Goal: Task Accomplishment & Management: Manage account settings

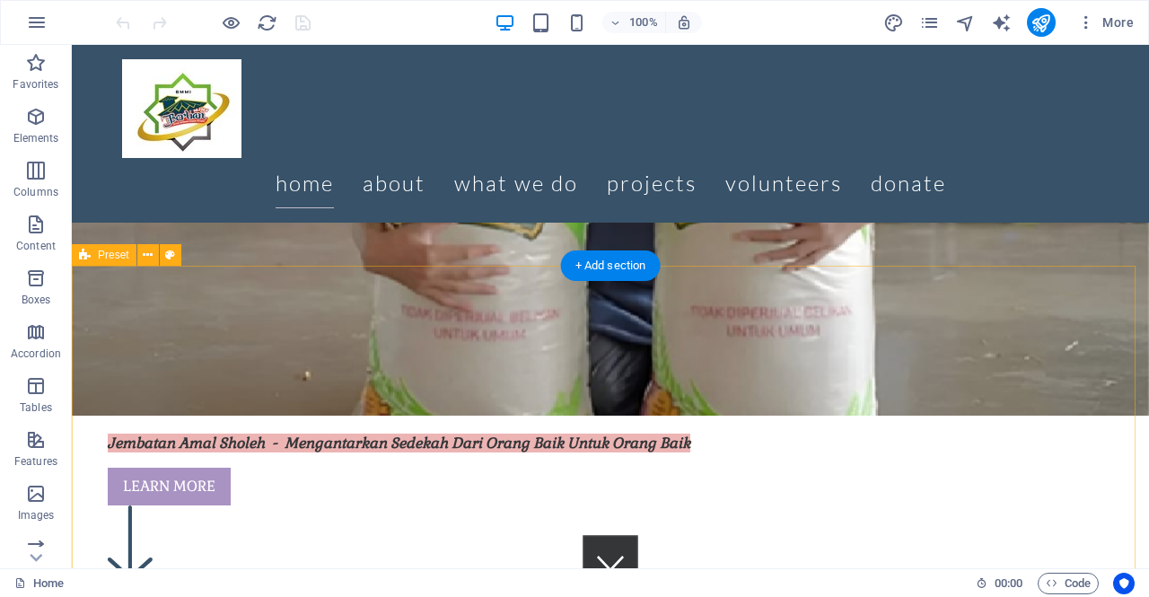
scroll to position [253, 0]
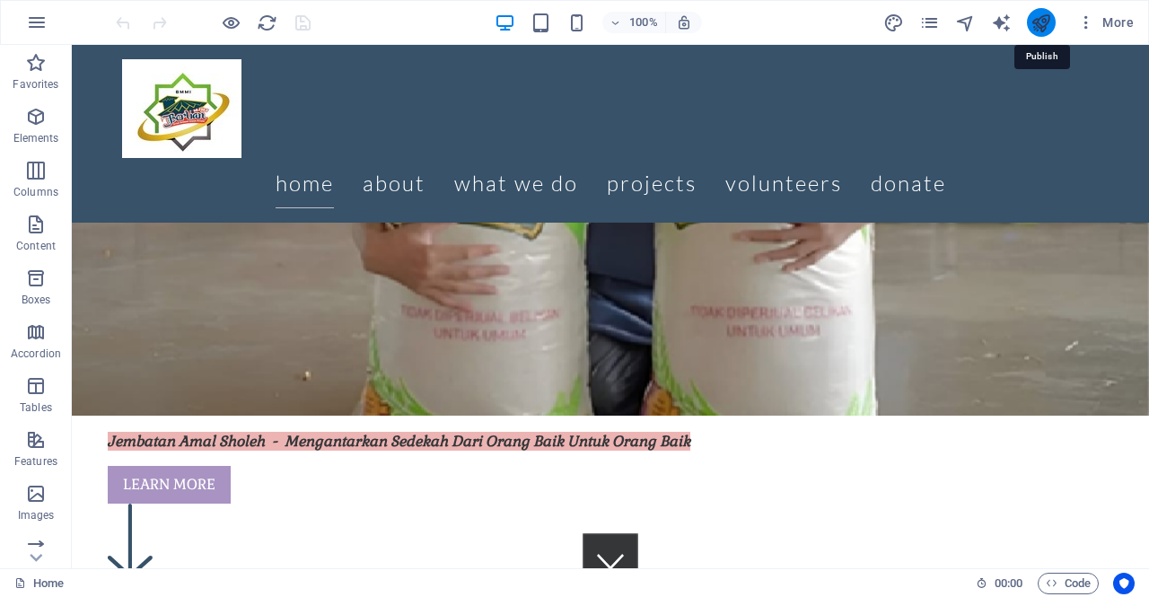
click at [1043, 19] on icon "publish" at bounding box center [1041, 23] width 21 height 21
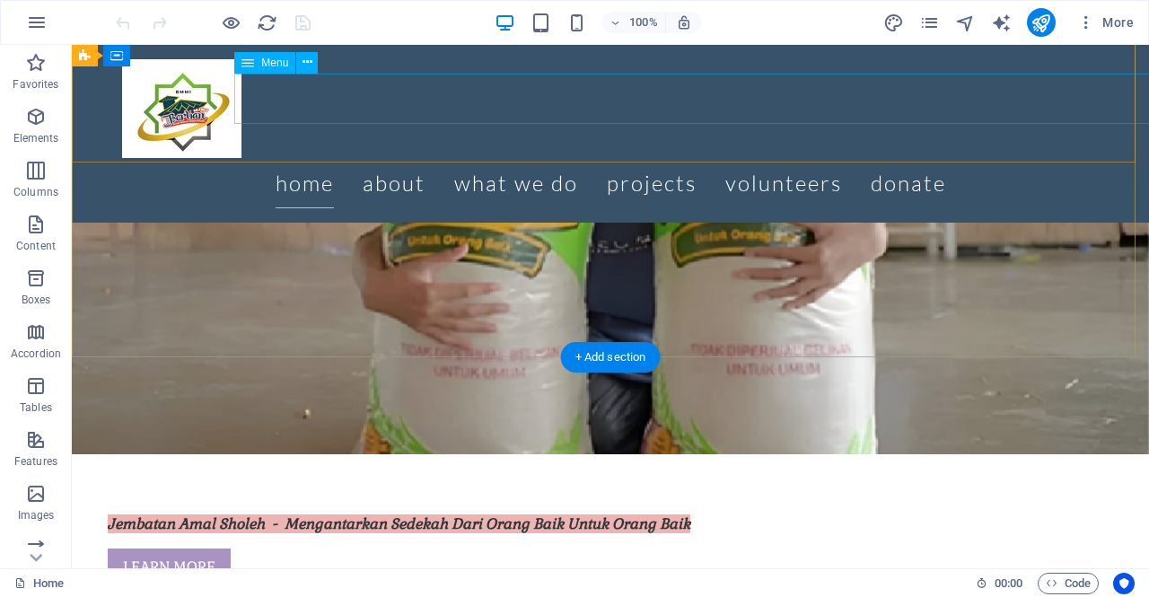
scroll to position [176, 0]
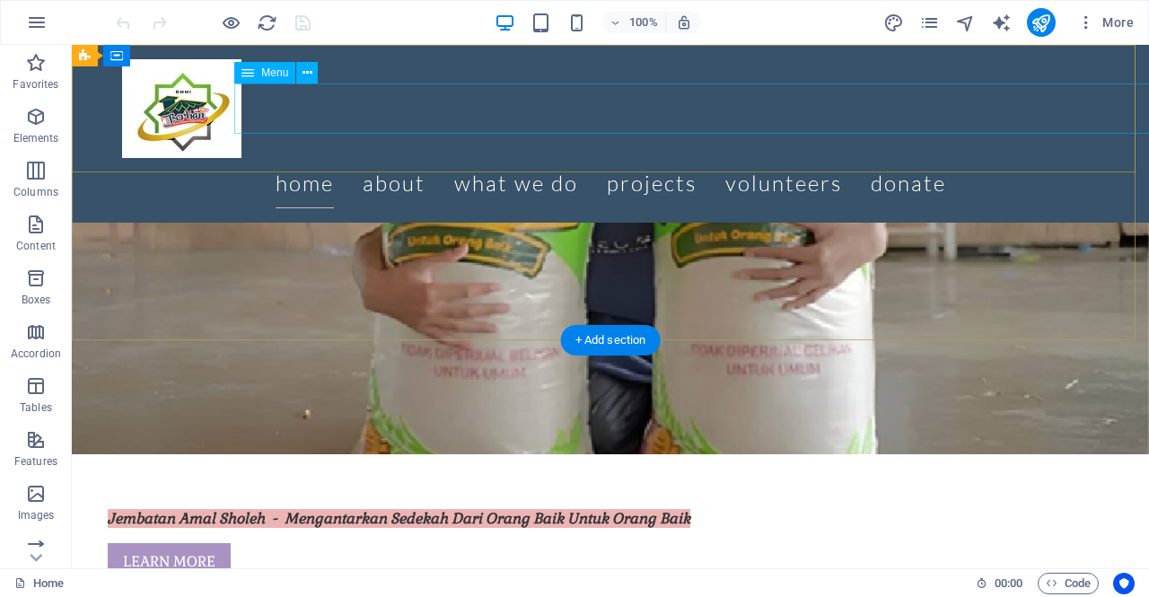
click at [361, 158] on nav "Home About What we do Projects Volunteers Donate" at bounding box center [610, 183] width 977 height 50
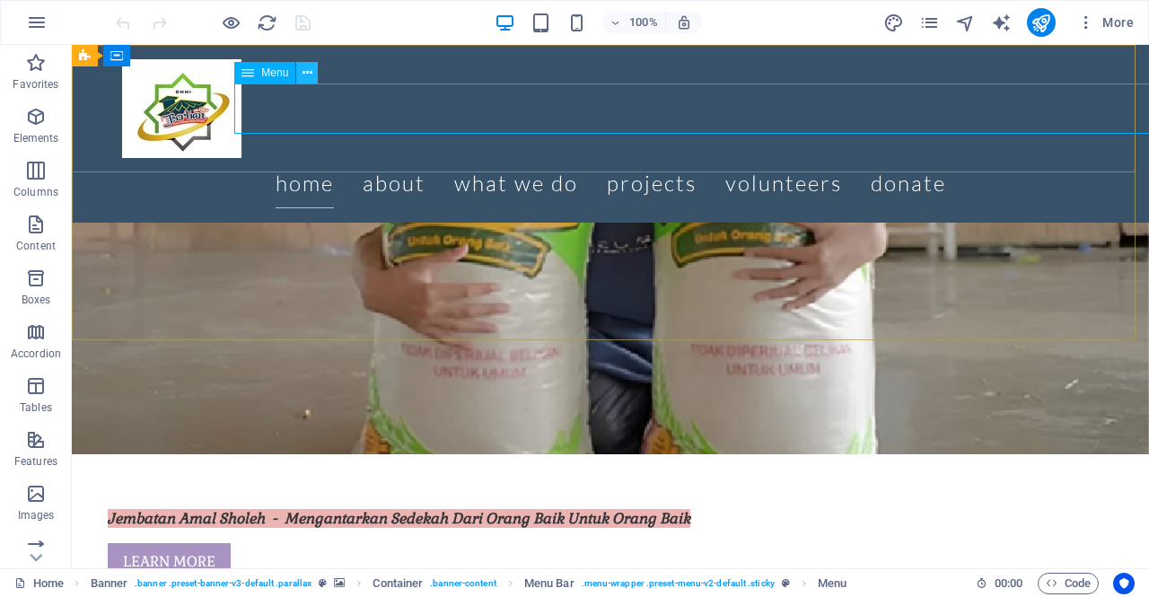
click at [309, 79] on icon at bounding box center [308, 73] width 10 height 19
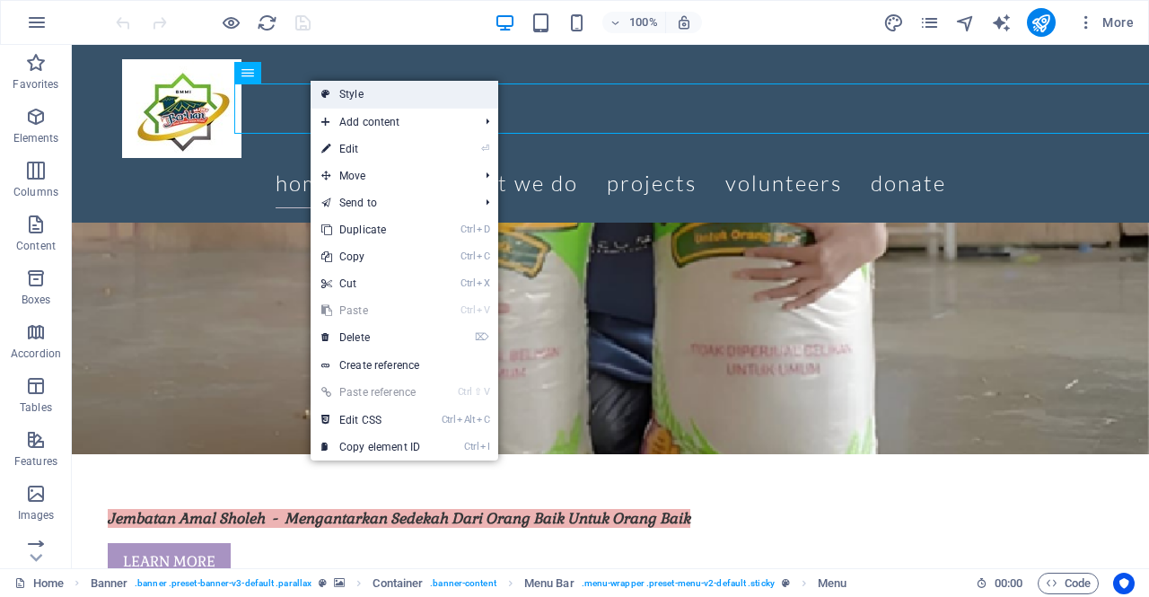
click at [330, 98] on icon at bounding box center [325, 94] width 9 height 27
select select "rem"
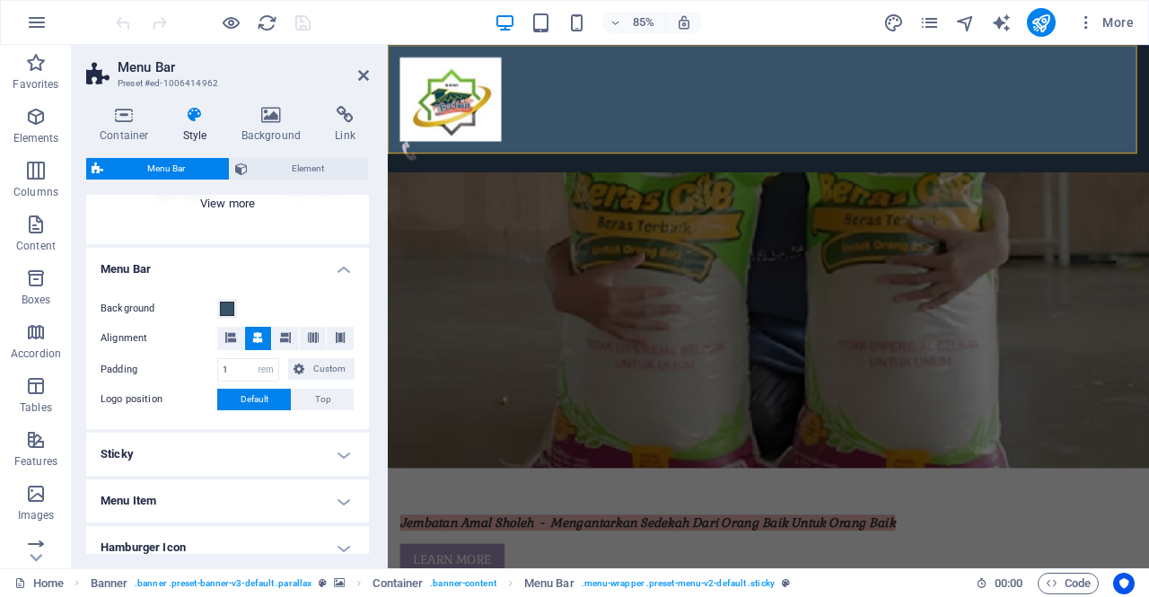
scroll to position [250, 0]
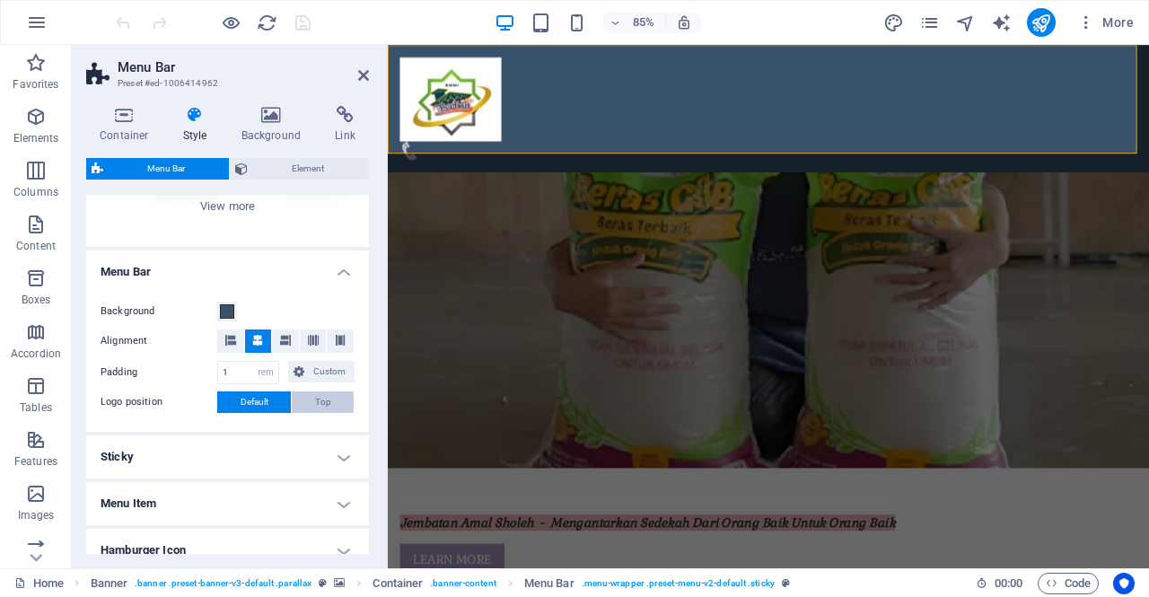
click at [327, 400] on span "Top" at bounding box center [323, 403] width 16 height 22
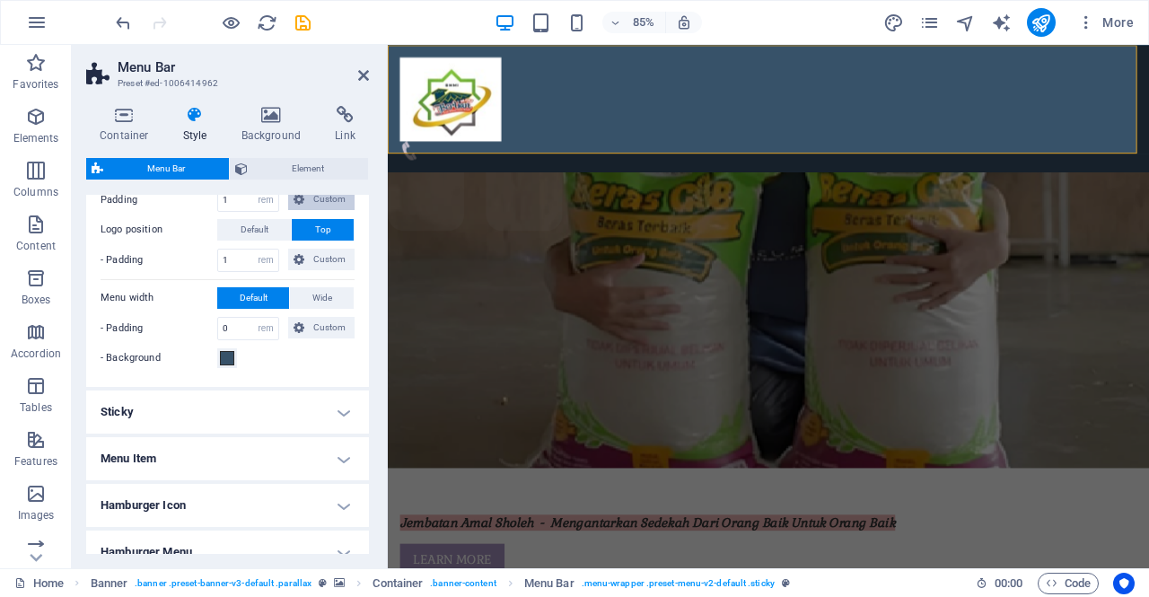
scroll to position [557, 0]
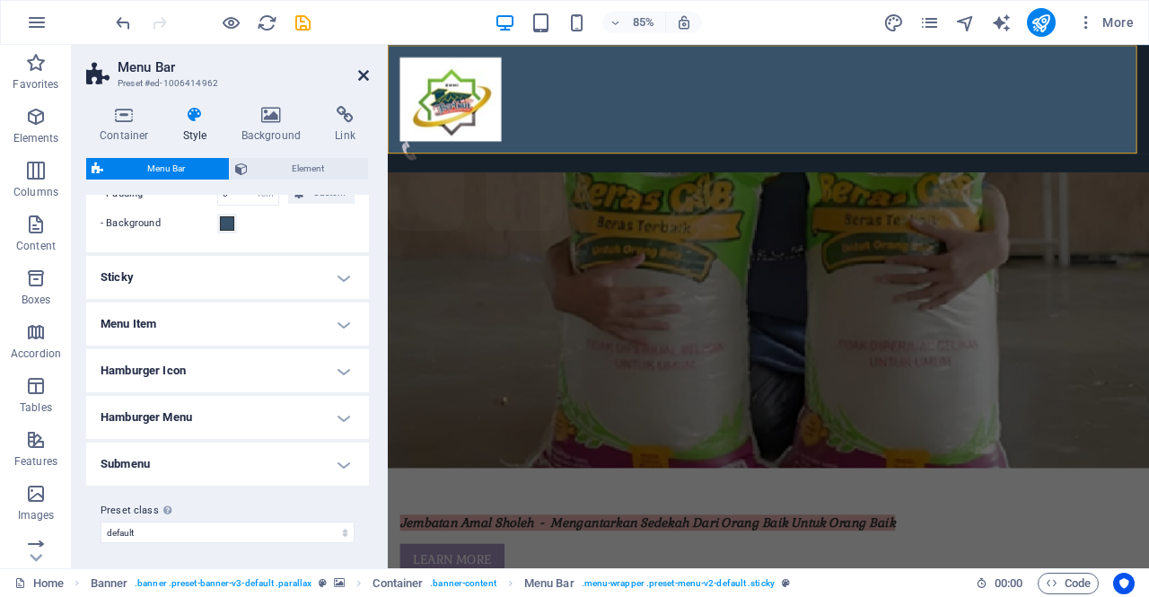
click at [366, 74] on icon at bounding box center [363, 75] width 11 height 14
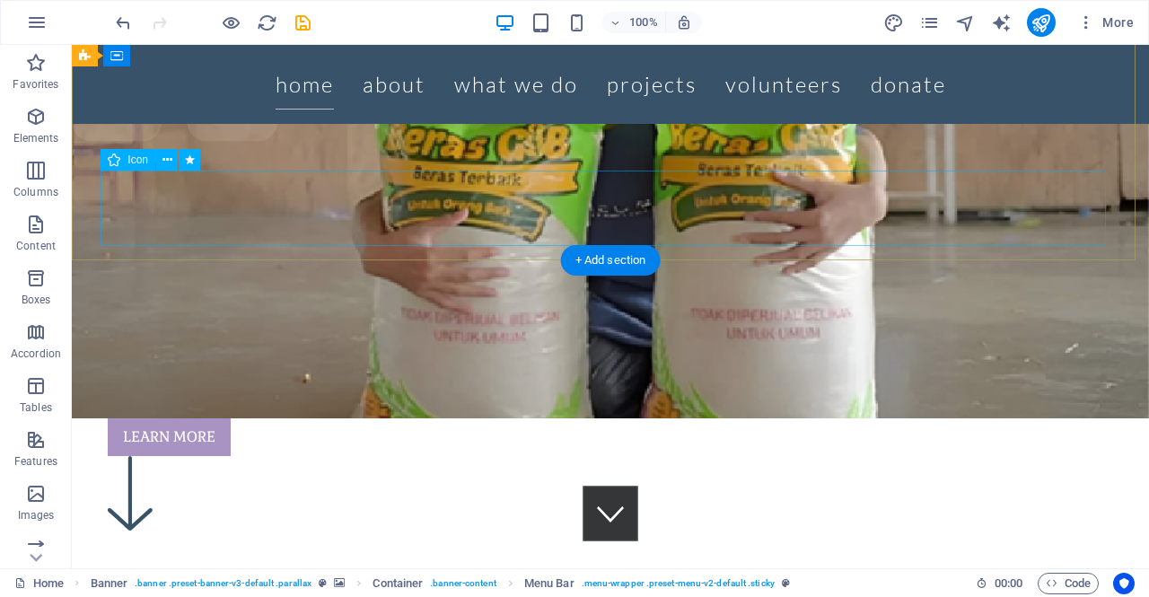
scroll to position [257, 0]
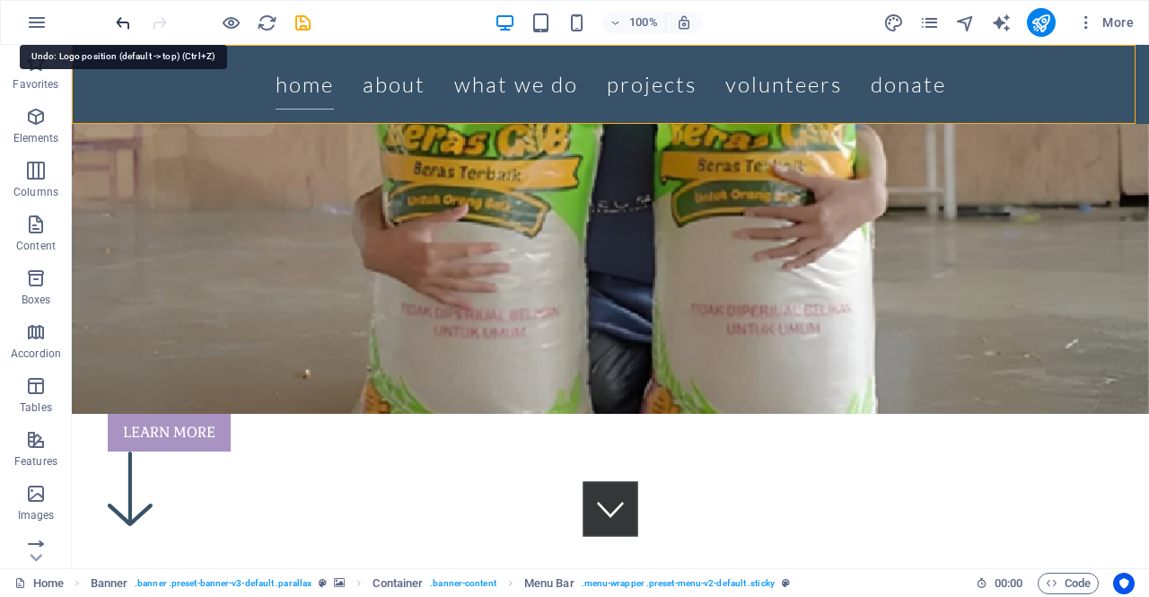
click at [126, 19] on icon "undo" at bounding box center [123, 23] width 21 height 21
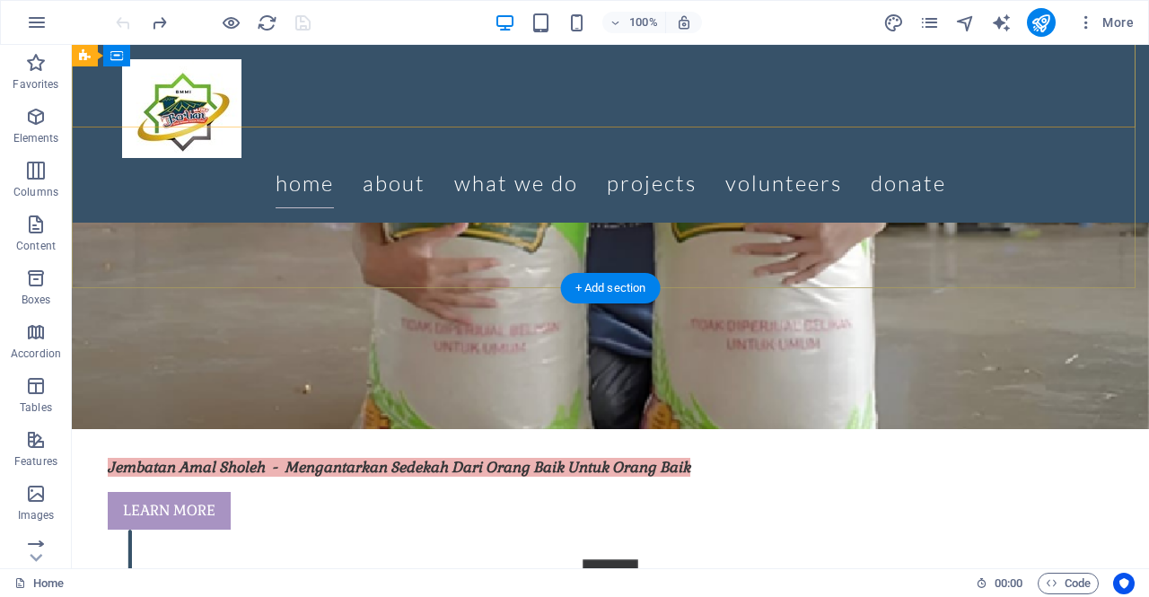
scroll to position [228, 0]
click at [472, 158] on nav "Home About What we do Projects Volunteers Donate" at bounding box center [610, 183] width 977 height 50
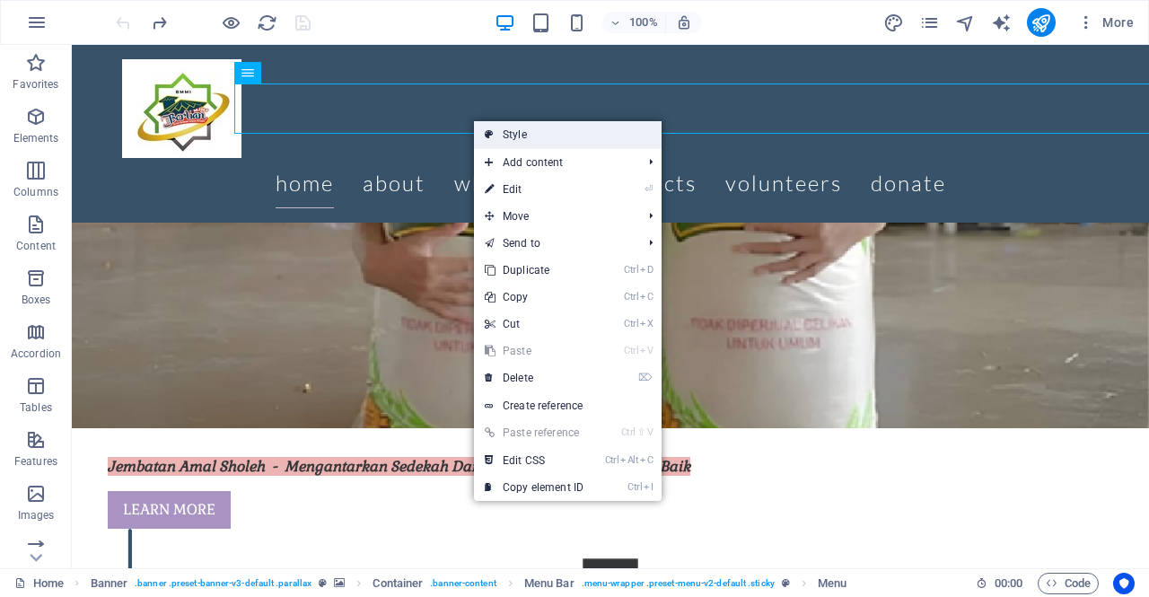
click at [493, 130] on icon at bounding box center [489, 134] width 9 height 27
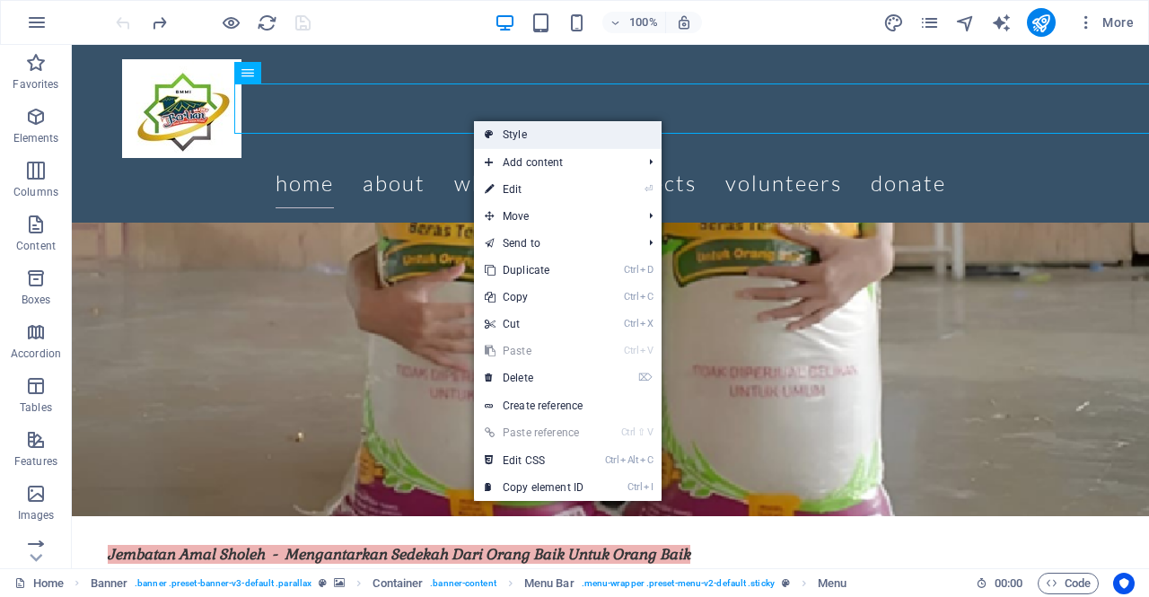
select select "rem"
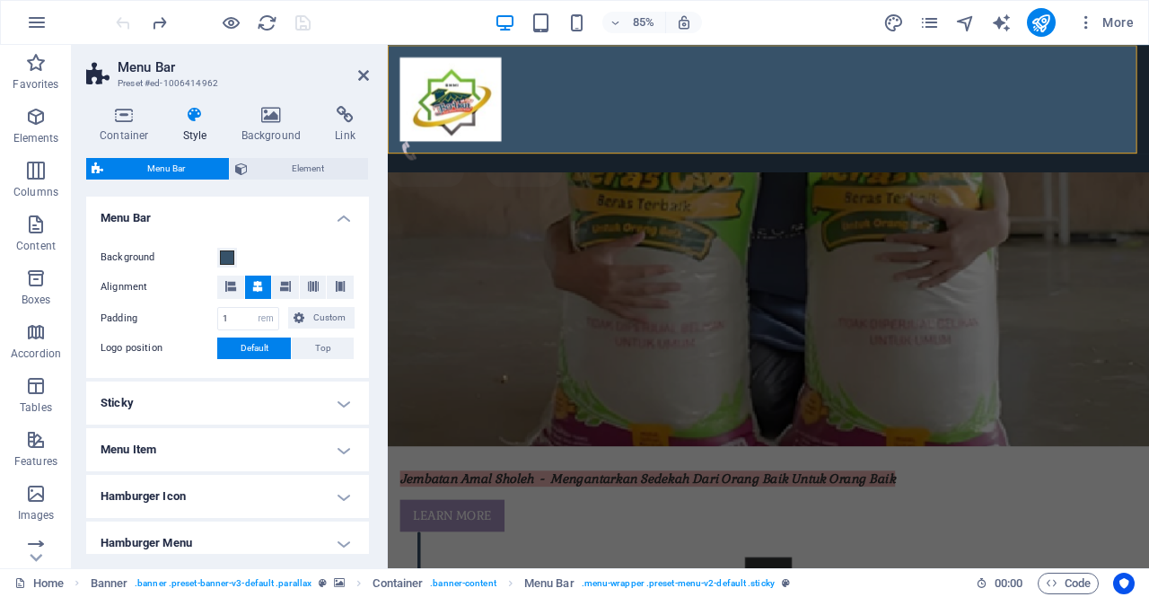
scroll to position [303, 0]
click at [319, 345] on span "Top" at bounding box center [323, 350] width 16 height 22
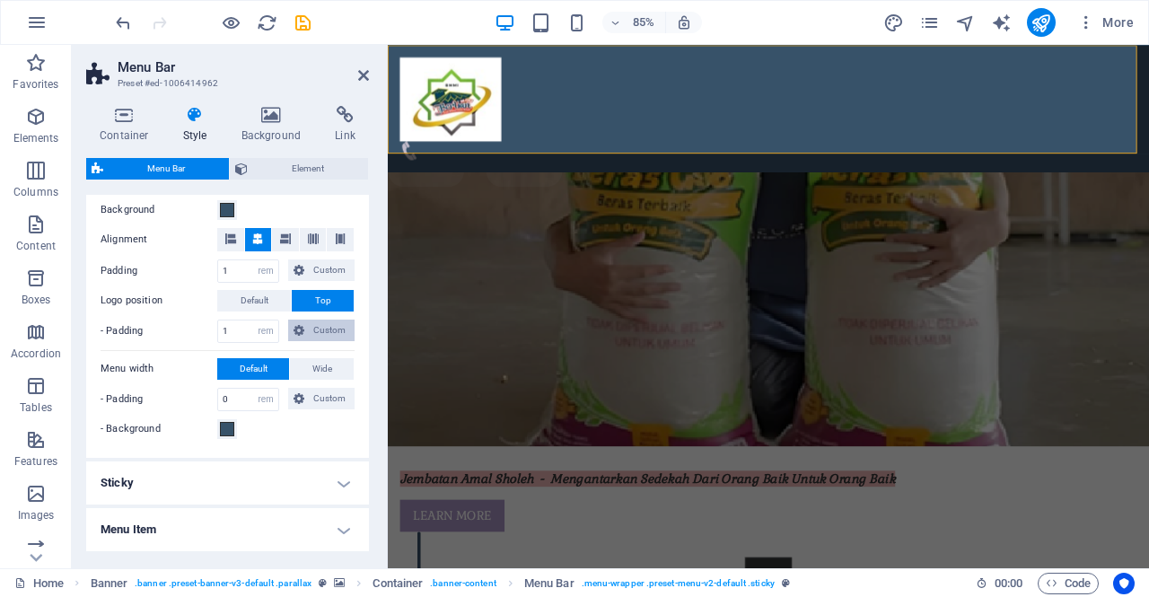
scroll to position [353, 0]
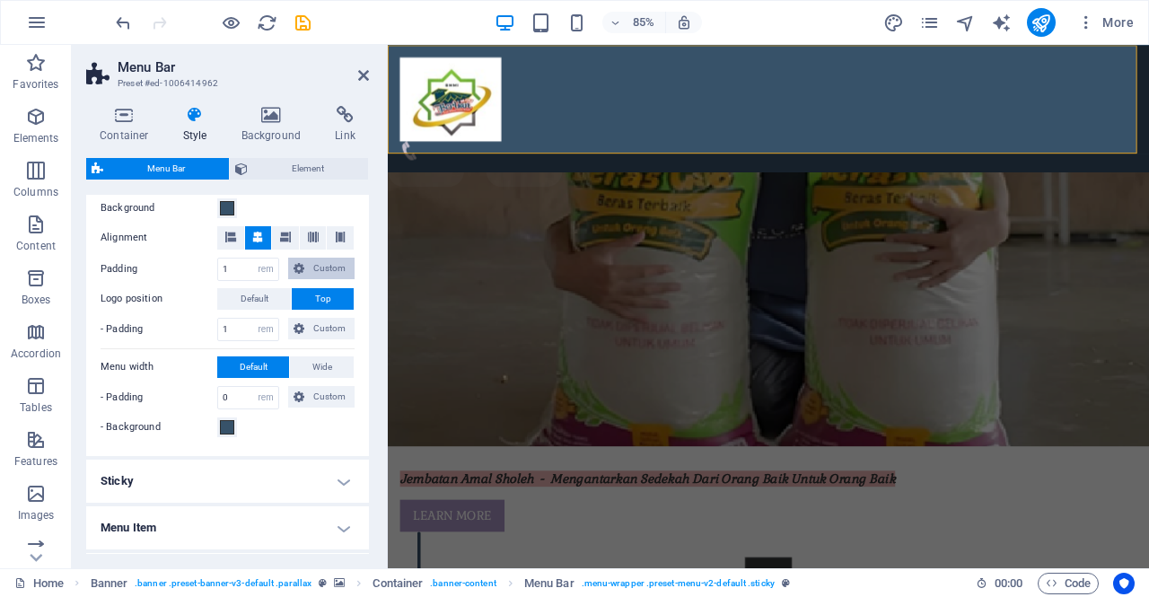
click at [337, 268] on span "Custom" at bounding box center [330, 269] width 40 height 22
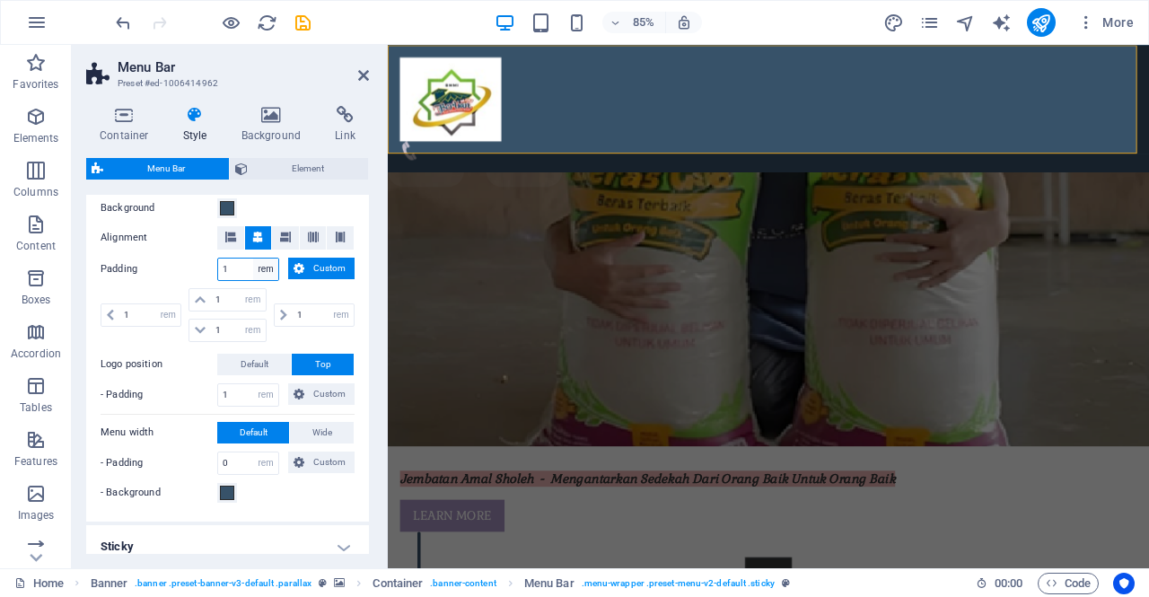
click at [264, 268] on select "px rem % vh vw Custom" at bounding box center [265, 270] width 25 height 22
click at [253, 265] on select "px rem % vh vw Custom" at bounding box center [265, 270] width 25 height 22
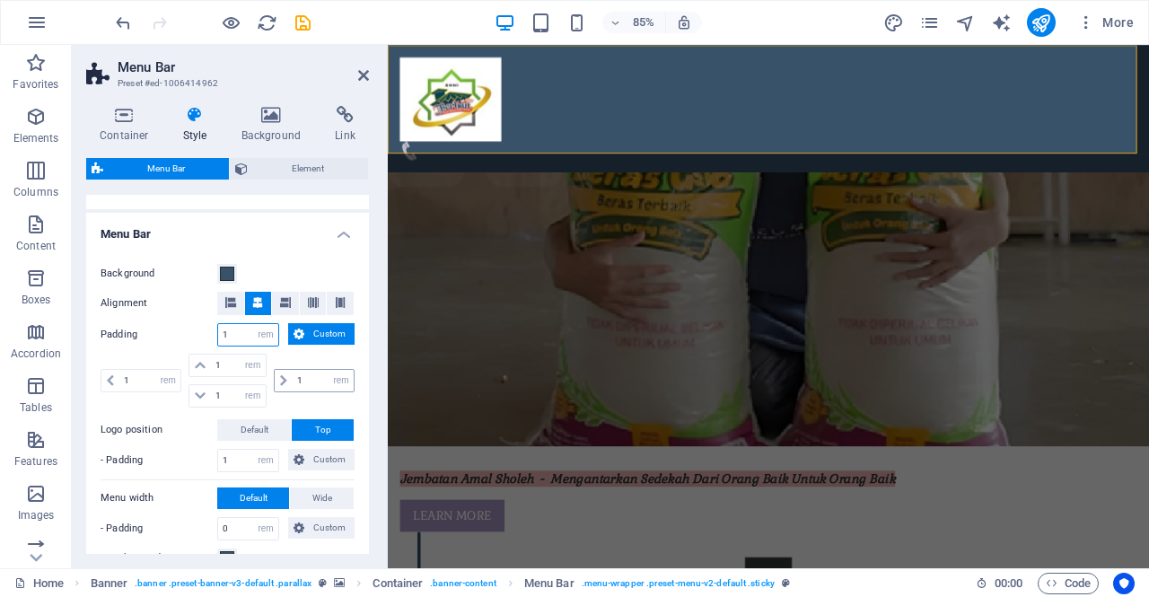
scroll to position [286, 0]
click at [307, 332] on button "Custom" at bounding box center [321, 335] width 66 height 22
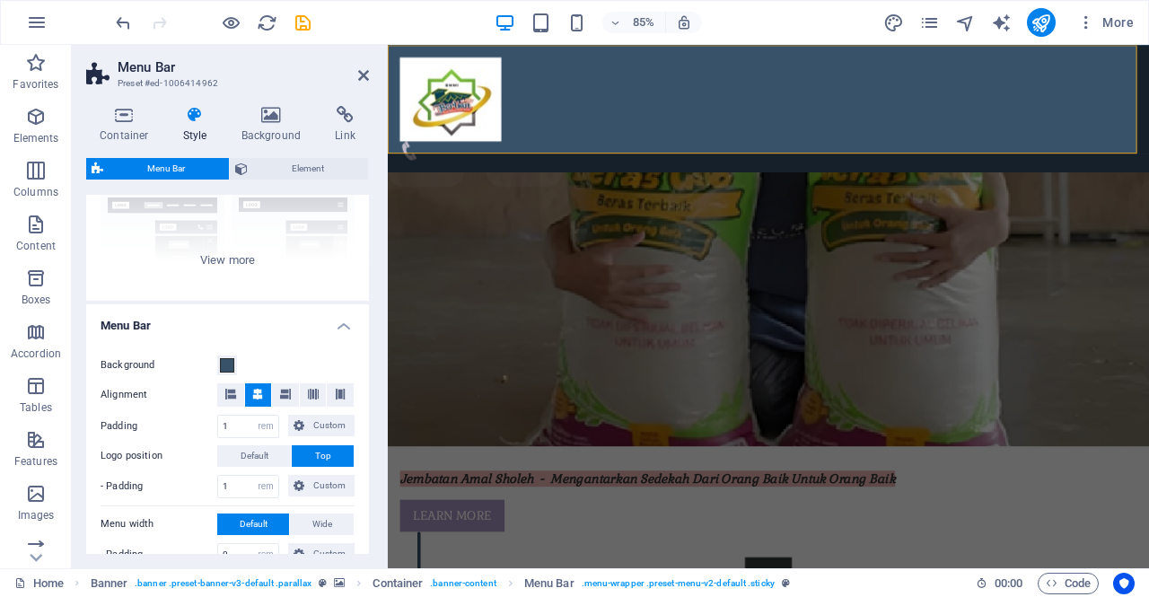
scroll to position [195, 0]
click at [269, 459] on button "Default" at bounding box center [254, 457] width 74 height 22
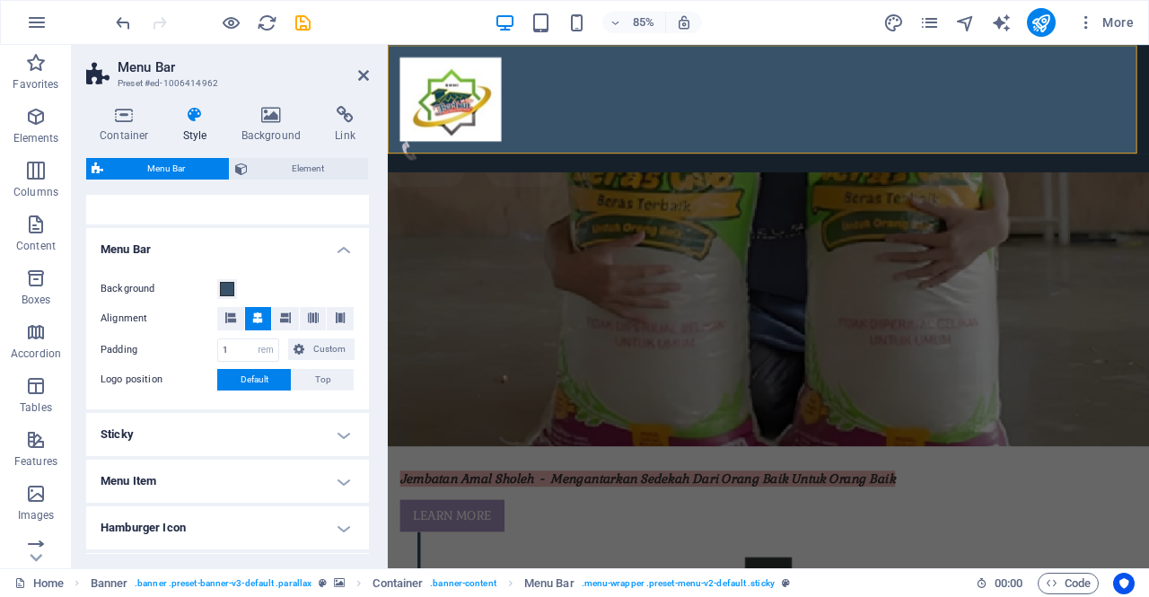
scroll to position [284, 0]
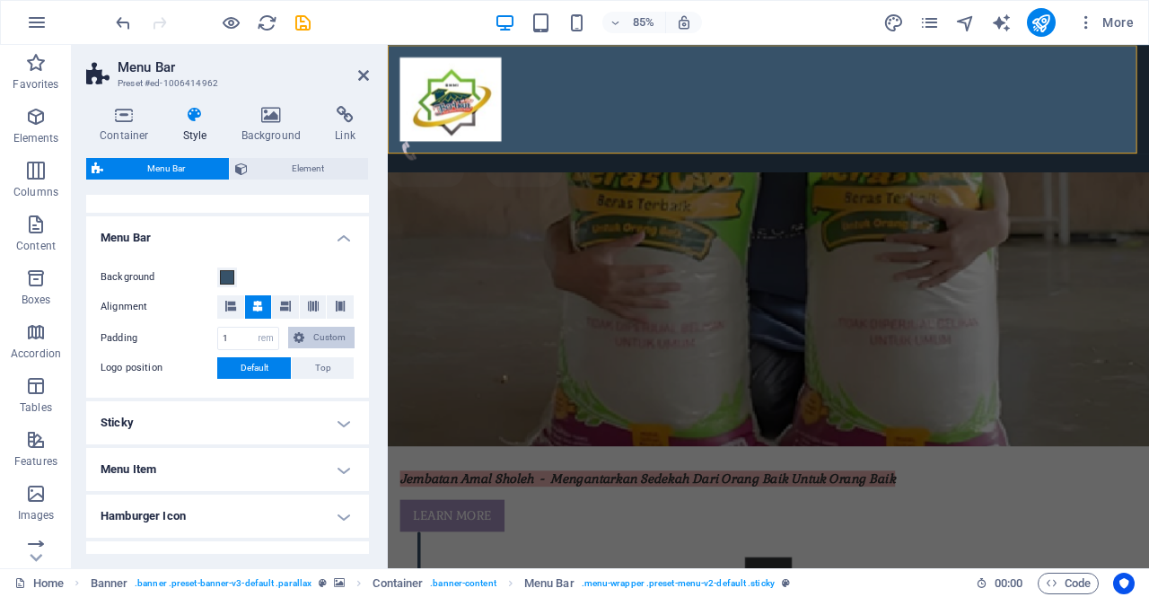
click at [323, 334] on span "Custom" at bounding box center [330, 338] width 40 height 22
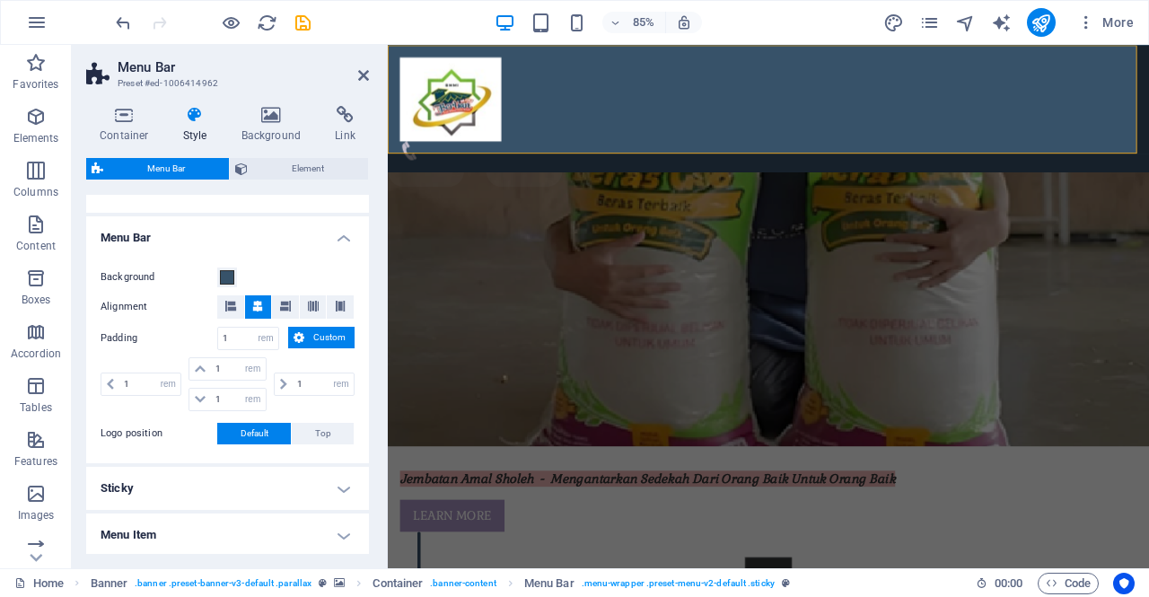
click at [295, 337] on icon at bounding box center [299, 338] width 11 height 22
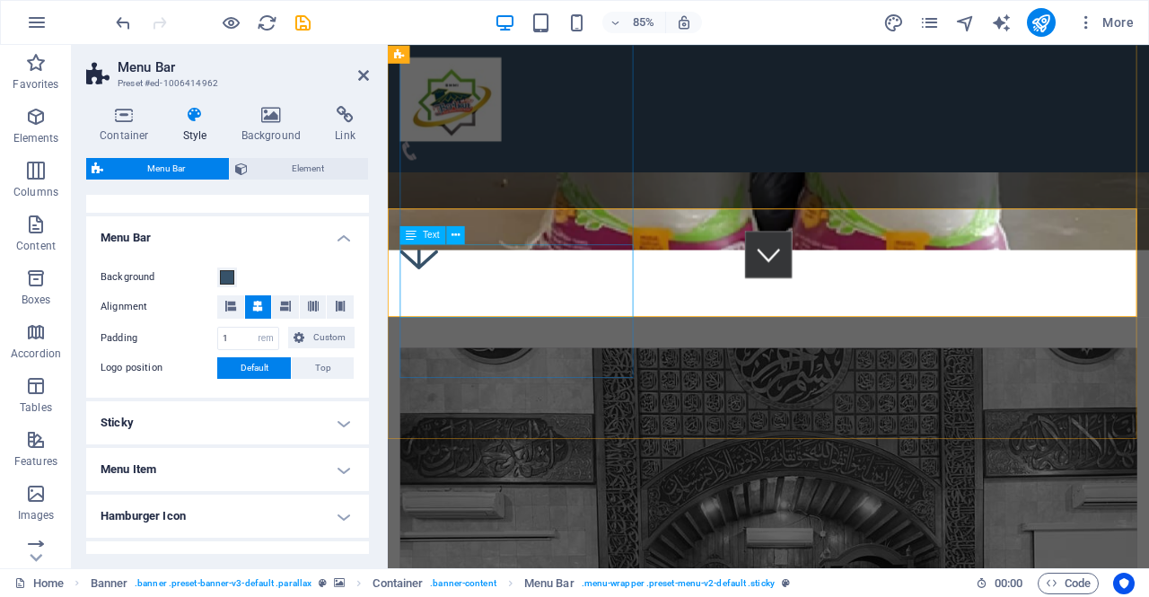
scroll to position [604, 0]
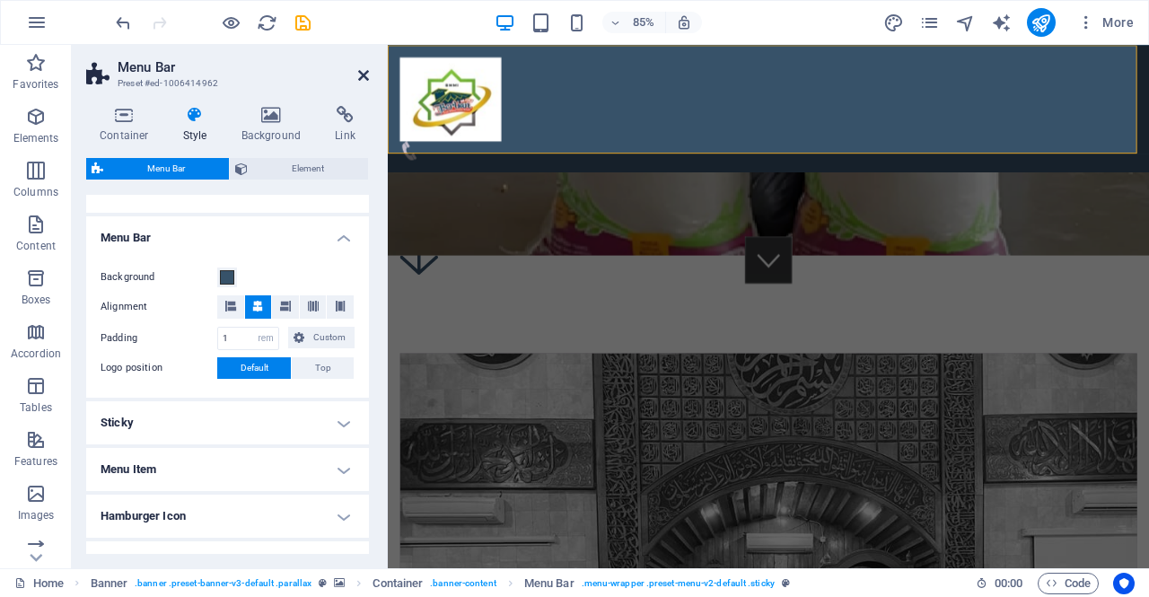
click at [368, 76] on icon at bounding box center [363, 75] width 11 height 14
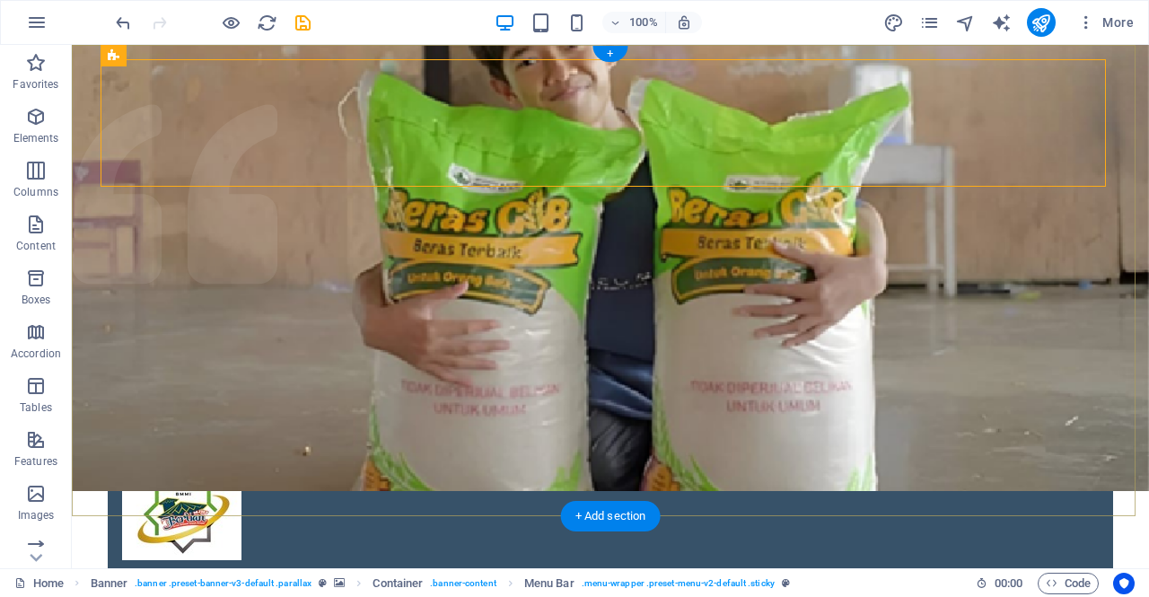
scroll to position [0, 0]
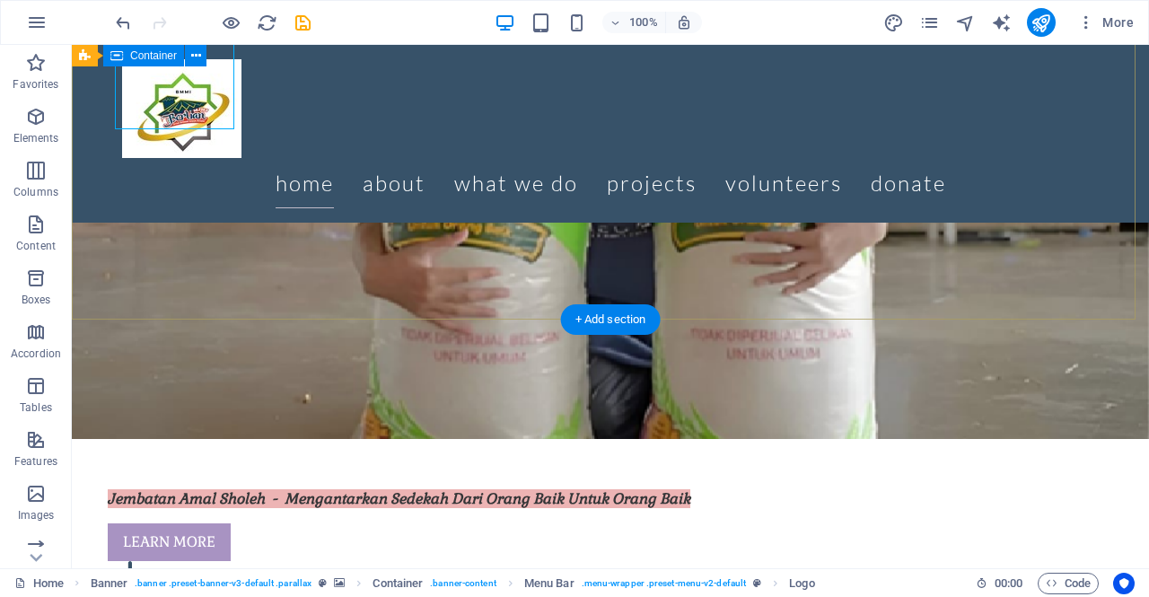
scroll to position [197, 0]
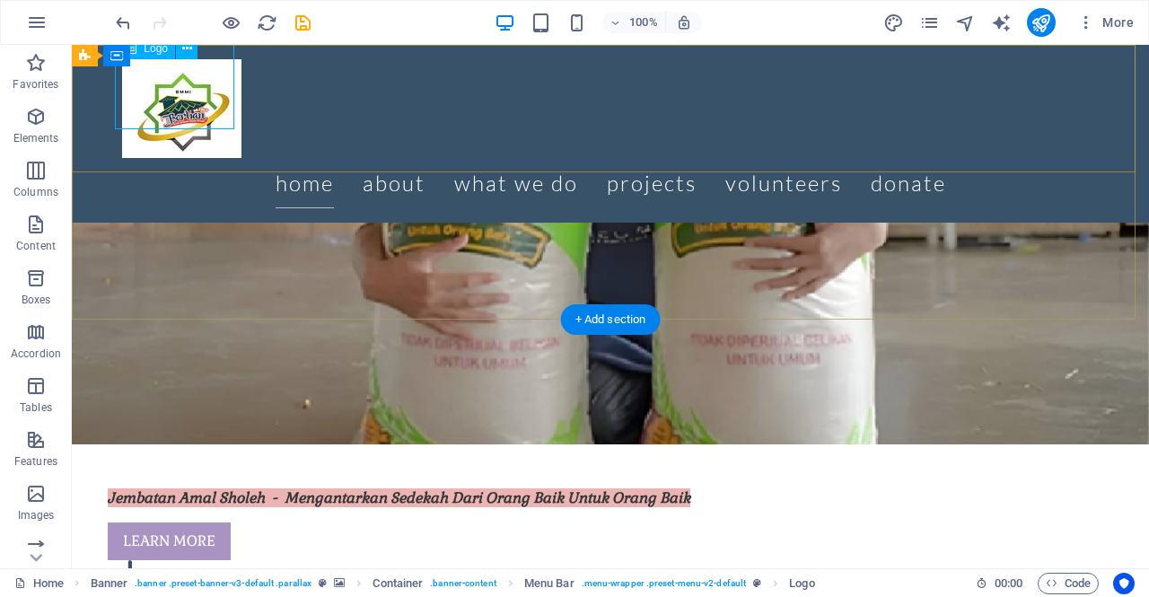
click at [210, 139] on div at bounding box center [610, 108] width 977 height 99
click at [185, 54] on icon at bounding box center [187, 49] width 10 height 19
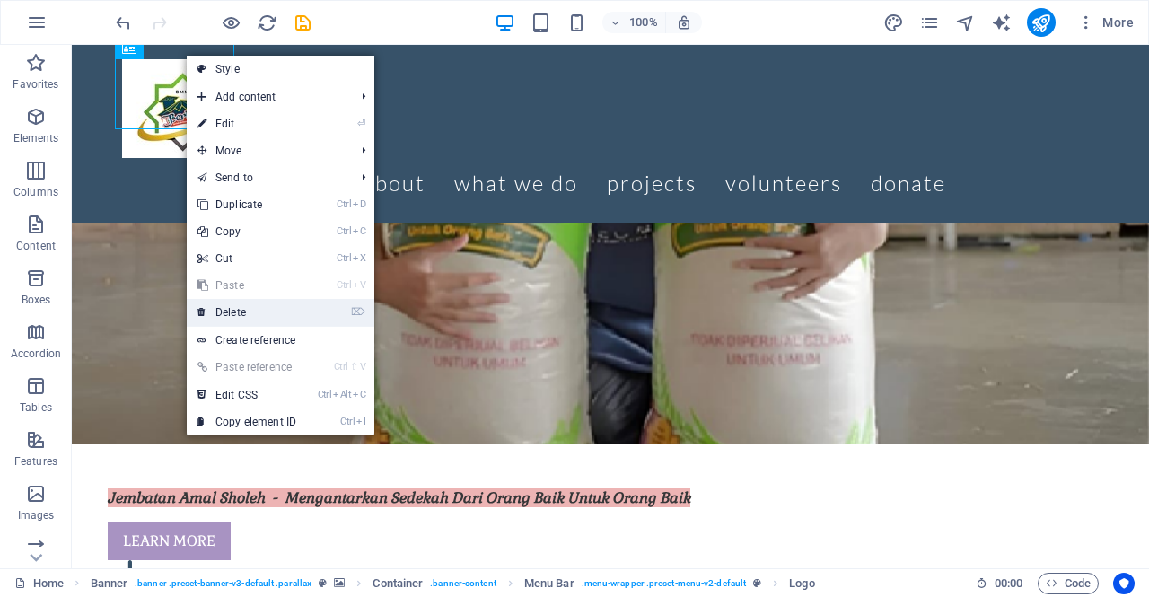
click at [275, 315] on link "⌦ Delete" at bounding box center [247, 312] width 120 height 27
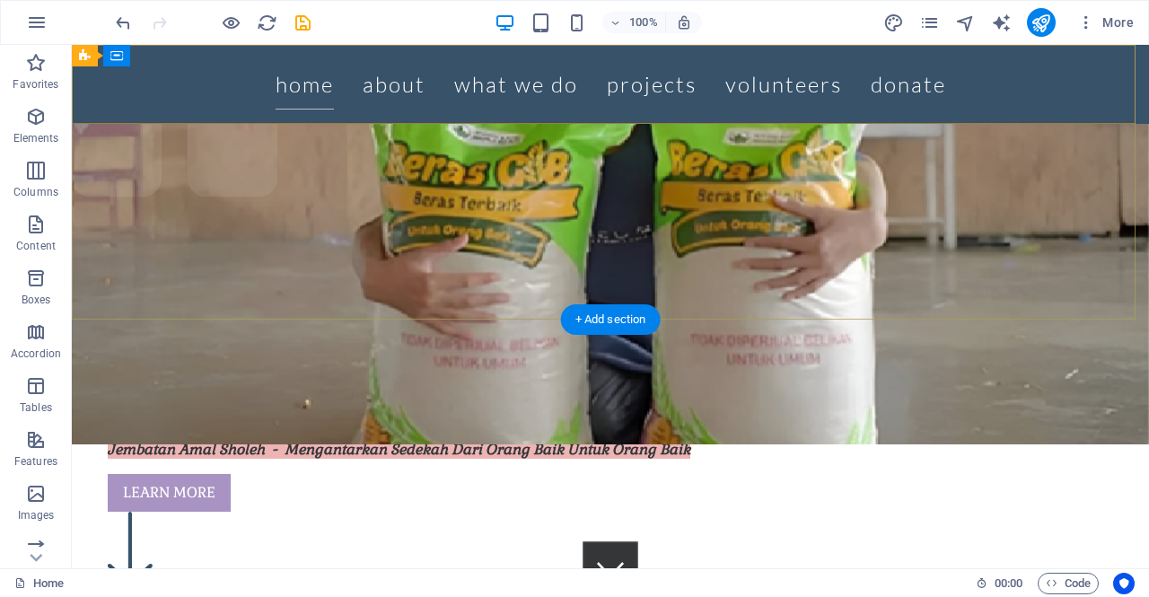
click at [217, 116] on div "Home About What we do Projects Volunteers Donate" at bounding box center [611, 84] width 1078 height 79
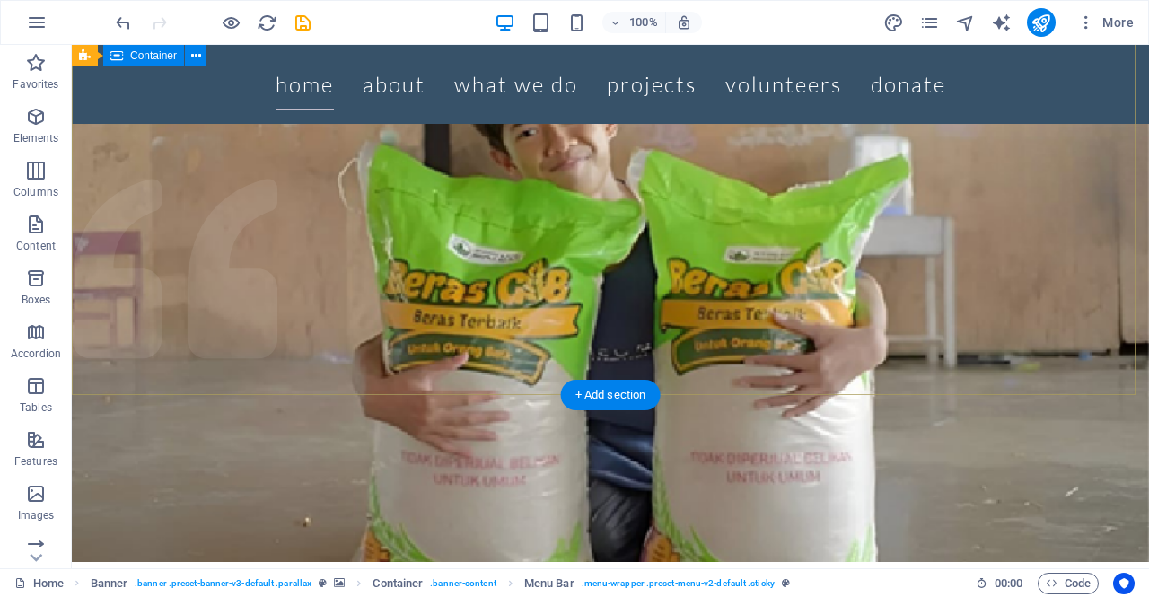
scroll to position [0, 0]
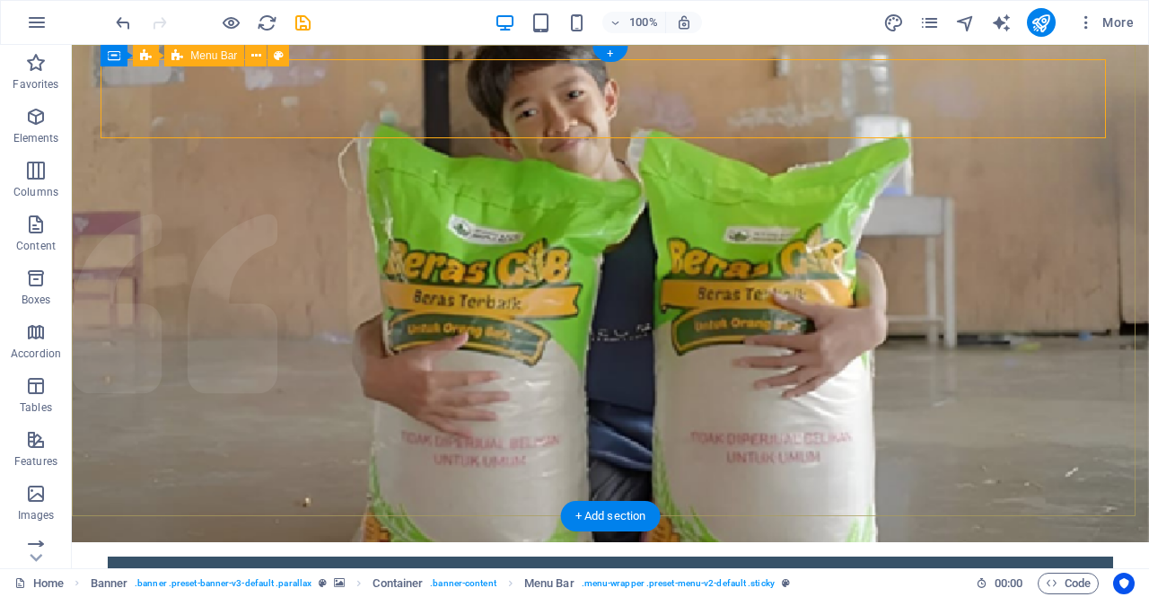
click at [110, 557] on div "Home About What we do Projects Volunteers Donate" at bounding box center [611, 596] width 1006 height 79
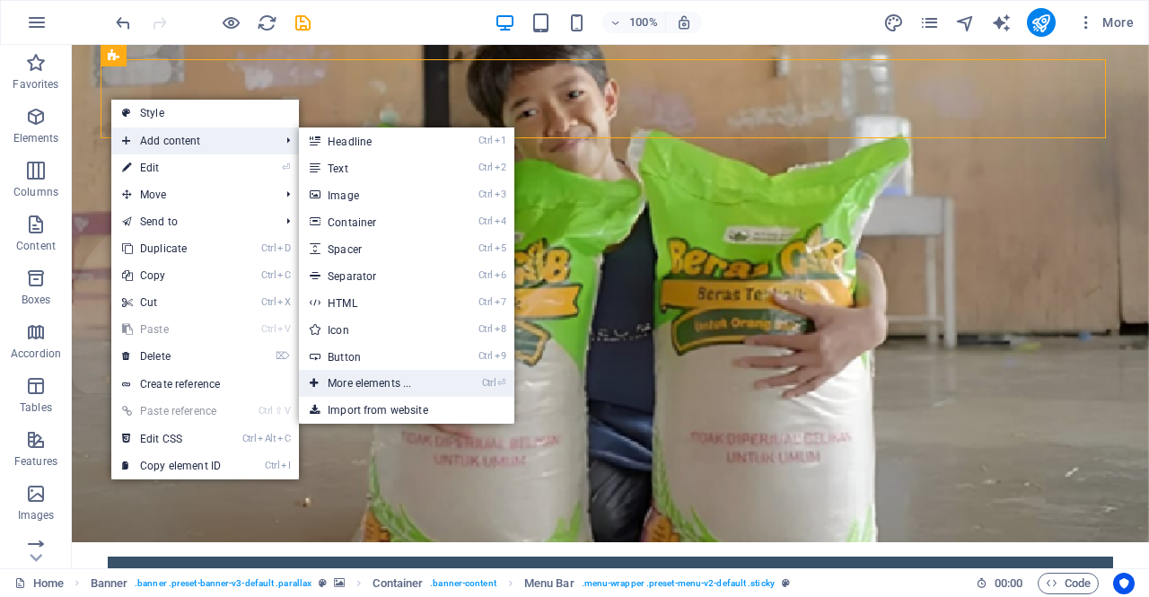
click at [403, 388] on link "Ctrl ⏎ More elements ..." at bounding box center [373, 383] width 148 height 27
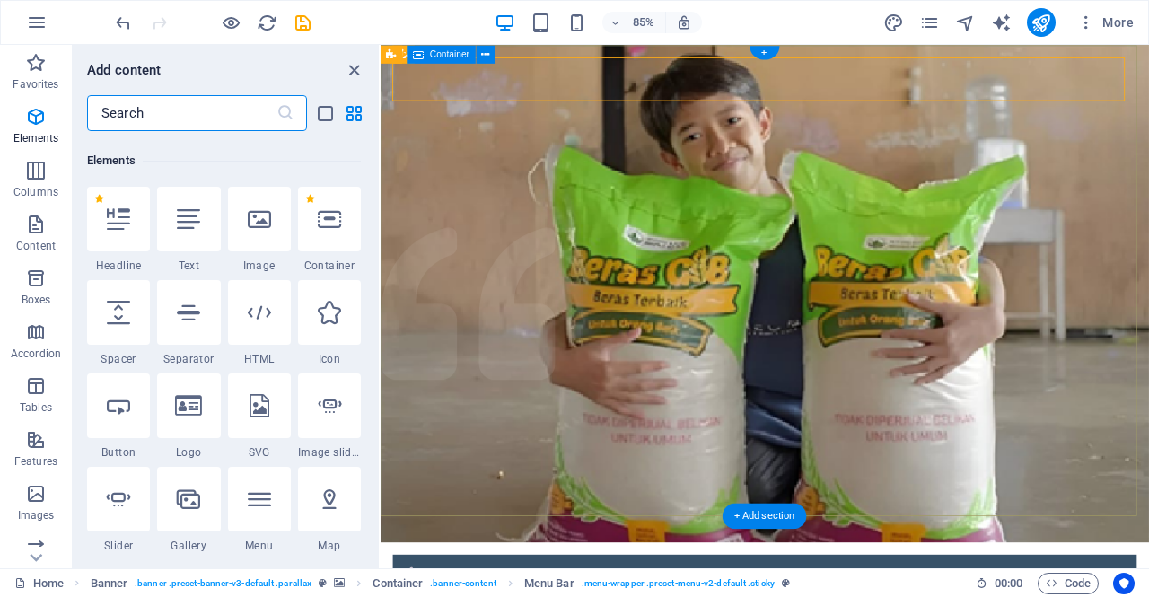
scroll to position [191, 0]
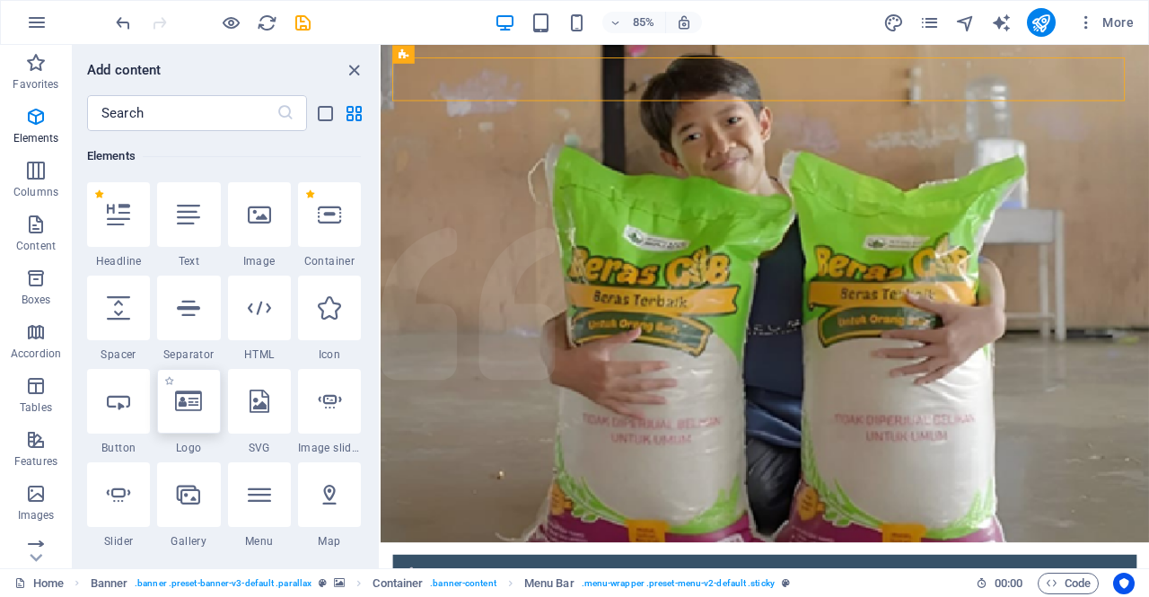
click at [198, 405] on icon at bounding box center [188, 401] width 27 height 23
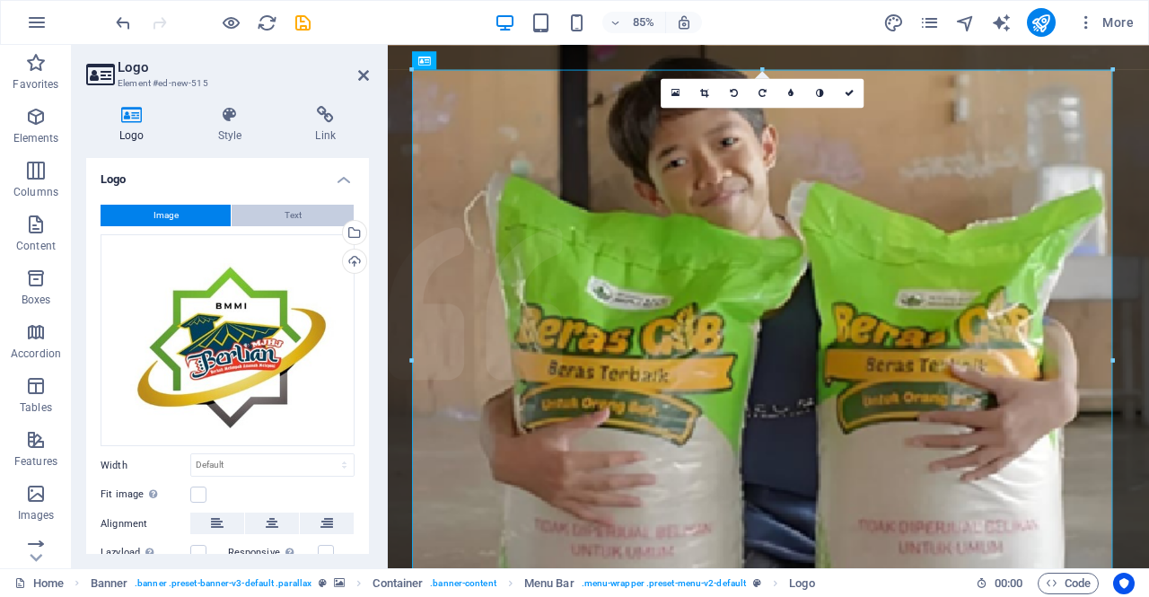
click at [260, 215] on button "Text" at bounding box center [293, 216] width 122 height 22
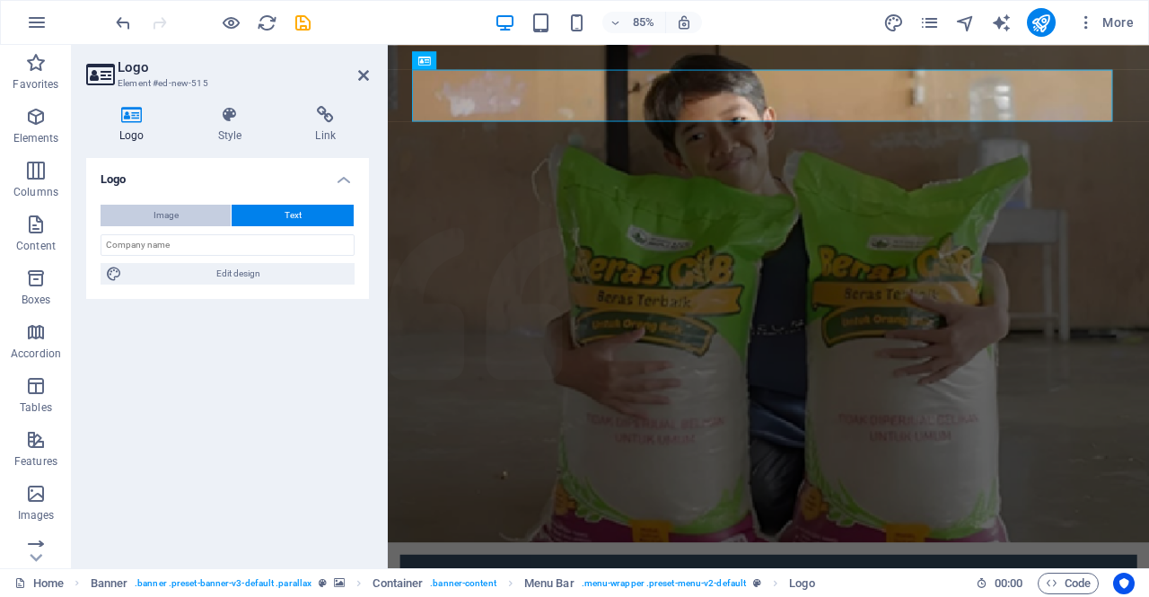
click at [198, 220] on button "Image" at bounding box center [166, 216] width 130 height 22
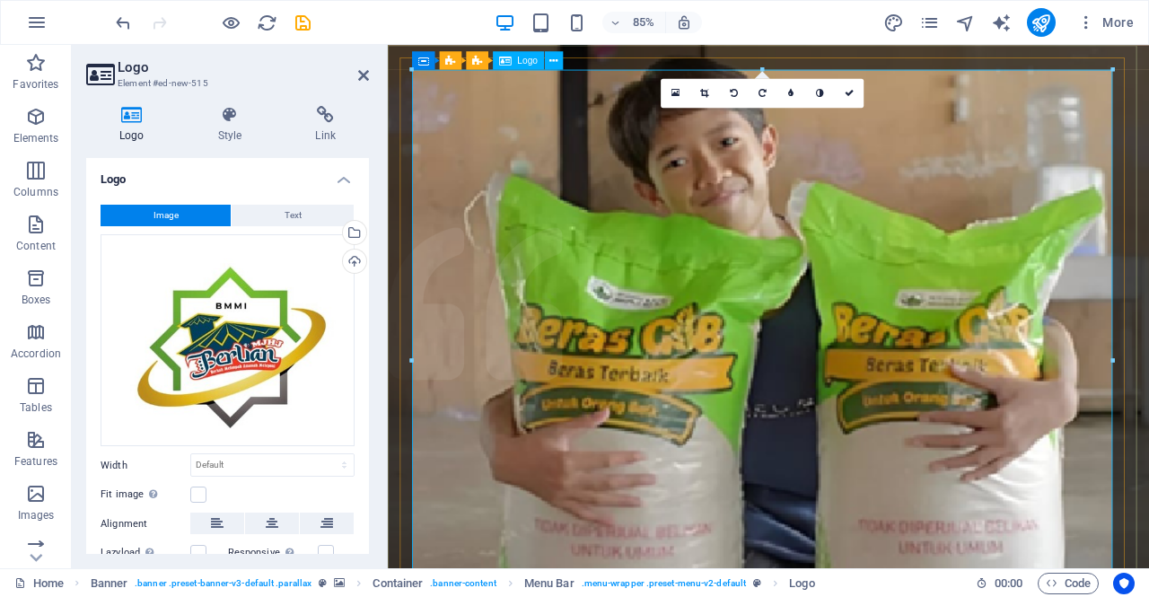
drag, startPoint x: 1499, startPoint y: 118, endPoint x: 944, endPoint y: 314, distance: 588.7
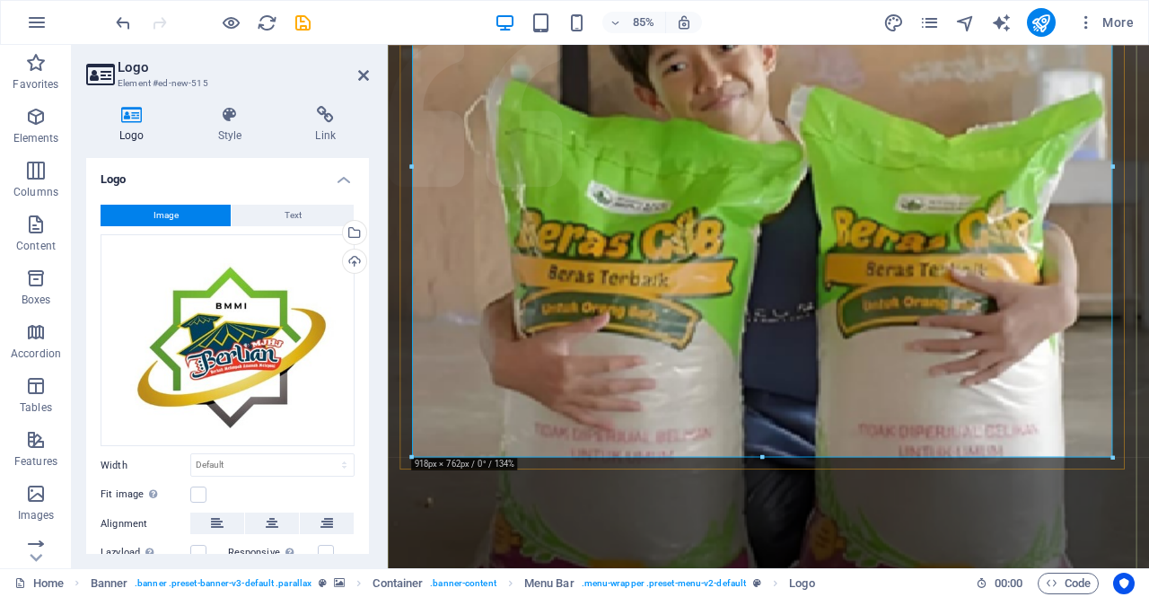
scroll to position [229, 0]
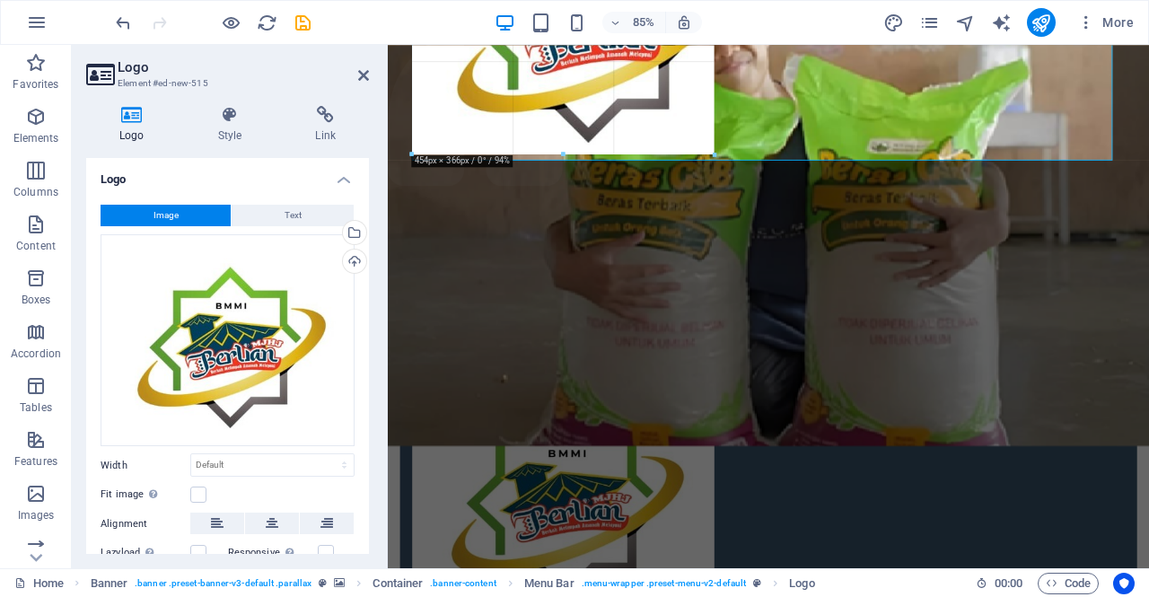
drag, startPoint x: 1113, startPoint y: 457, endPoint x: 478, endPoint y: 59, distance: 749.2
type input "416"
select select "px"
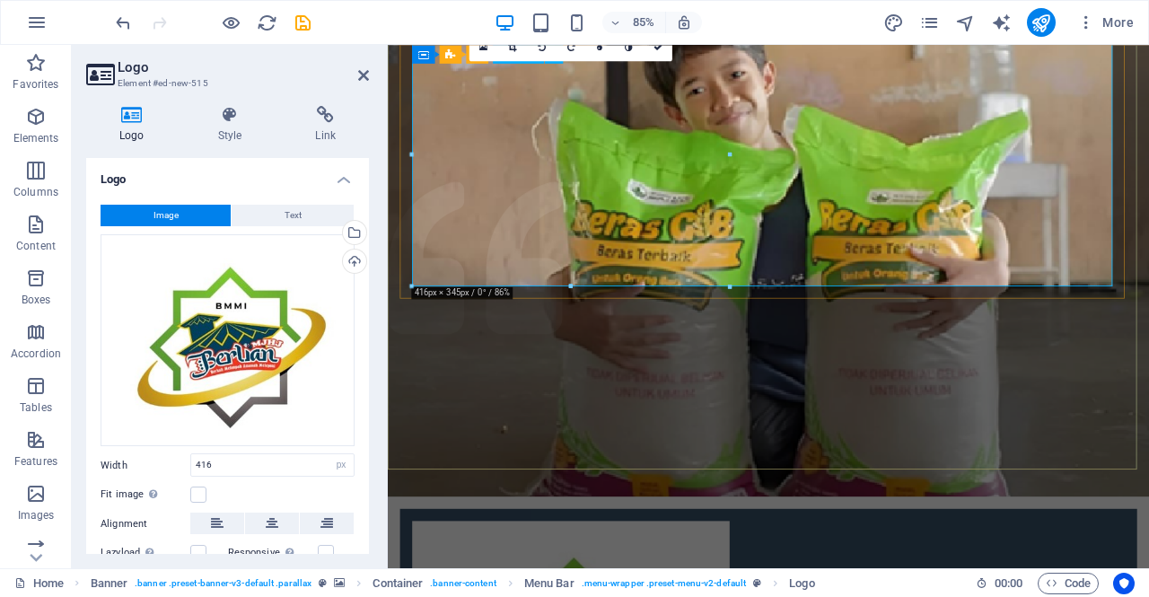
scroll to position [0, 0]
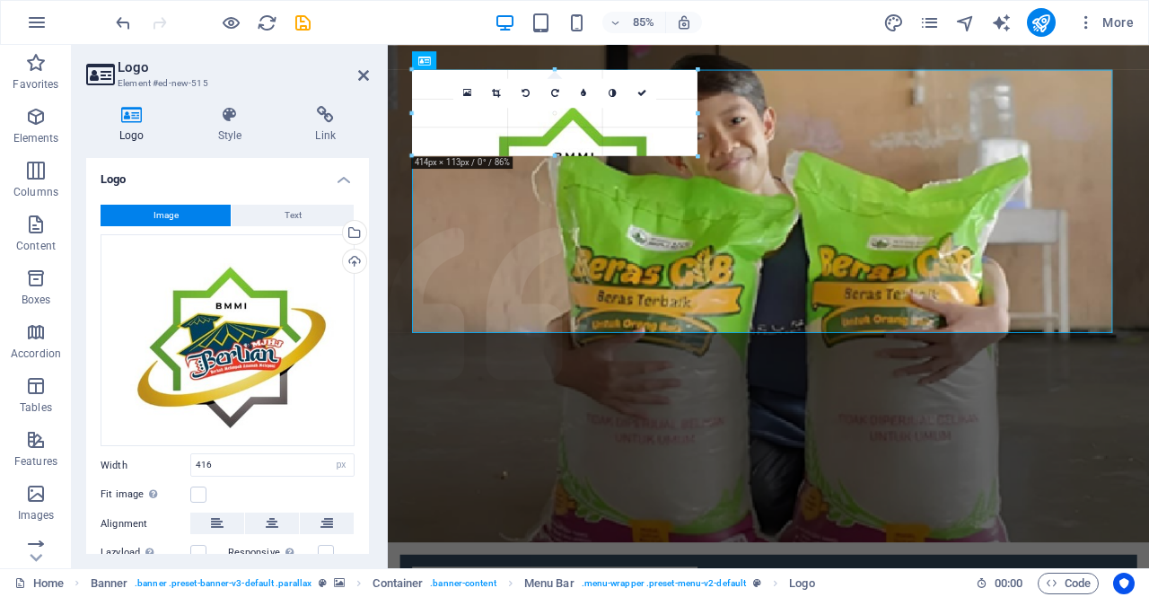
drag, startPoint x: 728, startPoint y: 329, endPoint x: 462, endPoint y: 110, distance: 344.6
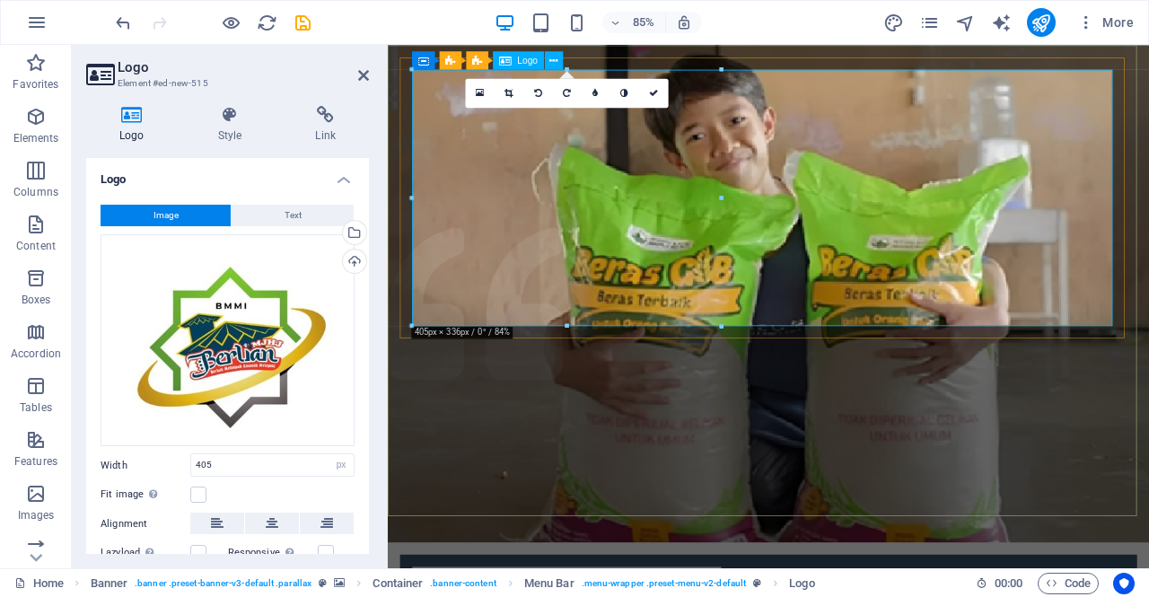
drag, startPoint x: 1110, startPoint y: 367, endPoint x: 560, endPoint y: 154, distance: 589.3
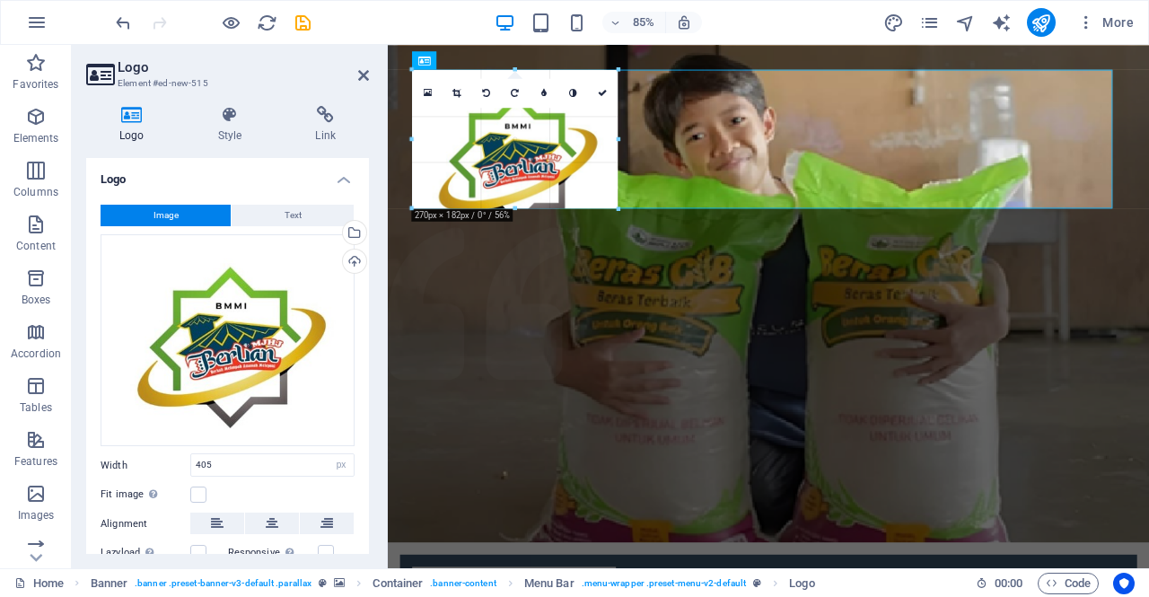
drag, startPoint x: 717, startPoint y: 69, endPoint x: 464, endPoint y: 175, distance: 274.5
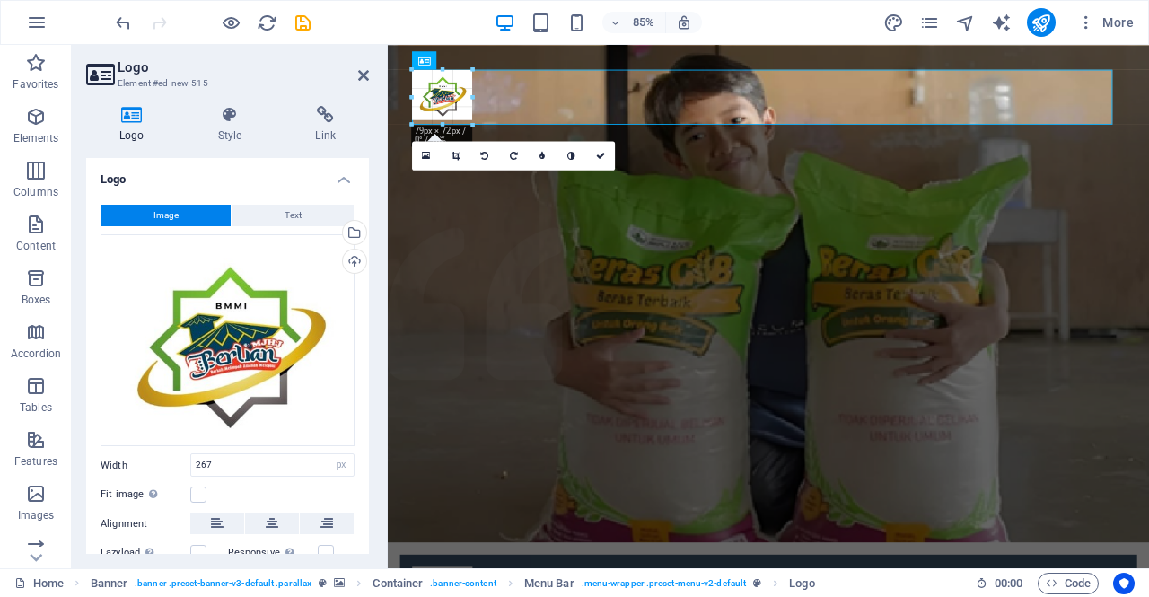
drag, startPoint x: 618, startPoint y: 239, endPoint x: 67, endPoint y: 54, distance: 580.7
type input "79"
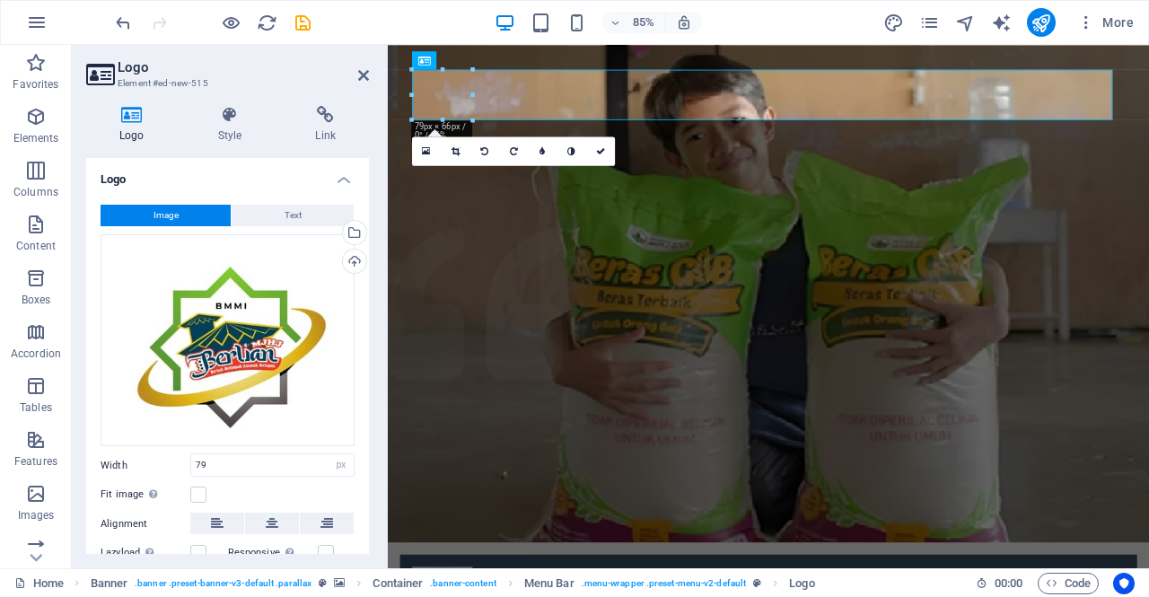
click at [367, 67] on h2 "Logo" at bounding box center [243, 67] width 251 height 16
click at [367, 81] on icon at bounding box center [363, 75] width 11 height 14
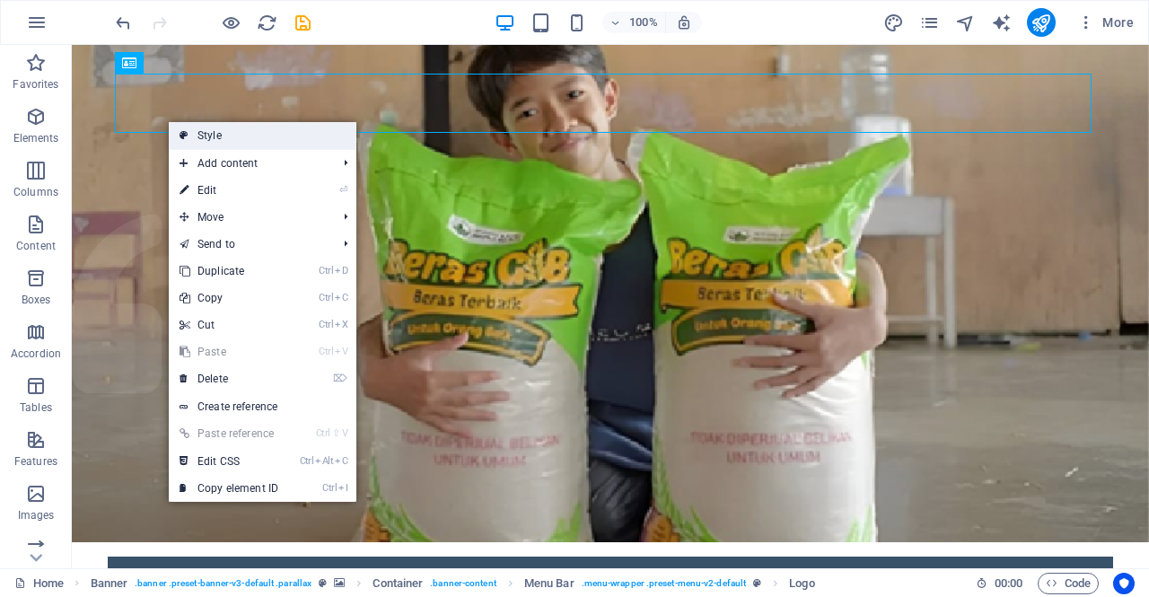
click at [265, 145] on link "Style" at bounding box center [263, 135] width 188 height 27
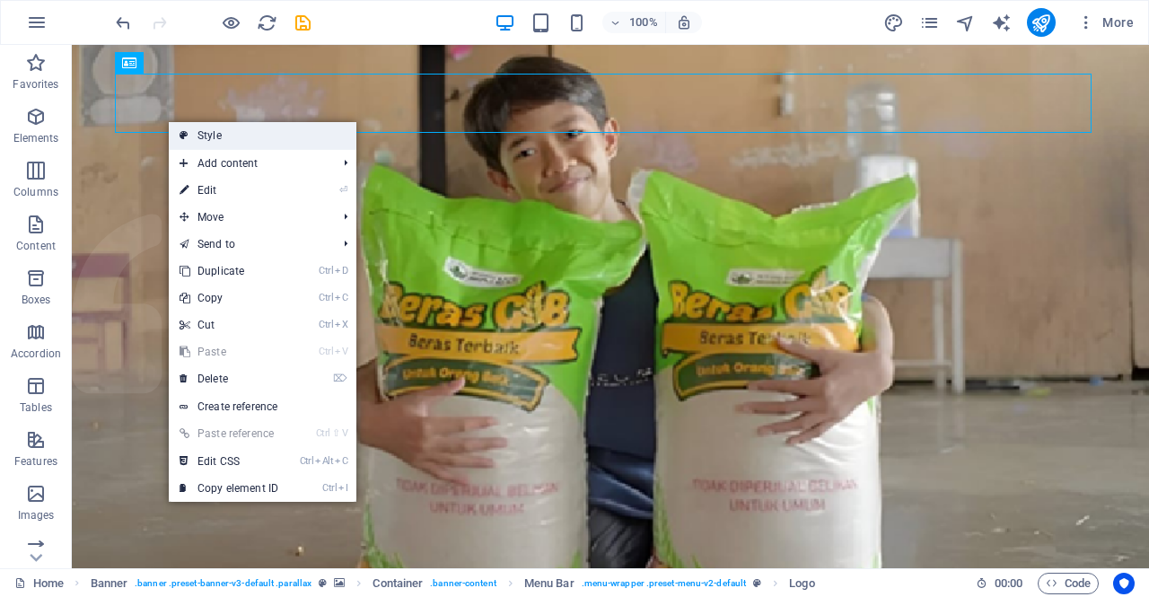
select select "rem"
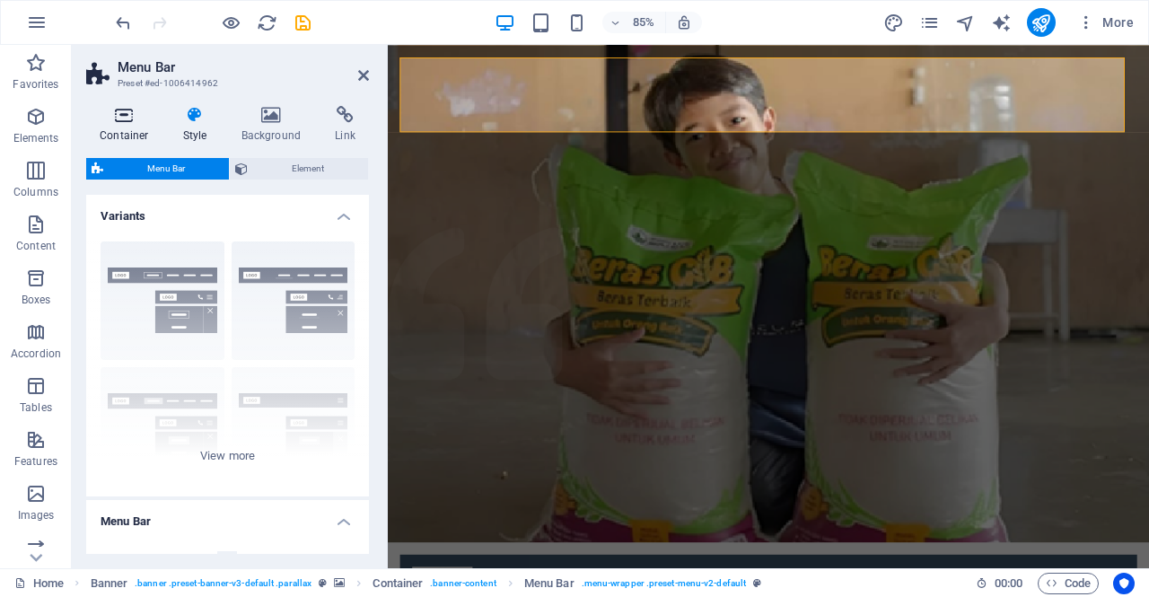
click at [129, 128] on h4 "Container" at bounding box center [128, 125] width 84 height 38
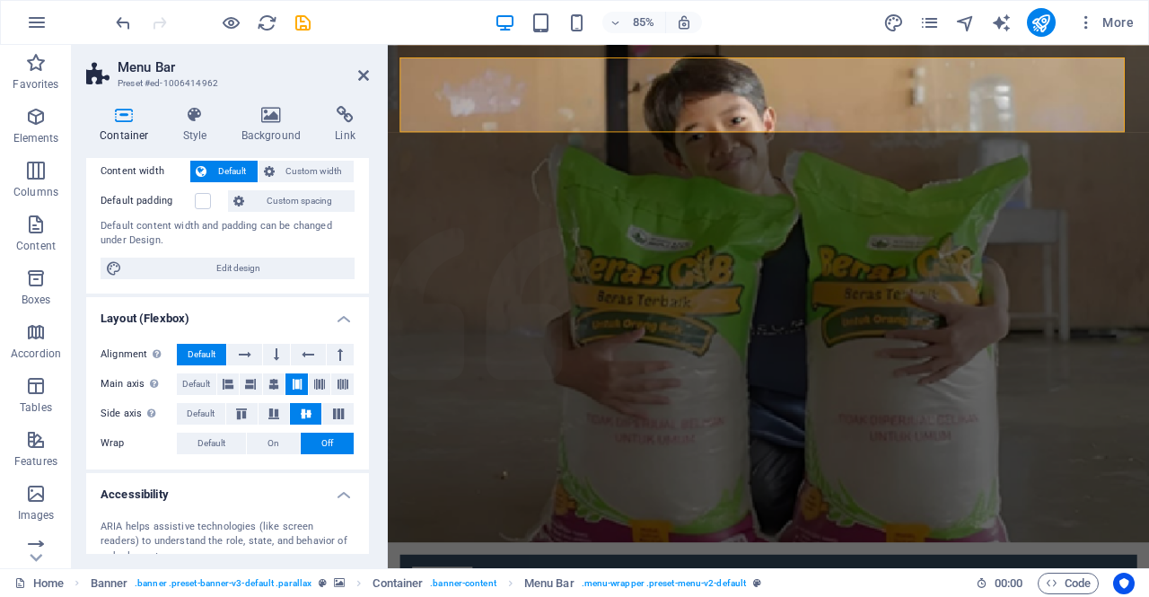
scroll to position [101, 0]
click at [219, 443] on span "Default" at bounding box center [212, 445] width 28 height 22
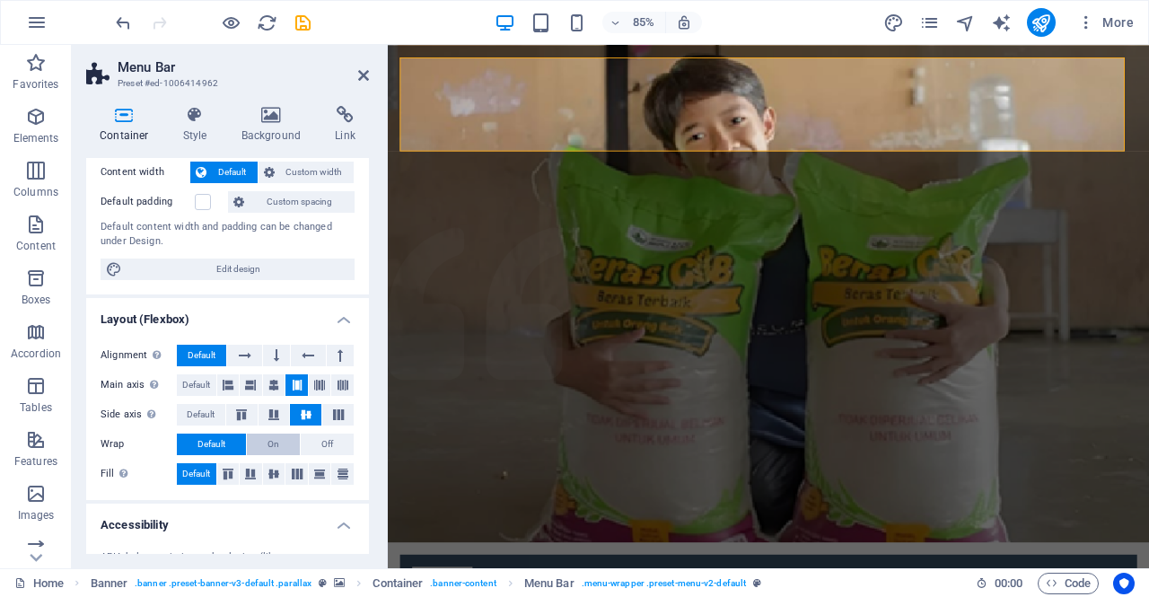
click at [269, 444] on span "On" at bounding box center [274, 445] width 12 height 22
click at [321, 446] on span "Off" at bounding box center [327, 445] width 12 height 22
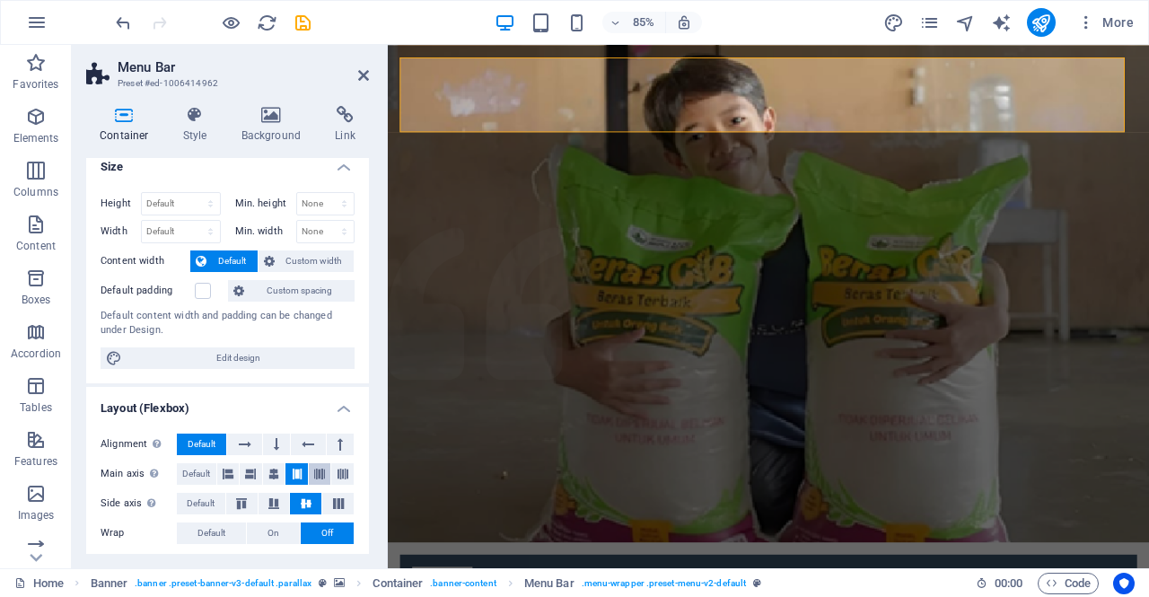
scroll to position [12, 0]
click at [307, 258] on span "Custom width" at bounding box center [314, 262] width 69 height 22
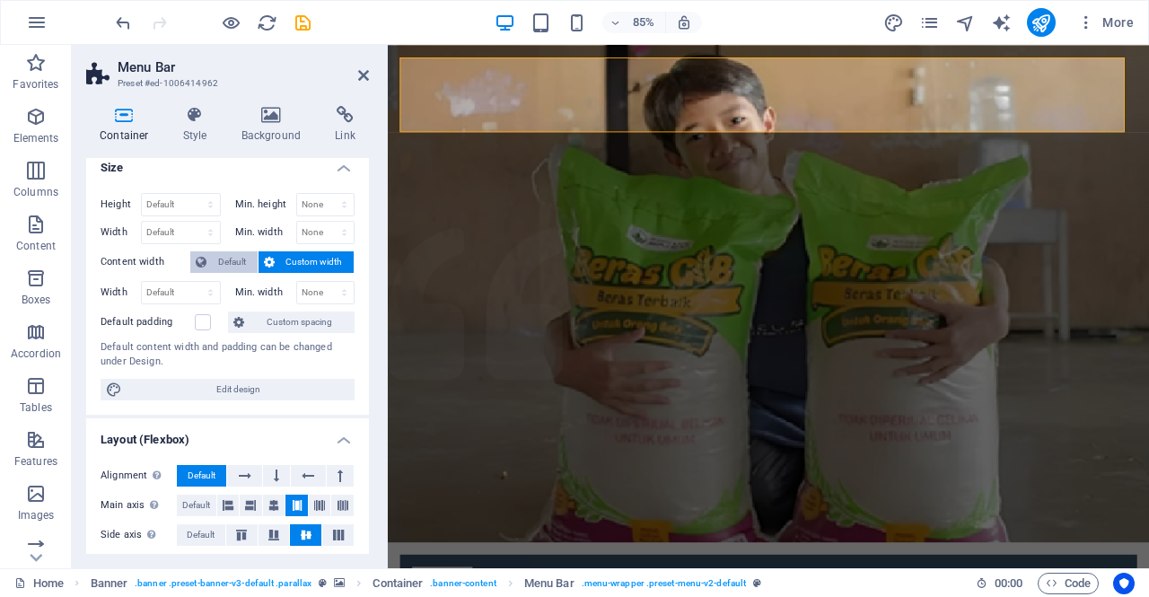
click at [232, 257] on span "Default" at bounding box center [232, 262] width 40 height 22
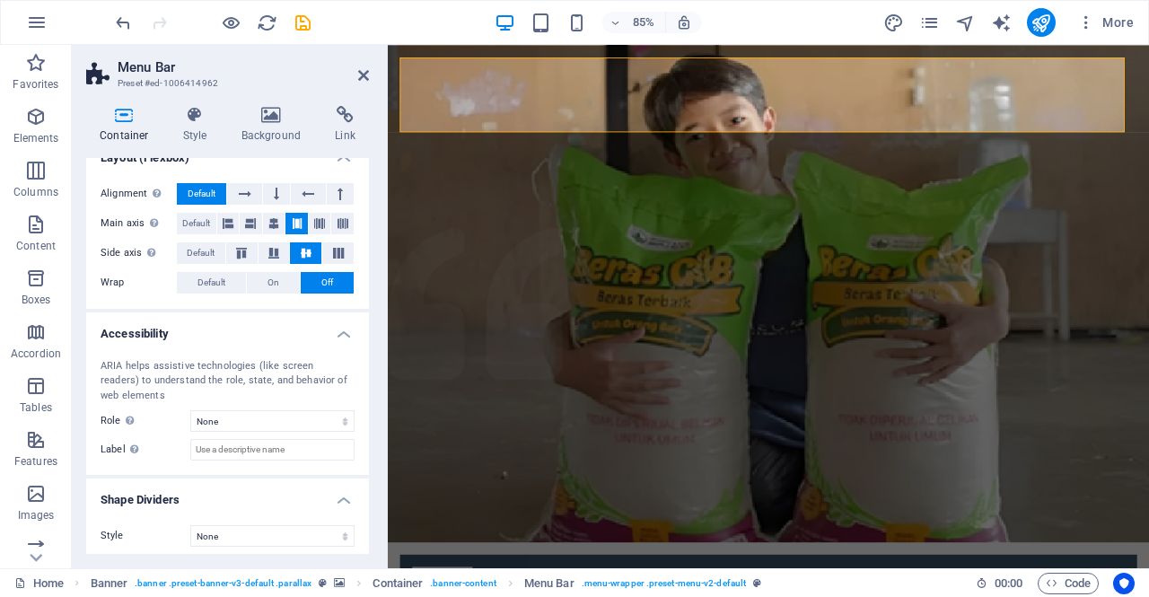
scroll to position [268, 0]
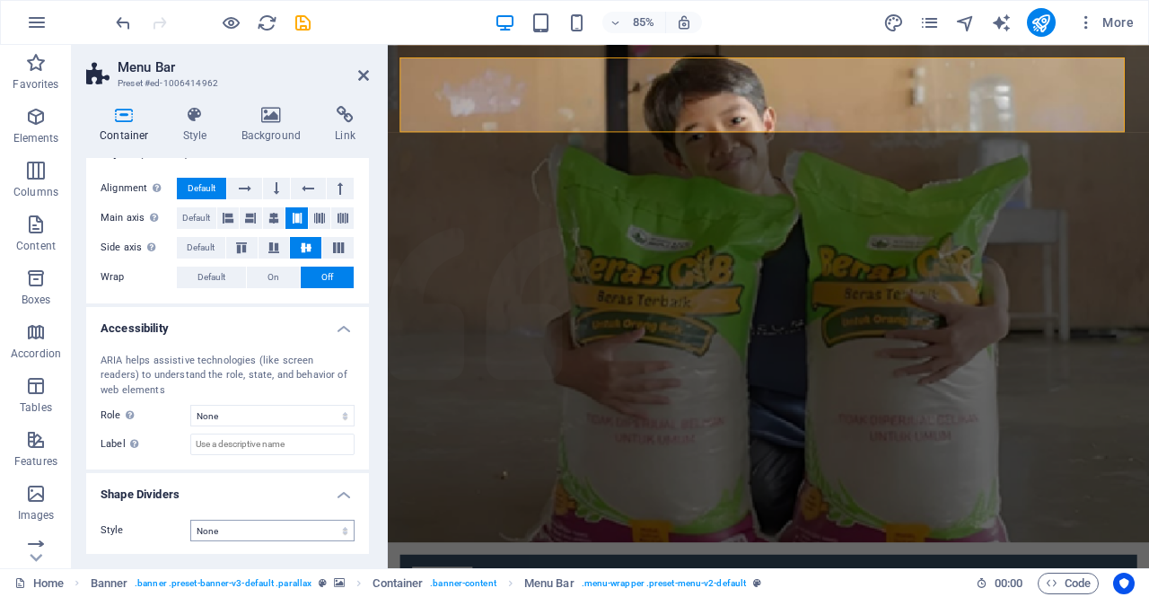
drag, startPoint x: 283, startPoint y: 541, endPoint x: 283, endPoint y: 529, distance: 12.6
click at [283, 529] on div "Style None Triangle Square Diagonal Polygon 1 Polygon 2 Zigzag Multiple Zigzags…" at bounding box center [227, 531] width 283 height 50
click at [283, 529] on select "None Triangle Square Diagonal Polygon 1 Polygon 2 Zigzag Multiple Zigzags Waves…" at bounding box center [272, 531] width 164 height 22
click at [167, 532] on label "Style" at bounding box center [146, 531] width 90 height 22
click at [307, 185] on icon at bounding box center [308, 189] width 13 height 22
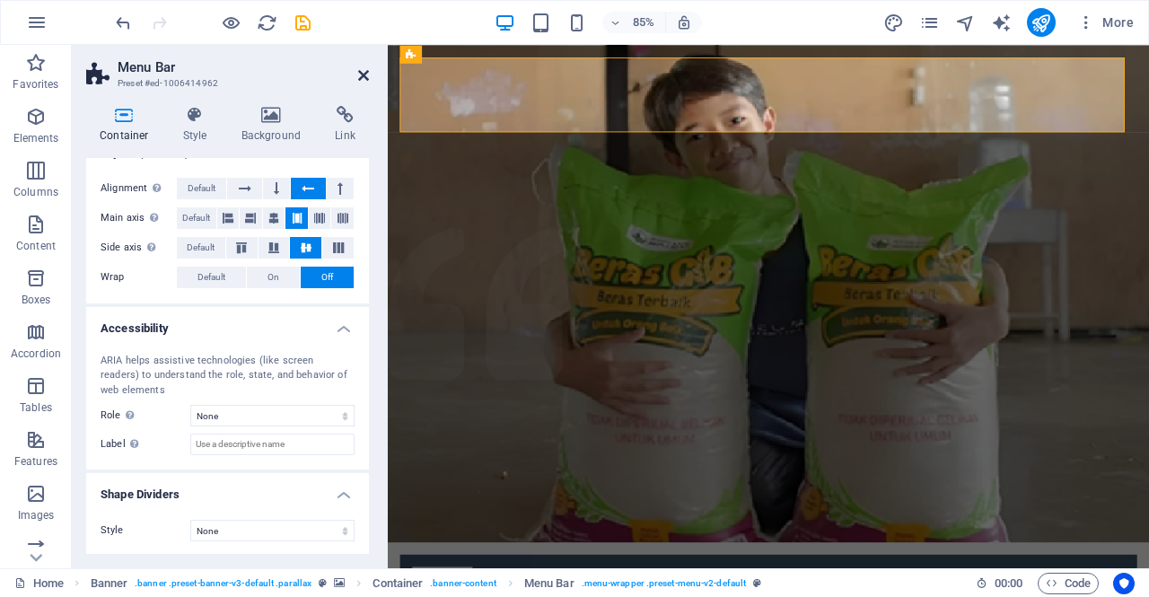
click at [368, 77] on icon at bounding box center [363, 75] width 11 height 14
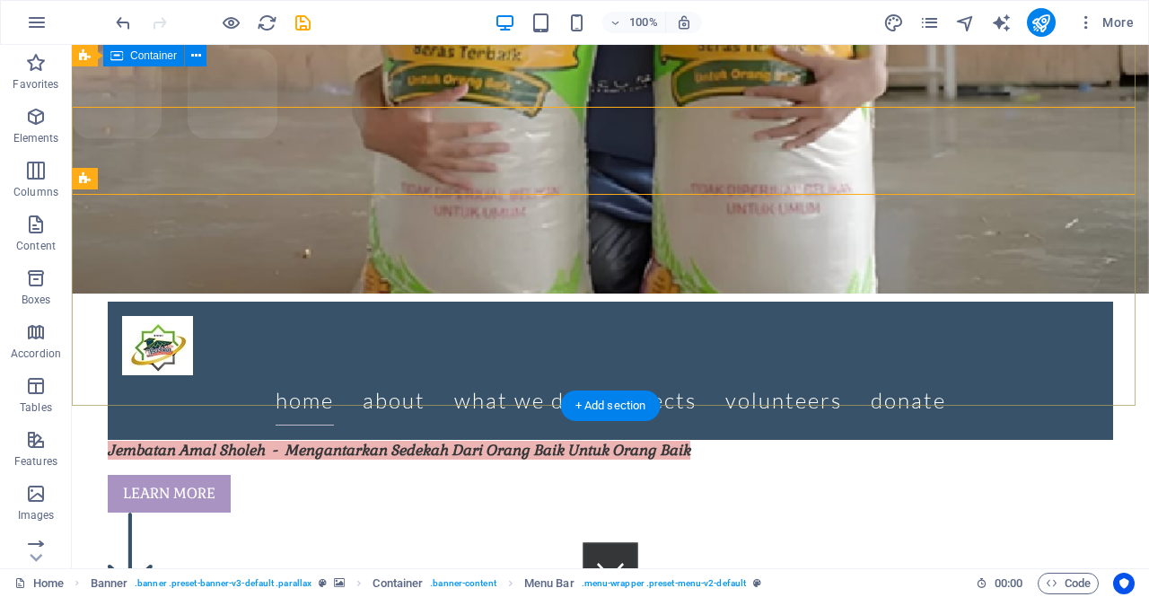
scroll to position [0, 0]
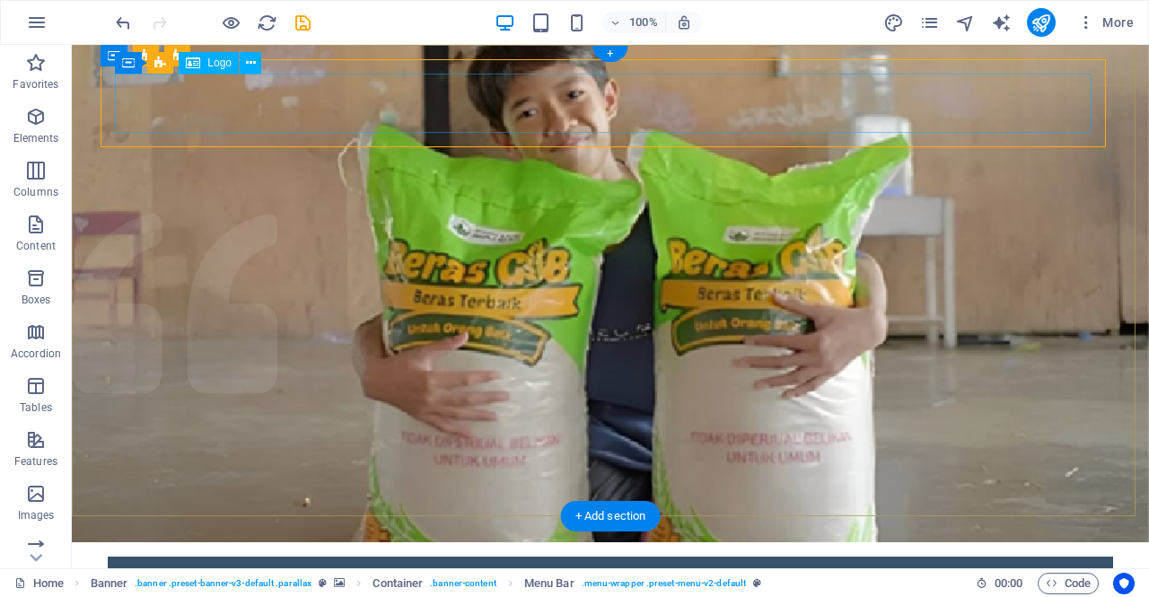
click at [149, 571] on div at bounding box center [610, 600] width 977 height 59
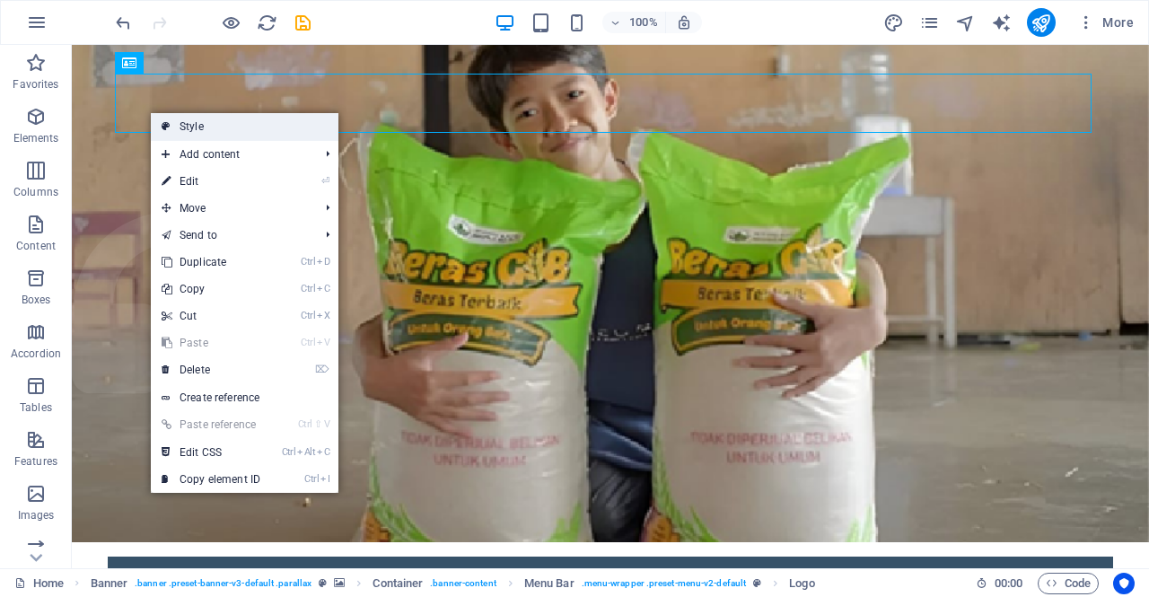
click at [175, 129] on link "Style" at bounding box center [245, 126] width 188 height 27
select select "rem"
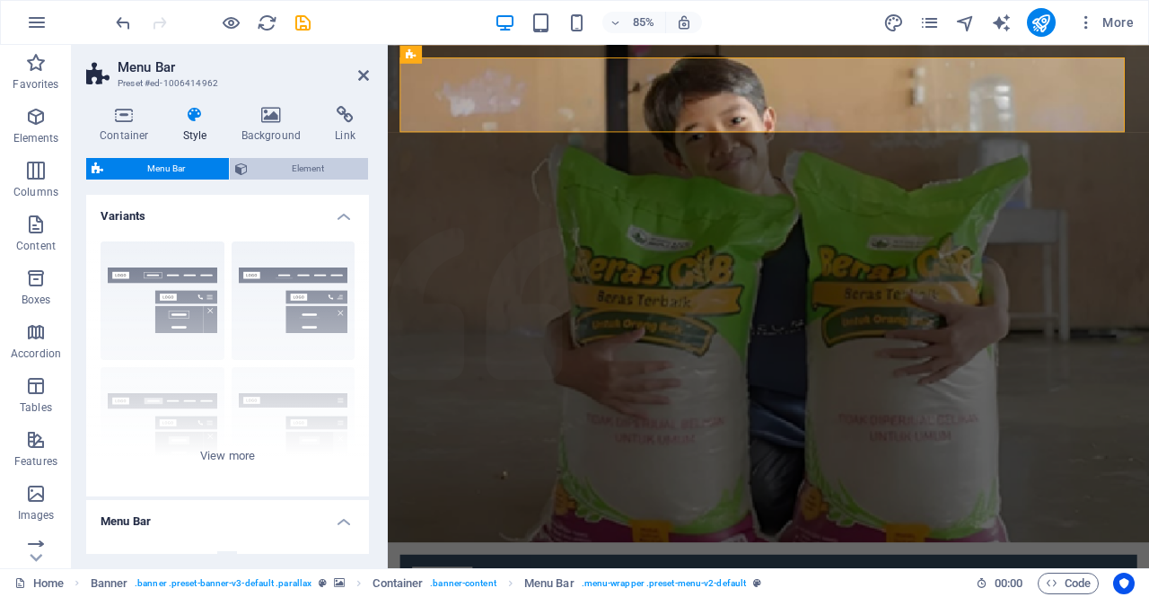
click at [250, 166] on button "Element" at bounding box center [299, 169] width 138 height 22
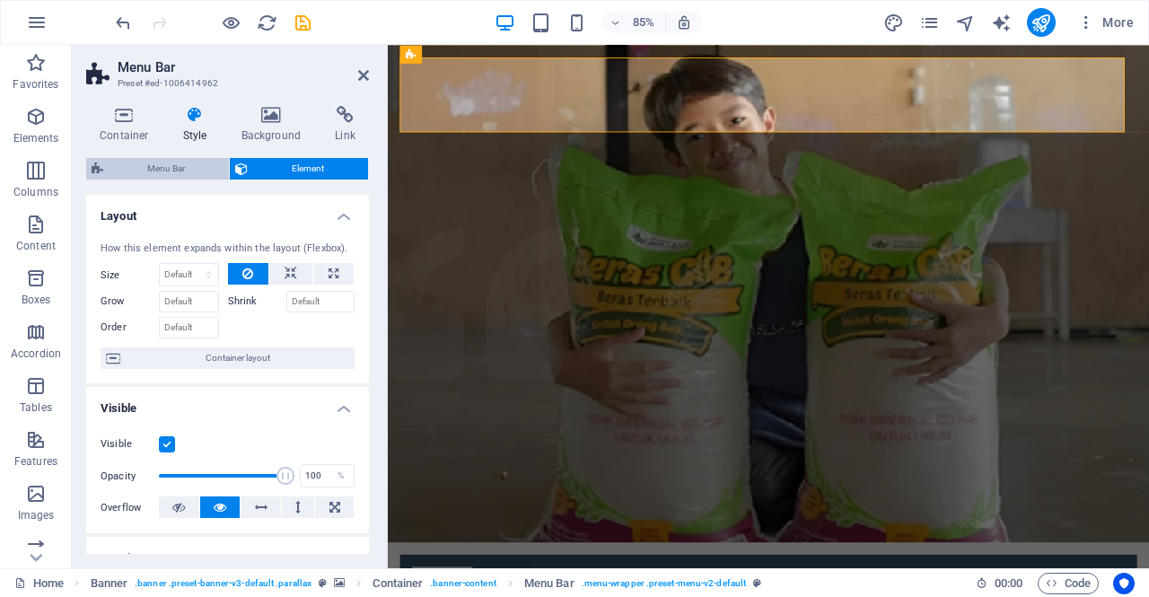
click at [200, 165] on span "Menu Bar" at bounding box center [166, 169] width 115 height 22
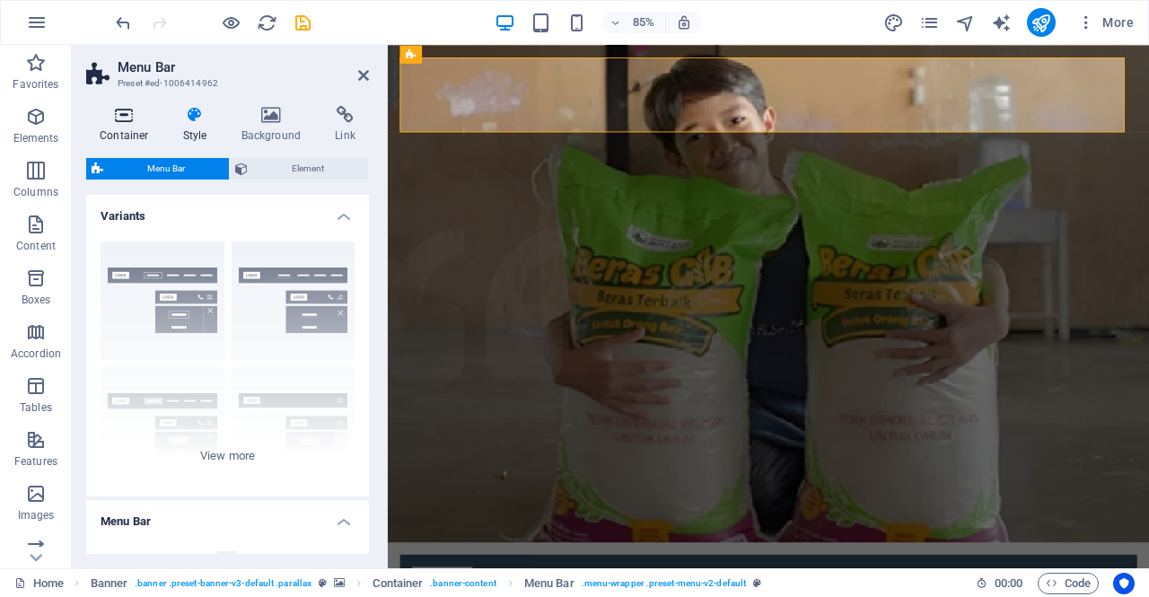
click at [128, 128] on h4 "Container" at bounding box center [128, 125] width 84 height 38
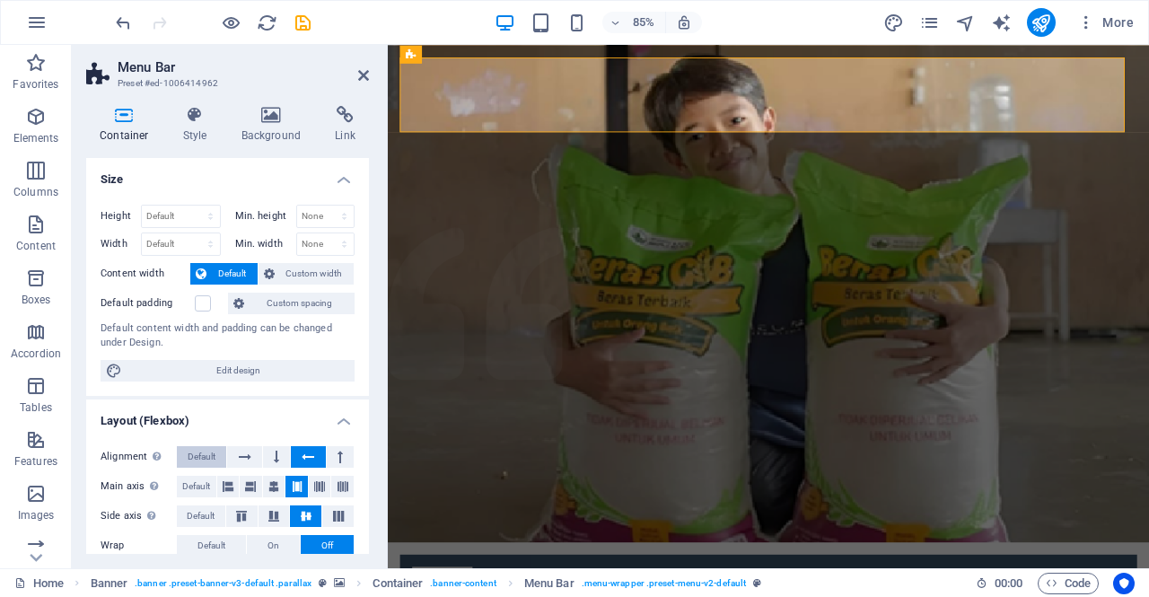
click at [210, 456] on span "Default" at bounding box center [202, 457] width 28 height 22
click at [198, 119] on icon at bounding box center [195, 115] width 51 height 18
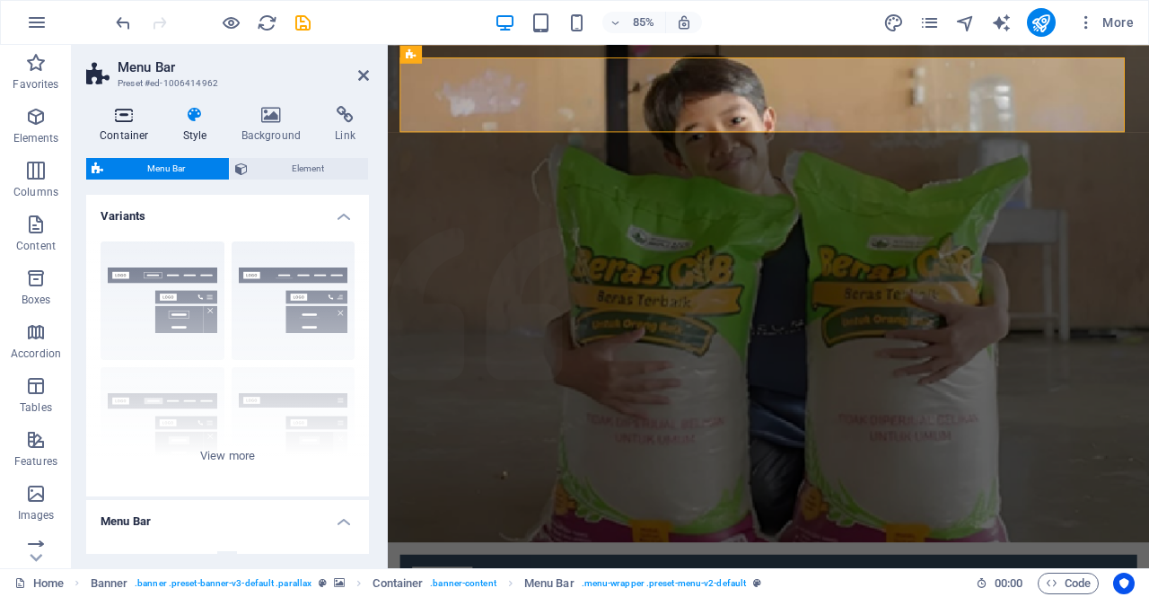
click at [128, 122] on icon at bounding box center [124, 115] width 76 height 18
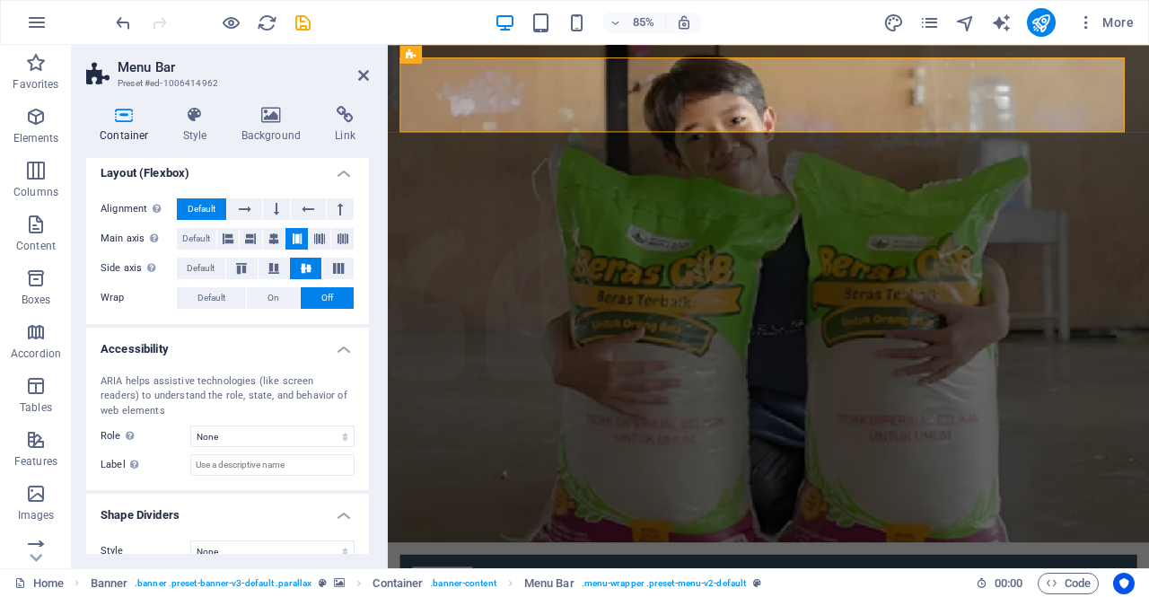
scroll to position [268, 0]
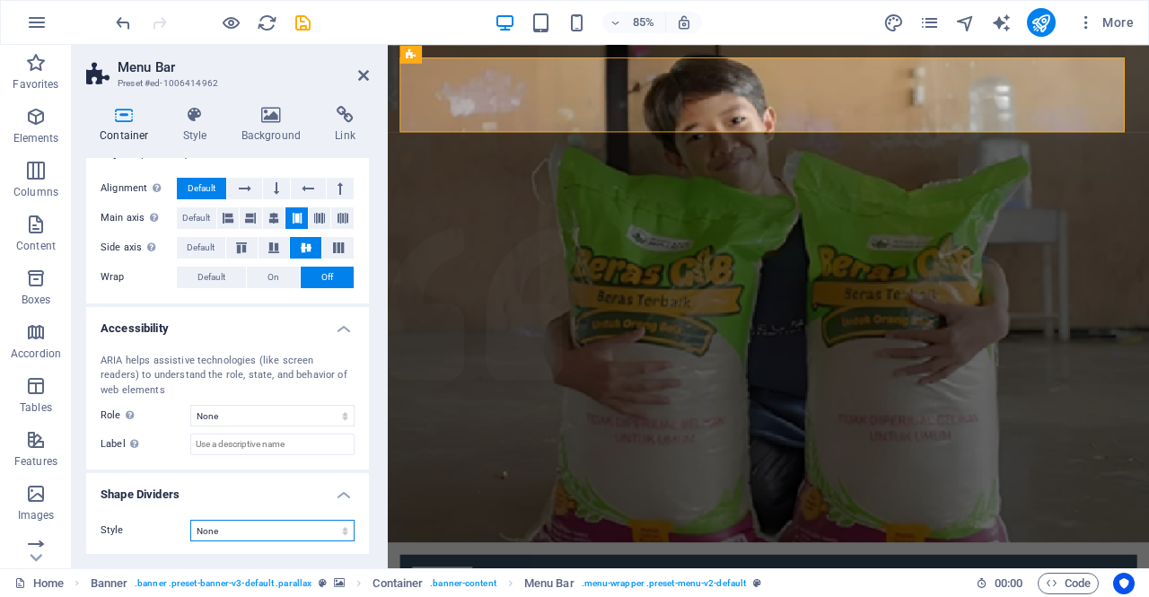
click at [227, 532] on select "None Triangle Square Diagonal Polygon 1 Polygon 2 Zigzag Multiple Zigzags Waves…" at bounding box center [272, 531] width 164 height 22
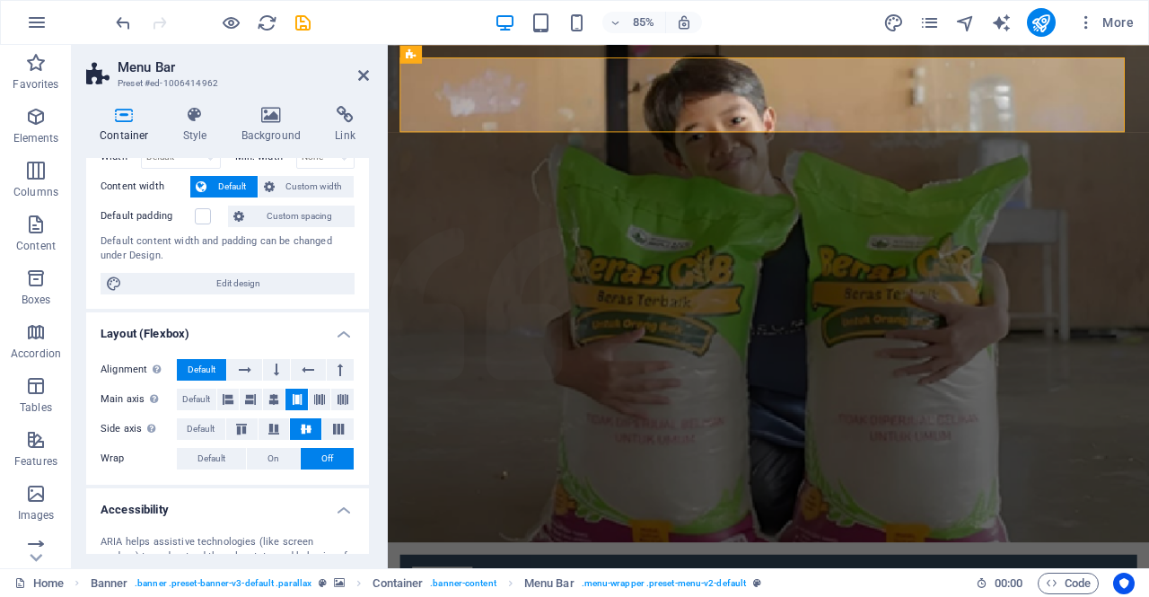
scroll to position [0, 0]
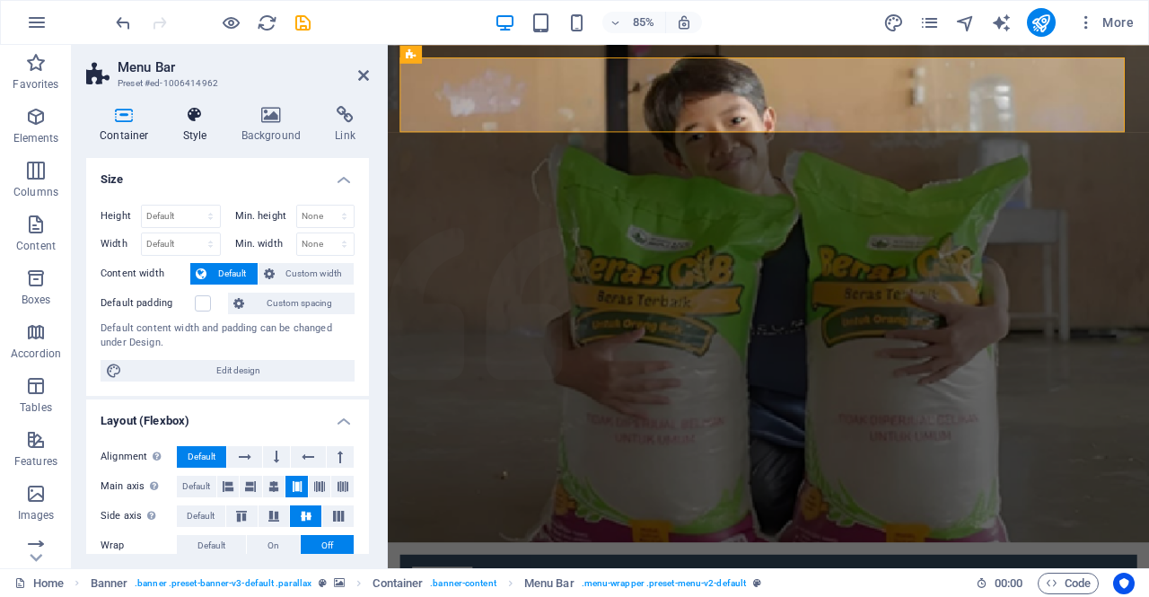
click at [200, 125] on h4 "Style" at bounding box center [199, 125] width 58 height 38
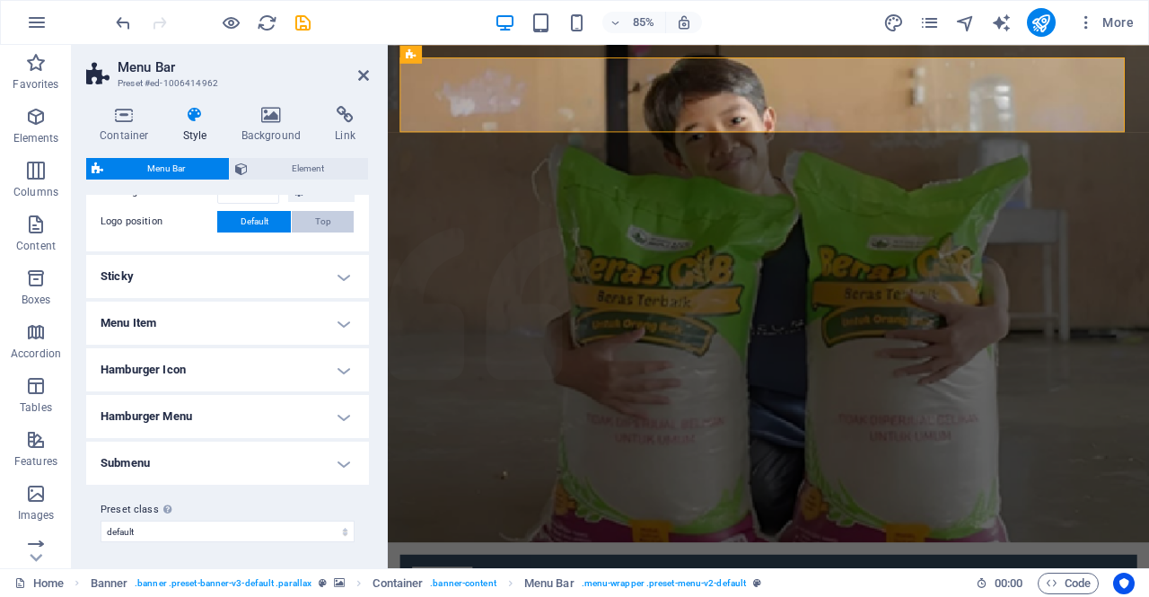
scroll to position [431, 0]
click at [348, 369] on h4 "Hamburger Icon" at bounding box center [227, 369] width 283 height 43
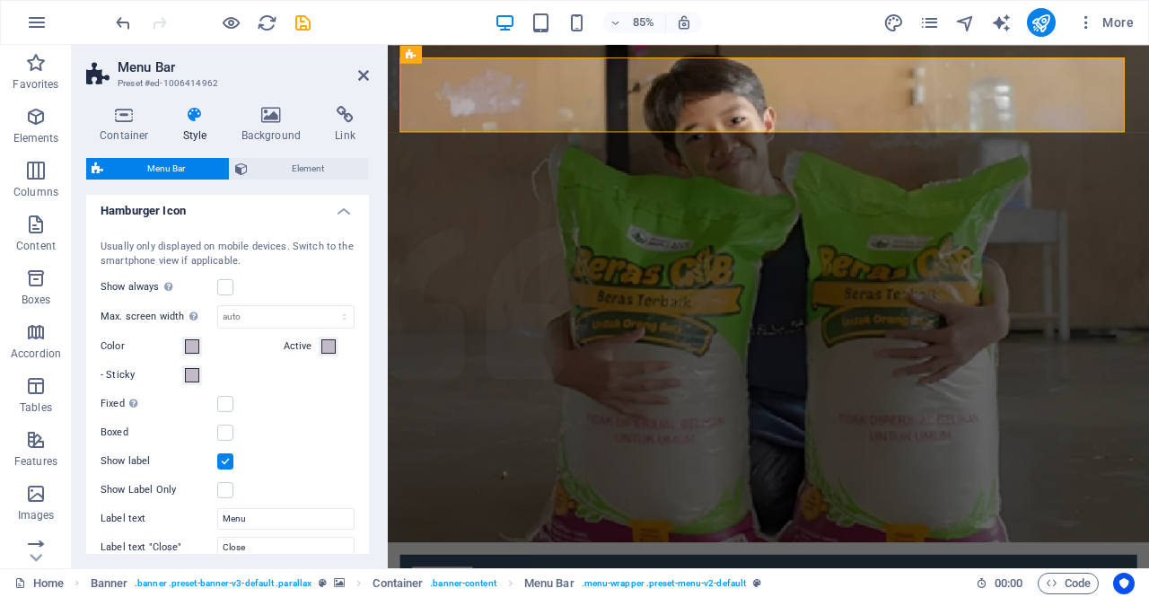
scroll to position [505, 0]
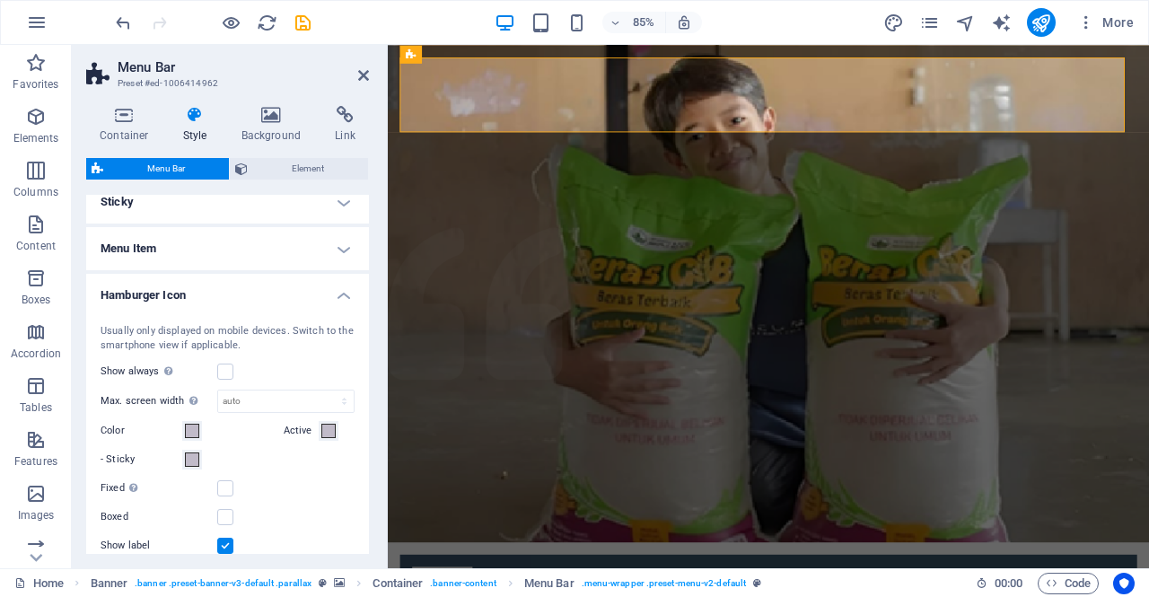
click at [342, 293] on h4 "Hamburger Icon" at bounding box center [227, 290] width 283 height 32
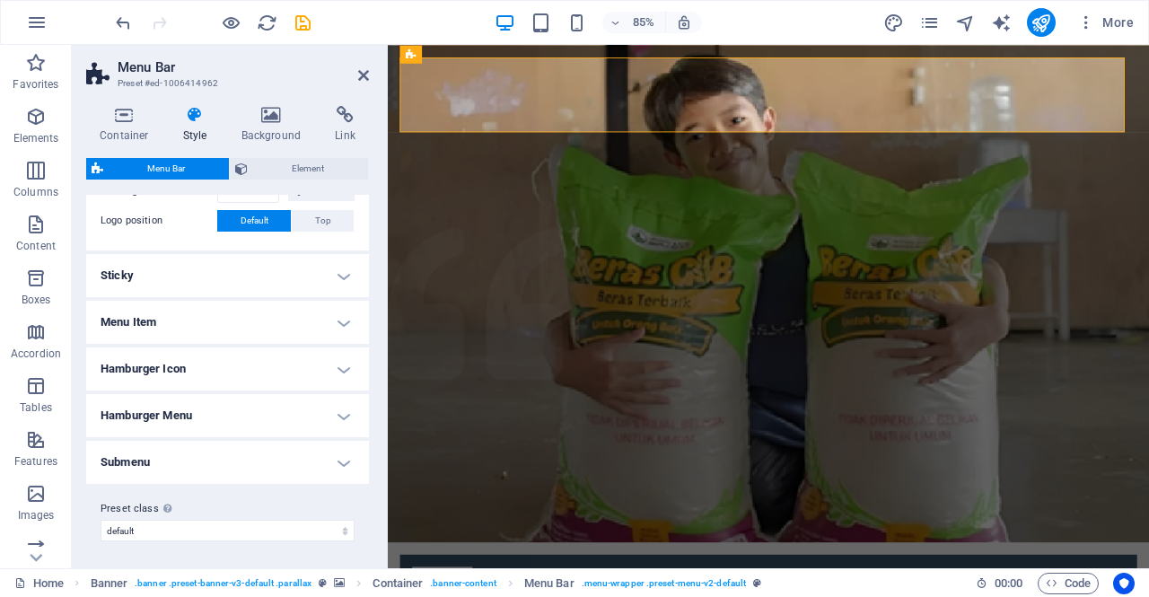
click at [337, 413] on h4 "Hamburger Menu" at bounding box center [227, 415] width 283 height 43
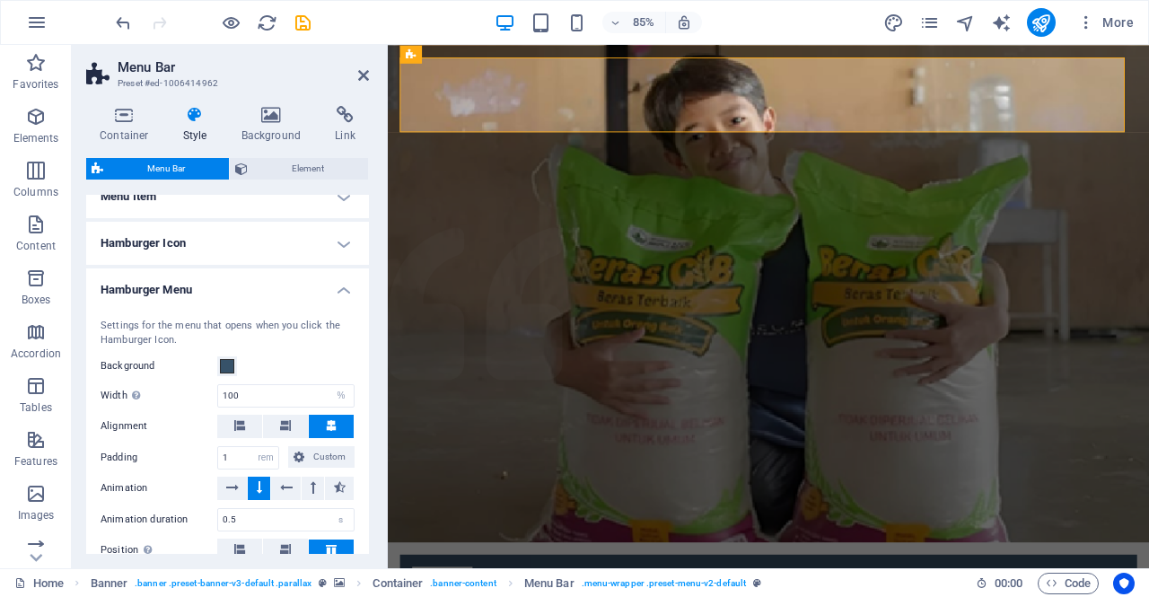
scroll to position [557, 0]
click at [339, 286] on h4 "Hamburger Menu" at bounding box center [227, 284] width 283 height 32
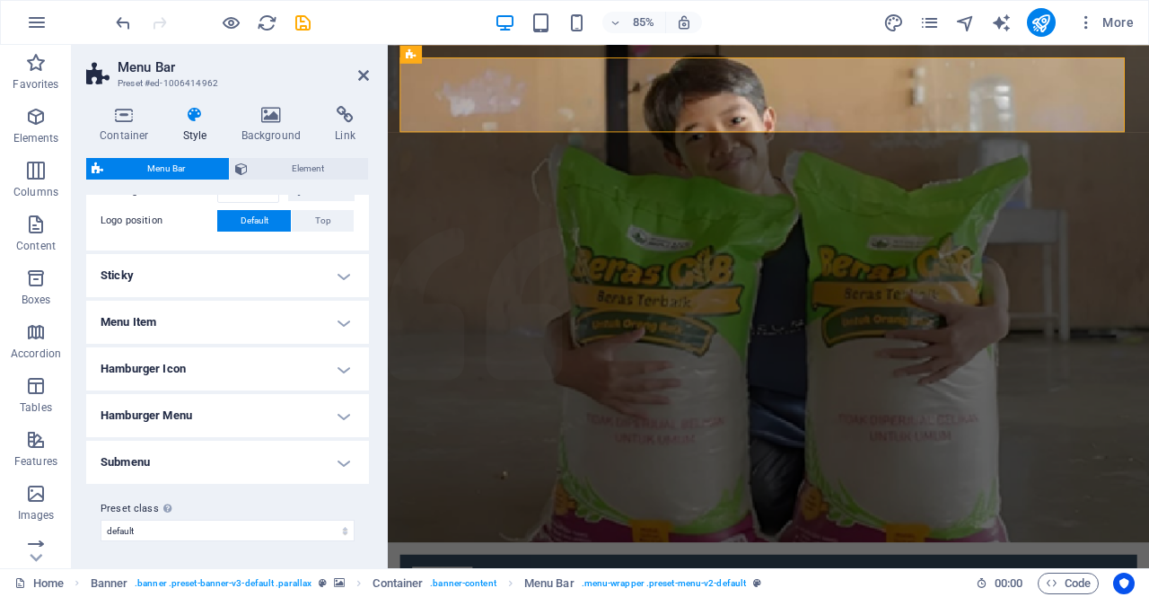
click at [334, 418] on h4 "Hamburger Menu" at bounding box center [227, 415] width 283 height 43
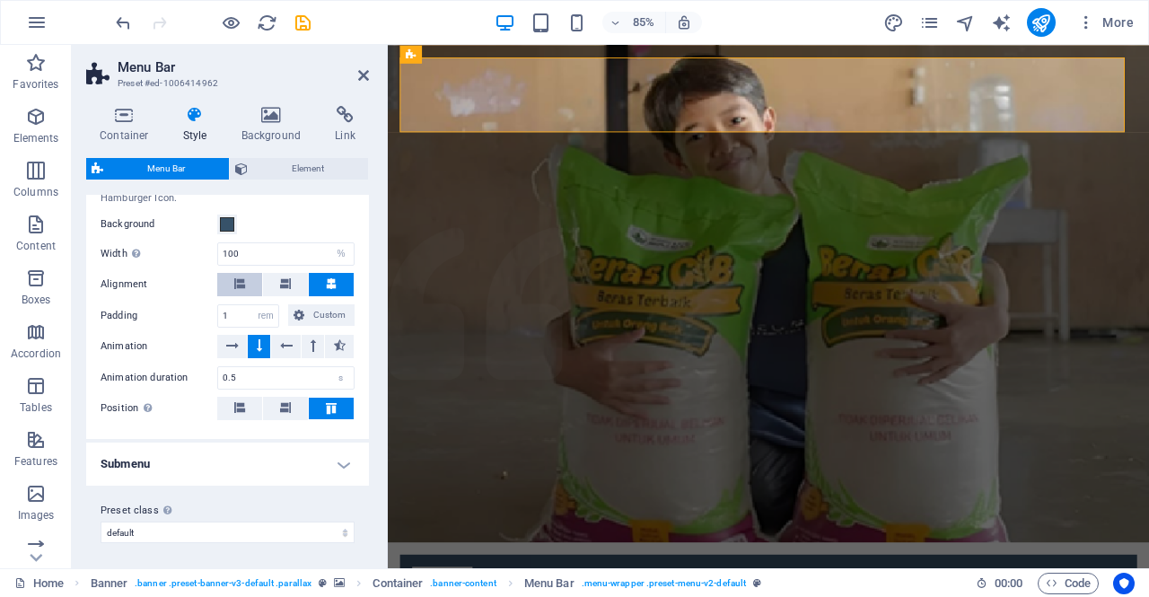
scroll to position [622, 0]
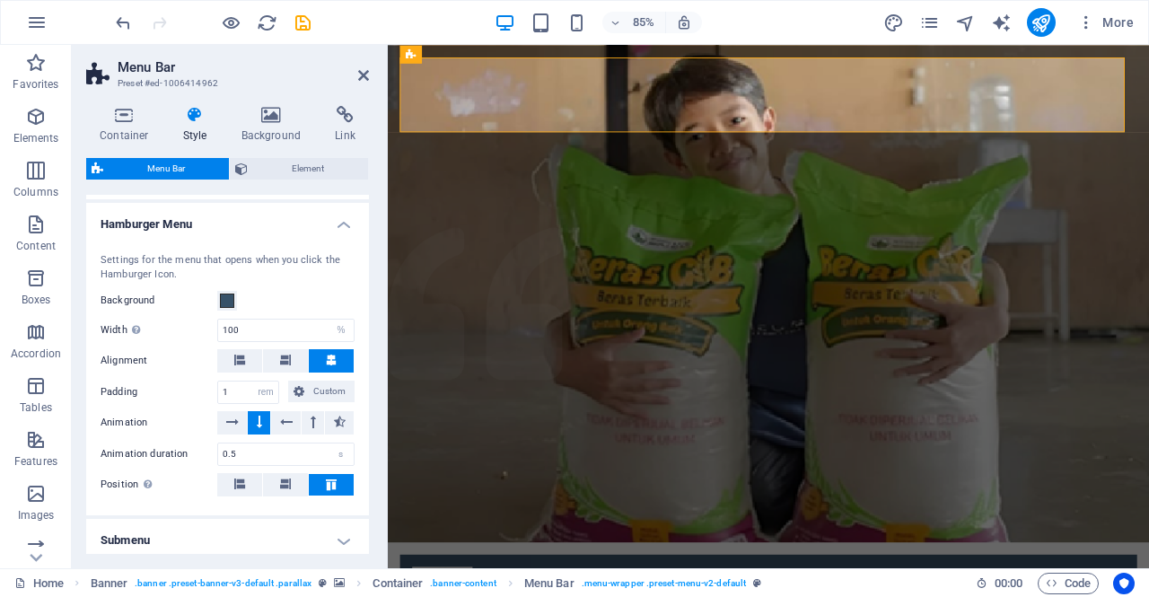
click at [335, 229] on h4 "Hamburger Menu" at bounding box center [227, 219] width 283 height 32
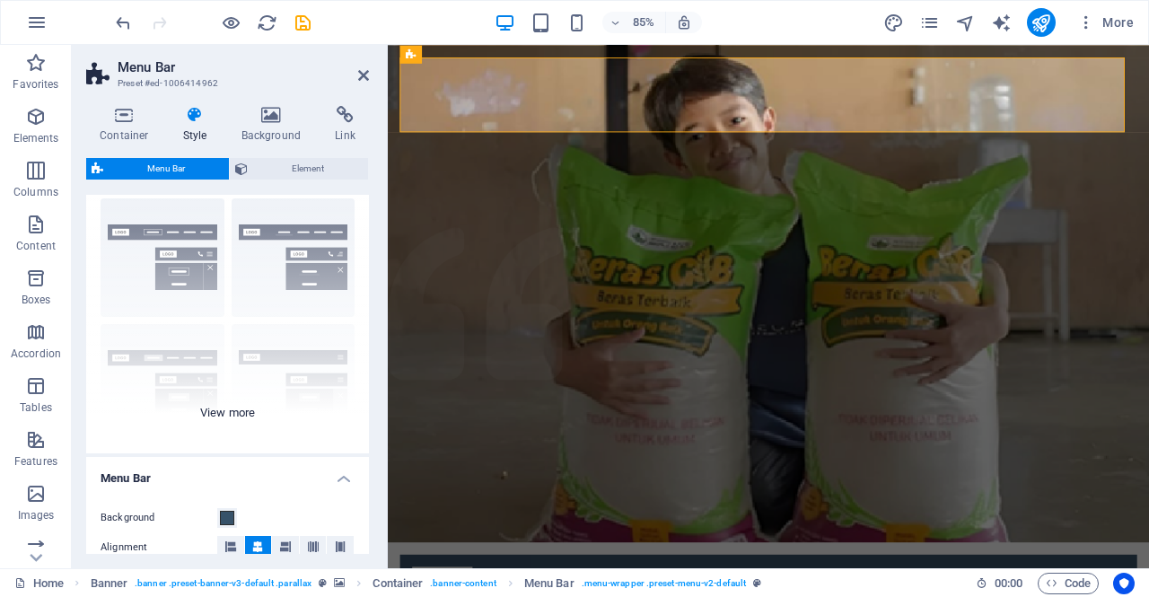
scroll to position [0, 0]
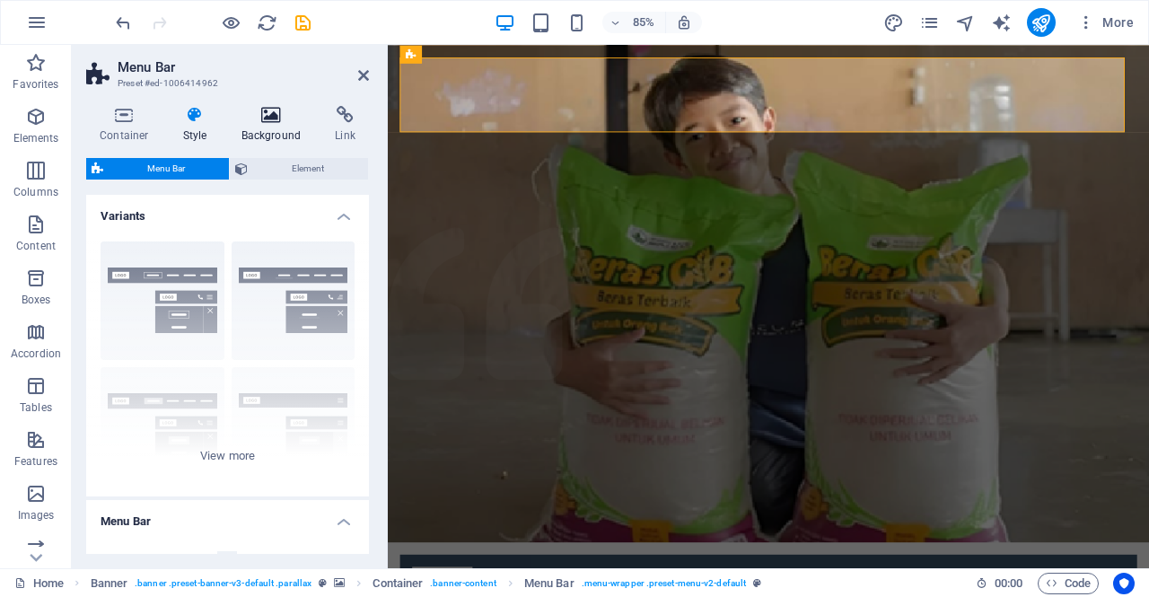
click at [260, 132] on h4 "Background" at bounding box center [275, 125] width 94 height 38
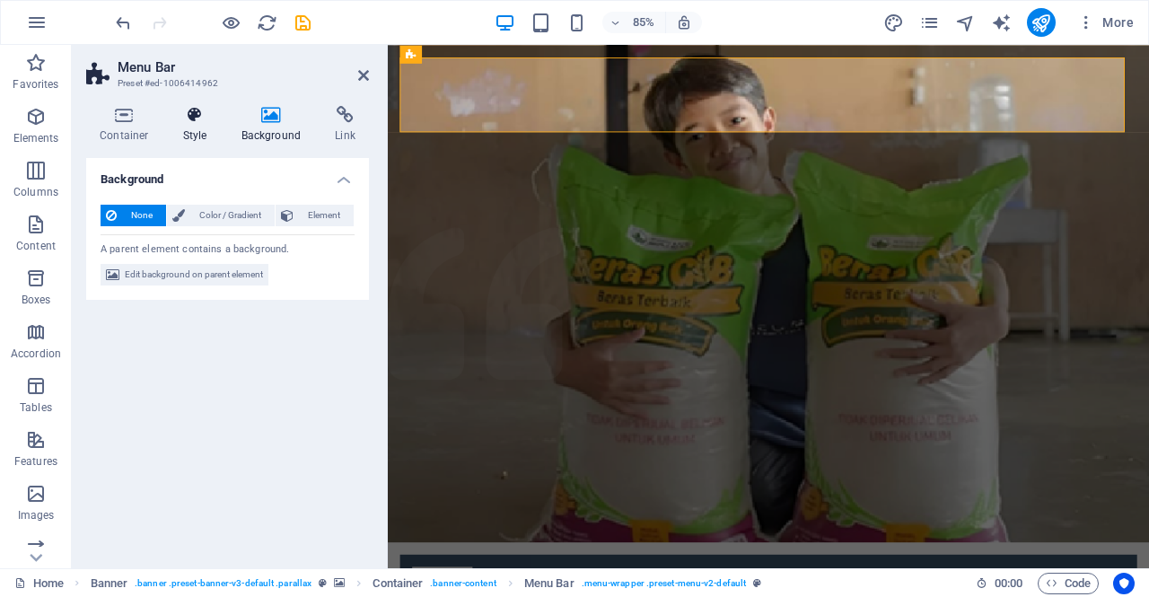
click at [194, 124] on h4 "Style" at bounding box center [199, 125] width 58 height 38
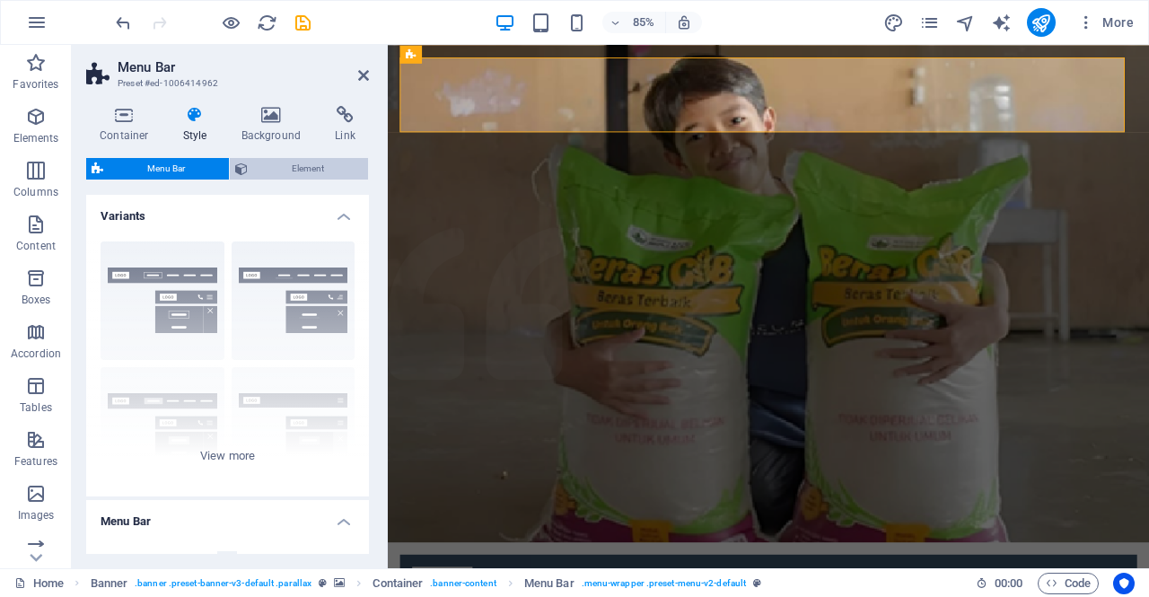
click at [257, 168] on span "Element" at bounding box center [308, 169] width 110 height 22
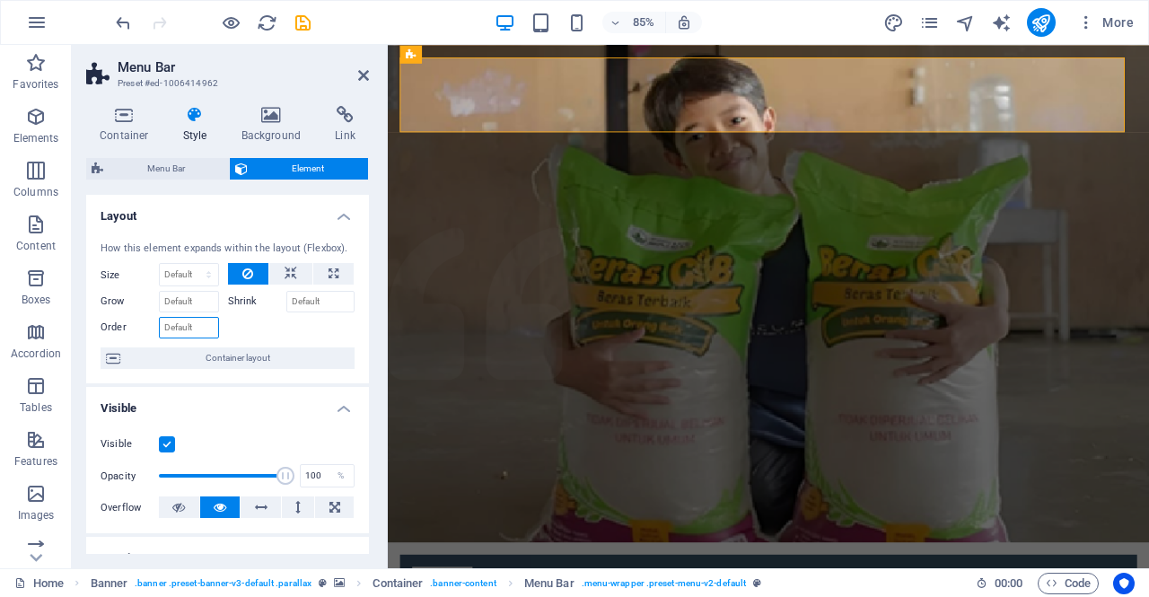
click at [198, 329] on input "Order" at bounding box center [189, 328] width 60 height 22
click at [235, 331] on div at bounding box center [292, 325] width 128 height 26
click at [192, 330] on input "Order" at bounding box center [189, 328] width 60 height 22
click at [246, 330] on div at bounding box center [292, 325] width 128 height 26
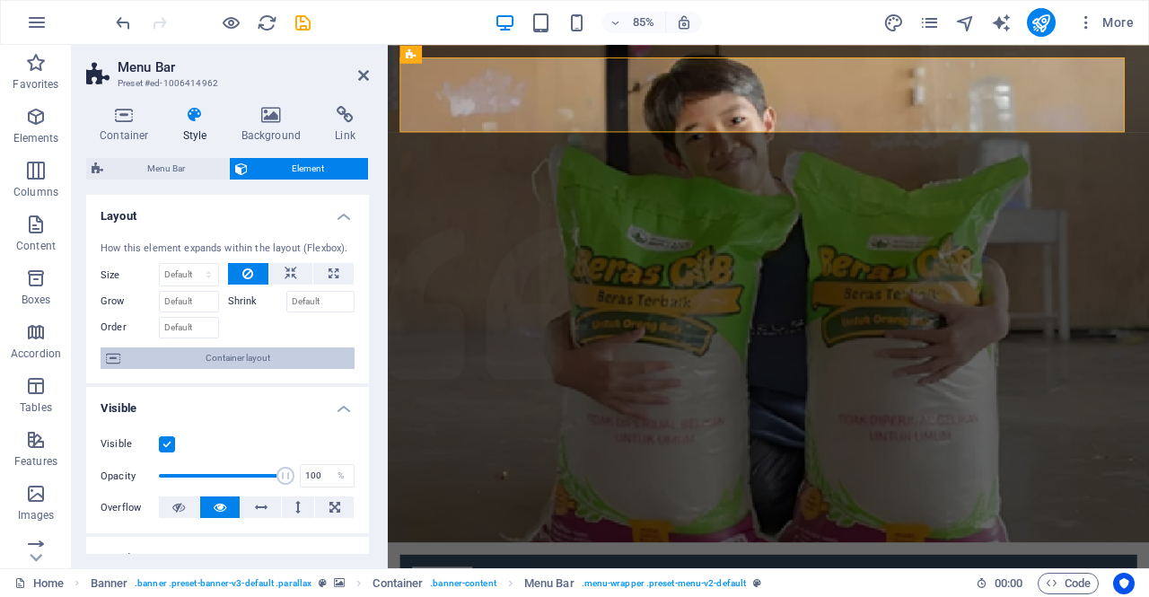
click at [246, 359] on span "Container layout" at bounding box center [238, 359] width 224 height 22
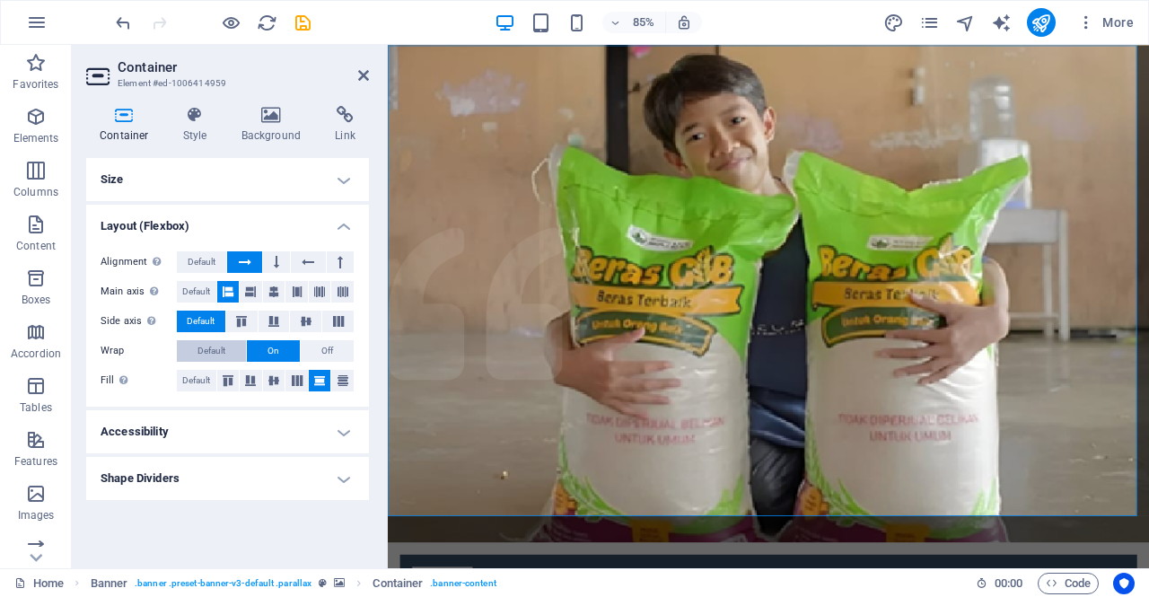
click at [235, 346] on button "Default" at bounding box center [211, 351] width 69 height 22
click at [359, 75] on icon at bounding box center [363, 75] width 11 height 14
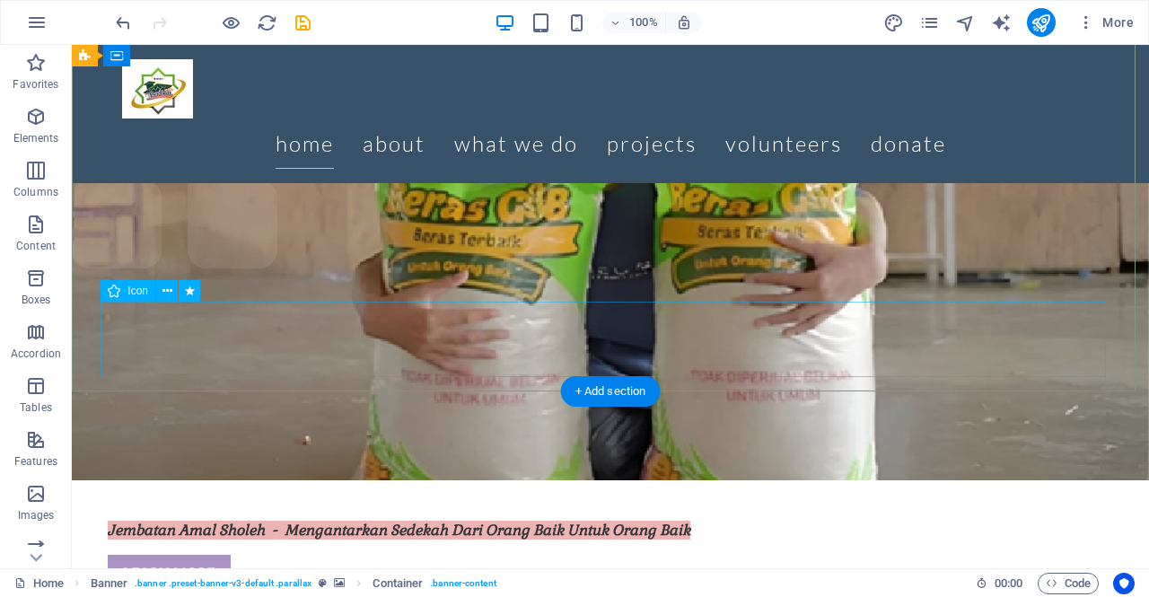
scroll to position [126, 0]
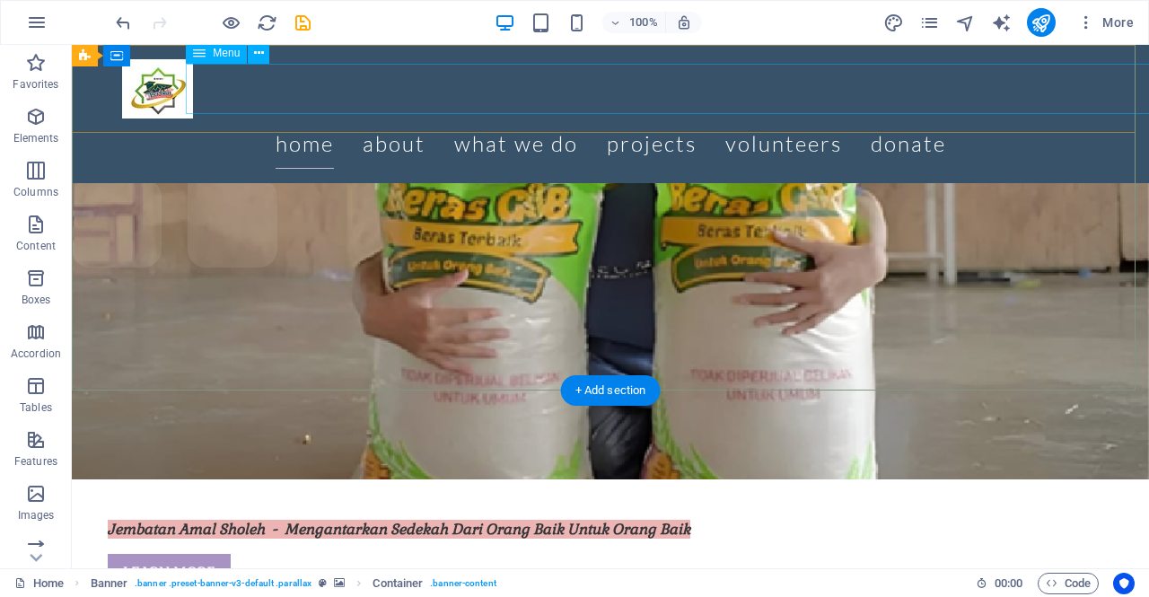
click at [439, 119] on nav "Home About What we do Projects Volunteers Donate" at bounding box center [610, 144] width 977 height 50
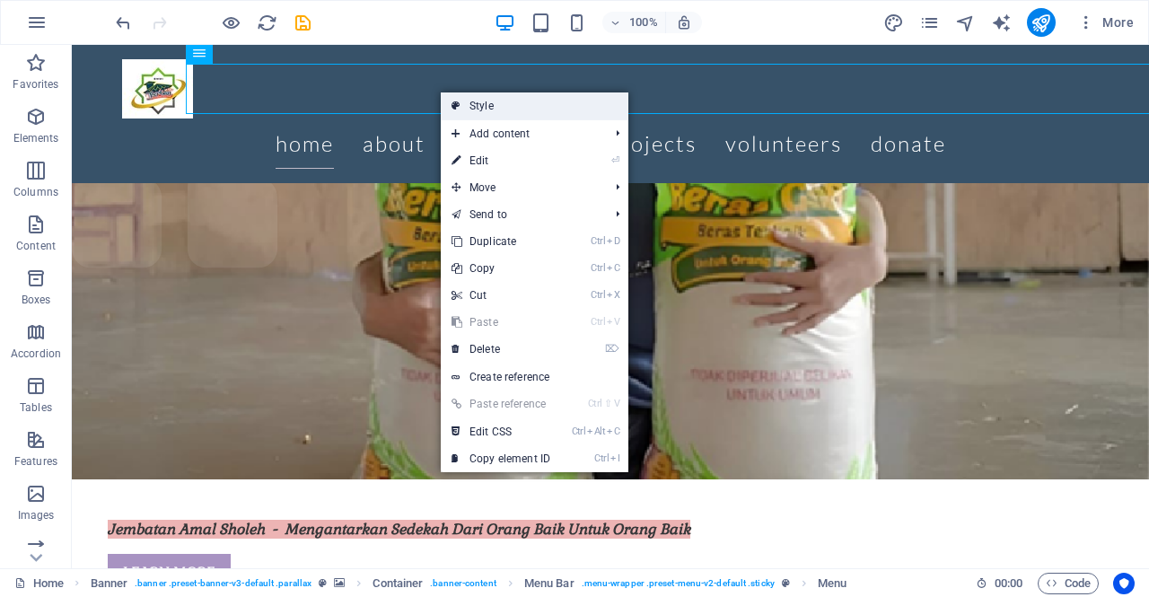
click at [463, 102] on link "Style" at bounding box center [535, 105] width 188 height 27
select select "rem"
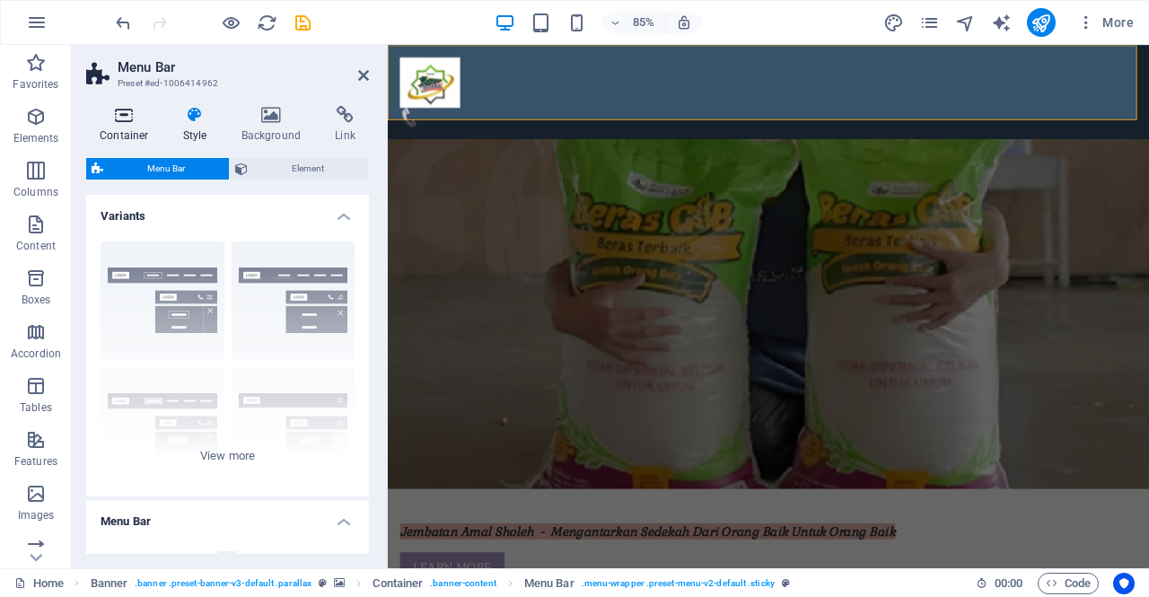
click at [132, 126] on h4 "Container" at bounding box center [128, 125] width 84 height 38
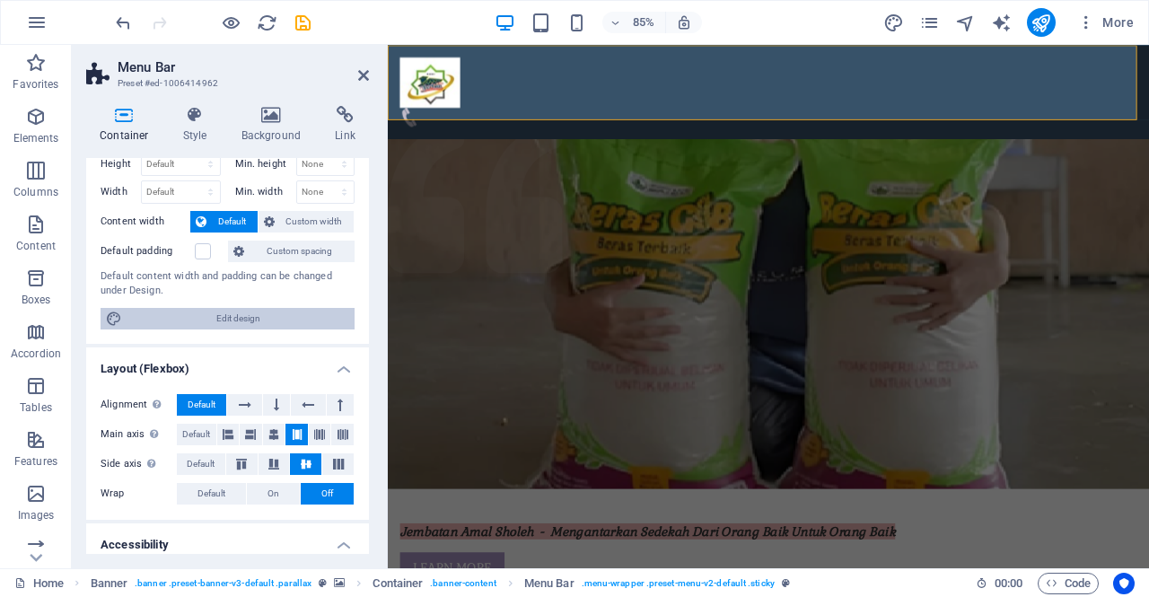
scroll to position [56, 0]
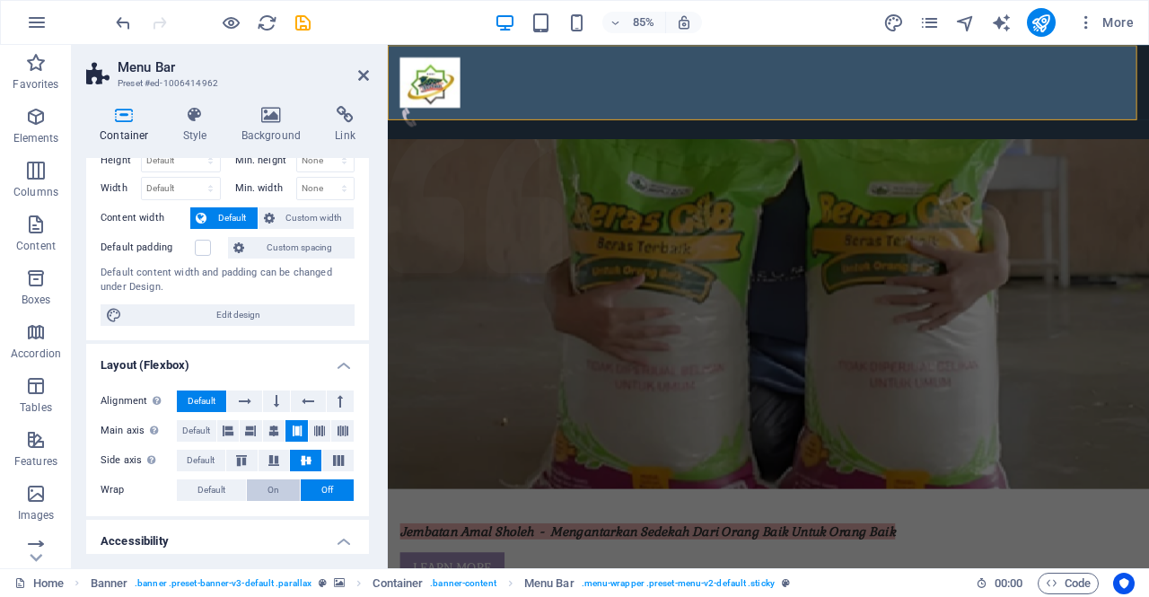
click at [277, 484] on span "On" at bounding box center [274, 491] width 12 height 22
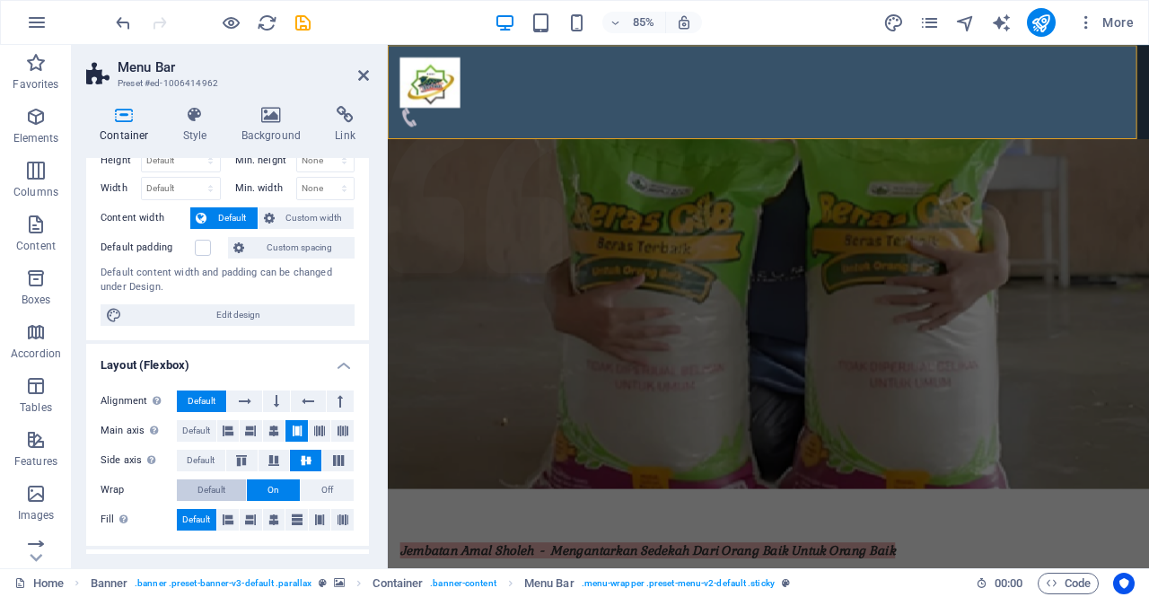
click at [220, 484] on span "Default" at bounding box center [212, 491] width 28 height 22
click at [359, 77] on icon at bounding box center [363, 75] width 11 height 14
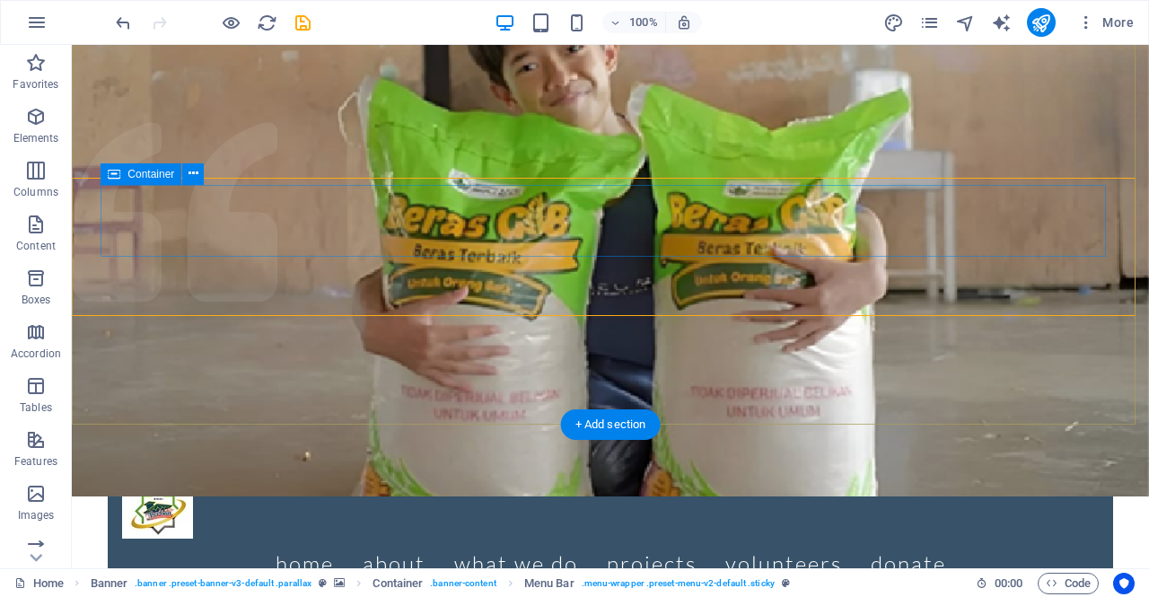
scroll to position [0, 0]
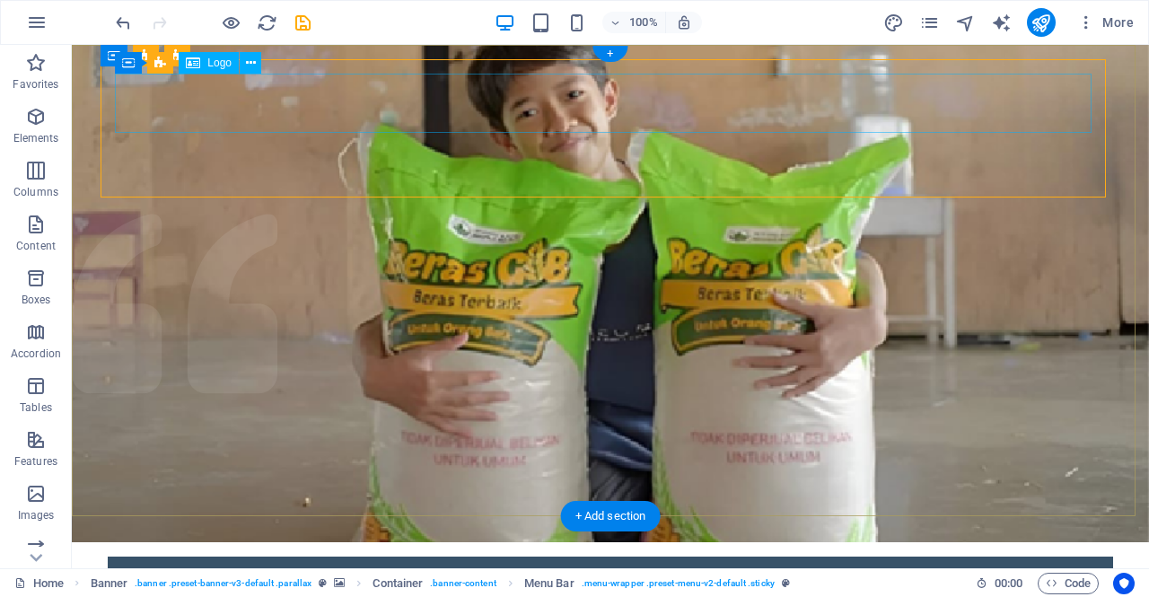
click at [158, 571] on div at bounding box center [610, 600] width 977 height 59
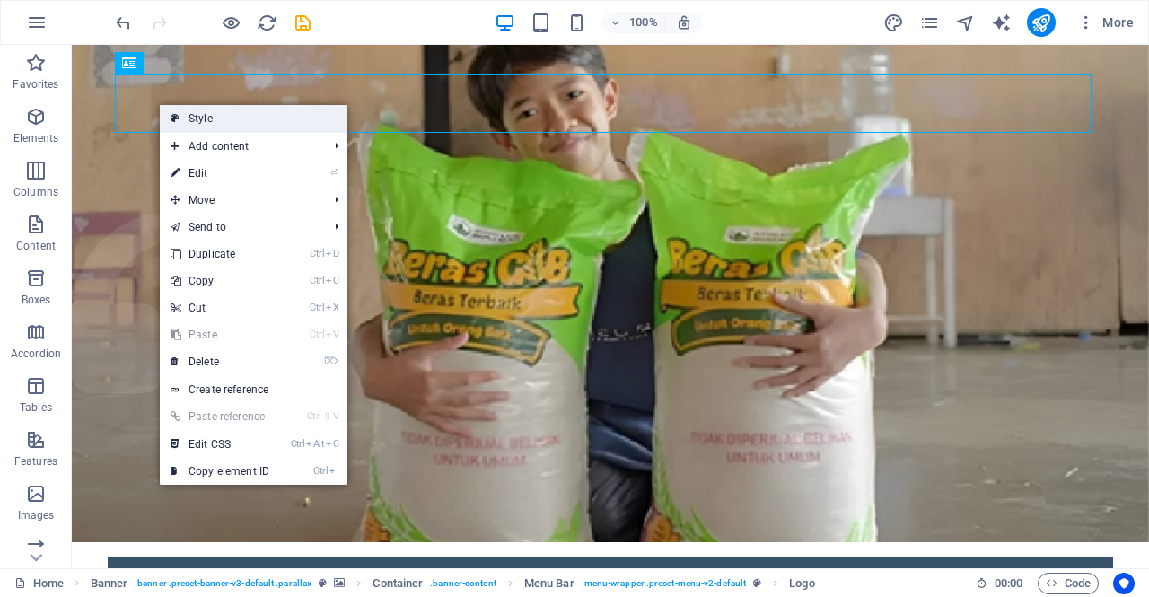
click at [175, 111] on icon at bounding box center [175, 118] width 9 height 27
select select "rem"
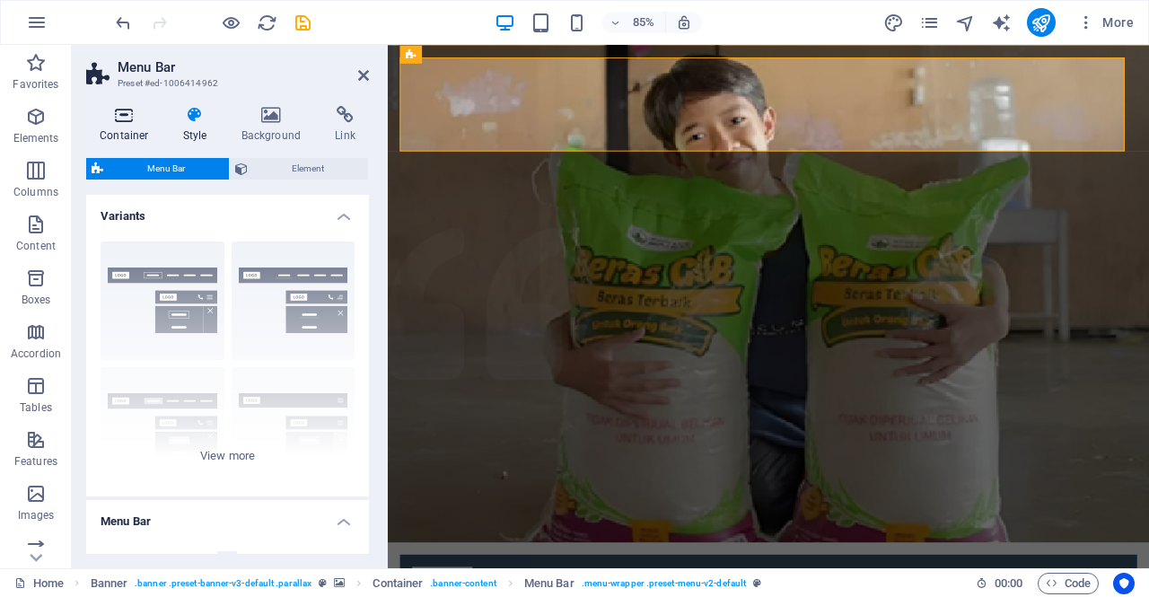
click at [128, 128] on h4 "Container" at bounding box center [128, 125] width 84 height 38
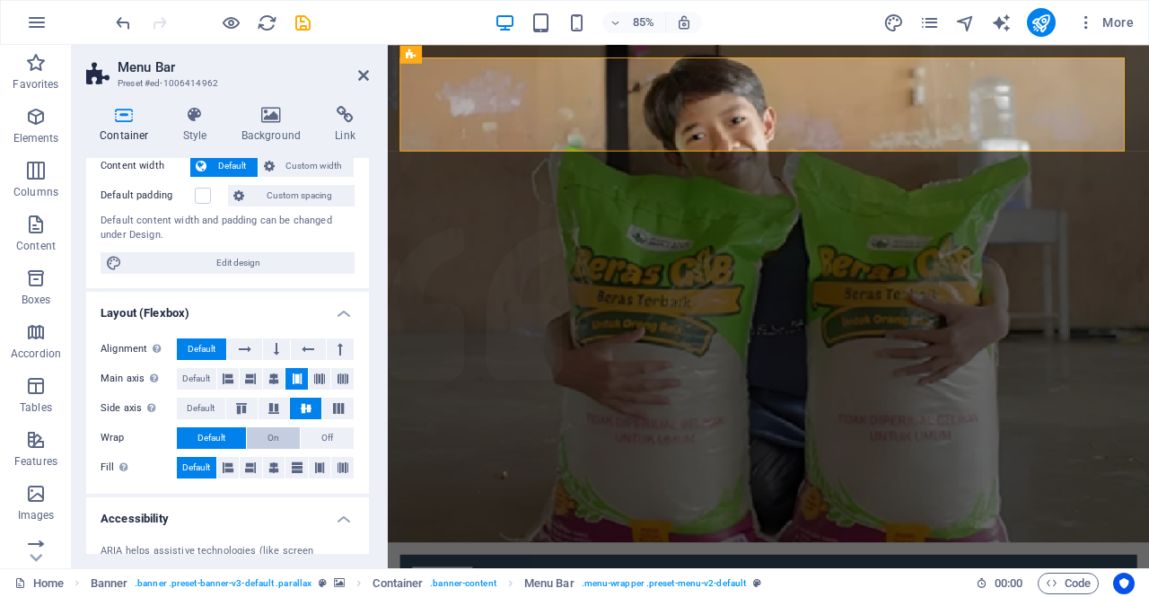
scroll to position [110, 0]
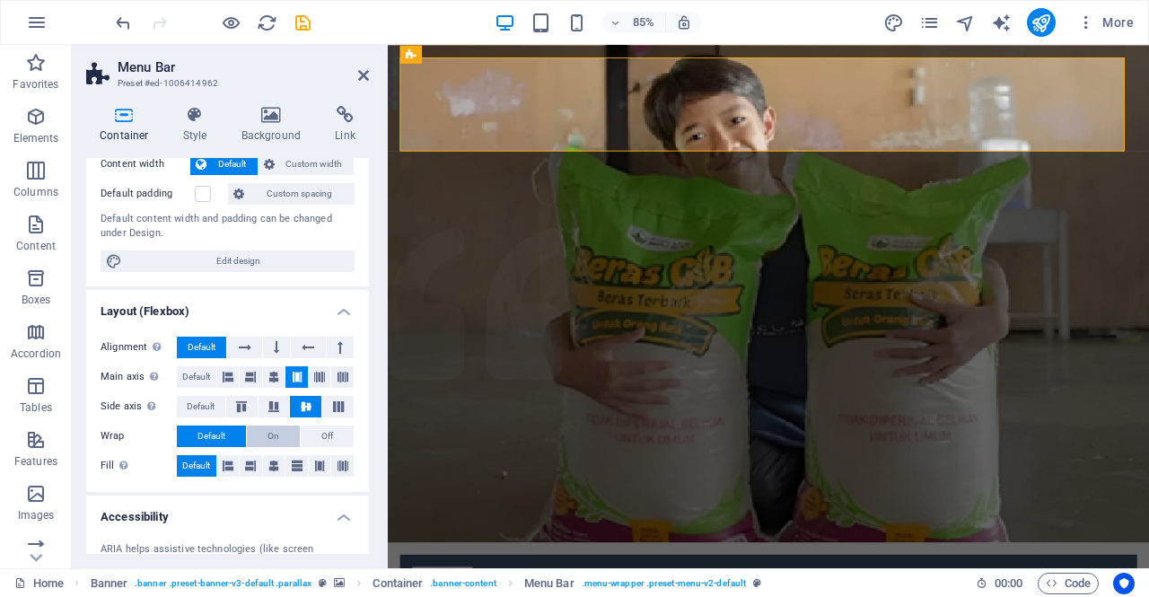
click at [279, 437] on button "On" at bounding box center [273, 437] width 53 height 22
click at [362, 77] on icon at bounding box center [363, 75] width 11 height 14
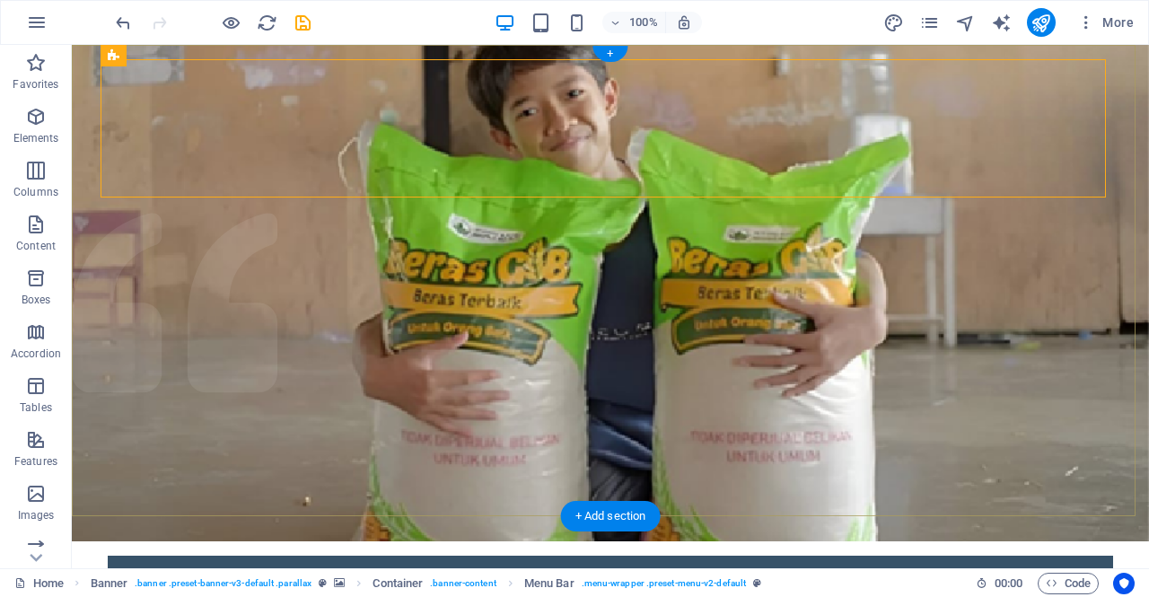
scroll to position [0, 0]
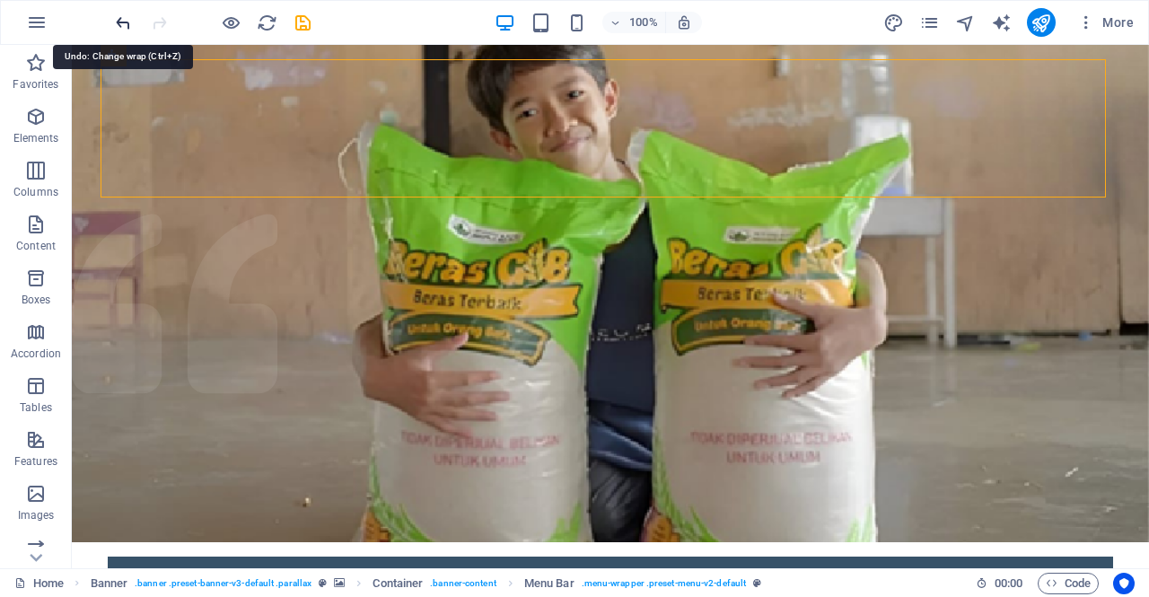
click at [122, 24] on icon "undo" at bounding box center [123, 23] width 21 height 21
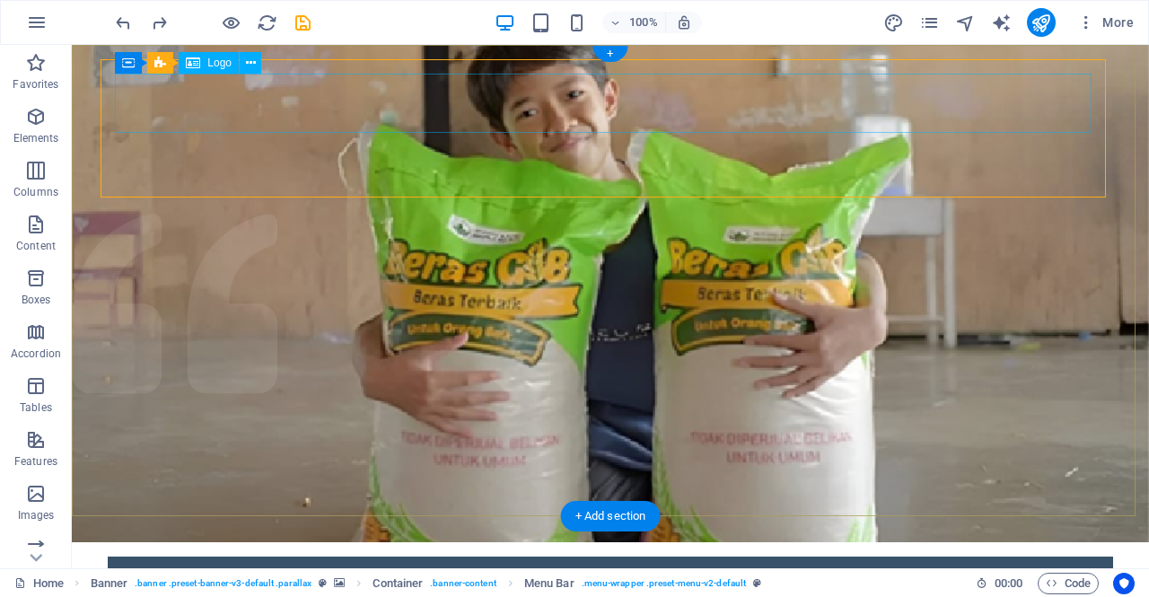
click at [167, 571] on div at bounding box center [610, 600] width 977 height 59
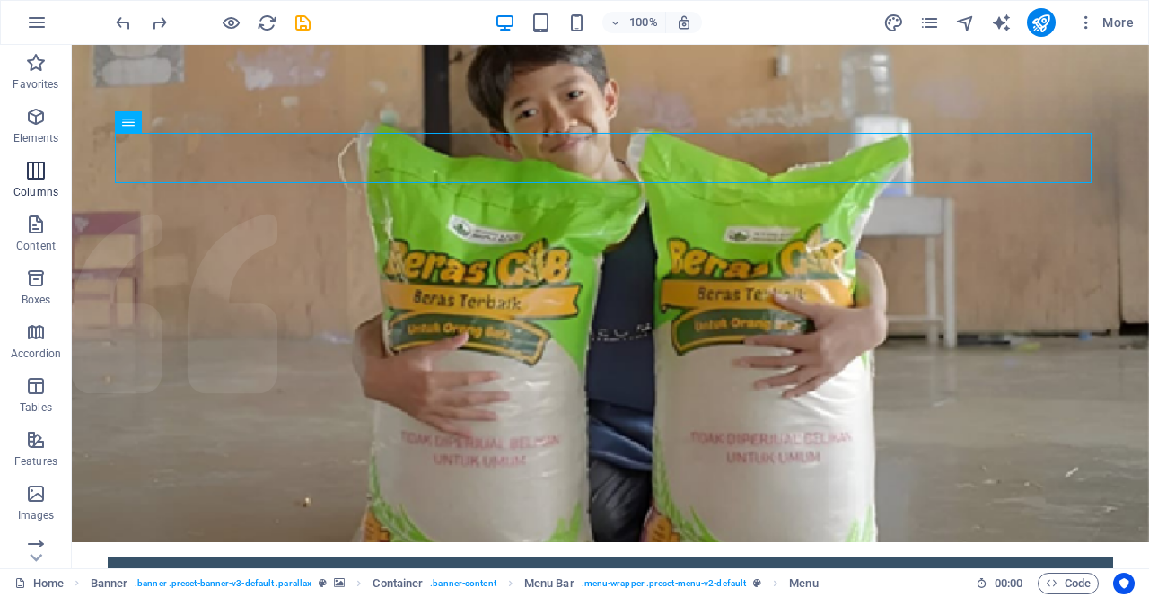
click at [35, 175] on icon "button" at bounding box center [36, 171] width 22 height 22
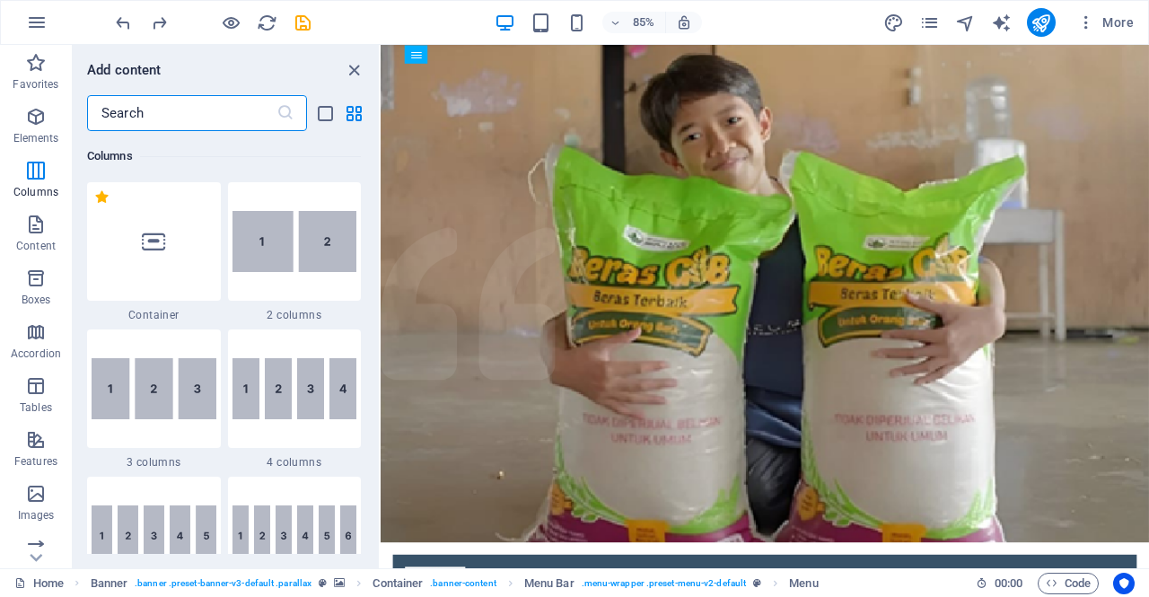
scroll to position [891, 0]
click at [302, 238] on img at bounding box center [295, 239] width 125 height 61
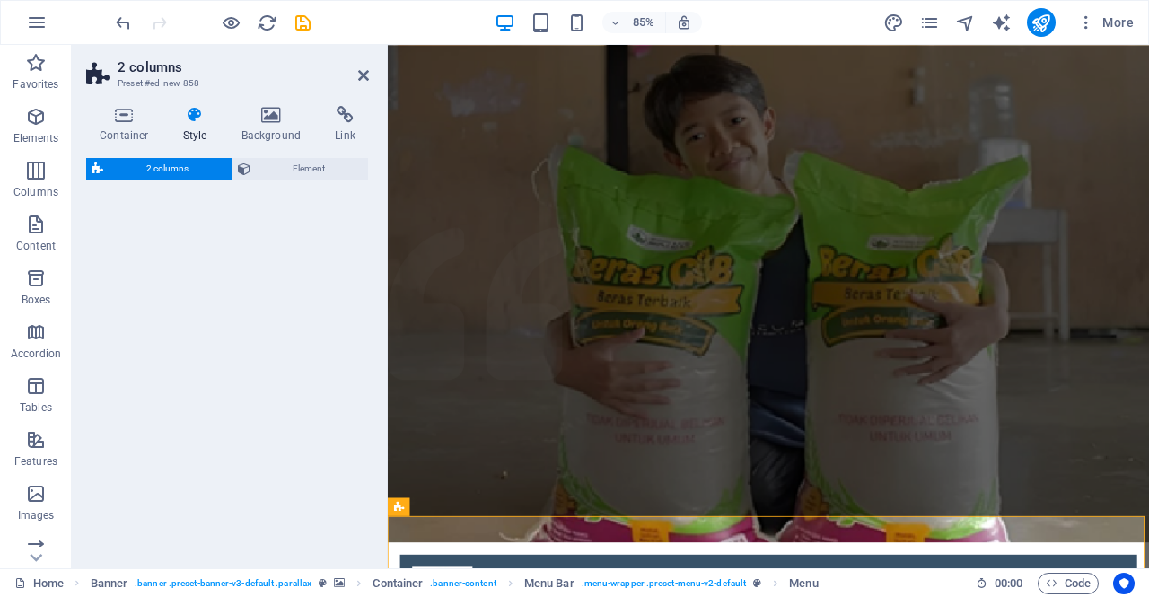
select select "rem"
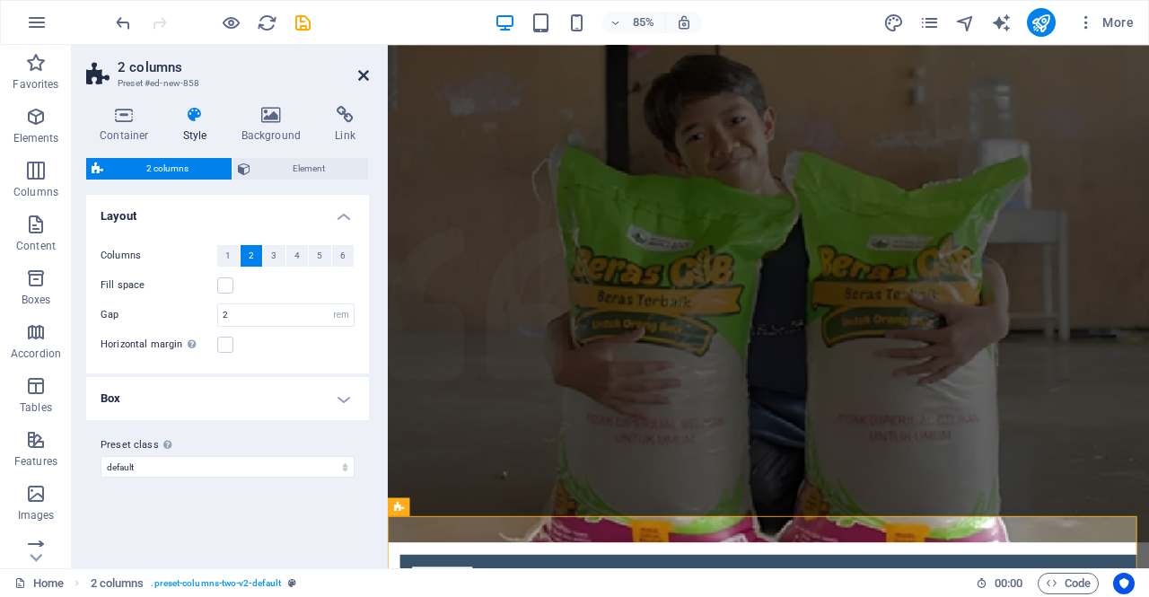
click at [366, 78] on icon at bounding box center [363, 75] width 11 height 14
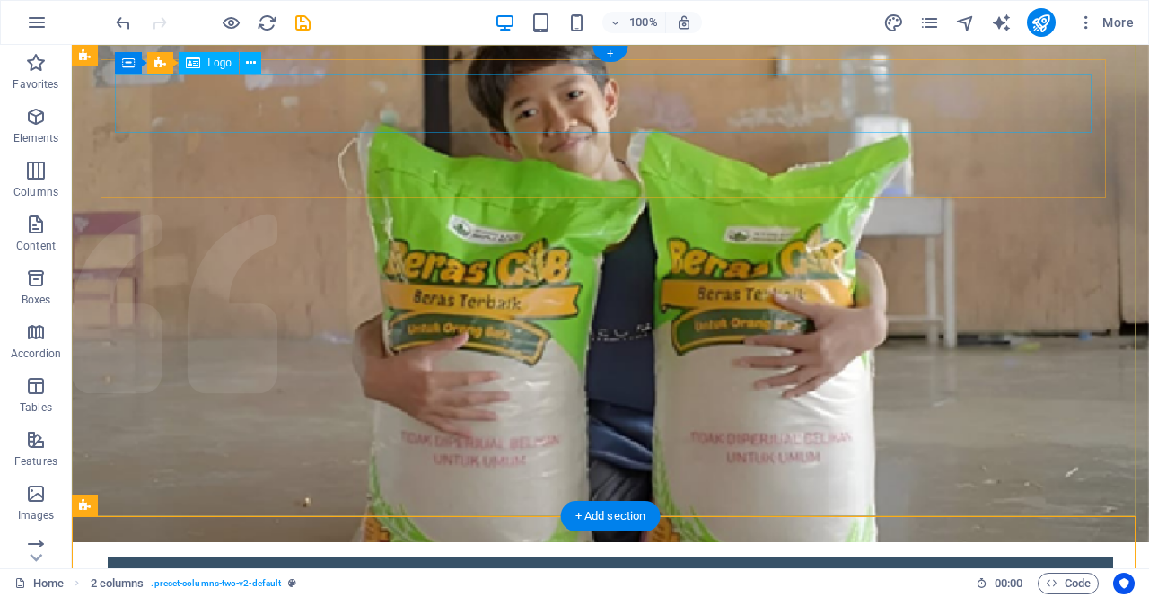
click at [575, 571] on div at bounding box center [610, 600] width 977 height 59
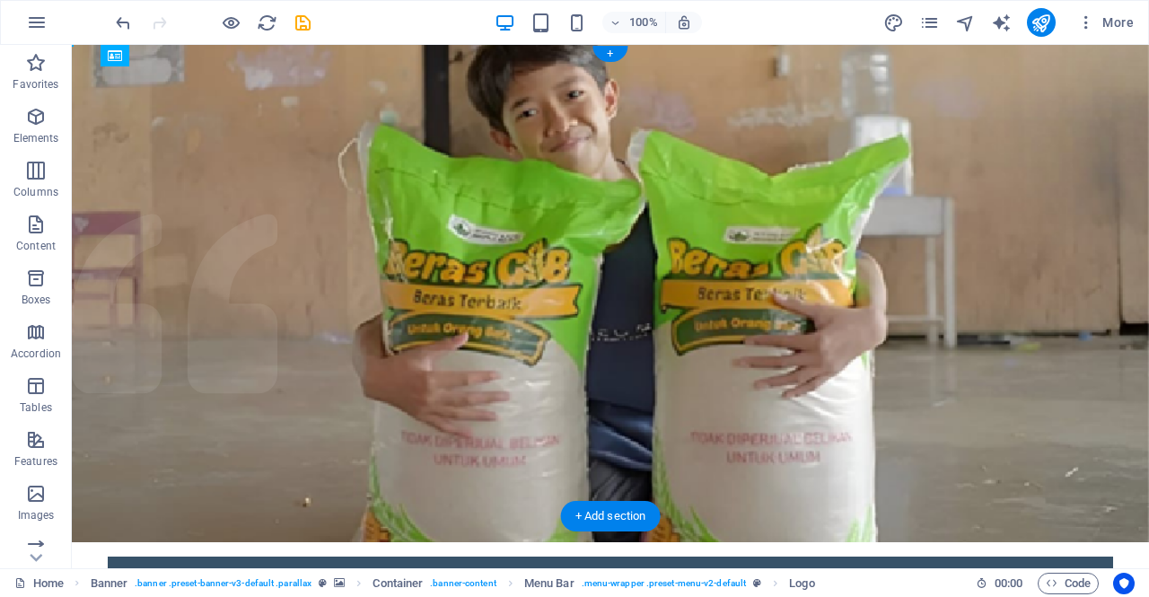
drag, startPoint x: 156, startPoint y: 94, endPoint x: 169, endPoint y: 75, distance: 23.4
drag, startPoint x: 167, startPoint y: 129, endPoint x: 162, endPoint y: 75, distance: 54.1
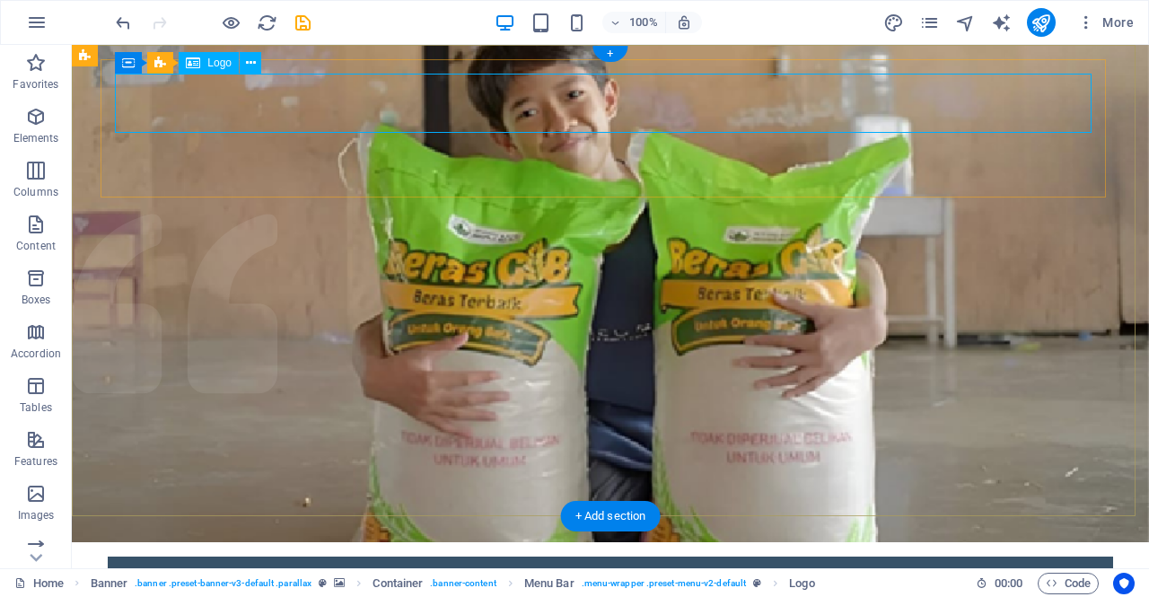
click at [299, 571] on div at bounding box center [610, 600] width 977 height 59
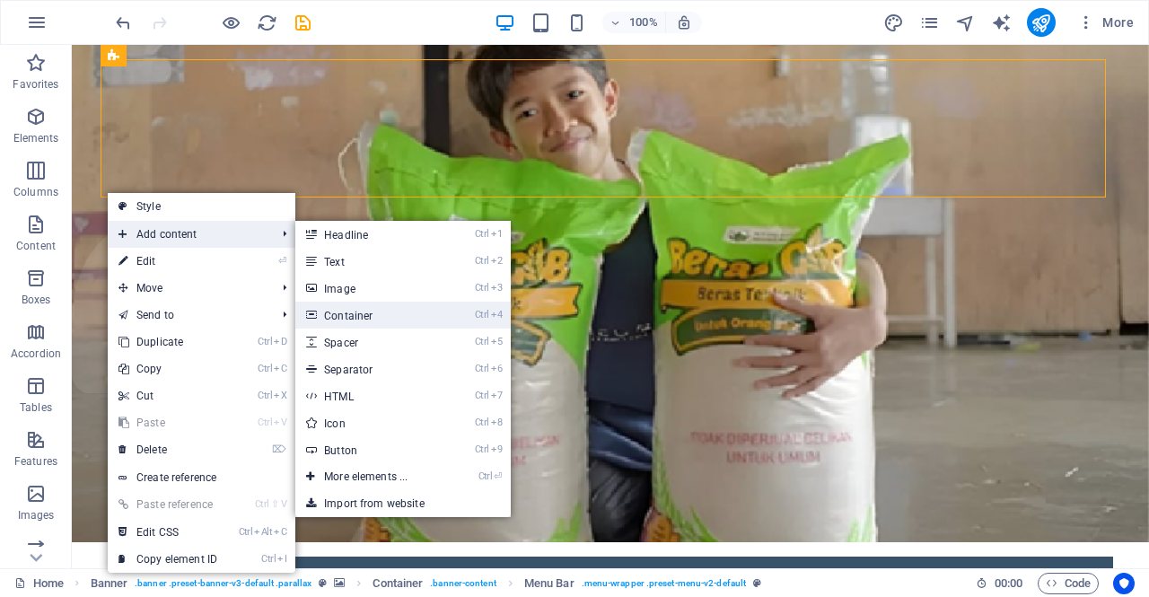
click at [352, 313] on link "Ctrl 4 Container" at bounding box center [369, 315] width 148 height 27
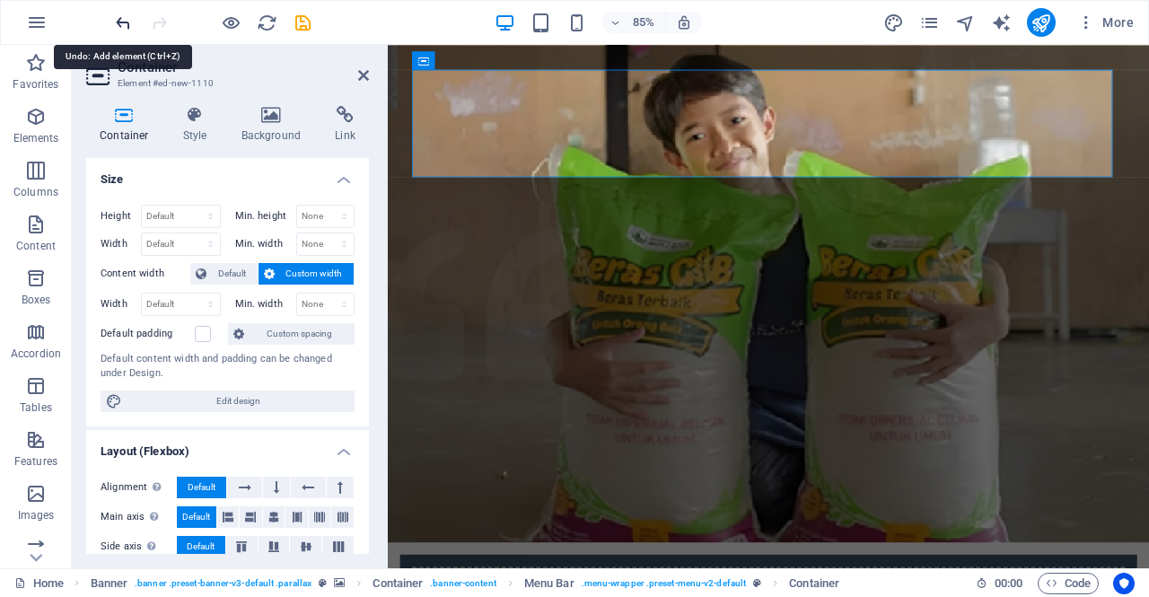
click at [123, 19] on icon "undo" at bounding box center [123, 23] width 21 height 21
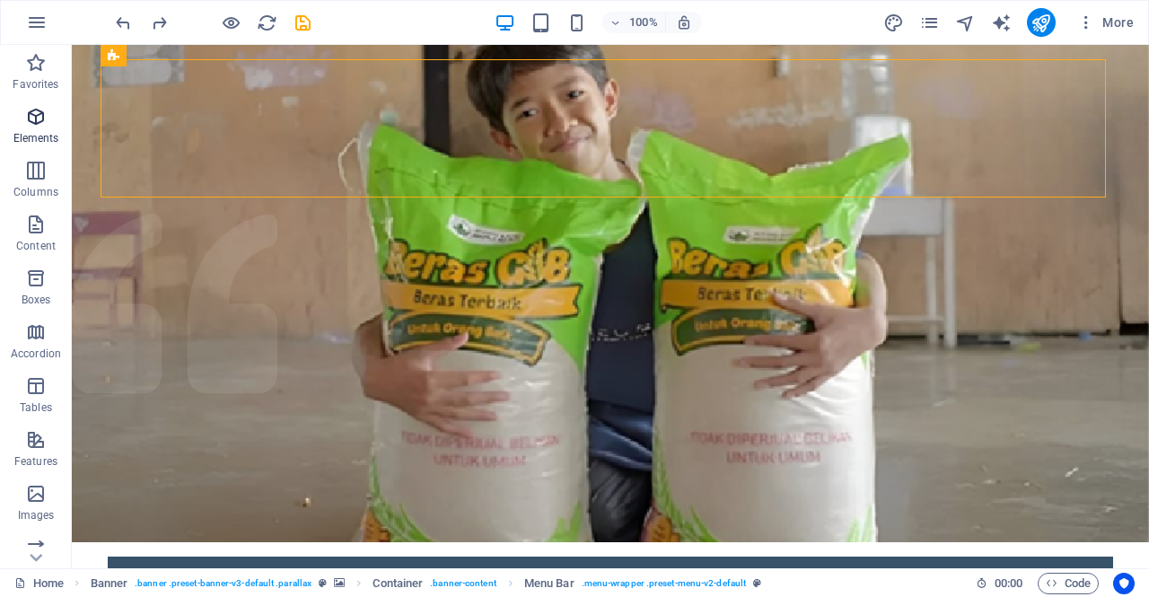
click at [34, 118] on icon "button" at bounding box center [36, 117] width 22 height 22
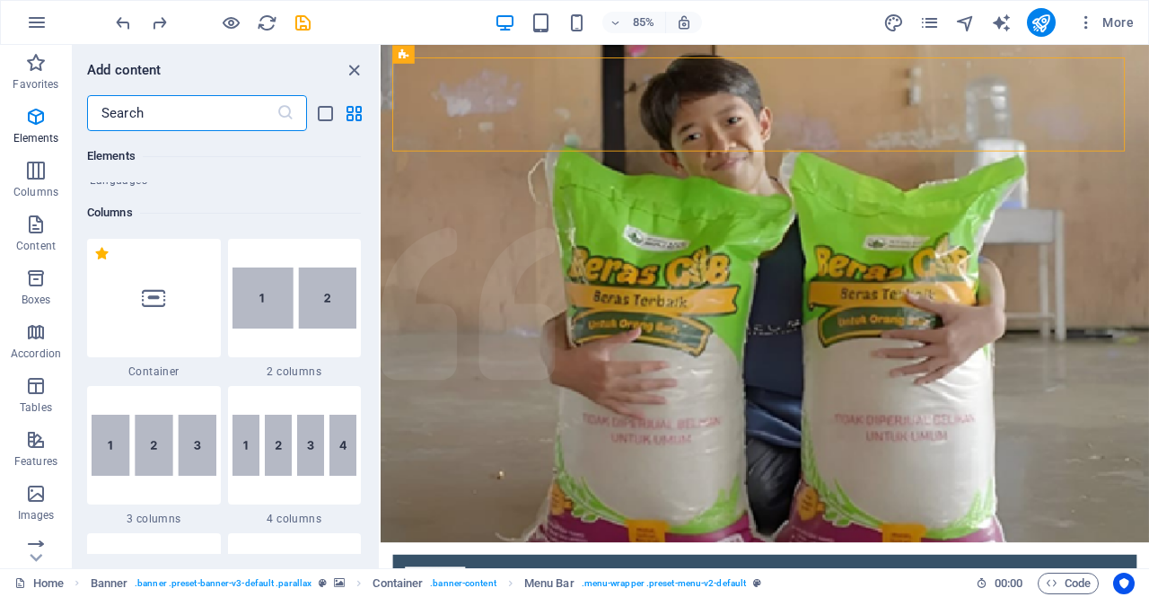
scroll to position [835, 0]
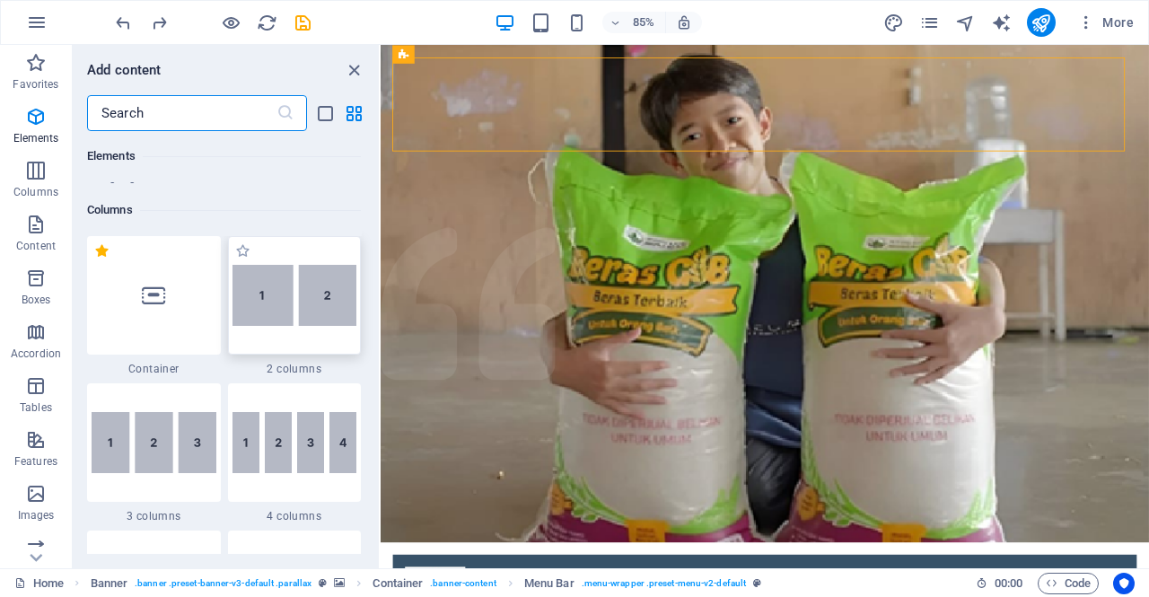
click at [281, 308] on img at bounding box center [295, 295] width 125 height 61
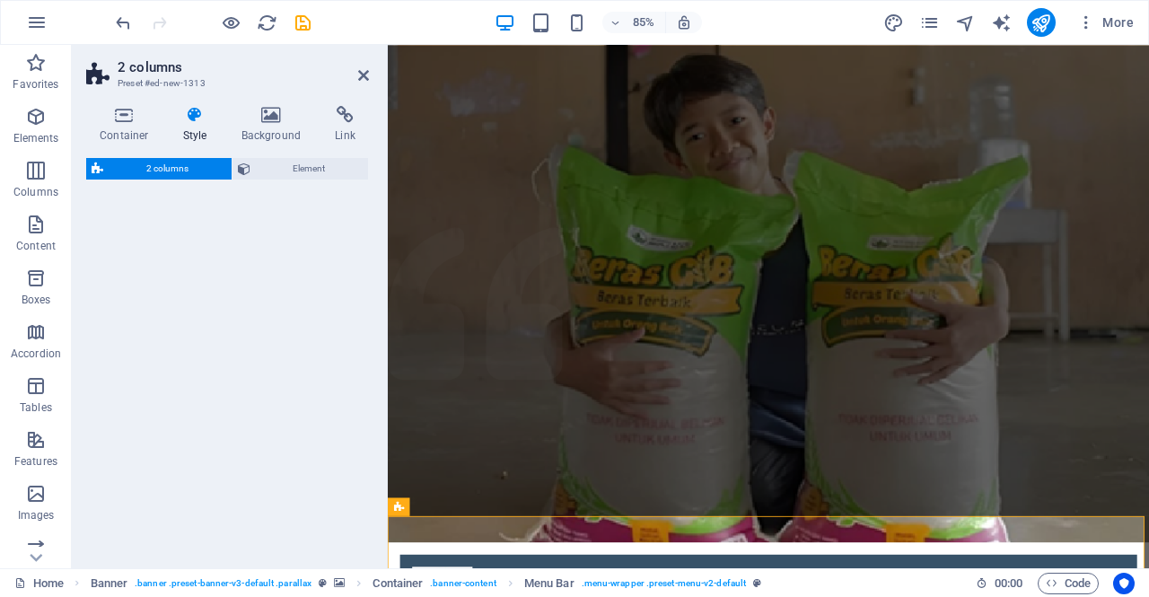
select select "rem"
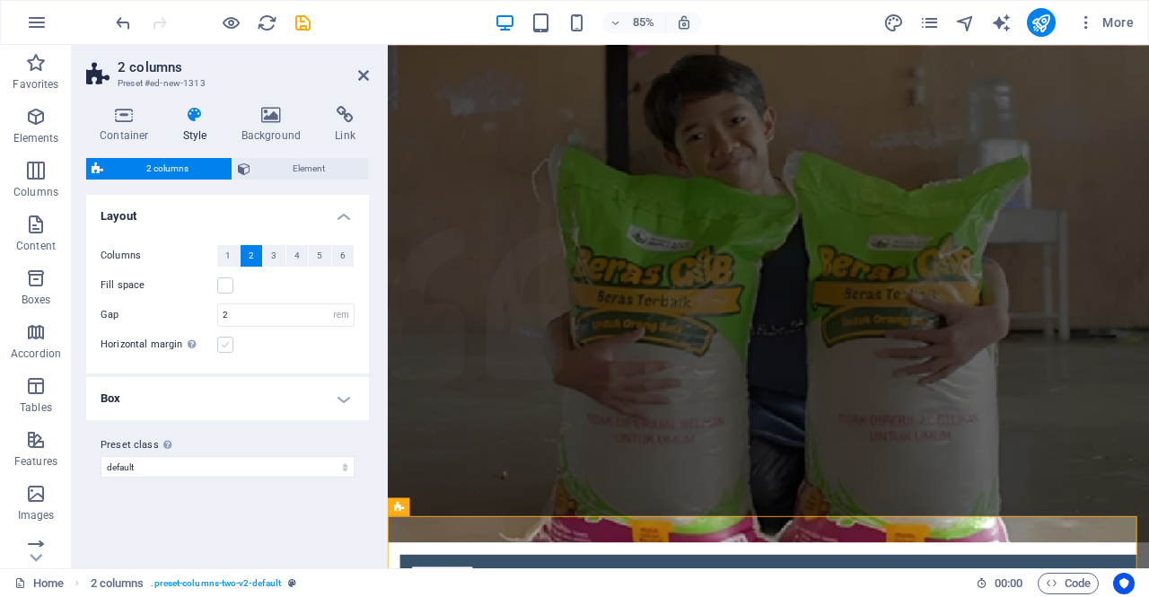
click at [230, 348] on label at bounding box center [225, 345] width 16 height 16
click at [0, 0] on input "Horizontal margin Only if the containers "Content width" is not set to "Default"" at bounding box center [0, 0] width 0 height 0
click at [365, 73] on icon at bounding box center [363, 75] width 11 height 14
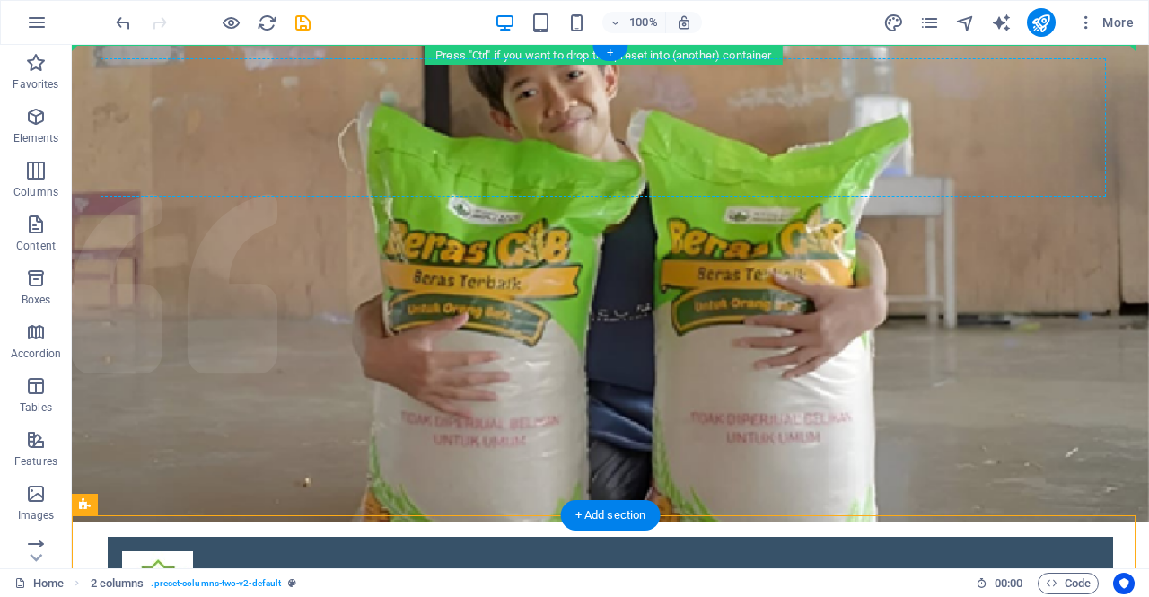
scroll to position [0, 0]
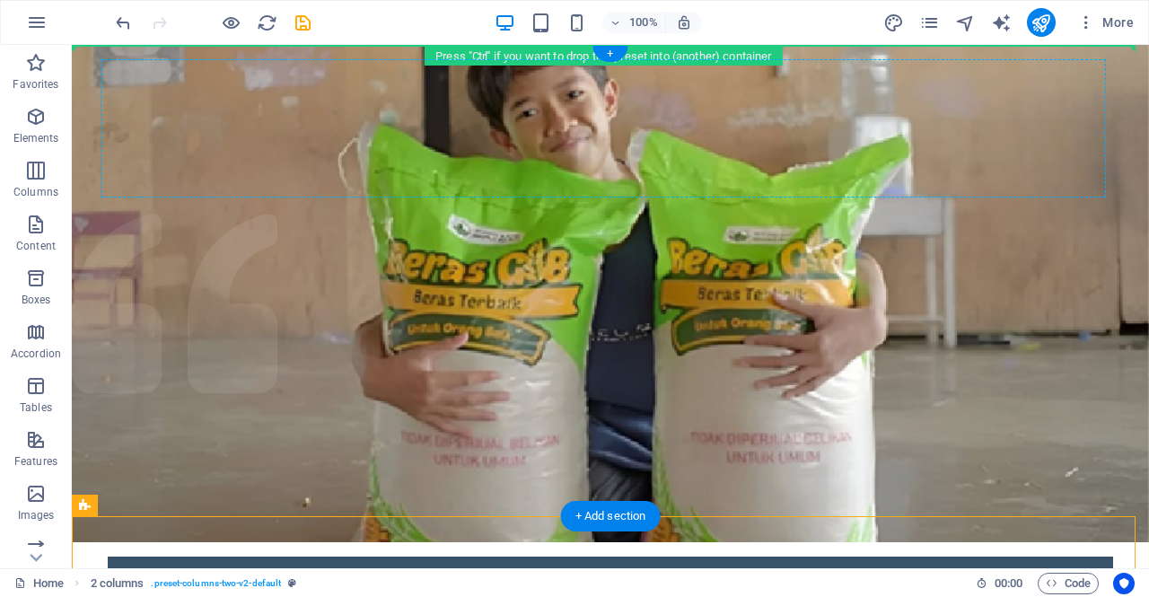
drag, startPoint x: 280, startPoint y: 247, endPoint x: 302, endPoint y: 129, distance: 119.6
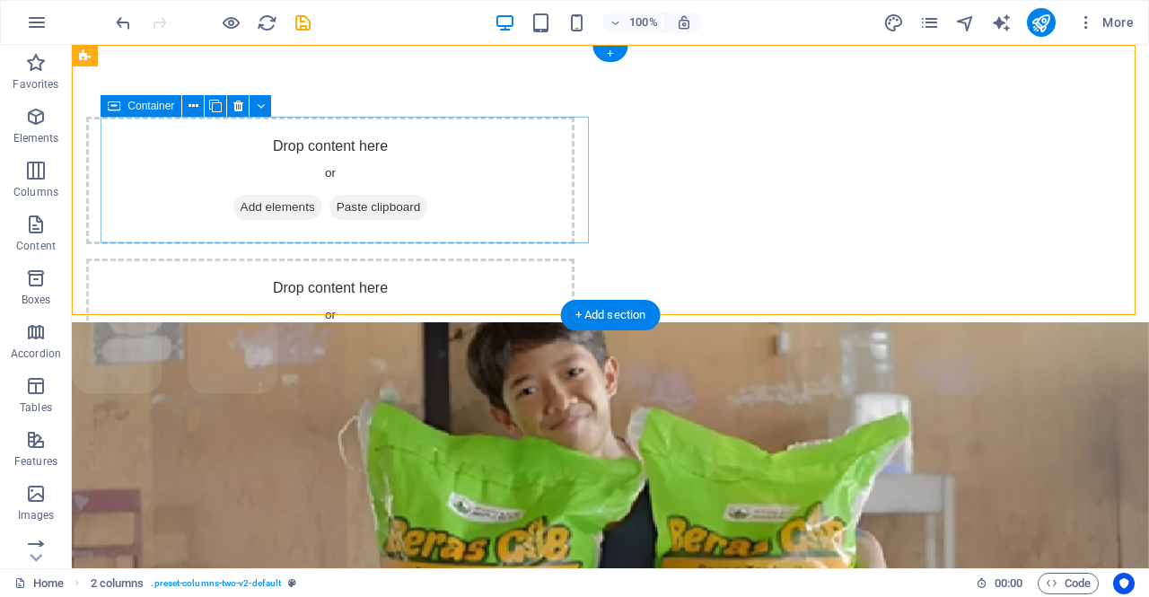
click at [508, 198] on div "Drop content here or Add elements Paste clipboard" at bounding box center [330, 181] width 488 height 128
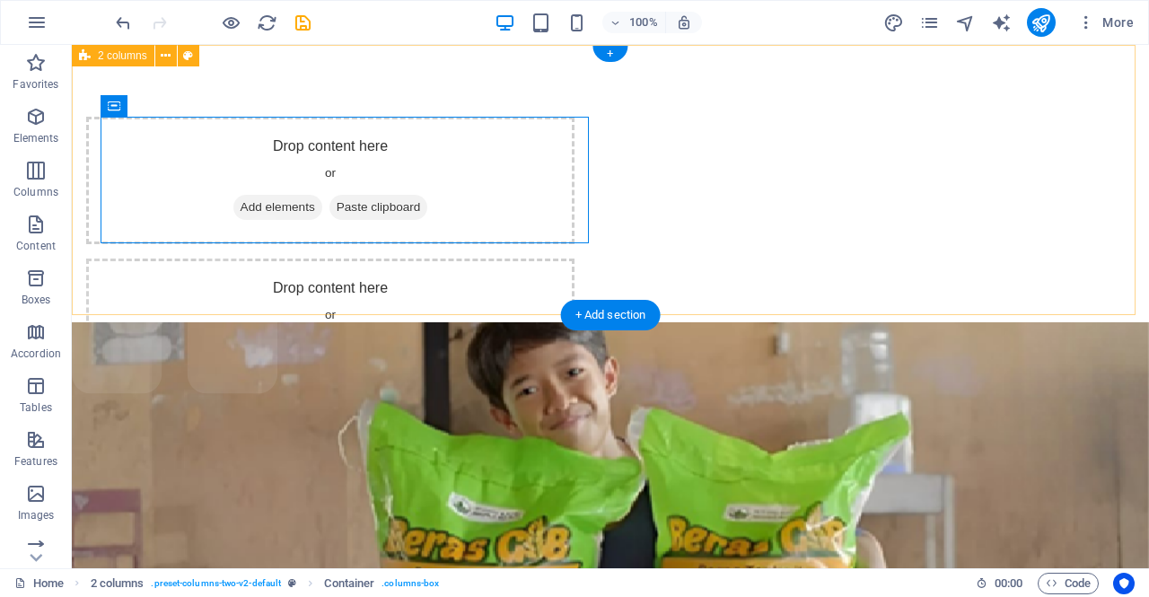
click at [289, 281] on div "Drop content here or Add elements Paste clipboard Drop content here or Add elem…" at bounding box center [611, 251] width 1078 height 413
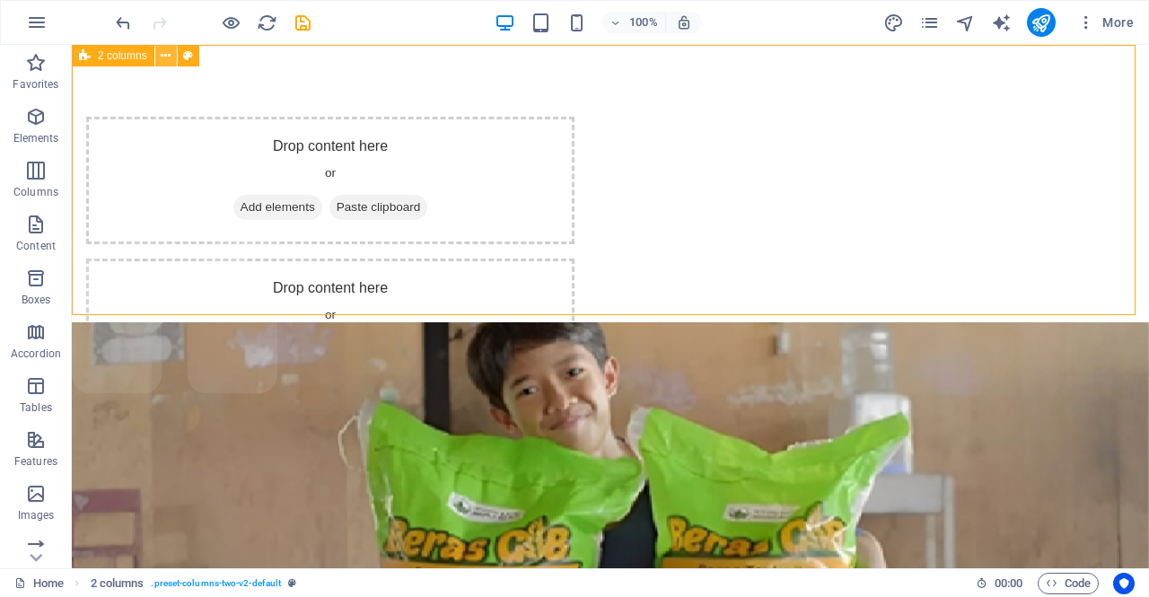
click at [171, 55] on icon at bounding box center [166, 56] width 10 height 19
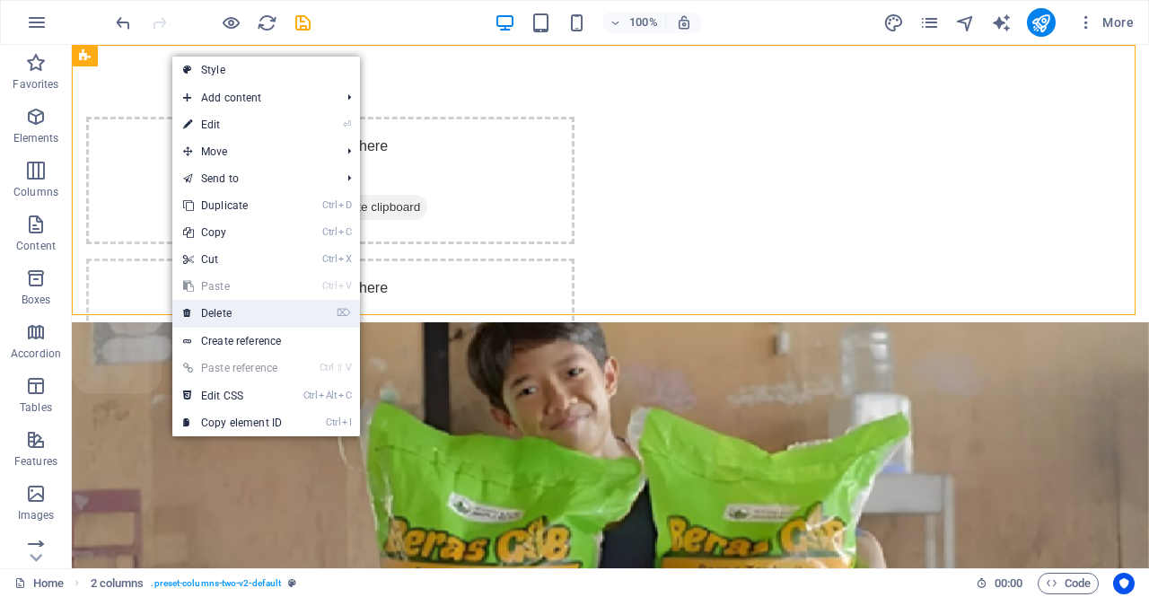
click at [280, 311] on link "⌦ Delete" at bounding box center [232, 313] width 120 height 27
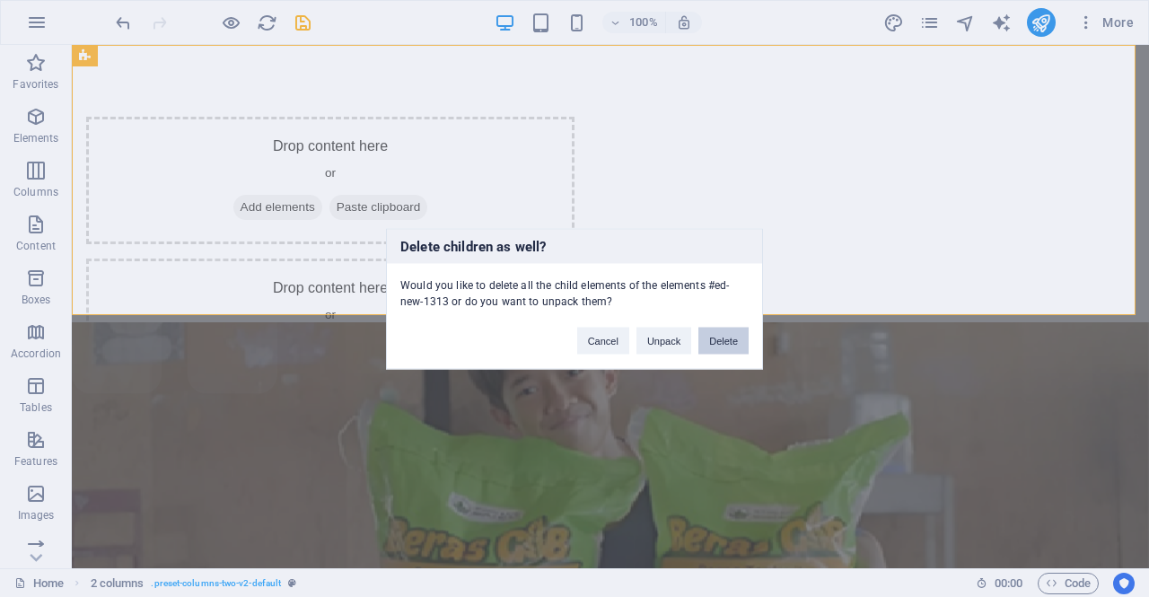
click at [728, 337] on button "Delete" at bounding box center [724, 340] width 50 height 27
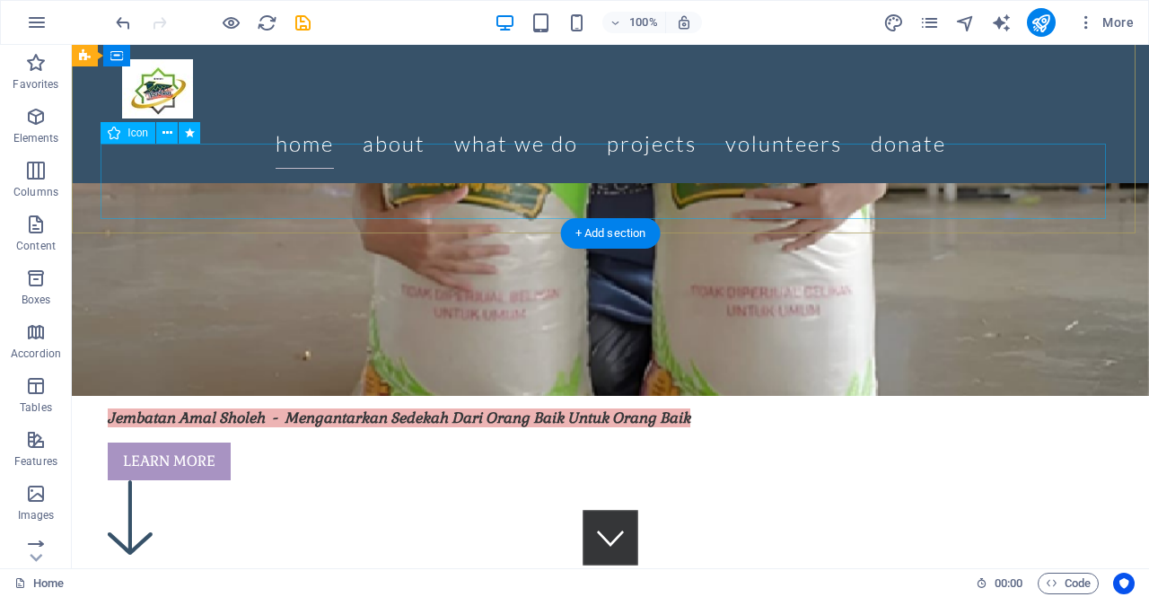
scroll to position [281, 0]
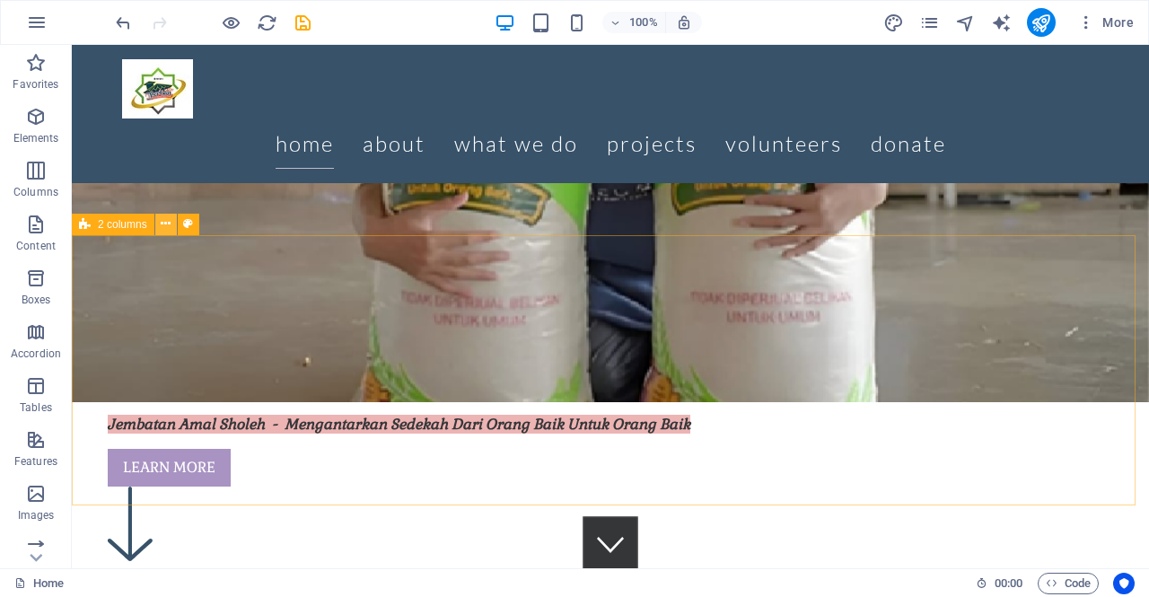
click at [171, 229] on button at bounding box center [166, 225] width 22 height 22
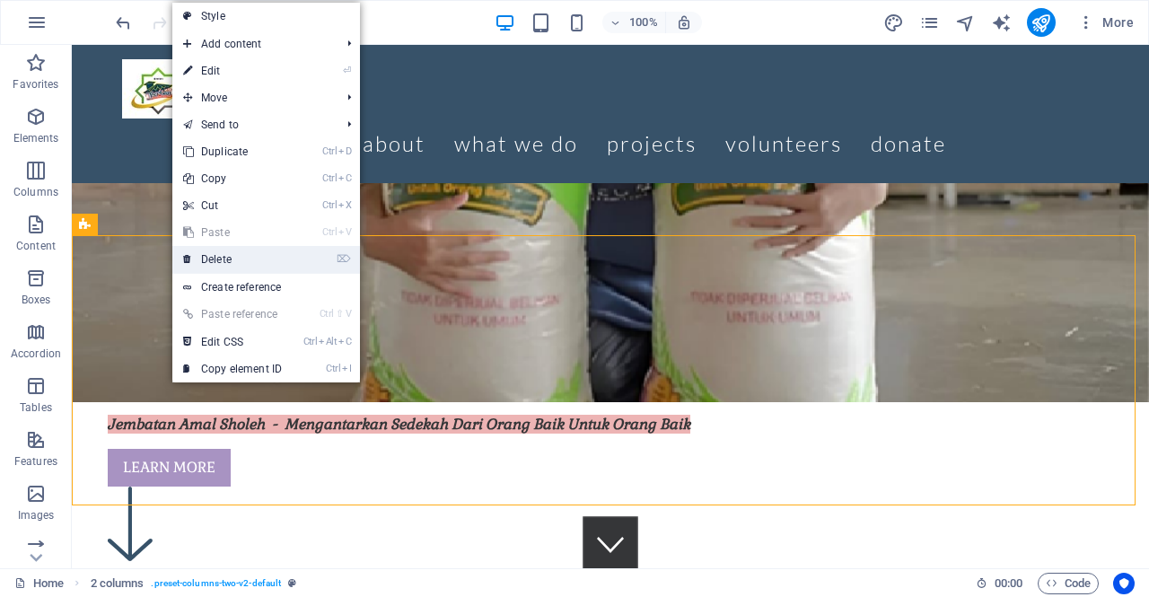
click at [237, 259] on link "⌦ Delete" at bounding box center [232, 259] width 120 height 27
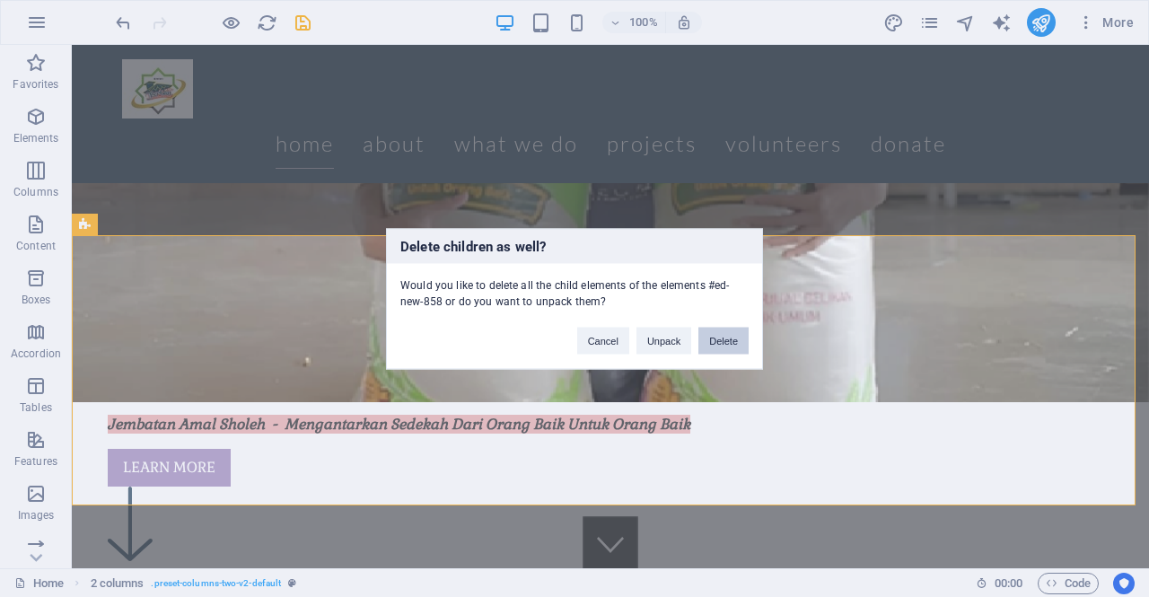
click at [730, 340] on button "Delete" at bounding box center [724, 340] width 50 height 27
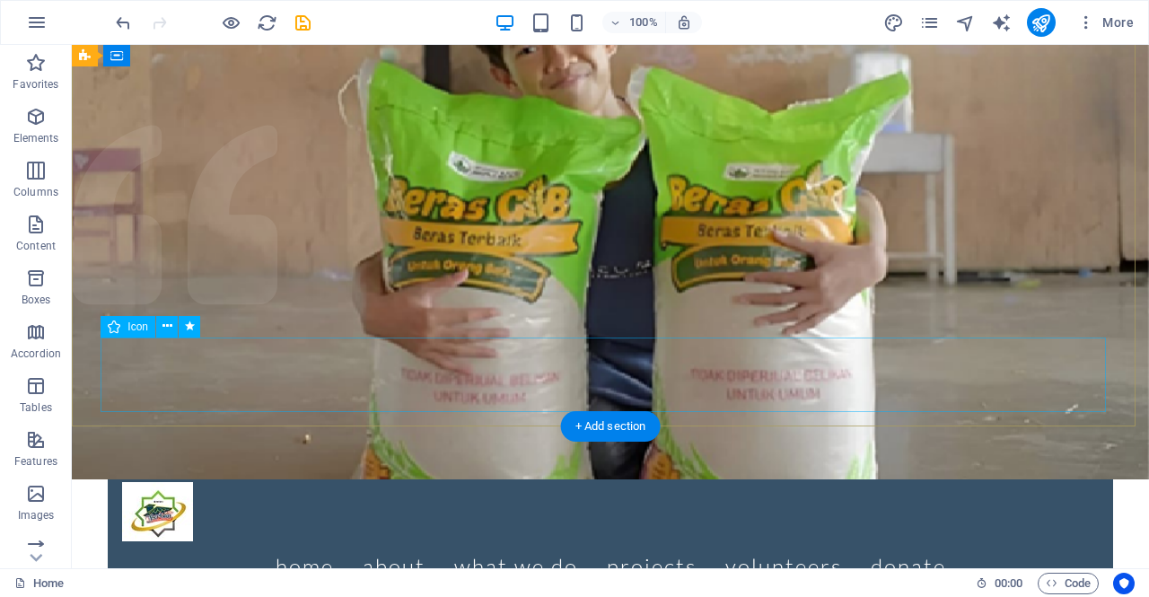
scroll to position [0, 0]
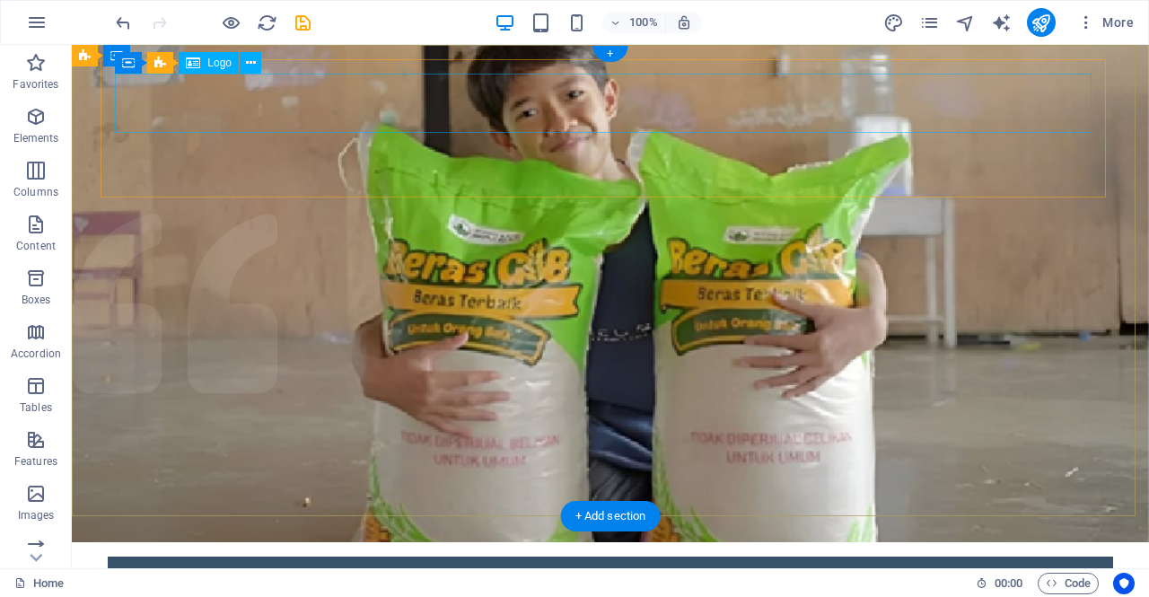
click at [149, 571] on div at bounding box center [610, 600] width 977 height 59
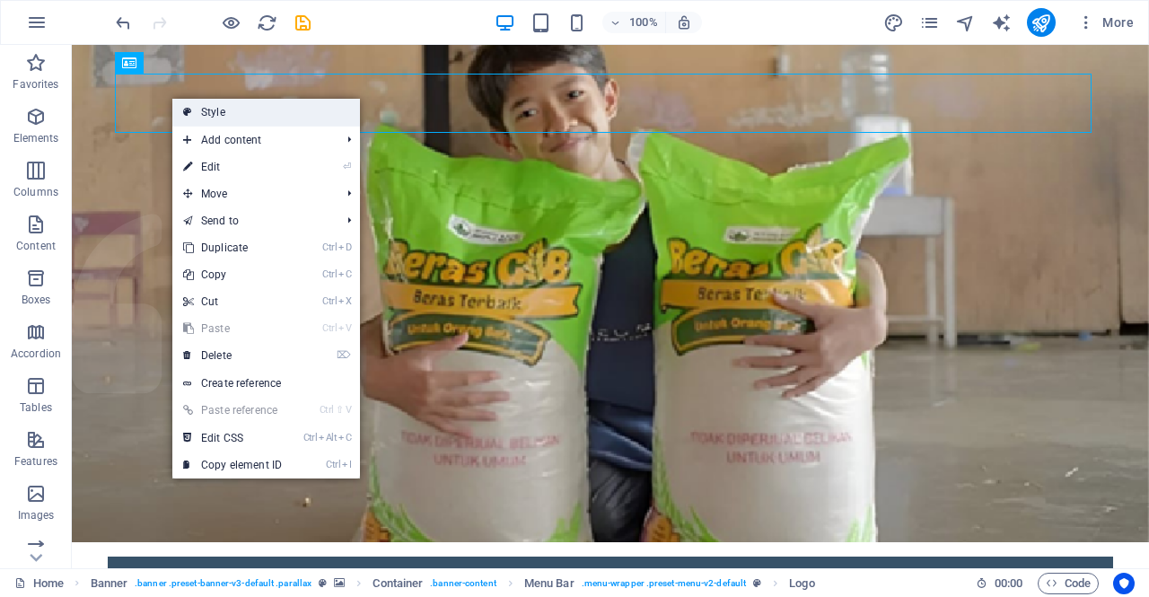
click at [191, 111] on icon at bounding box center [187, 112] width 9 height 27
select select "rem"
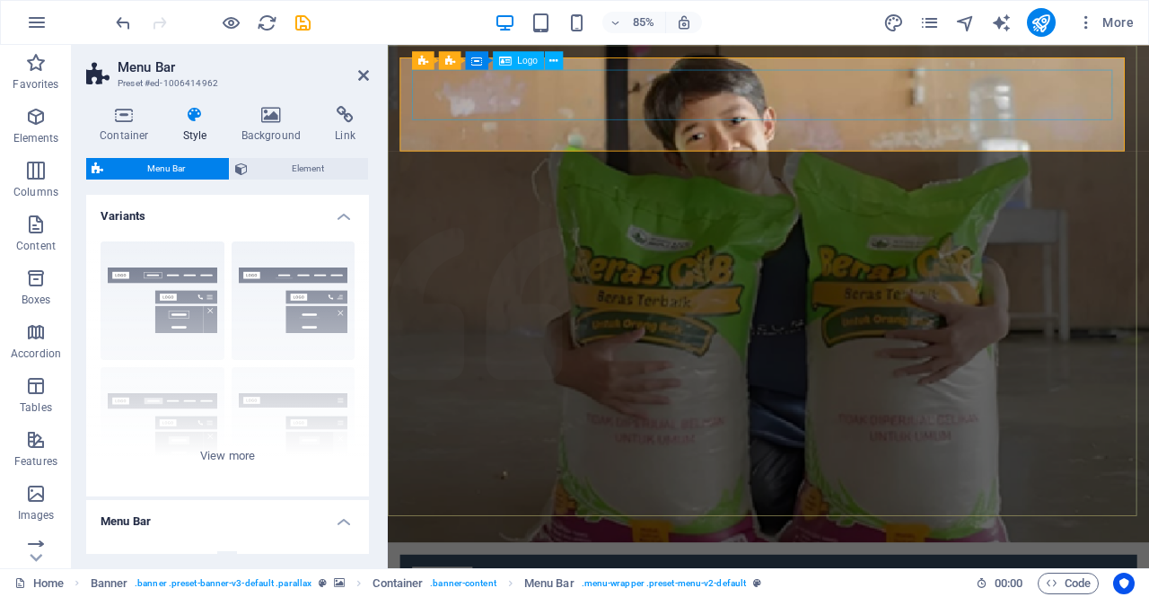
select select "px"
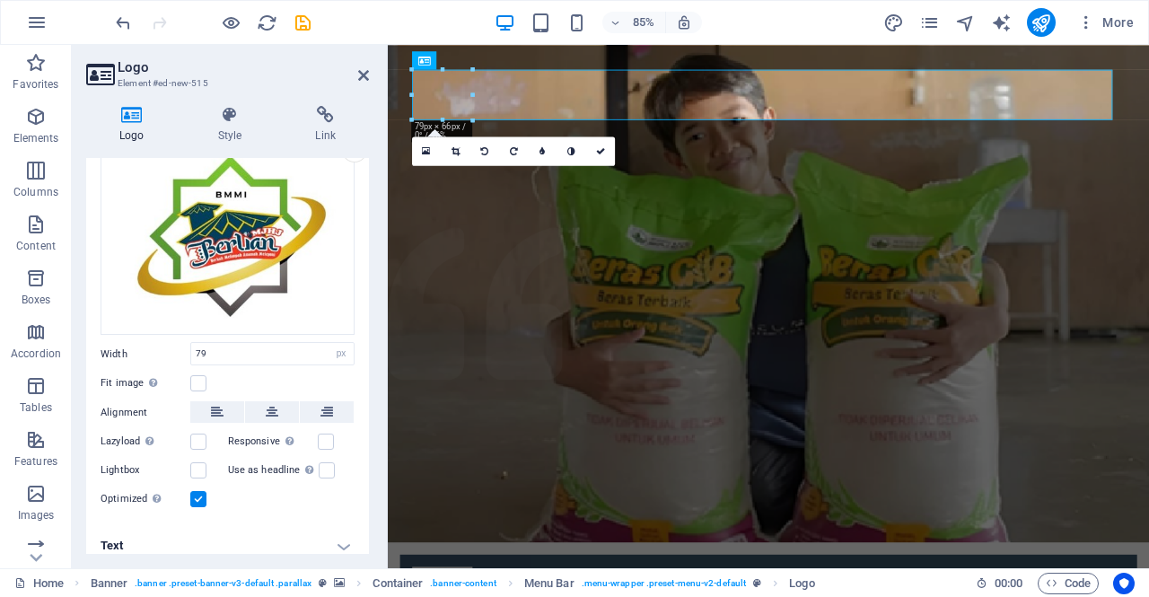
scroll to position [120, 0]
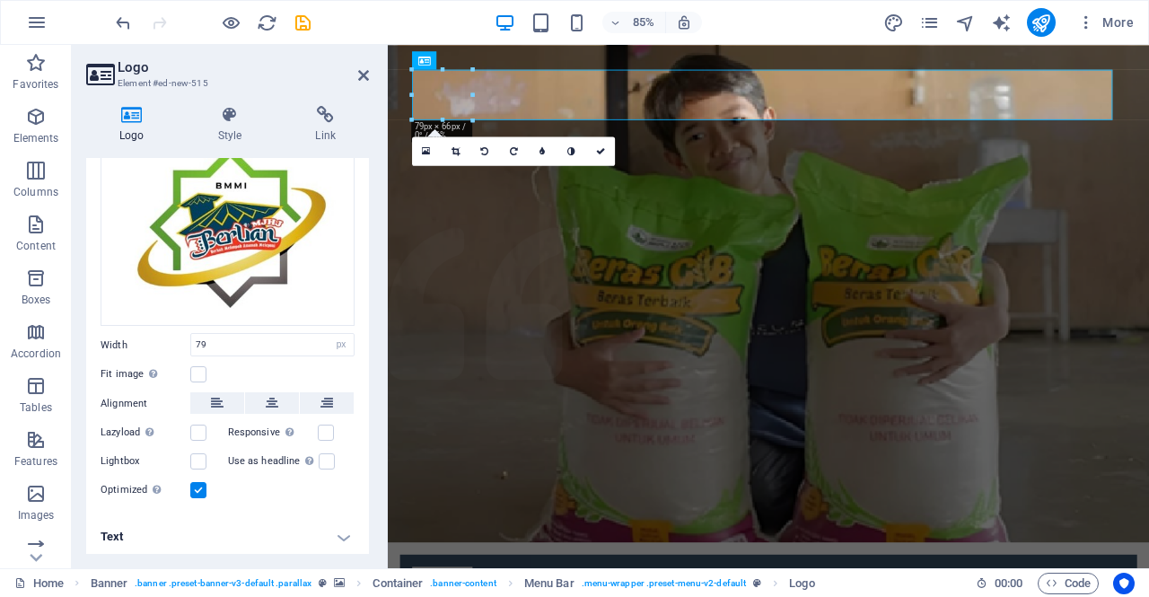
click at [339, 534] on h4 "Text" at bounding box center [227, 536] width 283 height 43
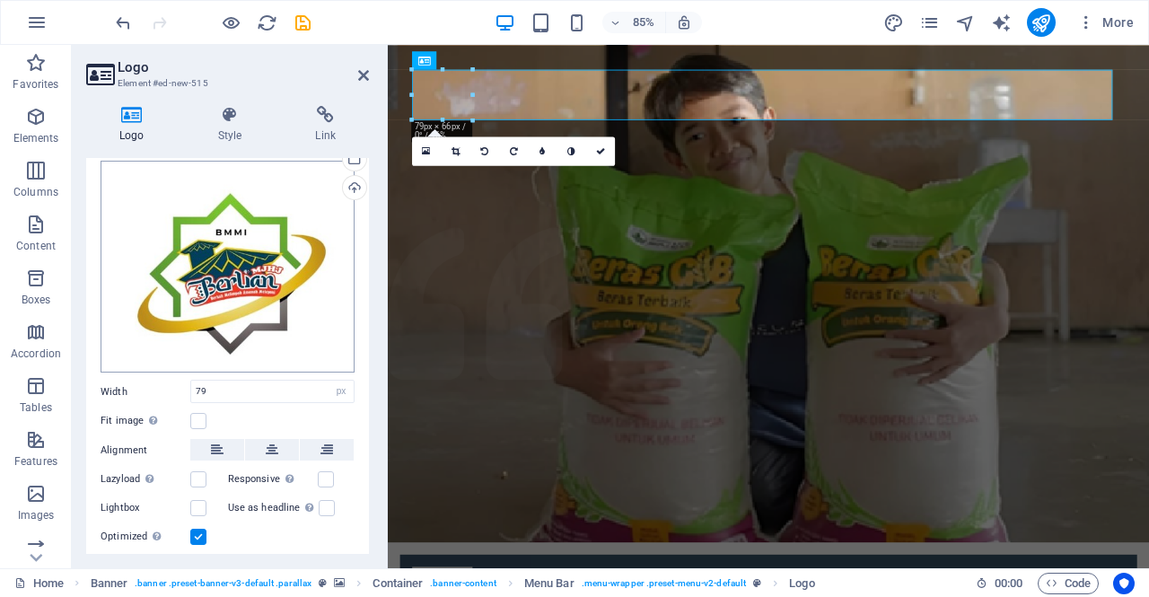
scroll to position [75, 0]
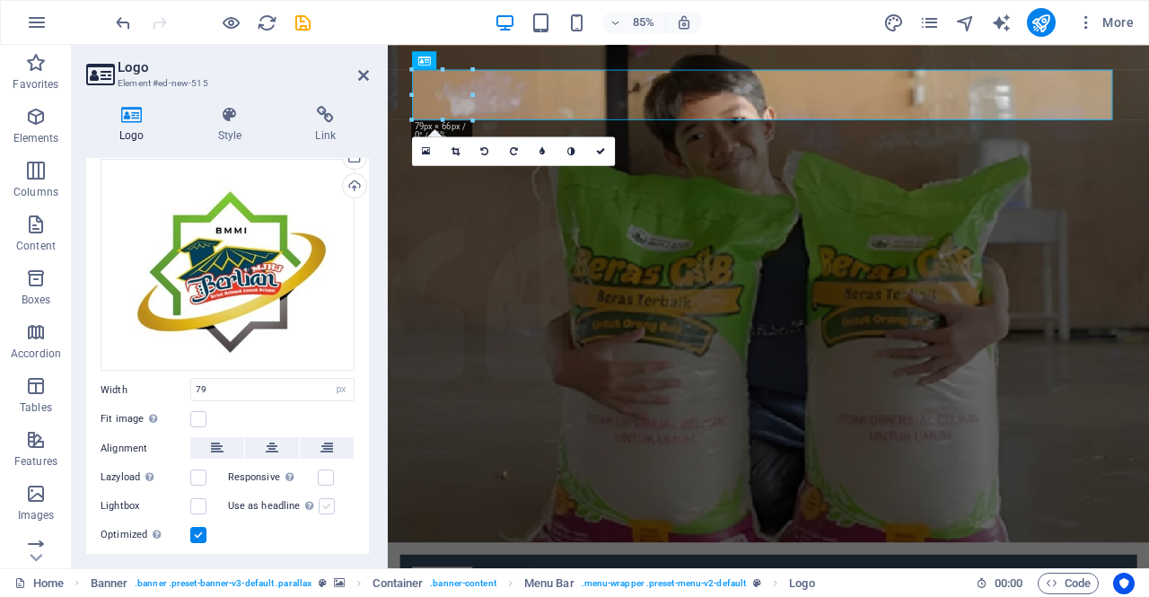
click at [324, 502] on label at bounding box center [327, 506] width 16 height 16
click at [0, 0] on input "Use as headline The image will be wrapped in an H1 headline tag. Useful for giv…" at bounding box center [0, 0] width 0 height 0
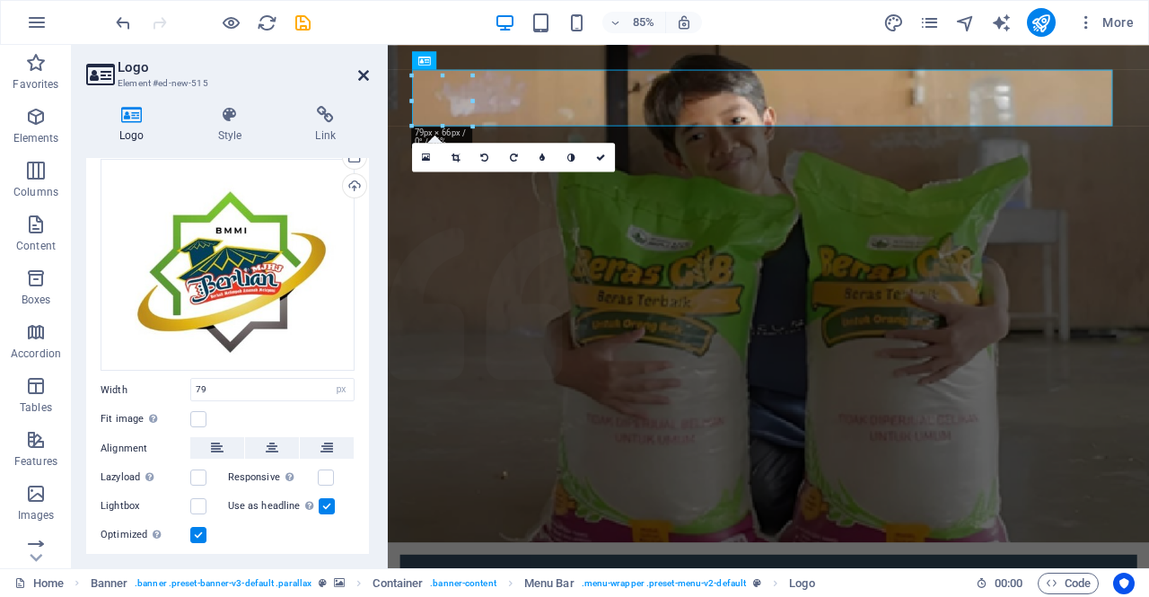
click at [361, 73] on icon at bounding box center [363, 75] width 11 height 14
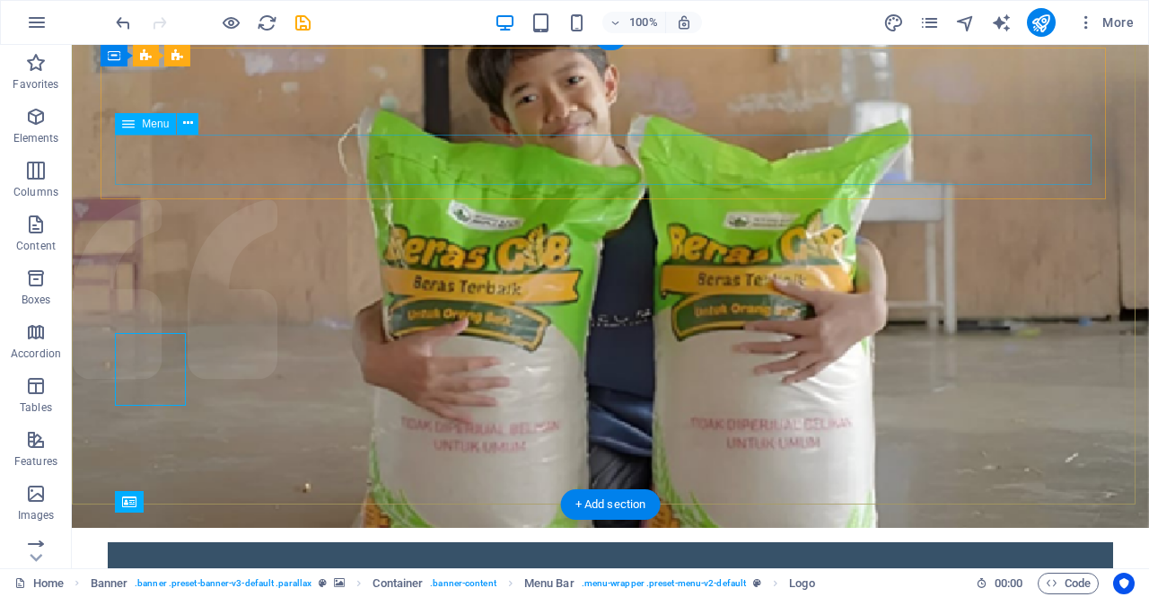
scroll to position [0, 0]
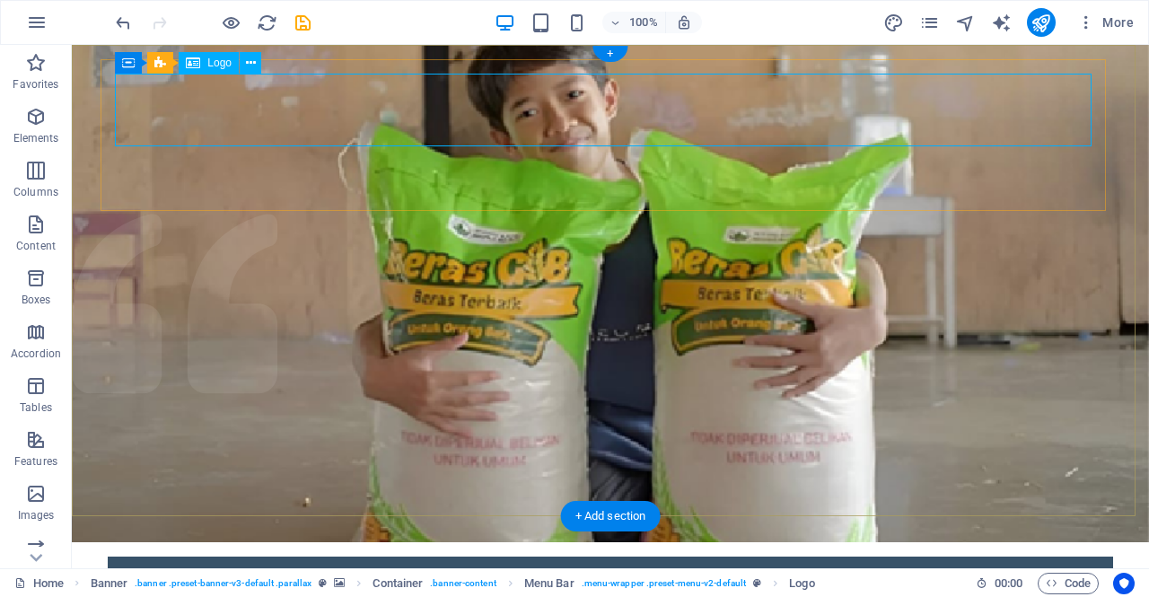
click at [165, 571] on div at bounding box center [610, 607] width 977 height 73
click at [251, 64] on icon at bounding box center [251, 63] width 10 height 19
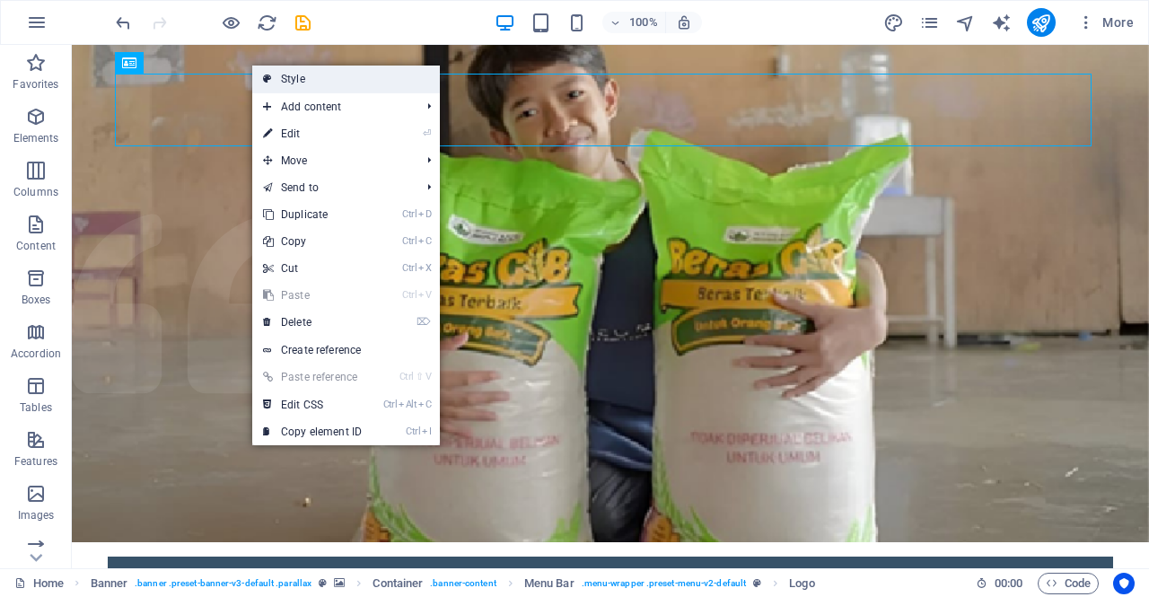
click at [268, 82] on icon at bounding box center [267, 79] width 9 height 27
select select "rem"
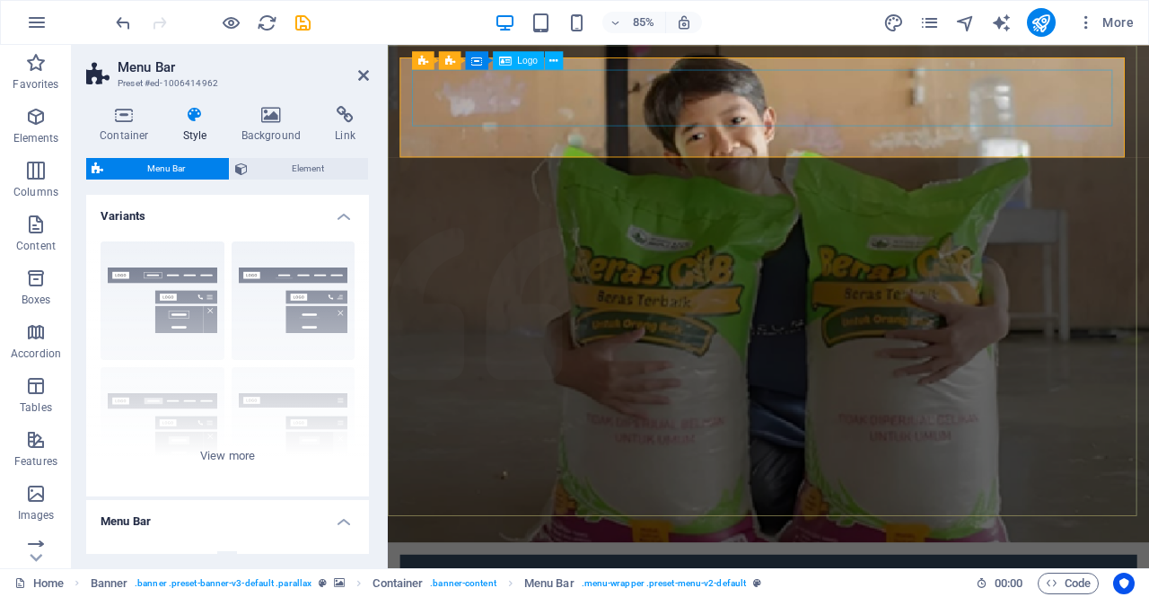
select select "px"
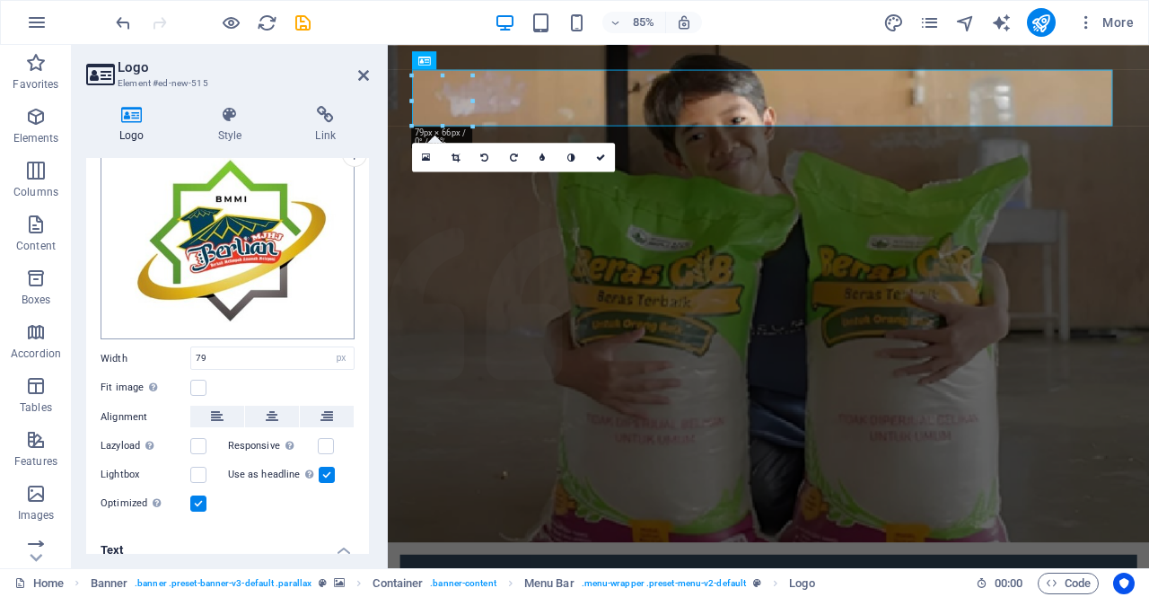
scroll to position [110, 0]
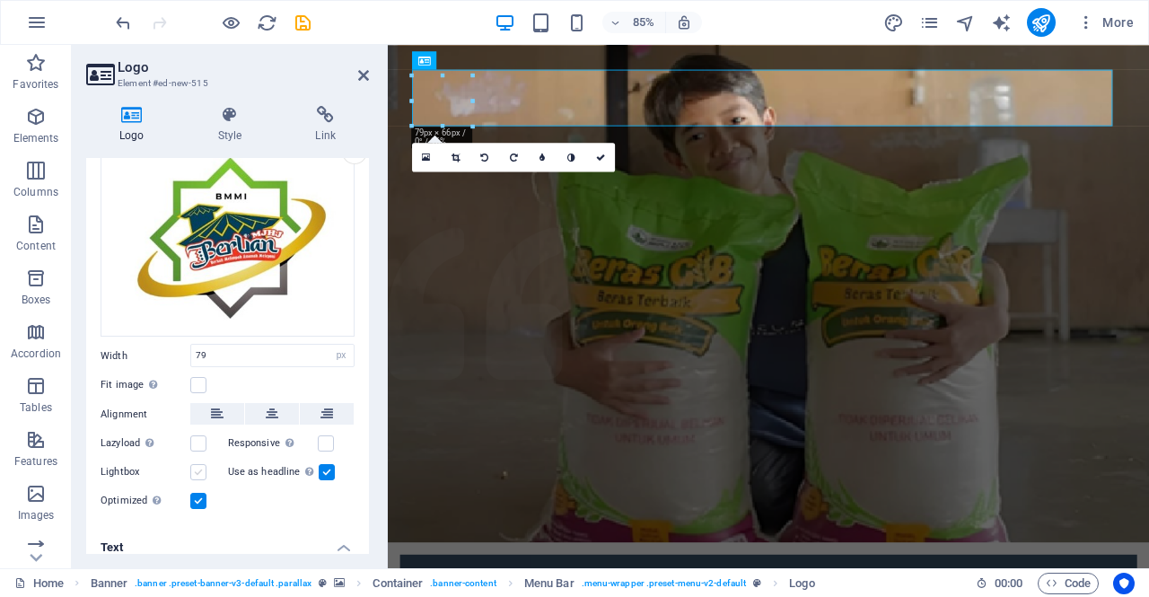
click at [196, 474] on label at bounding box center [198, 472] width 16 height 16
click at [0, 0] on input "Lightbox" at bounding box center [0, 0] width 0 height 0
click at [303, 24] on icon "save" at bounding box center [303, 23] width 21 height 21
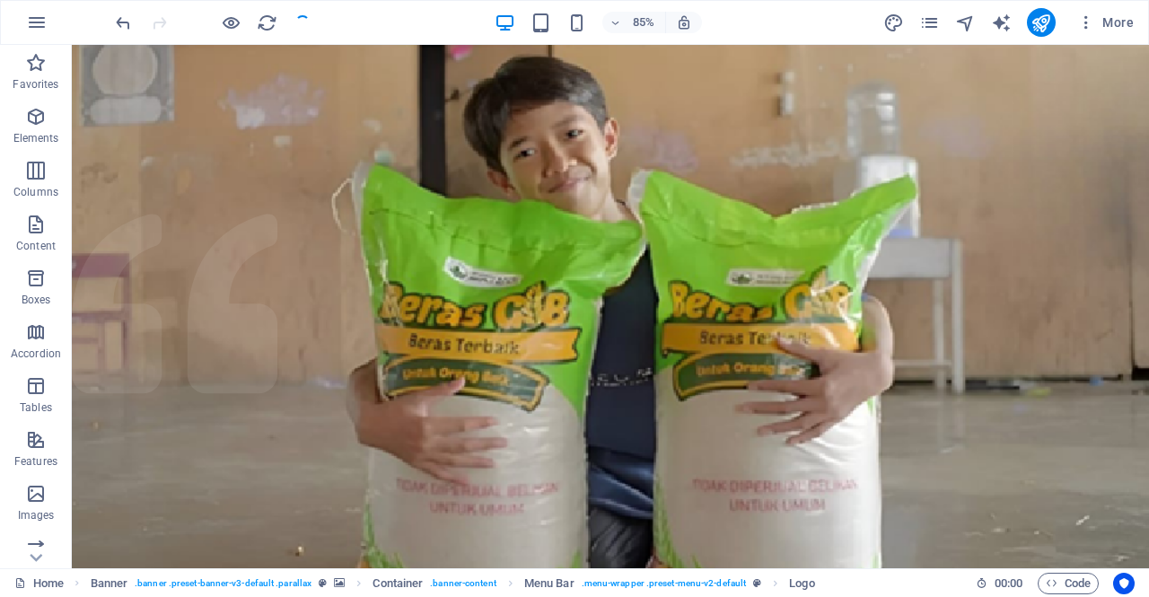
checkbox input "false"
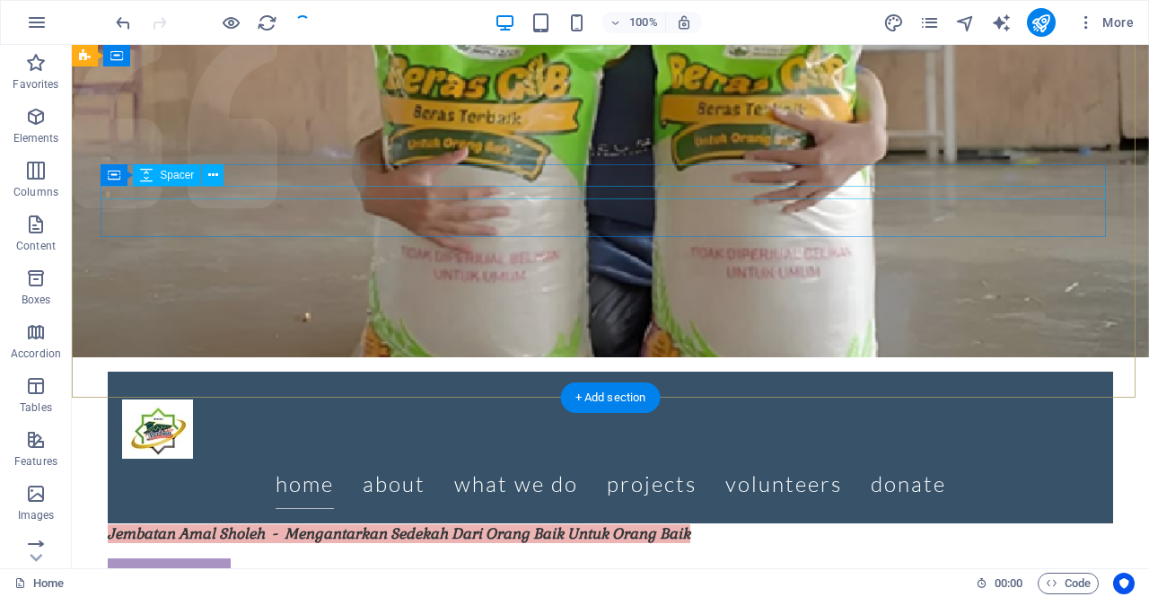
scroll to position [0, 0]
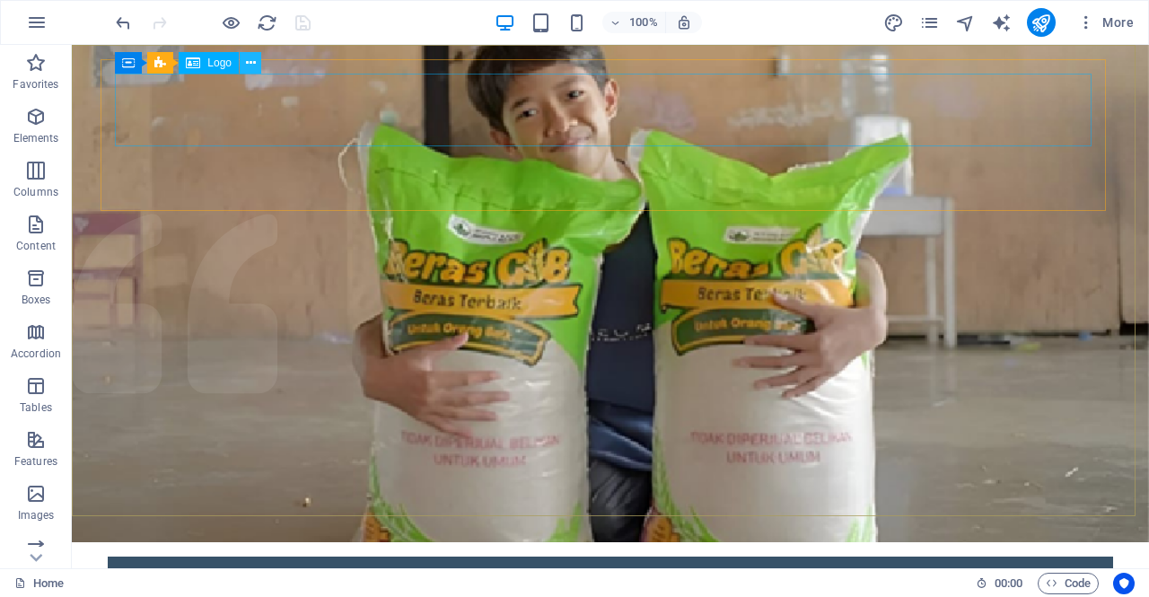
click at [246, 70] on icon at bounding box center [251, 63] width 10 height 19
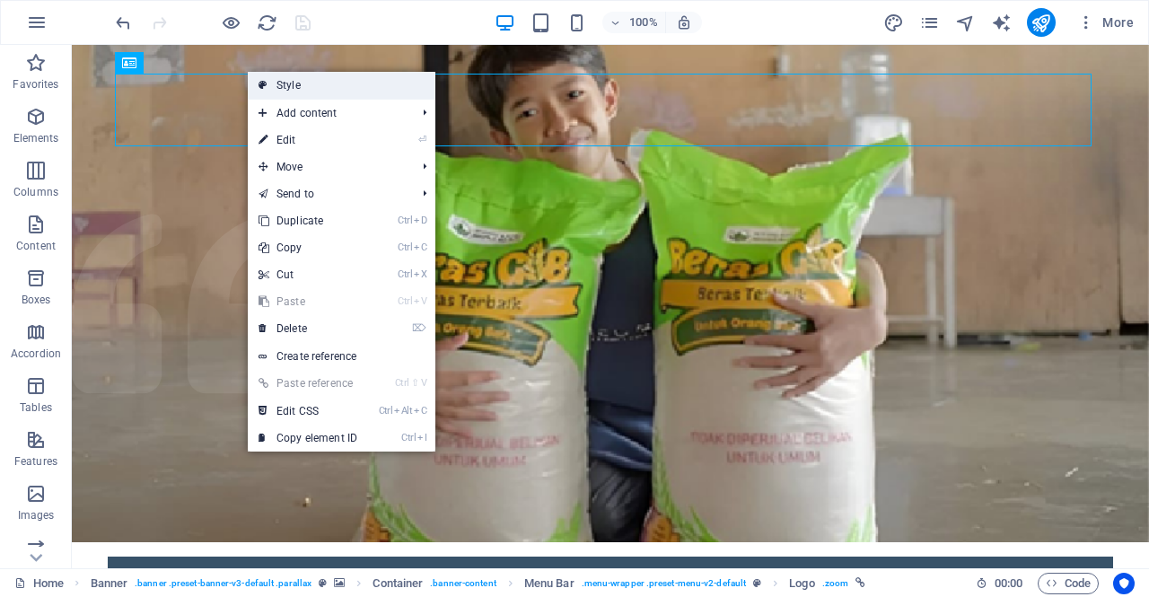
click at [262, 87] on icon at bounding box center [263, 85] width 9 height 27
select select "rem"
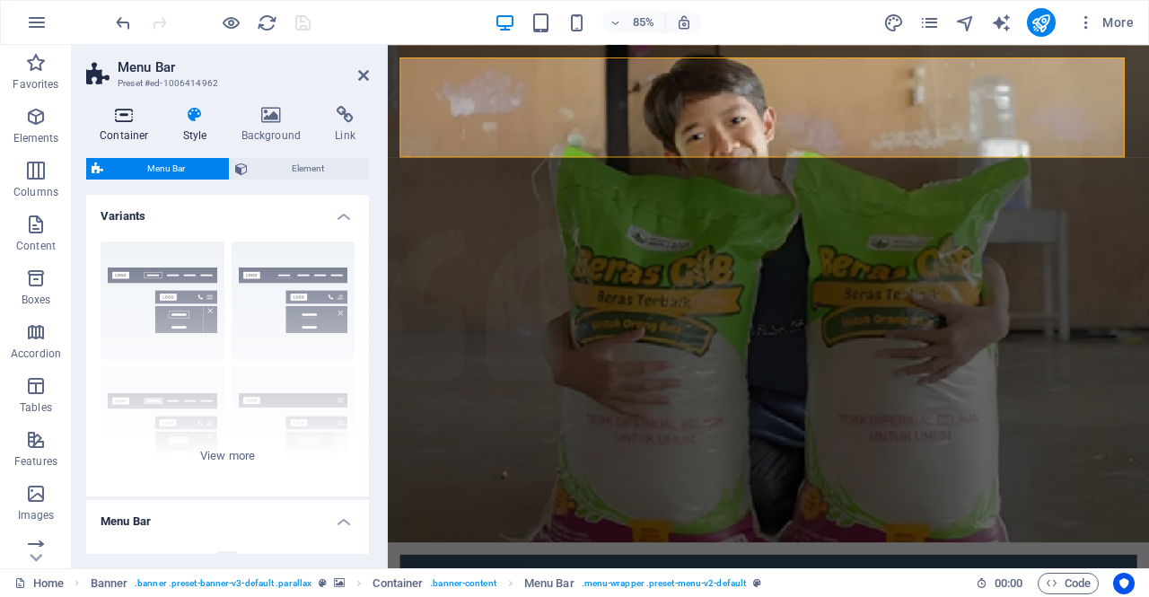
click at [120, 119] on icon at bounding box center [124, 115] width 76 height 18
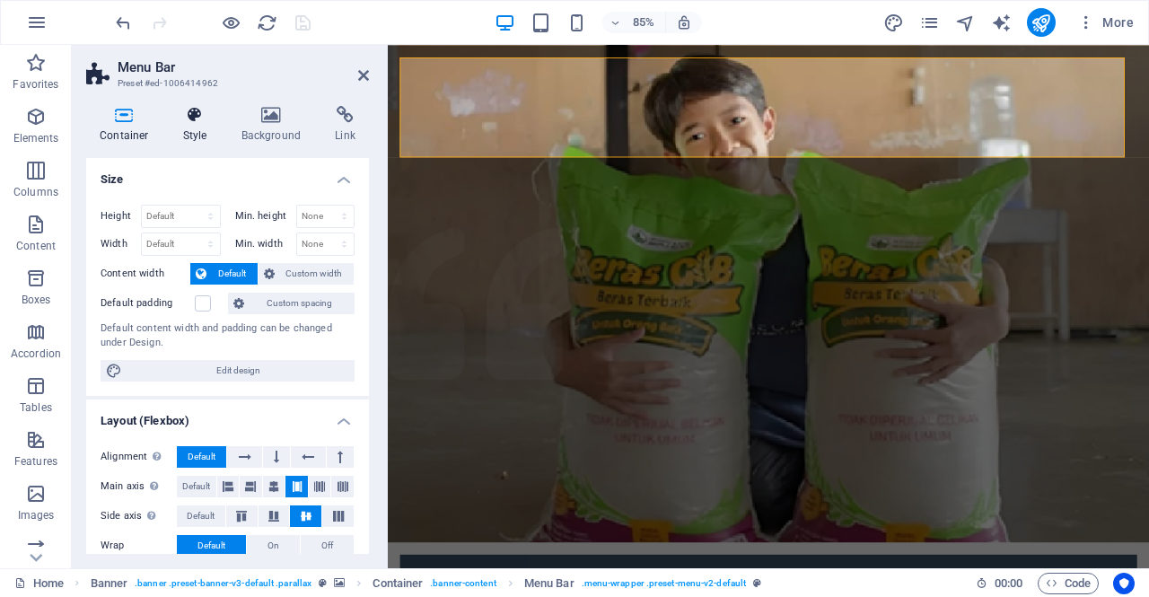
click at [187, 118] on icon at bounding box center [195, 115] width 51 height 18
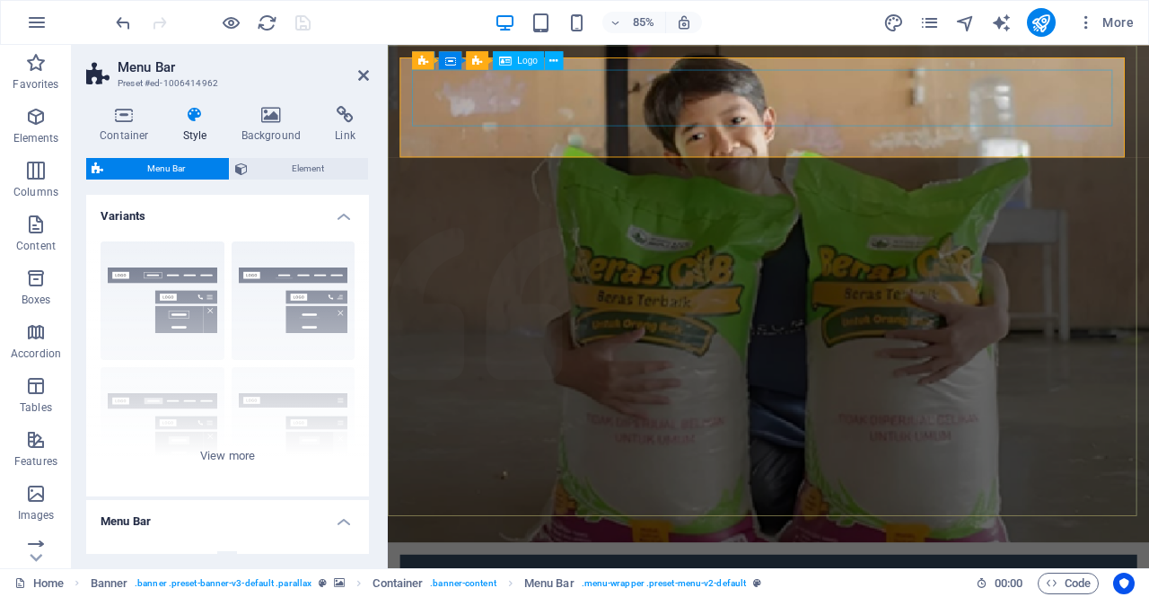
select select "px"
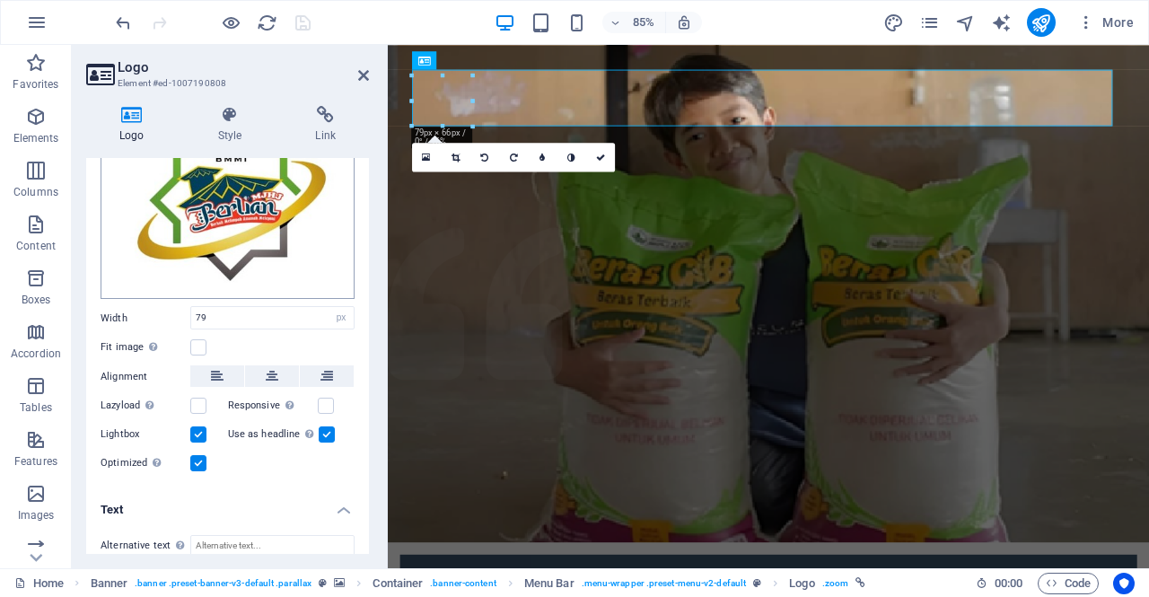
scroll to position [159, 0]
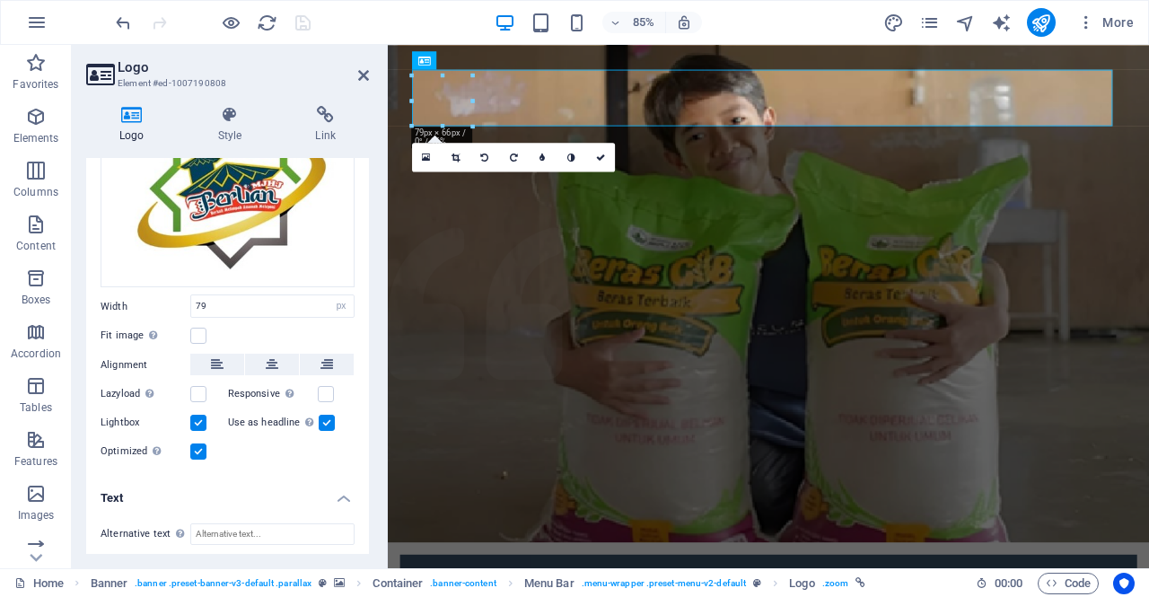
click at [198, 421] on label at bounding box center [198, 423] width 16 height 16
click at [0, 0] on input "Lightbox" at bounding box center [0, 0] width 0 height 0
click at [332, 418] on div "Use as headline The image will be wrapped in an H1 headline tag. Useful for giv…" at bounding box center [292, 423] width 128 height 22
click at [325, 420] on label at bounding box center [327, 423] width 16 height 16
click at [0, 0] on input "Use as headline The image will be wrapped in an H1 headline tag. Useful for giv…" at bounding box center [0, 0] width 0 height 0
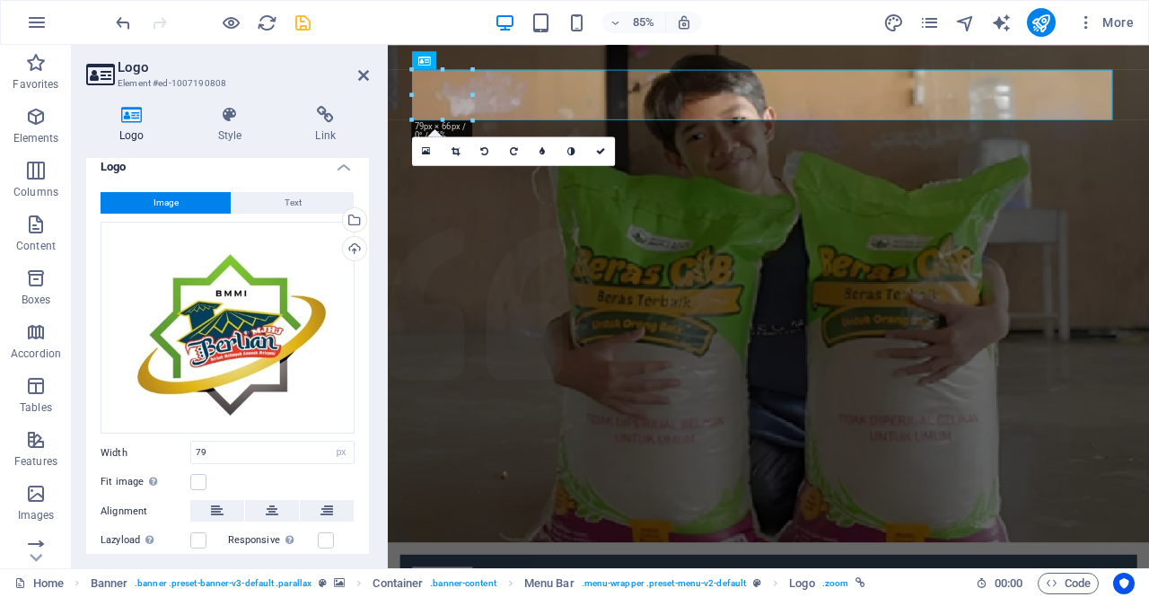
scroll to position [13, 0]
click at [363, 81] on icon at bounding box center [363, 75] width 11 height 14
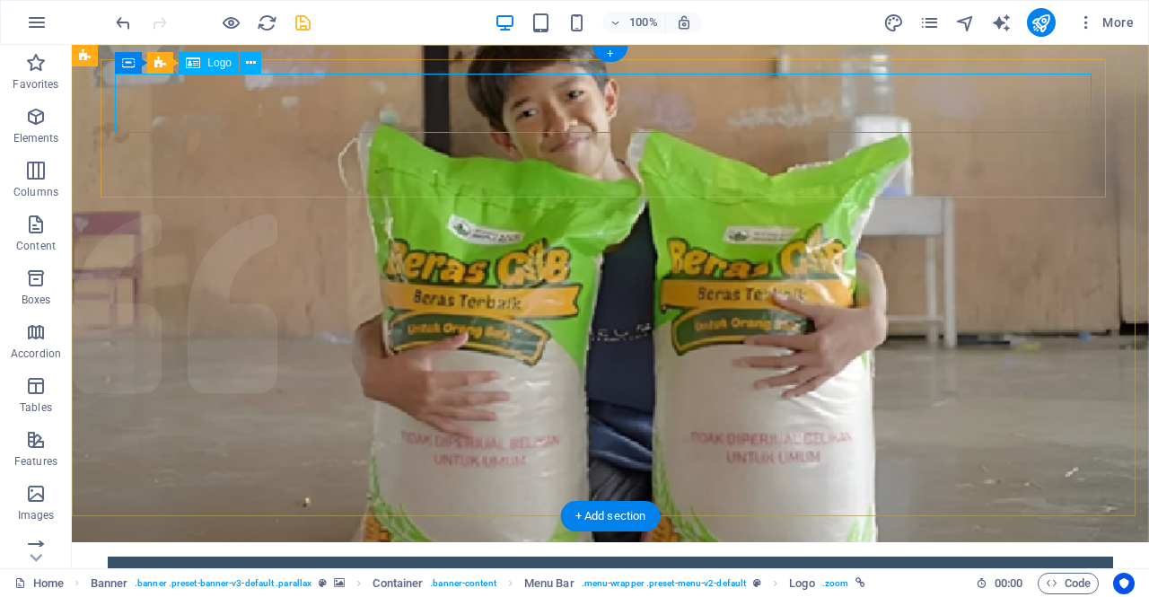
click at [170, 571] on div at bounding box center [610, 600] width 977 height 59
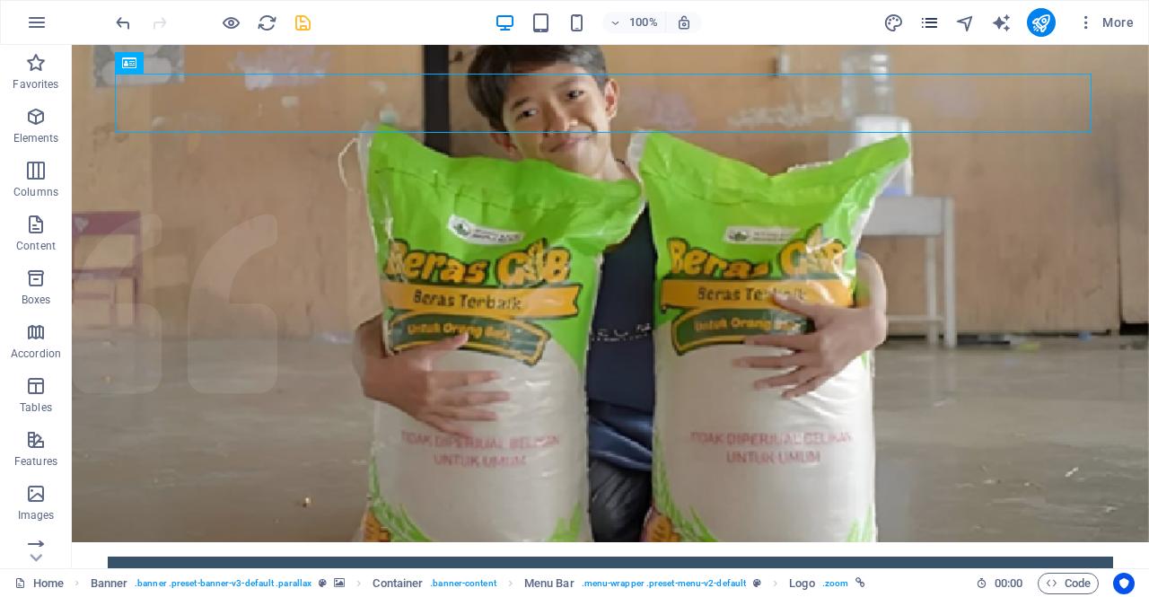
click at [941, 13] on span "pages" at bounding box center [931, 23] width 22 height 21
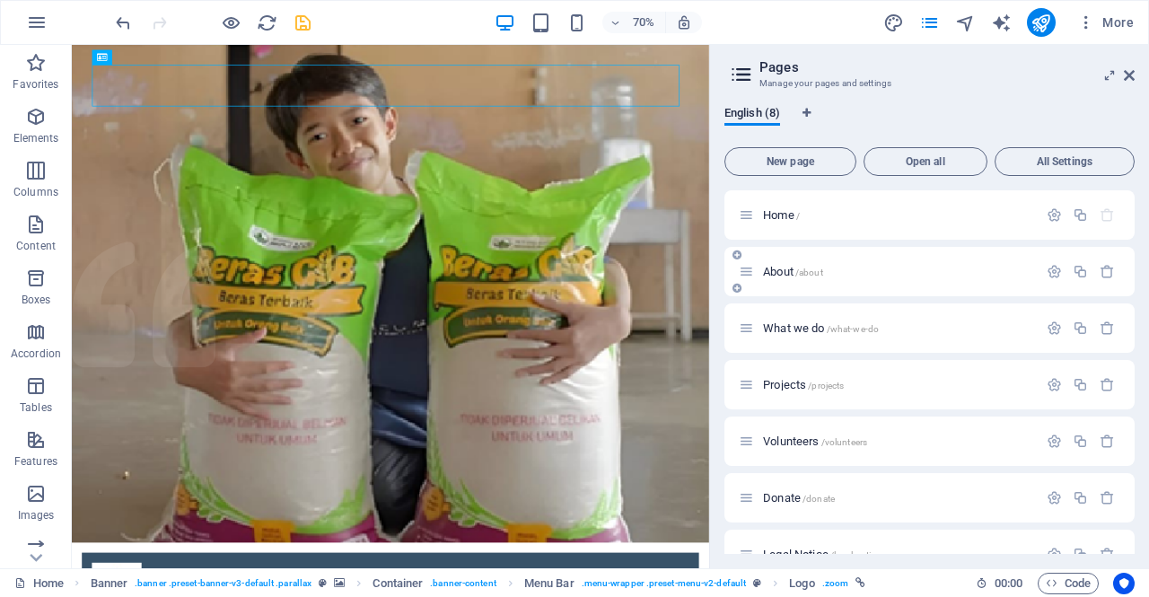
click at [885, 269] on p "About /about" at bounding box center [897, 272] width 269 height 12
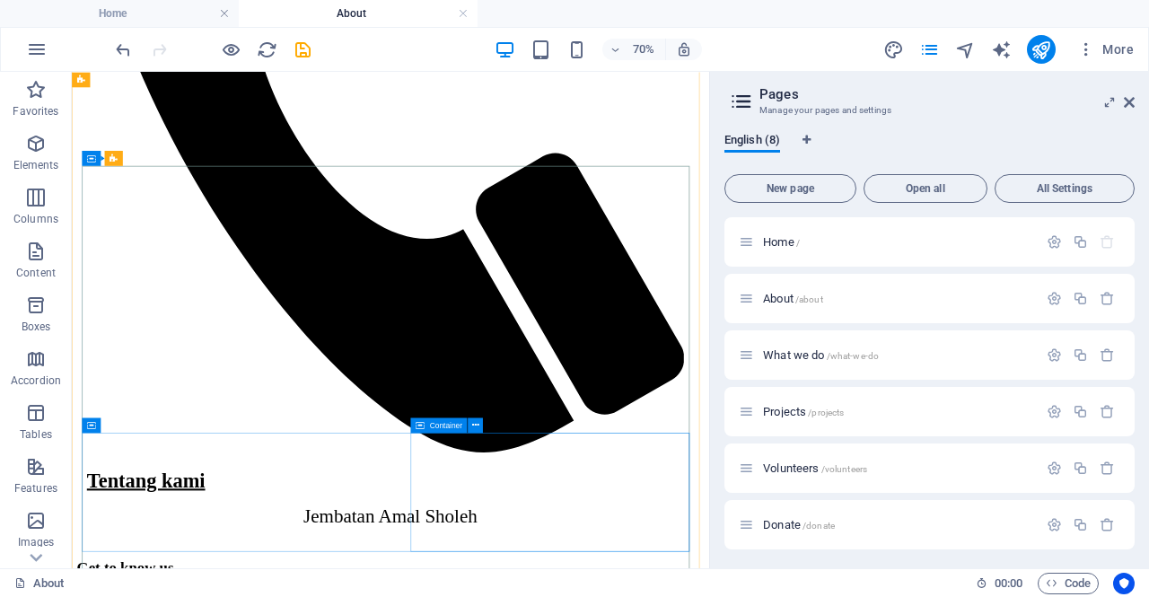
scroll to position [1398, 0]
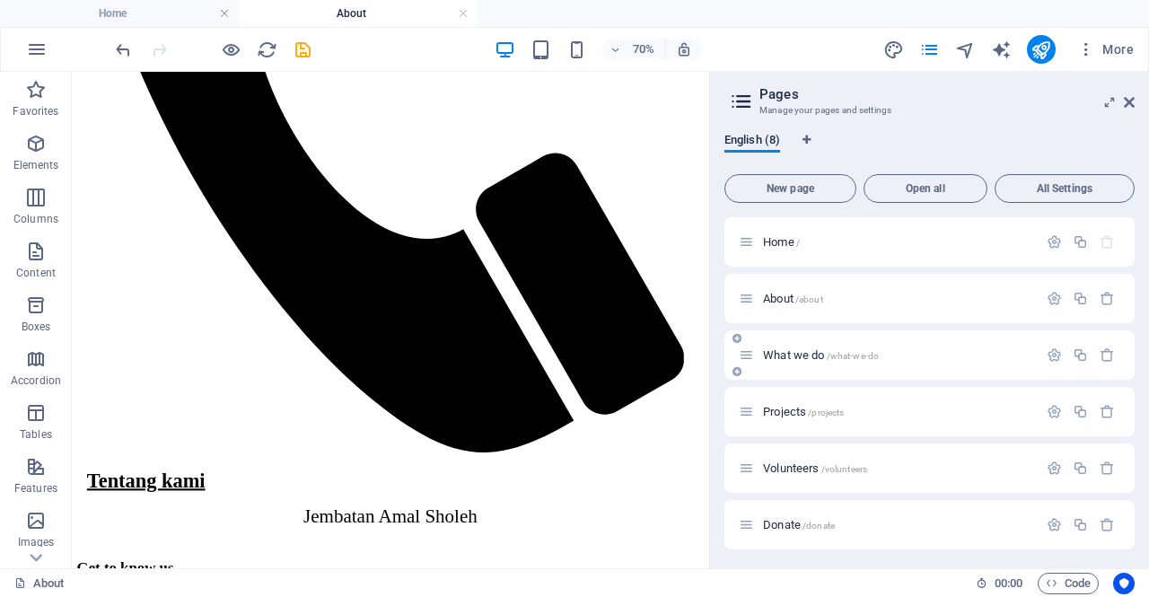
click at [800, 347] on div "What we do /what-we-do" at bounding box center [888, 355] width 299 height 21
click at [787, 358] on span "What we do /what-we-do" at bounding box center [821, 354] width 116 height 13
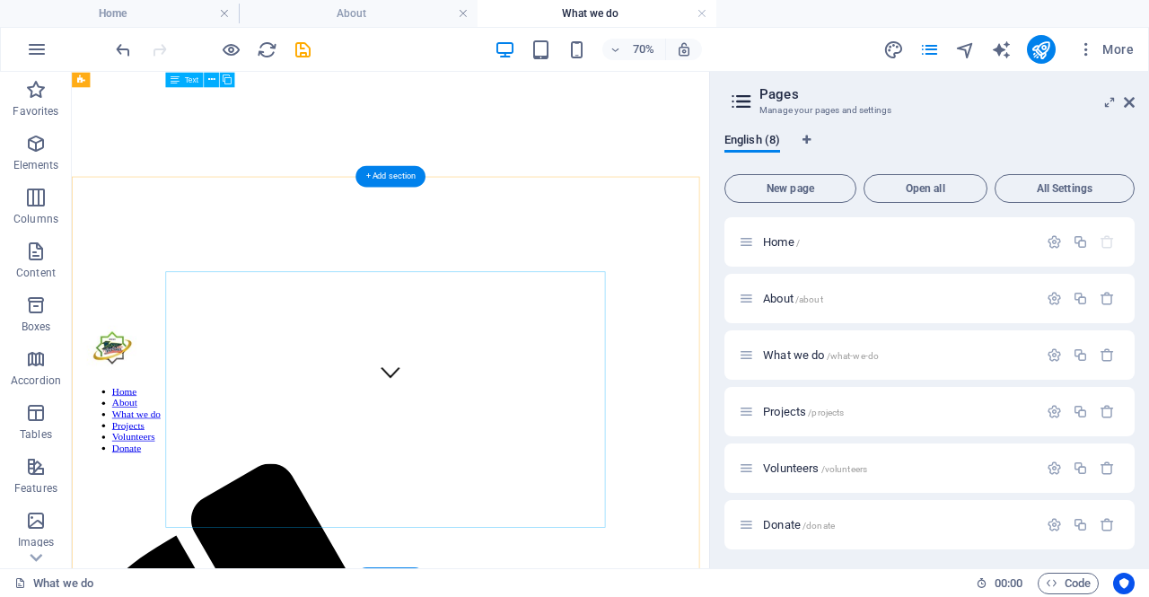
scroll to position [0, 0]
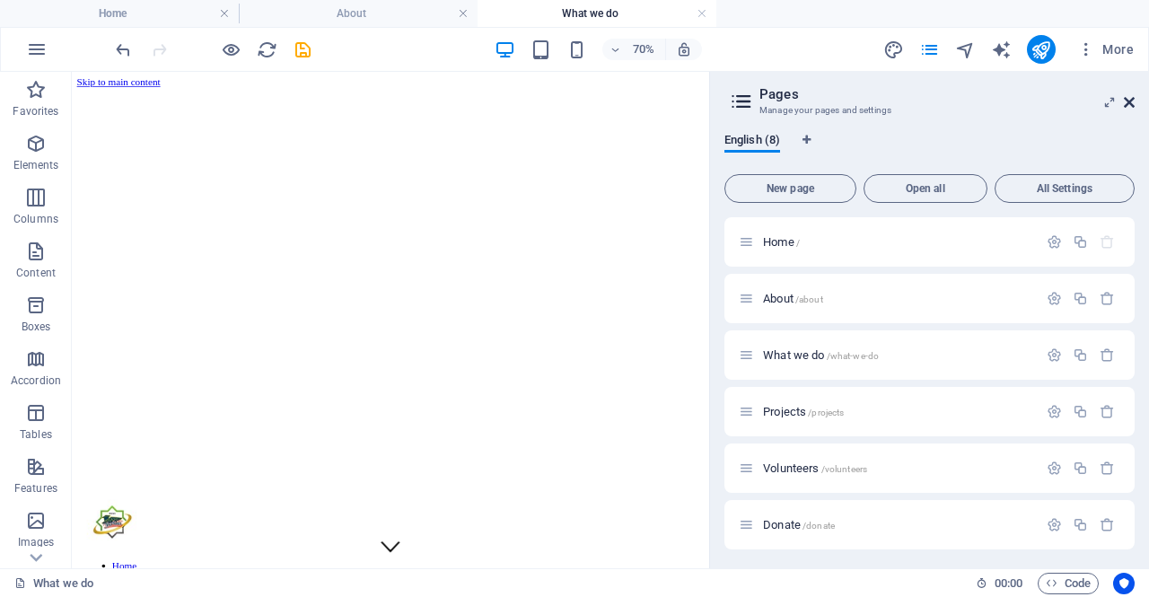
click at [1132, 106] on icon at bounding box center [1129, 102] width 11 height 14
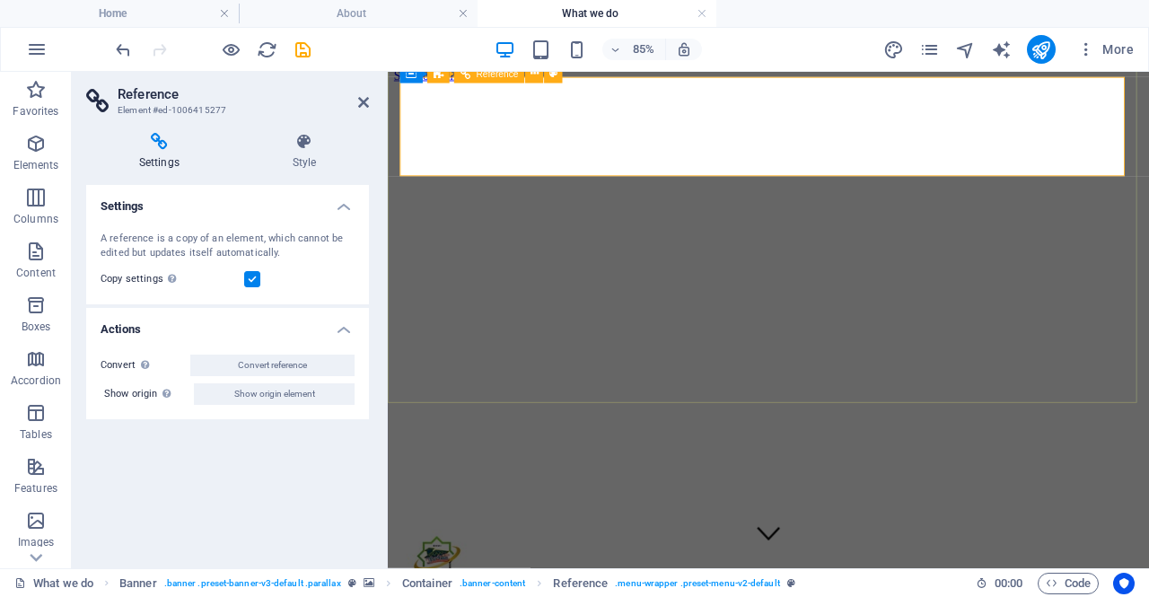
scroll to position [7, 0]
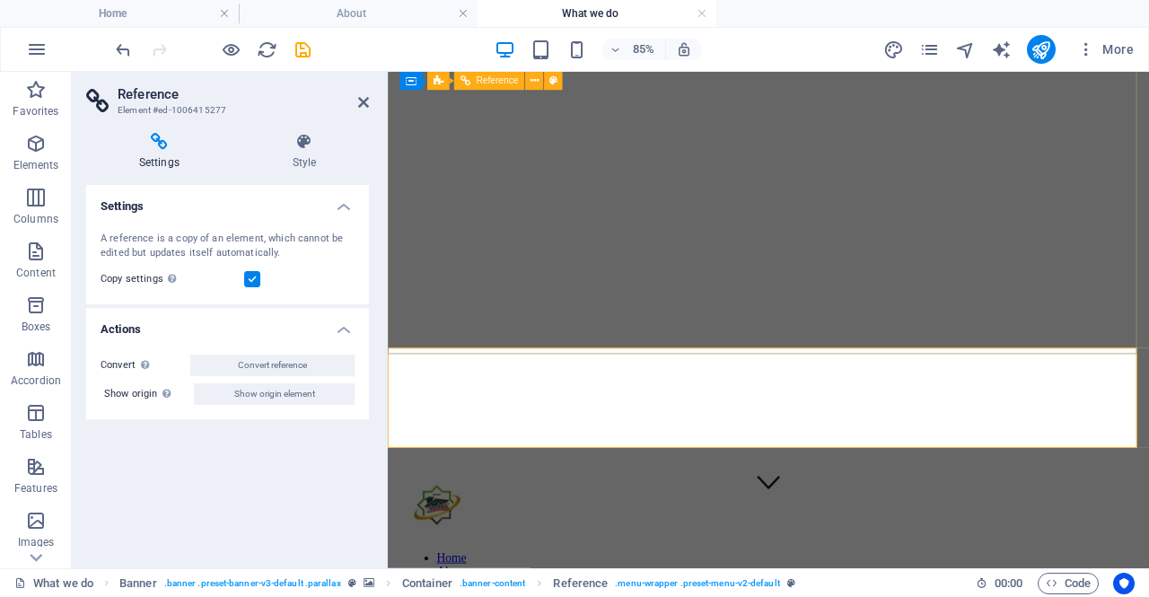
scroll to position [0, 0]
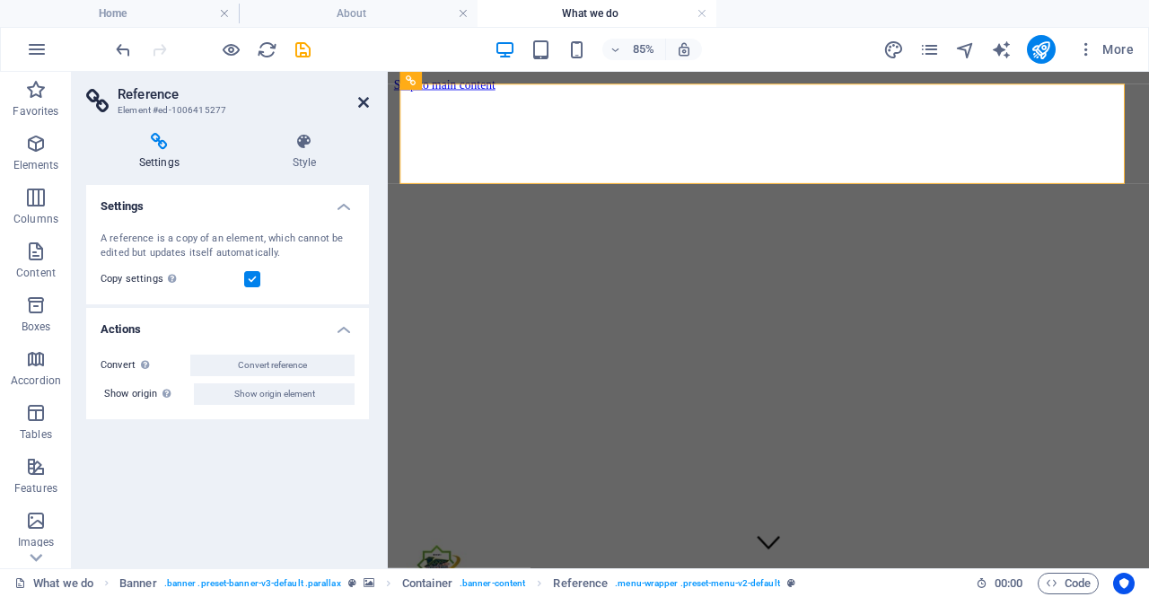
click at [359, 104] on icon at bounding box center [363, 102] width 11 height 14
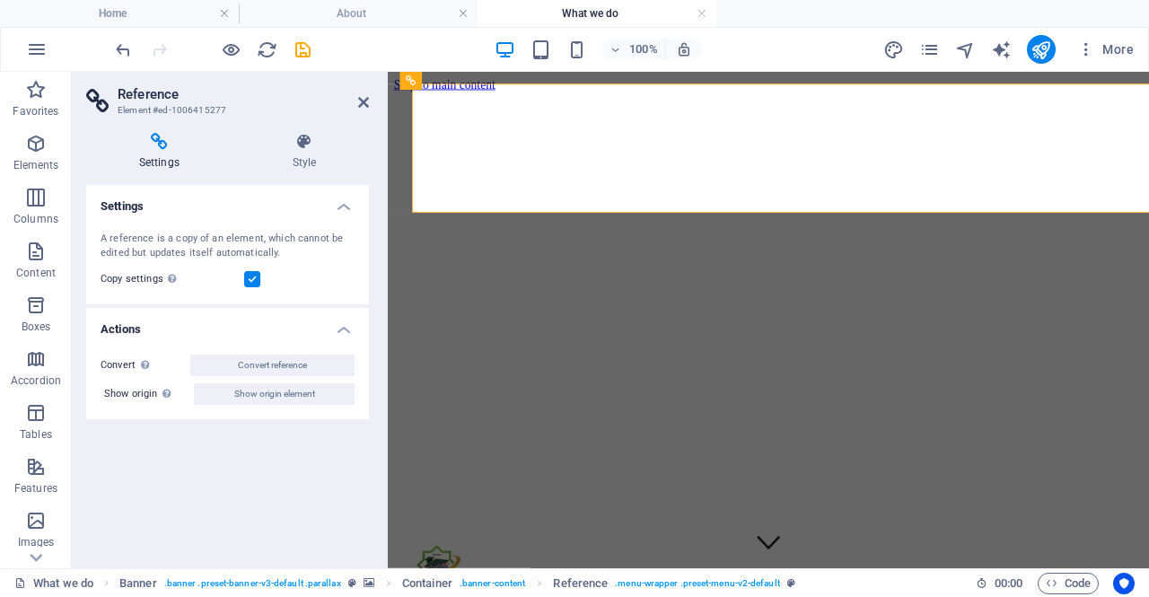
click at [159, 130] on div "Settings Style Settings A reference is a copy of an element, which cannot be ed…" at bounding box center [228, 344] width 312 height 450
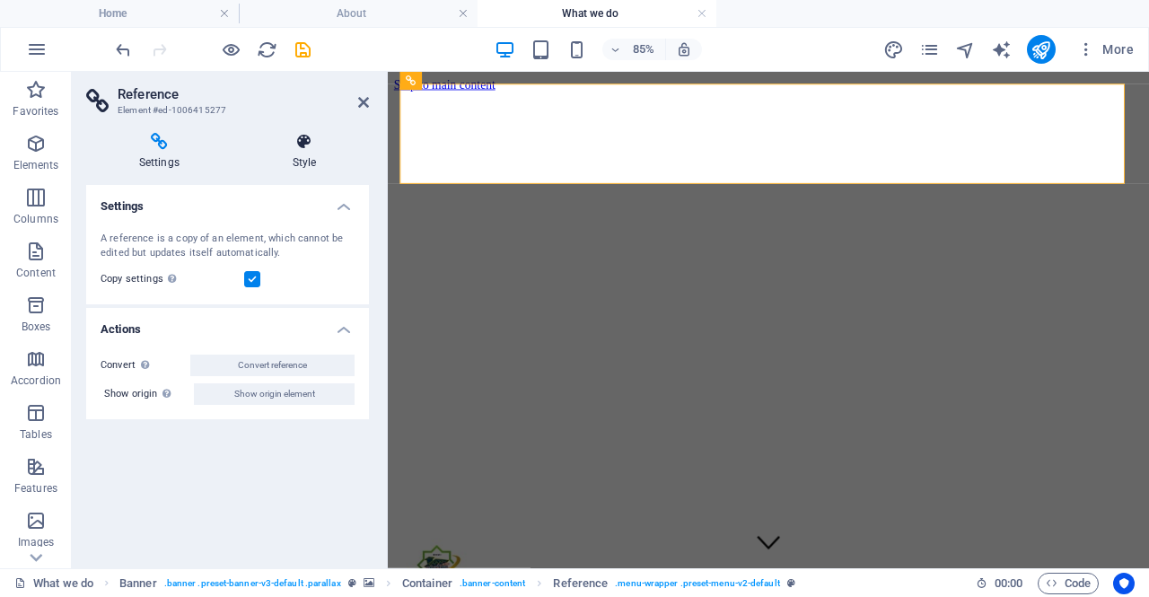
click at [299, 137] on icon at bounding box center [304, 142] width 129 height 18
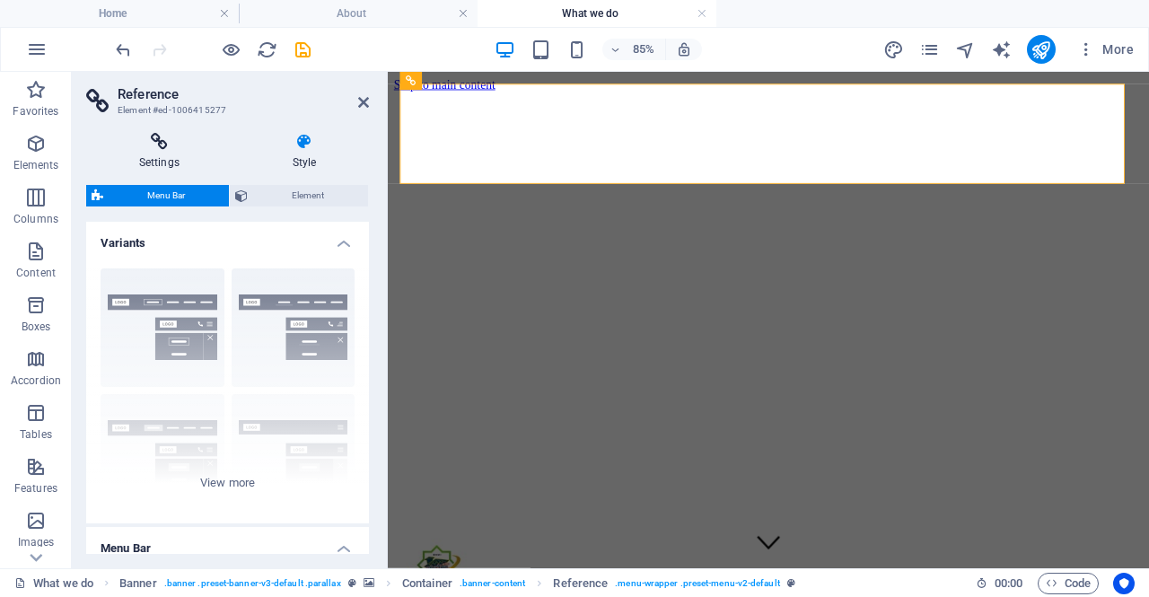
click at [147, 155] on h4 "Settings" at bounding box center [163, 152] width 154 height 38
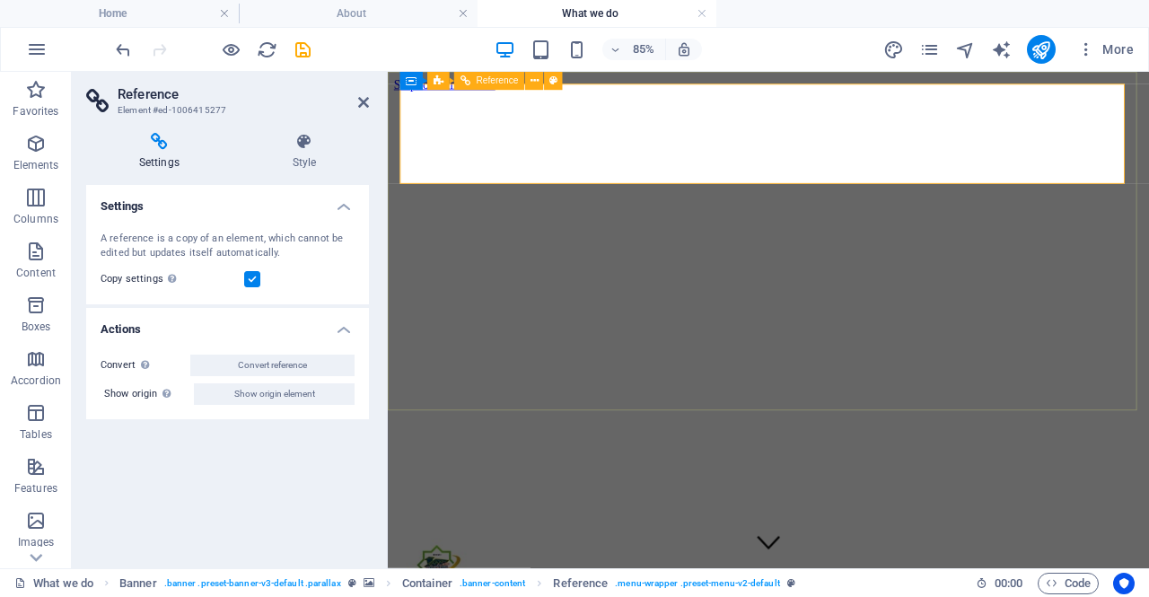
click at [356, 102] on header "Reference Element #ed-1006415277" at bounding box center [227, 95] width 283 height 47
click at [358, 102] on icon at bounding box center [363, 102] width 11 height 14
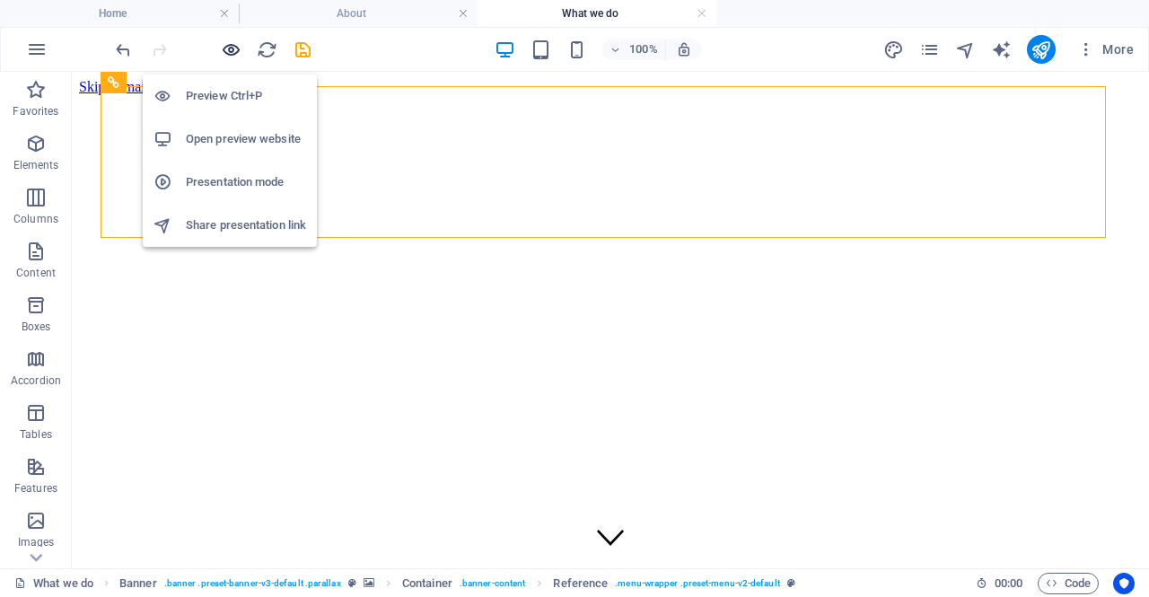
click at [228, 52] on icon "button" at bounding box center [231, 50] width 21 height 21
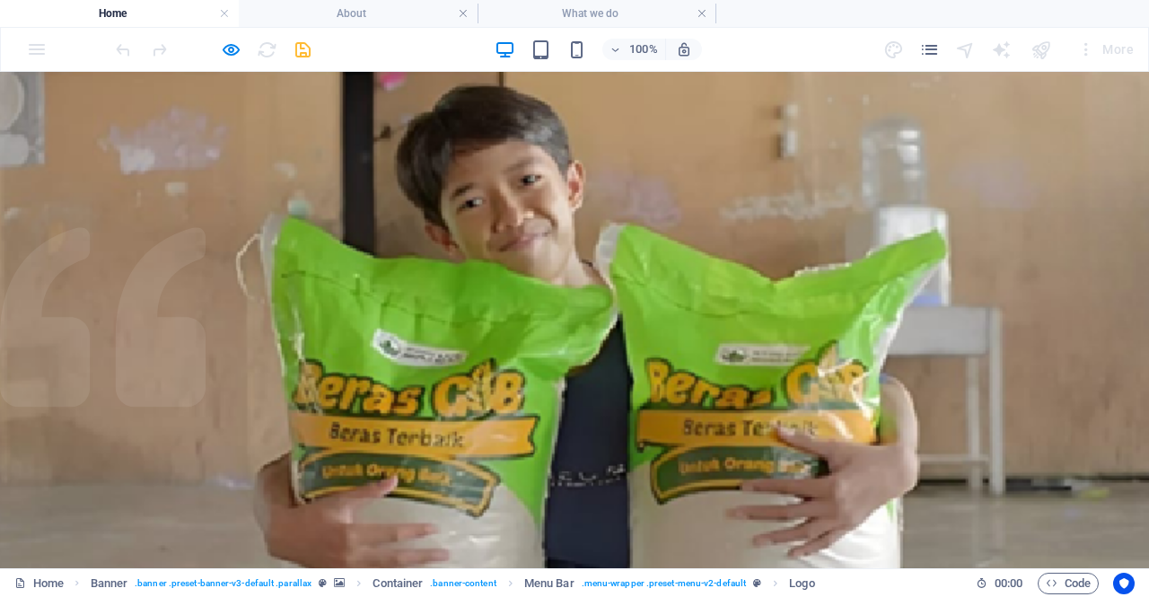
scroll to position [0, 0]
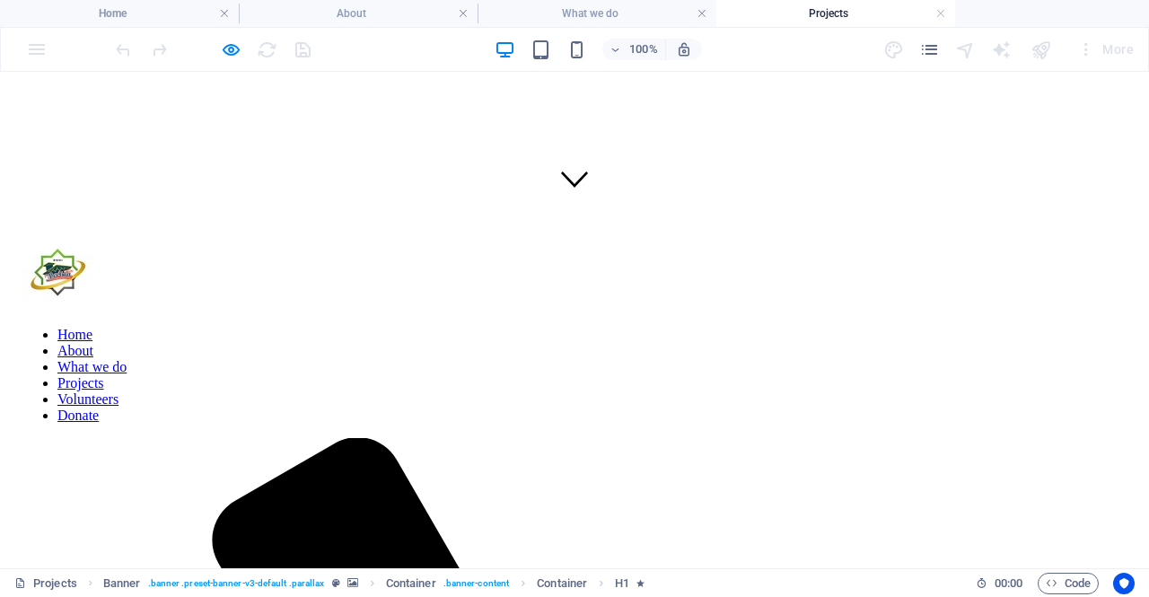
scroll to position [360, 0]
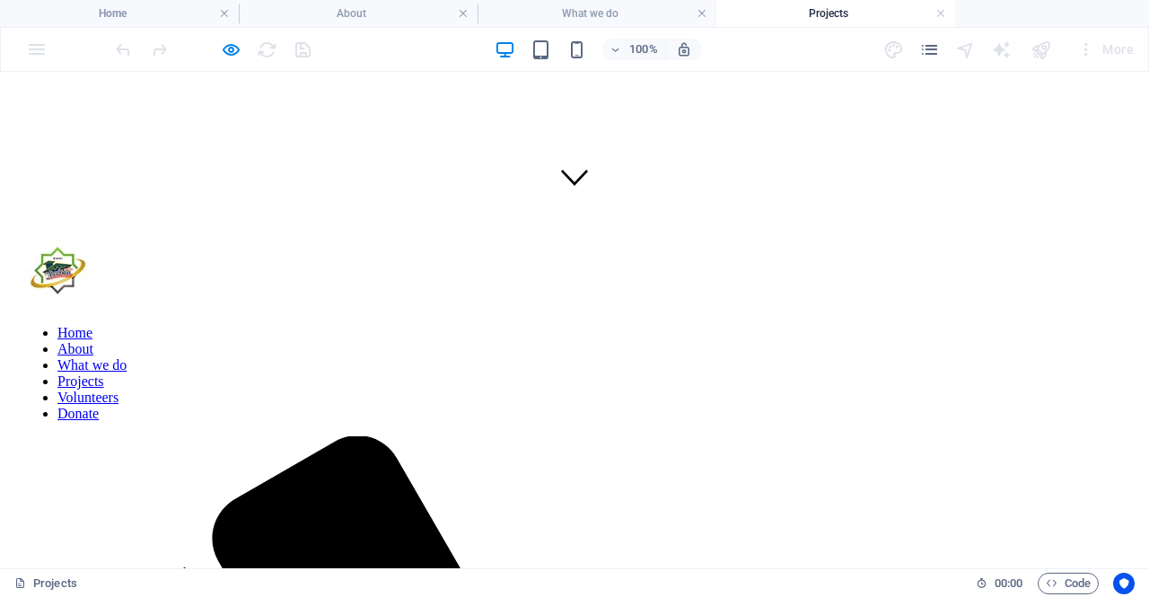
click at [465, 325] on nav "Home About What we do Projects Volunteers Donate" at bounding box center [575, 373] width 1106 height 97
click at [257, 325] on nav "Home About What we do Projects Volunteers Donate" at bounding box center [575, 373] width 1106 height 97
click at [258, 325] on nav "Home About What we do Projects Volunteers Donate" at bounding box center [575, 373] width 1106 height 97
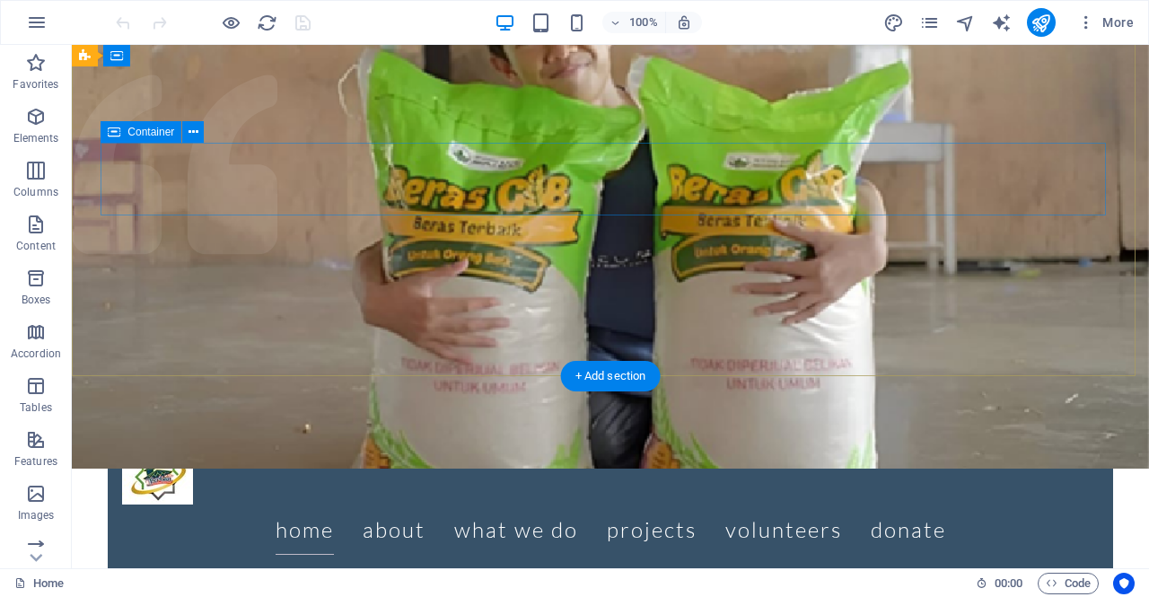
scroll to position [140, 0]
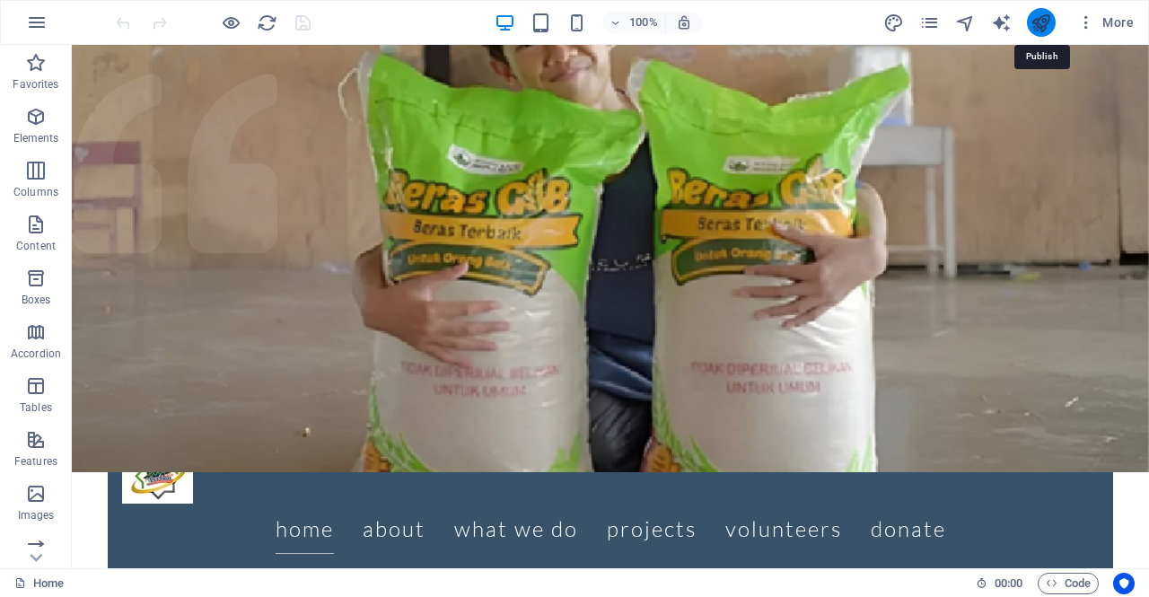
click at [1043, 22] on icon "publish" at bounding box center [1041, 23] width 21 height 21
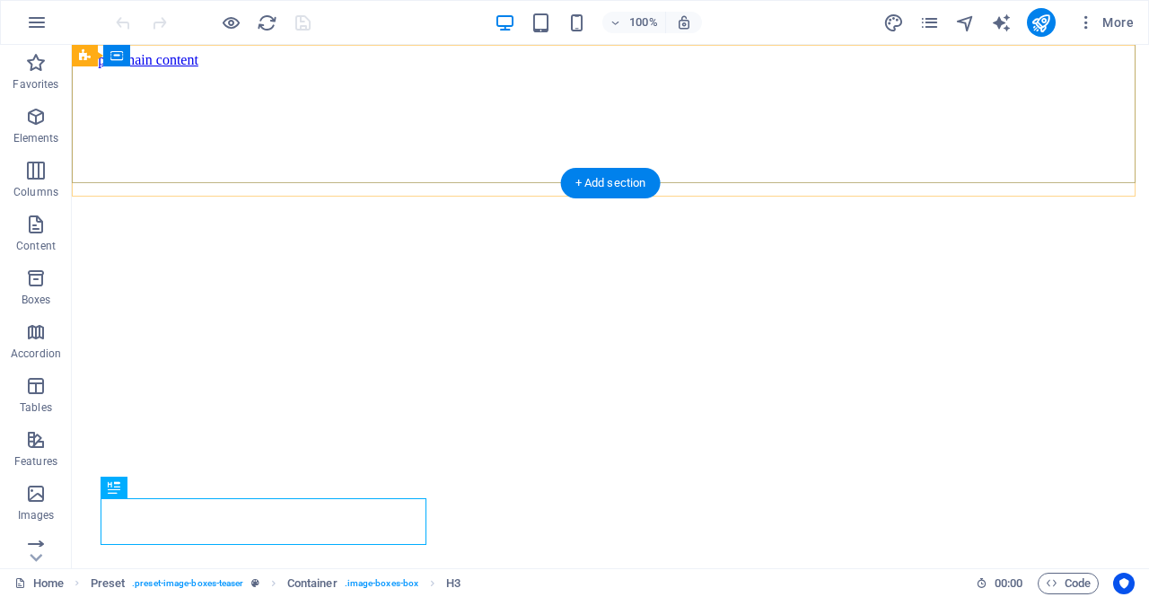
scroll to position [333, 0]
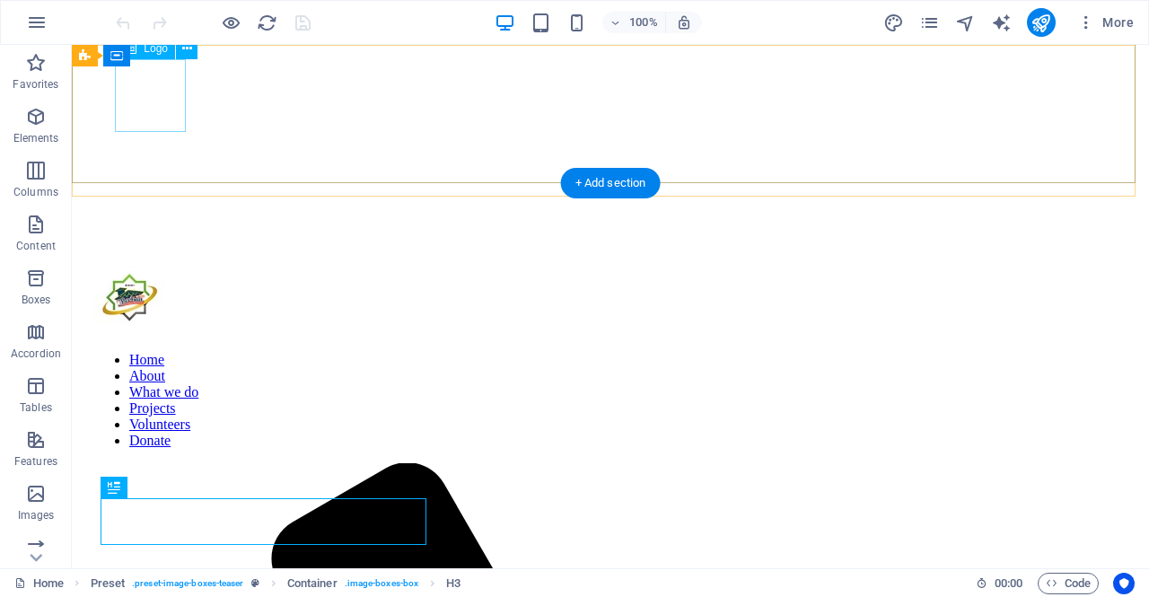
click at [162, 266] on div at bounding box center [610, 299] width 1034 height 66
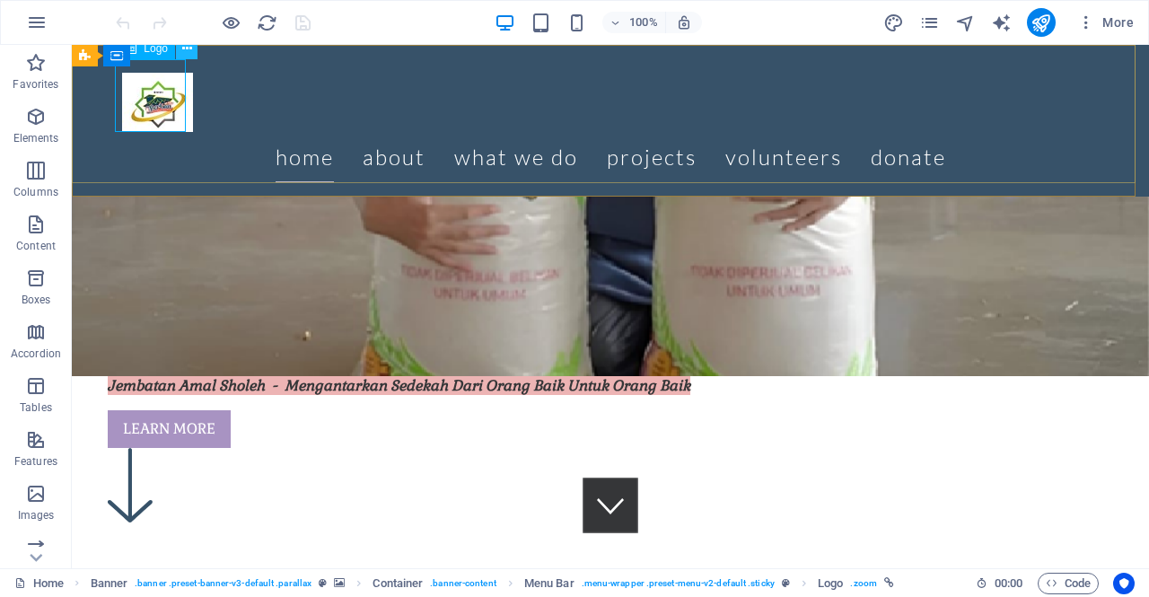
click at [187, 49] on icon at bounding box center [187, 49] width 10 height 19
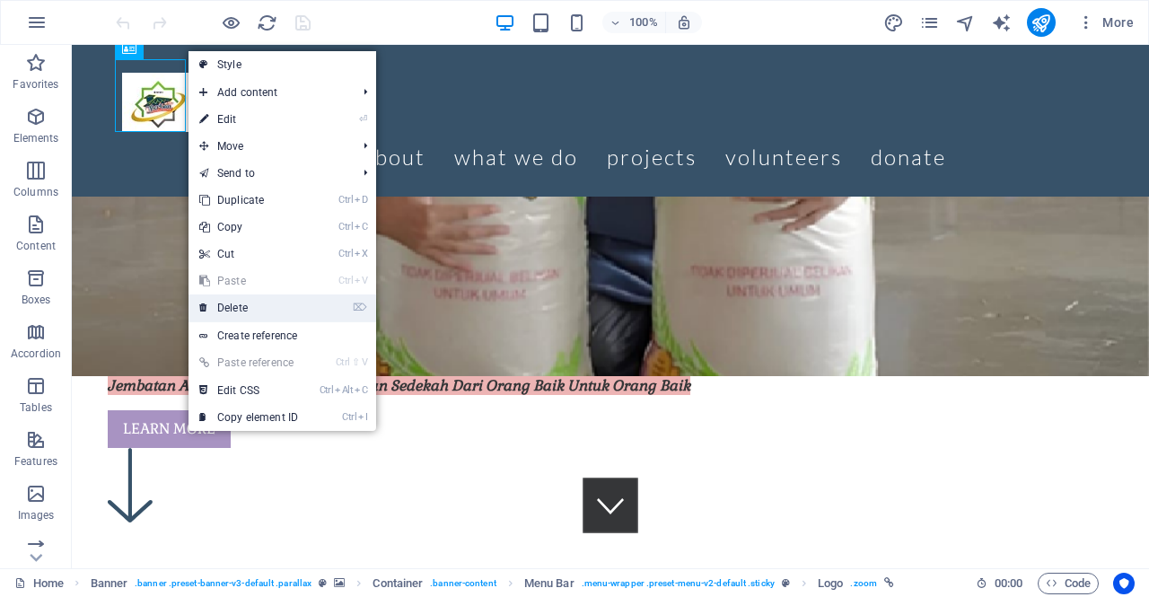
click at [264, 313] on link "⌦ Delete" at bounding box center [249, 308] width 120 height 27
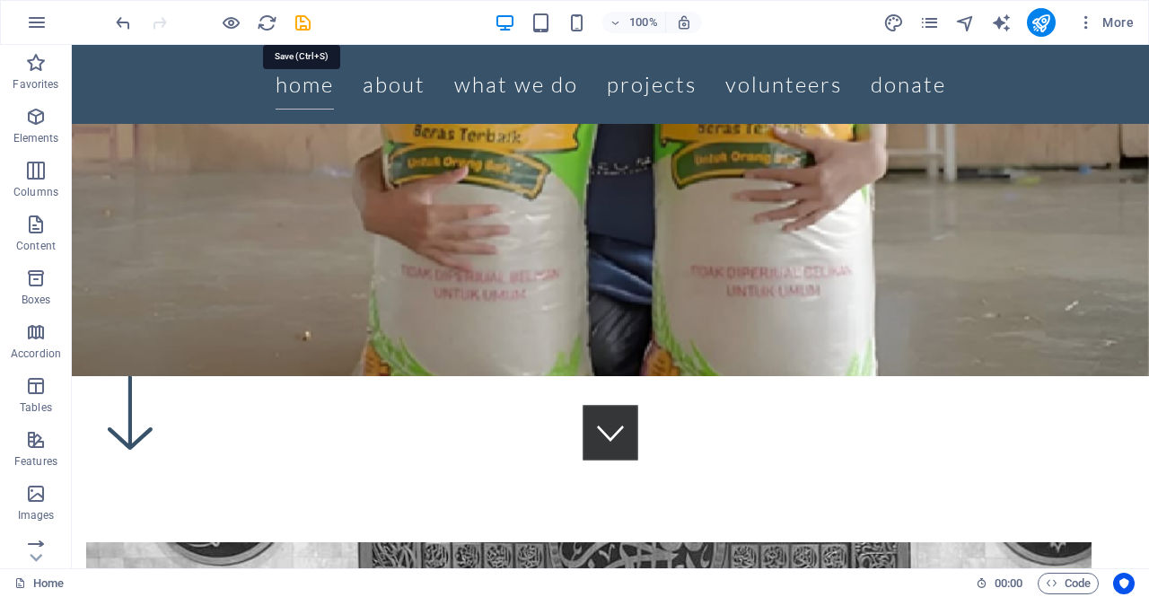
click at [309, 22] on icon "save" at bounding box center [303, 23] width 21 height 21
checkbox input "false"
click at [1034, 24] on icon "publish" at bounding box center [1041, 23] width 21 height 21
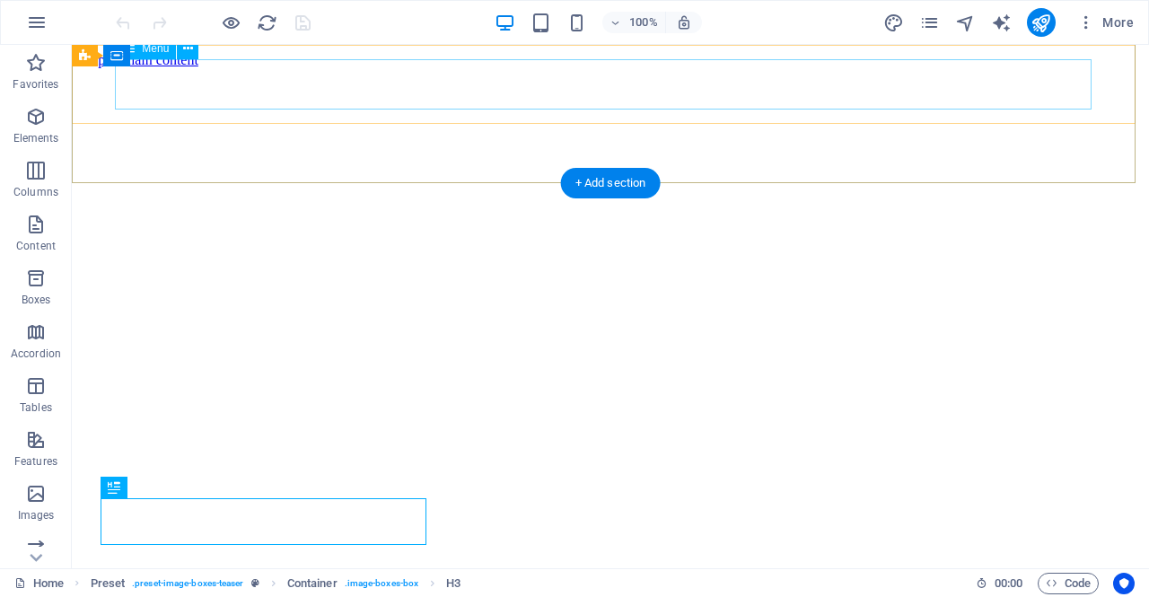
scroll to position [333, 0]
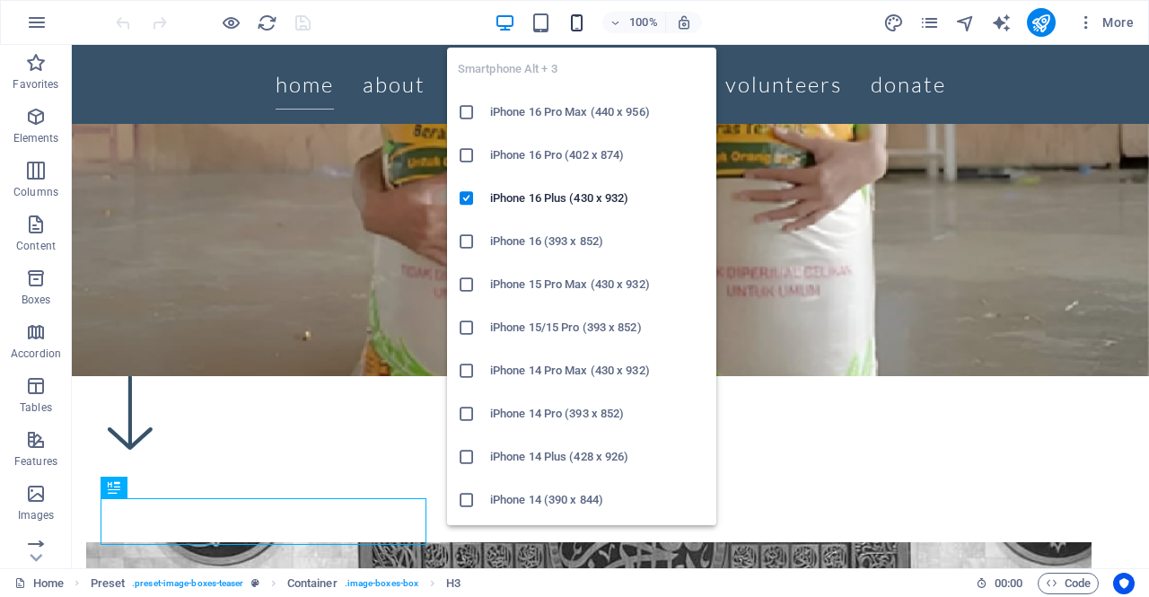
click at [578, 26] on icon "button" at bounding box center [577, 23] width 21 height 21
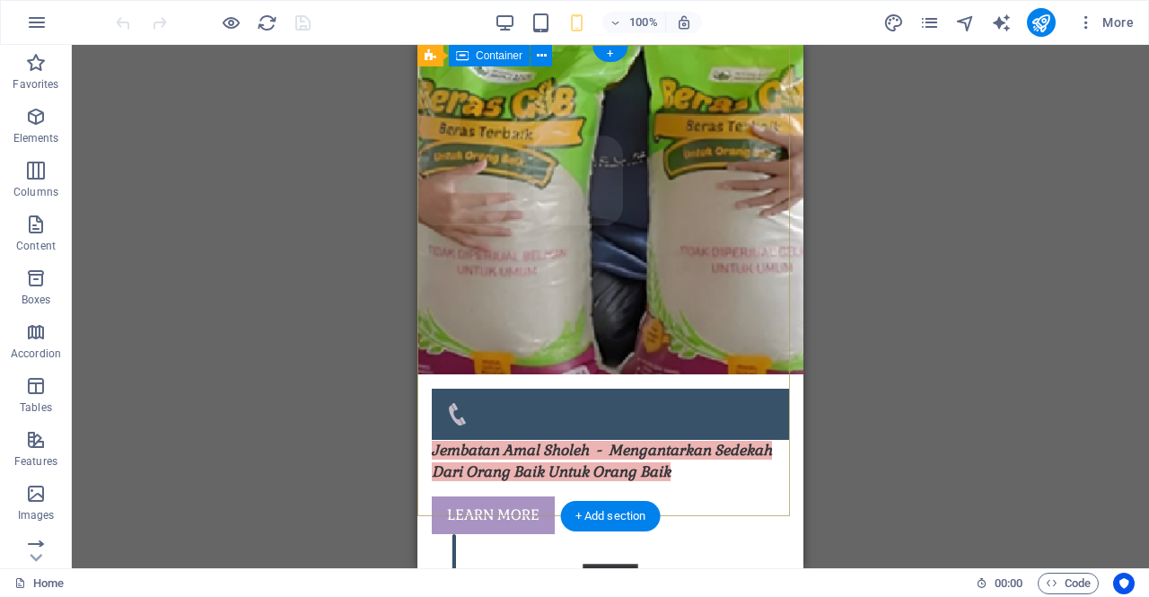
scroll to position [0, 0]
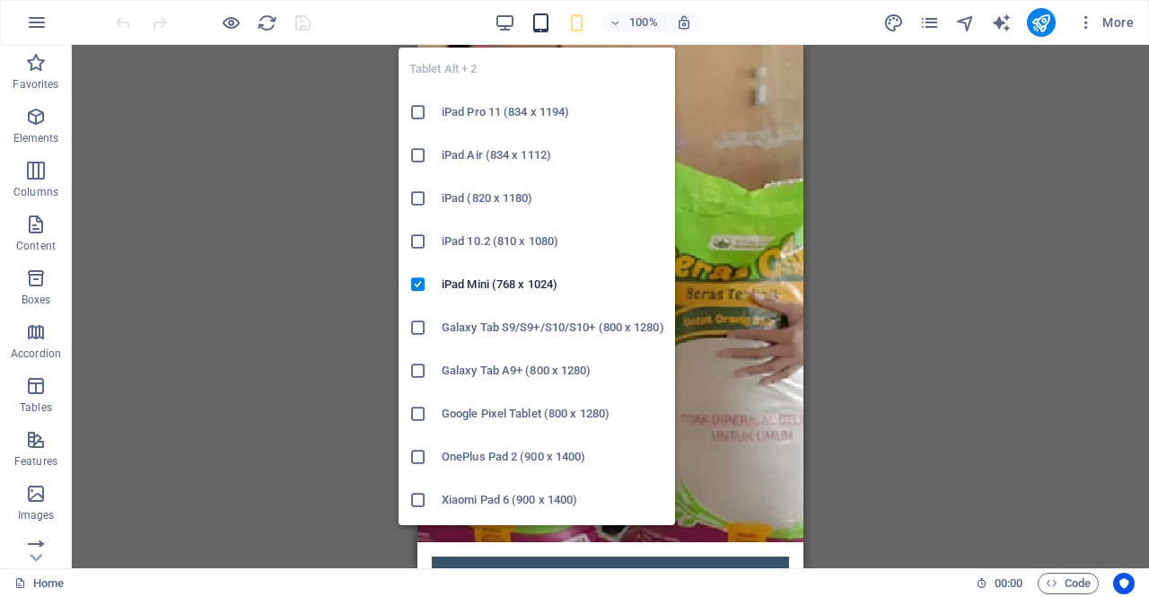
click at [550, 22] on icon "button" at bounding box center [541, 23] width 21 height 21
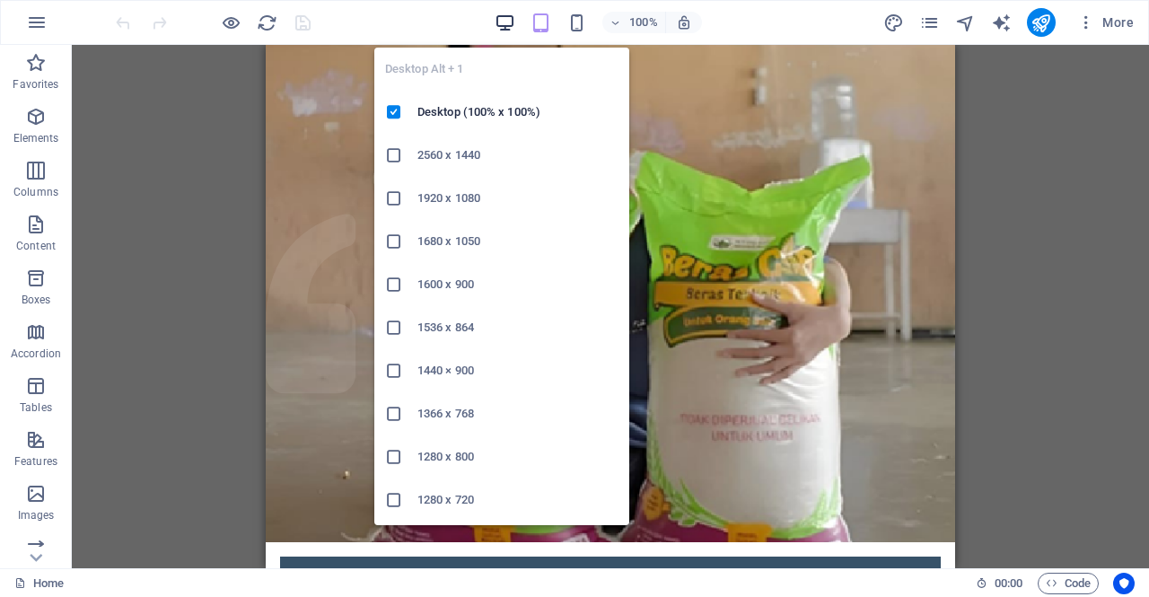
click at [505, 25] on icon "button" at bounding box center [505, 23] width 21 height 21
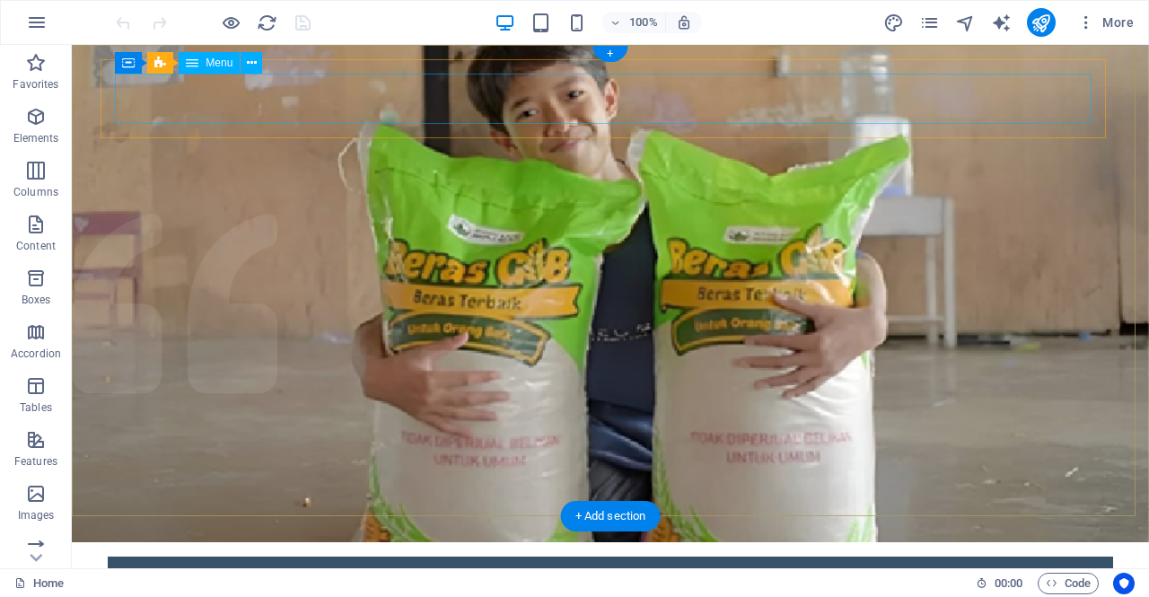
click at [264, 571] on nav "Home About What we do Projects Volunteers Donate" at bounding box center [610, 596] width 977 height 50
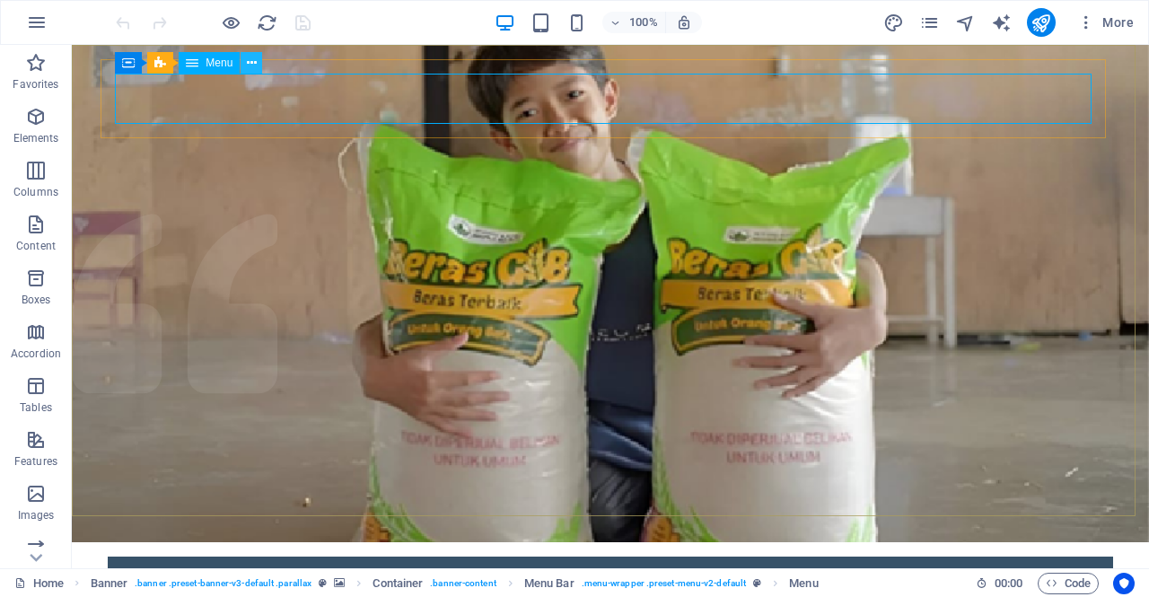
click at [248, 64] on icon at bounding box center [252, 63] width 10 height 19
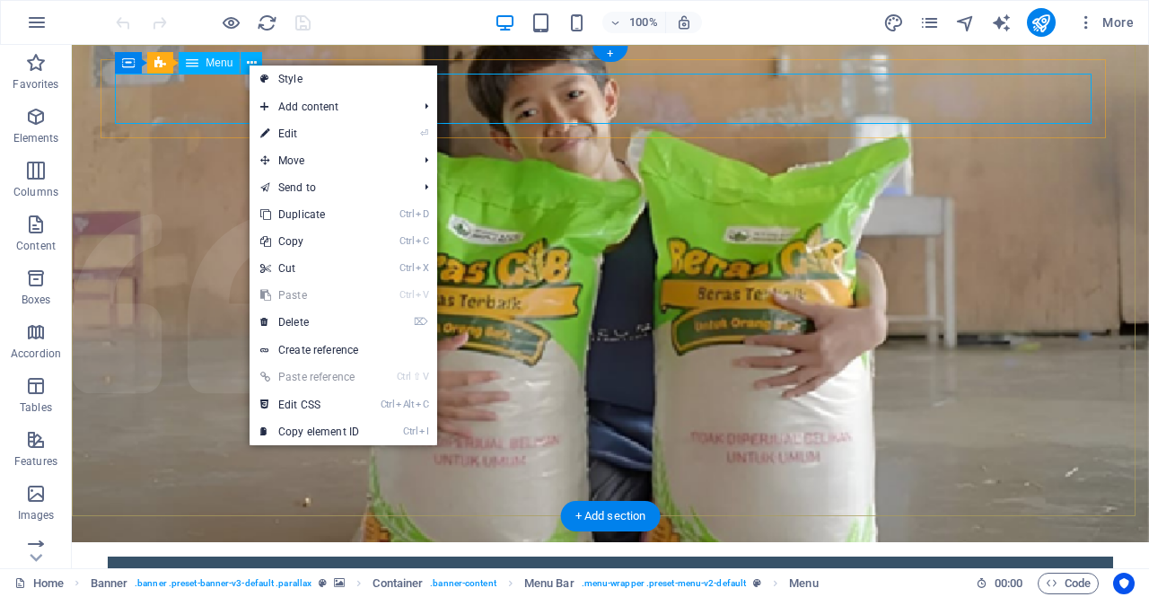
click at [217, 571] on nav "Home About What we do Projects Volunteers Donate" at bounding box center [610, 596] width 977 height 50
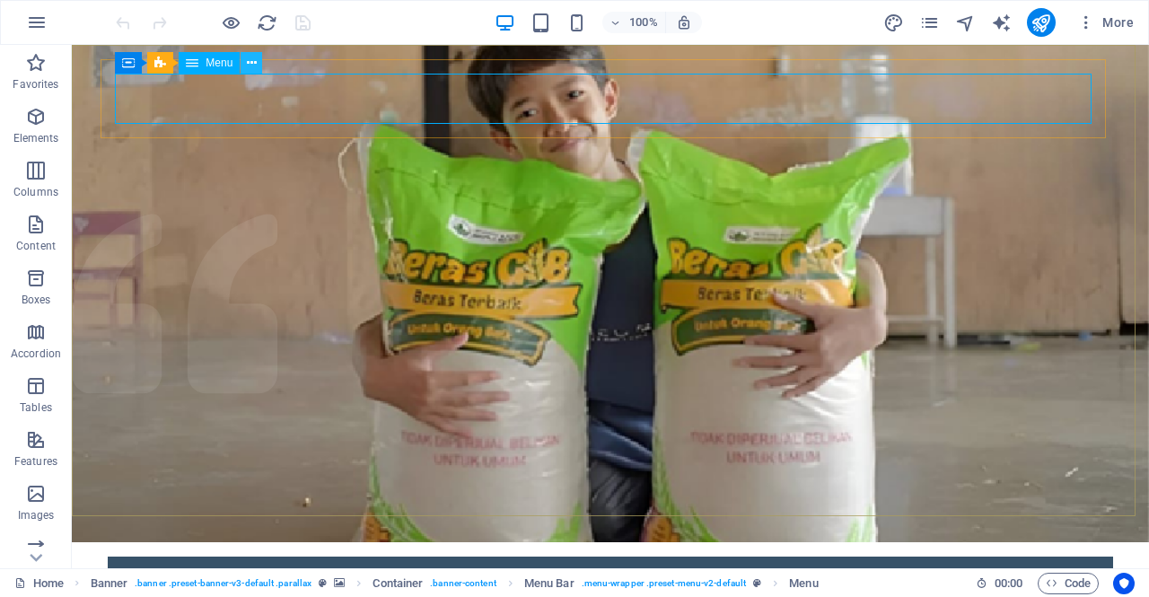
click at [251, 62] on icon at bounding box center [252, 63] width 10 height 19
click at [202, 571] on nav "Home About What we do Projects Volunteers Donate" at bounding box center [610, 596] width 977 height 50
click at [207, 61] on span "Menu" at bounding box center [219, 62] width 27 height 11
click at [250, 67] on icon at bounding box center [252, 63] width 10 height 19
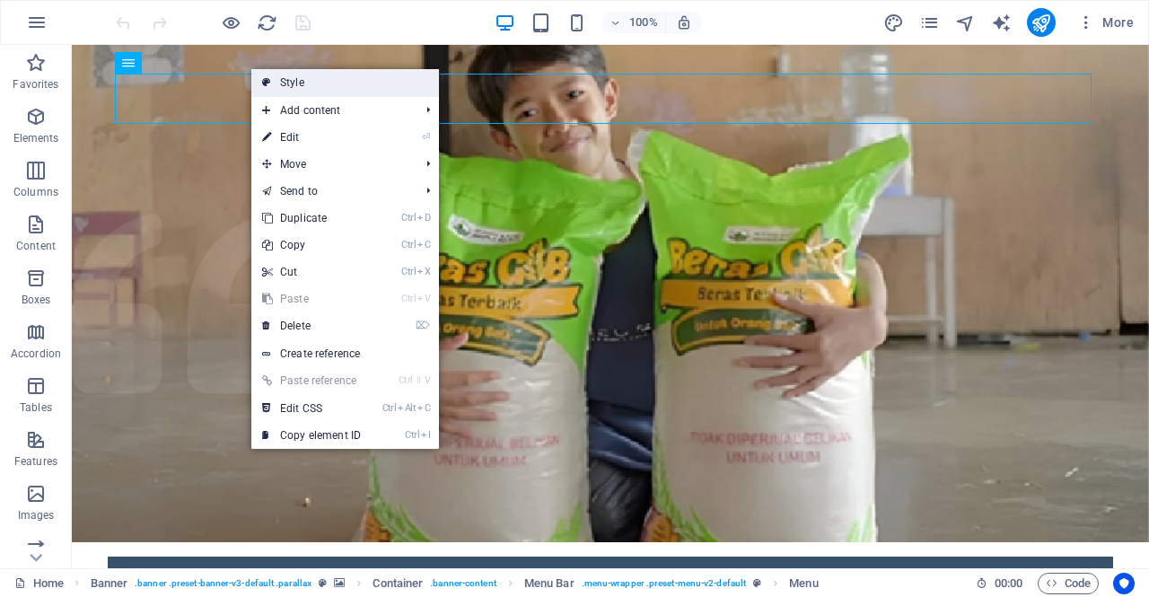
click at [267, 82] on icon at bounding box center [266, 82] width 9 height 27
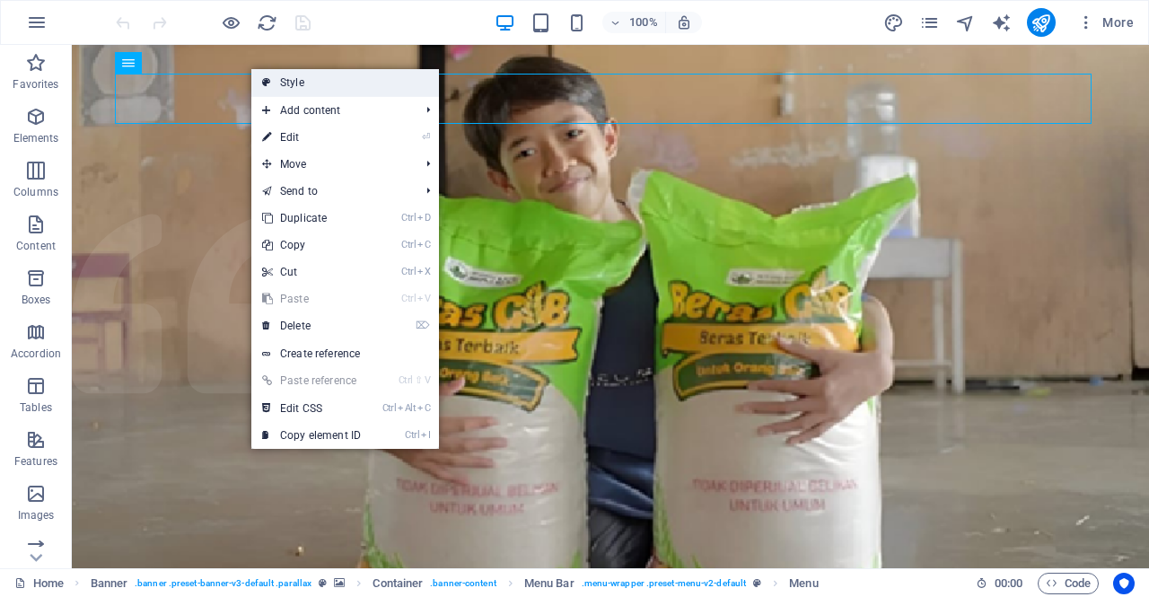
select select "rem"
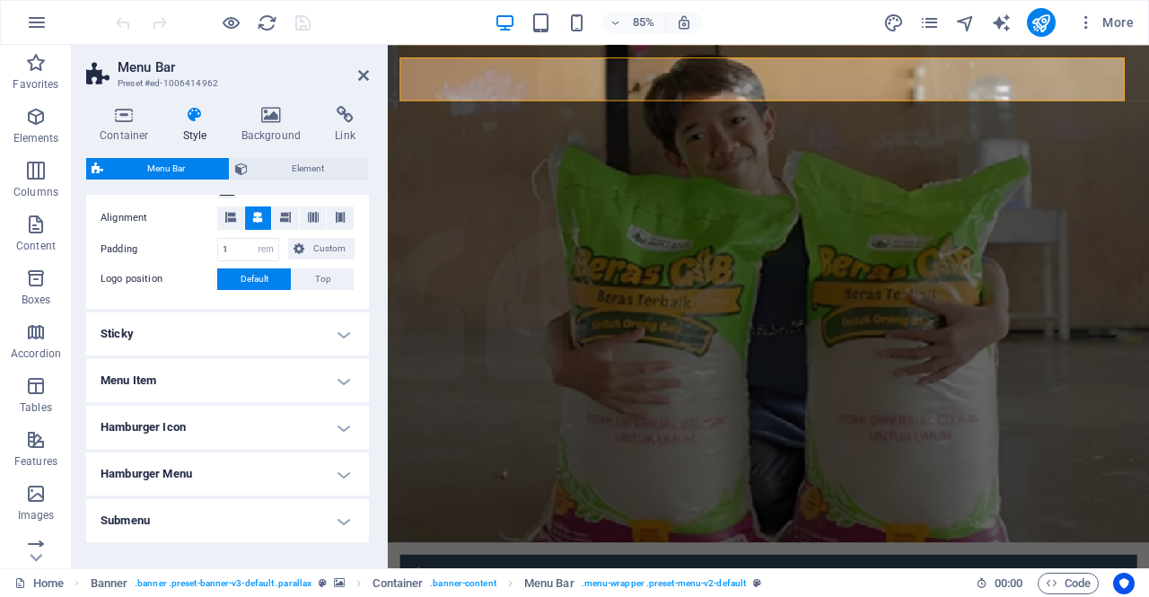
scroll to position [387, 0]
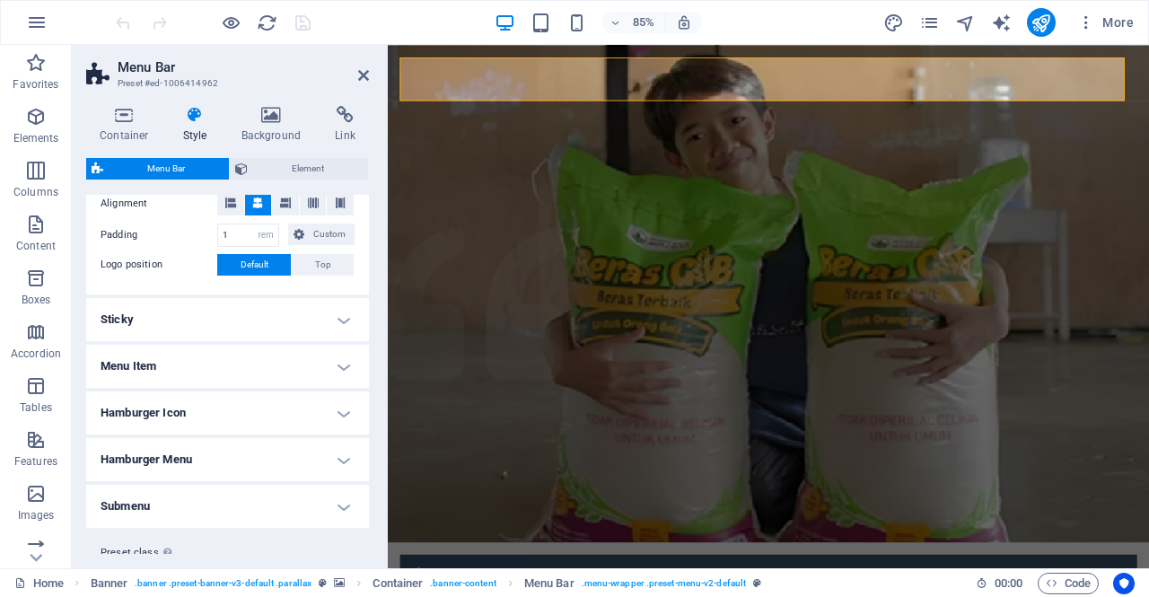
click at [341, 409] on h4 "Hamburger Icon" at bounding box center [227, 413] width 283 height 43
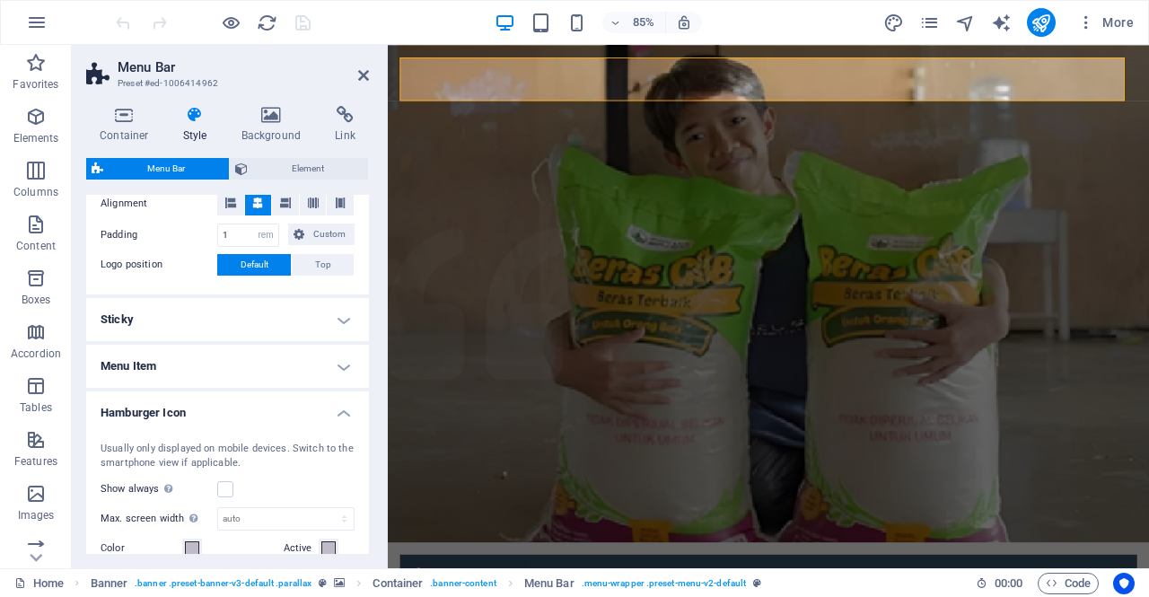
scroll to position [422, 0]
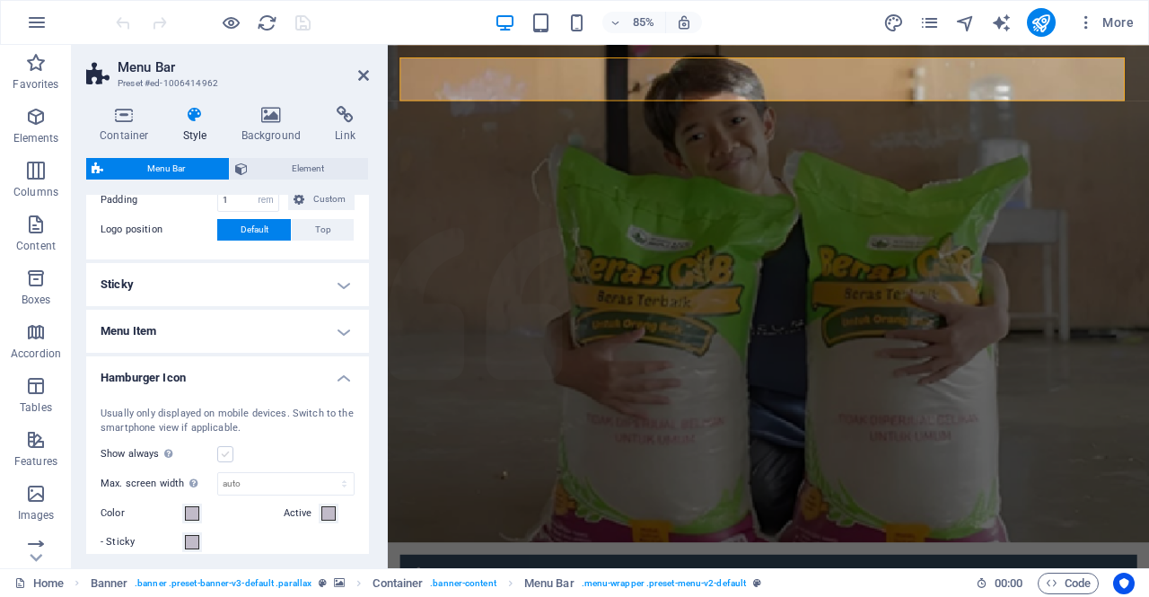
click at [225, 453] on label at bounding box center [225, 454] width 16 height 16
click at [0, 0] on input "Show always Shows the trigger for all viewports." at bounding box center [0, 0] width 0 height 0
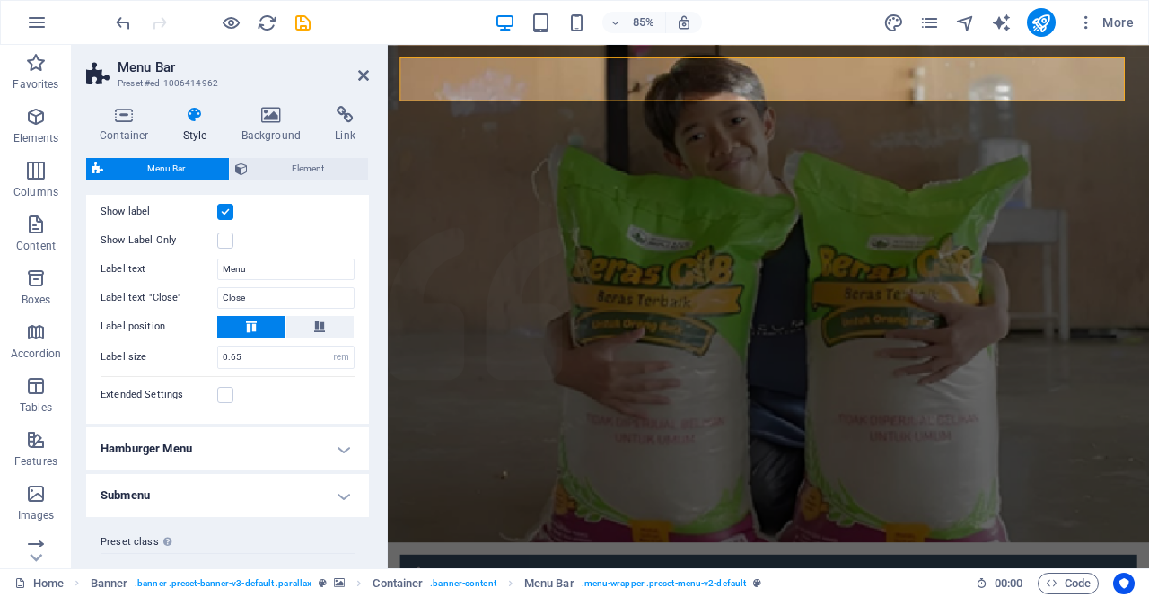
scroll to position [816, 0]
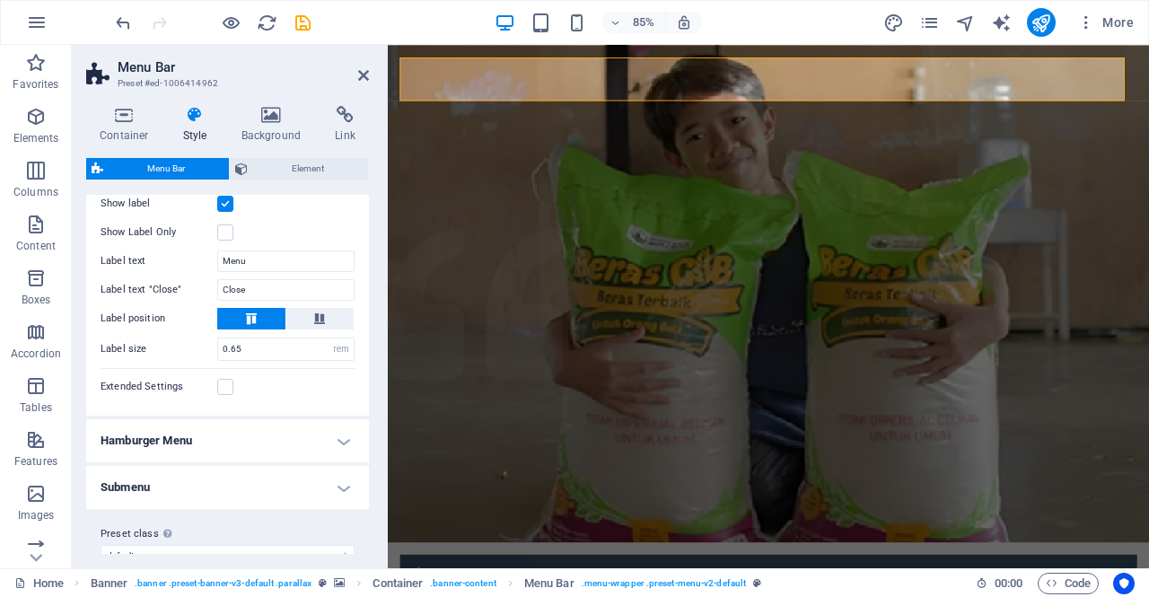
click at [343, 438] on h4 "Hamburger Menu" at bounding box center [227, 440] width 283 height 43
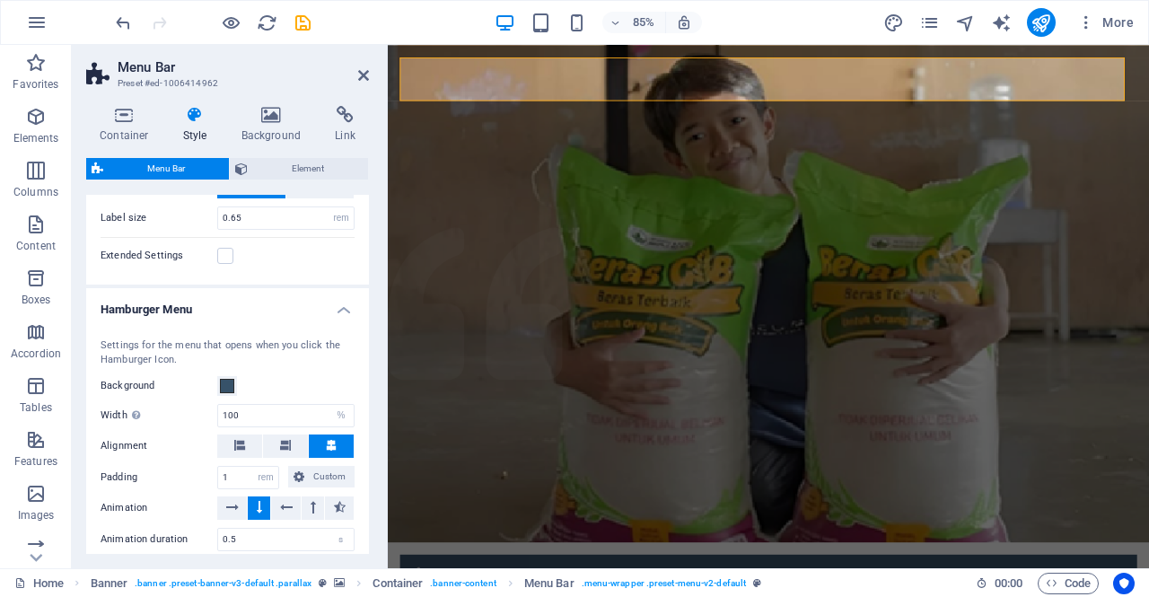
scroll to position [945, 0]
click at [362, 70] on icon at bounding box center [363, 75] width 11 height 14
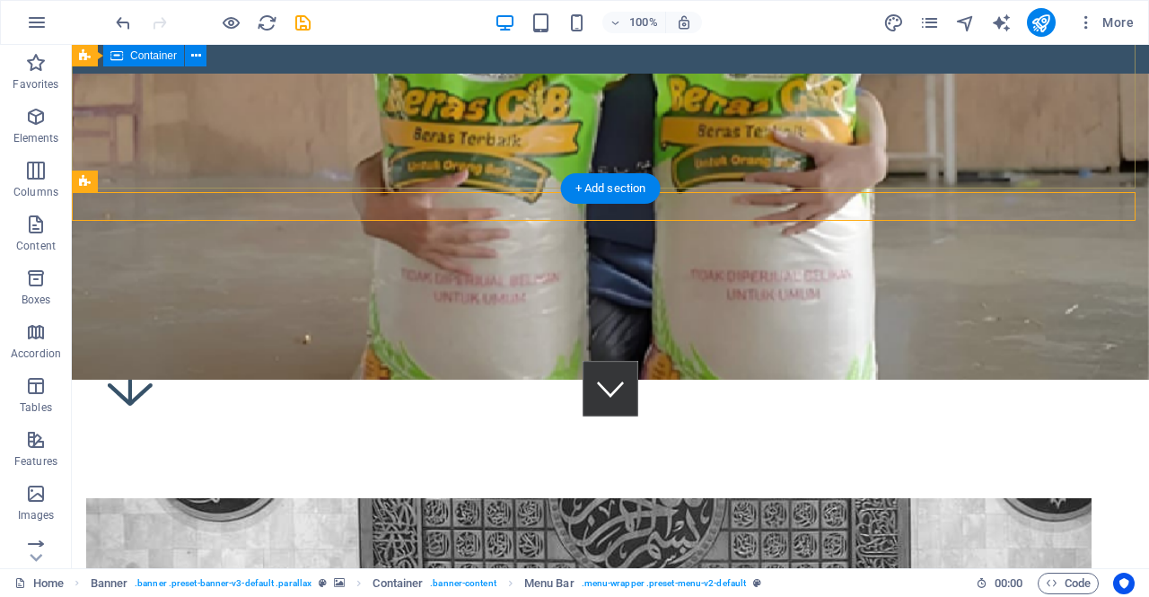
scroll to position [326, 0]
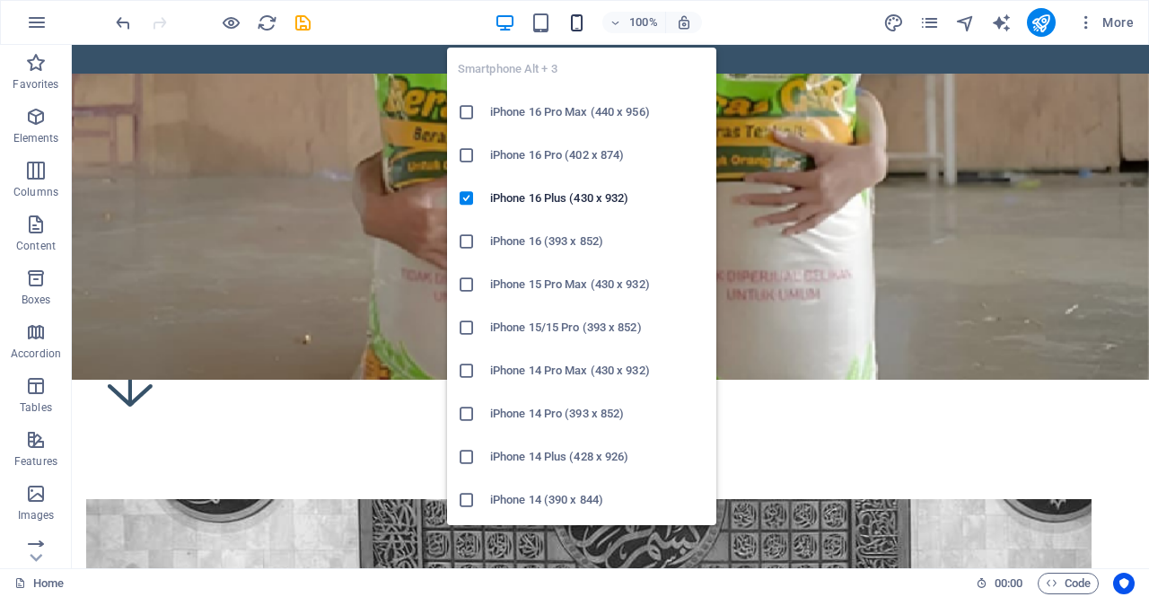
click at [574, 28] on icon "button" at bounding box center [577, 23] width 21 height 21
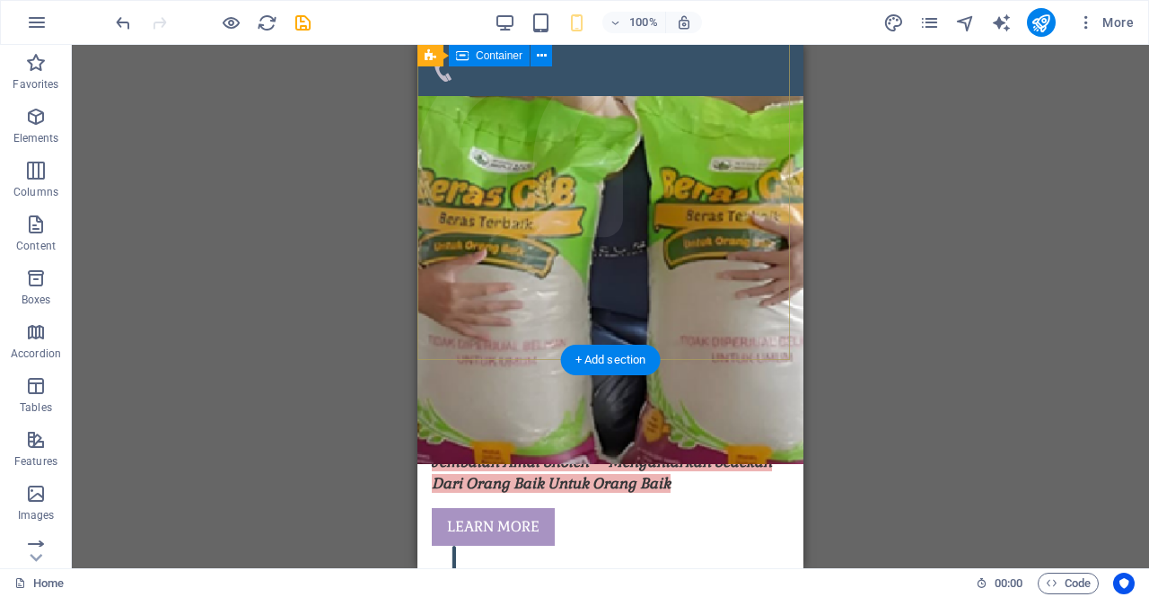
scroll to position [0, 0]
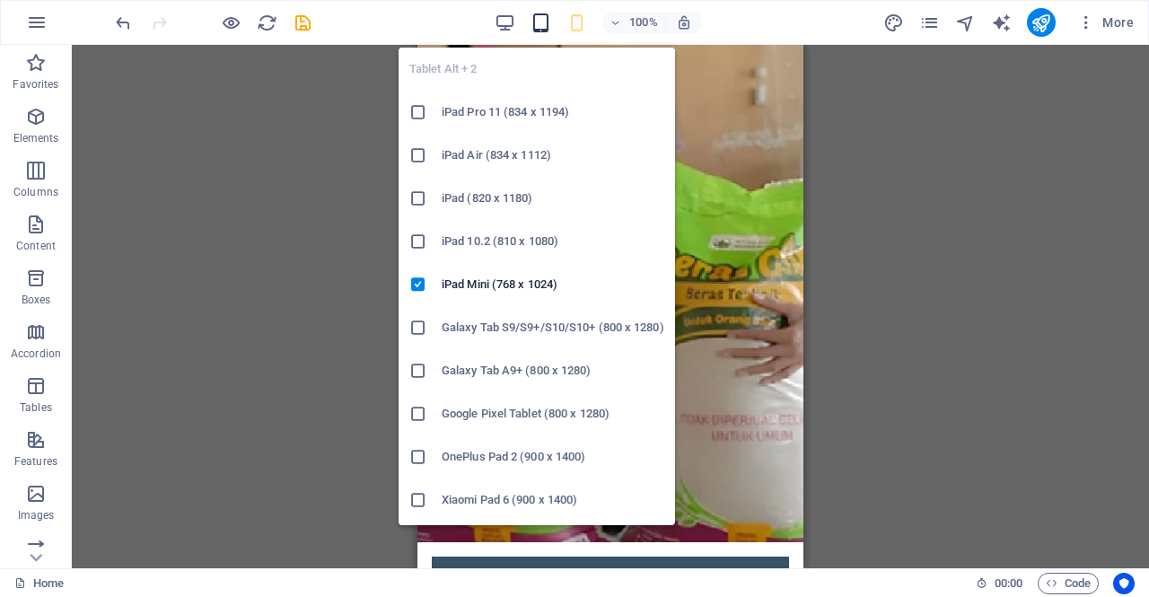
click at [537, 28] on icon "button" at bounding box center [541, 23] width 21 height 21
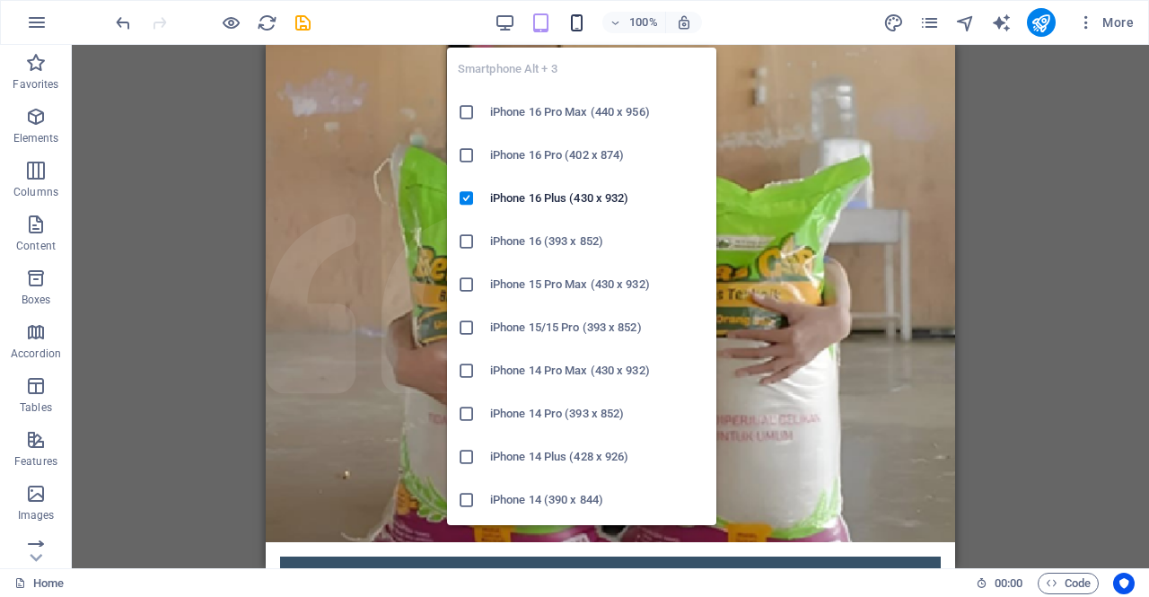
click at [577, 26] on icon "button" at bounding box center [577, 23] width 21 height 21
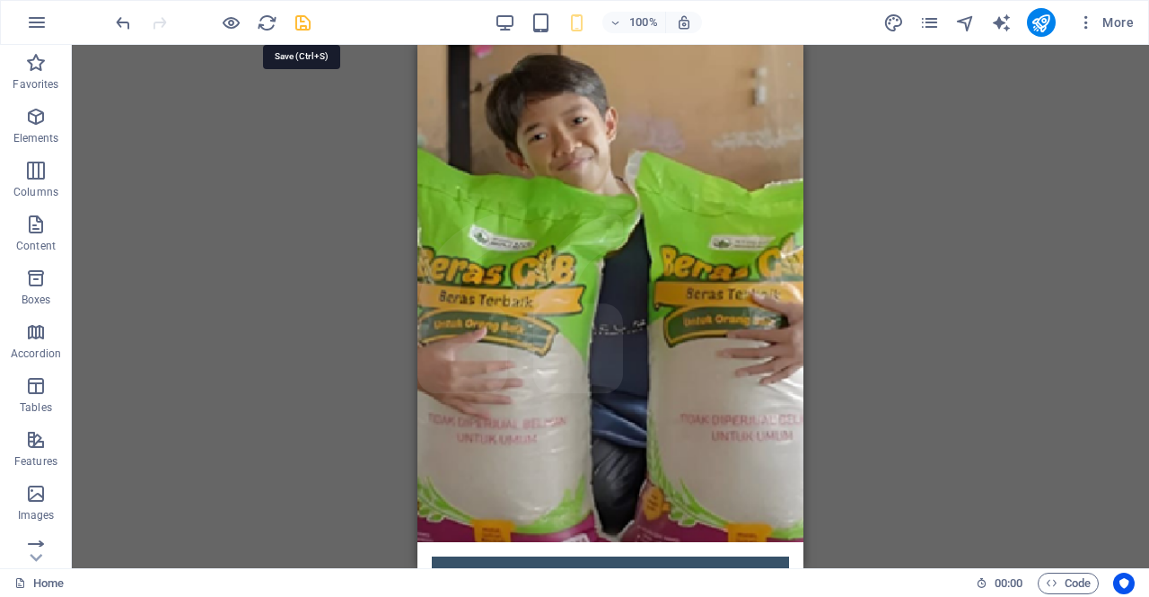
click at [304, 26] on icon "save" at bounding box center [303, 23] width 21 height 21
checkbox input "false"
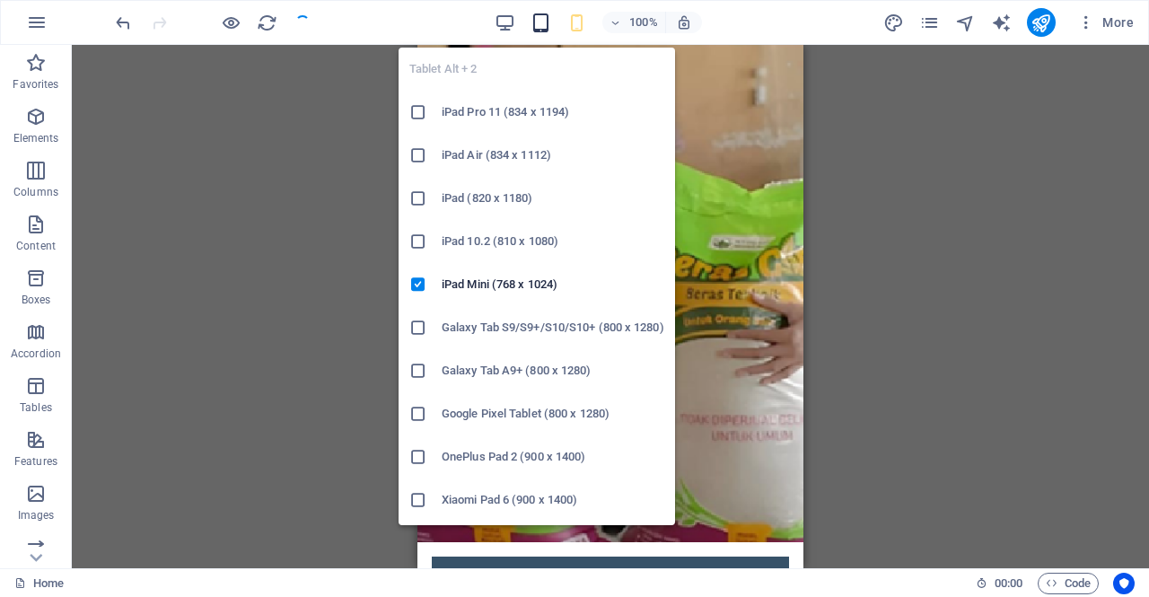
click at [540, 22] on icon "button" at bounding box center [541, 23] width 21 height 21
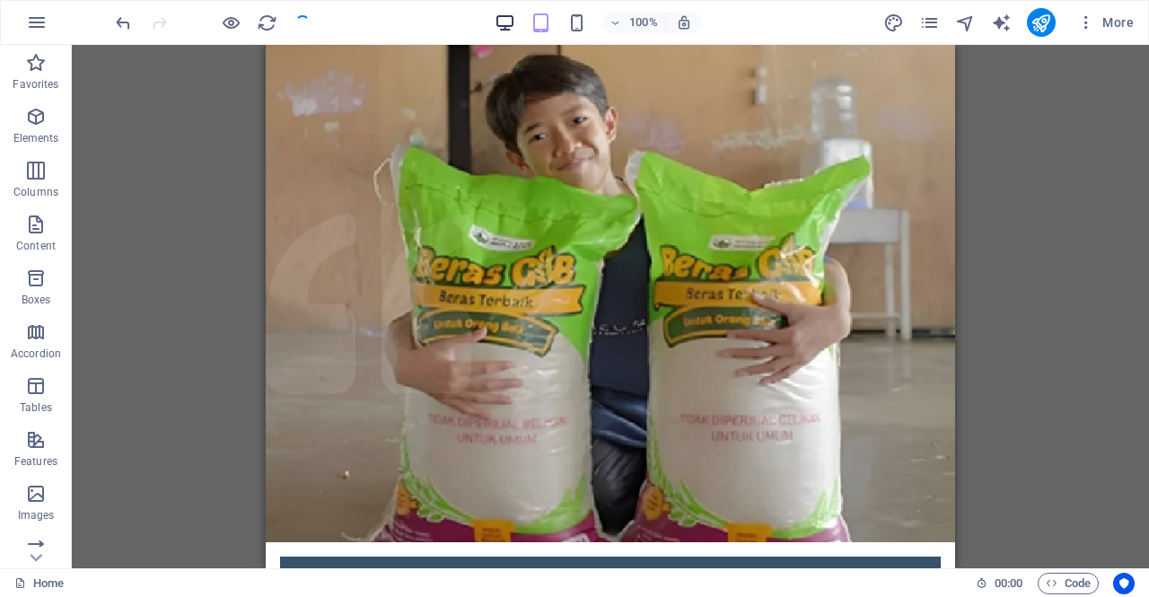
click at [506, 24] on icon "button" at bounding box center [505, 23] width 21 height 21
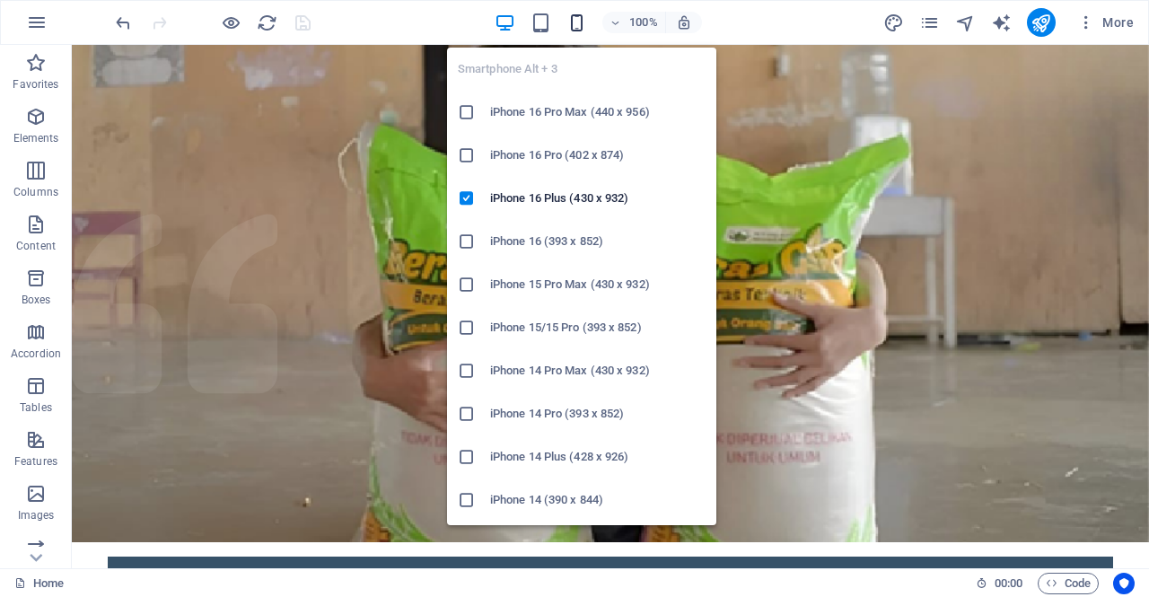
click at [586, 16] on icon "button" at bounding box center [577, 23] width 21 height 21
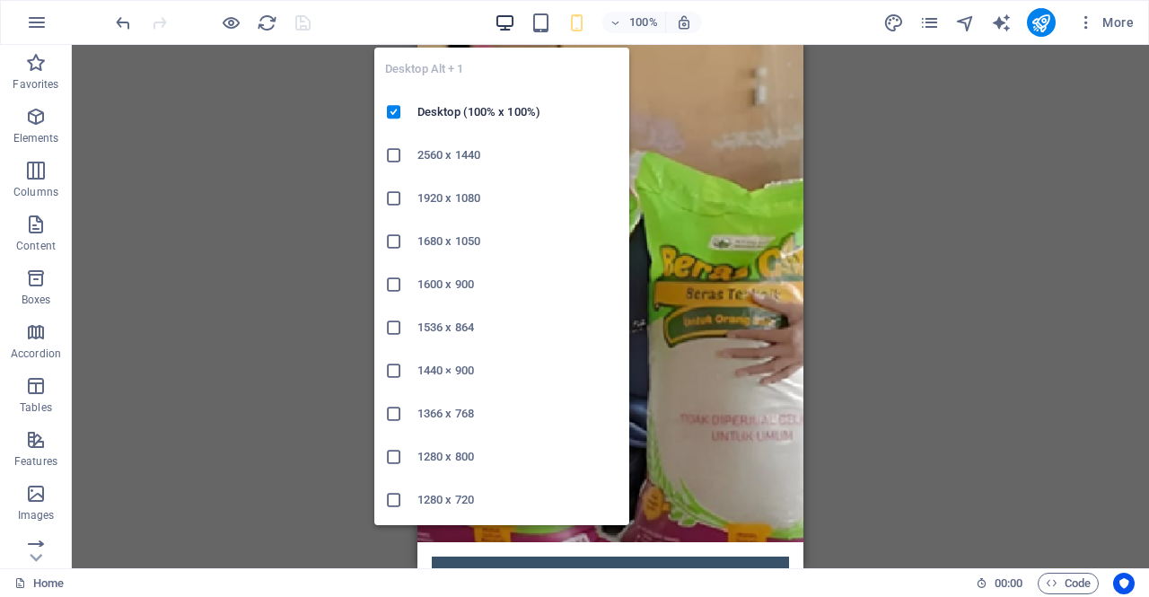
click at [506, 21] on icon "button" at bounding box center [505, 23] width 21 height 21
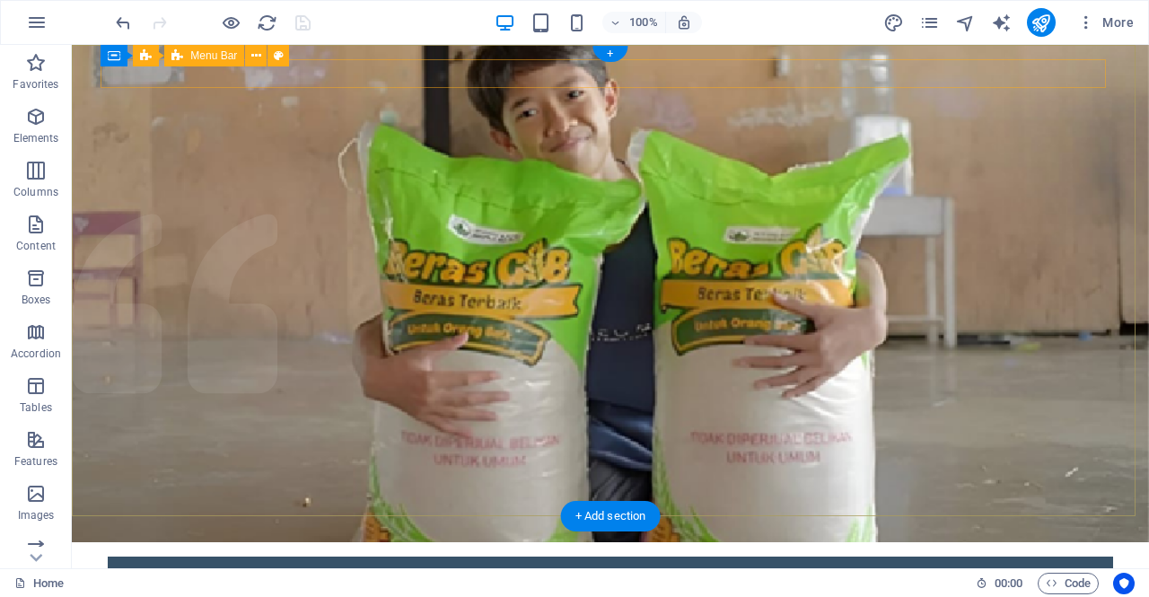
click at [162, 557] on div "Home About What we do Projects Volunteers Donate" at bounding box center [611, 571] width 1006 height 29
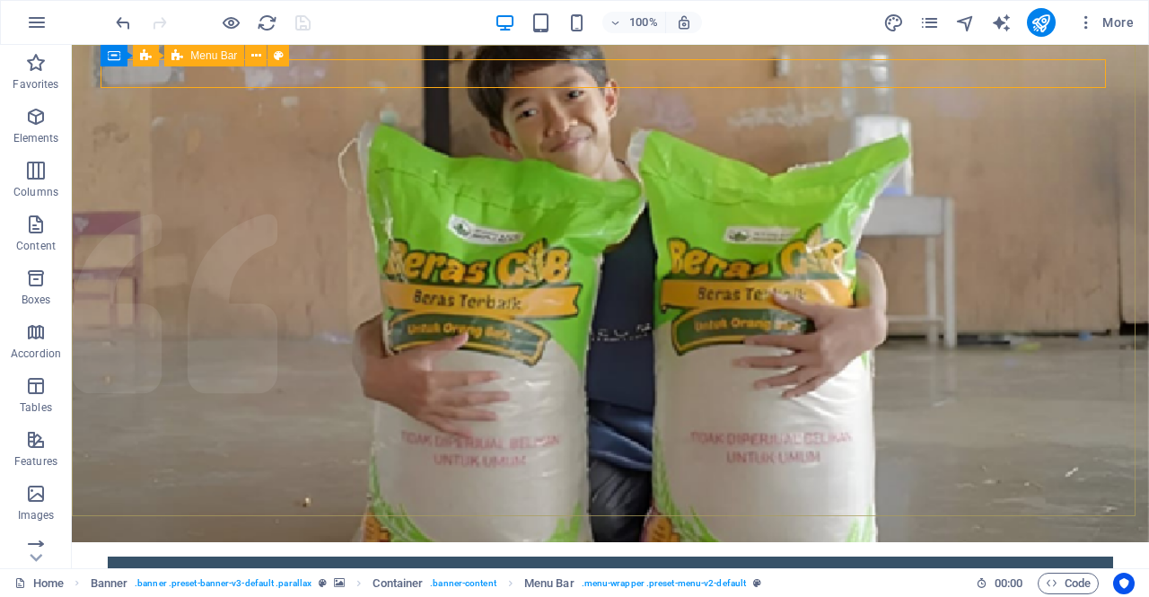
click at [203, 55] on span "Menu Bar" at bounding box center [213, 55] width 47 height 11
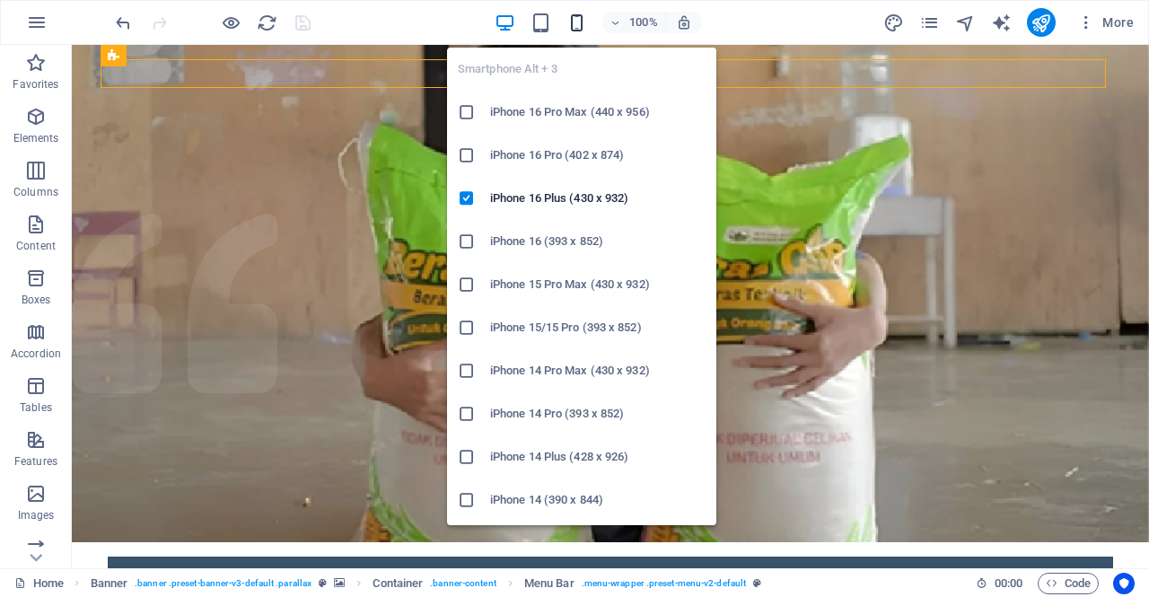
click at [584, 22] on icon "button" at bounding box center [577, 23] width 21 height 21
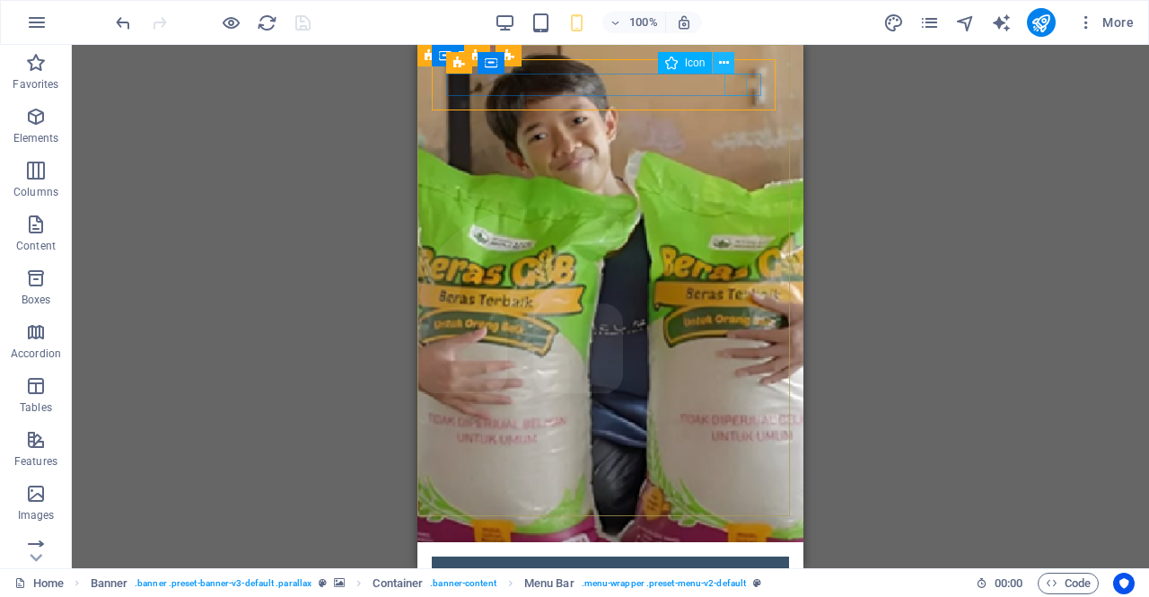
click at [725, 66] on icon at bounding box center [724, 63] width 10 height 19
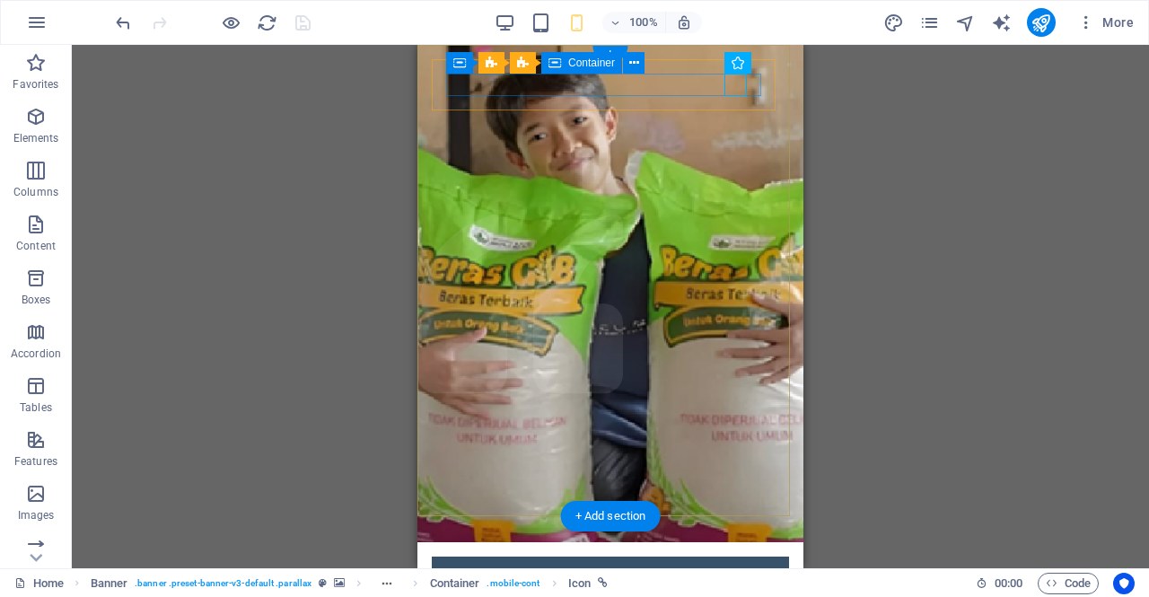
click at [463, 571] on div at bounding box center [610, 582] width 329 height 22
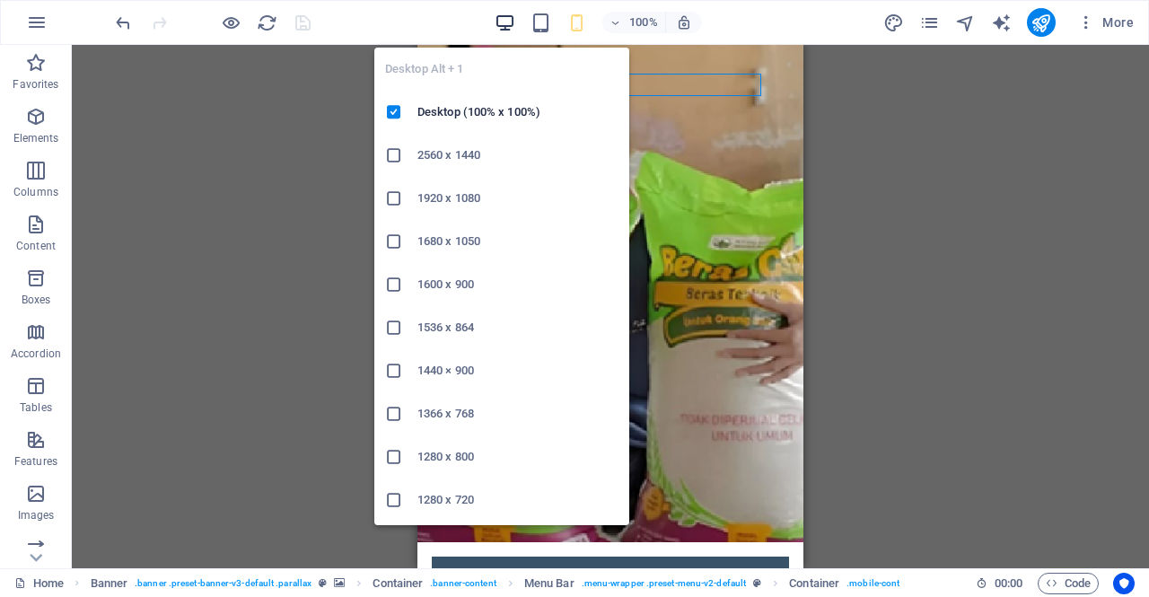
click at [505, 25] on icon "button" at bounding box center [505, 23] width 21 height 21
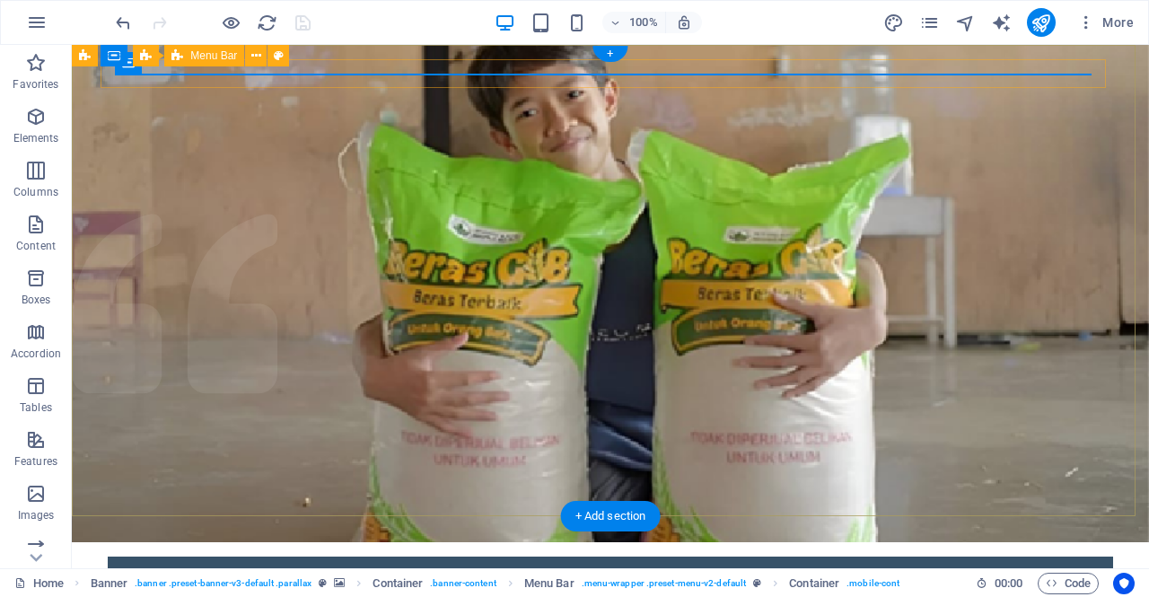
click at [402, 557] on div "Home About What we do Projects Volunteers Donate" at bounding box center [611, 571] width 1006 height 29
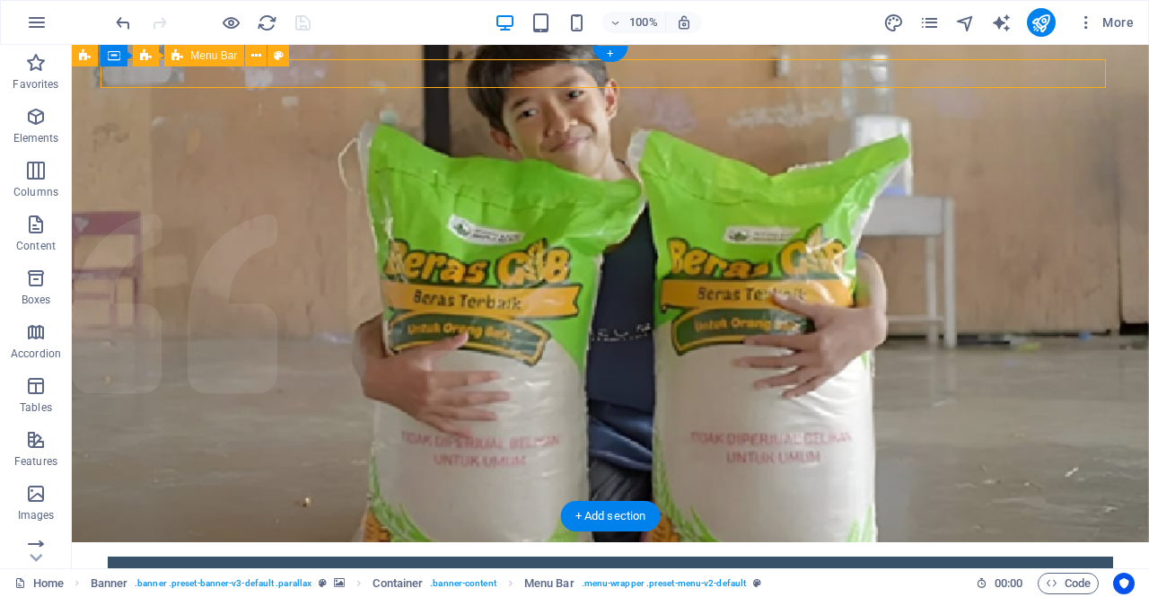
click at [366, 557] on div "Home About What we do Projects Volunteers Donate" at bounding box center [611, 571] width 1006 height 29
click at [113, 557] on div "Home About What we do Projects Volunteers Donate" at bounding box center [611, 571] width 1006 height 29
click at [166, 557] on div "Home About What we do Projects Volunteers Donate" at bounding box center [611, 571] width 1006 height 29
click at [197, 62] on div "Menu Bar" at bounding box center [204, 56] width 80 height 22
click at [207, 557] on div "Home About What we do Projects Volunteers Donate" at bounding box center [611, 571] width 1006 height 29
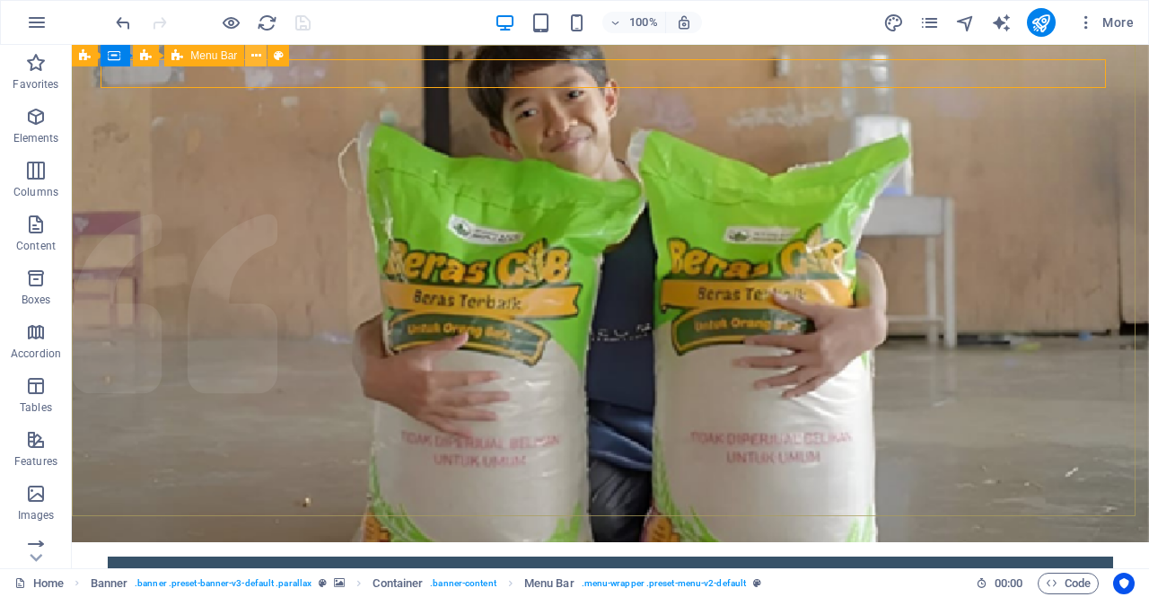
click at [252, 59] on icon at bounding box center [256, 56] width 10 height 19
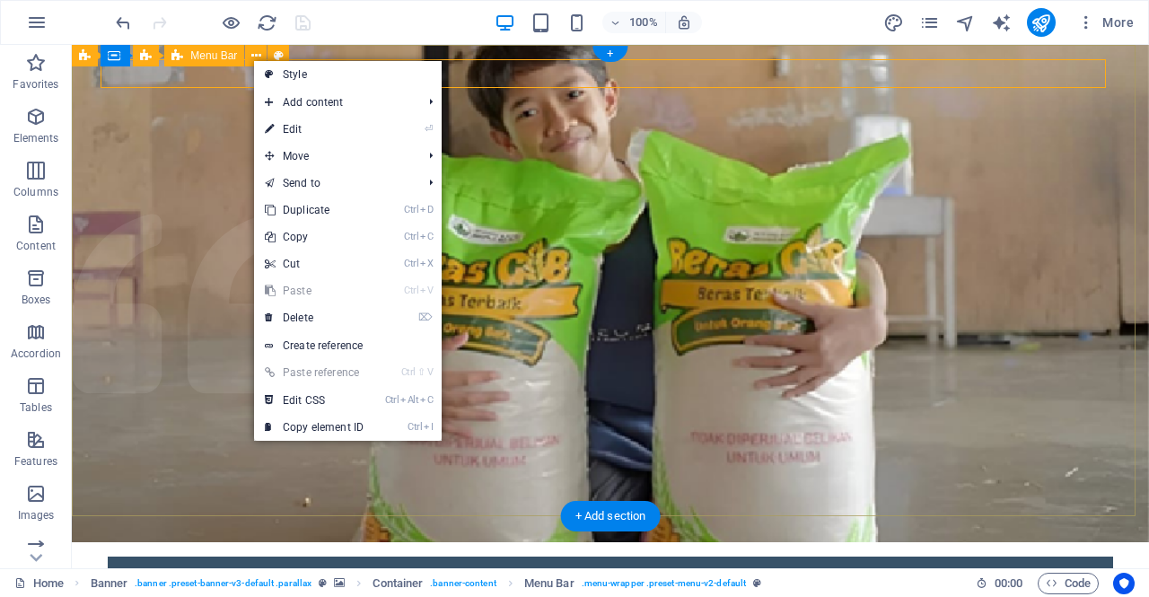
click at [203, 557] on div "Home About What we do Projects Volunteers Donate" at bounding box center [611, 571] width 1006 height 29
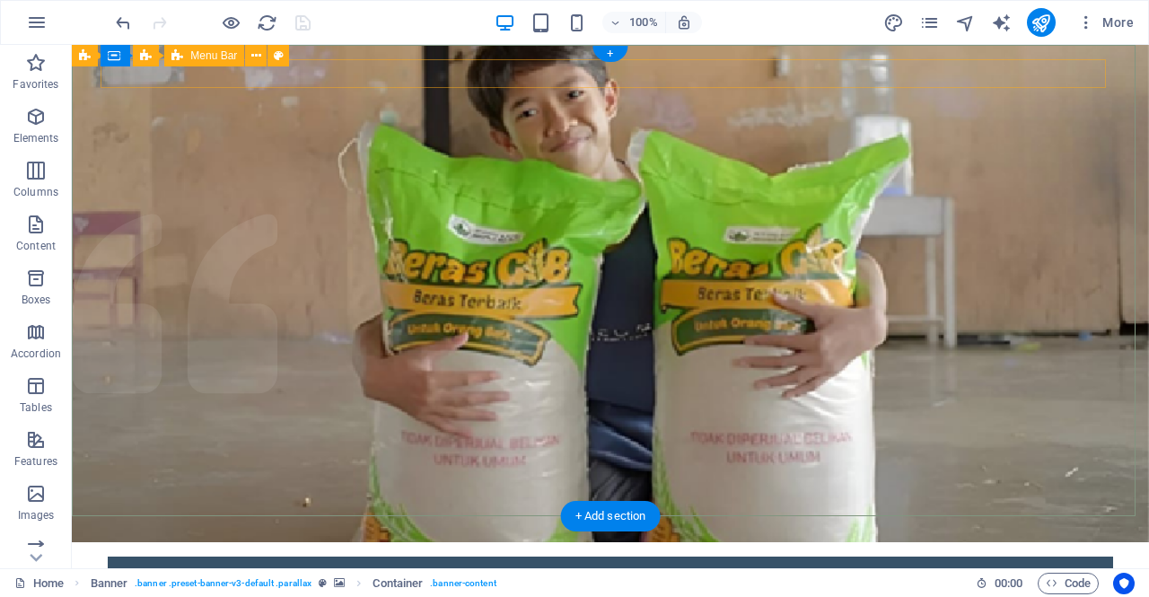
click at [321, 557] on div "Home About What we do Projects Volunteers Donate" at bounding box center [611, 571] width 1006 height 29
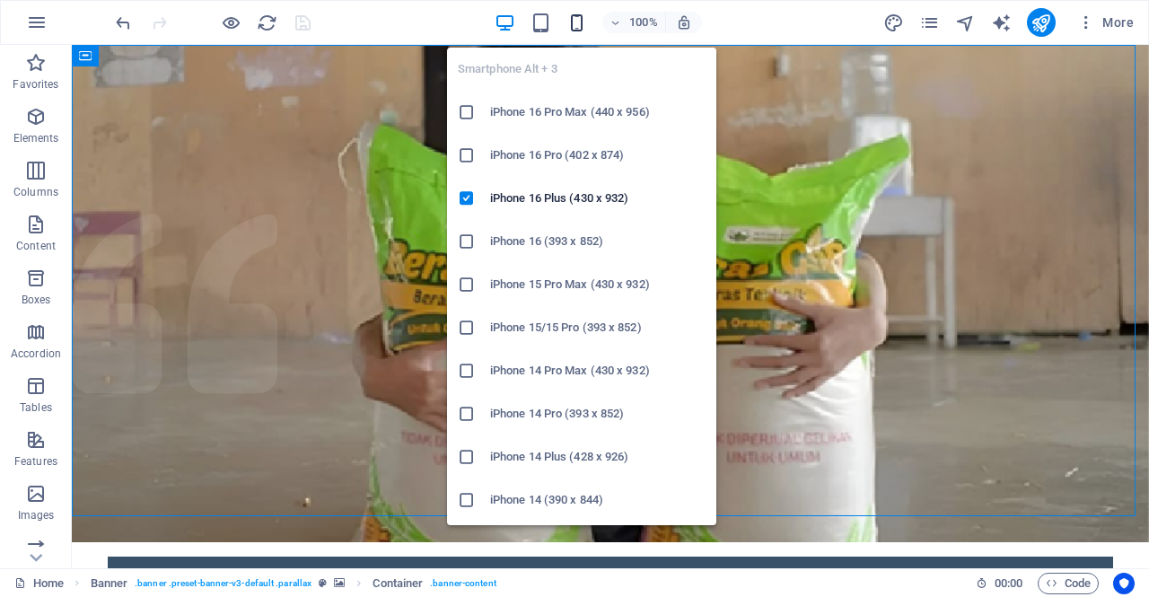
click at [576, 30] on icon "button" at bounding box center [577, 23] width 21 height 21
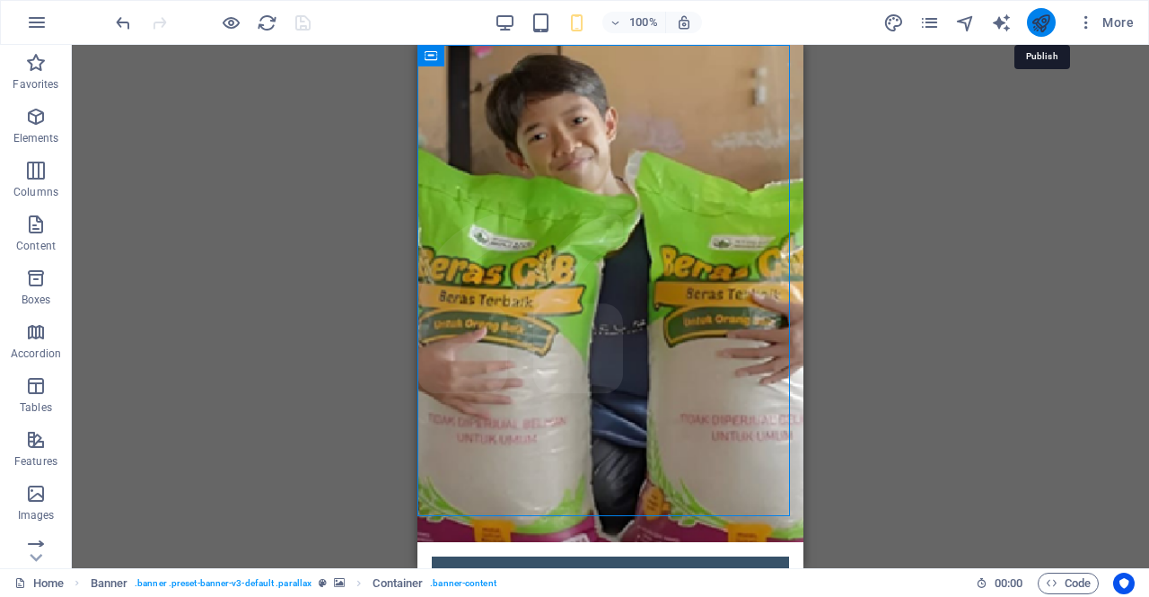
click at [1037, 22] on icon "publish" at bounding box center [1041, 23] width 21 height 21
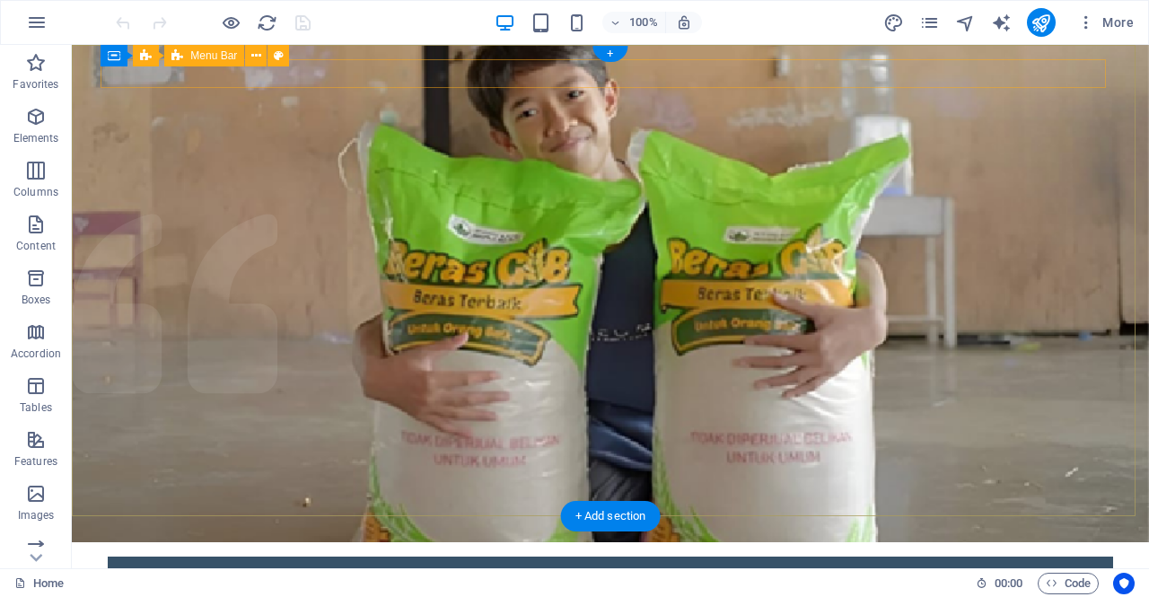
click at [448, 557] on div "Home About What we do Projects Volunteers Donate" at bounding box center [611, 571] width 1006 height 29
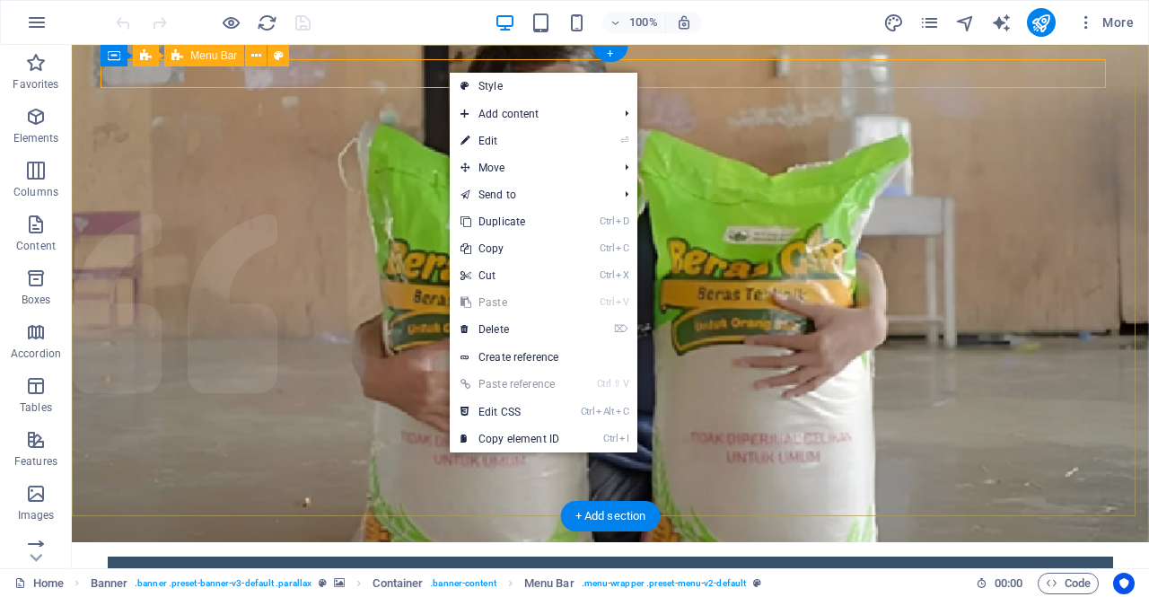
click at [260, 557] on div "Home About What we do Projects Volunteers Donate" at bounding box center [611, 571] width 1006 height 29
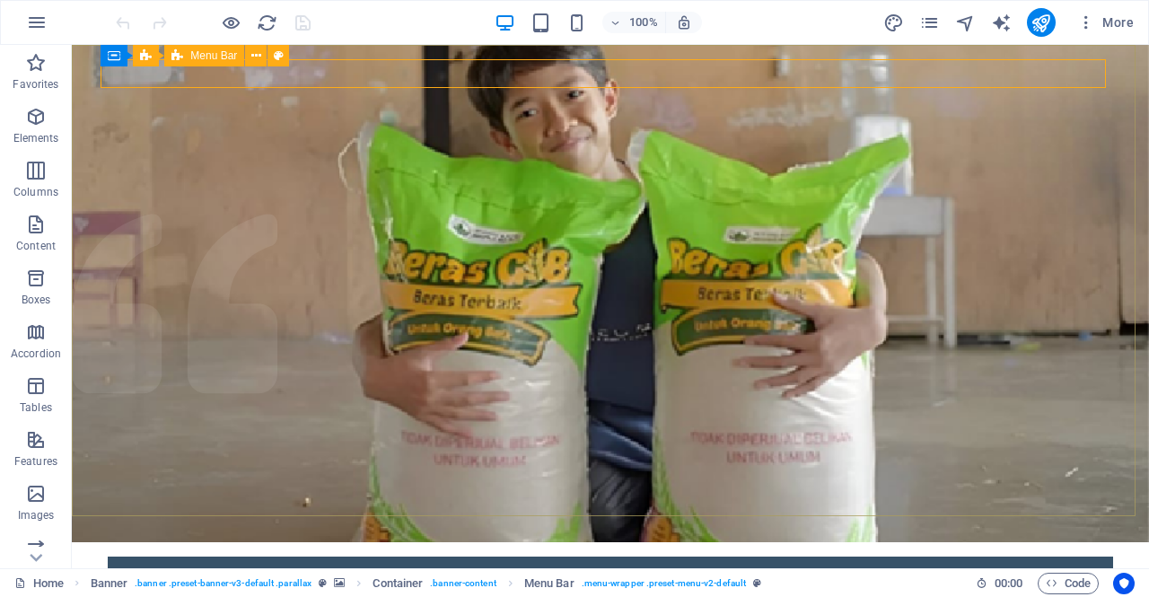
click at [279, 61] on icon at bounding box center [279, 56] width 10 height 19
select select "rem"
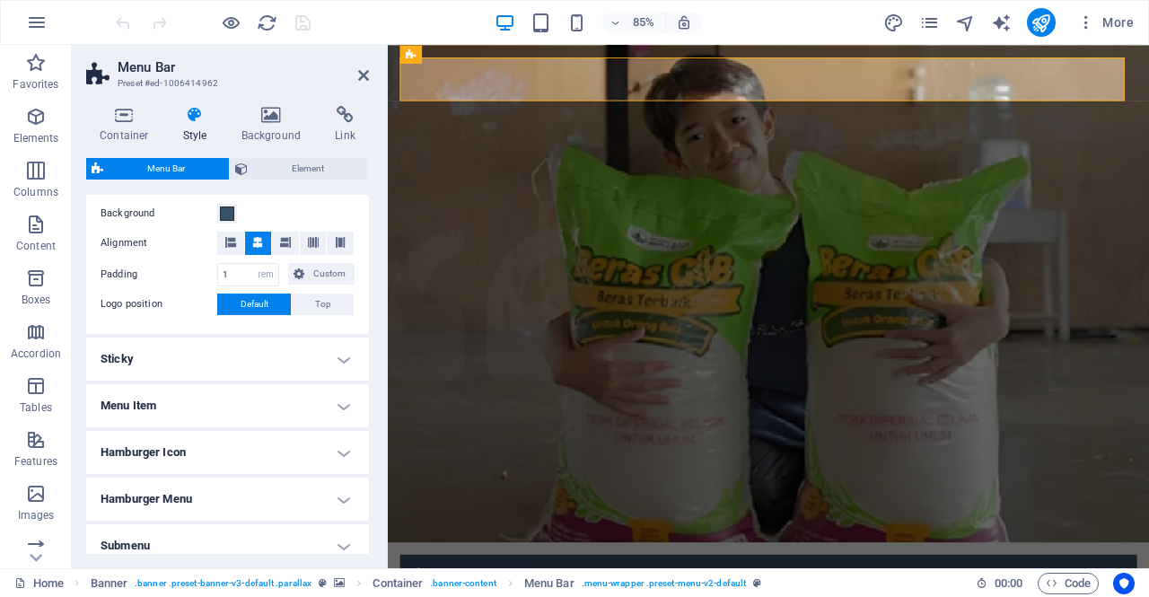
scroll to position [354, 0]
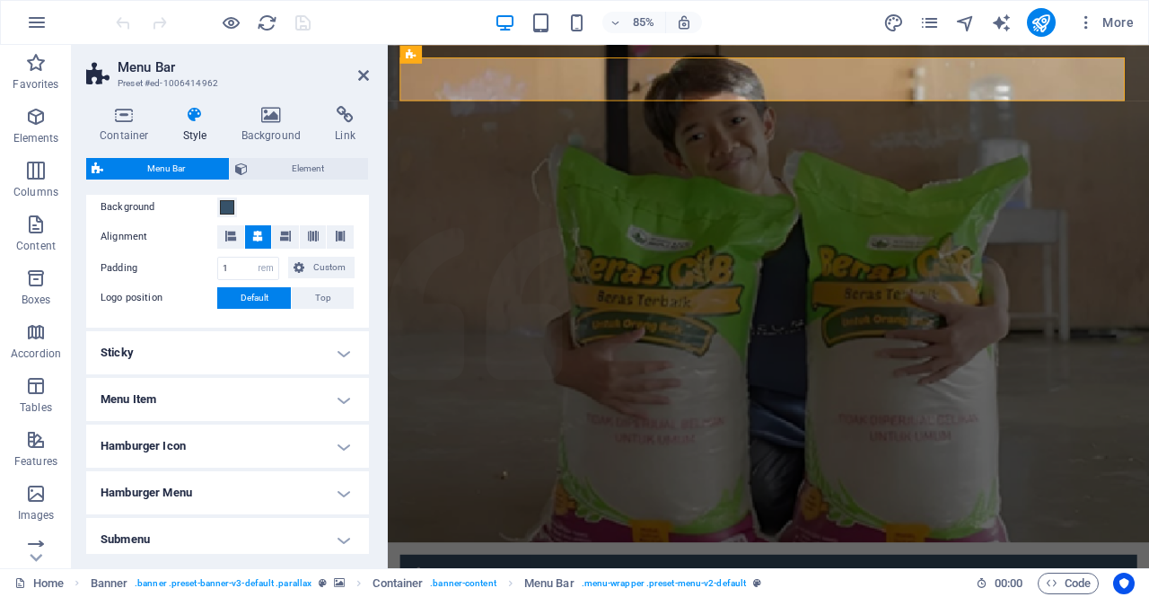
click at [321, 443] on h4 "Hamburger Icon" at bounding box center [227, 446] width 283 height 43
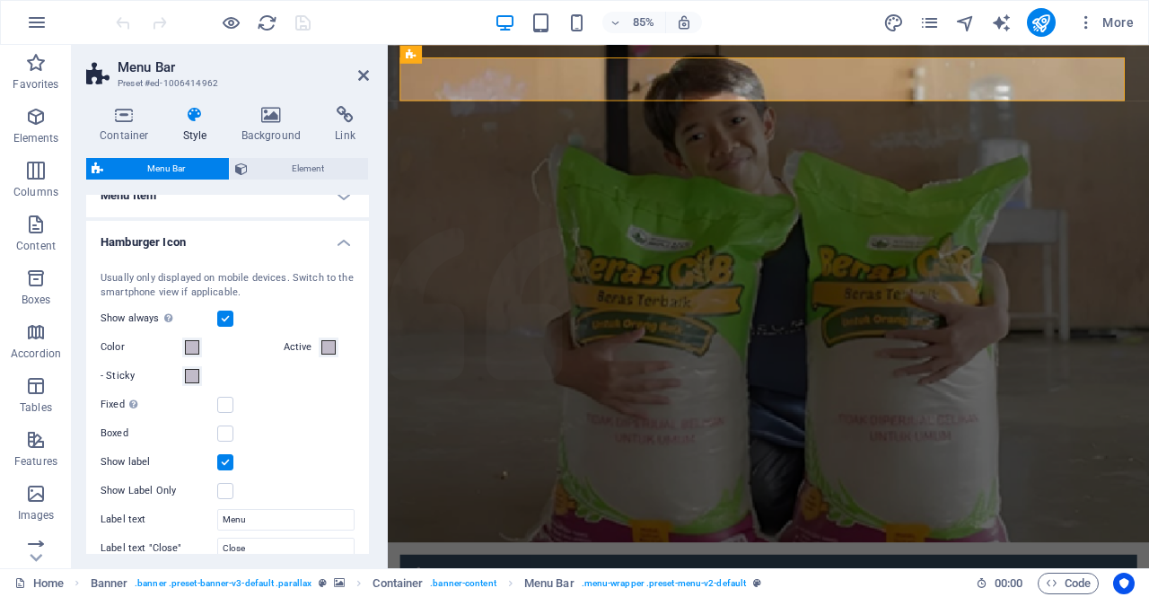
scroll to position [559, 0]
click at [190, 348] on span at bounding box center [192, 346] width 14 height 14
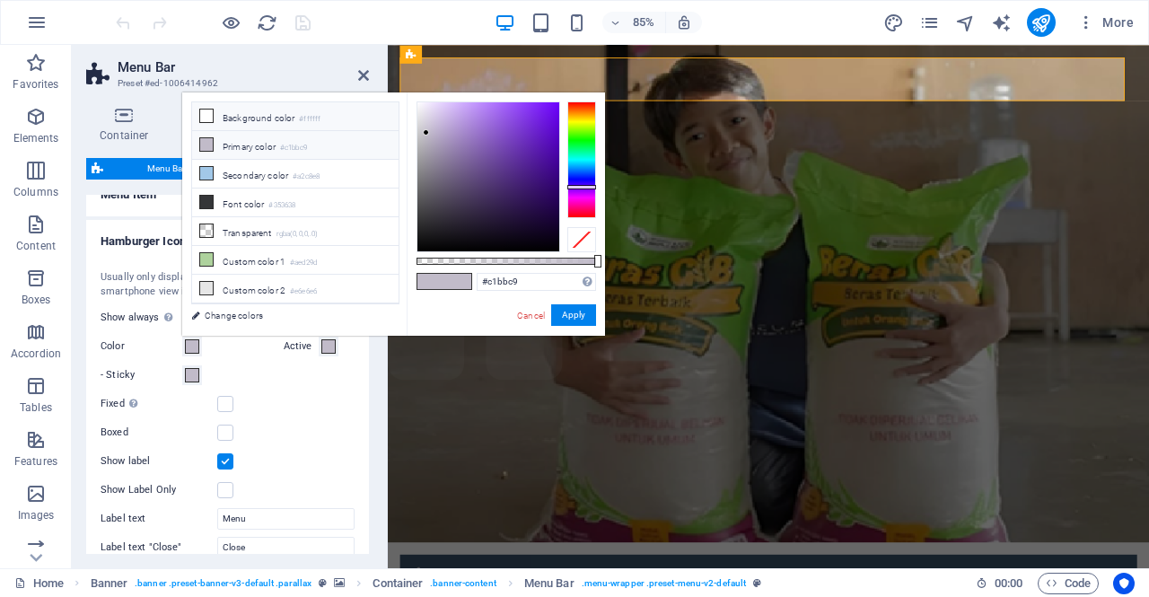
click at [248, 115] on li "Background color #ffffff" at bounding box center [295, 116] width 207 height 29
type input "#ffffff"
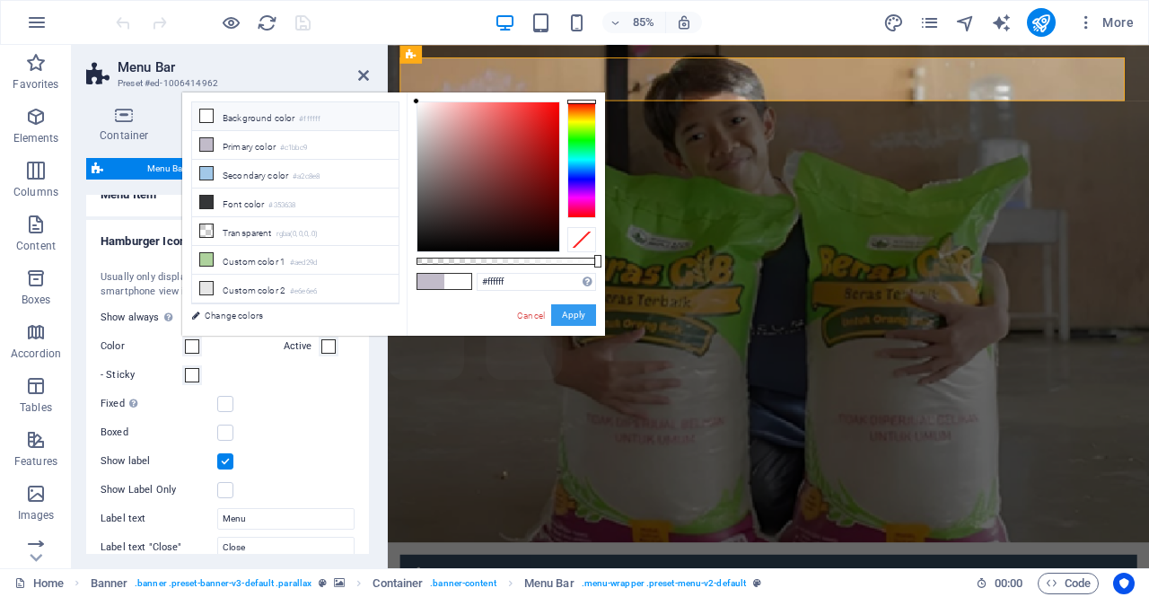
click at [577, 310] on button "Apply" at bounding box center [573, 315] width 45 height 22
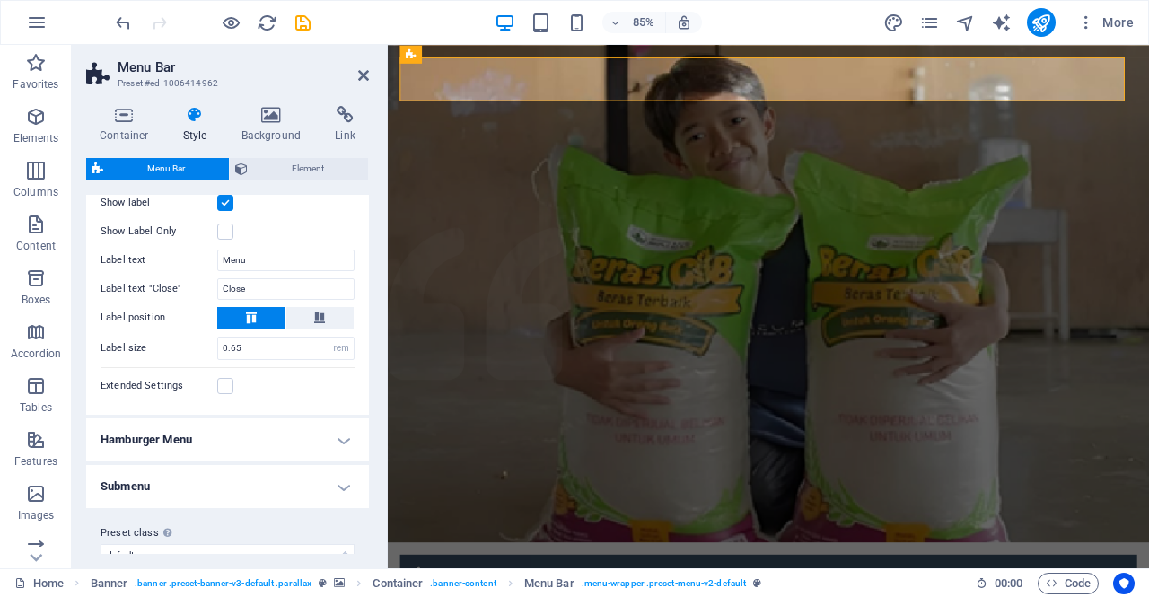
scroll to position [818, 0]
click at [249, 441] on h4 "Hamburger Menu" at bounding box center [227, 439] width 283 height 43
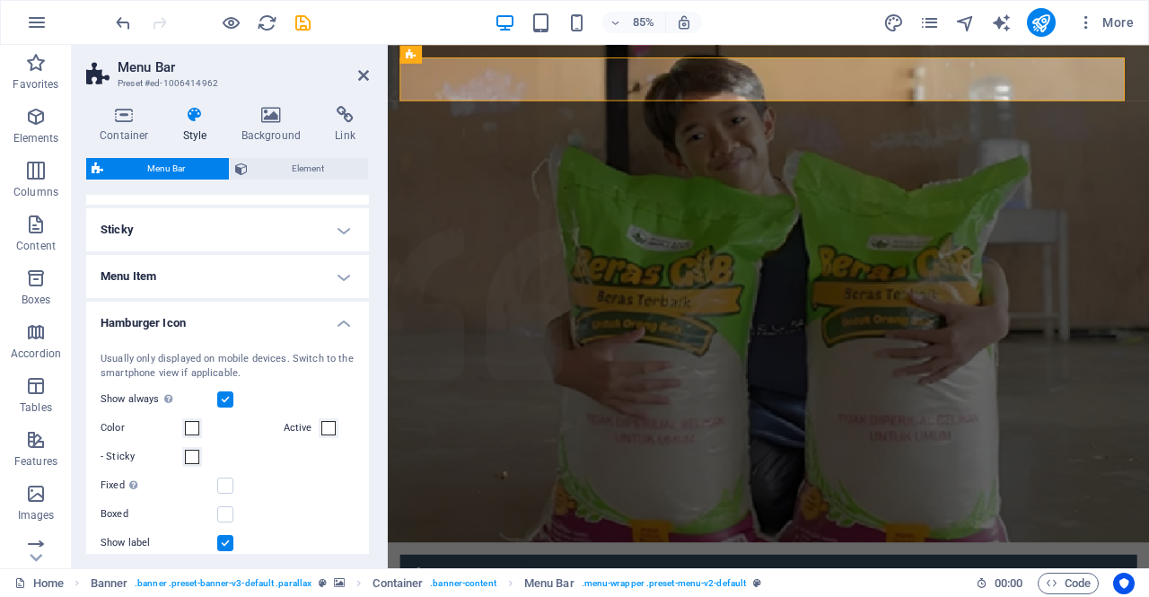
scroll to position [487, 0]
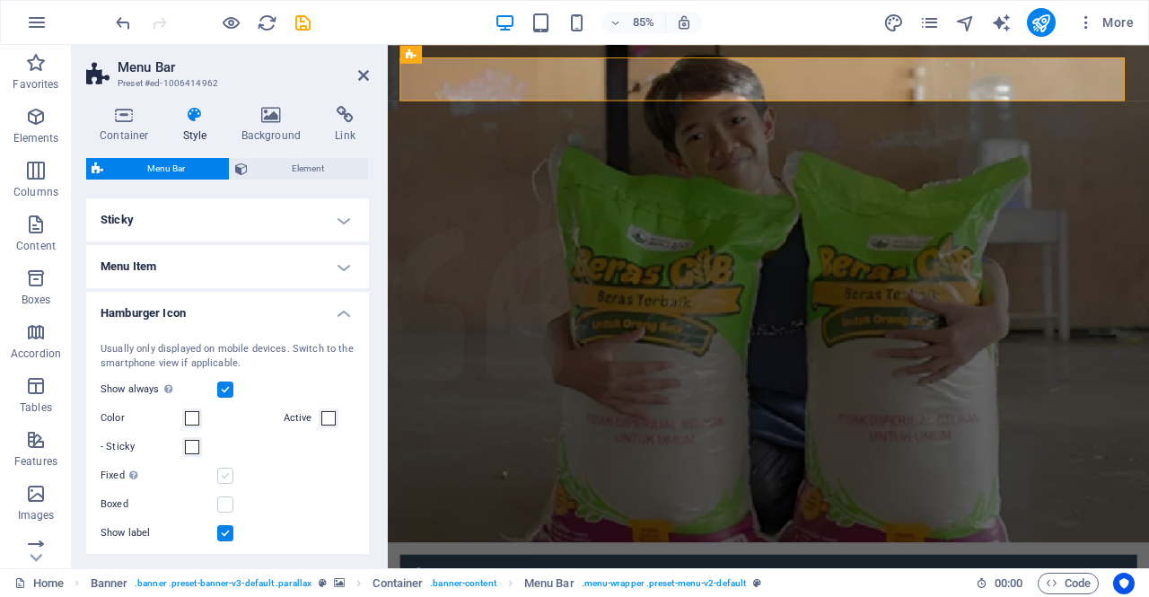
click at [226, 478] on label at bounding box center [225, 476] width 16 height 16
click at [0, 0] on input "Fixed Positions the trigger in a fixed state so that it is constantly in the vi…" at bounding box center [0, 0] width 0 height 0
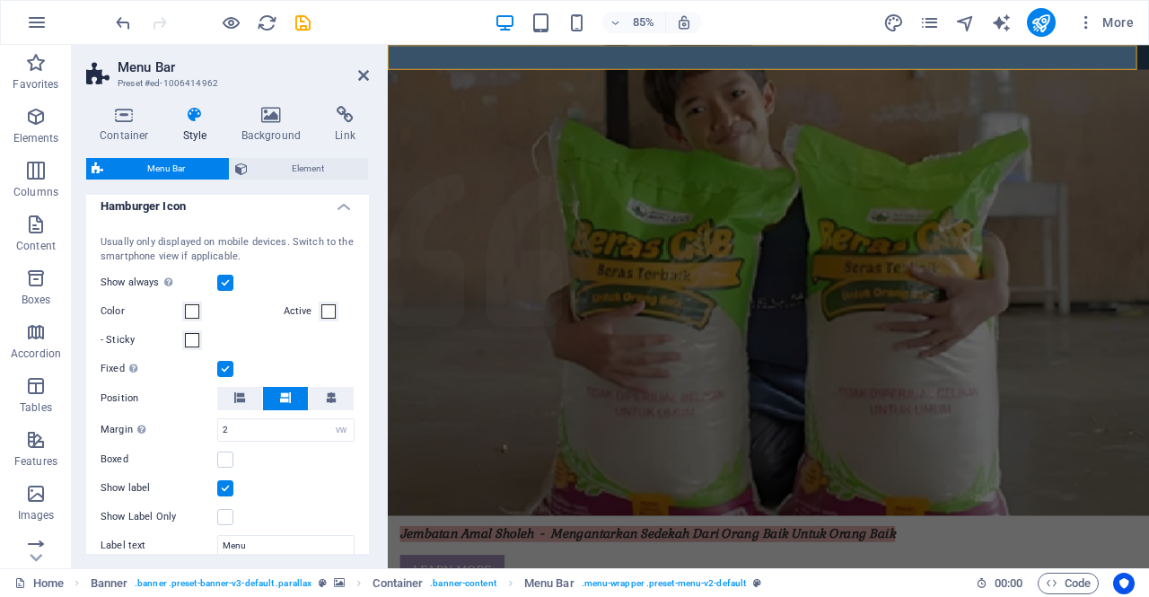
scroll to position [595, 0]
click at [219, 365] on label at bounding box center [225, 367] width 16 height 16
click at [0, 0] on input "Fixed Positions the trigger in a fixed state so that it is constantly in the vi…" at bounding box center [0, 0] width 0 height 0
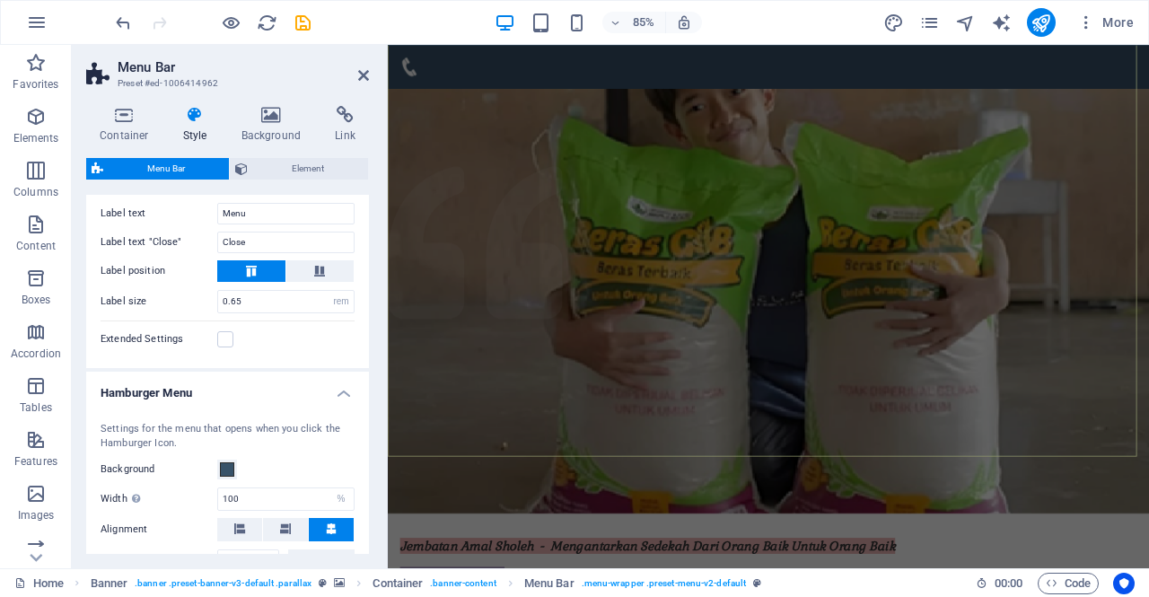
scroll to position [0, 0]
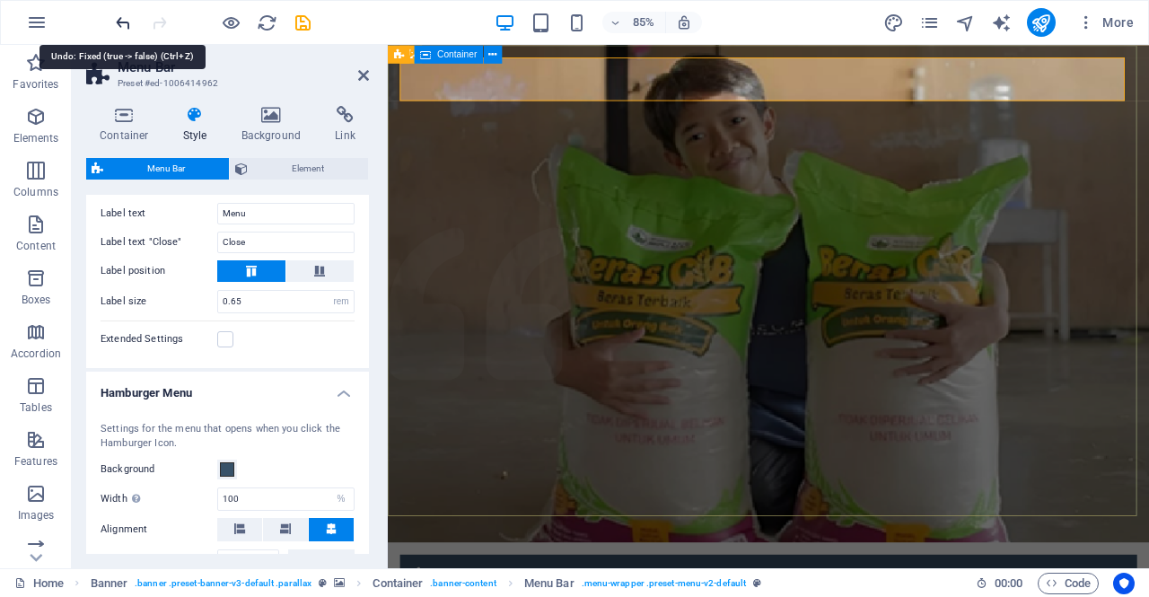
click at [119, 29] on icon "undo" at bounding box center [123, 23] width 21 height 21
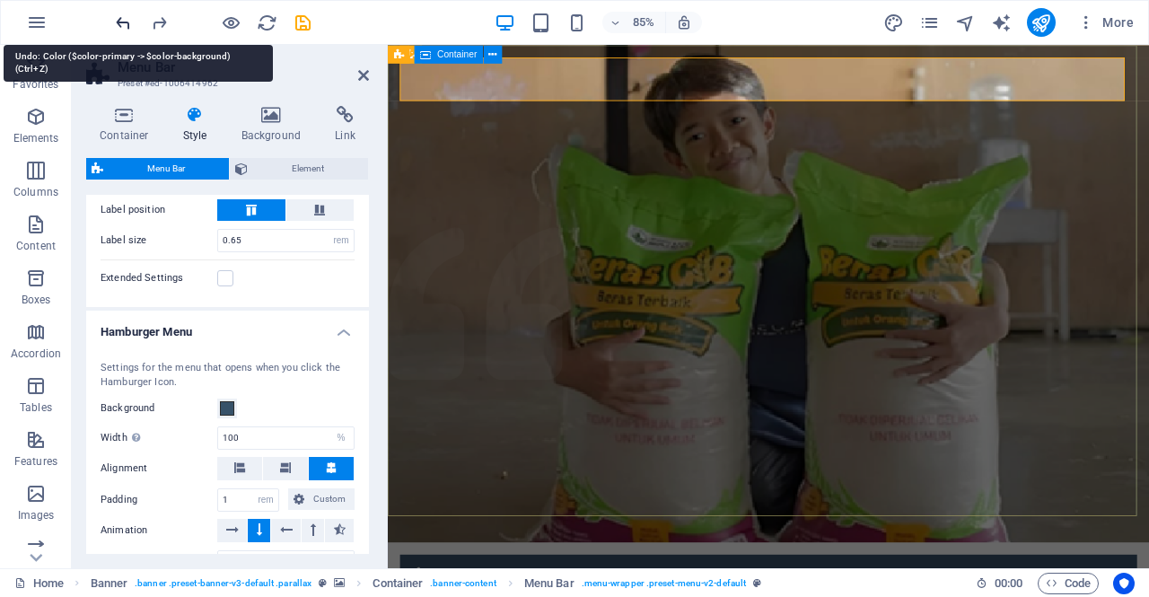
scroll to position [864, 0]
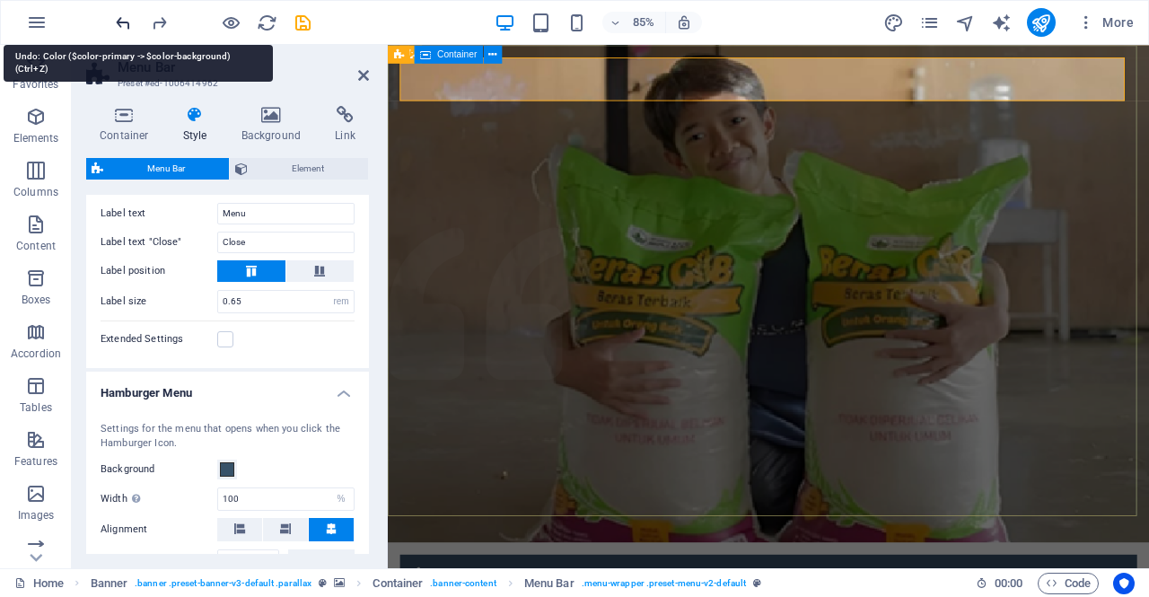
click at [119, 29] on icon "undo" at bounding box center [123, 23] width 21 height 21
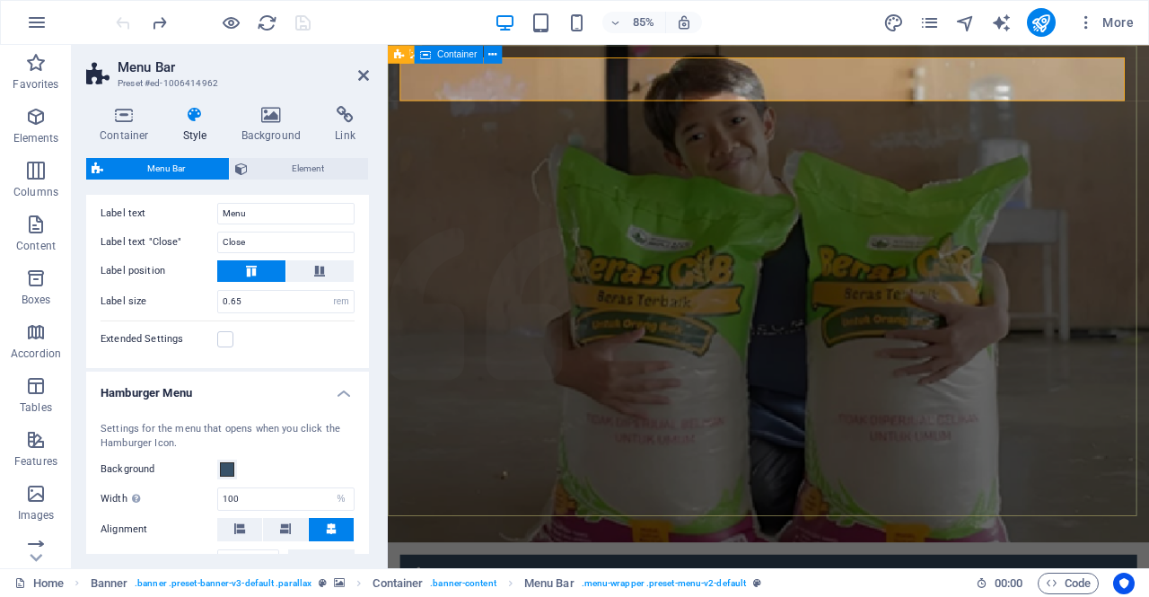
click at [119, 29] on div at bounding box center [212, 22] width 201 height 29
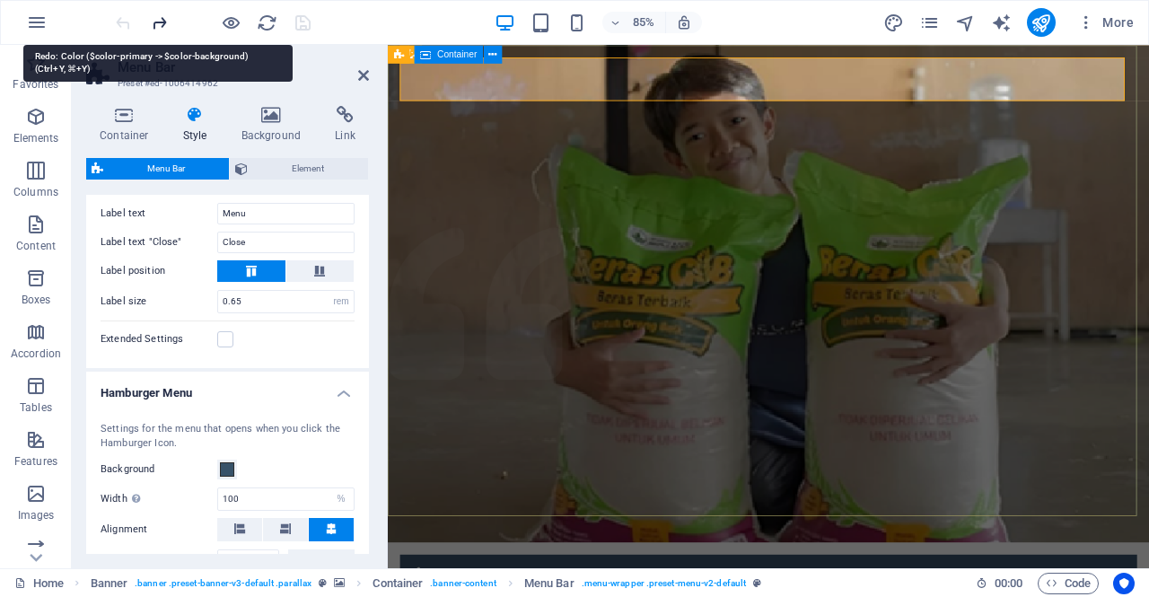
click at [159, 24] on icon "redo" at bounding box center [159, 23] width 21 height 21
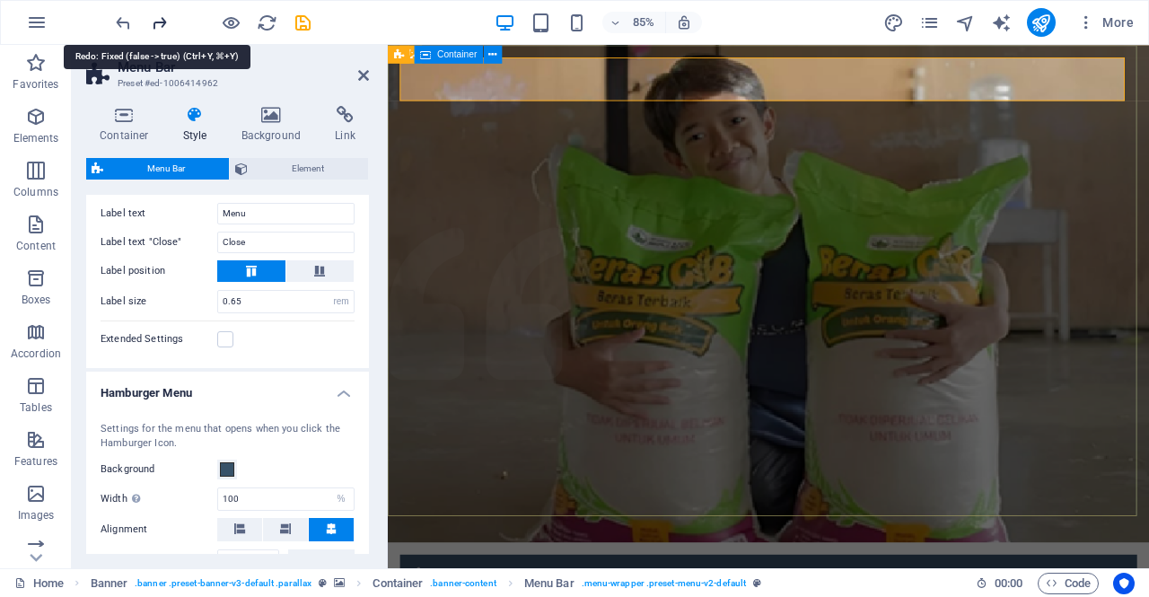
click at [159, 24] on icon "redo" at bounding box center [159, 23] width 21 height 21
click at [159, 24] on div at bounding box center [212, 22] width 201 height 29
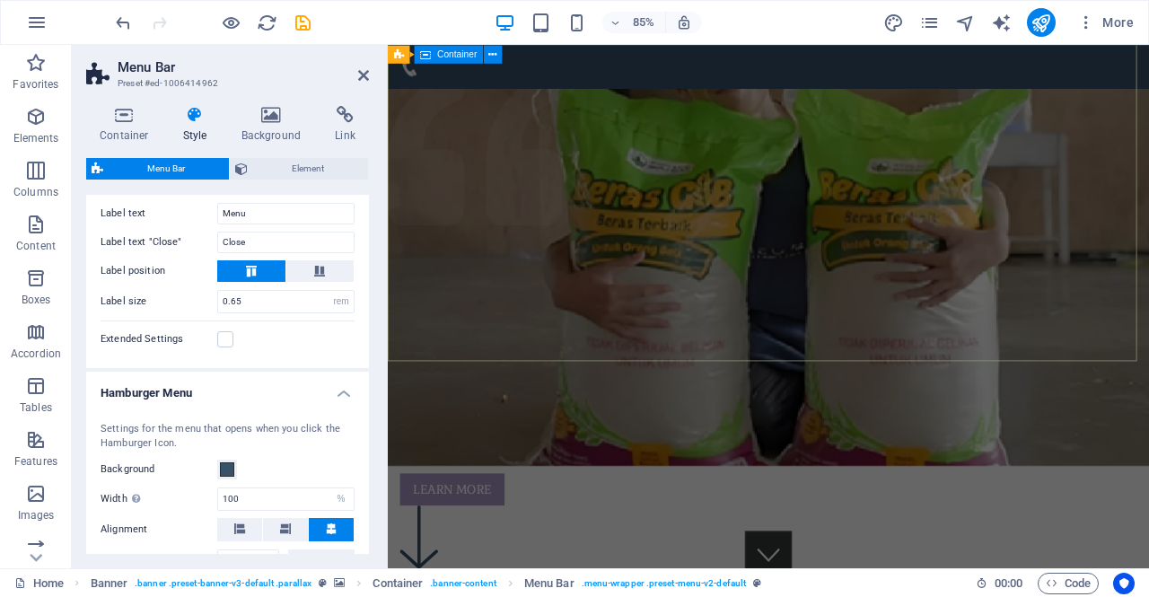
scroll to position [0, 0]
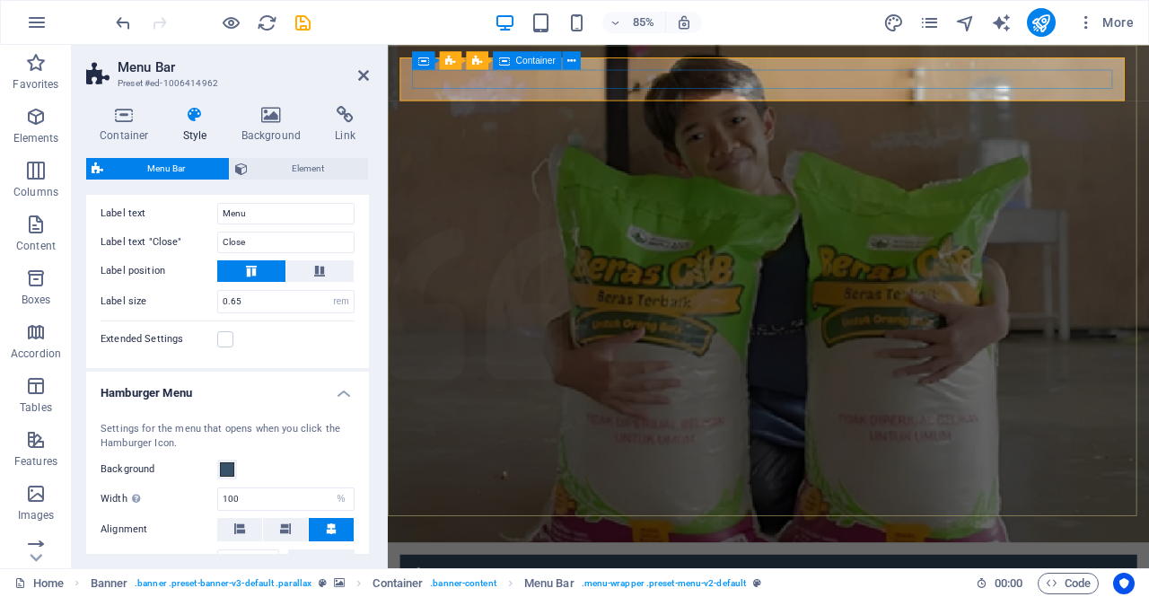
click at [575, 60] on icon at bounding box center [572, 60] width 8 height 16
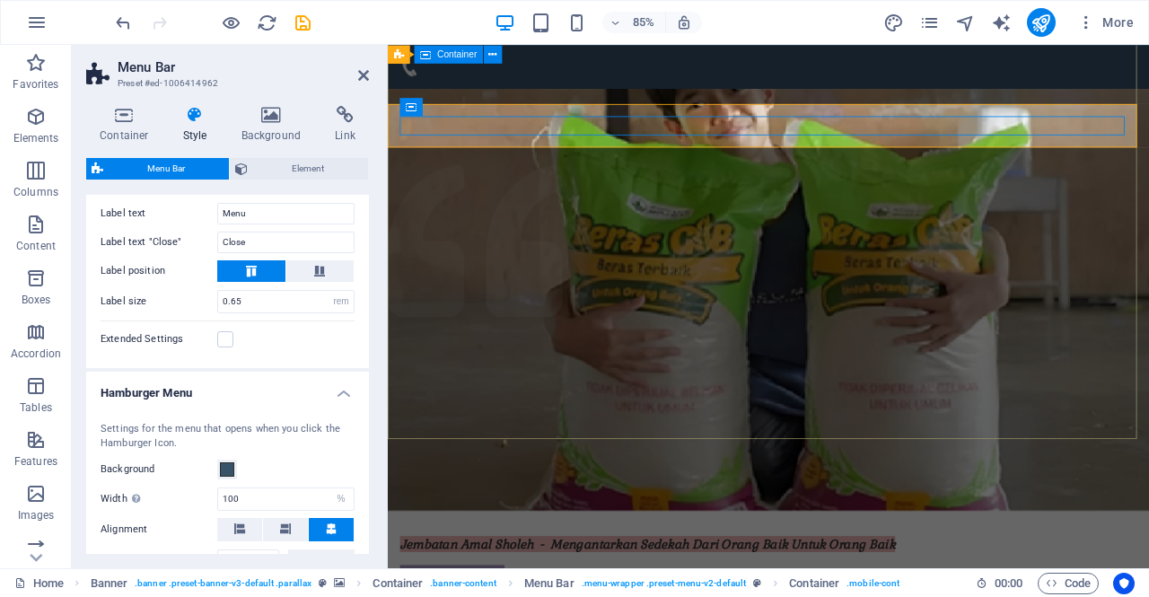
scroll to position [71, 0]
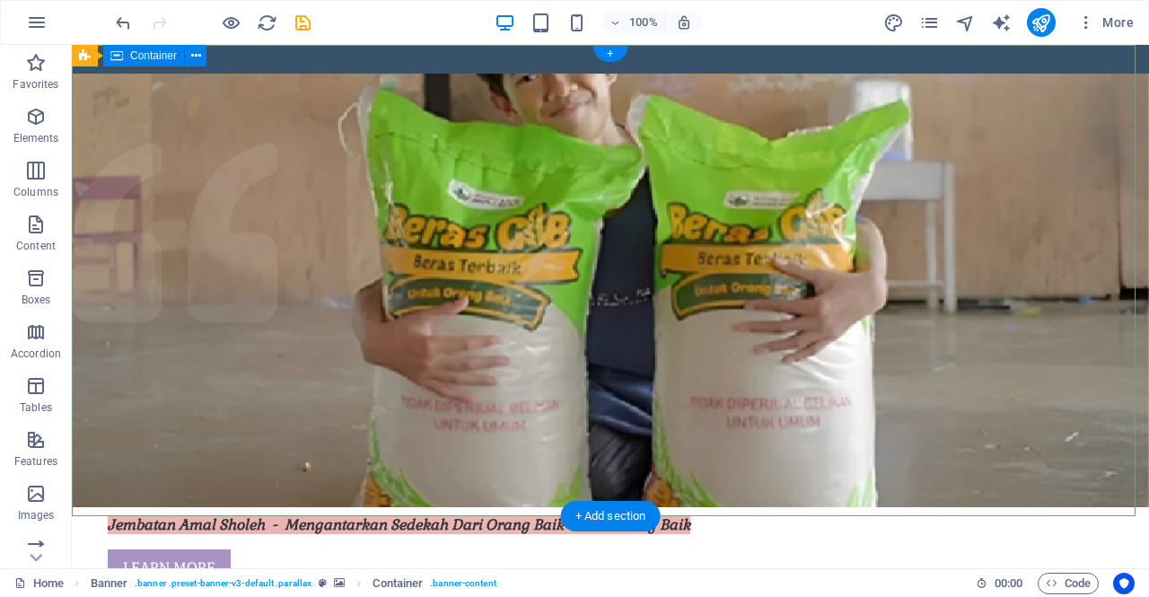
scroll to position [0, 0]
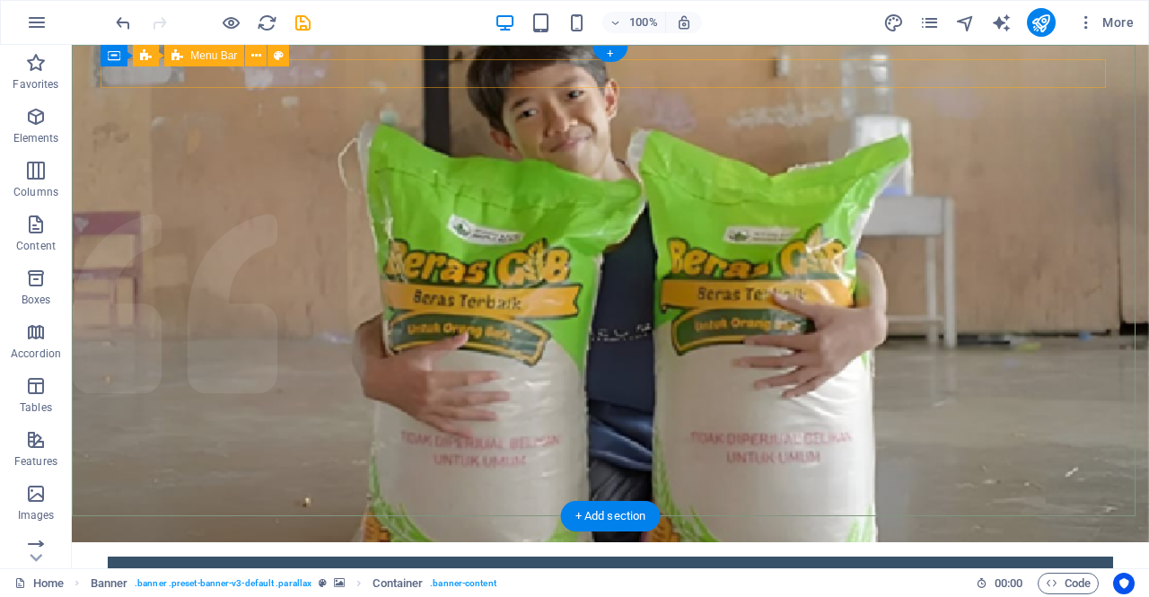
click at [243, 557] on div "Home About What we do Projects Volunteers Donate" at bounding box center [611, 571] width 1006 height 29
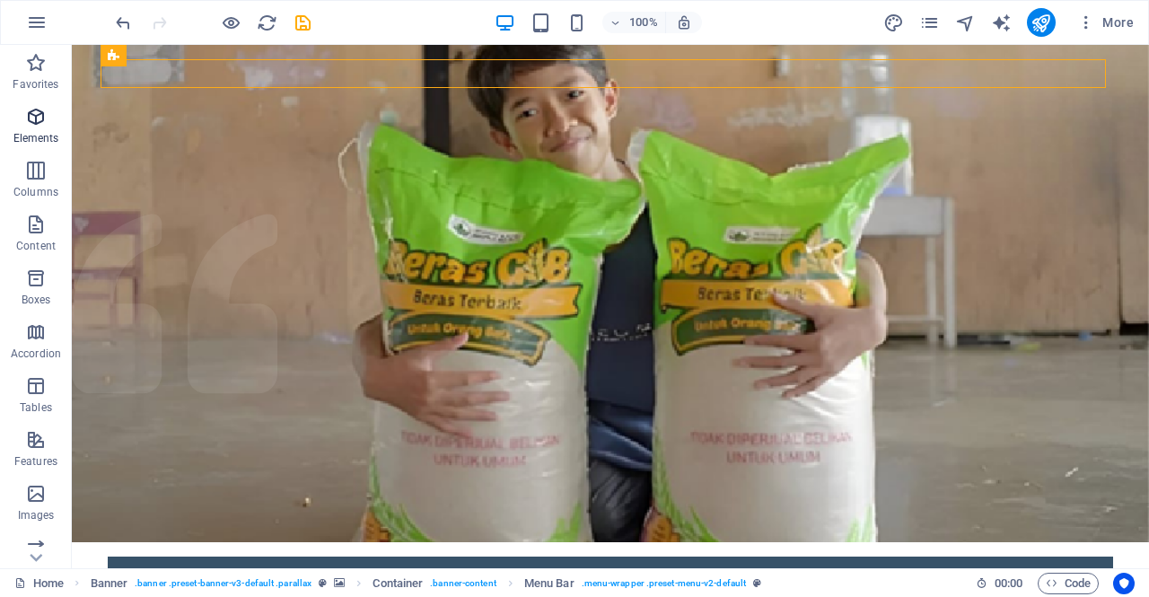
click at [39, 123] on icon "button" at bounding box center [36, 117] width 22 height 22
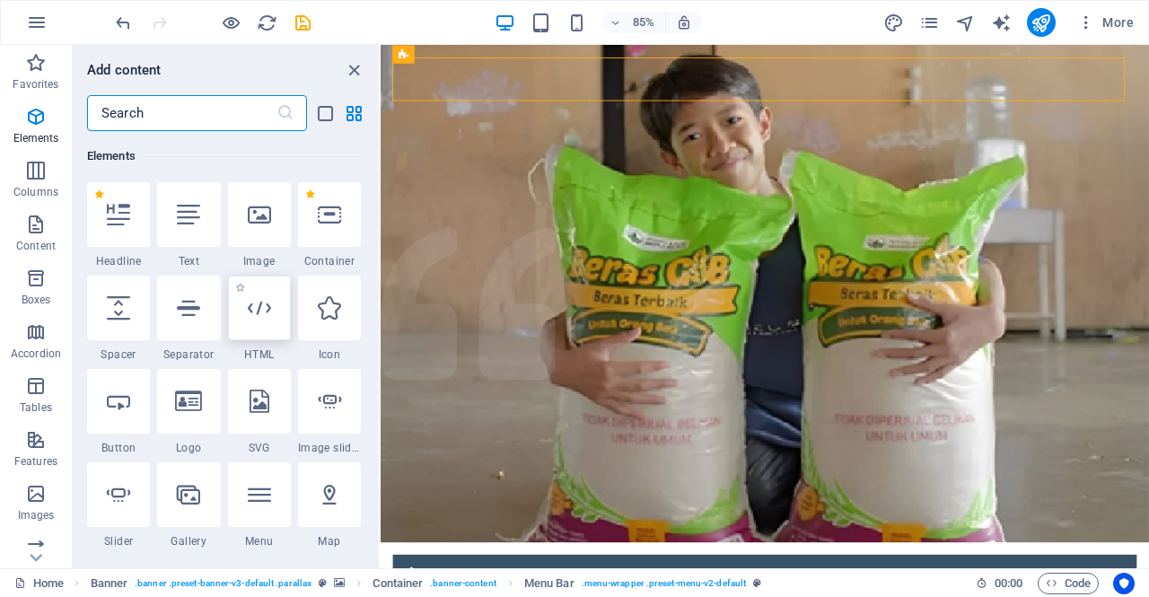
scroll to position [272, 0]
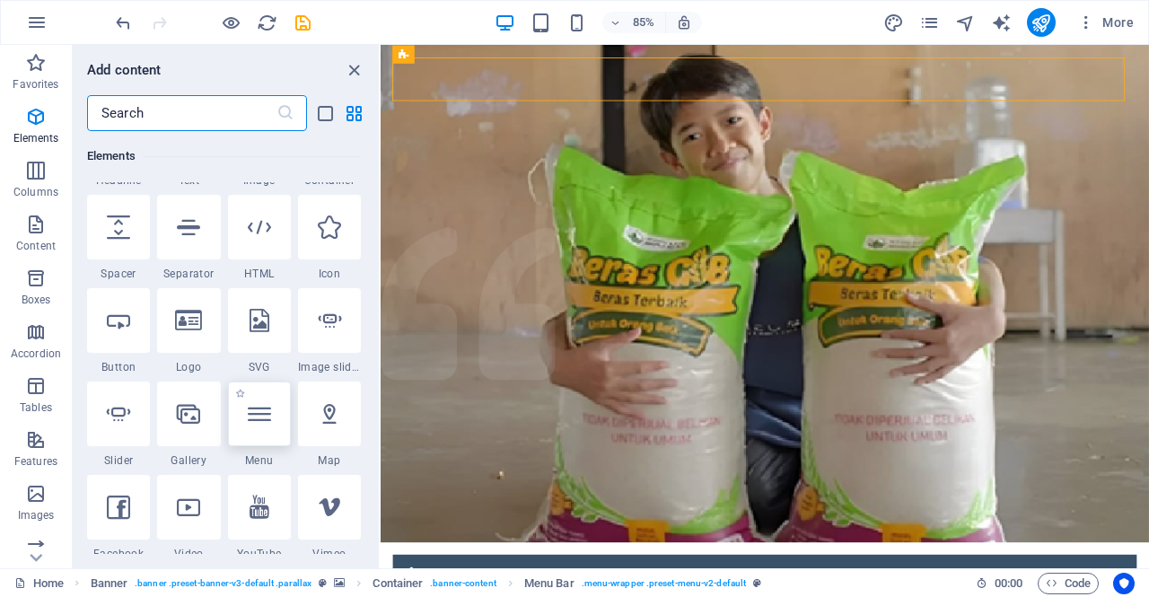
click at [272, 429] on div at bounding box center [259, 414] width 63 height 65
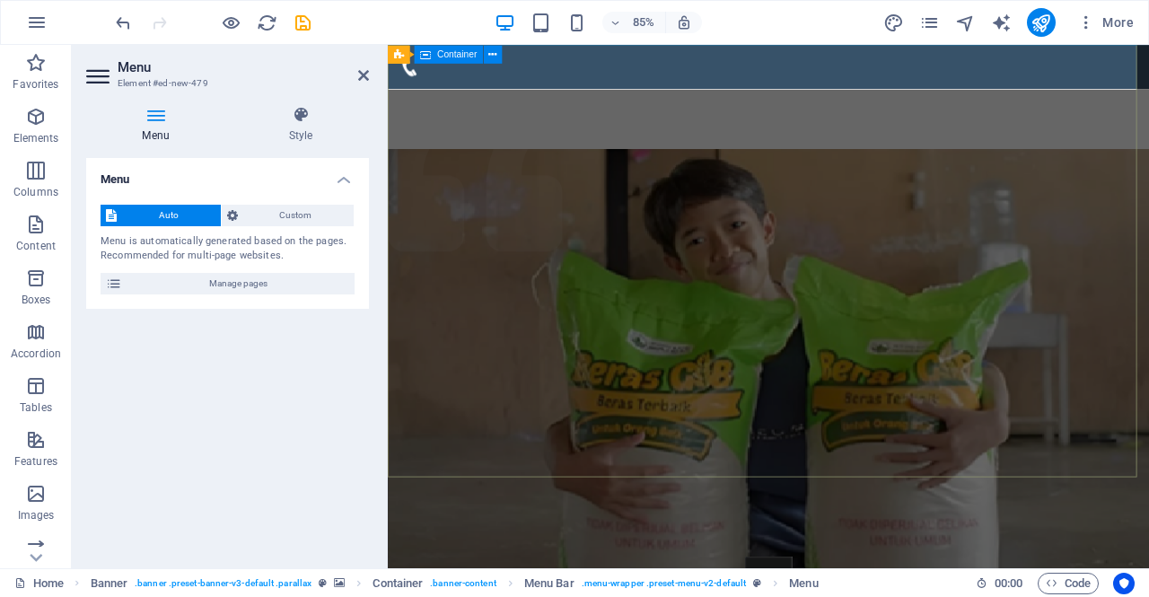
scroll to position [0, 0]
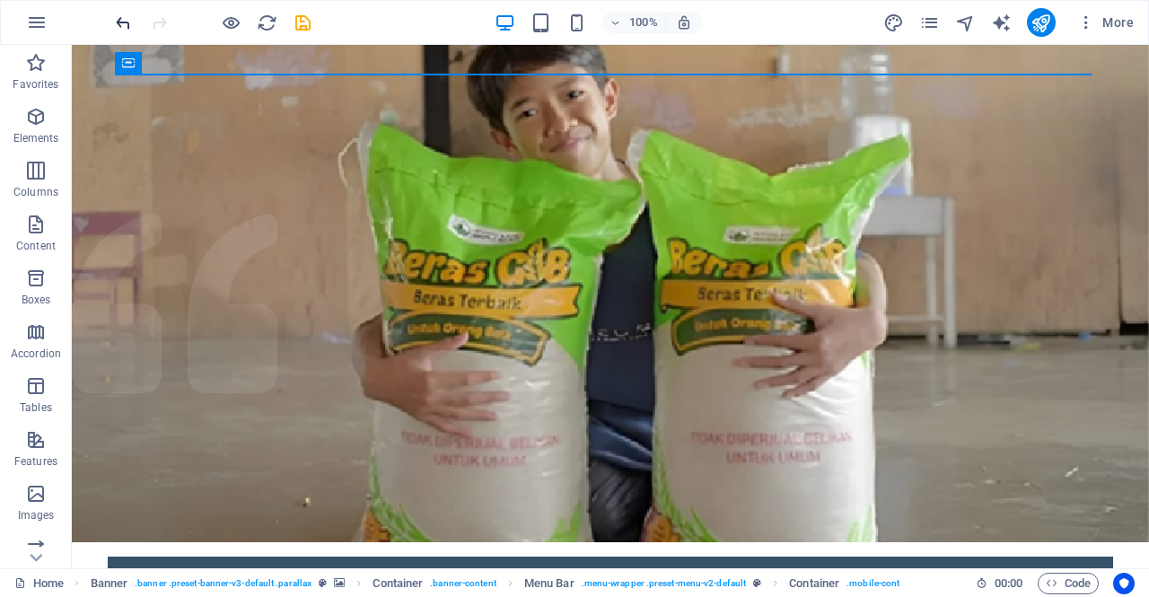
click at [122, 21] on icon "undo" at bounding box center [123, 23] width 21 height 21
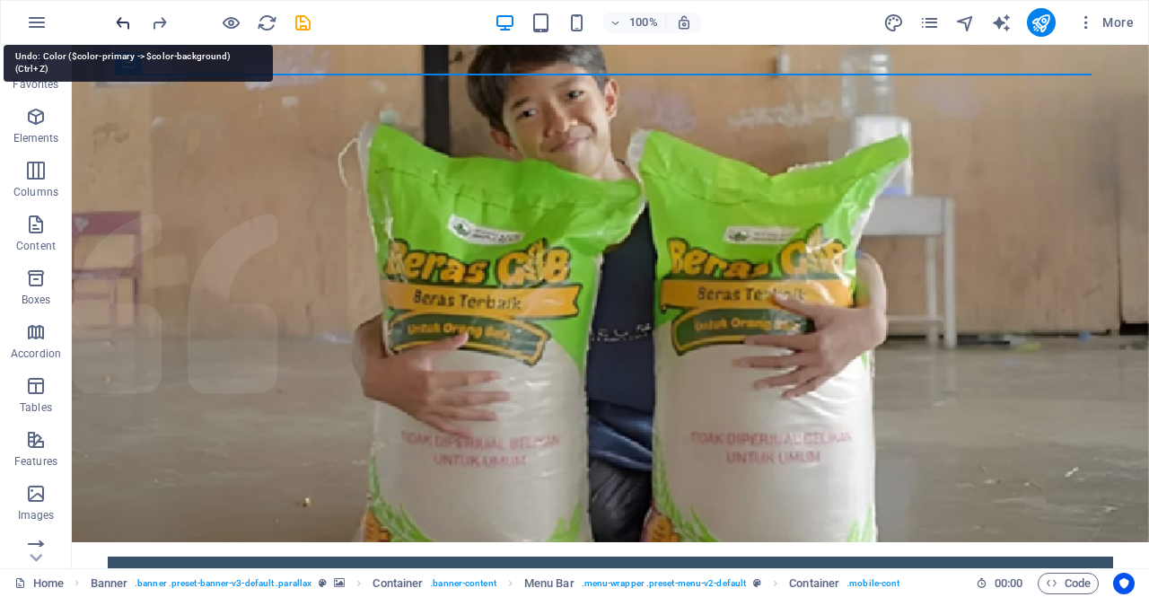
click at [122, 21] on icon "undo" at bounding box center [123, 23] width 21 height 21
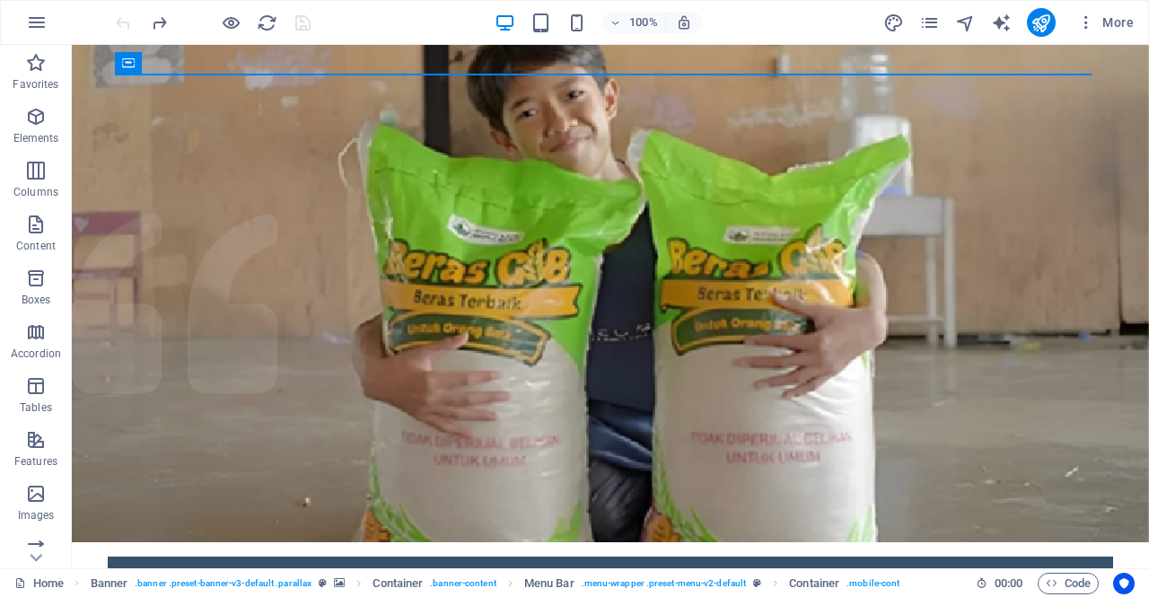
click at [122, 21] on div at bounding box center [212, 22] width 201 height 29
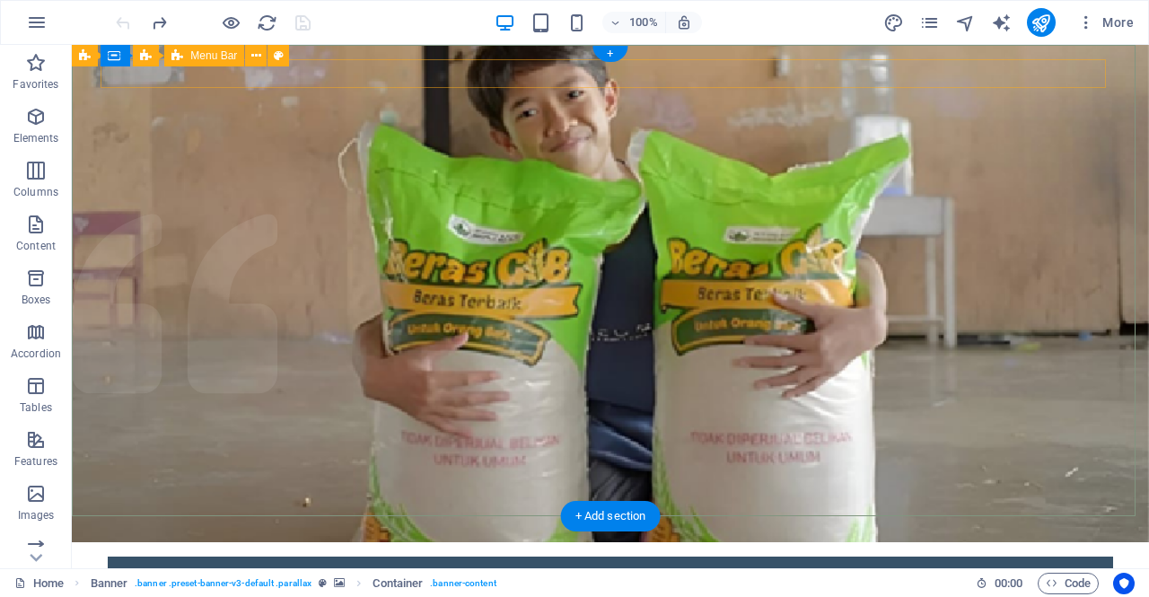
click at [343, 557] on div "Home About What we do Projects Volunteers Donate" at bounding box center [611, 571] width 1006 height 29
select select "rem"
select select "%"
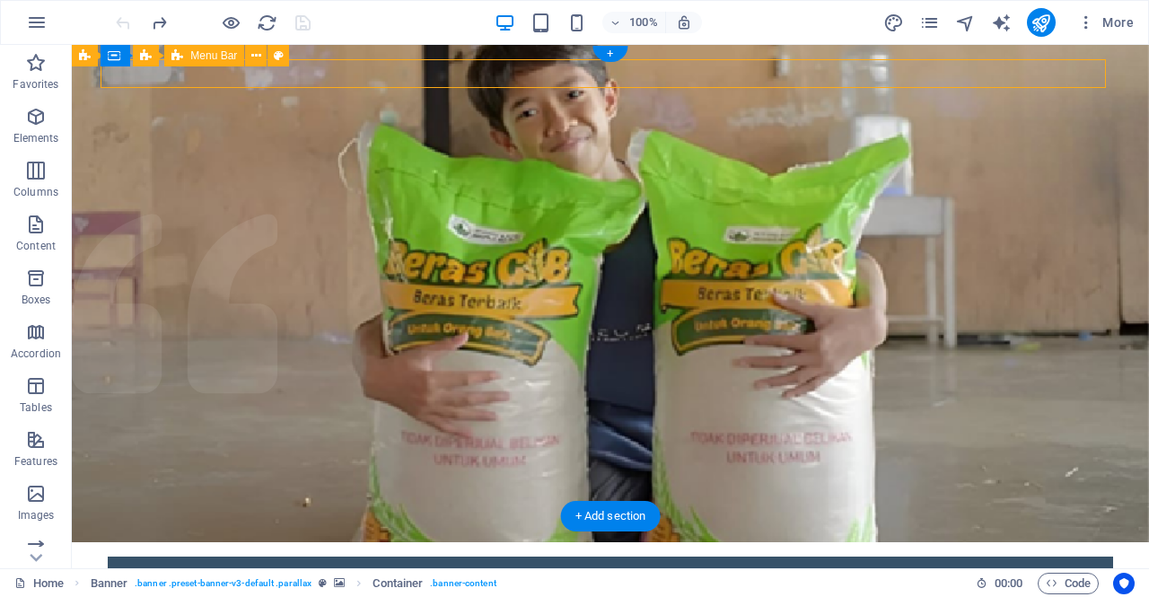
select select "rem"
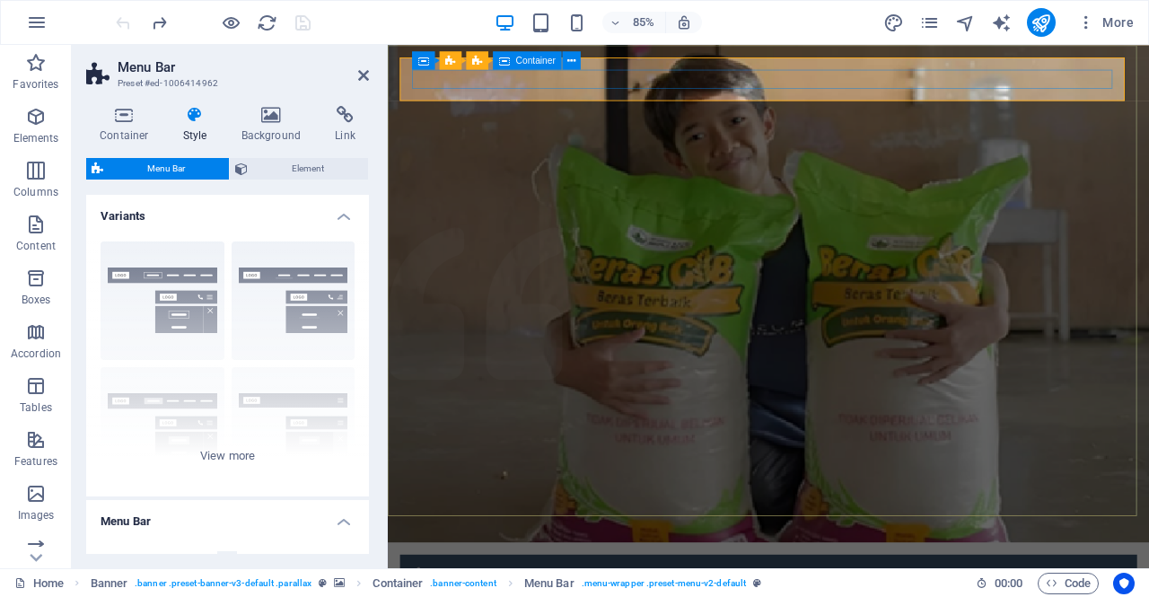
click at [576, 62] on button at bounding box center [572, 60] width 18 height 18
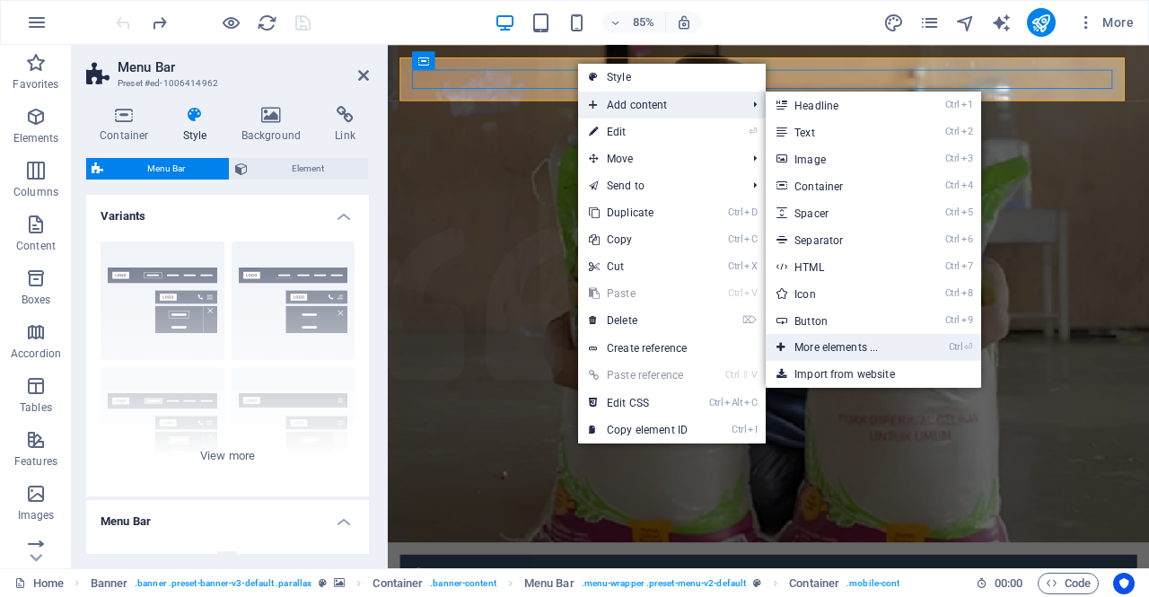
click at [876, 355] on link "Ctrl ⏎ More elements ..." at bounding box center [840, 347] width 148 height 27
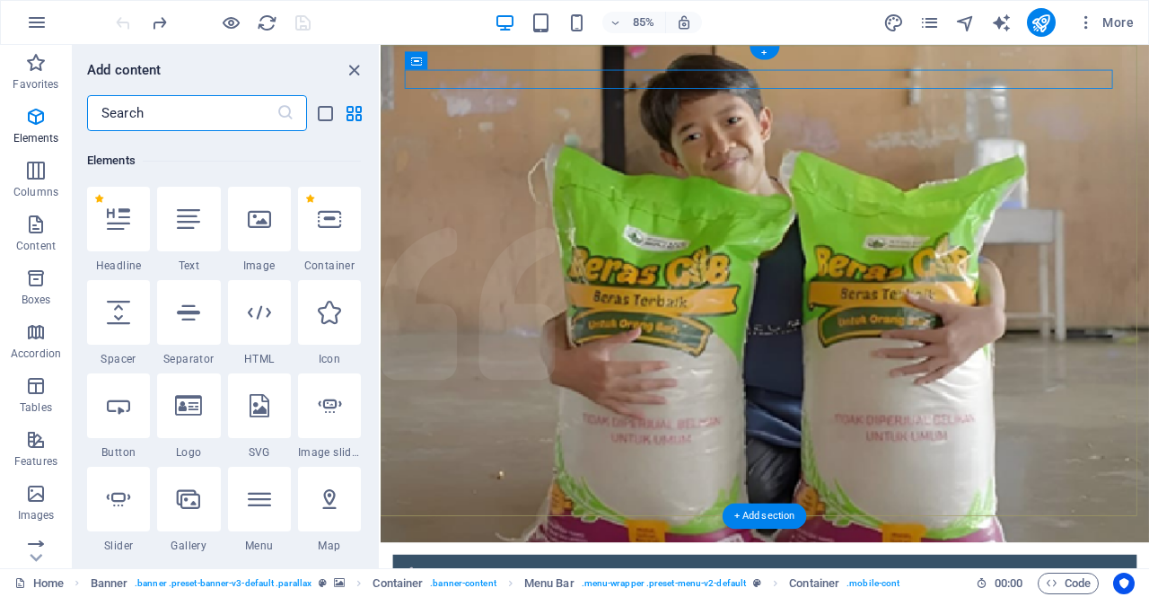
scroll to position [191, 0]
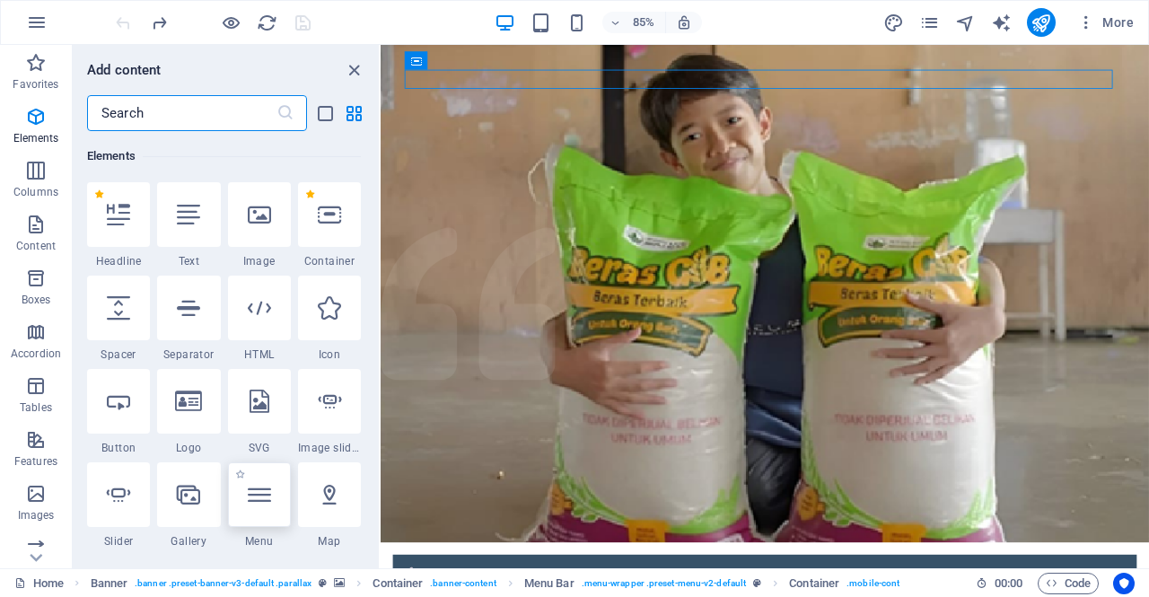
click at [270, 503] on icon at bounding box center [259, 494] width 23 height 23
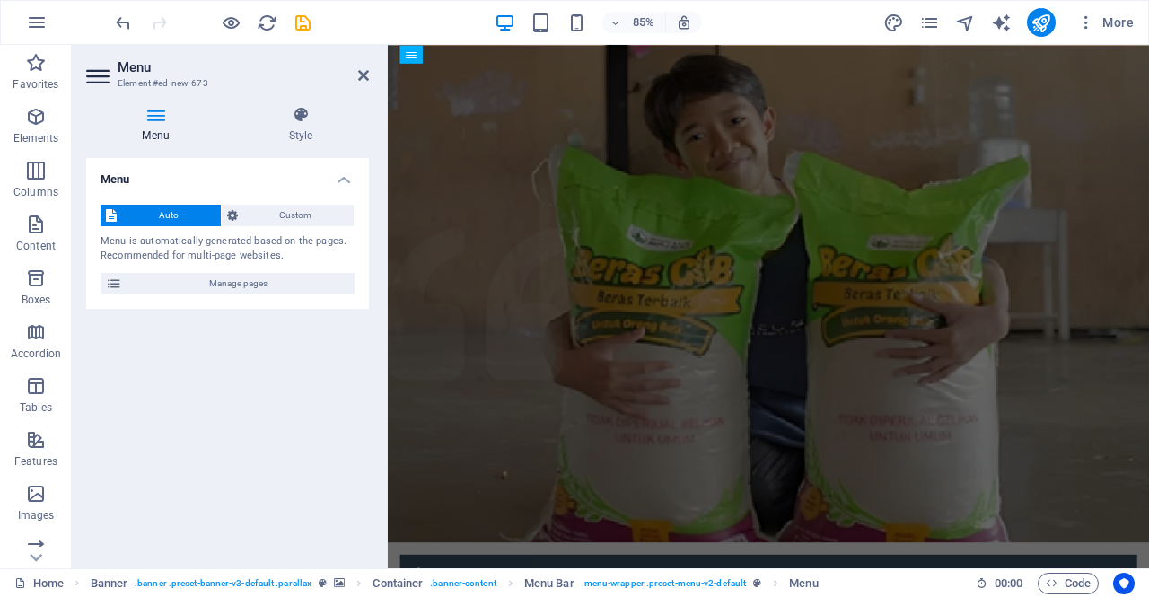
click at [356, 75] on h2 "Menu" at bounding box center [243, 67] width 251 height 16
click at [361, 78] on icon at bounding box center [363, 75] width 11 height 14
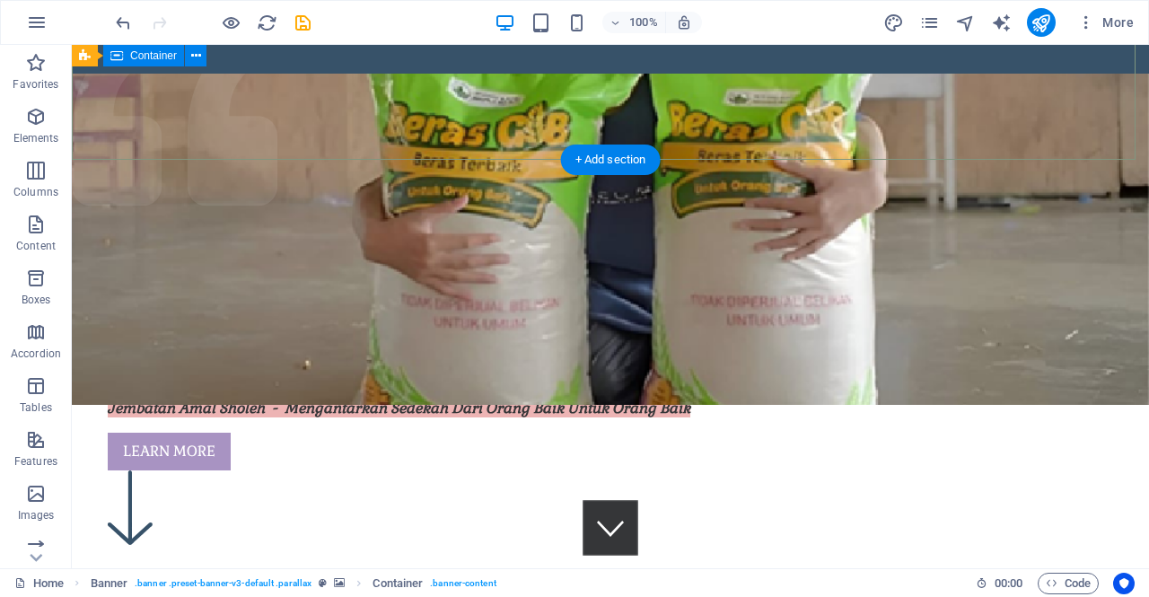
scroll to position [0, 0]
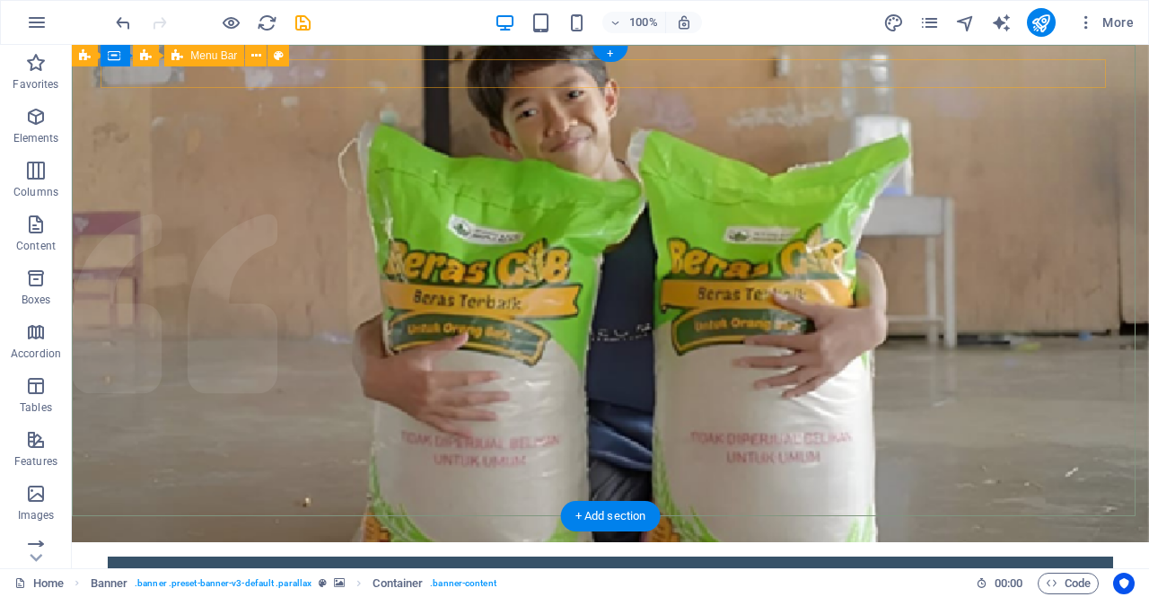
click at [256, 557] on div "Home About What we do Projects Volunteers Donate Home About What we do Projects…" at bounding box center [611, 571] width 1006 height 29
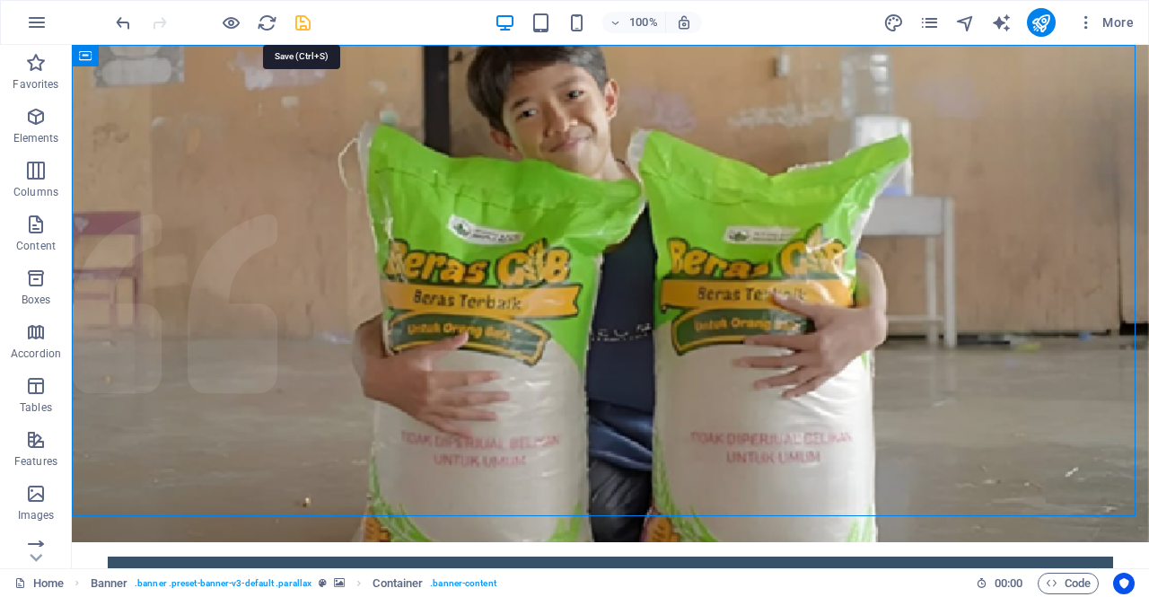
click at [305, 30] on icon "save" at bounding box center [303, 23] width 21 height 21
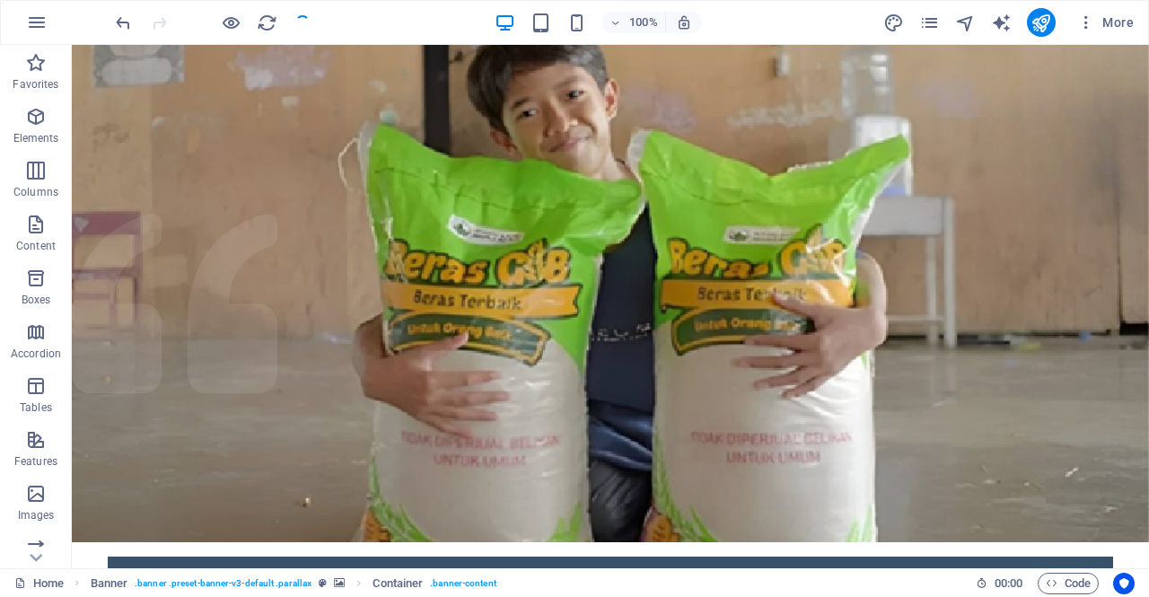
checkbox input "false"
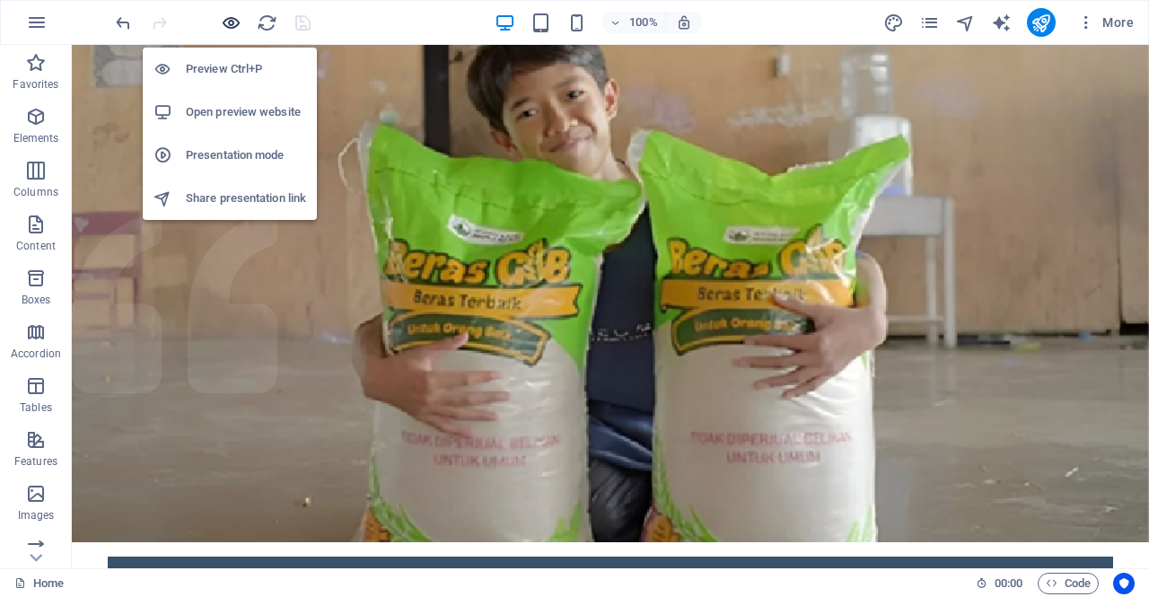
click at [228, 30] on icon "button" at bounding box center [231, 23] width 21 height 21
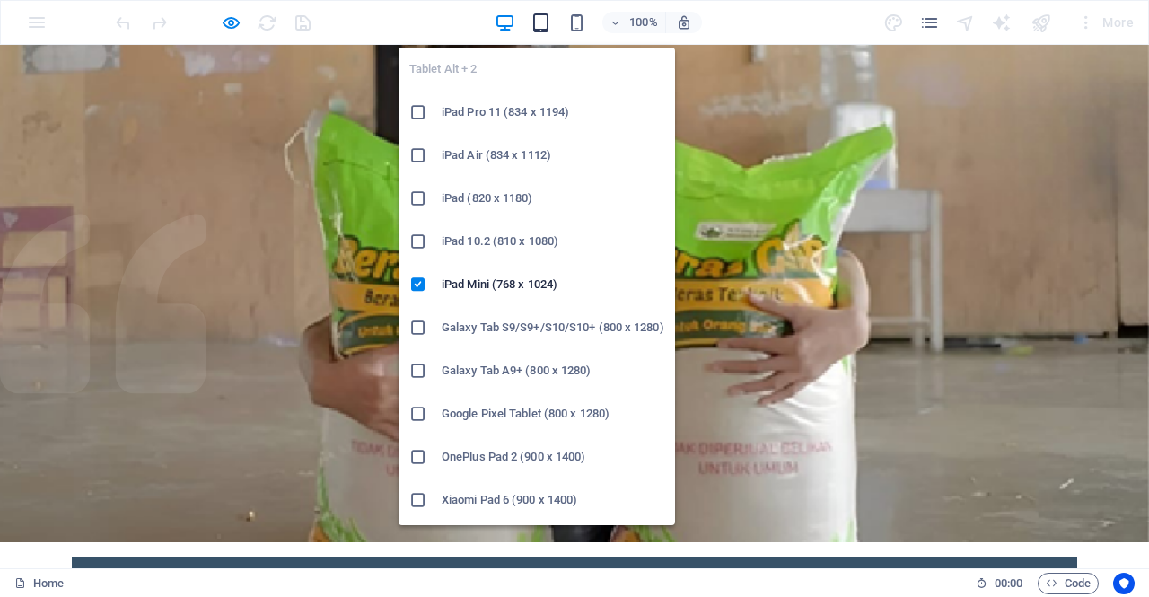
click at [539, 31] on icon "button" at bounding box center [541, 23] width 21 height 21
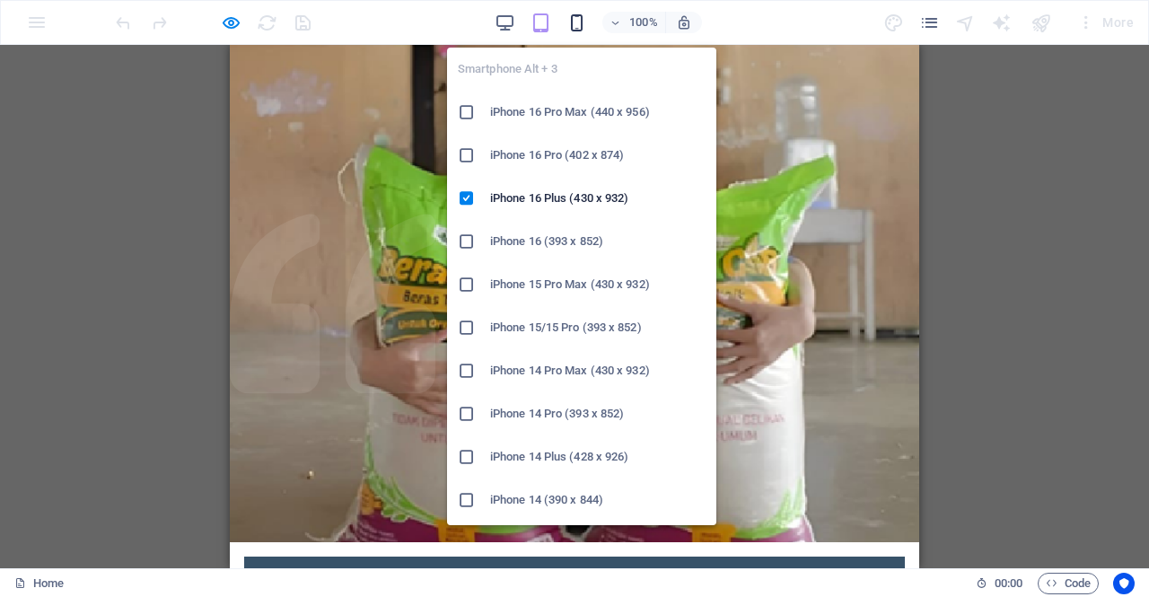
click at [583, 24] on icon "button" at bounding box center [577, 23] width 21 height 21
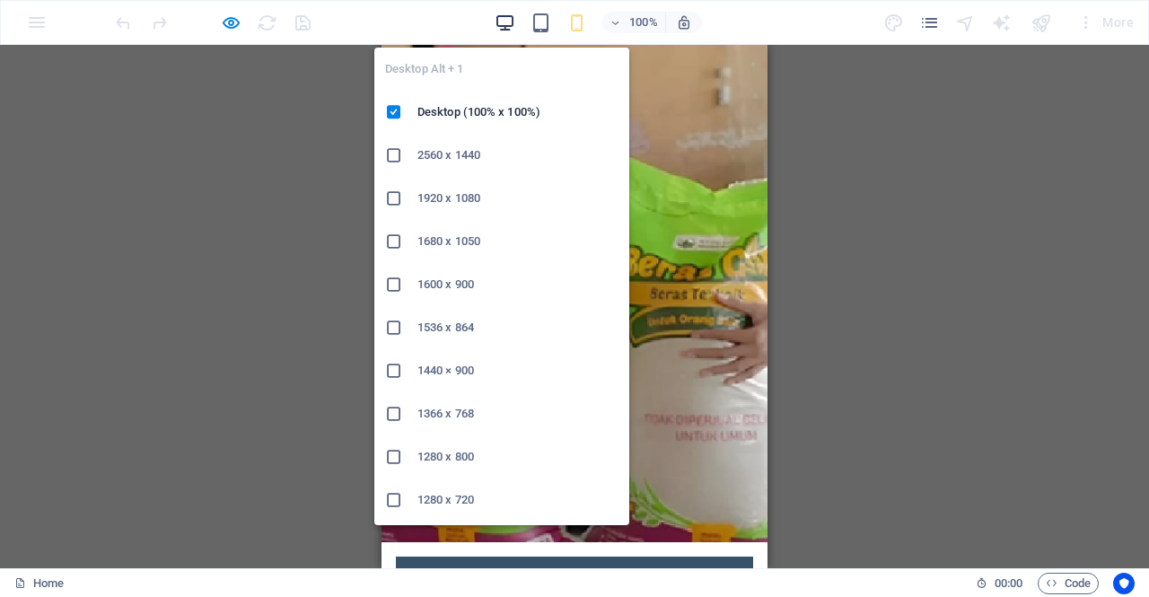
click at [498, 22] on icon "button" at bounding box center [505, 23] width 21 height 21
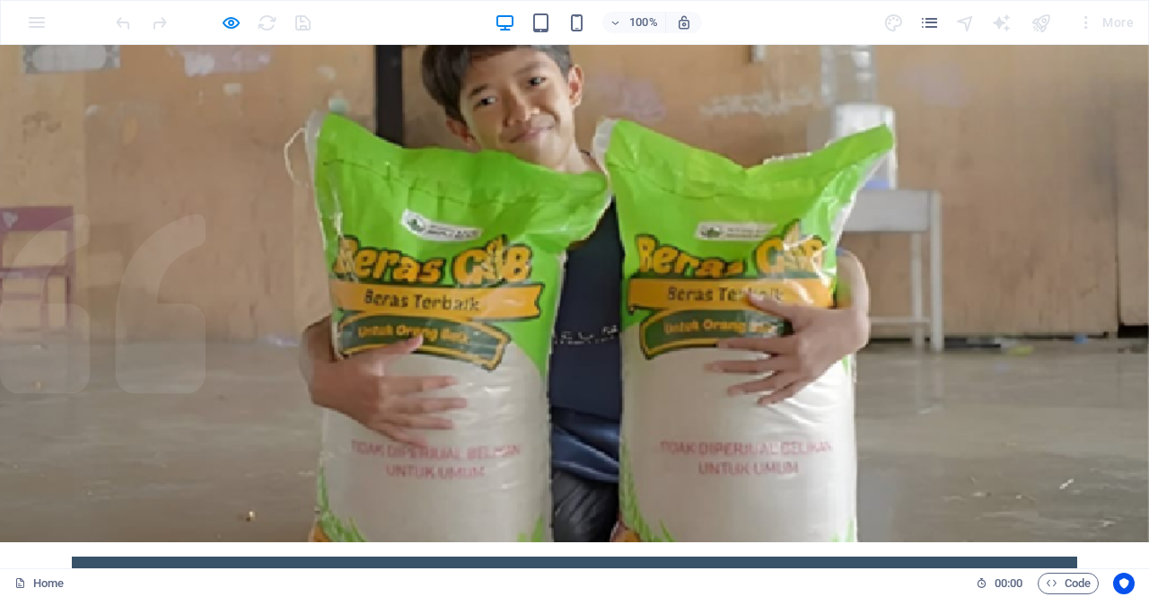
click at [27, 25] on div "100% More" at bounding box center [575, 22] width 1148 height 43
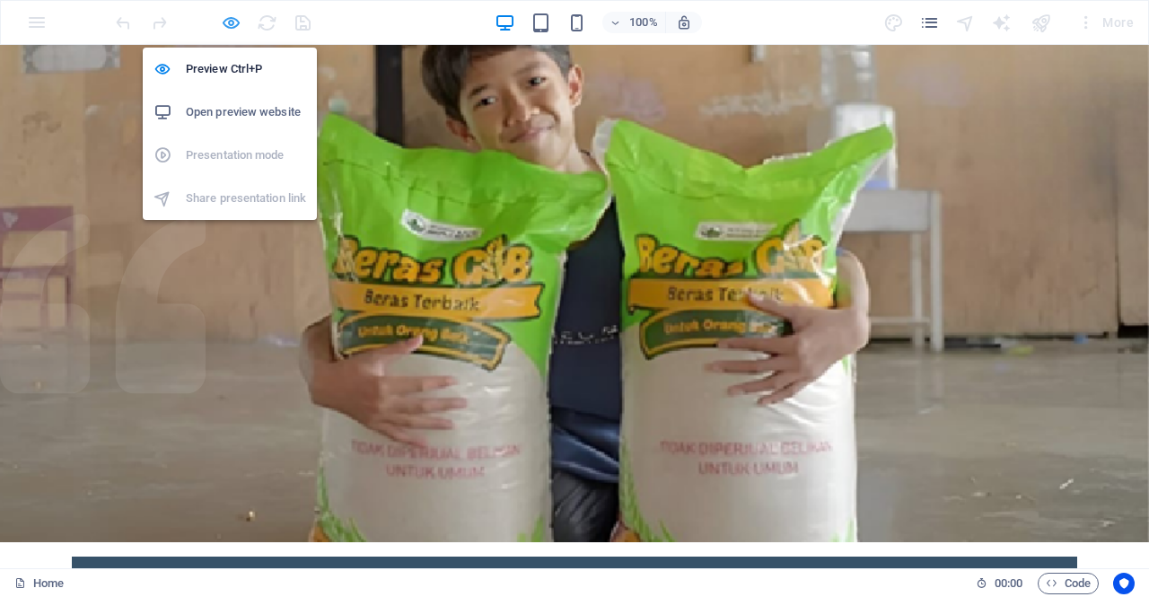
click at [234, 26] on icon "button" at bounding box center [231, 23] width 21 height 21
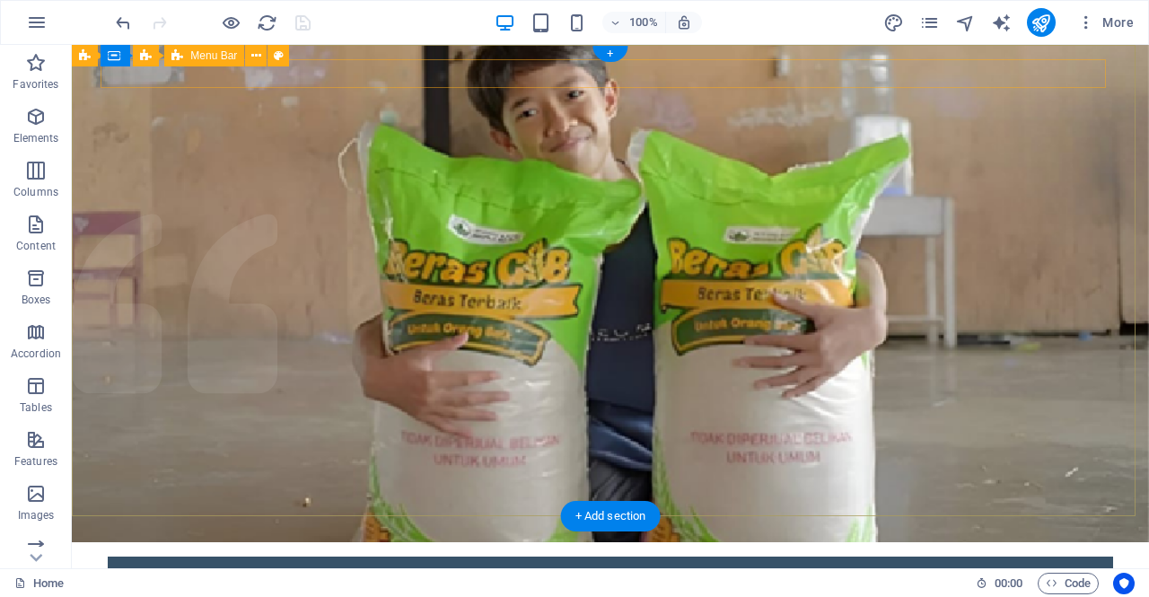
click at [504, 557] on div "Home About What we do Projects Volunteers Donate Home About What we do Projects…" at bounding box center [611, 571] width 1006 height 29
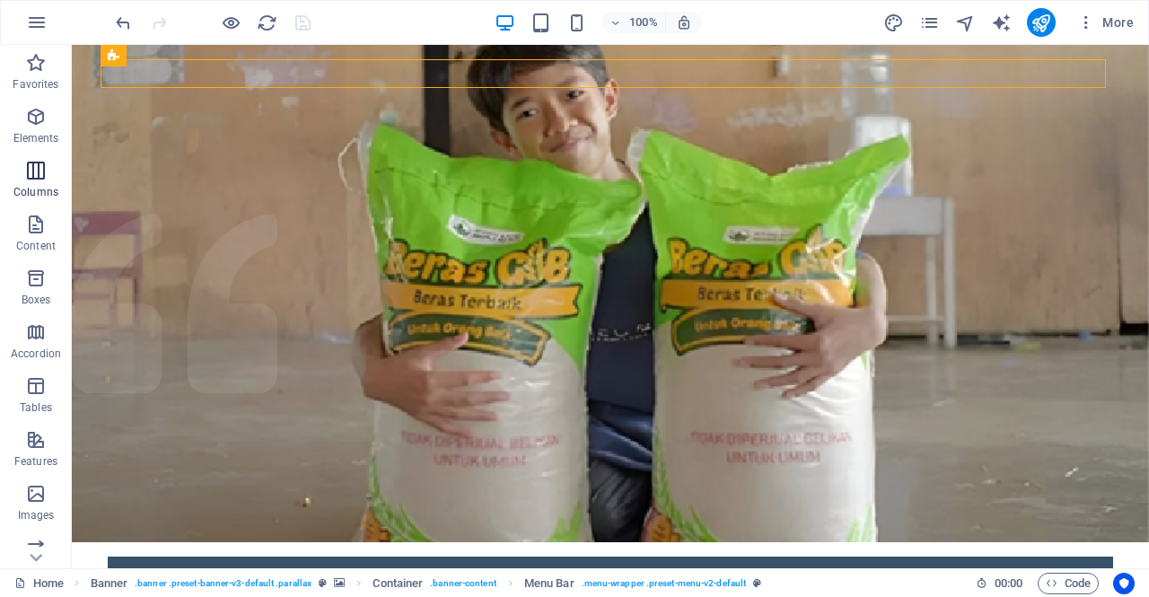
click at [32, 172] on icon "button" at bounding box center [36, 171] width 22 height 22
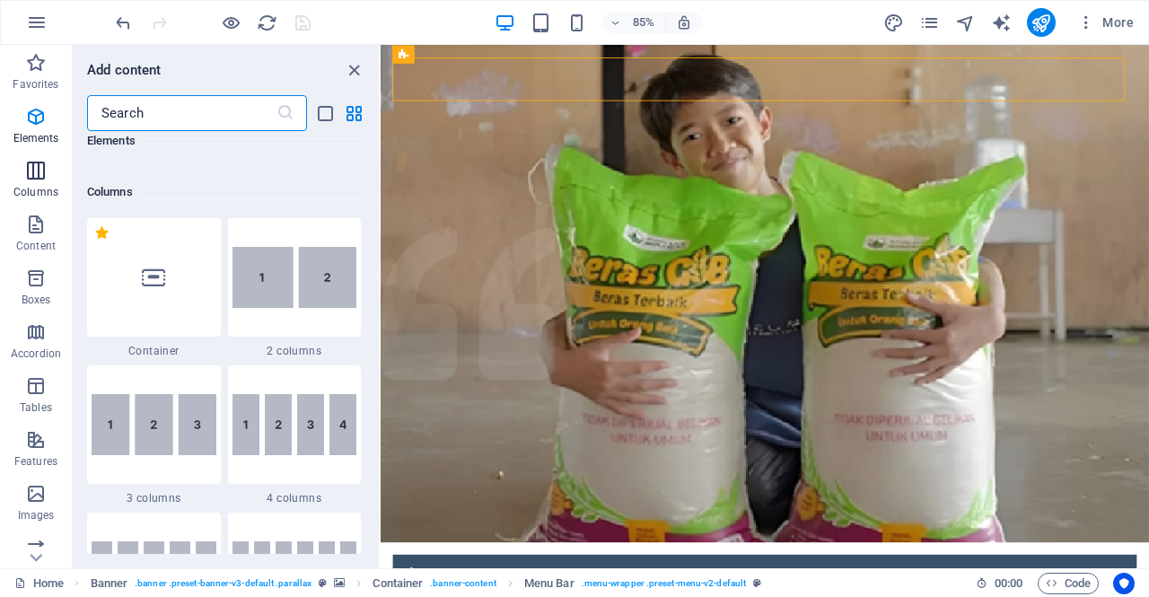
scroll to position [889, 0]
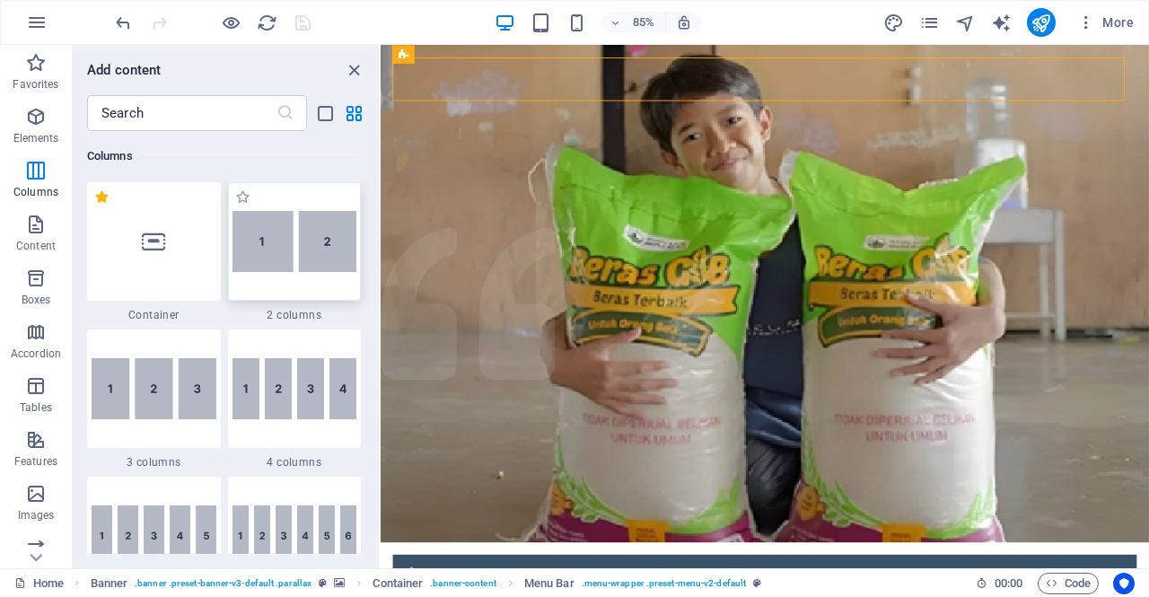
click at [275, 262] on img at bounding box center [295, 241] width 125 height 61
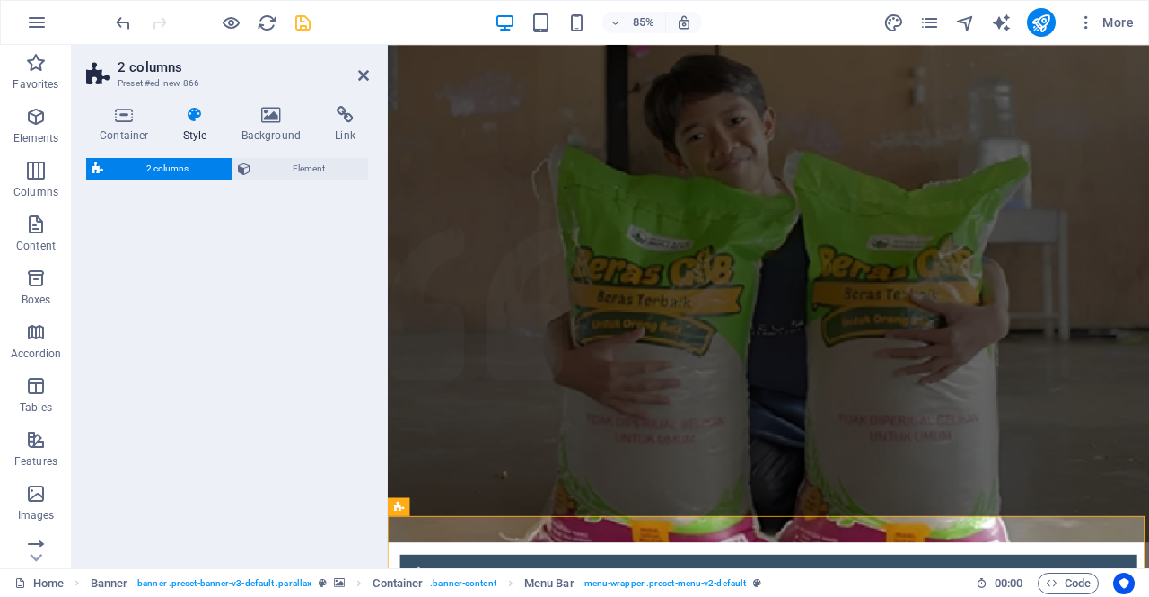
select select "rem"
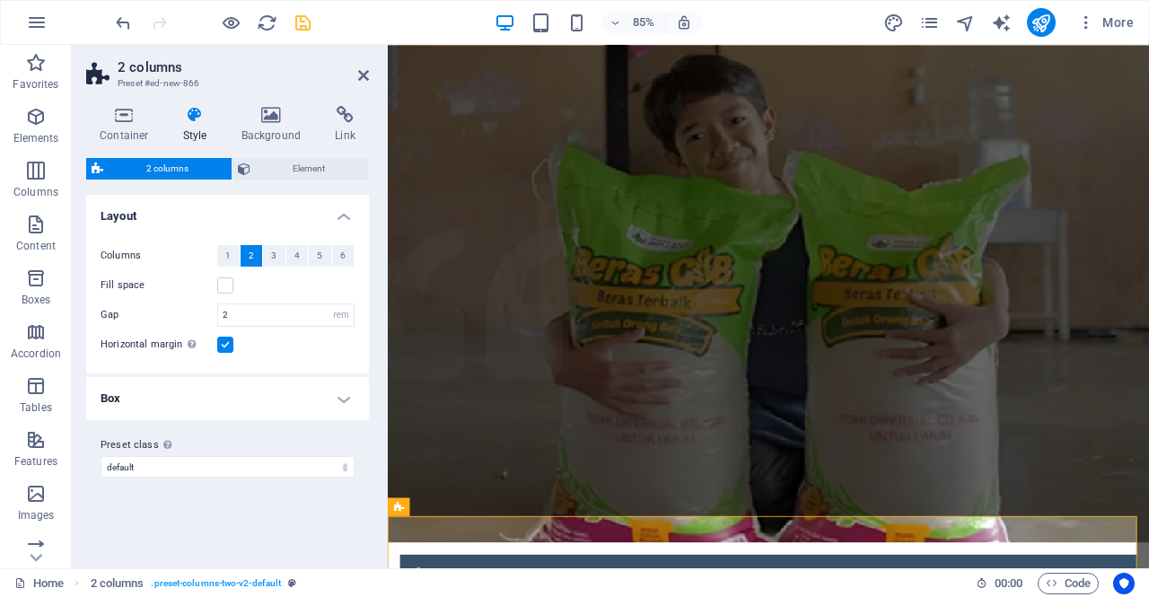
click at [370, 77] on aside "2 columns Preset #ed-new-866 Container Style Background Link Size Height Defaul…" at bounding box center [230, 307] width 316 height 524
click at [361, 78] on icon at bounding box center [363, 75] width 11 height 14
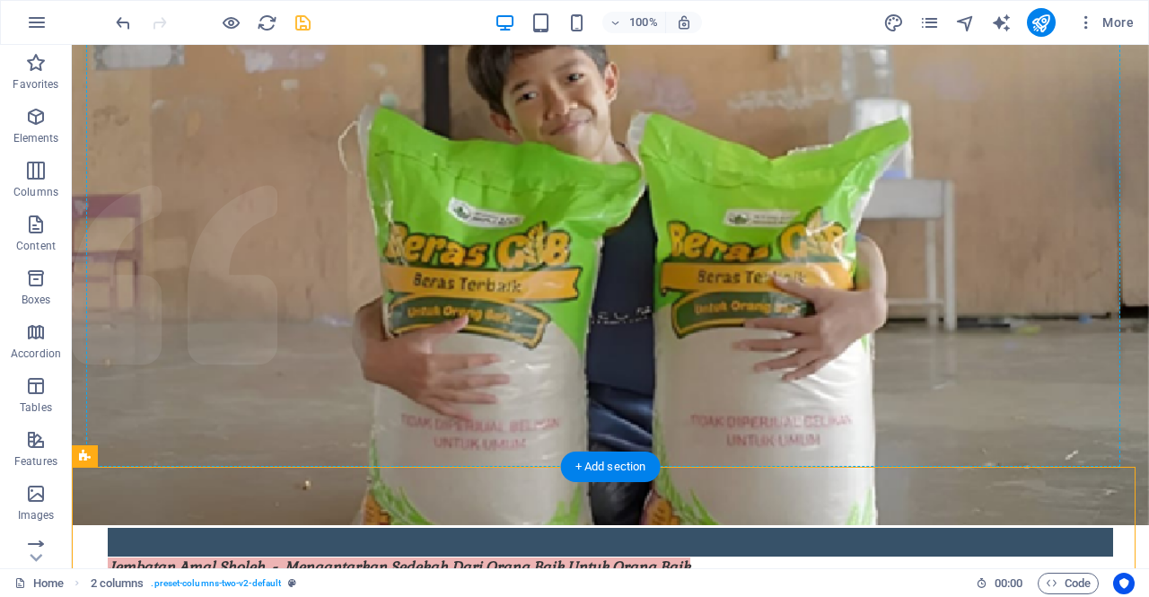
scroll to position [0, 0]
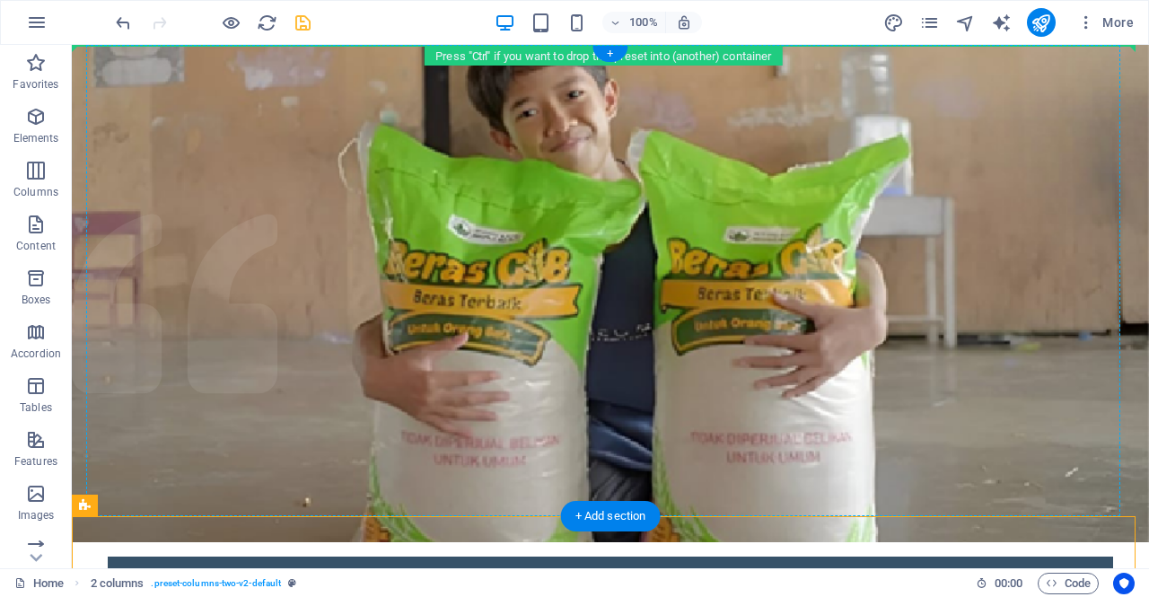
drag, startPoint x: 320, startPoint y: 204, endPoint x: 298, endPoint y: 80, distance: 125.8
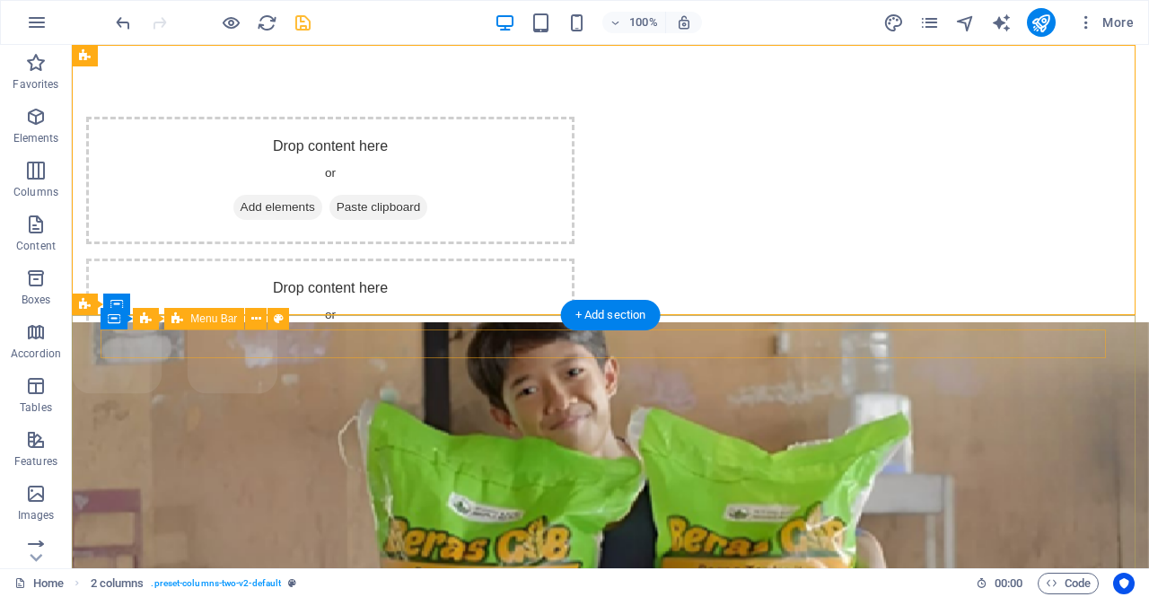
drag, startPoint x: 199, startPoint y: 105, endPoint x: 169, endPoint y: 340, distance: 237.2
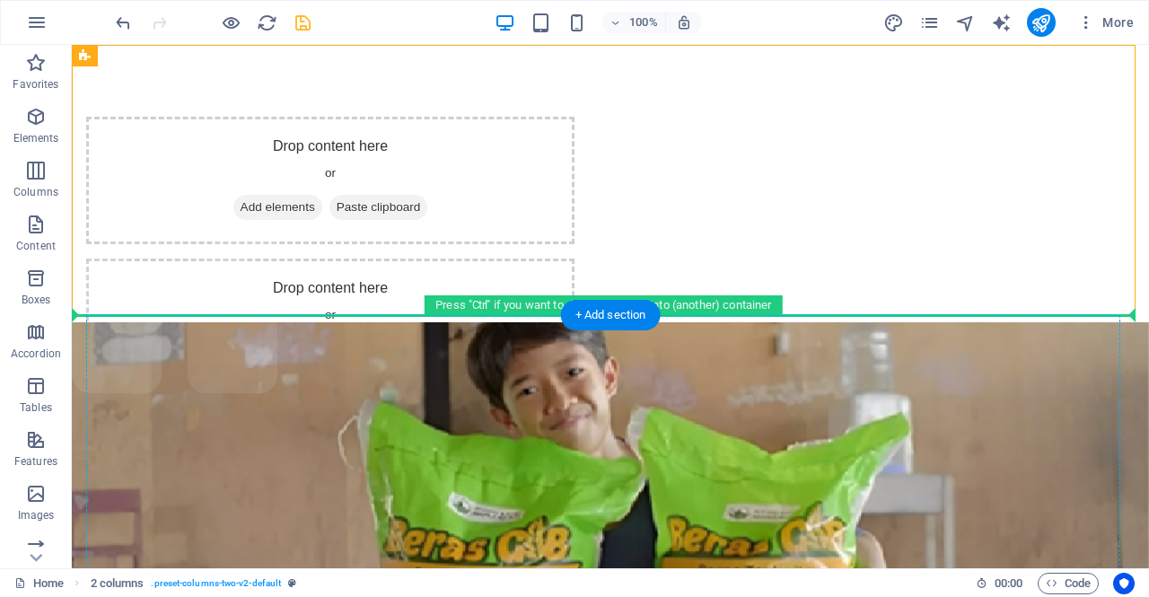
drag, startPoint x: 167, startPoint y: 98, endPoint x: 187, endPoint y: 351, distance: 254.0
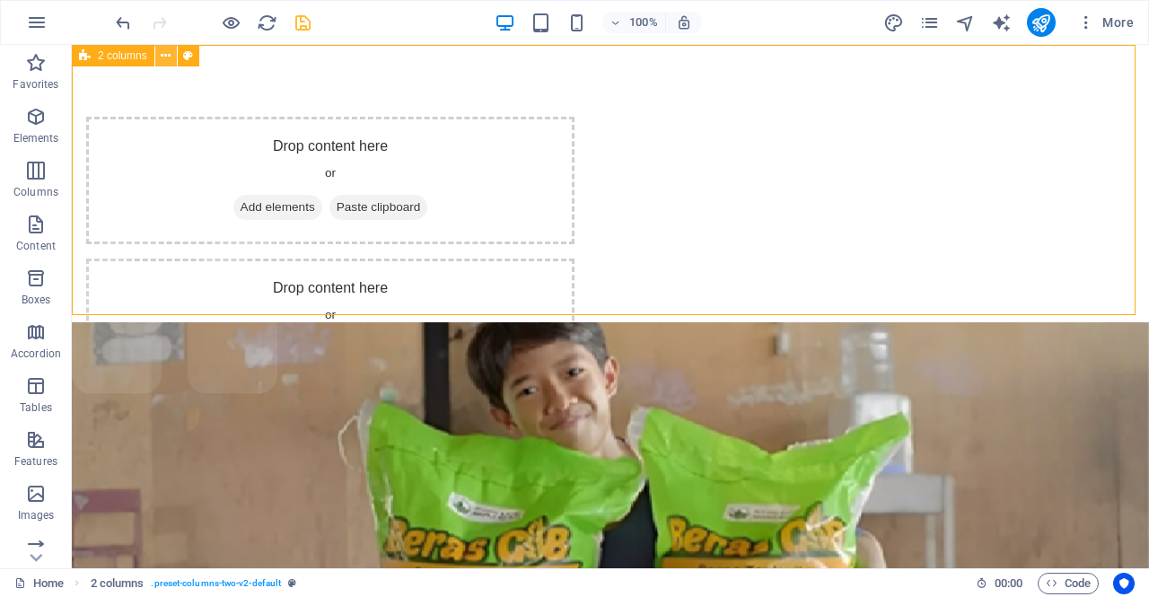
click at [167, 54] on icon at bounding box center [166, 56] width 10 height 19
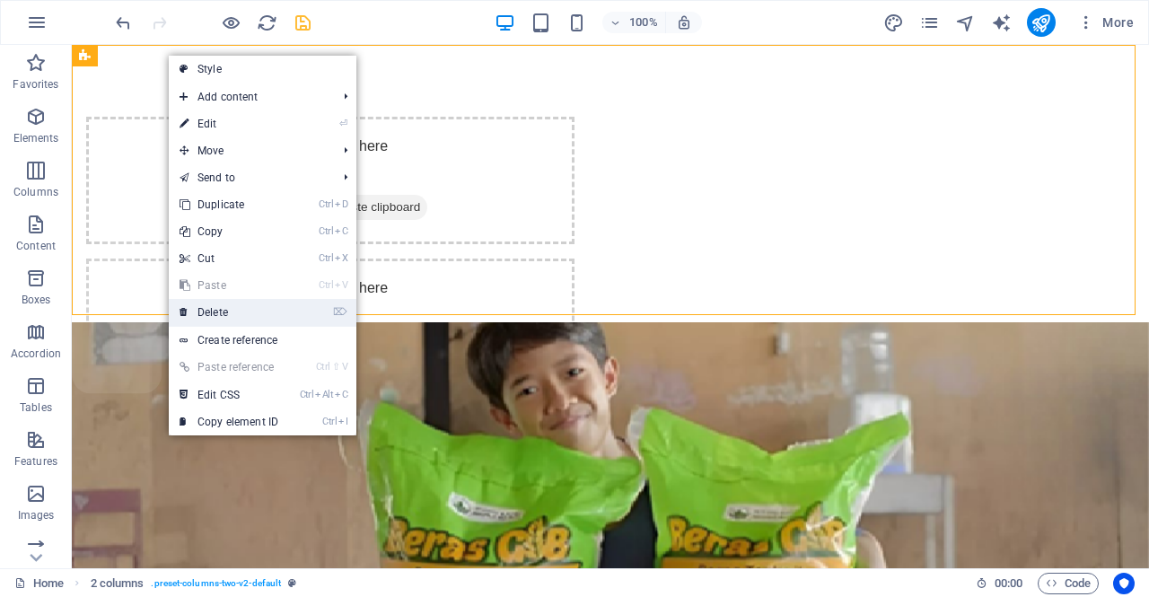
click at [271, 313] on link "⌦ Delete" at bounding box center [229, 312] width 120 height 27
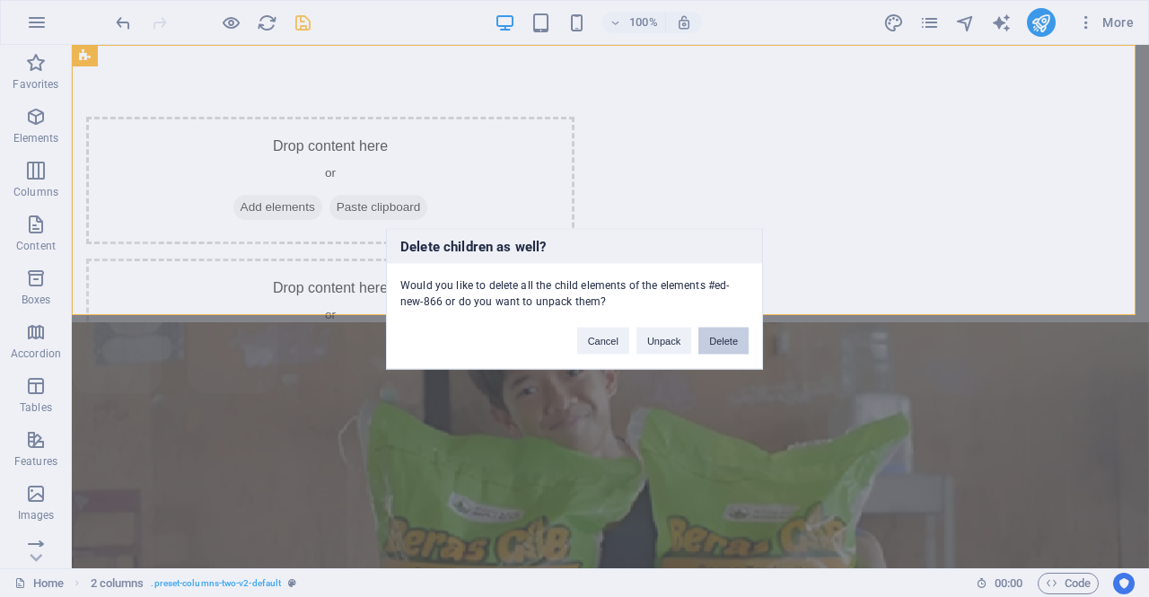
click at [717, 348] on button "Delete" at bounding box center [724, 340] width 50 height 27
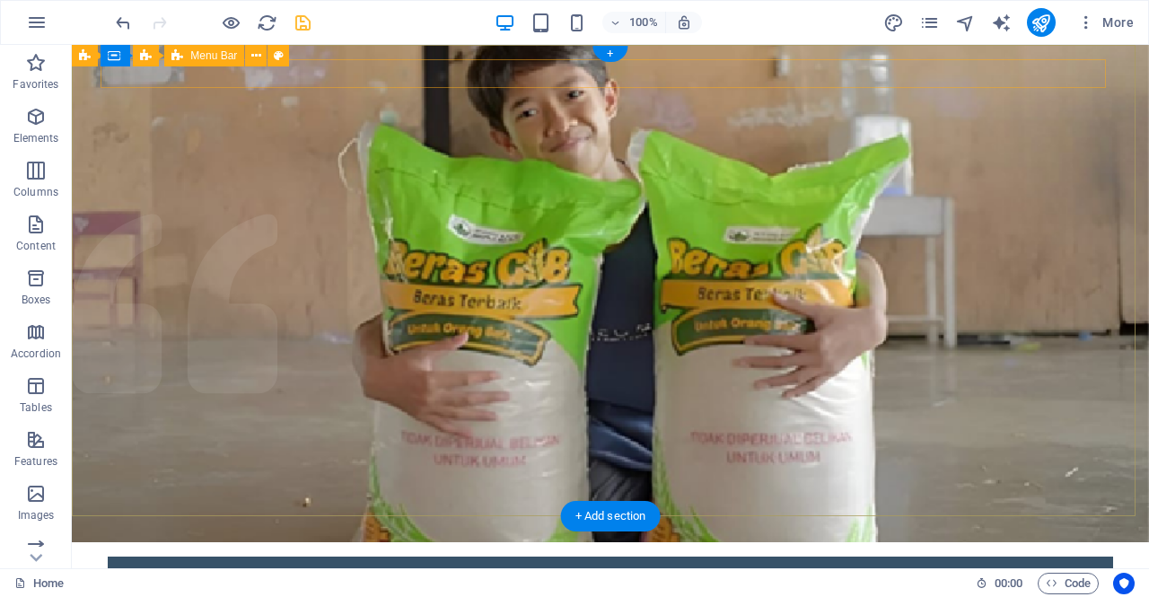
click at [339, 557] on div "Home About What we do Projects Volunteers Donate Home About What we do Projects…" at bounding box center [611, 571] width 1006 height 29
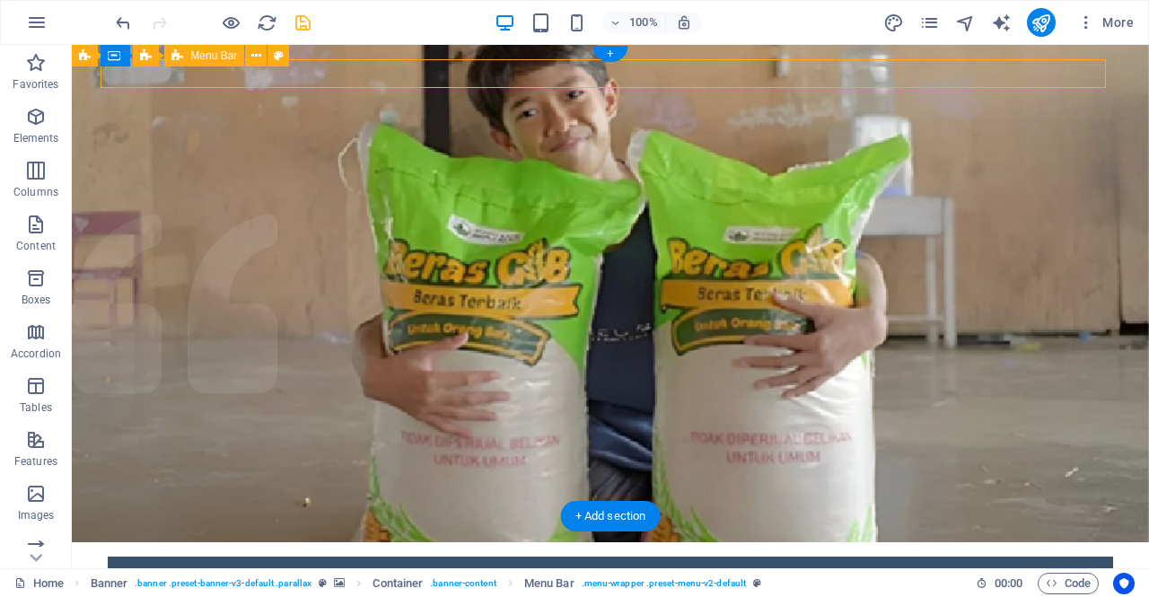
click at [339, 557] on div "Home About What we do Projects Volunteers Donate Home About What we do Projects…" at bounding box center [611, 571] width 1006 height 29
select select "rem"
select select "%"
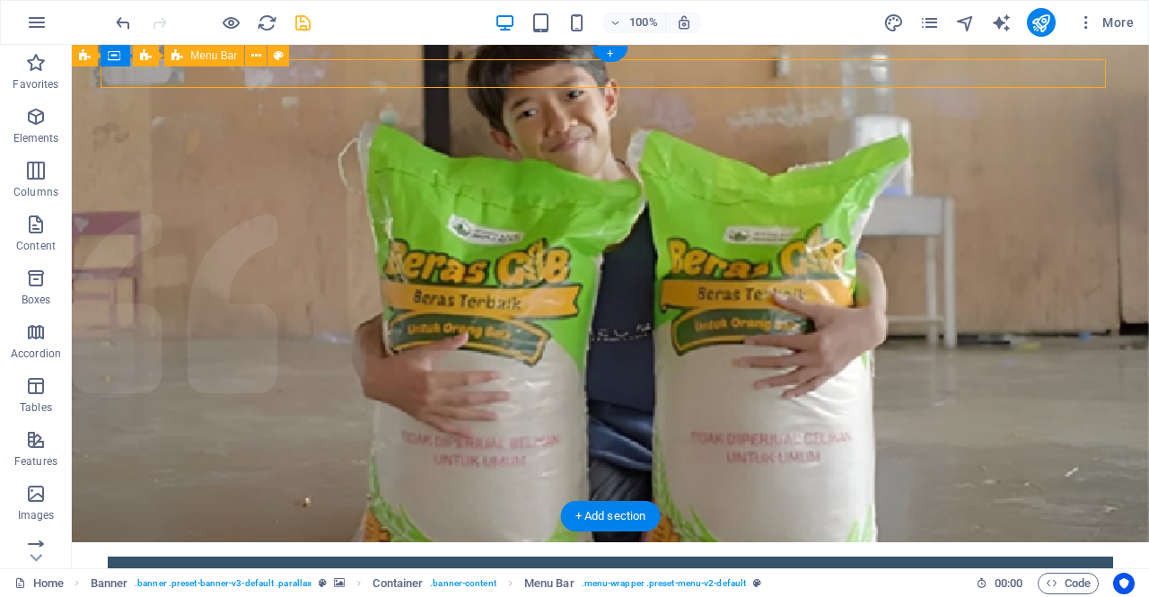
select select "rem"
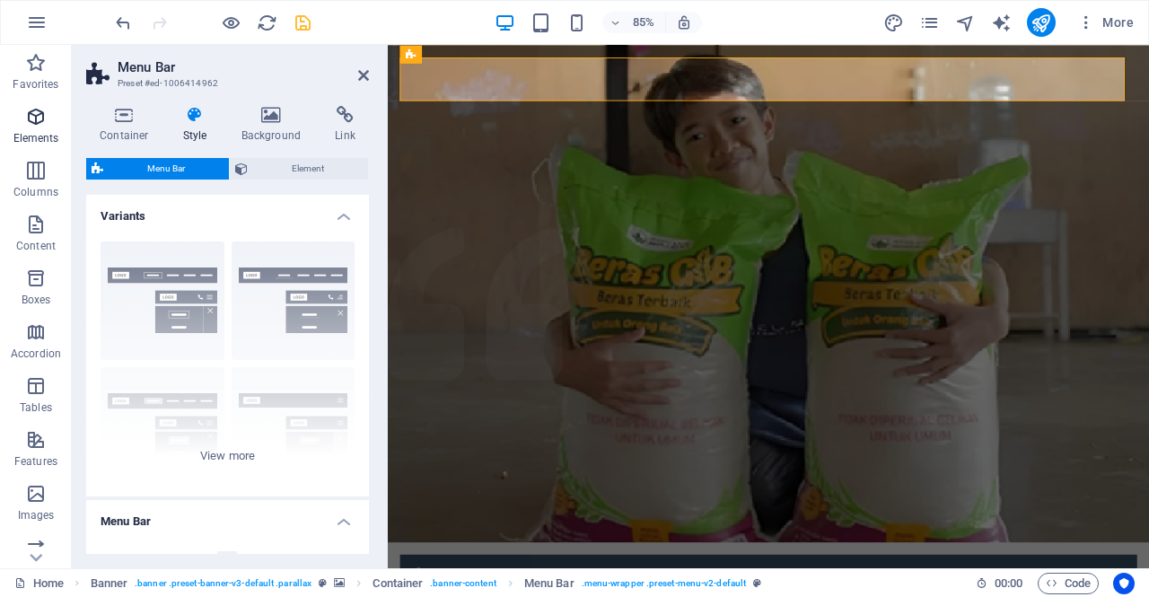
click at [38, 120] on icon "button" at bounding box center [36, 117] width 22 height 22
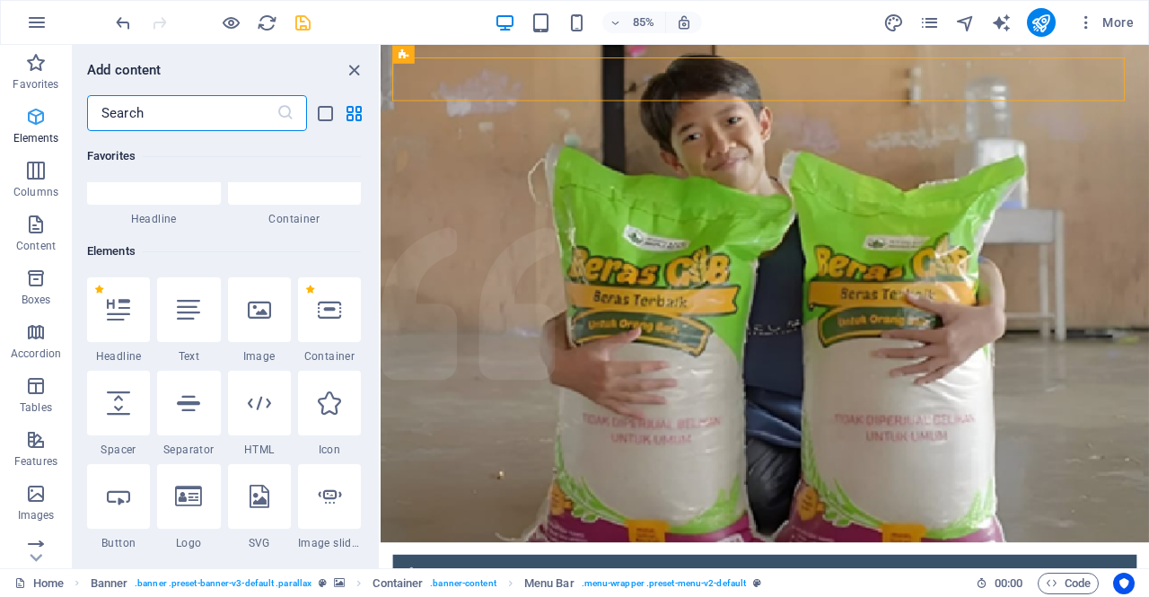
scroll to position [191, 0]
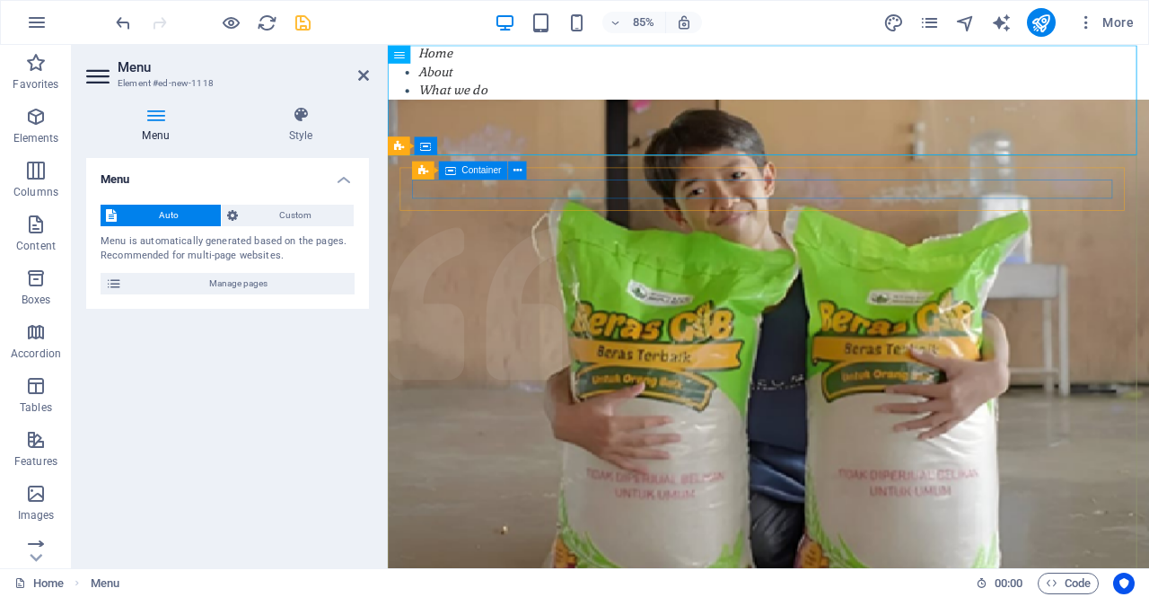
drag, startPoint x: 837, startPoint y: 101, endPoint x: 518, endPoint y: 218, distance: 339.8
click at [366, 78] on icon at bounding box center [363, 75] width 11 height 14
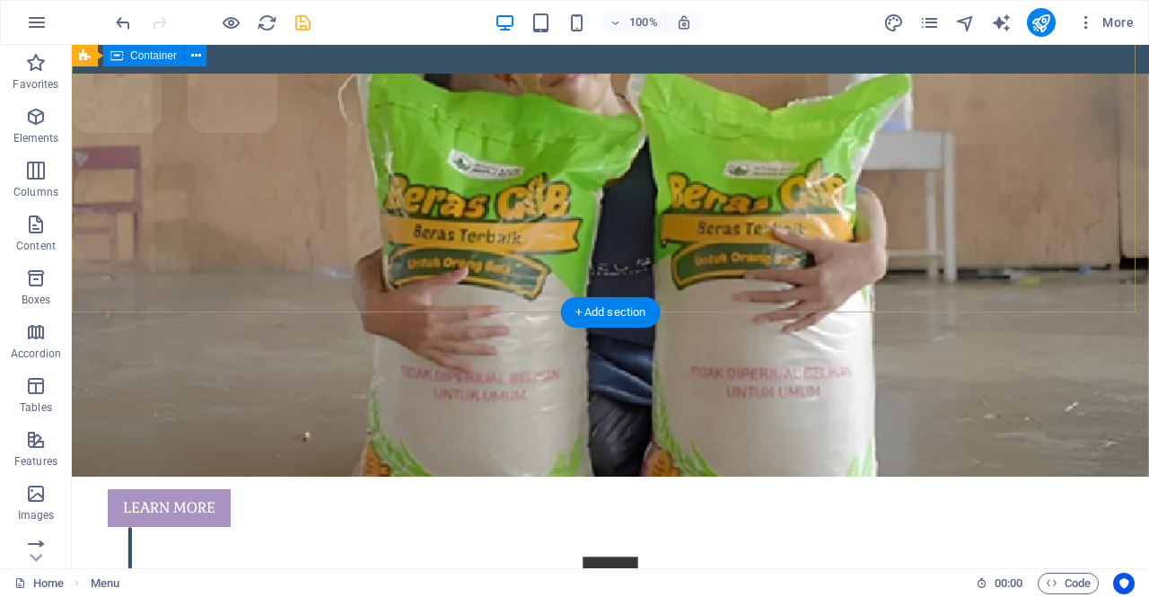
scroll to position [0, 0]
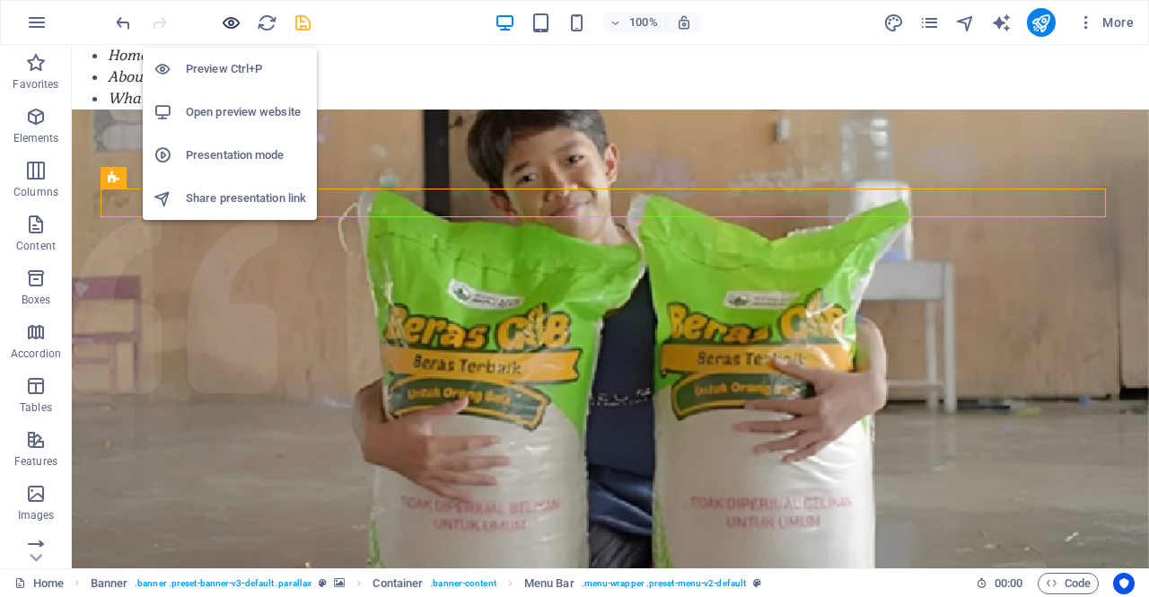
click at [233, 26] on icon "button" at bounding box center [231, 23] width 21 height 21
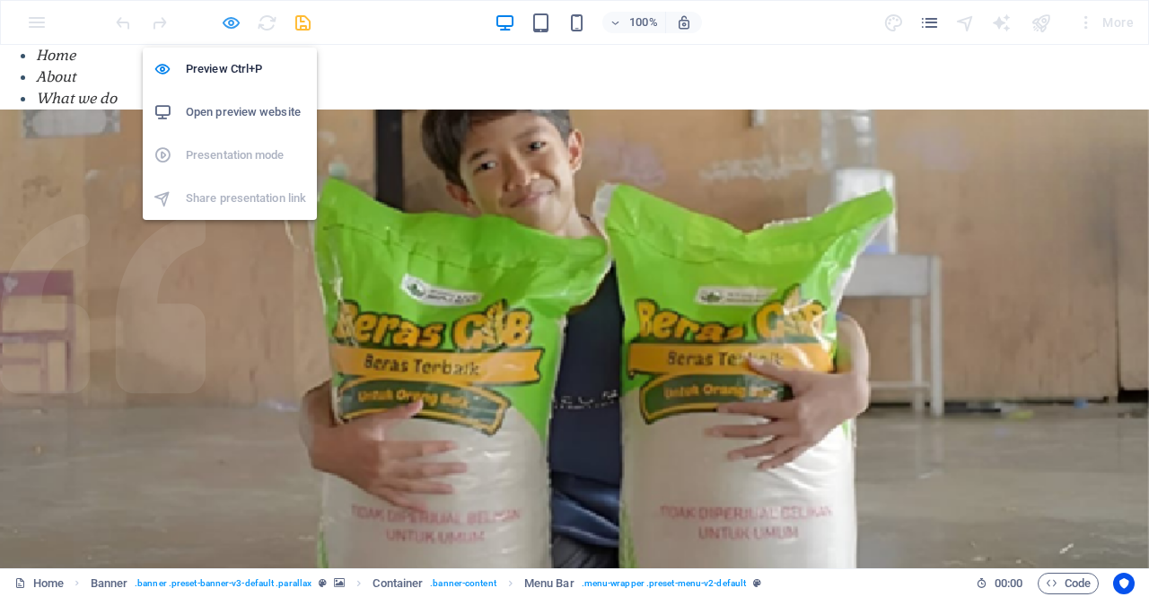
click at [235, 27] on icon "button" at bounding box center [231, 23] width 21 height 21
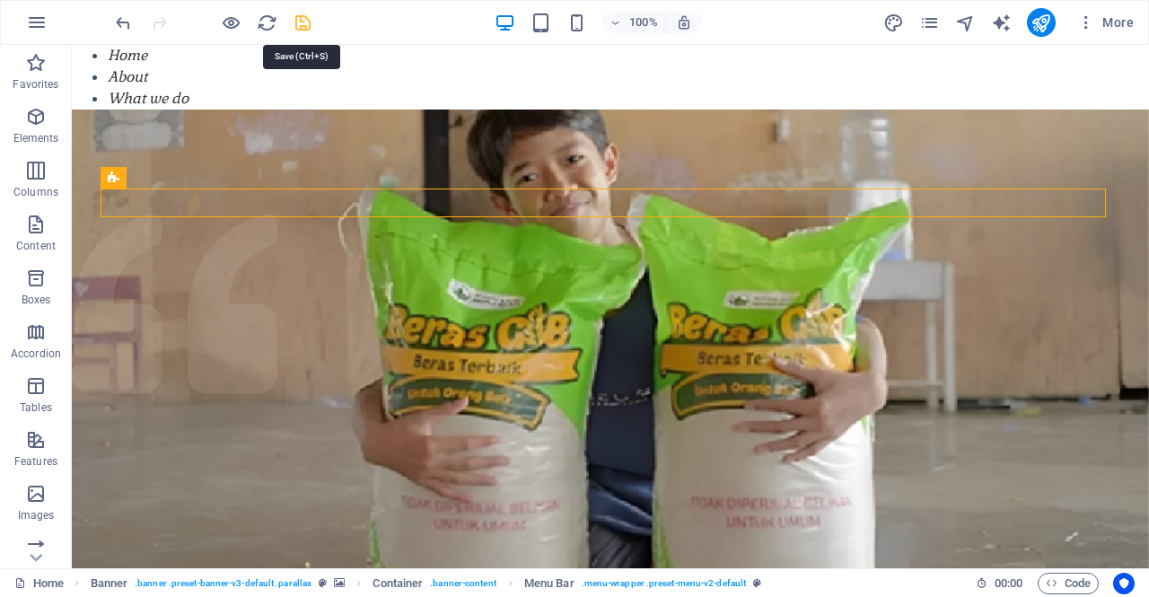
click at [307, 22] on icon "save" at bounding box center [303, 23] width 21 height 21
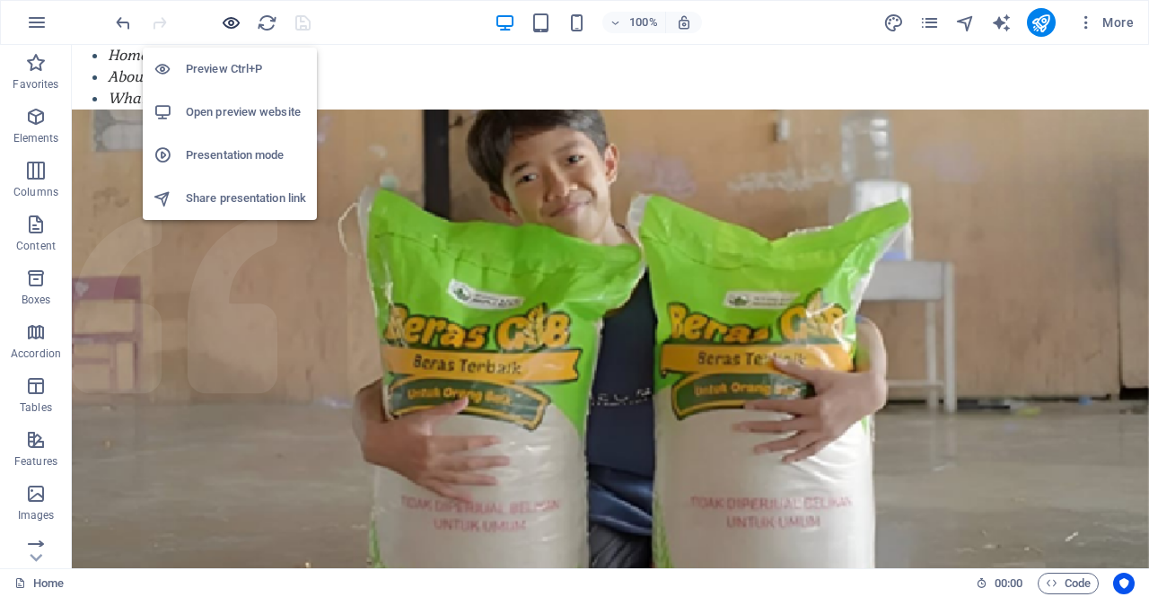
click at [223, 22] on icon "button" at bounding box center [231, 23] width 21 height 21
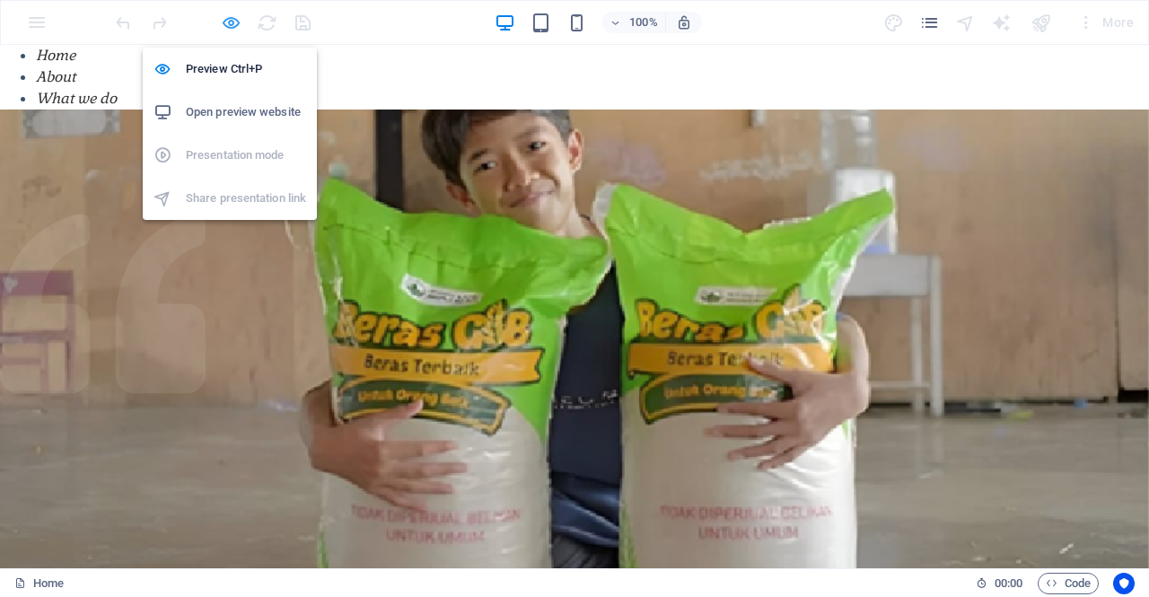
click at [230, 19] on icon "button" at bounding box center [231, 23] width 21 height 21
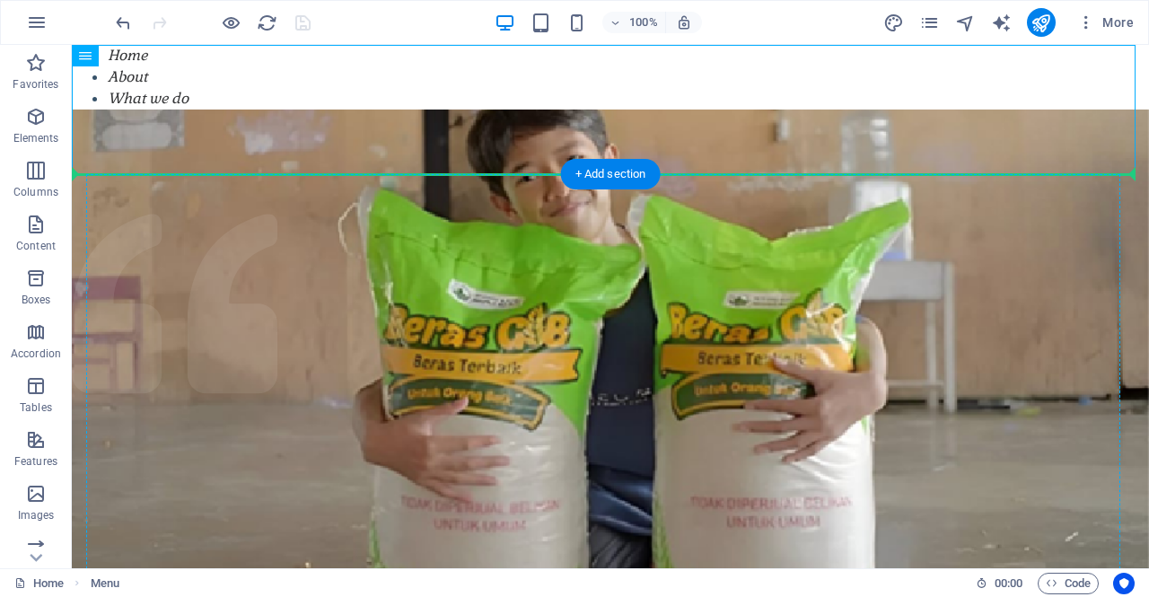
drag, startPoint x: 195, startPoint y: 104, endPoint x: 196, endPoint y: 201, distance: 97.0
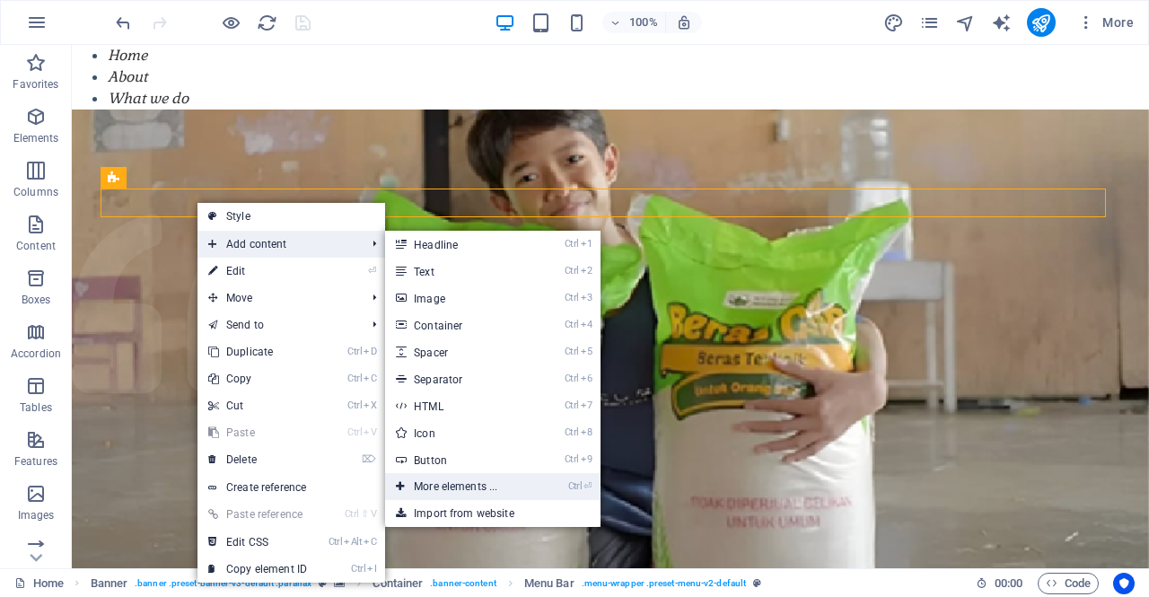
click at [513, 488] on link "Ctrl ⏎ More elements ..." at bounding box center [459, 486] width 148 height 27
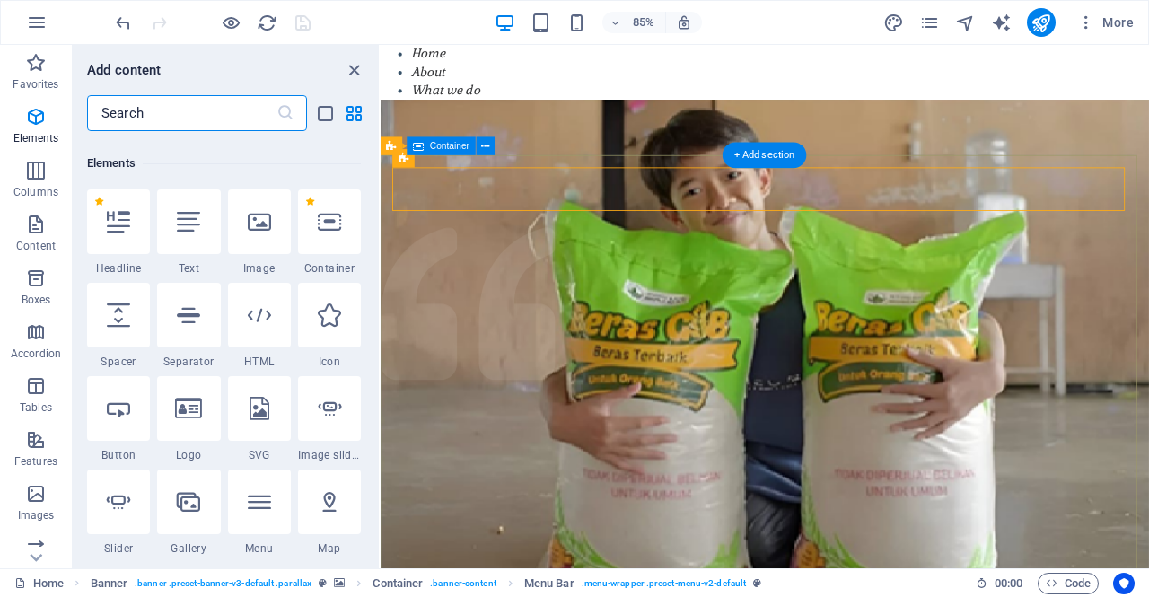
scroll to position [191, 0]
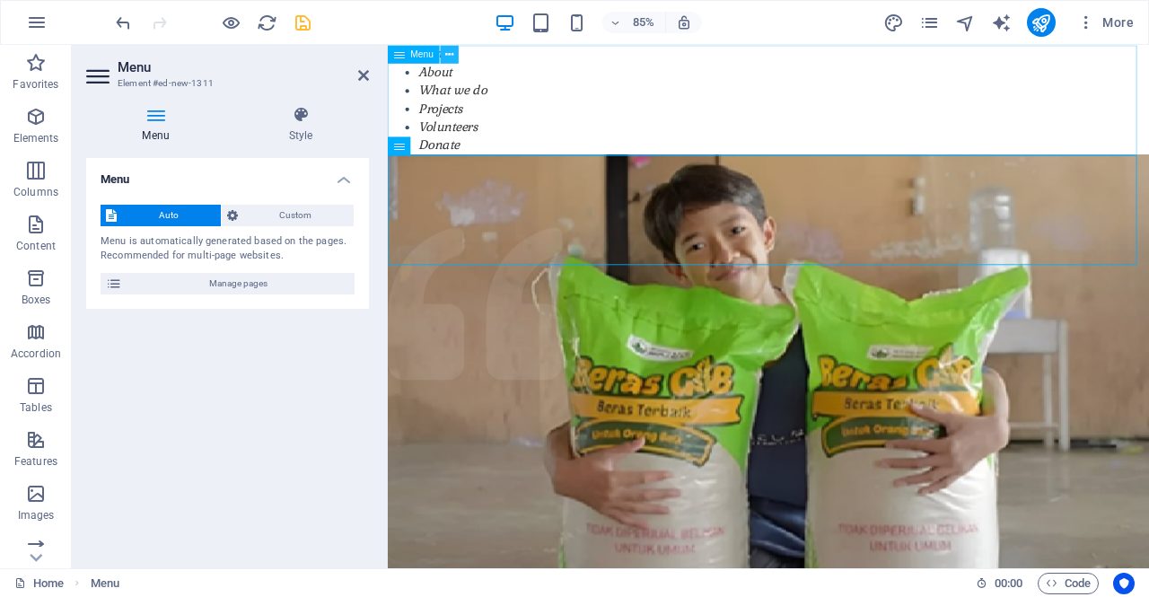
click at [450, 51] on icon at bounding box center [449, 54] width 8 height 16
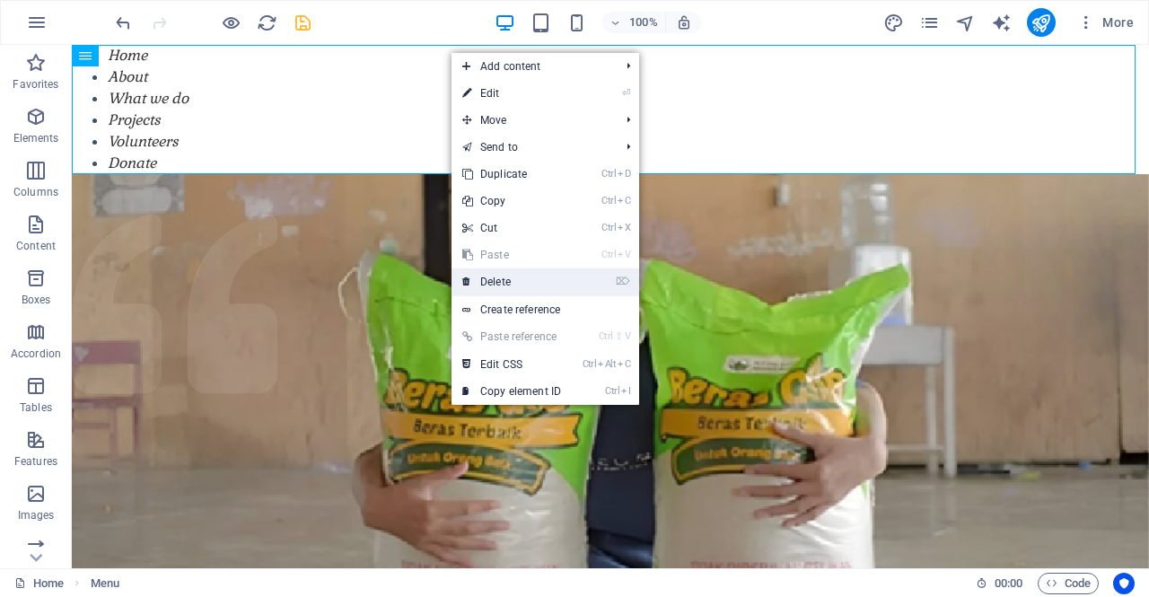
click at [518, 281] on link "⌦ Delete" at bounding box center [512, 281] width 120 height 27
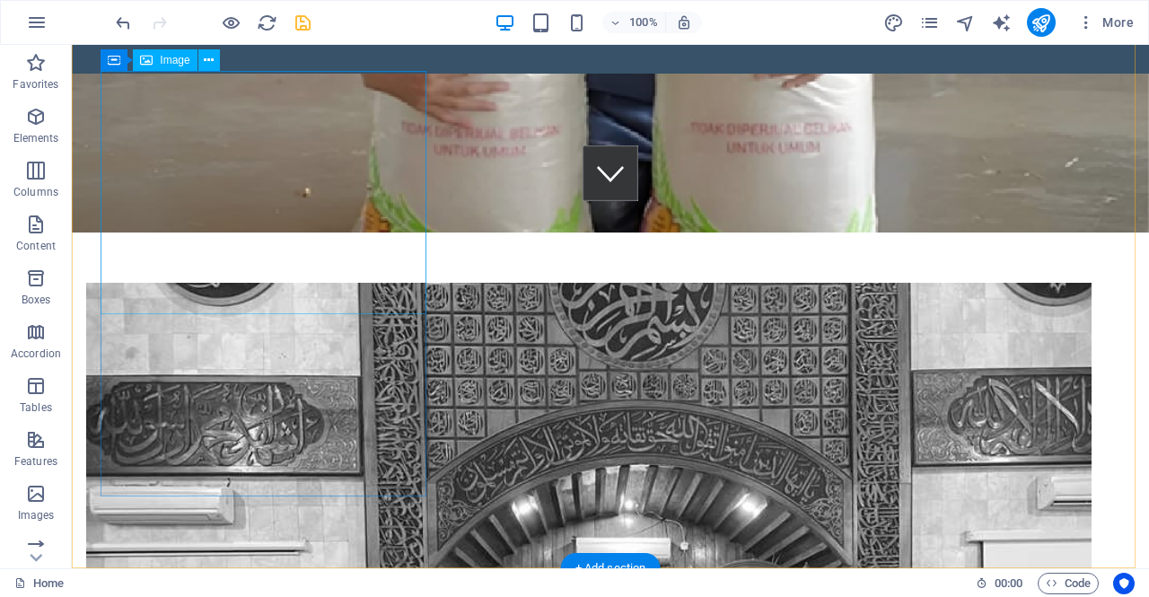
scroll to position [0, 0]
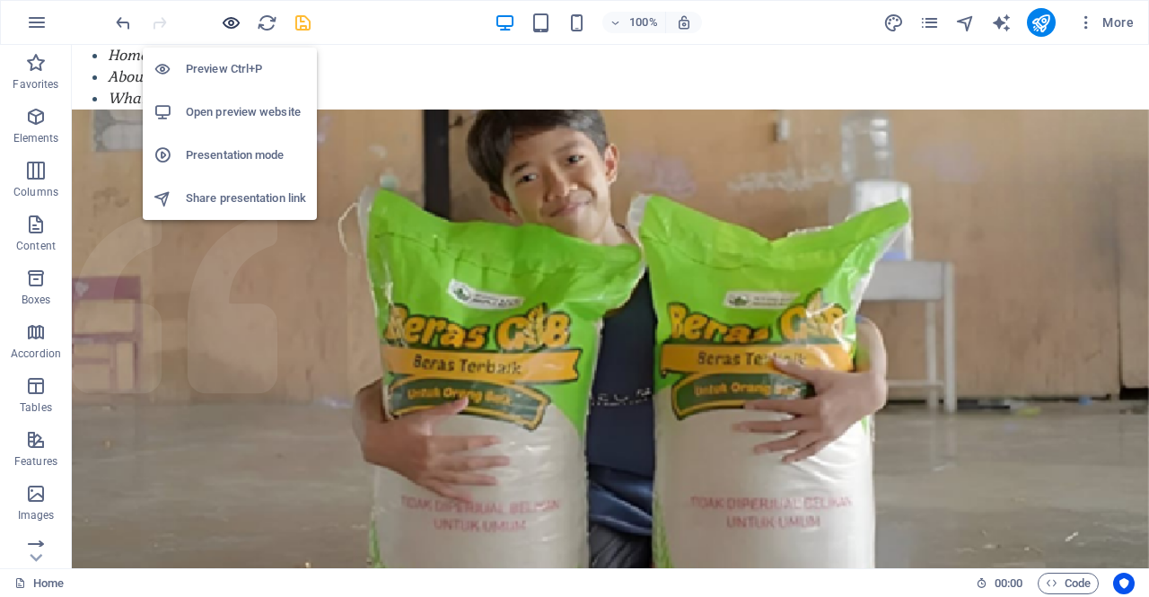
click at [232, 22] on icon "button" at bounding box center [231, 23] width 21 height 21
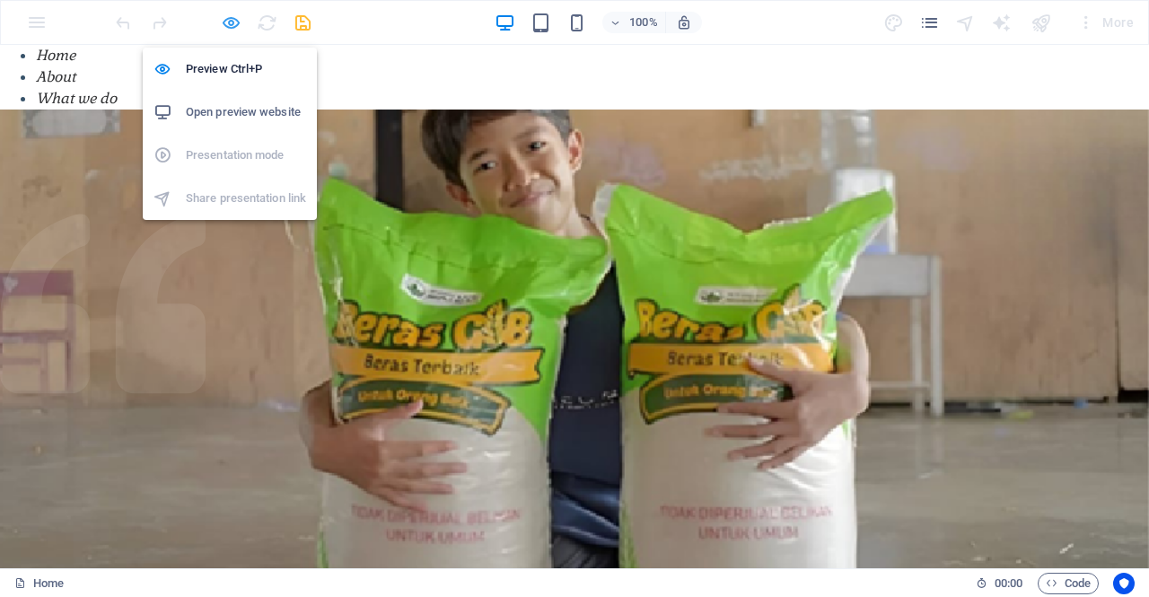
click at [235, 28] on icon "button" at bounding box center [231, 23] width 21 height 21
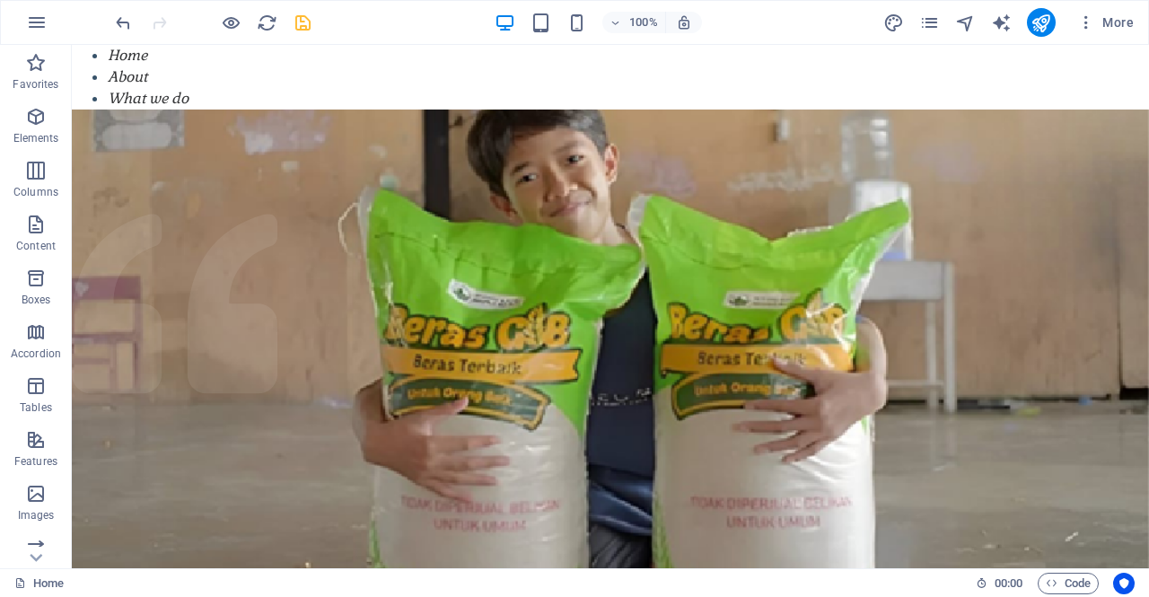
click at [307, 31] on icon "save" at bounding box center [303, 23] width 21 height 21
checkbox input "false"
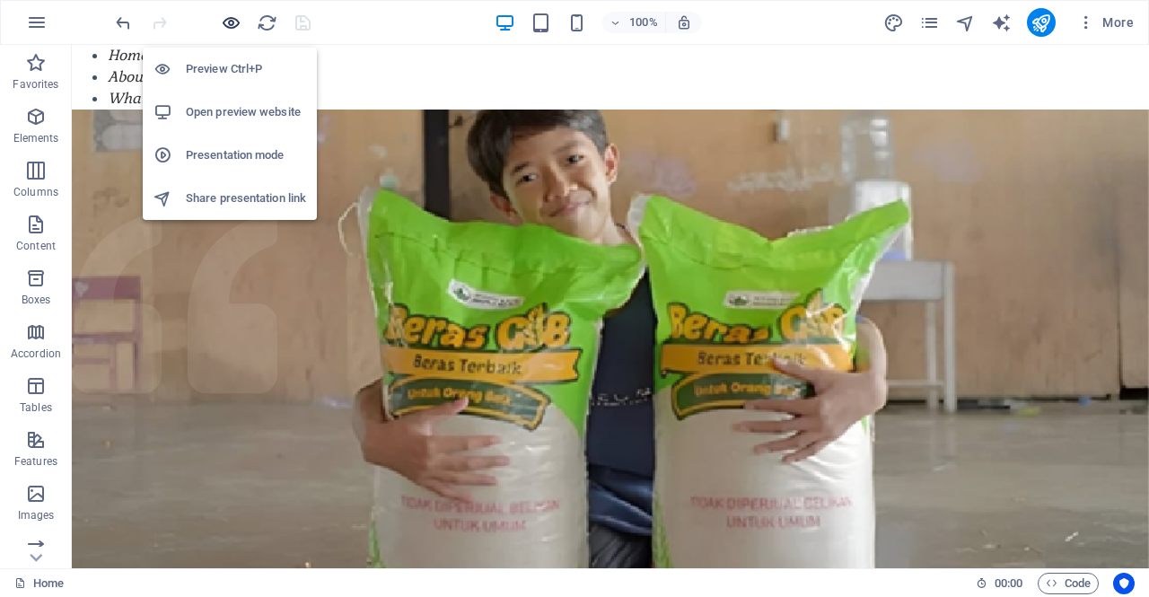
click at [231, 19] on icon "button" at bounding box center [231, 23] width 21 height 21
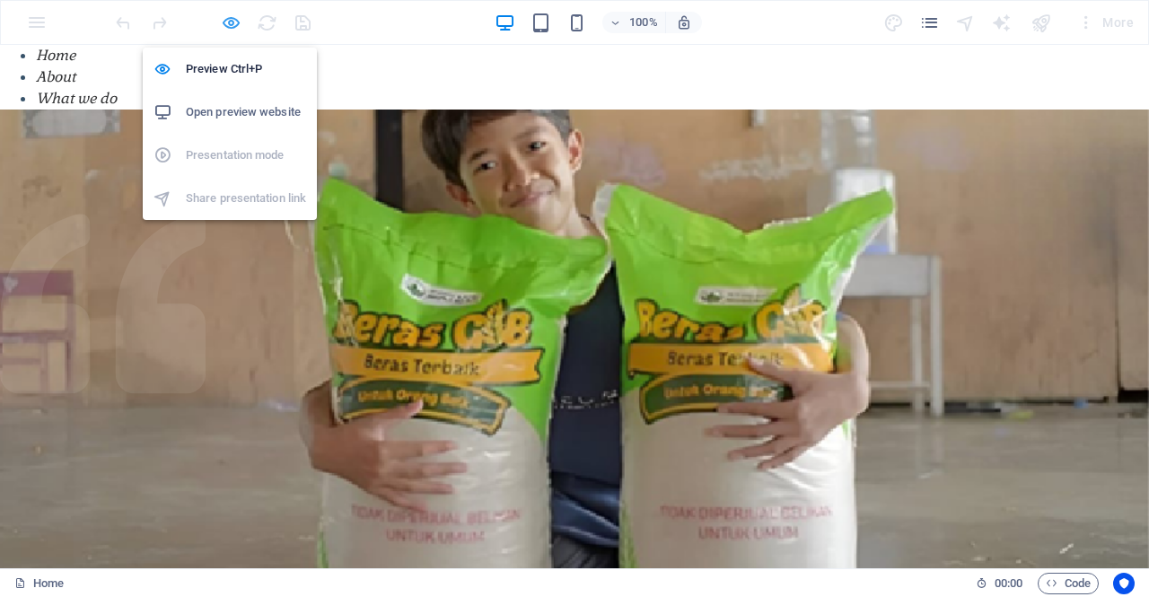
click at [231, 19] on icon "button" at bounding box center [231, 23] width 21 height 21
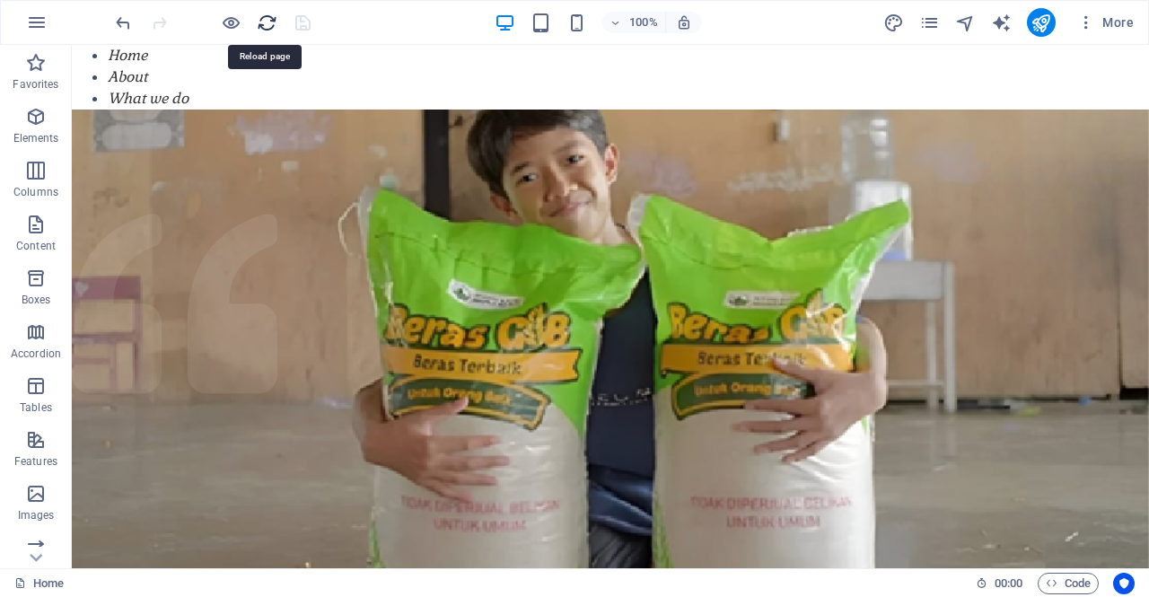
click at [266, 21] on icon "reload" at bounding box center [267, 23] width 21 height 21
click at [268, 27] on icon "reload" at bounding box center [267, 23] width 21 height 21
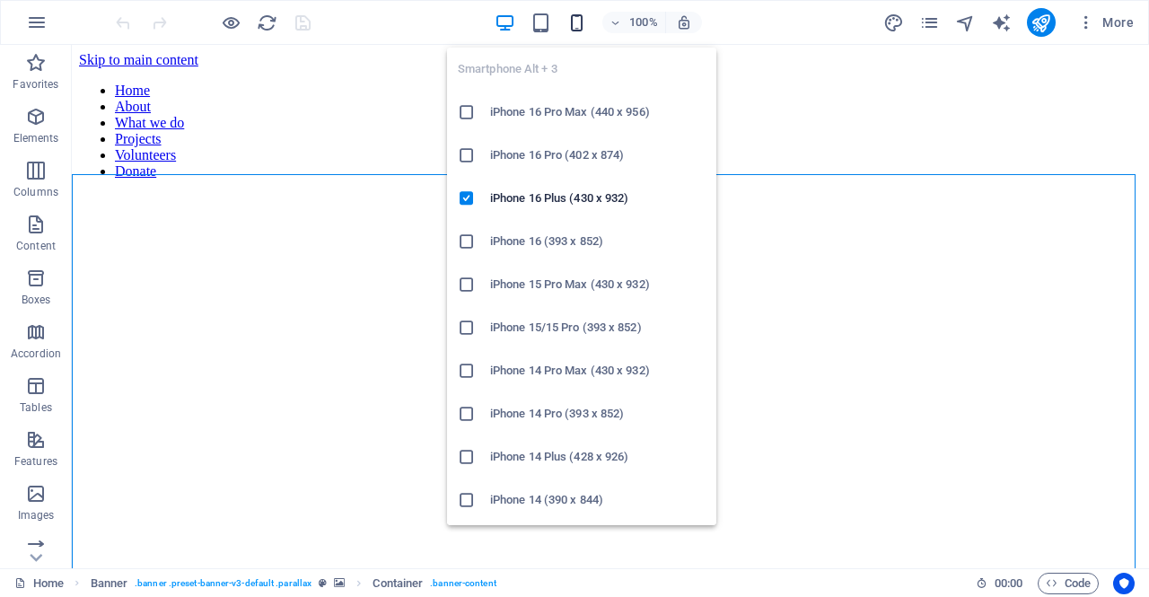
click at [576, 19] on icon "button" at bounding box center [577, 23] width 21 height 21
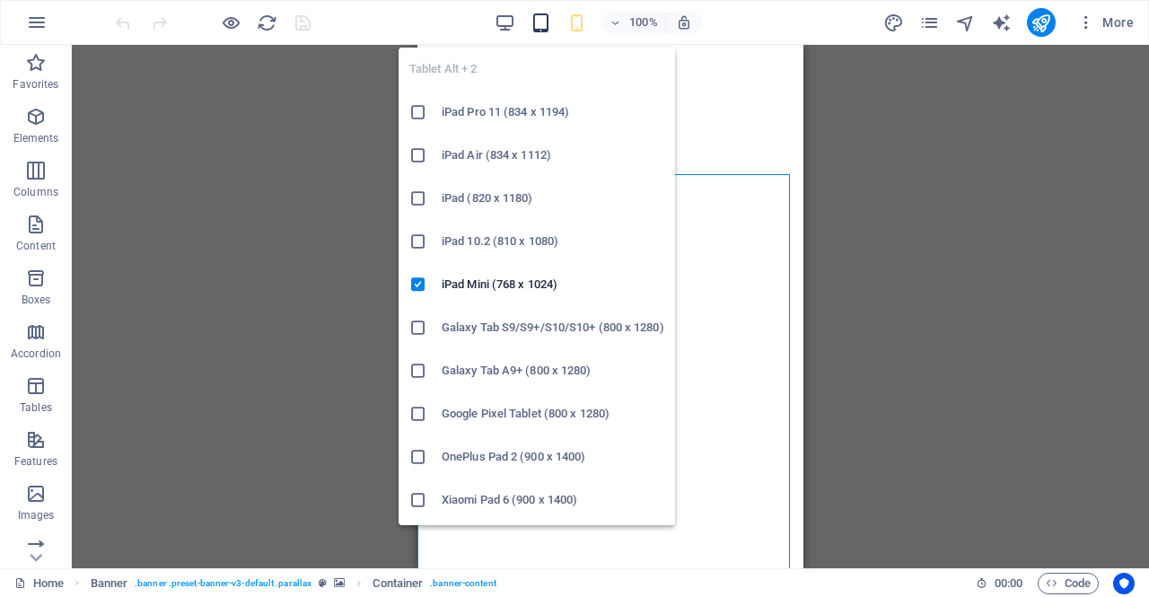
click at [548, 19] on icon "button" at bounding box center [541, 23] width 21 height 21
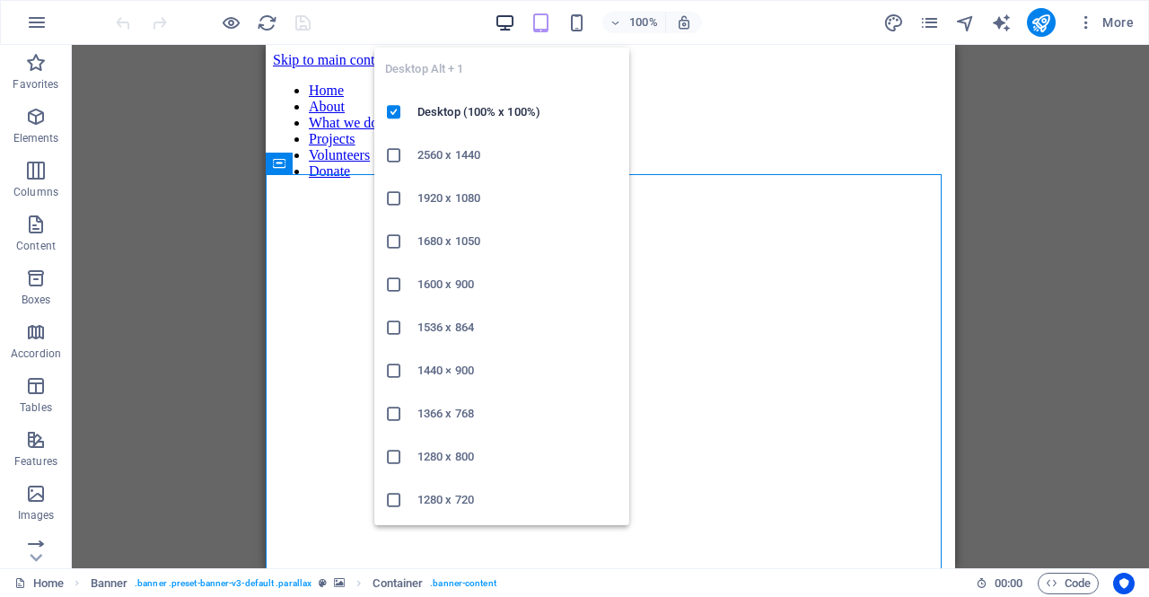
click at [506, 27] on icon "button" at bounding box center [505, 23] width 21 height 21
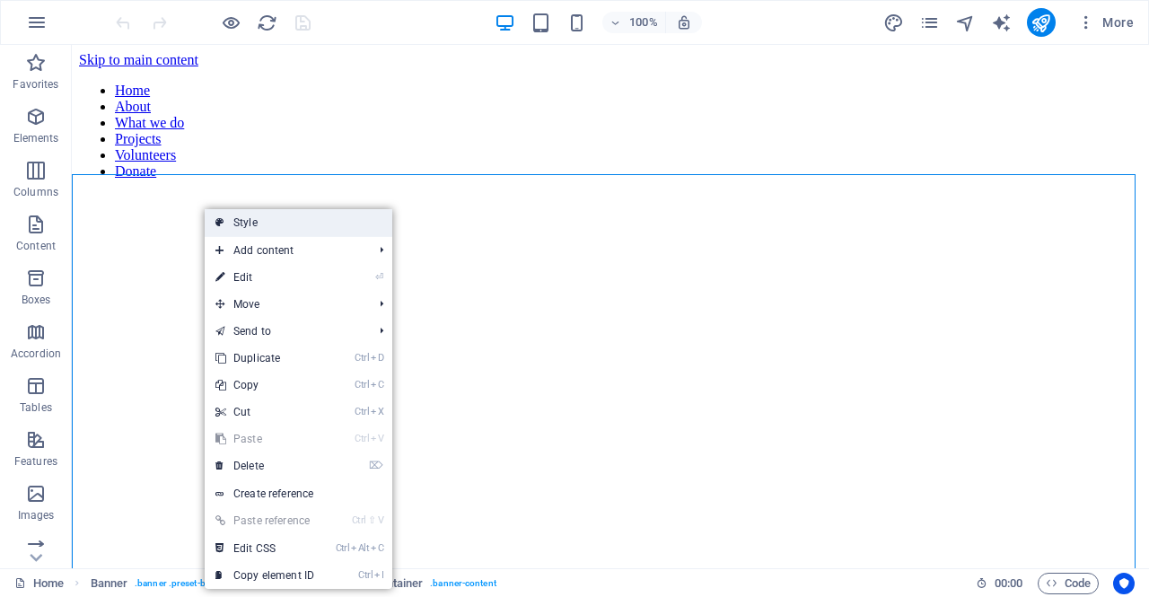
click at [249, 224] on link "Style" at bounding box center [299, 222] width 188 height 27
select select "rem"
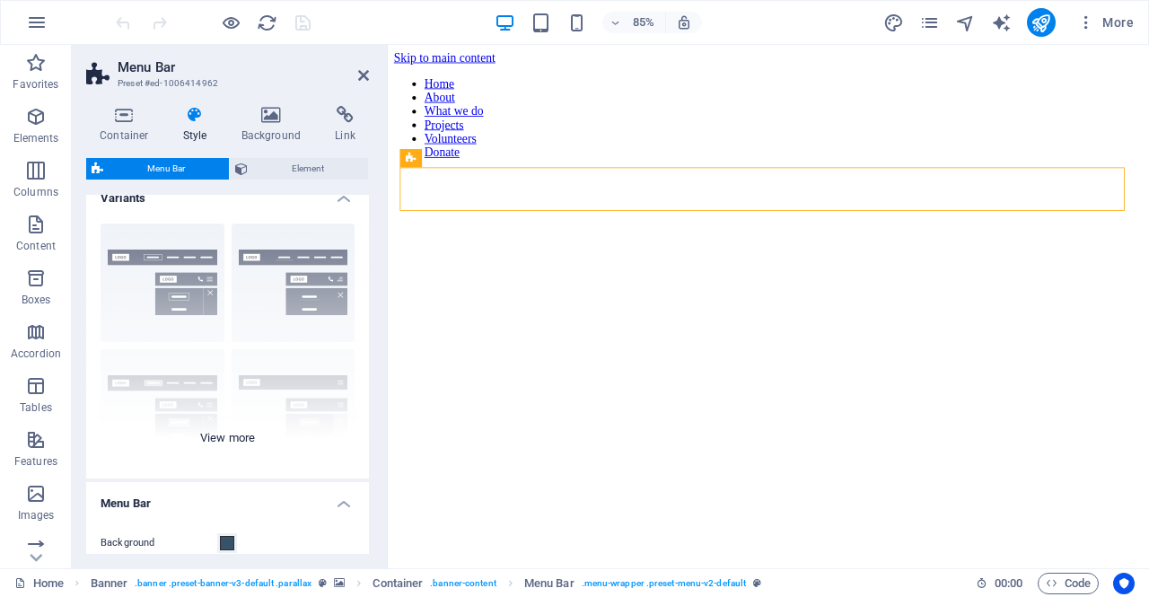
scroll to position [15, 0]
click at [233, 436] on div "Border Centered Default Fixed Loki Trigger Wide XXL" at bounding box center [227, 346] width 283 height 269
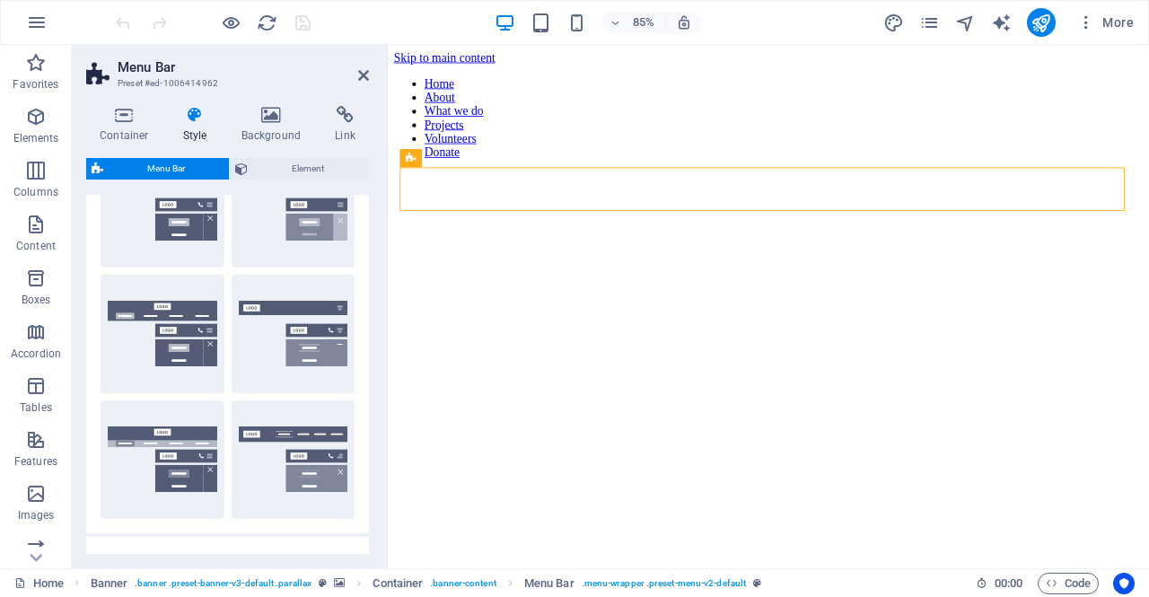
scroll to position [219, 0]
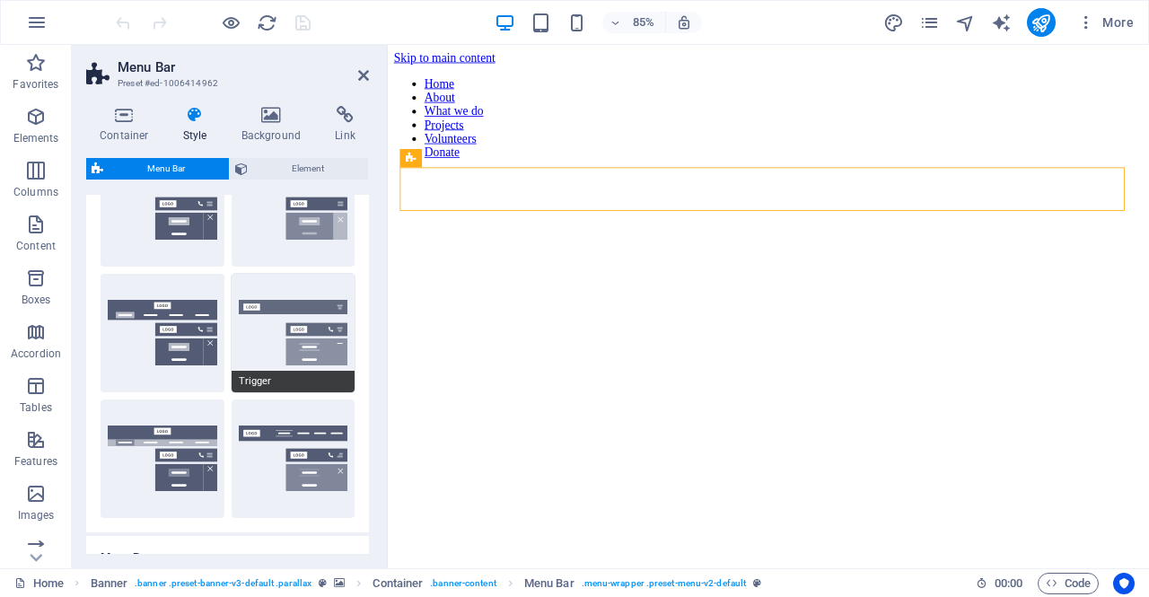
click at [297, 331] on button "Trigger" at bounding box center [294, 333] width 124 height 119
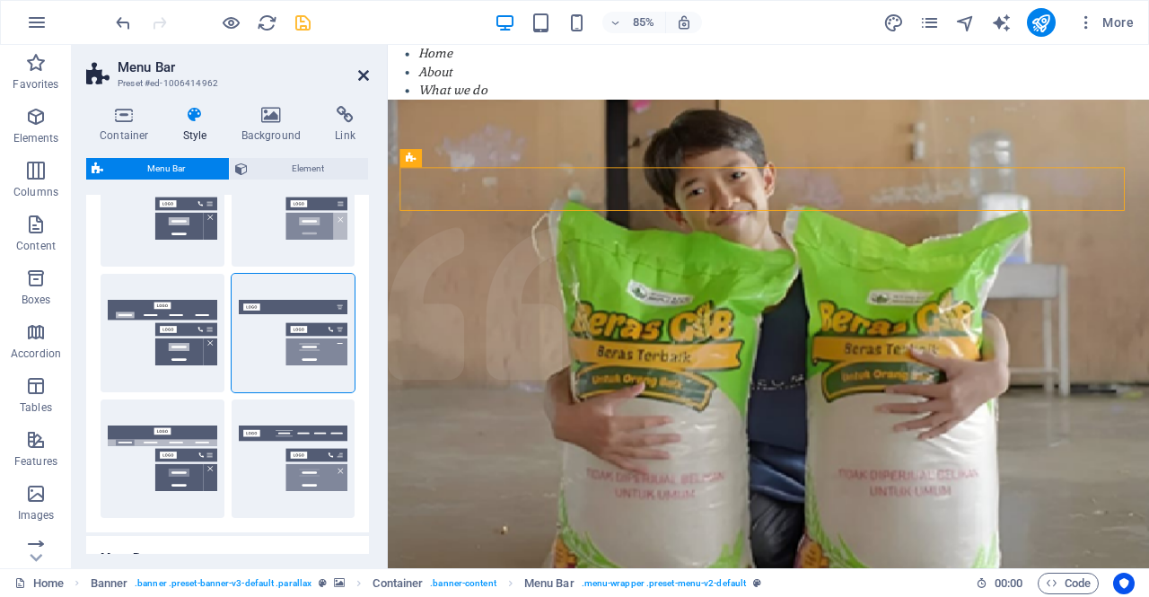
click at [367, 71] on icon at bounding box center [363, 75] width 11 height 14
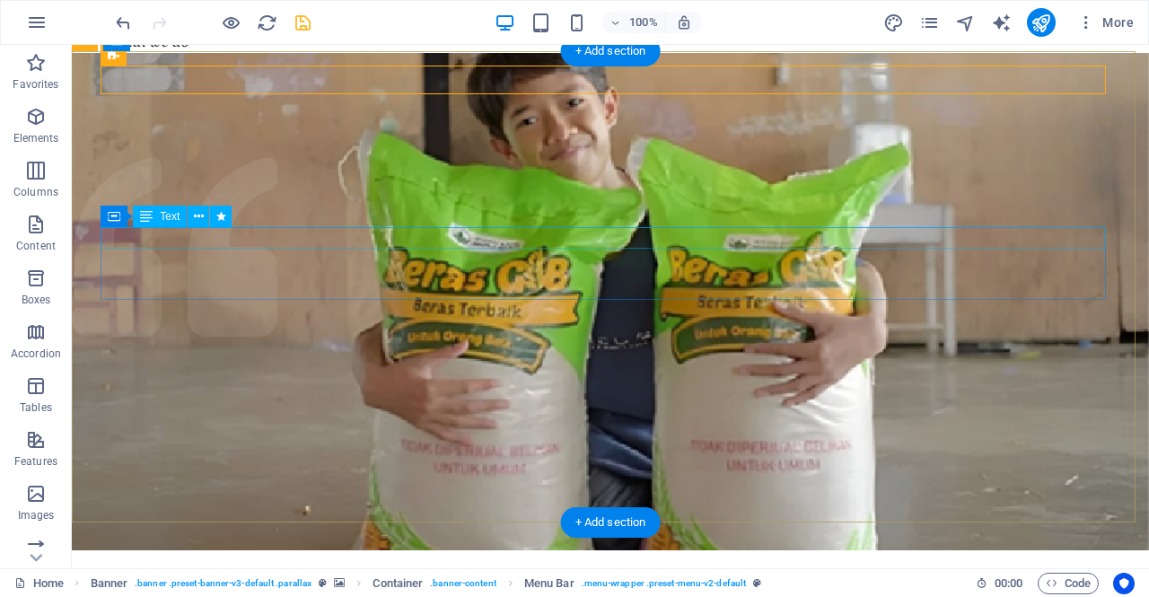
scroll to position [0, 0]
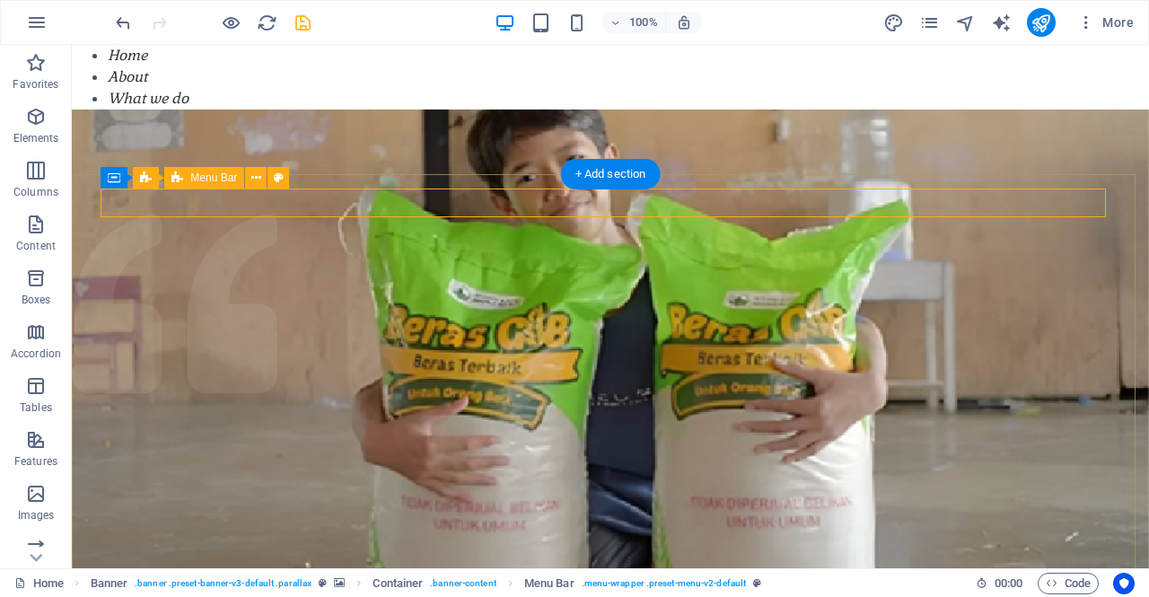
drag, startPoint x: 216, startPoint y: 102, endPoint x: 219, endPoint y: 209, distance: 106.9
drag, startPoint x: 152, startPoint y: 79, endPoint x: 191, endPoint y: 202, distance: 129.2
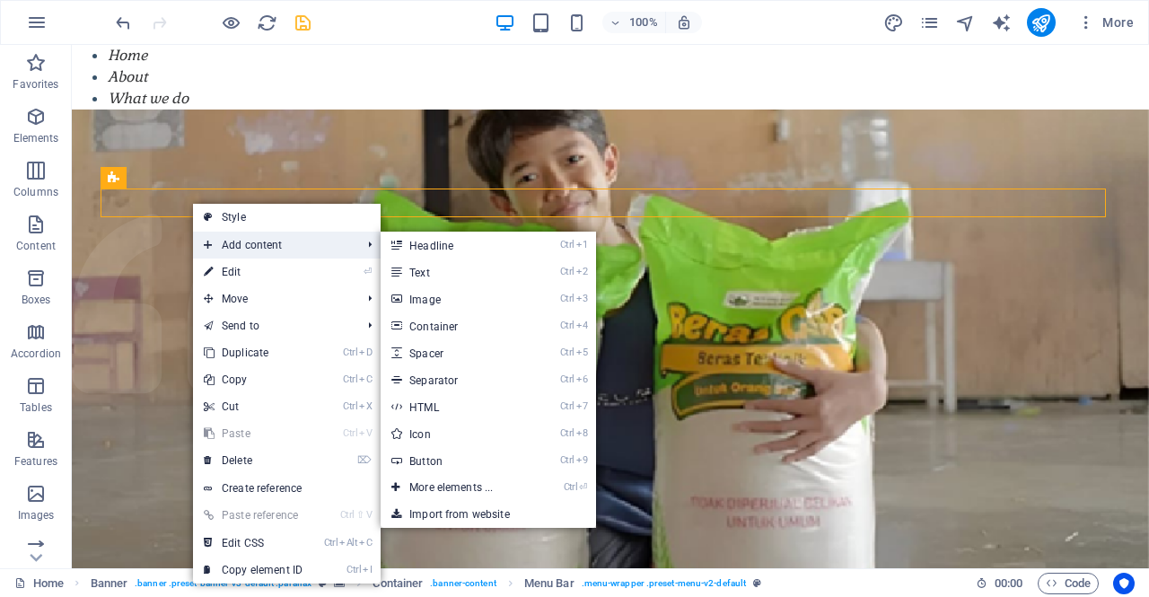
click at [266, 238] on span "Add content" at bounding box center [273, 245] width 161 height 27
click at [472, 490] on link "Ctrl ⏎ More elements ..." at bounding box center [455, 487] width 148 height 27
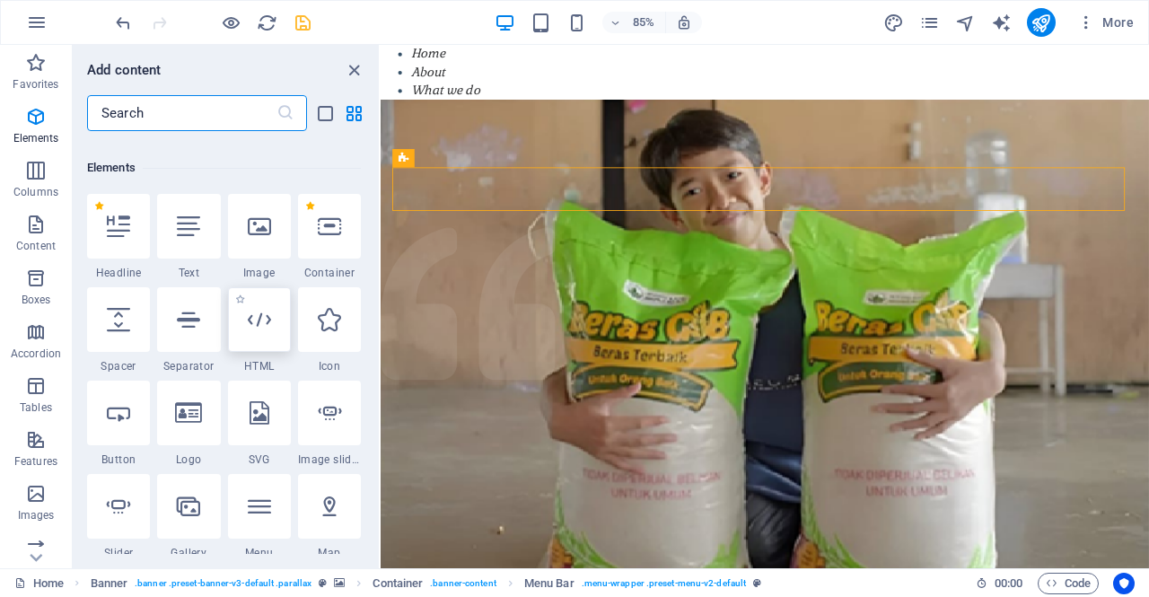
scroll to position [191, 0]
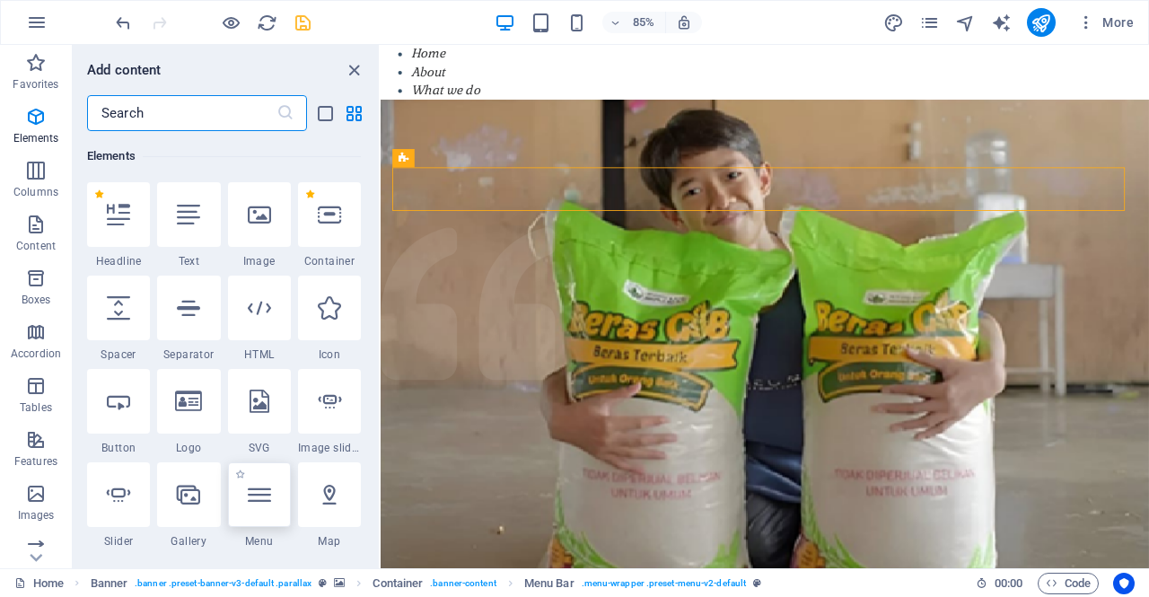
click at [273, 477] on div at bounding box center [259, 494] width 63 height 65
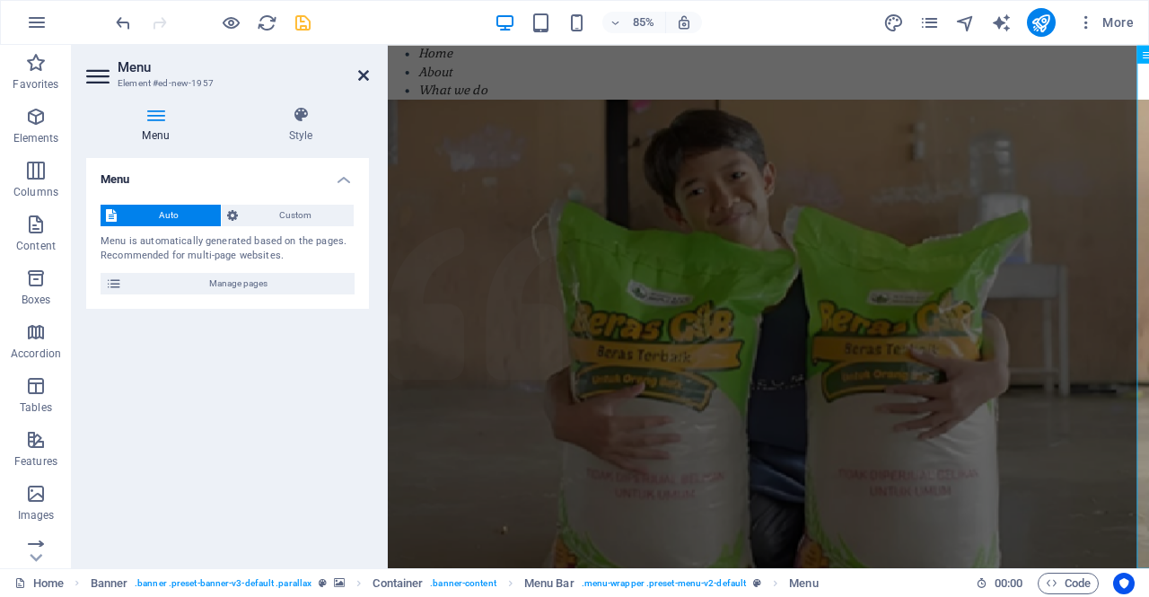
click at [365, 73] on icon at bounding box center [363, 75] width 11 height 14
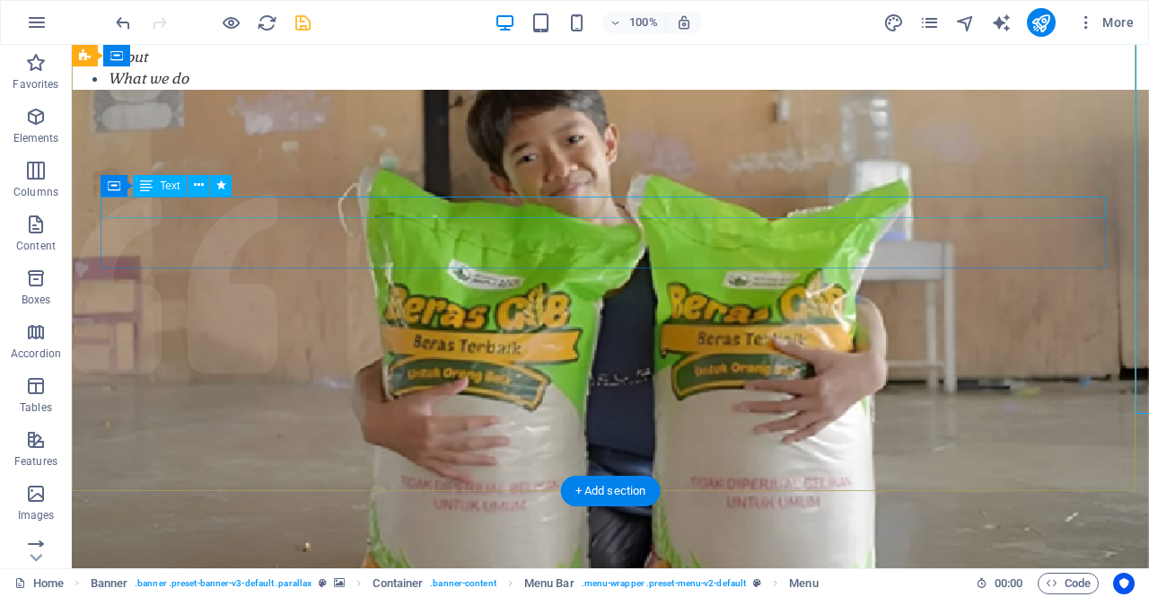
scroll to position [0, 0]
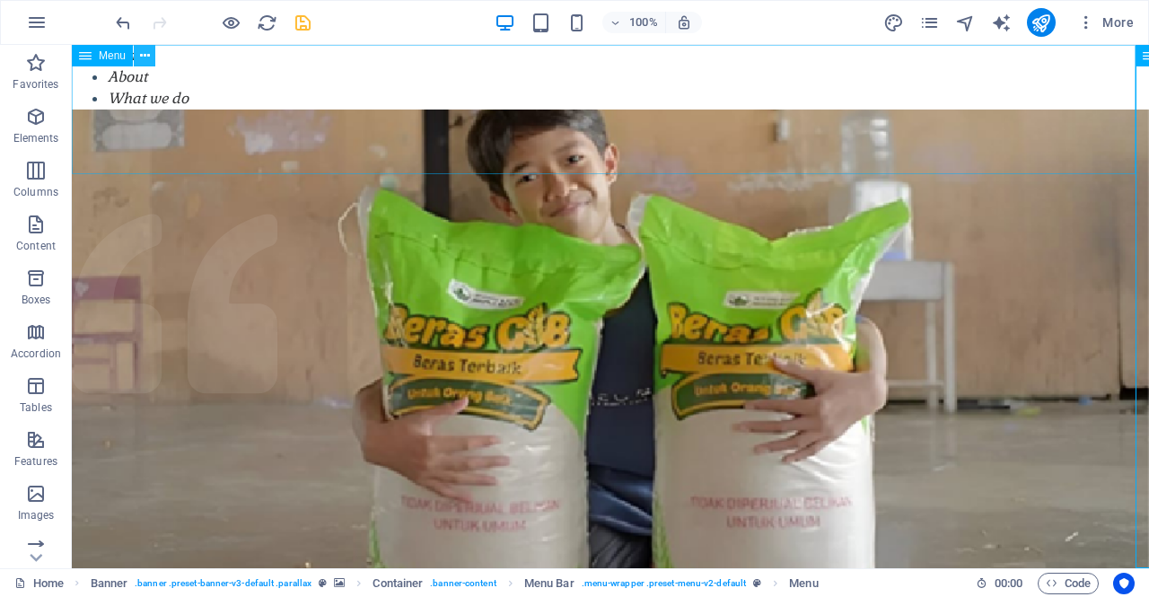
click at [146, 57] on icon at bounding box center [145, 56] width 10 height 19
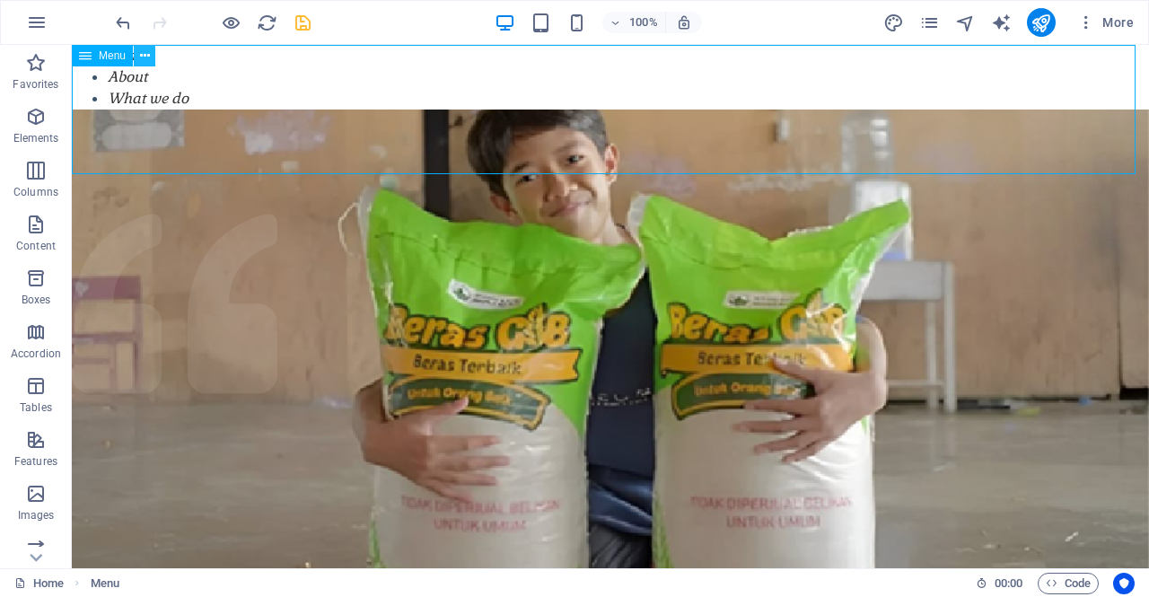
click at [148, 58] on icon at bounding box center [145, 56] width 10 height 19
click at [121, 59] on span "Menu" at bounding box center [112, 55] width 27 height 11
click at [144, 55] on icon at bounding box center [145, 56] width 10 height 19
click at [143, 57] on icon at bounding box center [145, 56] width 10 height 19
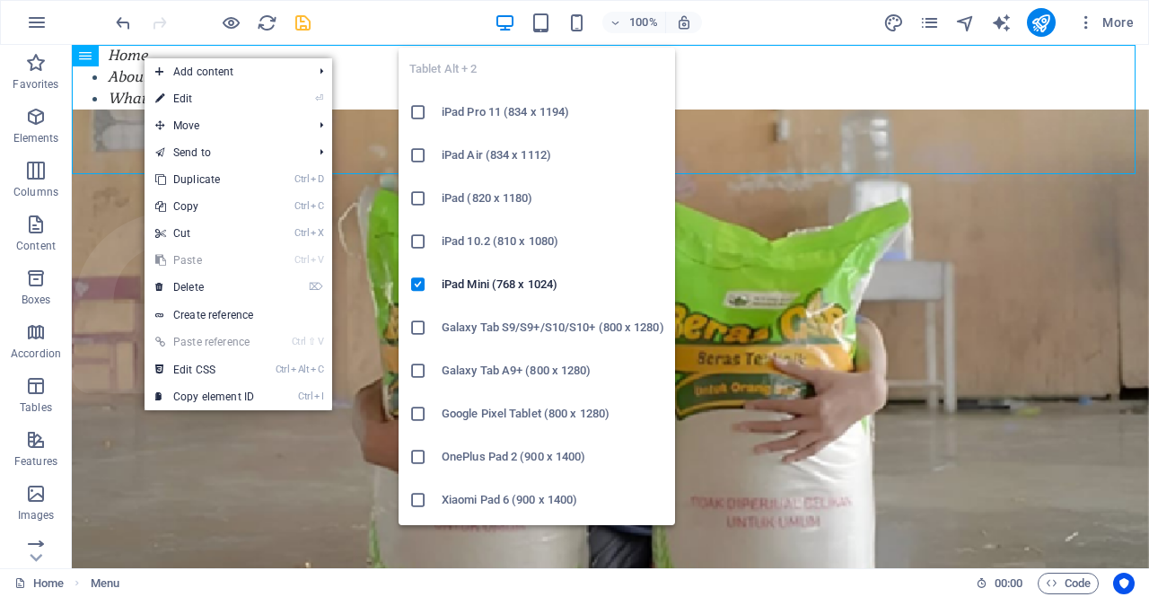
click at [552, 32] on span at bounding box center [542, 23] width 22 height 22
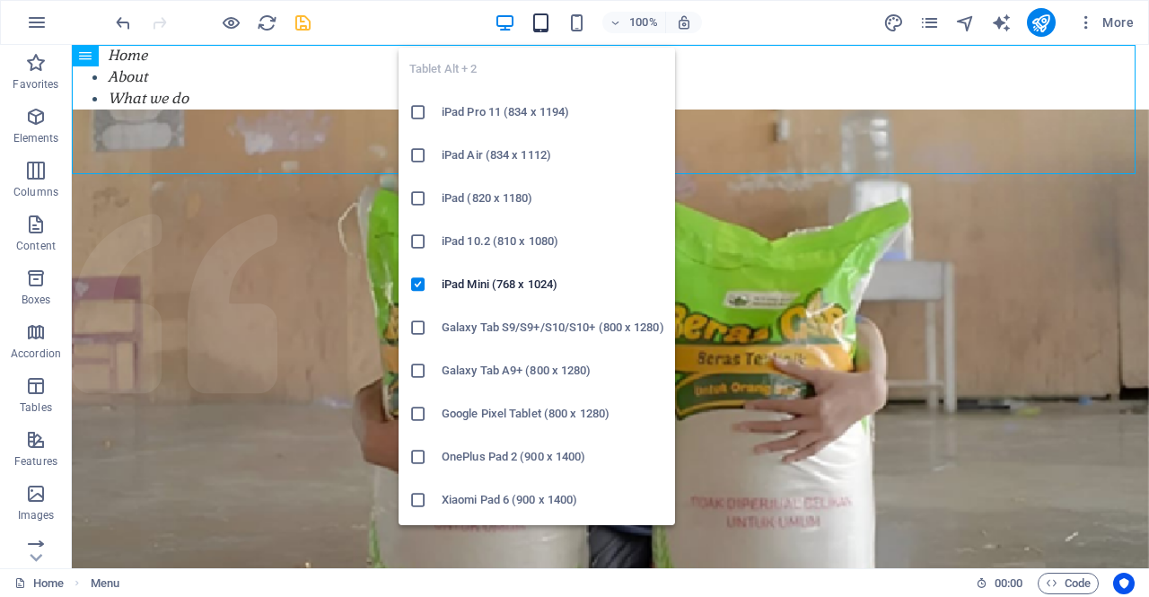
click at [548, 28] on icon "button" at bounding box center [541, 23] width 21 height 21
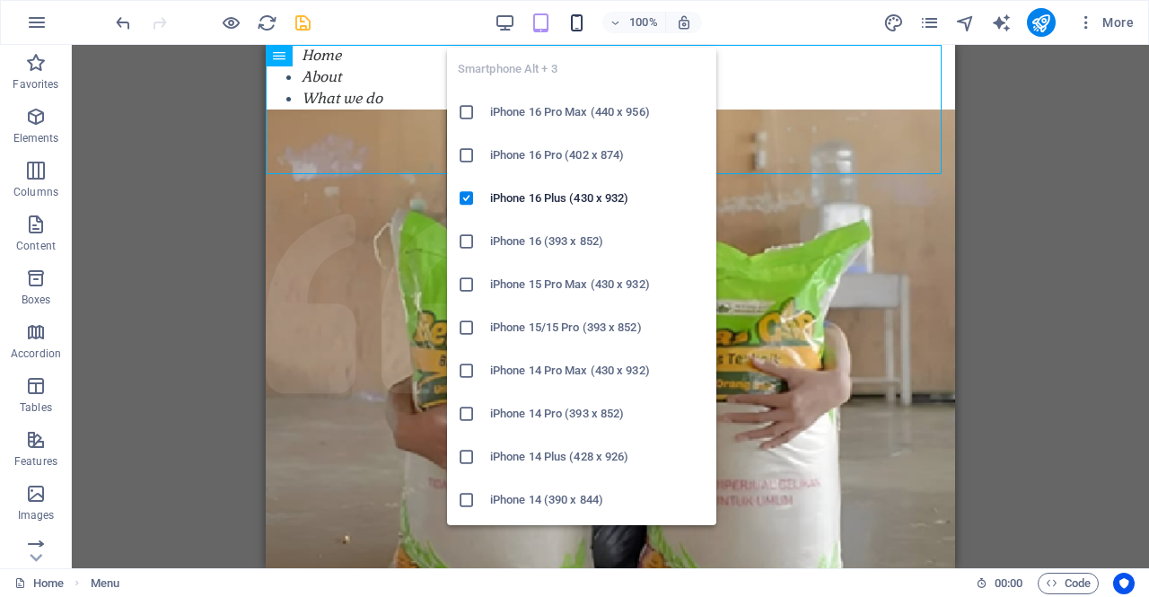
click at [583, 22] on icon "button" at bounding box center [577, 23] width 21 height 21
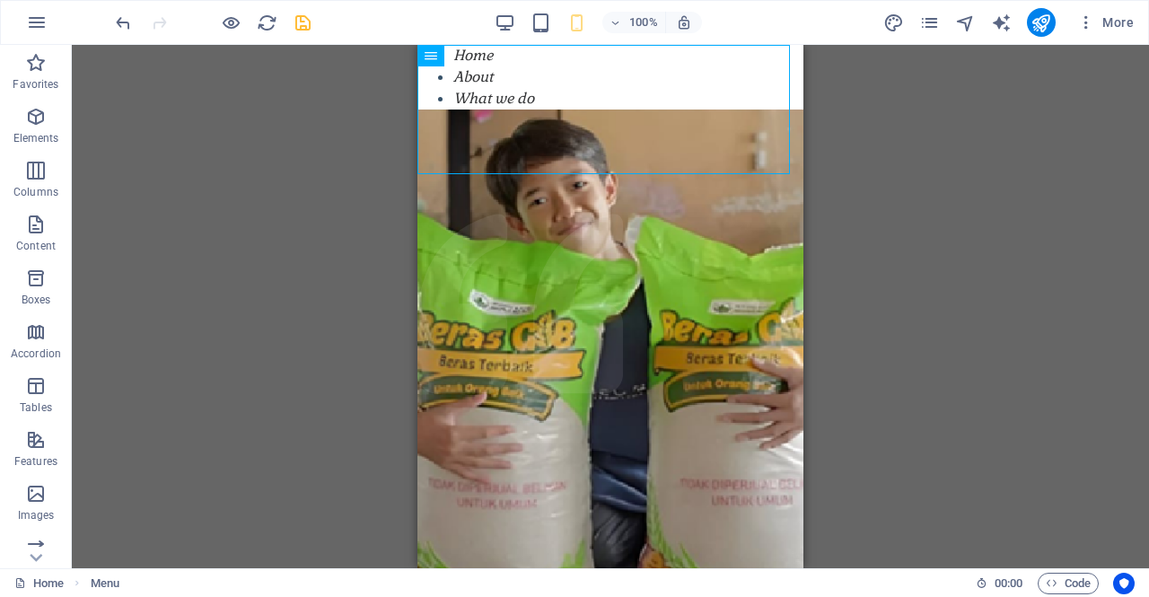
click at [519, 22] on div "100%" at bounding box center [598, 22] width 207 height 29
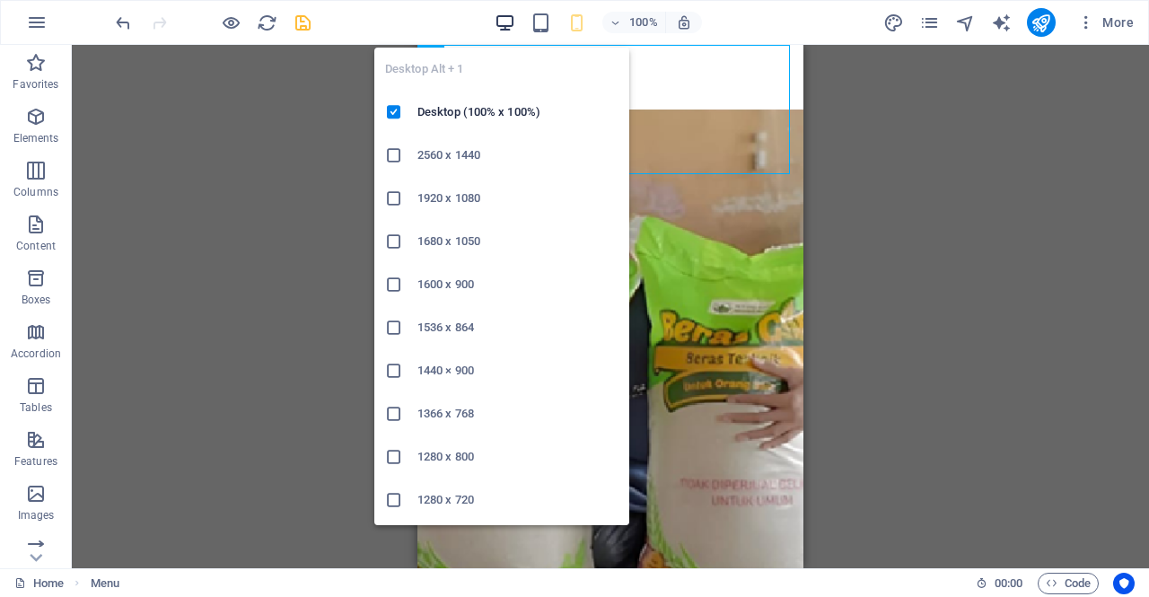
click at [506, 22] on icon "button" at bounding box center [505, 23] width 21 height 21
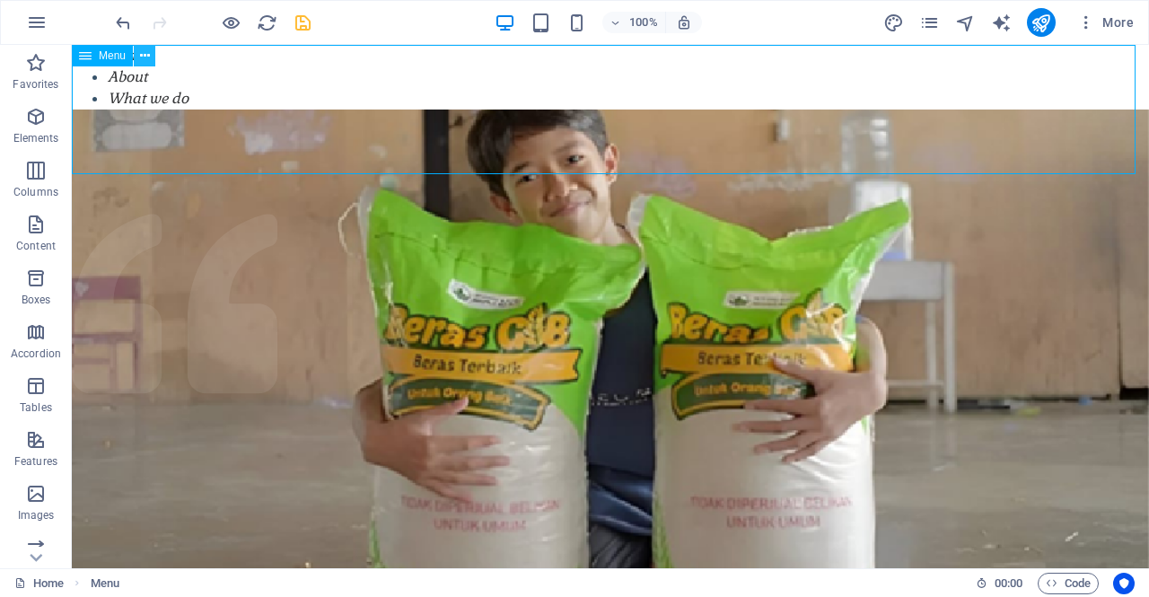
click at [142, 57] on icon at bounding box center [145, 56] width 10 height 19
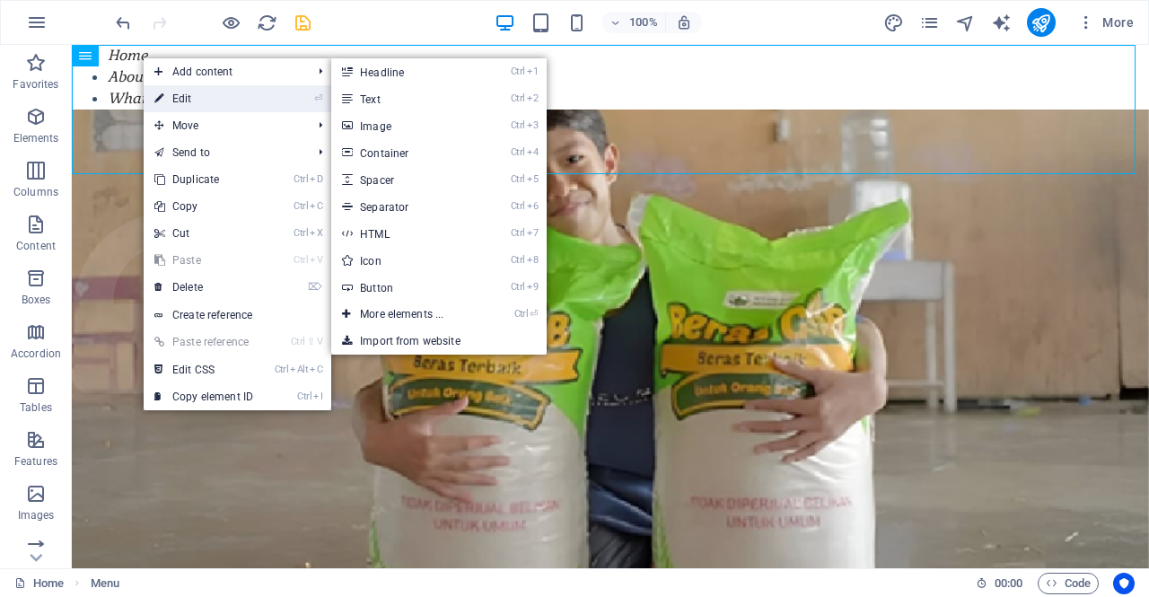
click at [169, 99] on link "⏎ Edit" at bounding box center [204, 98] width 120 height 27
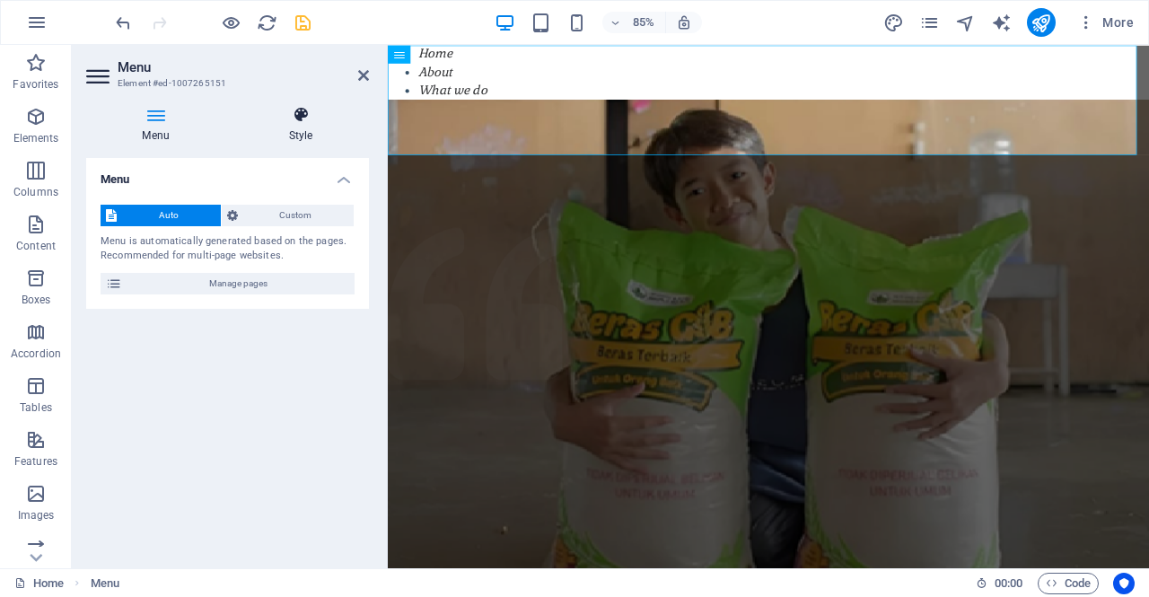
click at [295, 119] on icon at bounding box center [301, 115] width 136 height 18
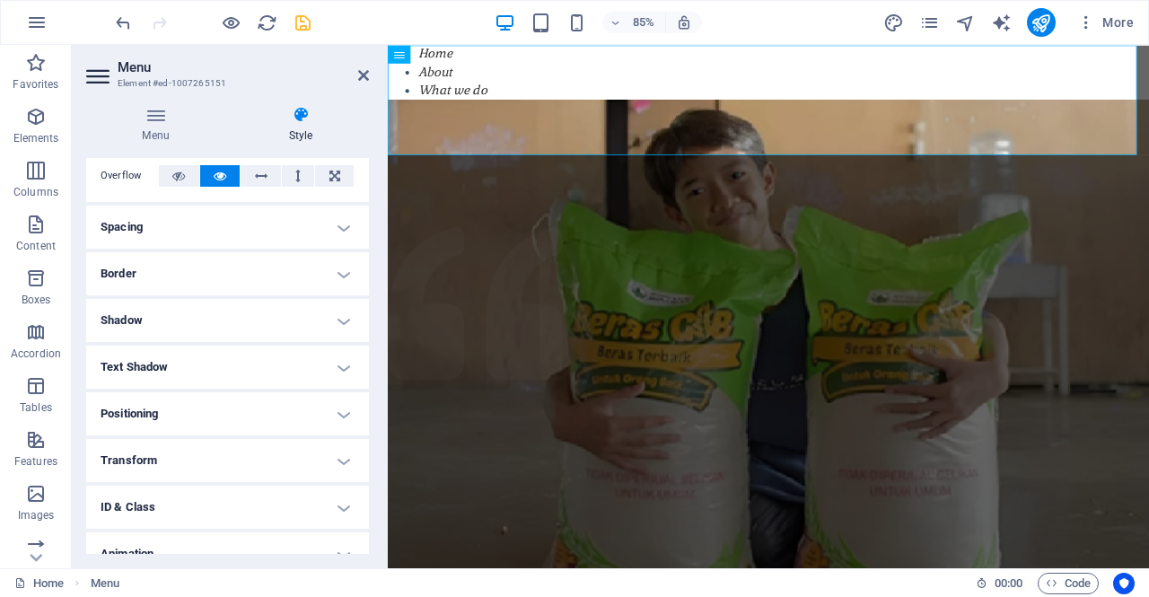
scroll to position [170, 0]
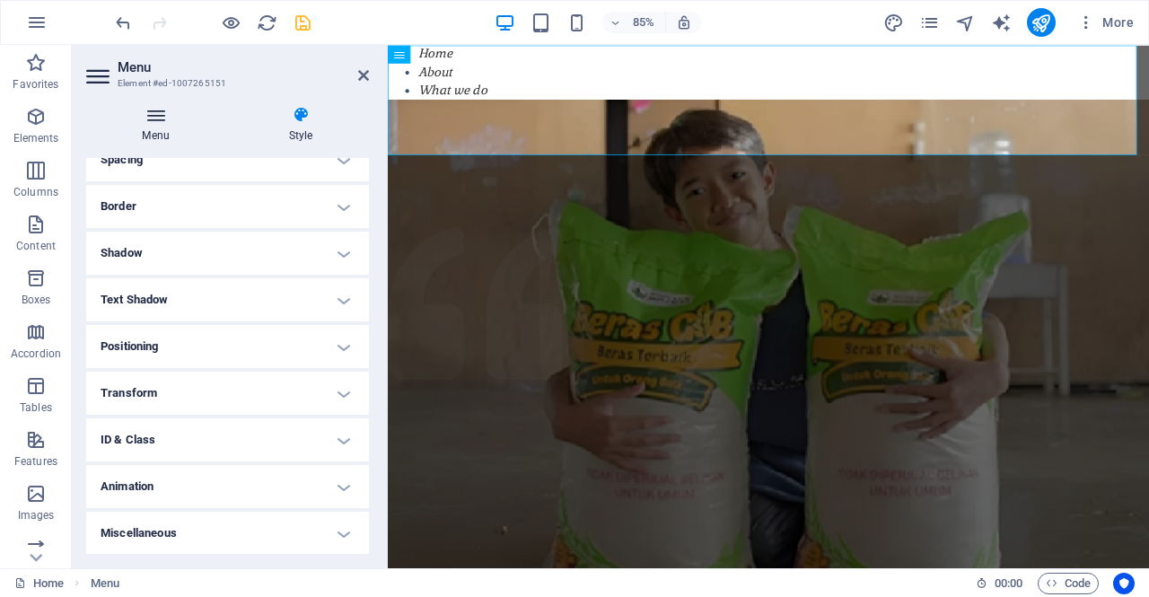
click at [156, 128] on h4 "Menu" at bounding box center [159, 125] width 146 height 38
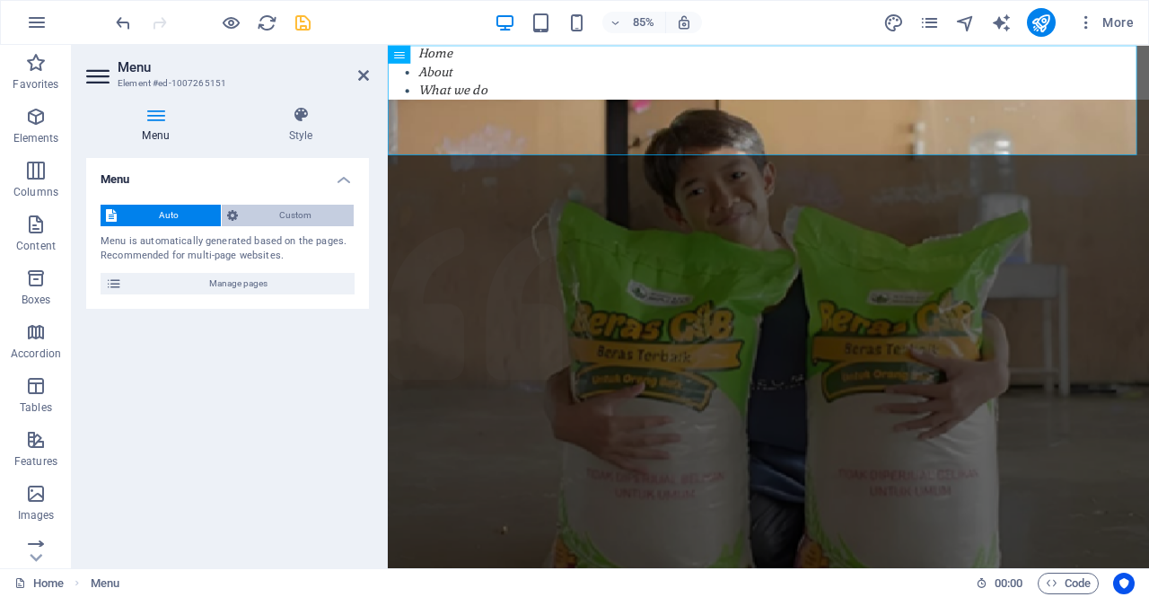
click at [282, 216] on span "Custom" at bounding box center [296, 216] width 106 height 22
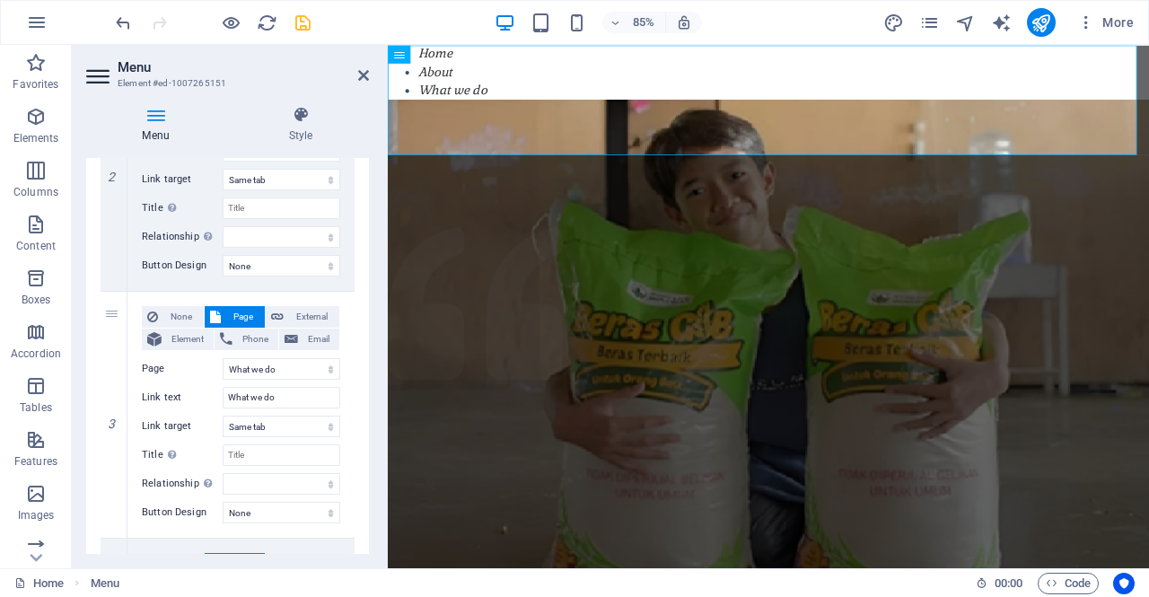
scroll to position [0, 0]
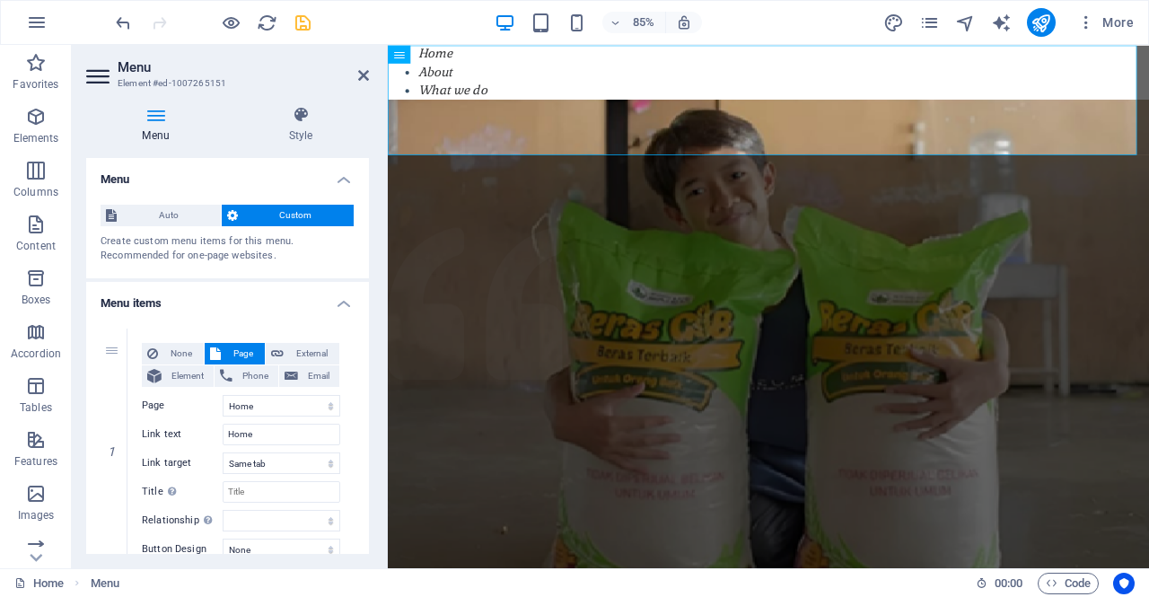
click at [171, 133] on h4 "Menu" at bounding box center [159, 125] width 146 height 38
click at [368, 72] on icon at bounding box center [363, 75] width 11 height 14
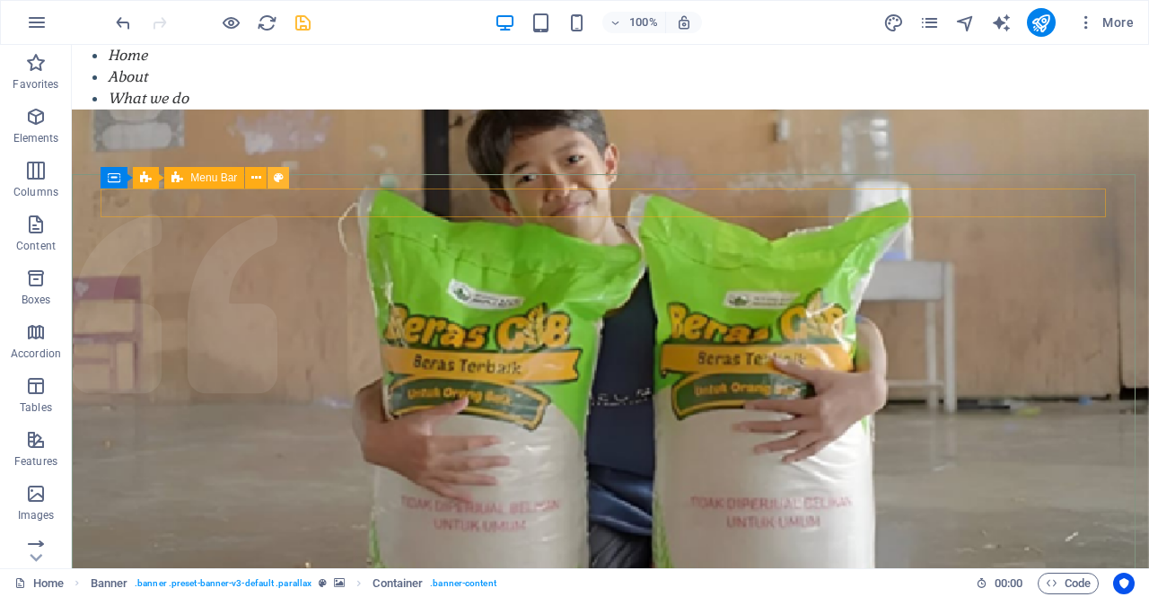
click at [274, 179] on icon at bounding box center [279, 178] width 10 height 19
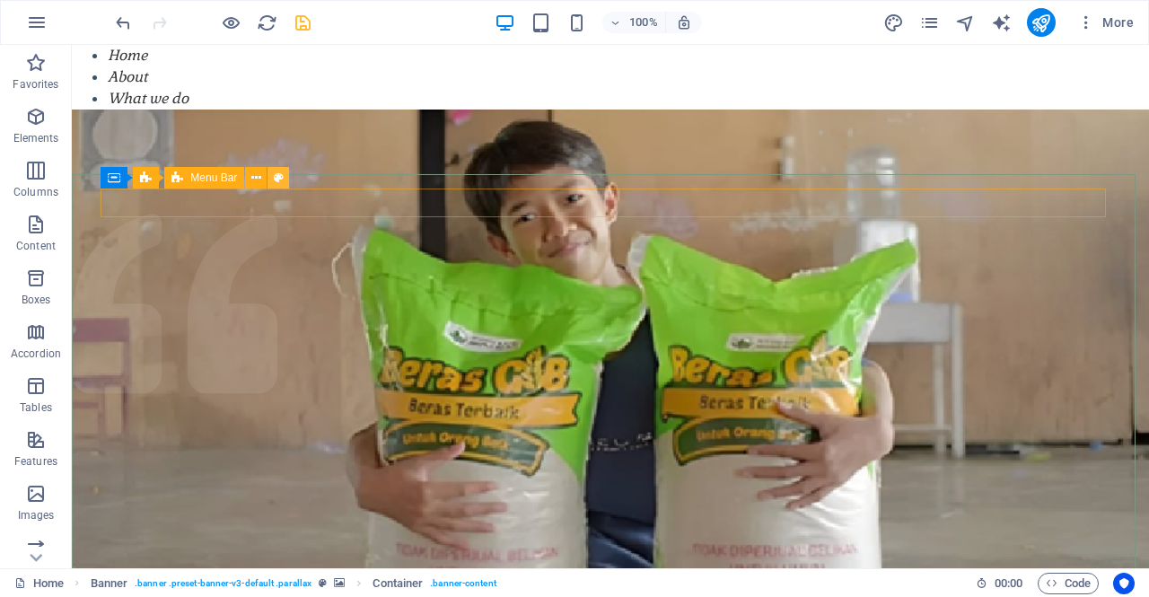
select select "rem"
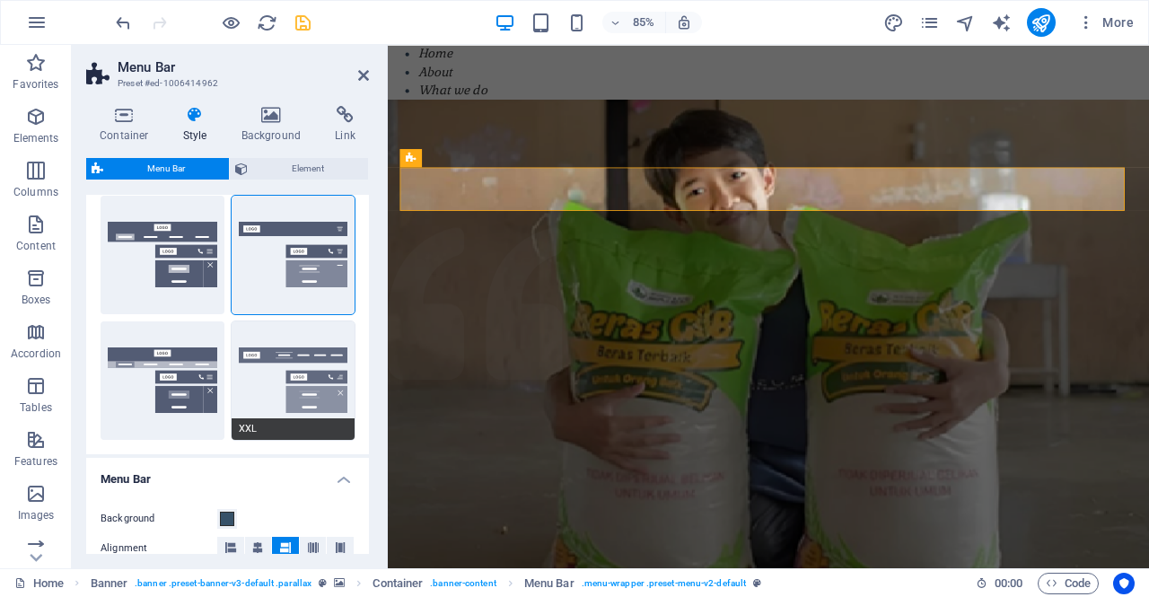
scroll to position [296, 0]
click at [325, 374] on button "XXL" at bounding box center [294, 381] width 124 height 119
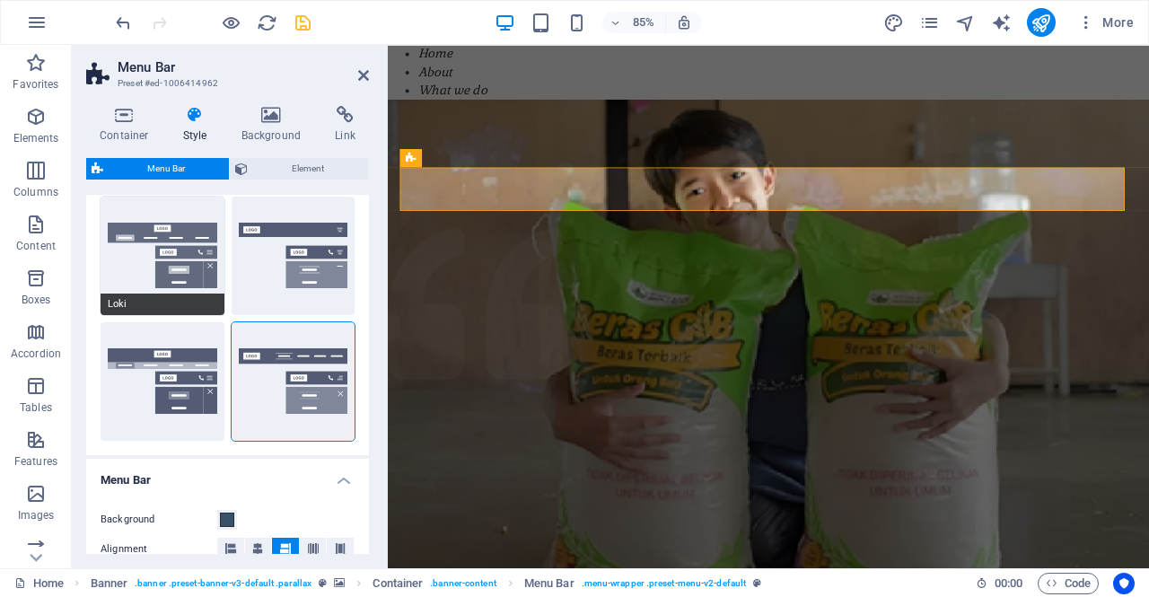
click at [186, 275] on button "Loki" at bounding box center [163, 256] width 124 height 119
type input "0"
select select "DISABLED_OPTION_VALUE"
type input "2"
type input "1"
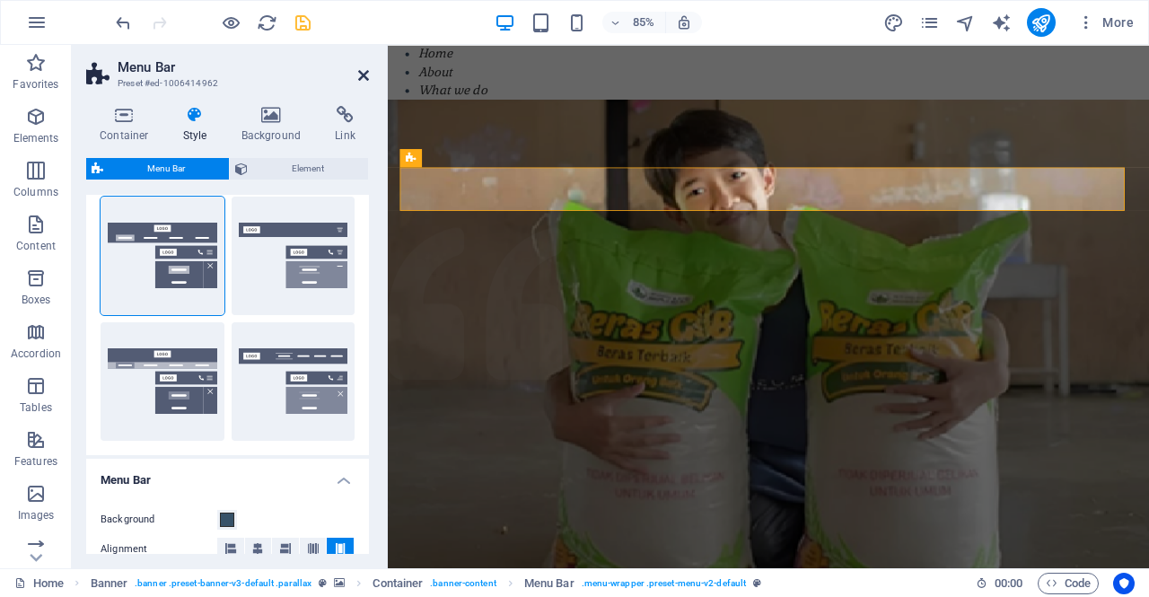
click at [365, 70] on icon at bounding box center [363, 75] width 11 height 14
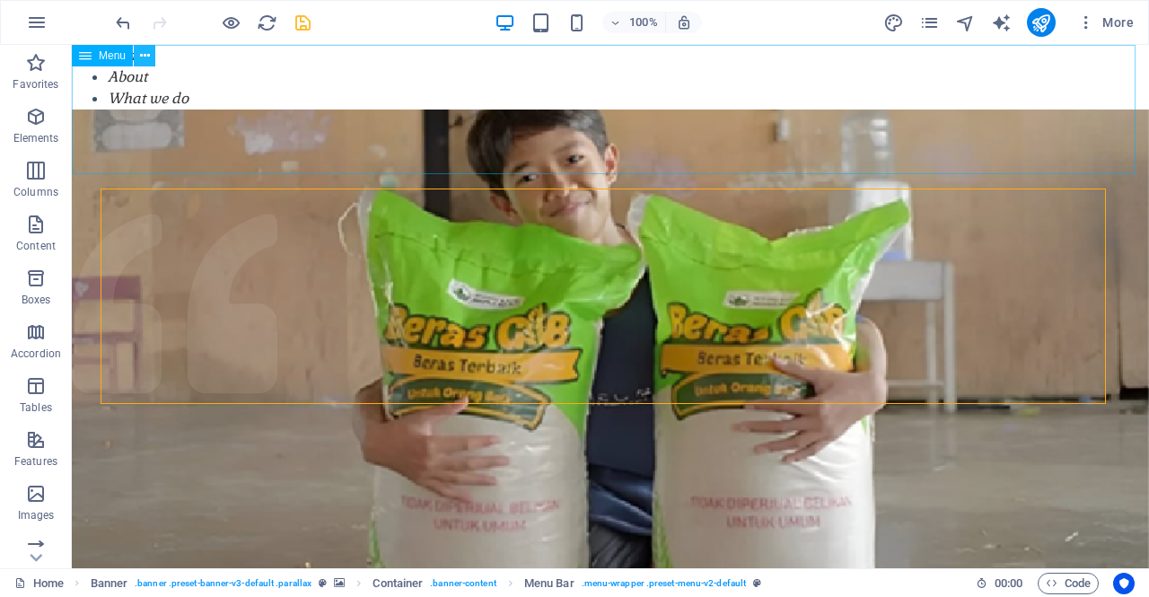
click at [142, 60] on icon at bounding box center [145, 56] width 10 height 19
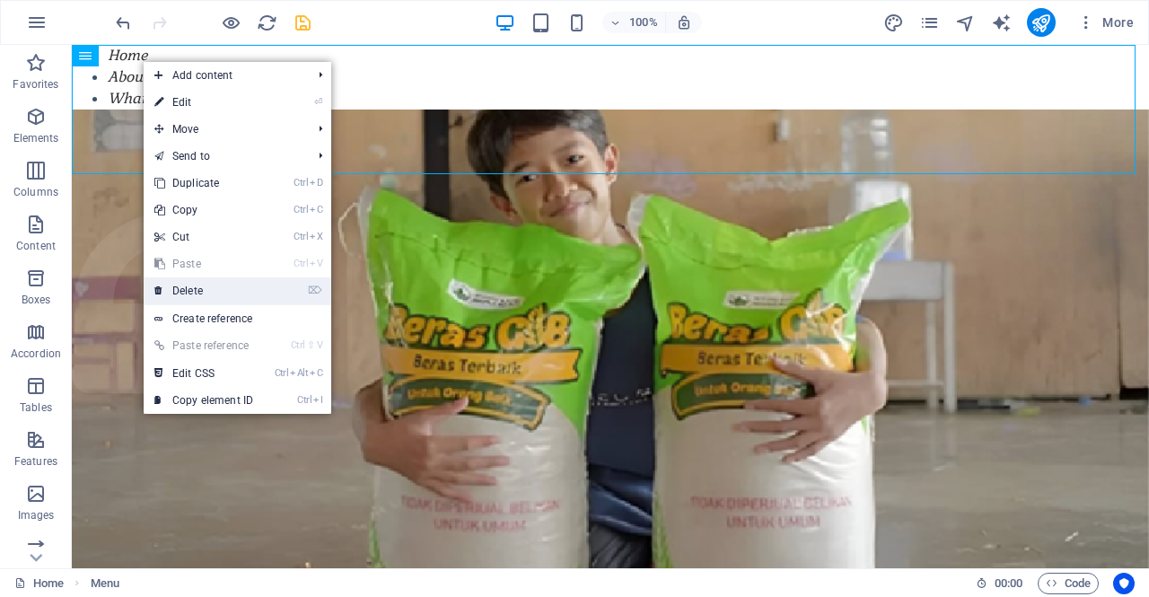
click at [250, 290] on link "⌦ Delete" at bounding box center [204, 290] width 120 height 27
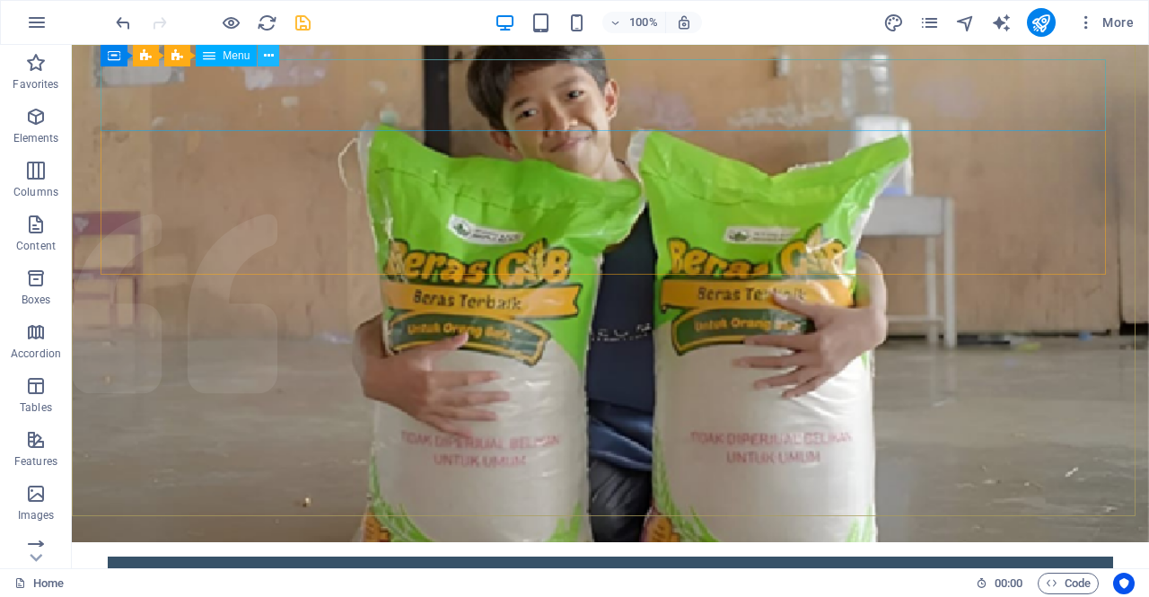
click at [269, 64] on icon at bounding box center [269, 56] width 10 height 19
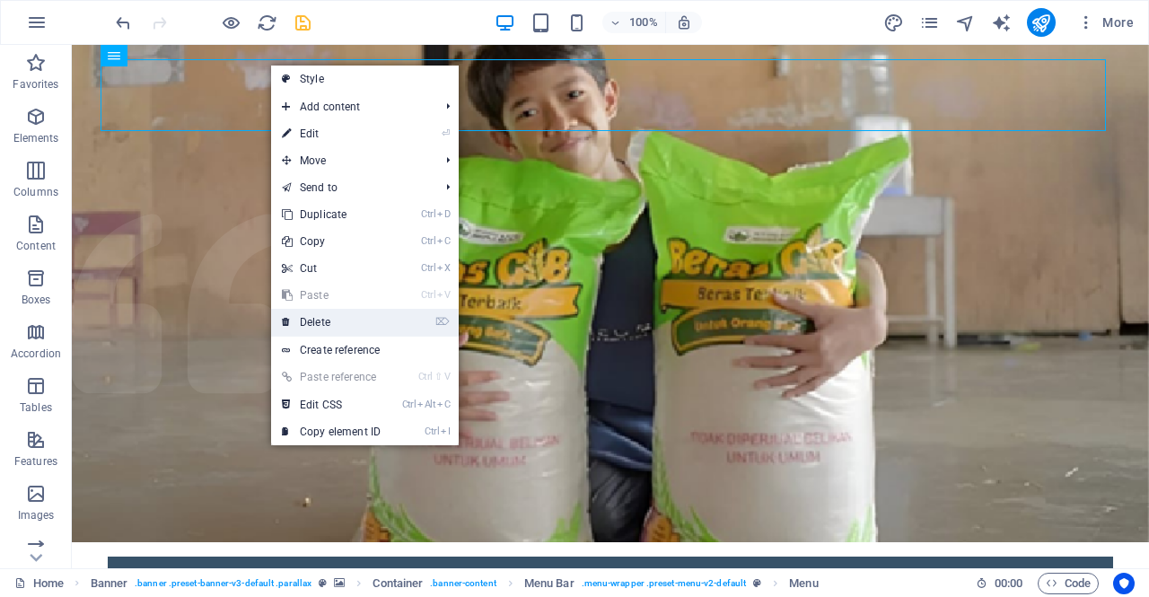
click at [339, 321] on link "⌦ Delete" at bounding box center [331, 322] width 120 height 27
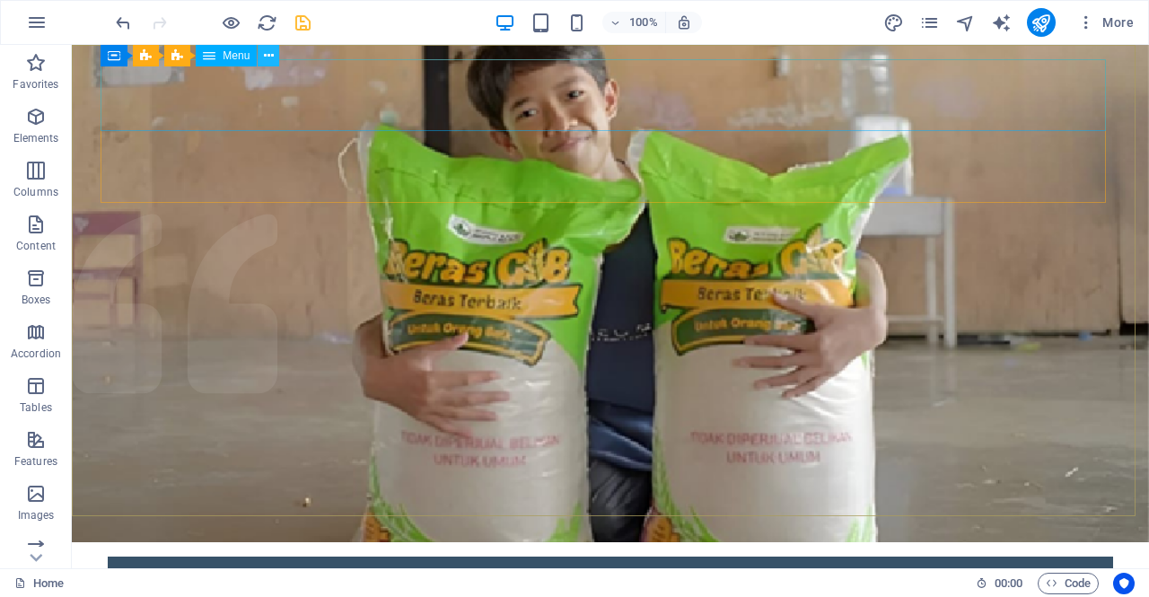
click at [268, 57] on icon at bounding box center [269, 56] width 10 height 19
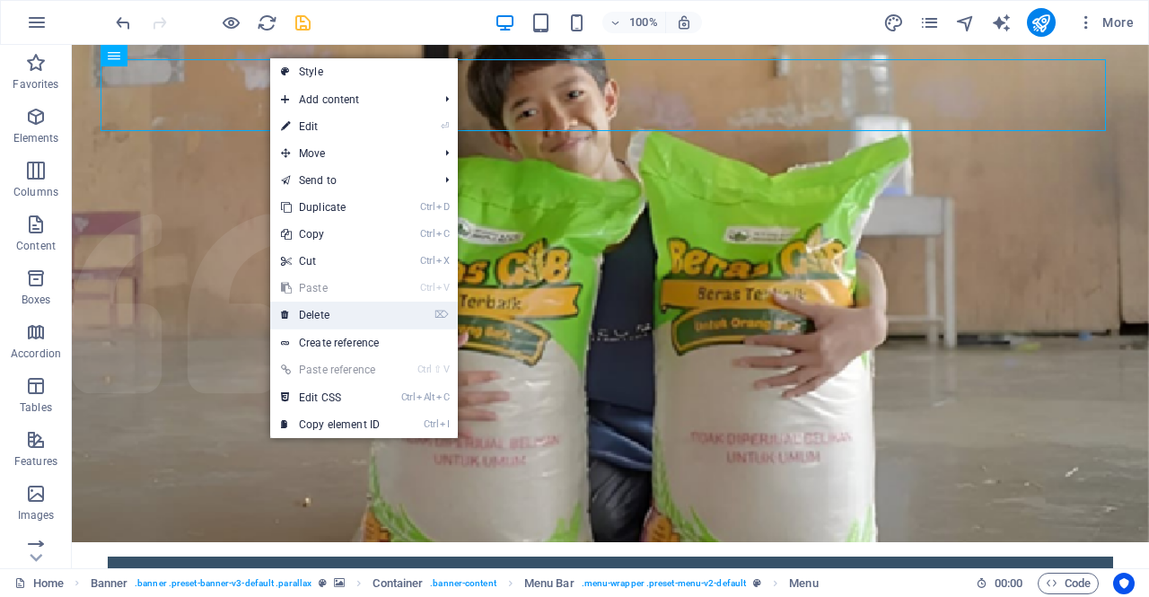
click at [338, 313] on link "⌦ Delete" at bounding box center [330, 315] width 120 height 27
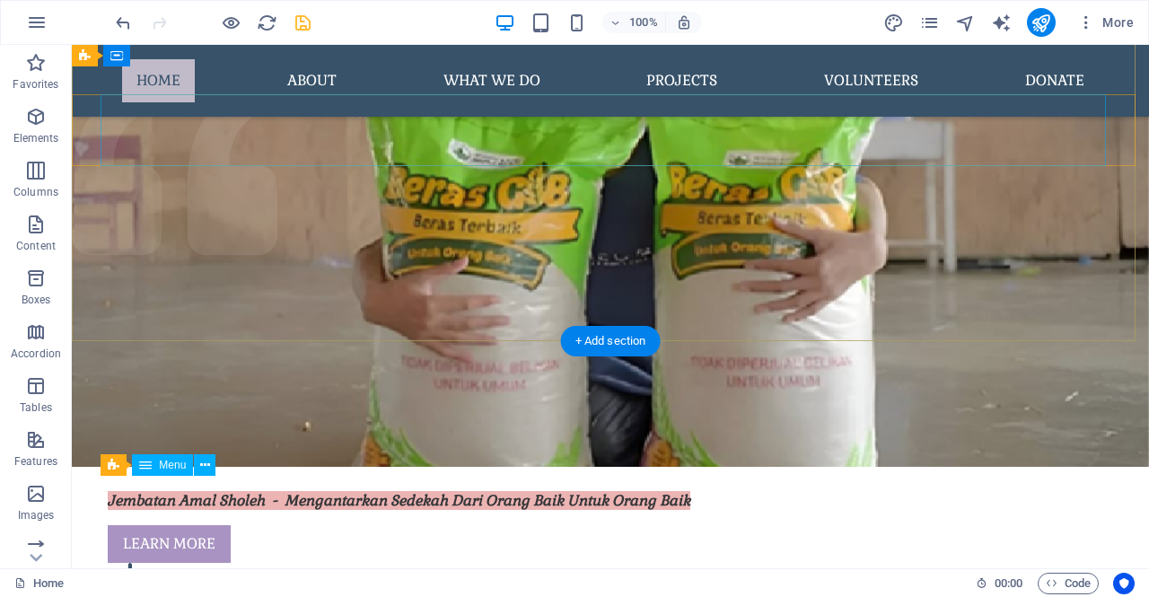
scroll to position [0, 0]
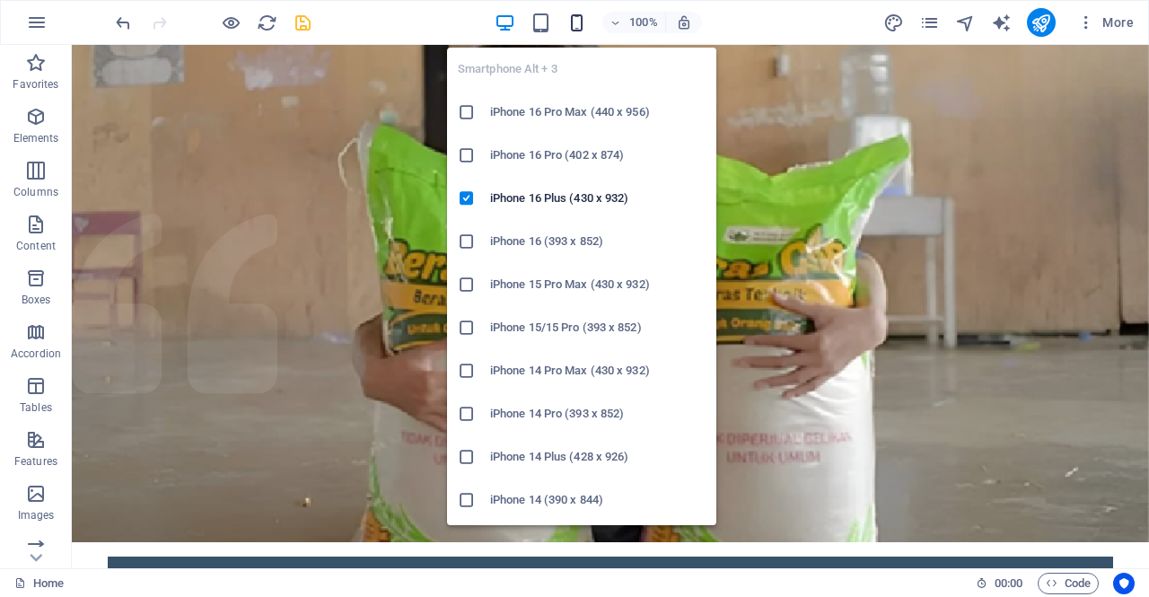
click at [577, 26] on icon "button" at bounding box center [577, 23] width 21 height 21
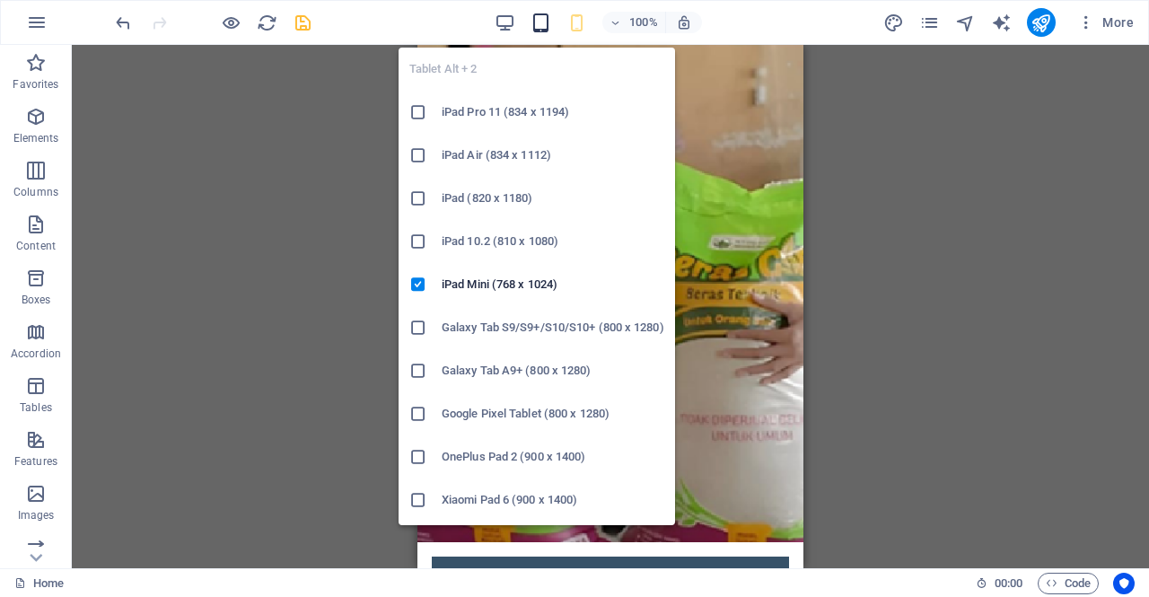
click at [542, 20] on icon "button" at bounding box center [541, 23] width 21 height 21
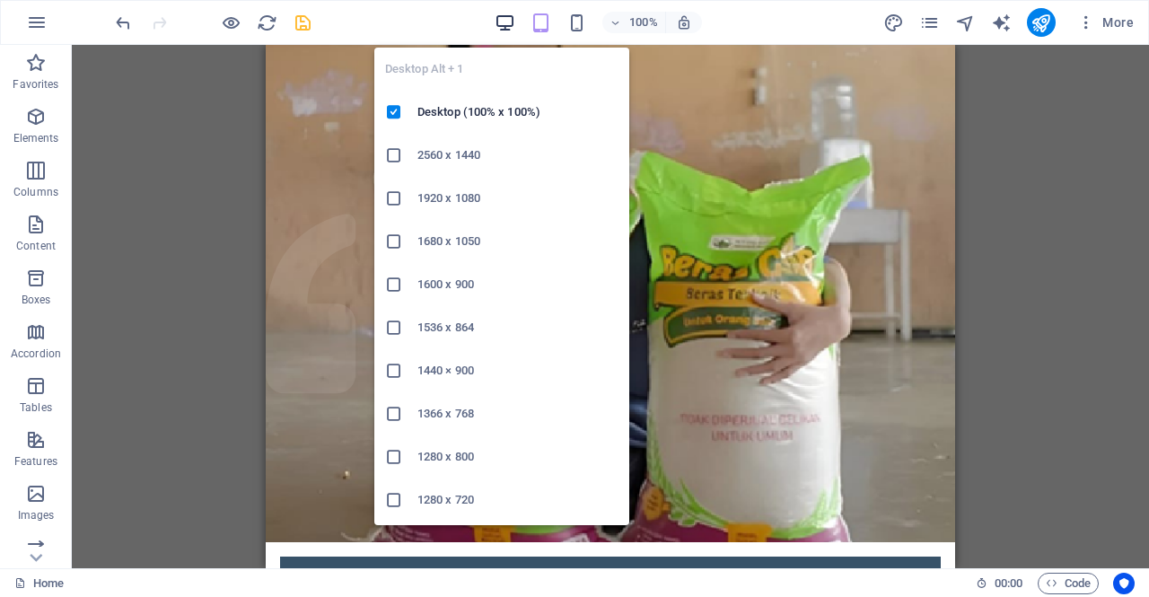
click at [506, 24] on icon "button" at bounding box center [505, 23] width 21 height 21
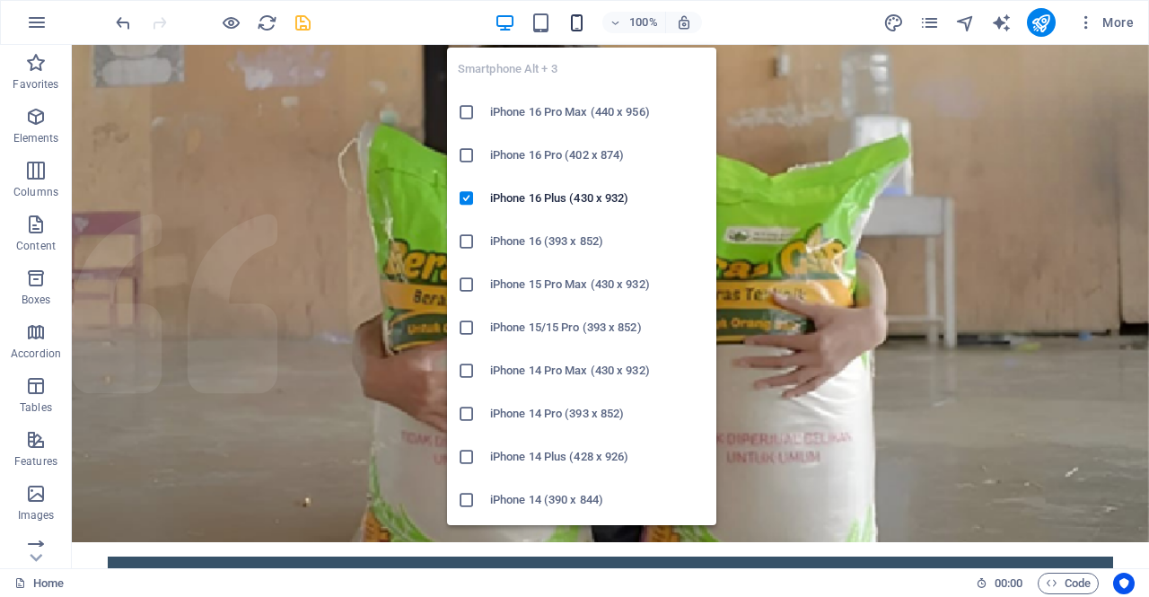
click at [569, 27] on icon "button" at bounding box center [577, 23] width 21 height 21
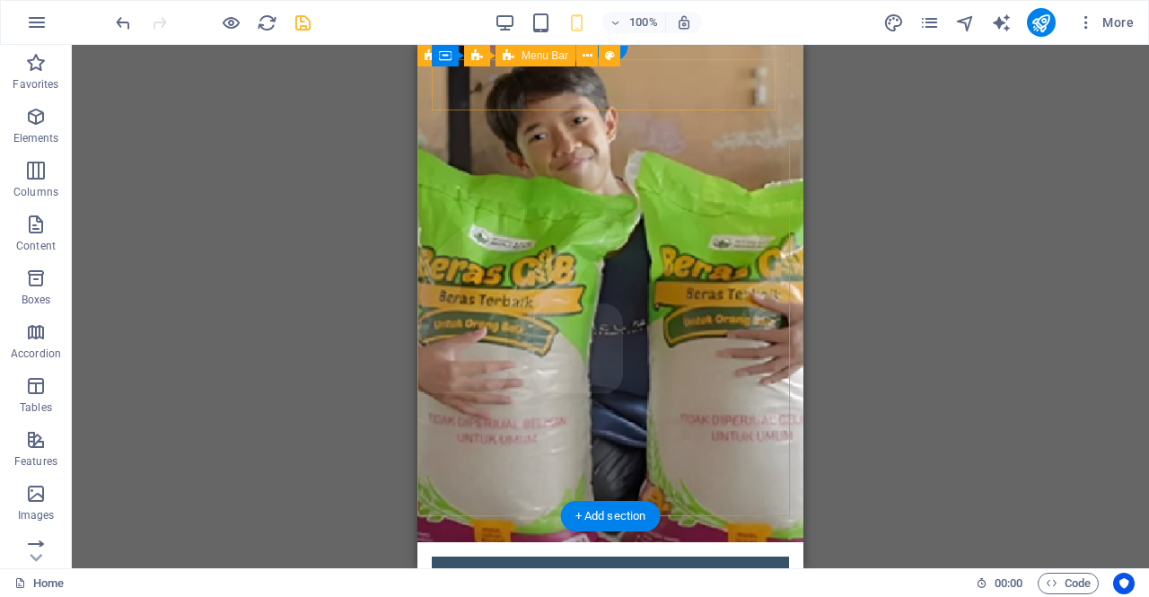
click at [451, 557] on div "Home About What we do Projects Volunteers Donate" at bounding box center [610, 582] width 357 height 51
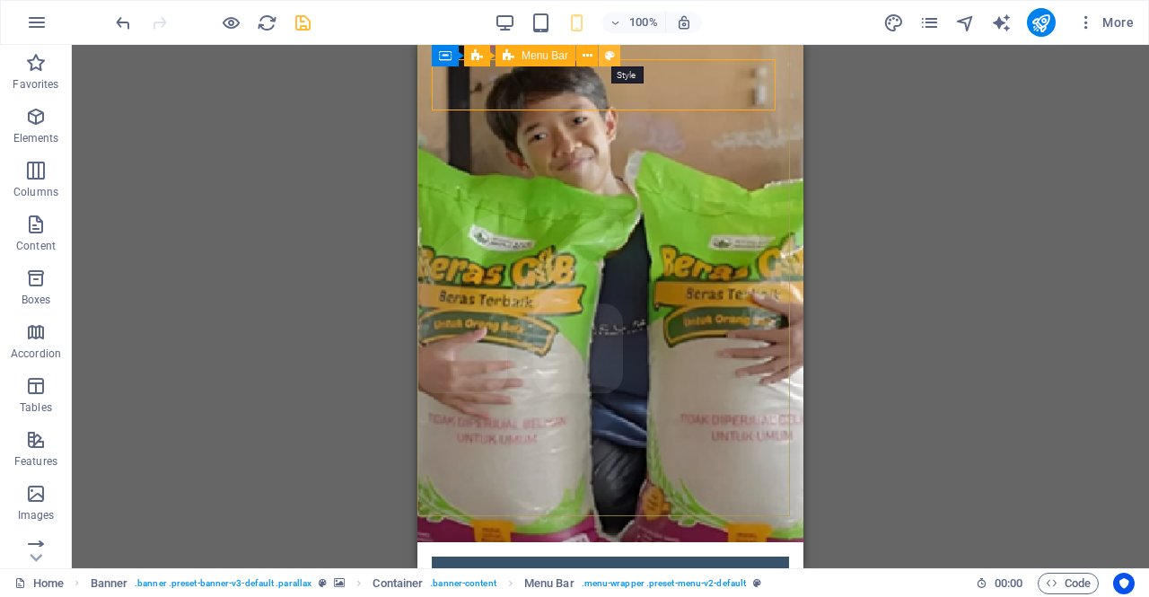
click at [608, 57] on icon at bounding box center [610, 56] width 10 height 19
select select "rem"
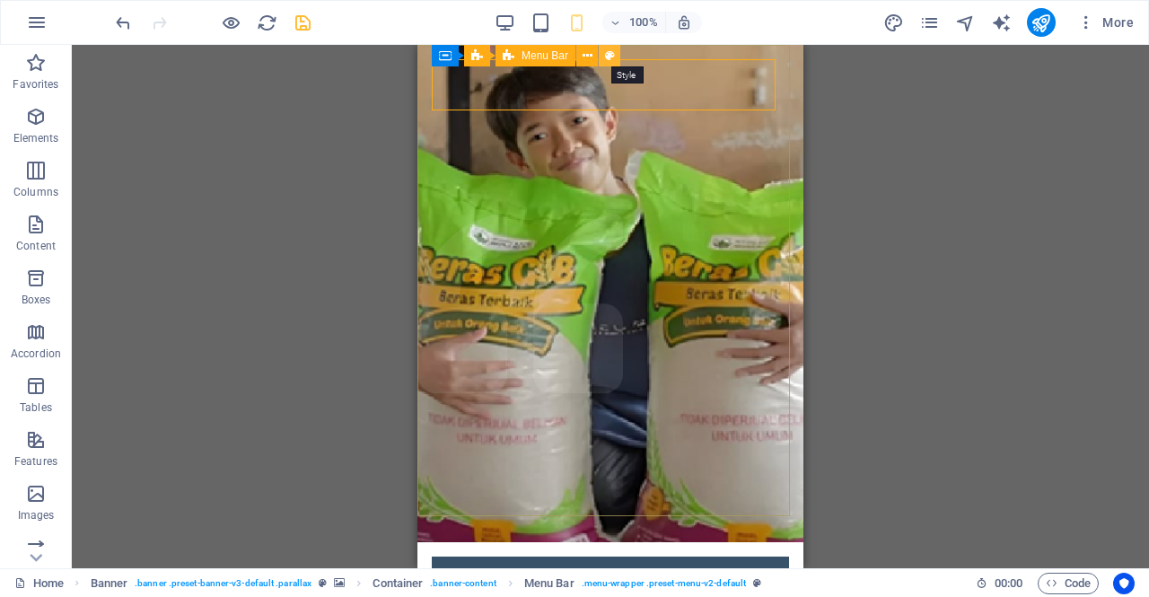
select select "rem"
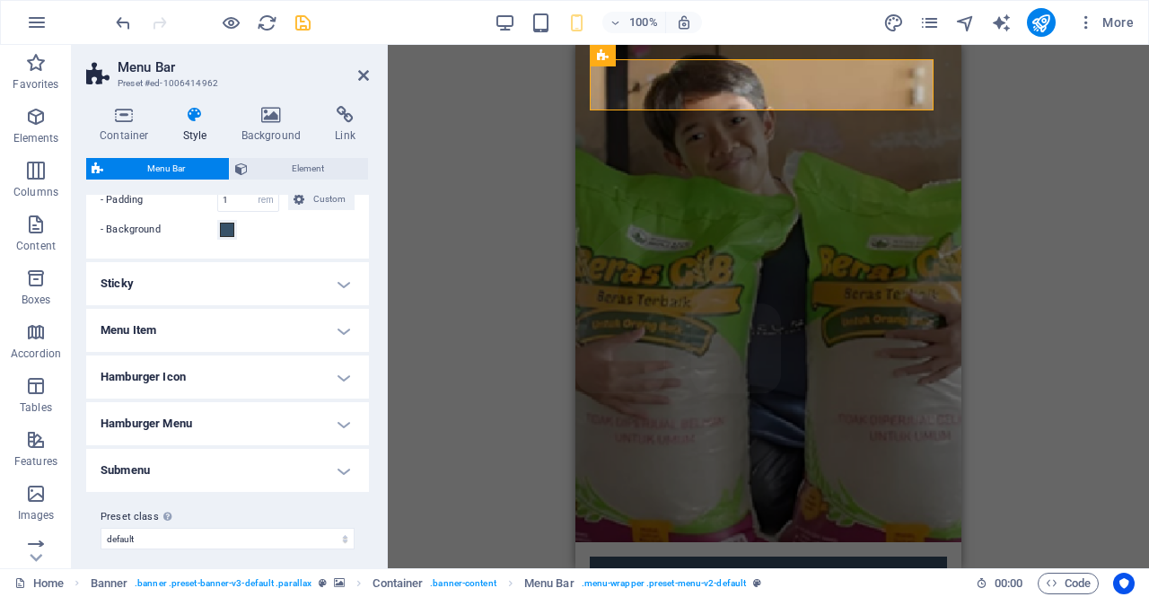
scroll to position [872, 0]
click at [341, 373] on h4 "Hamburger Icon" at bounding box center [227, 376] width 283 height 43
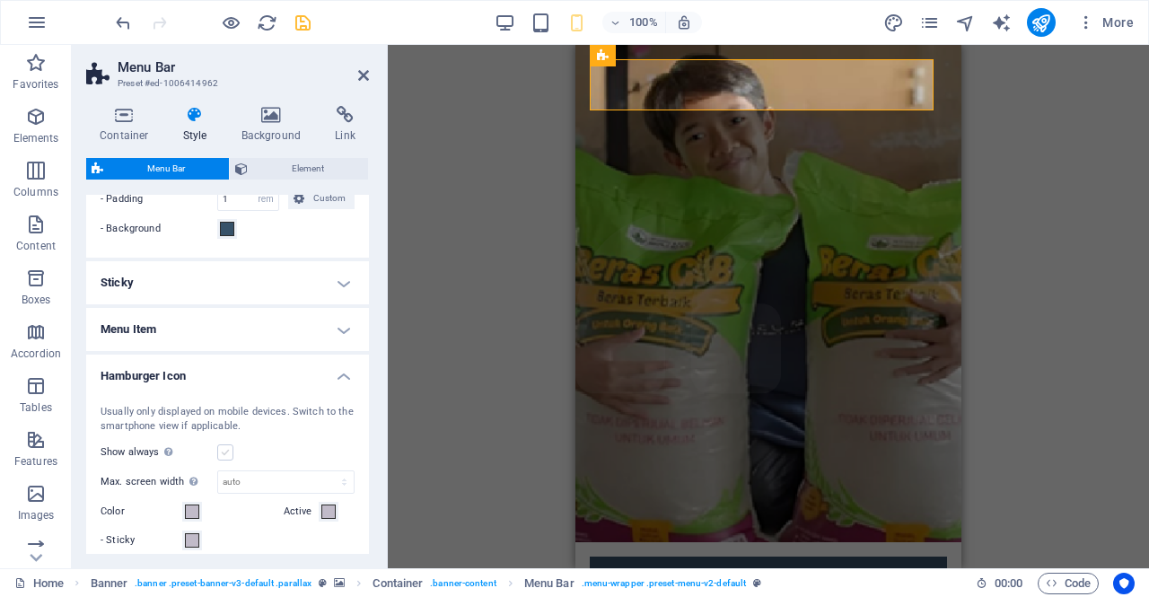
click at [222, 448] on label at bounding box center [225, 452] width 16 height 16
click at [0, 0] on input "Show always Shows the trigger for all viewports." at bounding box center [0, 0] width 0 height 0
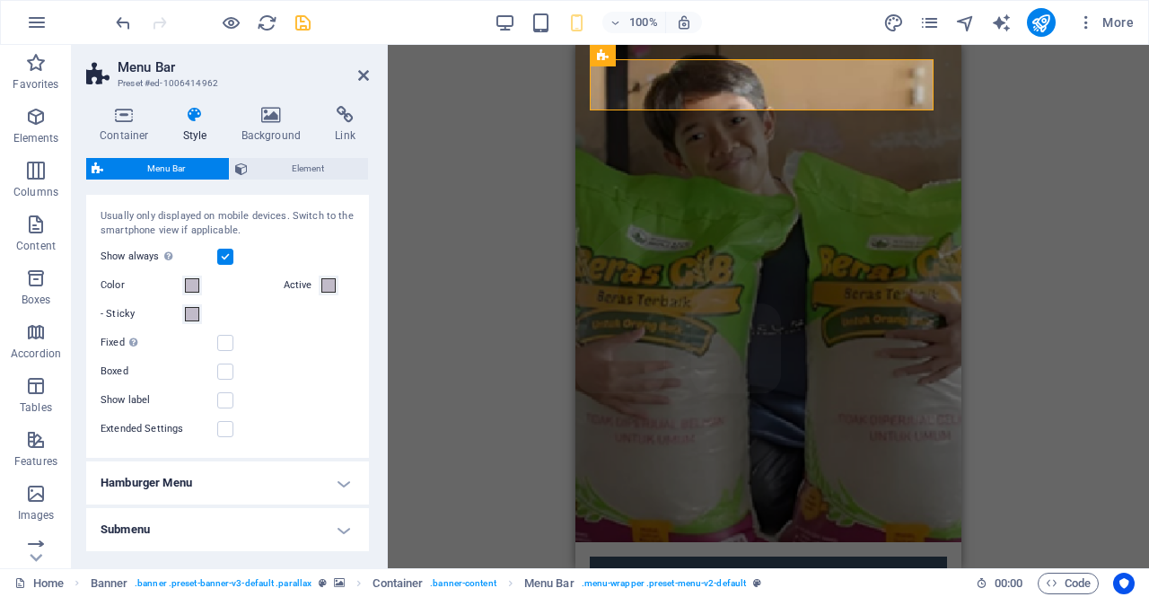
scroll to position [1132, 0]
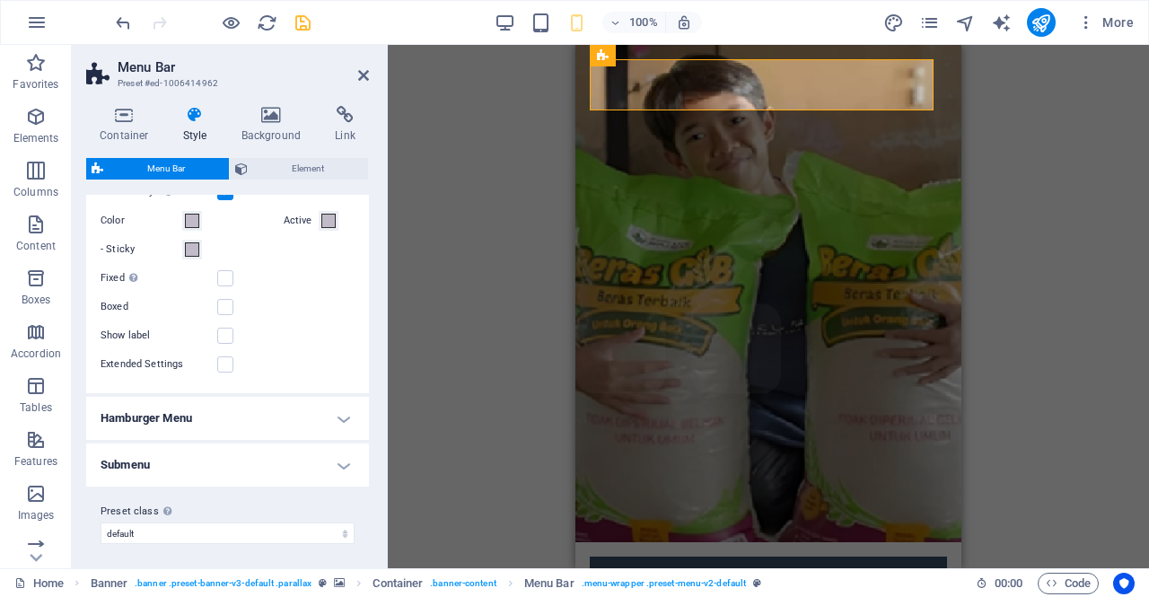
click at [341, 414] on h4 "Hamburger Menu" at bounding box center [227, 418] width 283 height 43
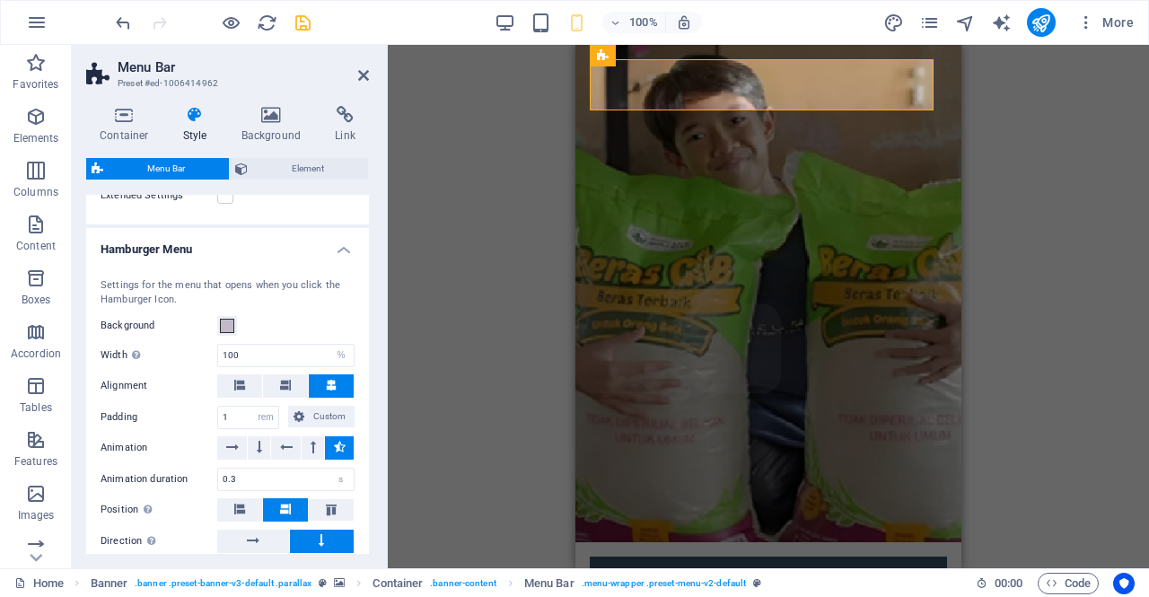
scroll to position [1430, 0]
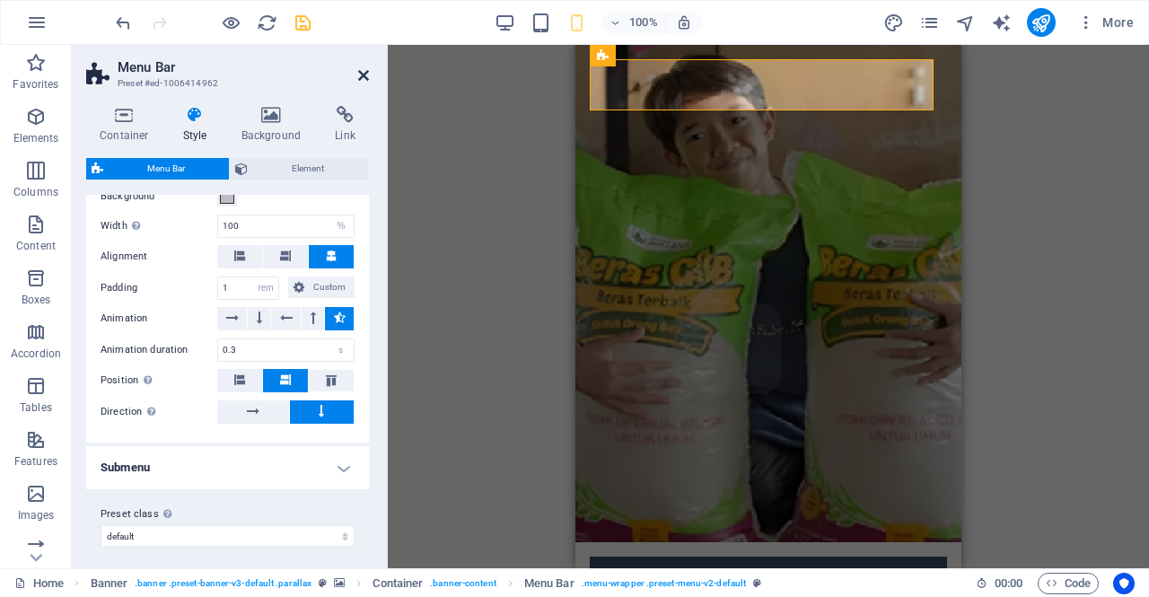
click at [361, 74] on icon at bounding box center [363, 75] width 11 height 14
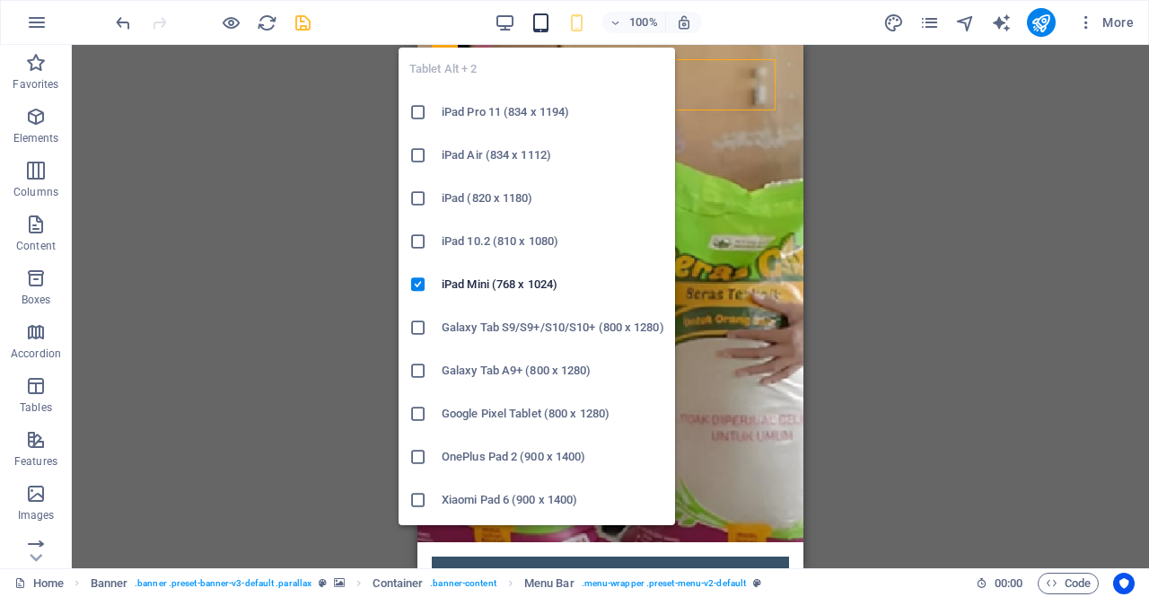
click at [548, 18] on icon "button" at bounding box center [541, 23] width 21 height 21
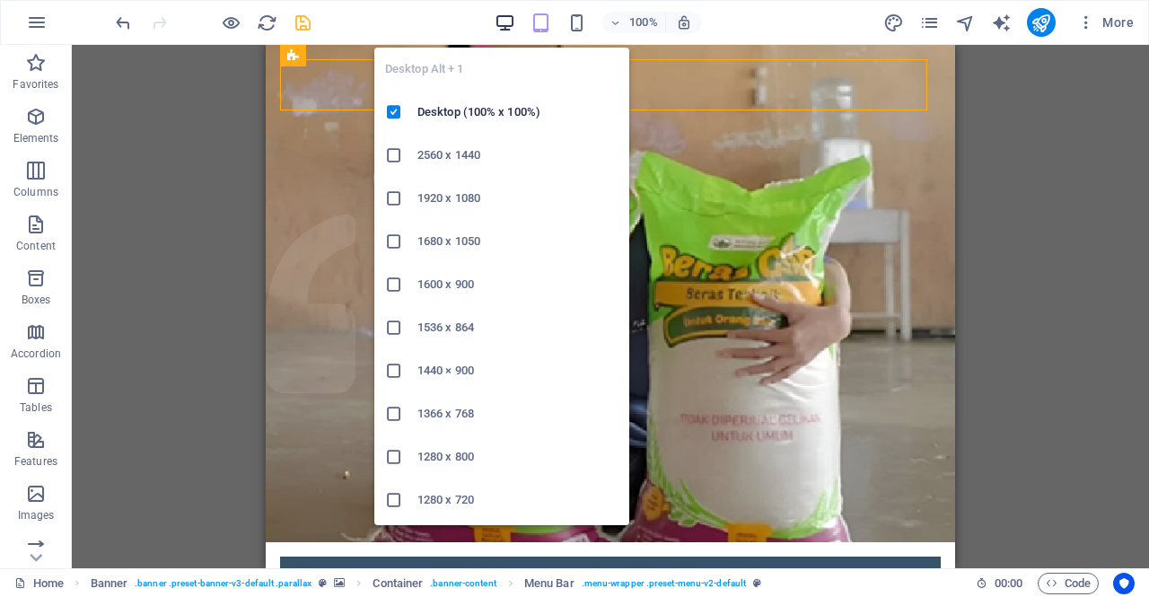
click at [510, 22] on icon "button" at bounding box center [505, 23] width 21 height 21
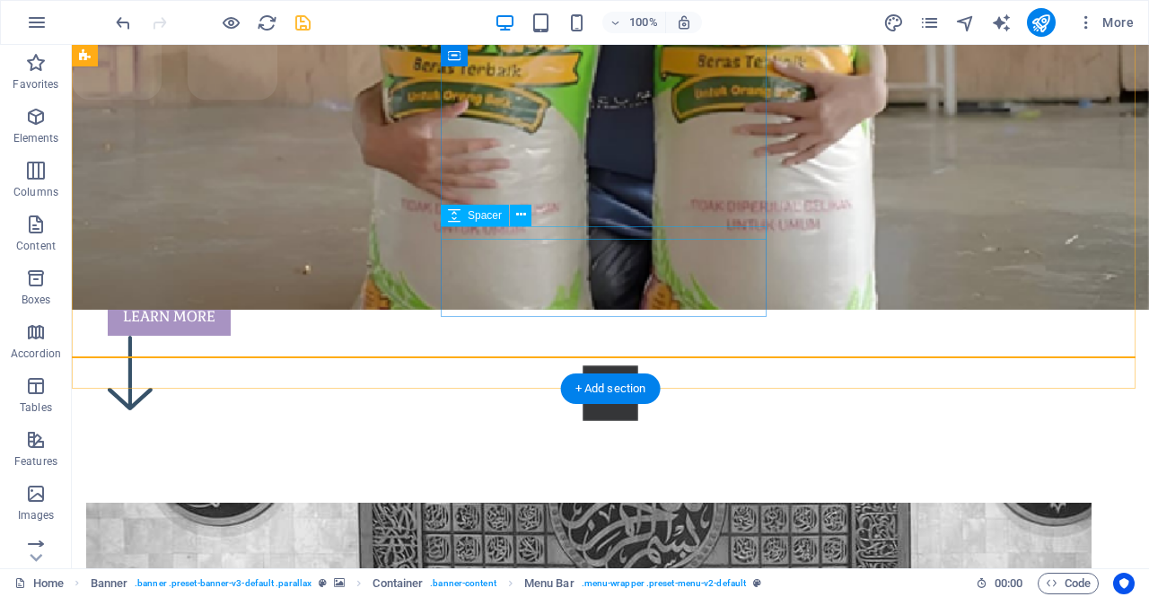
scroll to position [0, 0]
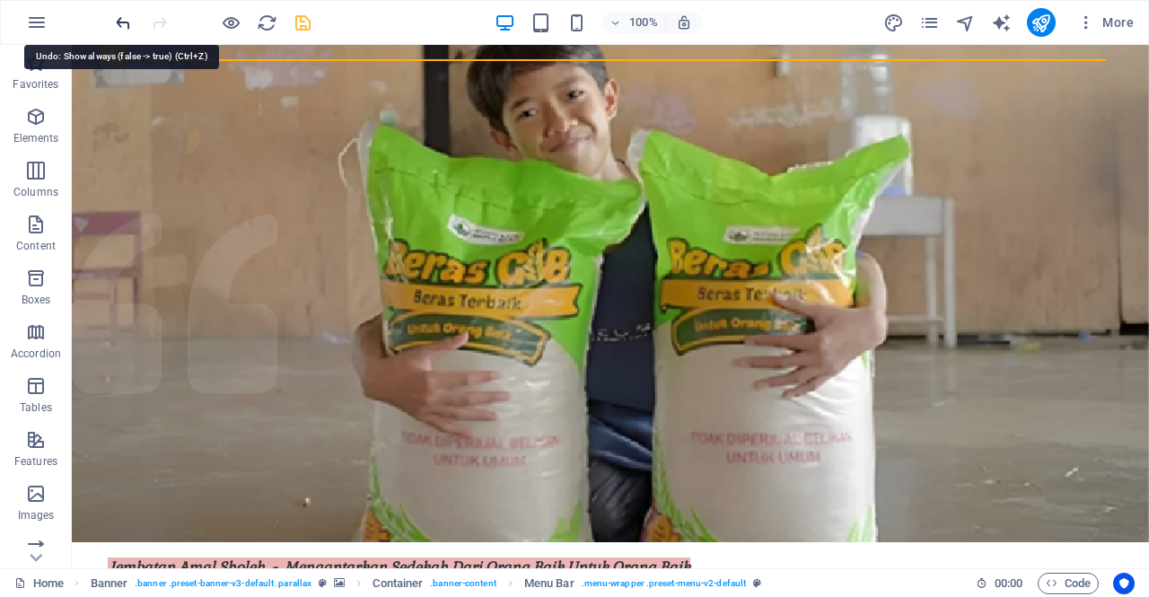
click at [124, 26] on icon "undo" at bounding box center [123, 23] width 21 height 21
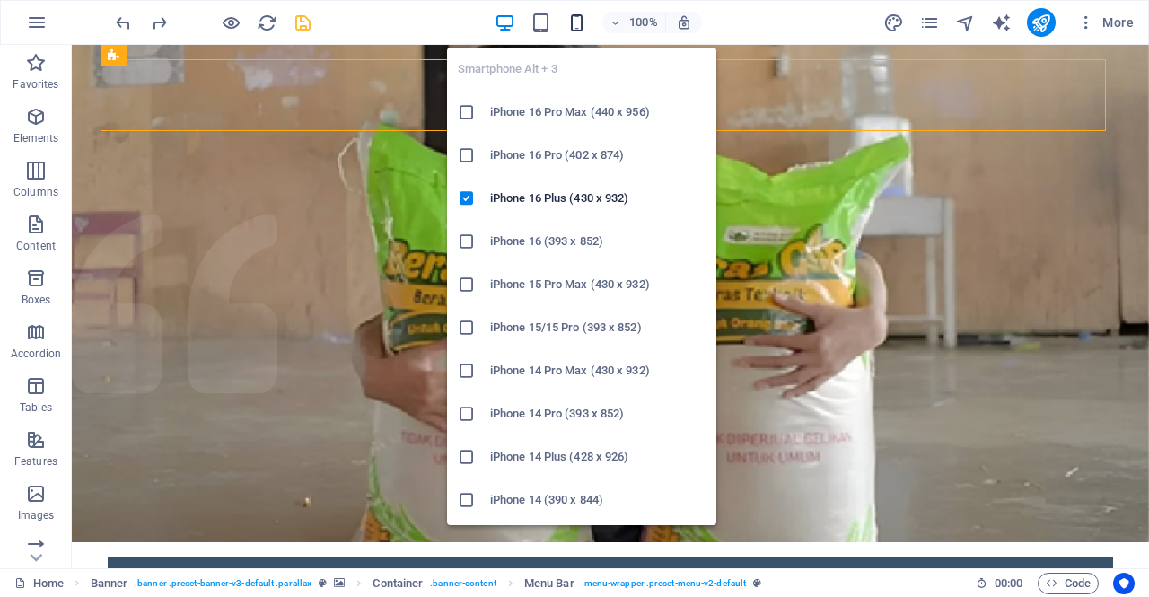
click at [576, 19] on icon "button" at bounding box center [577, 23] width 21 height 21
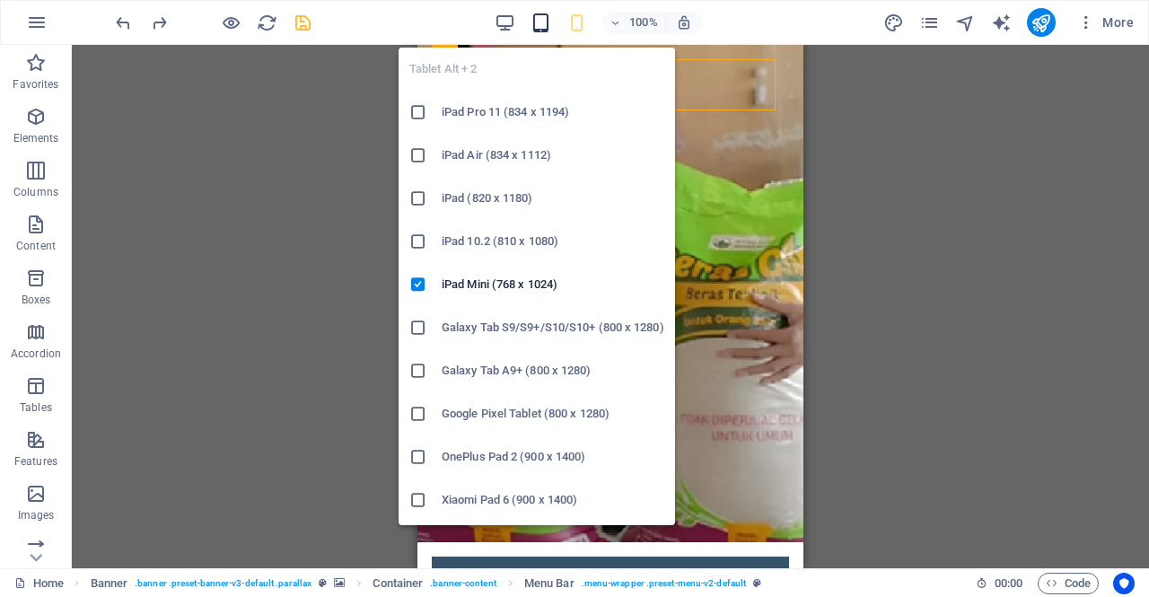
click at [546, 25] on icon "button" at bounding box center [541, 23] width 21 height 21
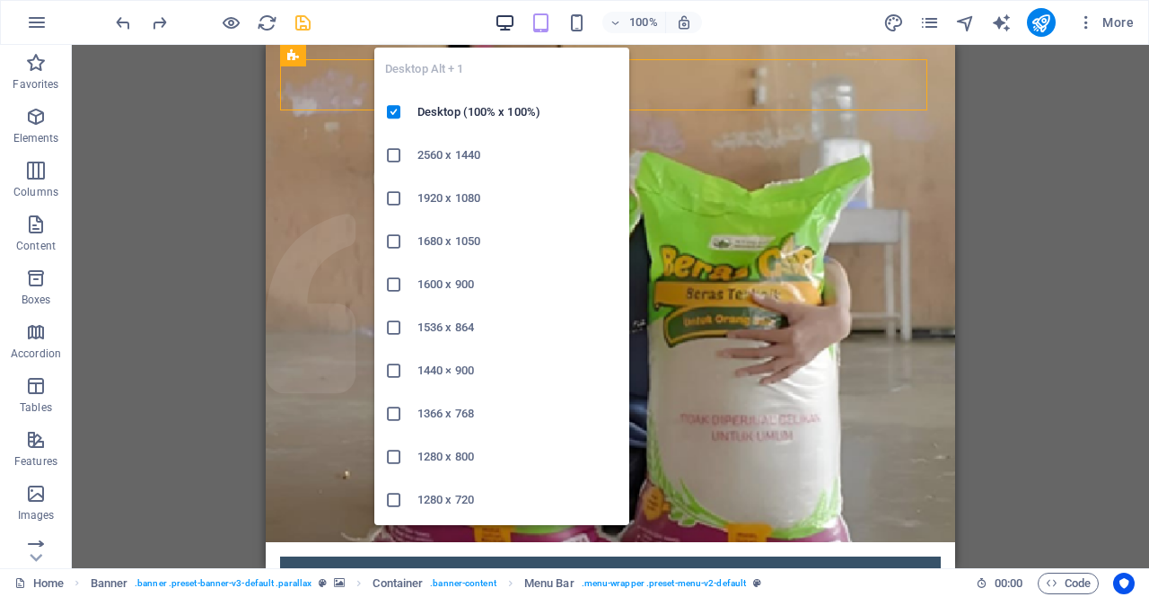
click at [506, 24] on icon "button" at bounding box center [505, 23] width 21 height 21
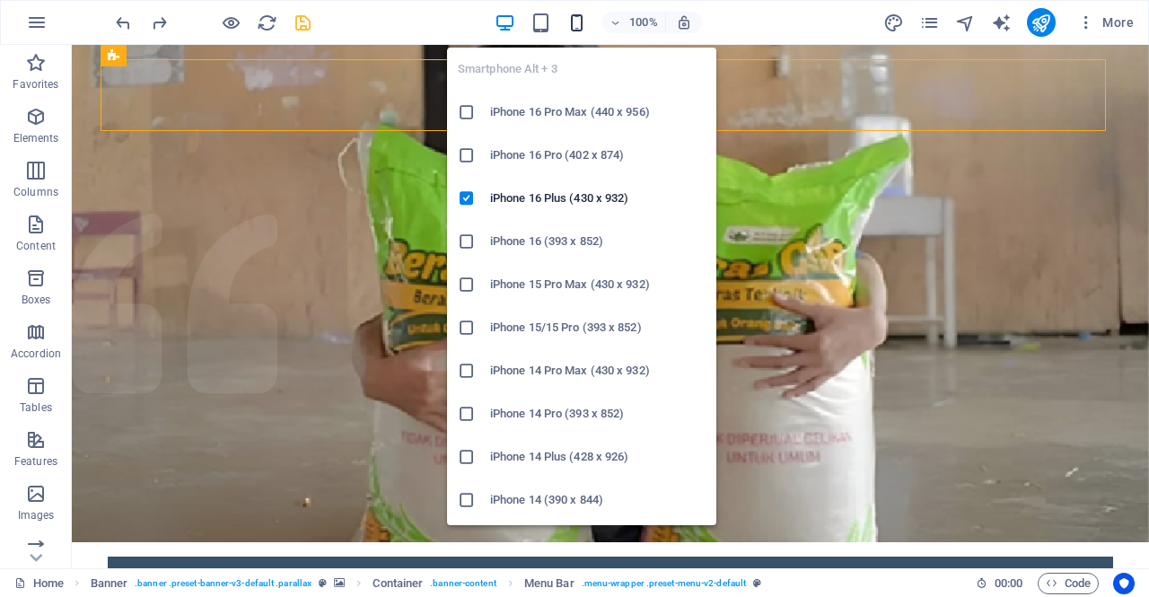
click at [581, 26] on icon "button" at bounding box center [577, 23] width 21 height 21
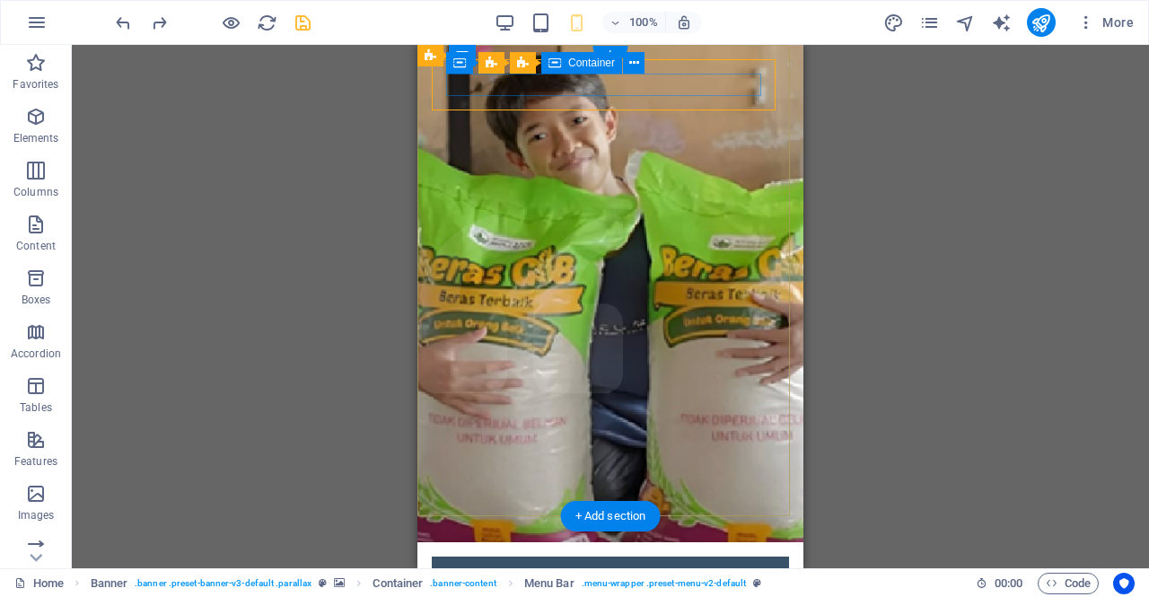
click at [754, 571] on div at bounding box center [610, 582] width 329 height 22
click at [636, 66] on icon at bounding box center [634, 63] width 10 height 19
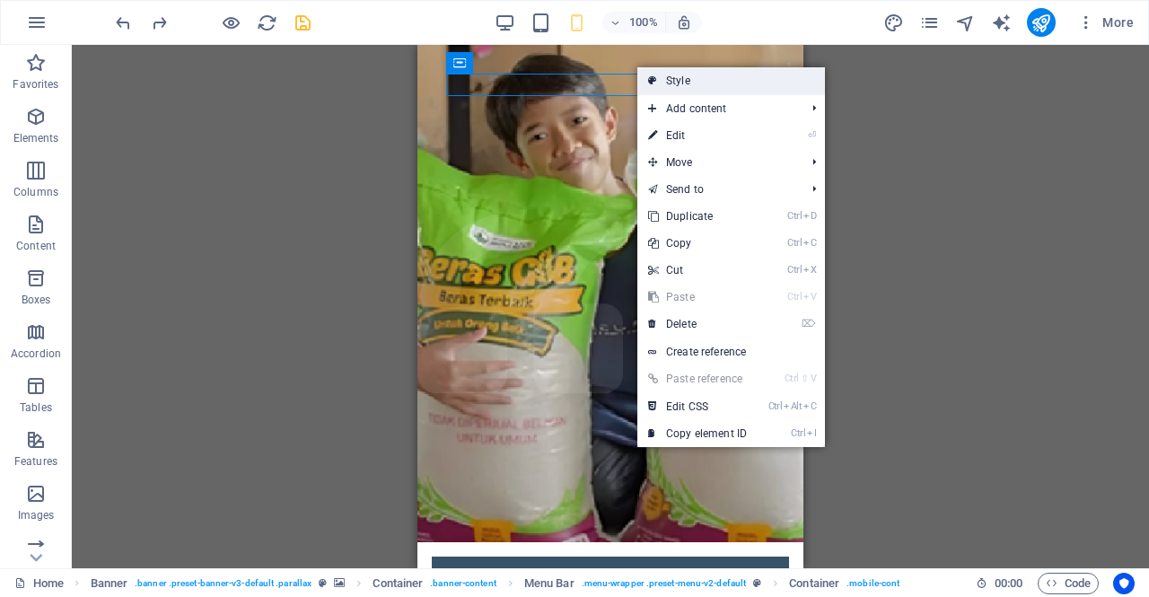
click at [664, 89] on link "Style" at bounding box center [732, 80] width 188 height 27
select select "rem"
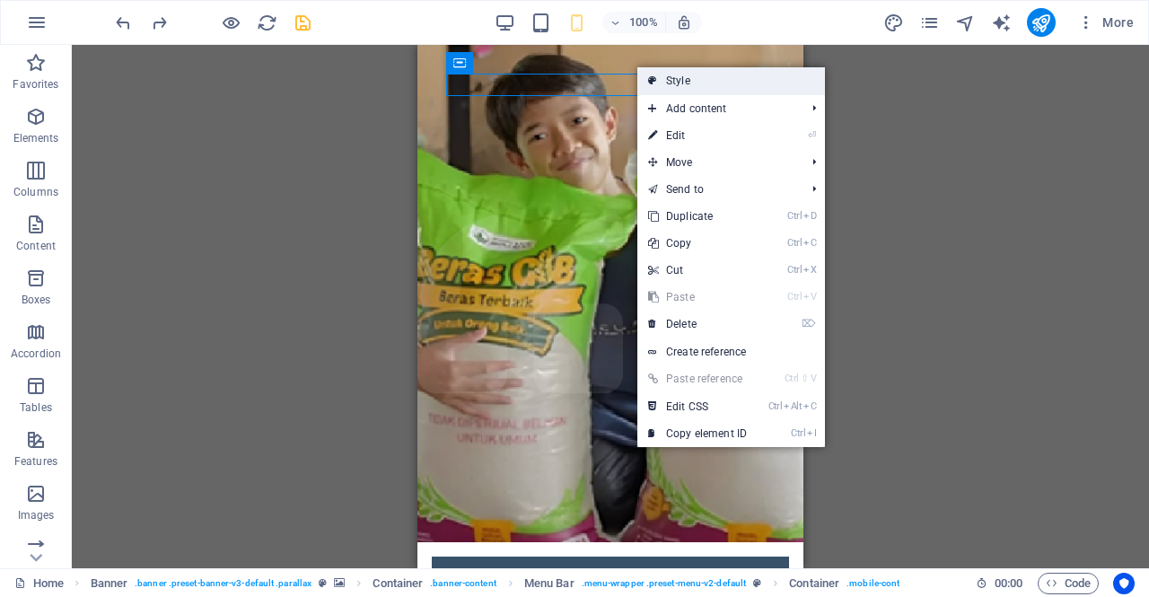
select select "rem"
select select "%"
select select "rem"
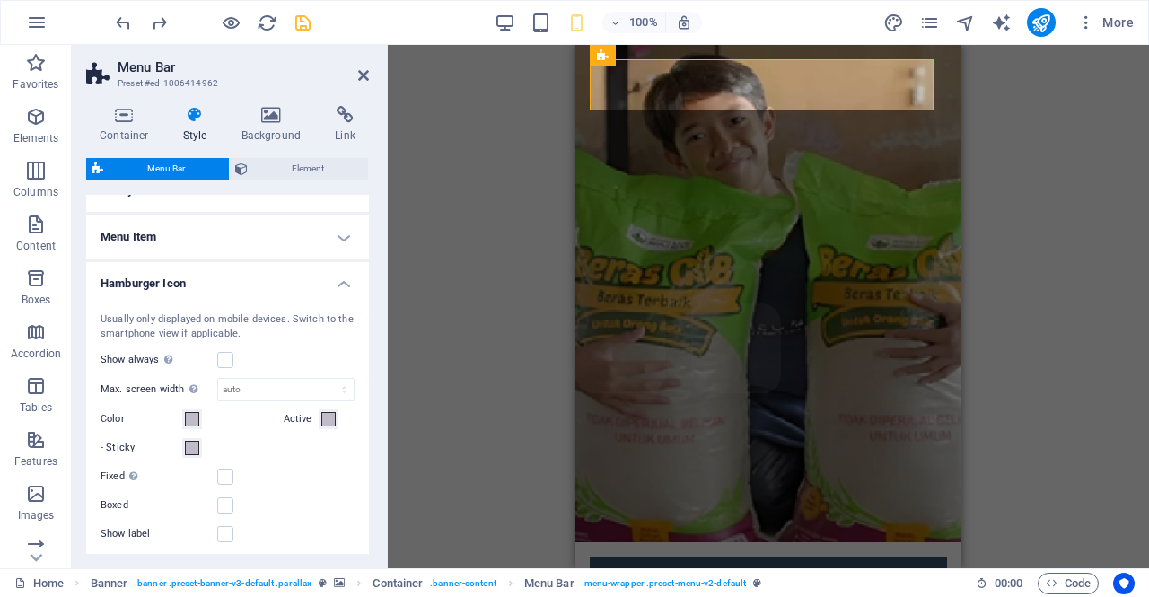
scroll to position [967, 0]
click at [231, 357] on label at bounding box center [225, 357] width 16 height 16
click at [0, 0] on input "Show always Shows the trigger for all viewports." at bounding box center [0, 0] width 0 height 0
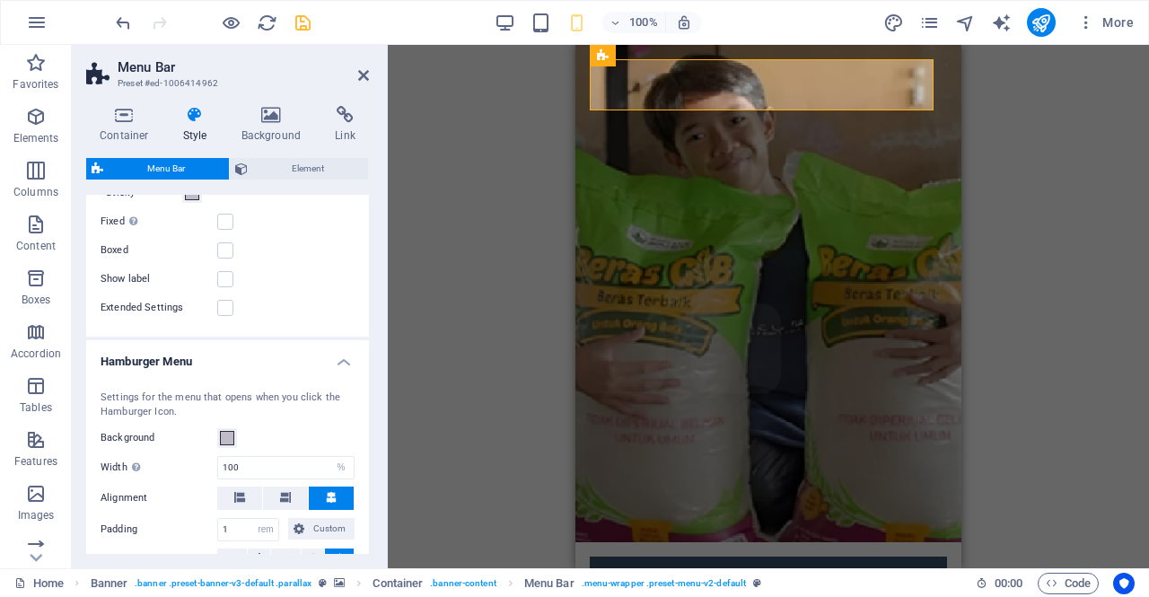
scroll to position [1325, 0]
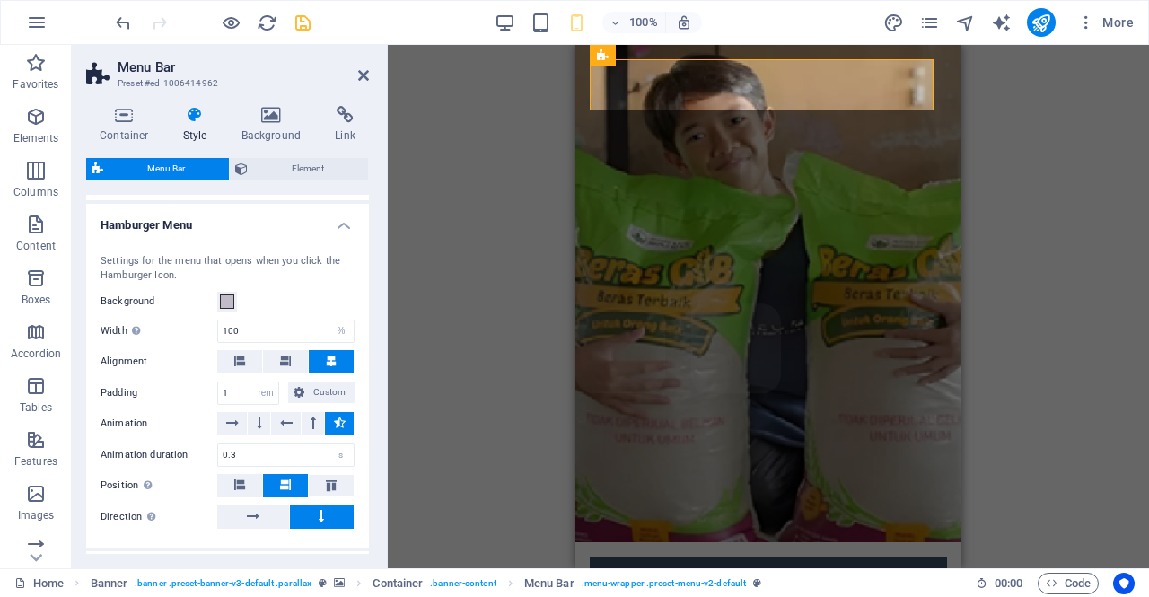
click at [466, 121] on div "Menu Banner Container Banner Container Banner Menu Bar Container Container Imag…" at bounding box center [768, 307] width 761 height 524
click at [370, 75] on aside "Menu Bar Preset #ed-1006414962 Container Style Background Link Size Height Defa…" at bounding box center [230, 307] width 316 height 524
click at [363, 75] on icon at bounding box center [363, 75] width 11 height 14
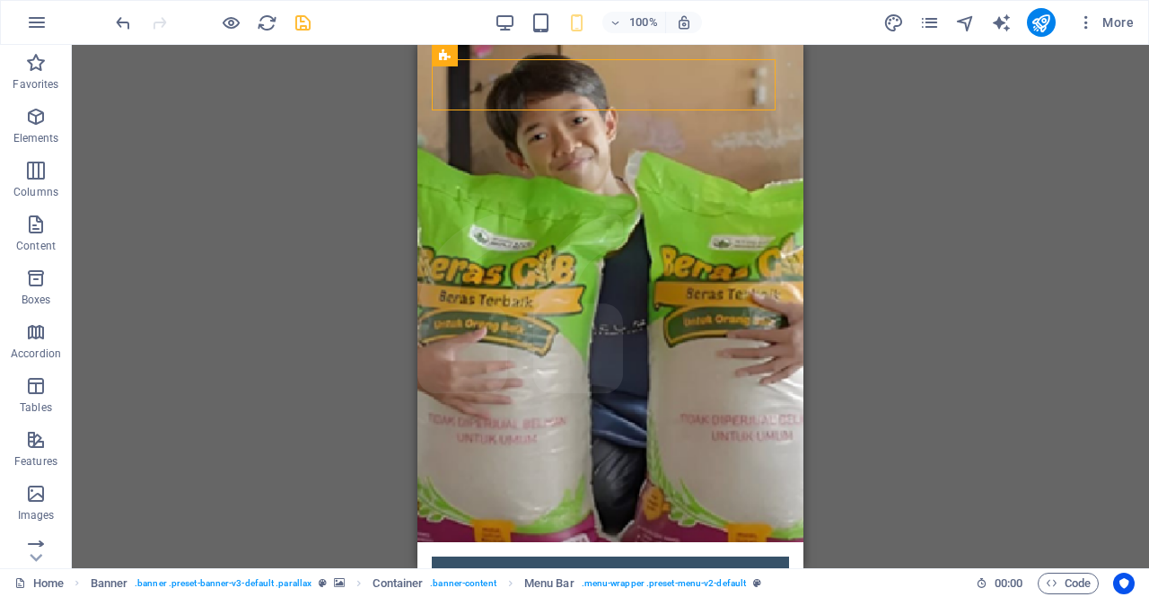
click at [510, 10] on div "100%" at bounding box center [598, 22] width 207 height 29
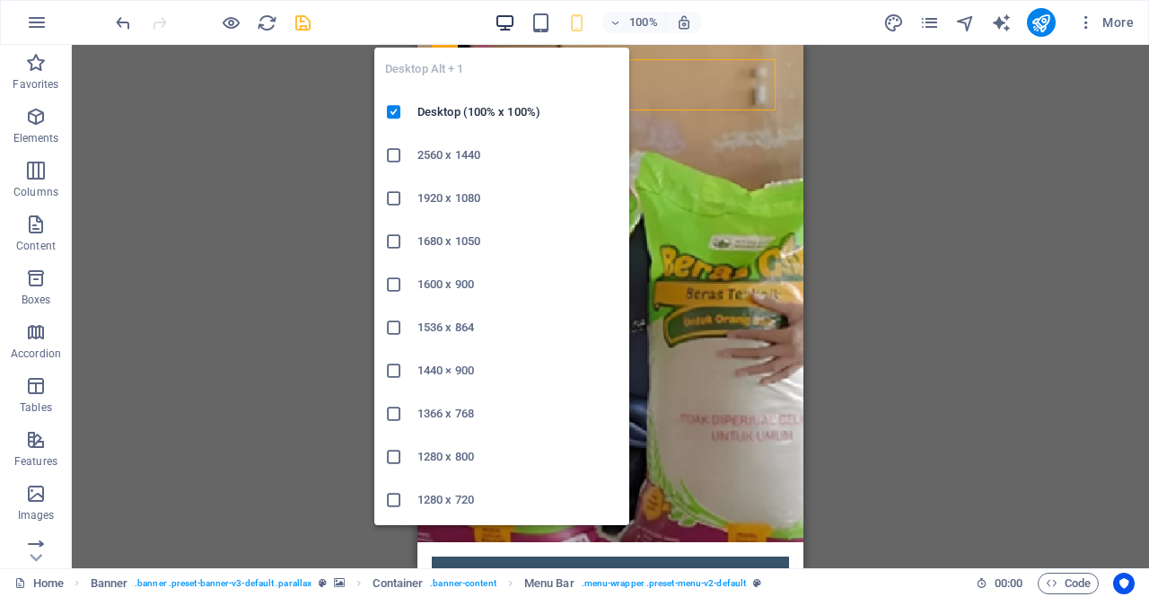
click at [508, 23] on icon "button" at bounding box center [505, 23] width 21 height 21
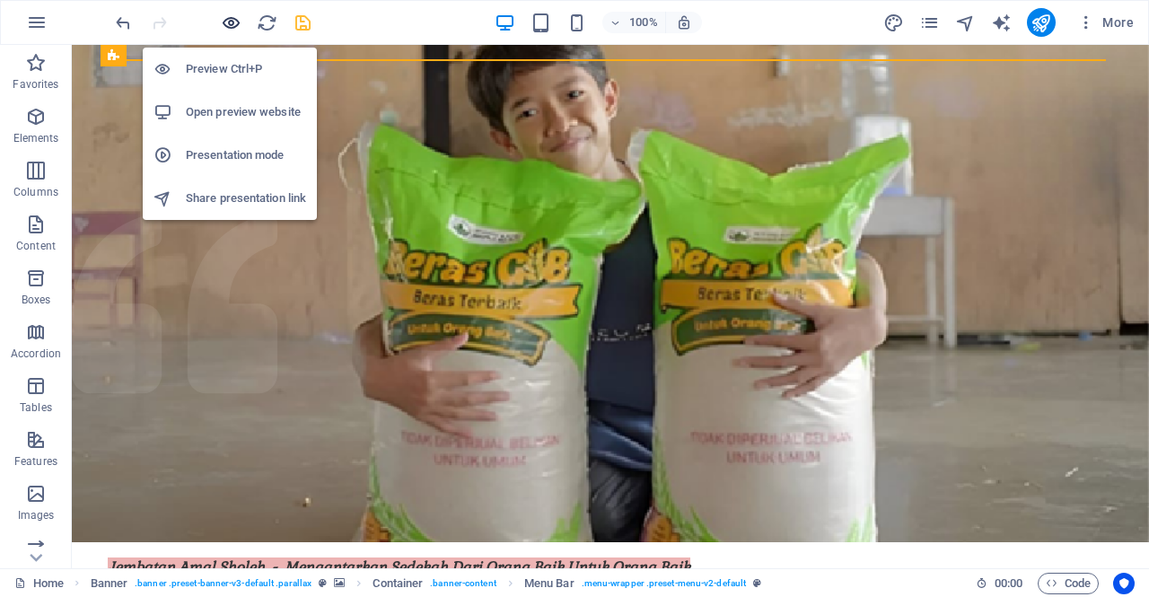
click at [230, 22] on icon "button" at bounding box center [231, 23] width 21 height 21
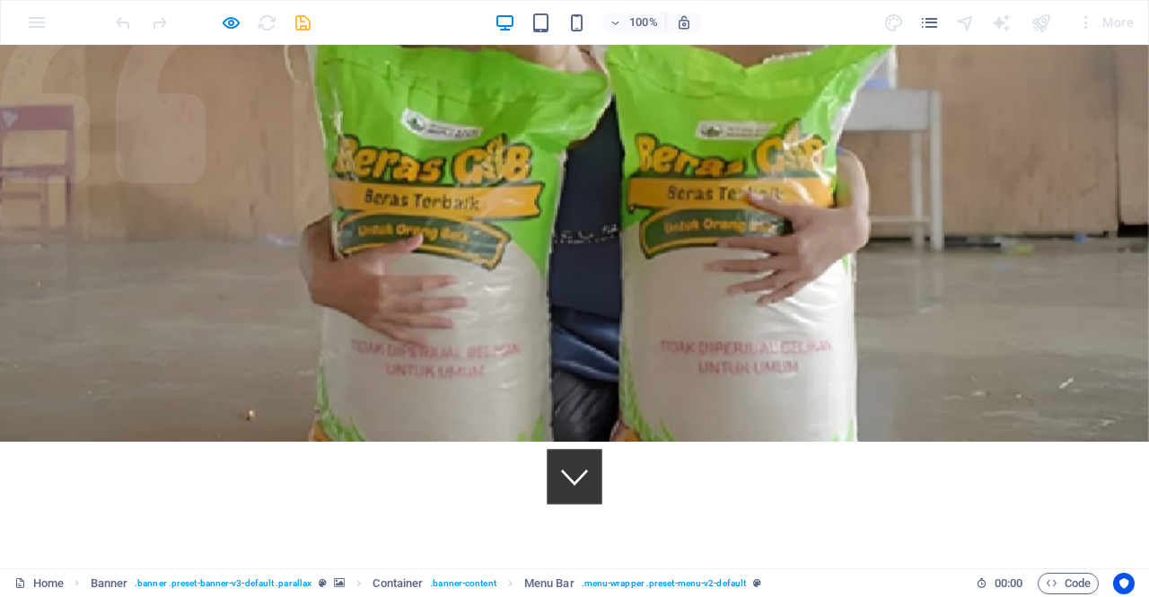
scroll to position [219, 0]
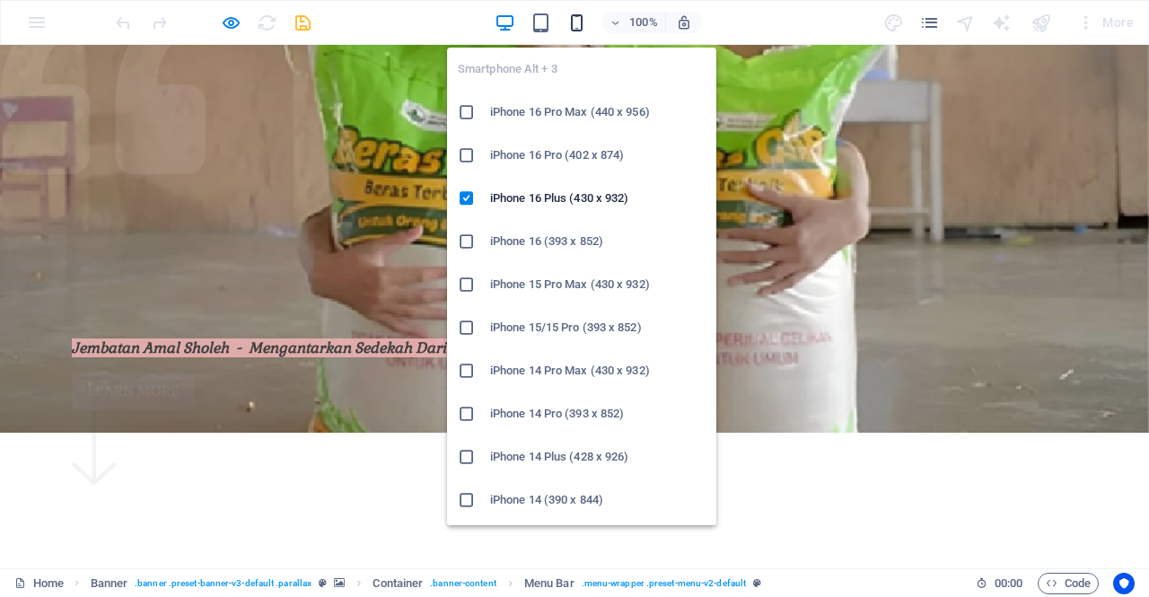
click at [570, 22] on icon "button" at bounding box center [577, 23] width 21 height 21
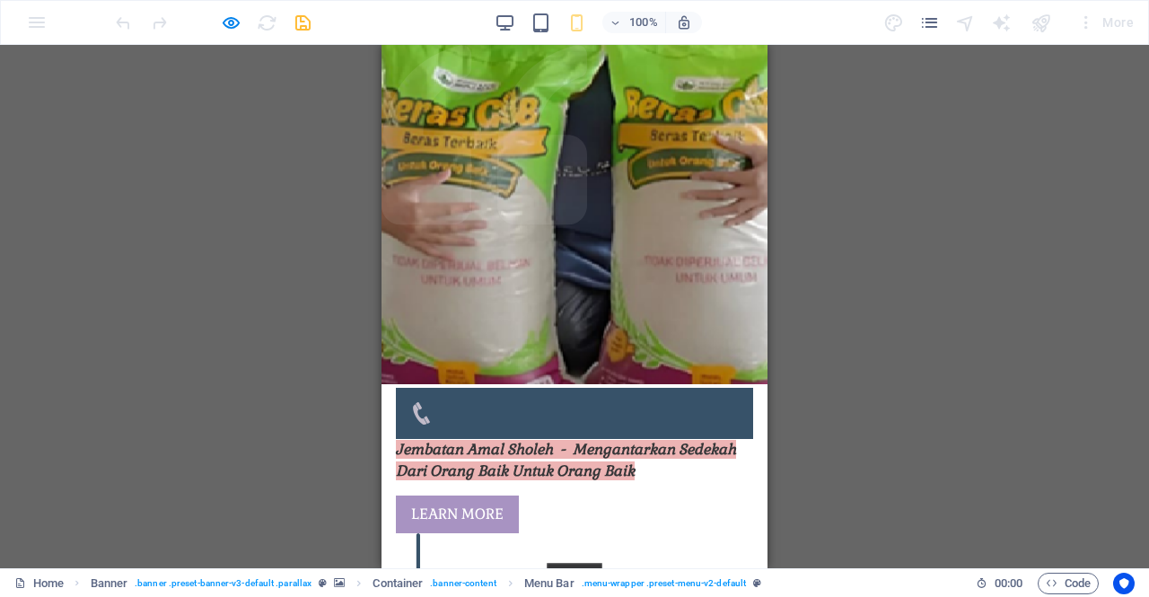
scroll to position [0, 0]
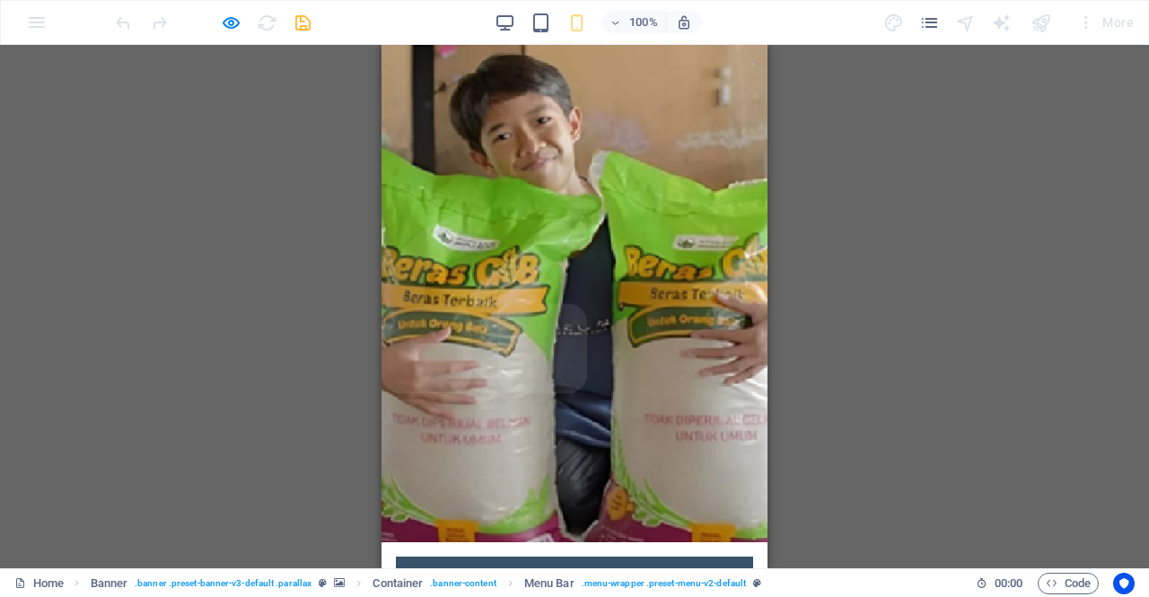
drag, startPoint x: 657, startPoint y: 85, endPoint x: 490, endPoint y: 75, distance: 167.3
click at [490, 571] on div at bounding box center [574, 582] width 329 height 22
drag, startPoint x: 490, startPoint y: 75, endPoint x: 715, endPoint y: 85, distance: 224.7
click at [715, 571] on div at bounding box center [574, 582] width 329 height 22
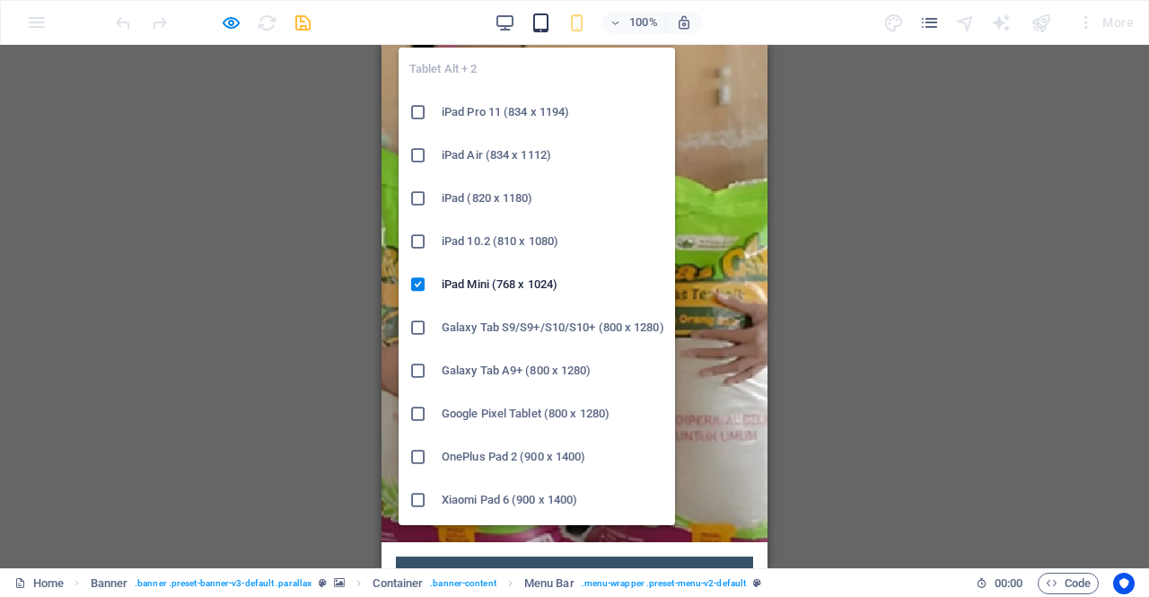
click at [548, 19] on icon "button" at bounding box center [541, 23] width 21 height 21
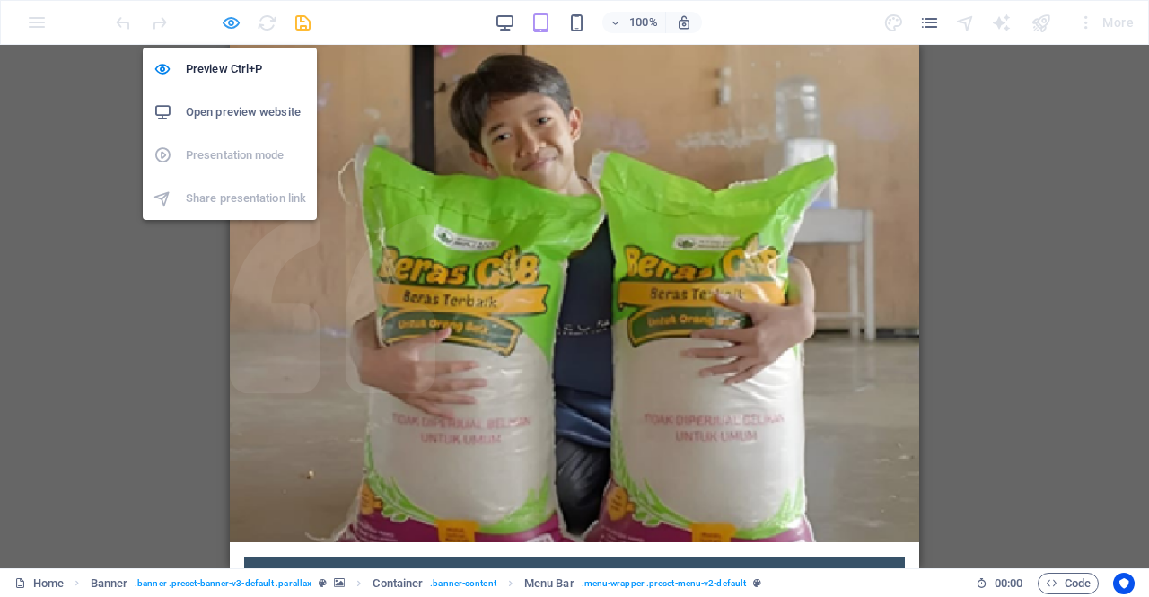
click at [221, 27] on icon "button" at bounding box center [231, 23] width 21 height 21
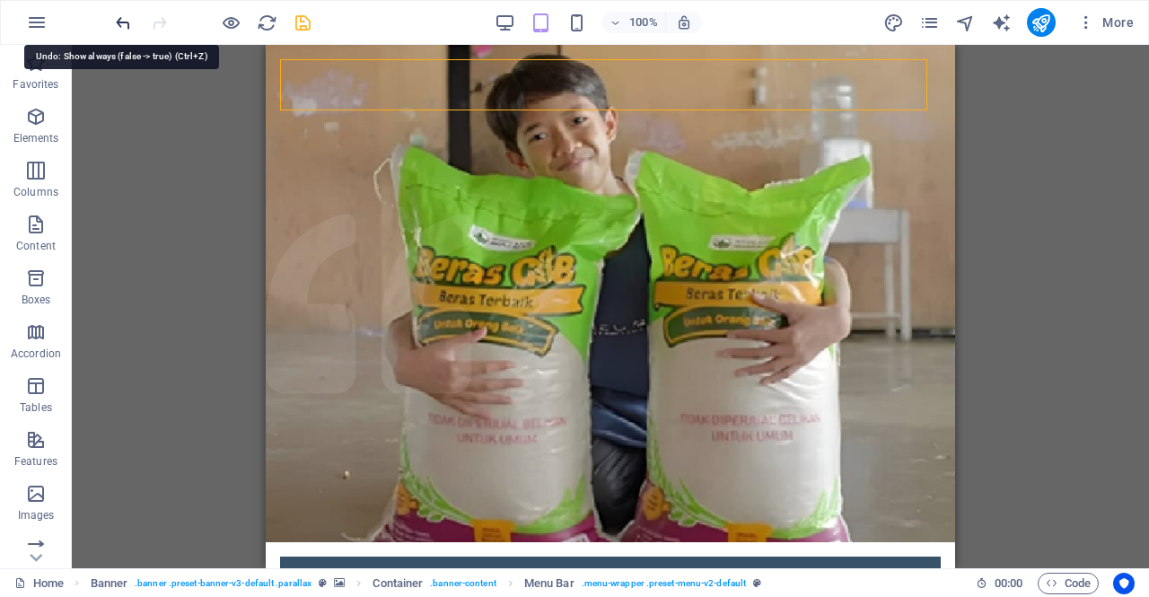
click at [128, 17] on icon "undo" at bounding box center [123, 23] width 21 height 21
click at [117, 28] on icon "undo" at bounding box center [123, 23] width 21 height 21
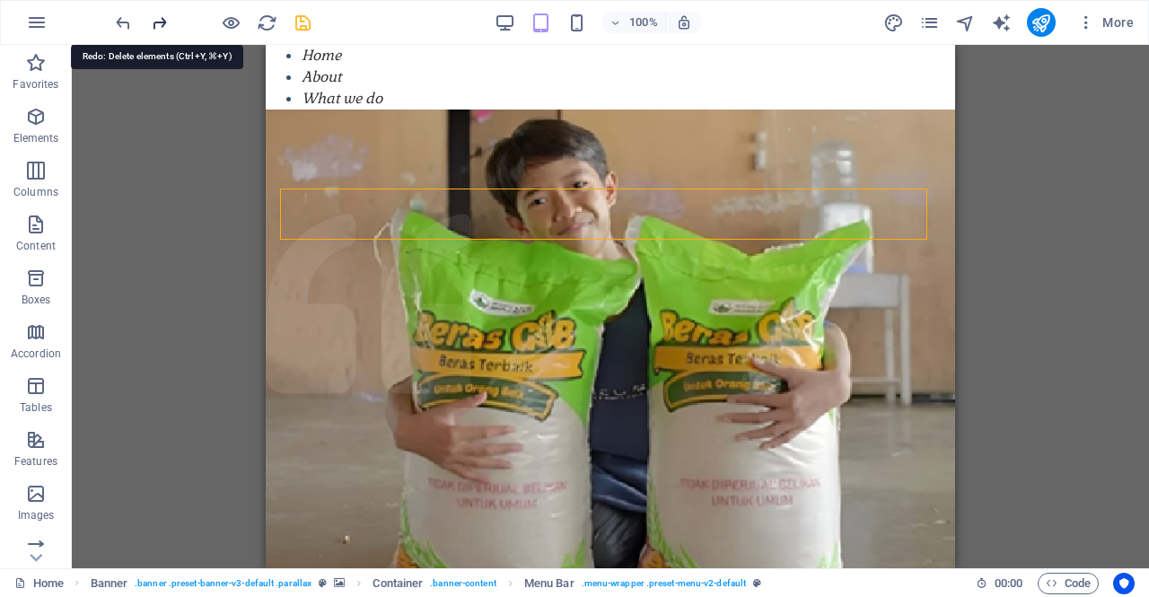
click at [162, 28] on icon "redo" at bounding box center [159, 23] width 21 height 21
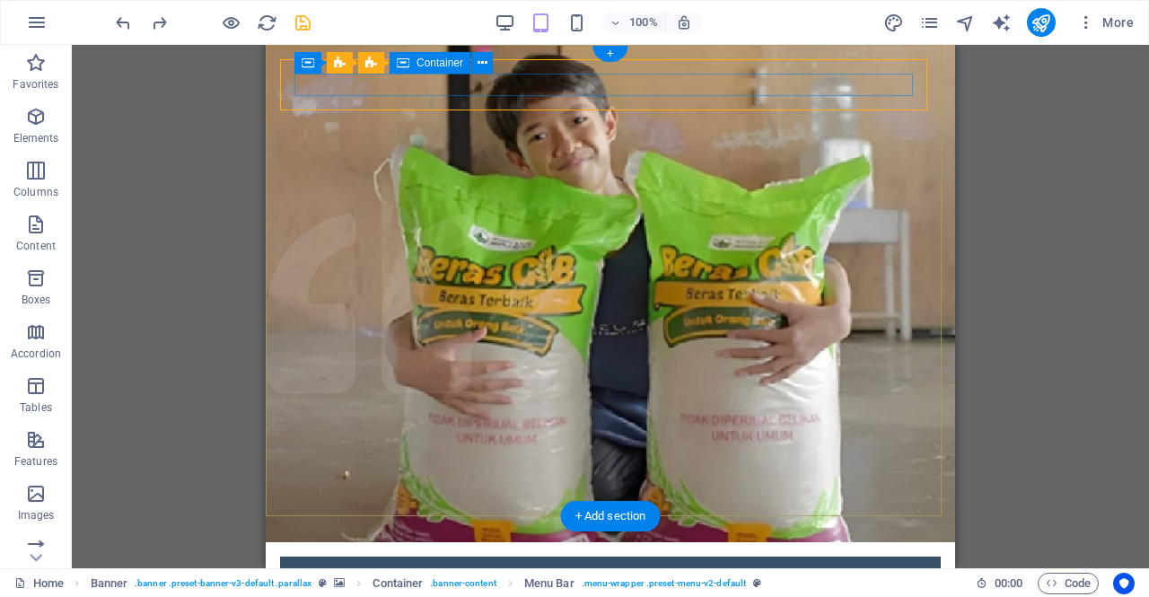
click at [314, 571] on div at bounding box center [611, 582] width 632 height 22
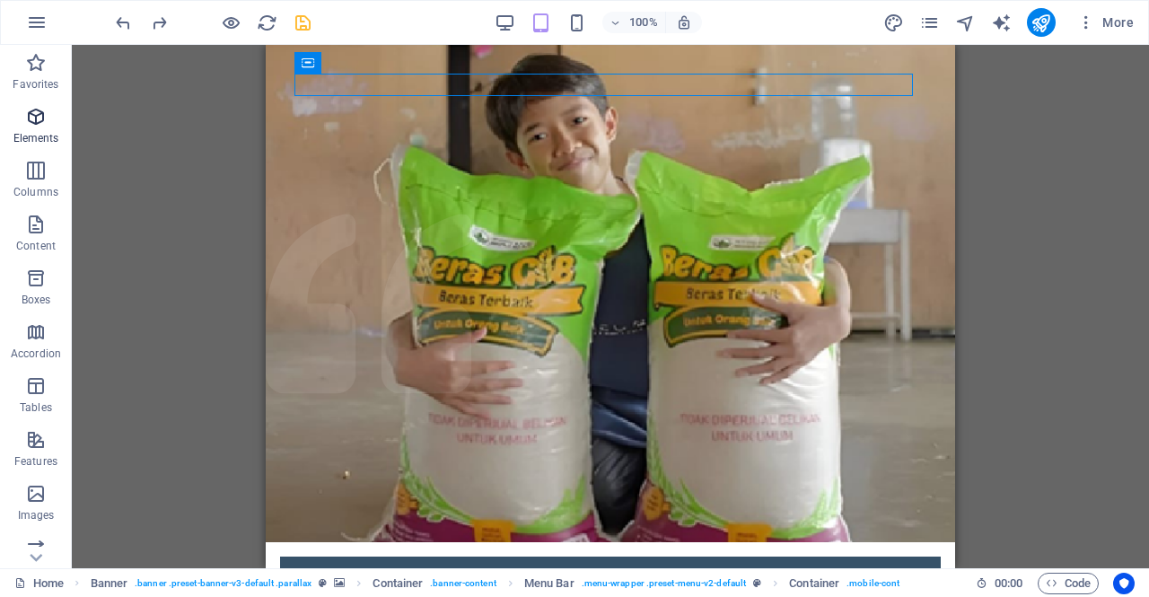
click at [41, 136] on p "Elements" at bounding box center [36, 138] width 46 height 14
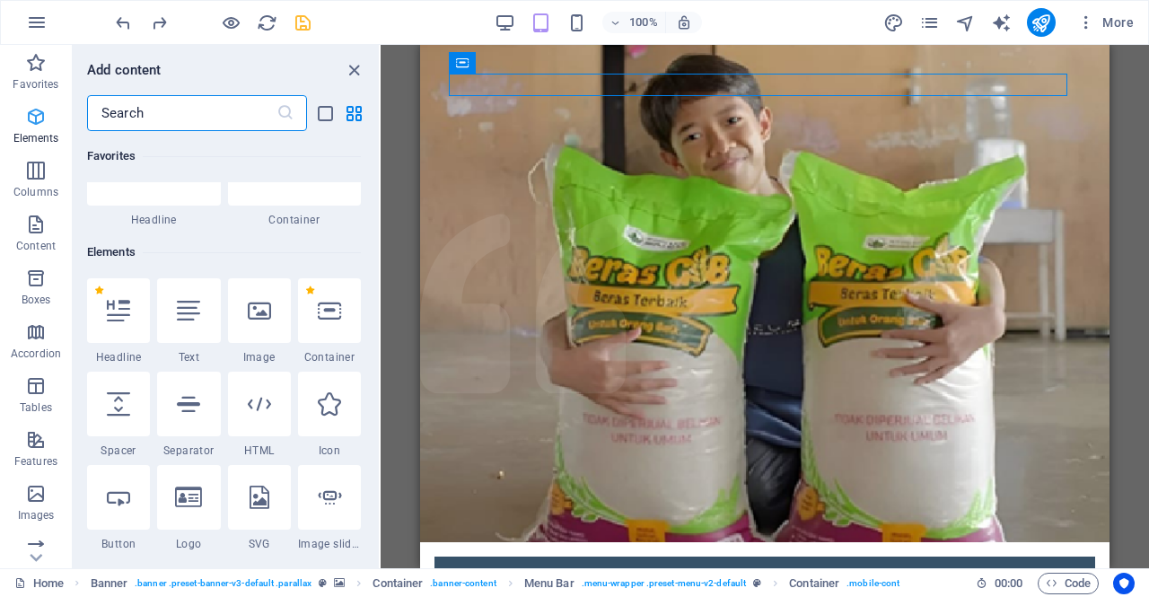
scroll to position [191, 0]
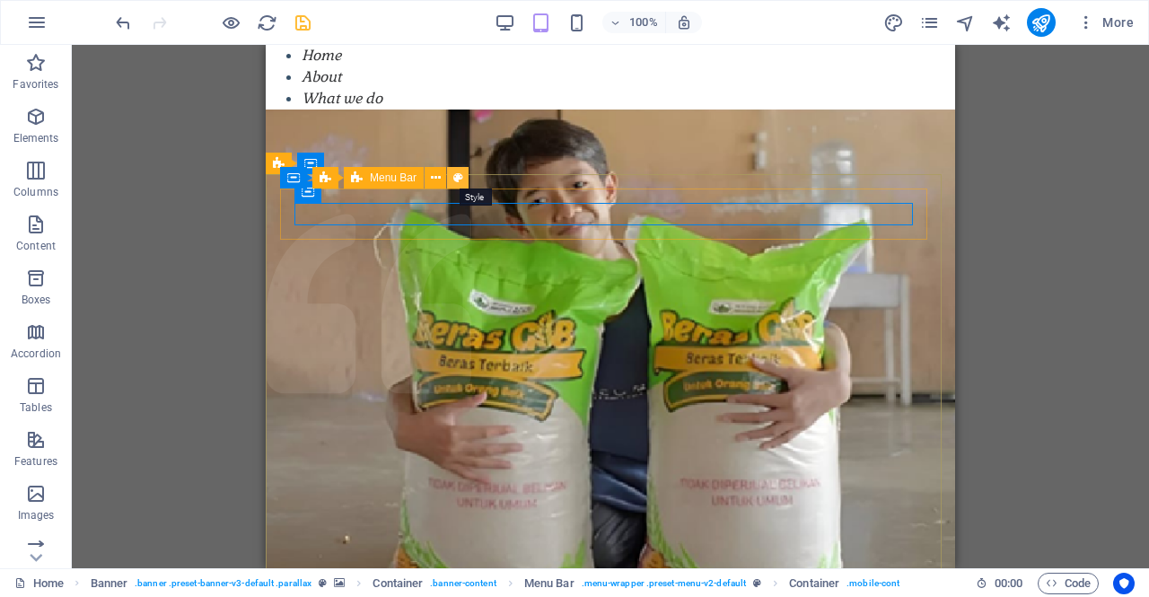
click at [458, 180] on icon at bounding box center [458, 178] width 10 height 19
select select "rem"
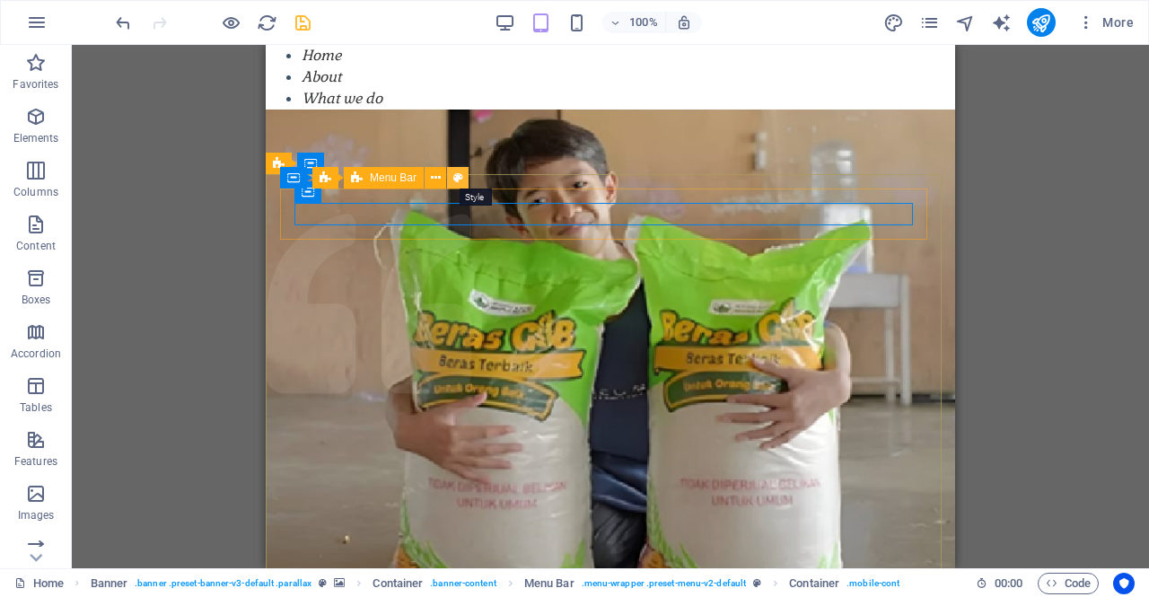
select select "rem"
select select "%"
select select "rem"
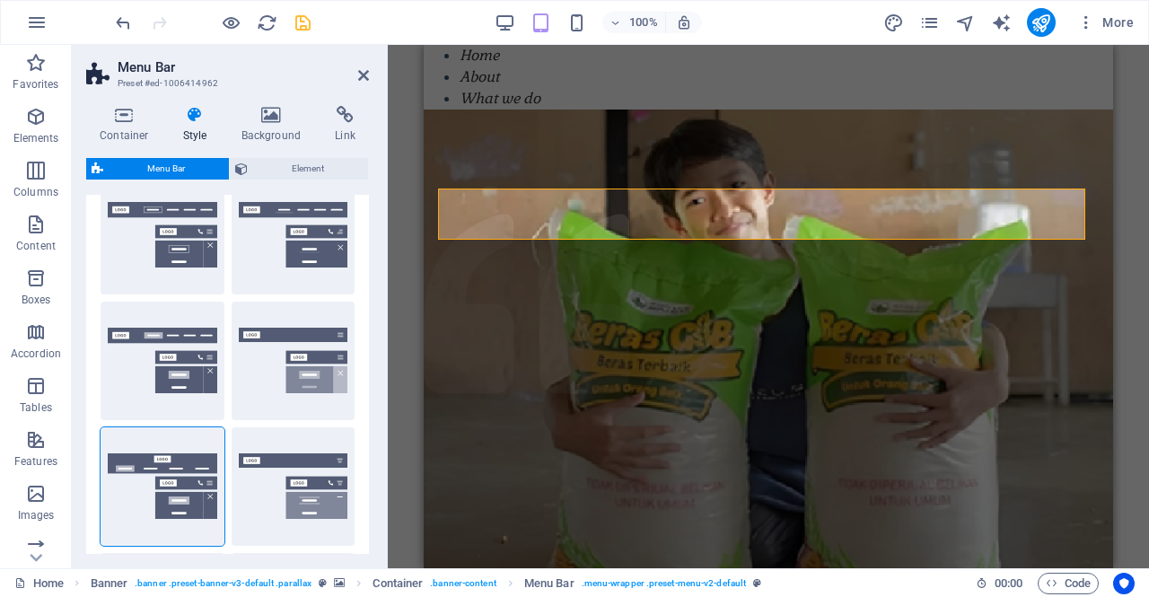
scroll to position [81, 0]
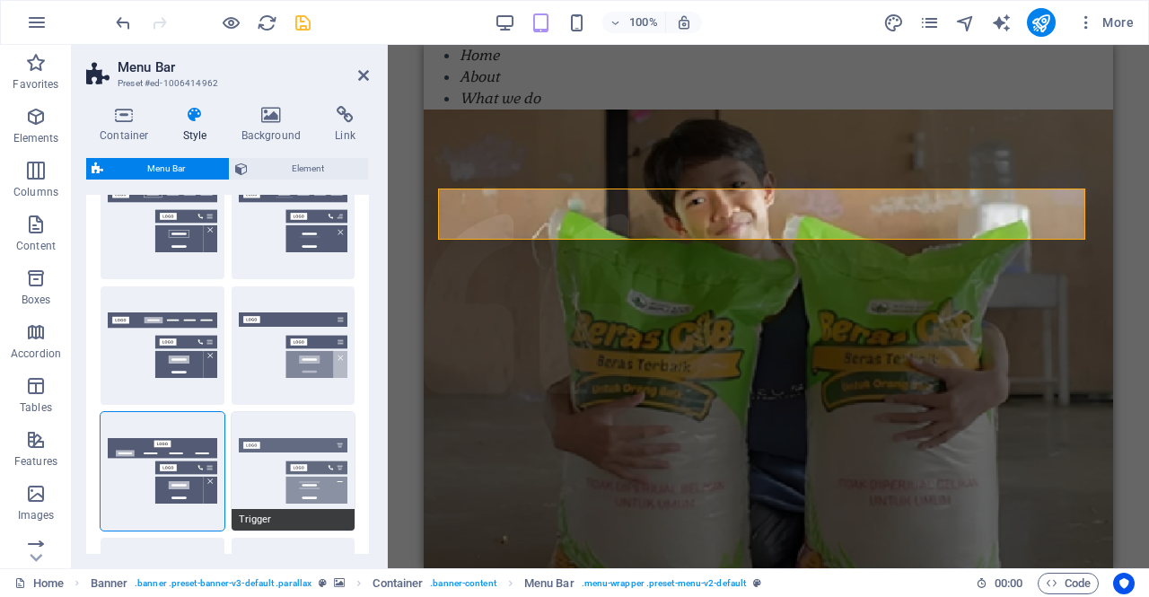
click at [264, 485] on button "Trigger" at bounding box center [294, 471] width 124 height 119
select select "DISABLED_OPTION_VALUE"
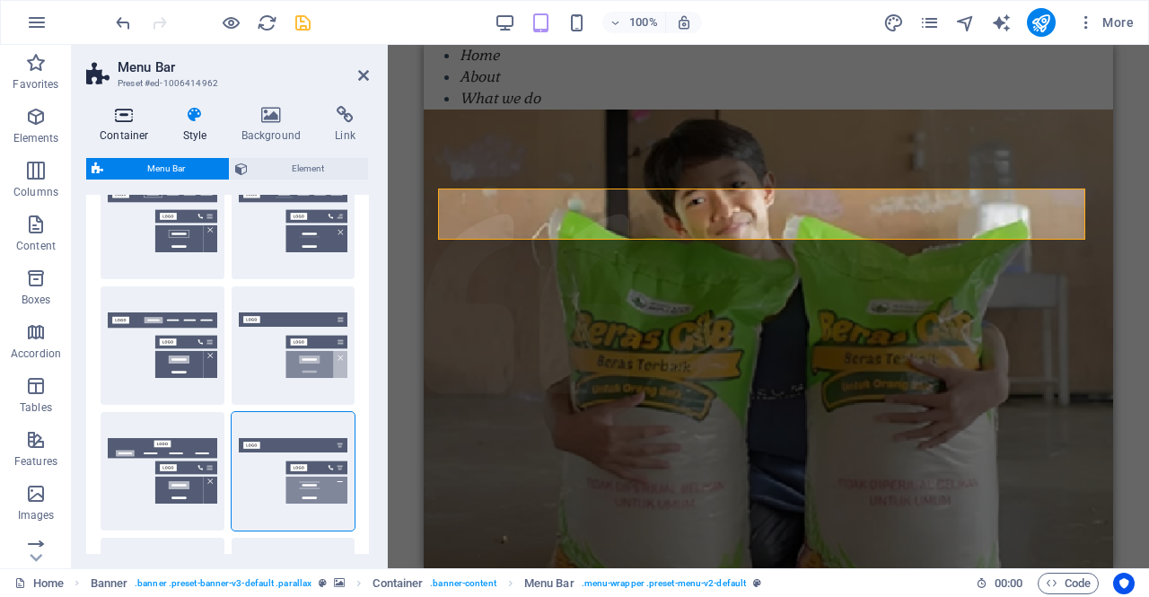
click at [112, 115] on icon at bounding box center [124, 115] width 76 height 18
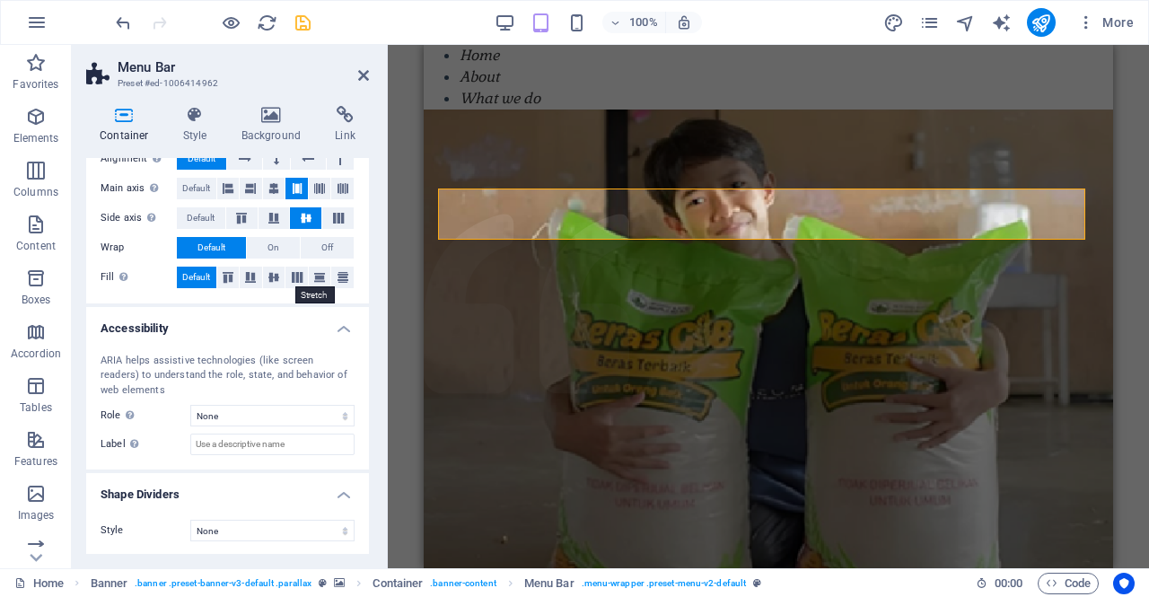
scroll to position [0, 0]
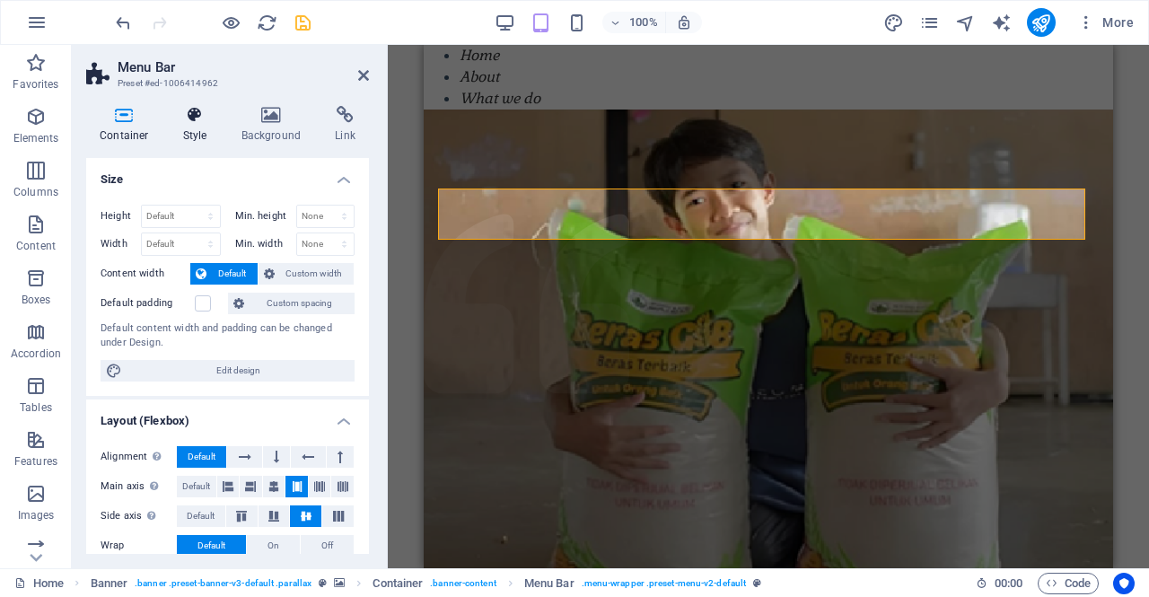
click at [205, 126] on h4 "Style" at bounding box center [199, 125] width 58 height 38
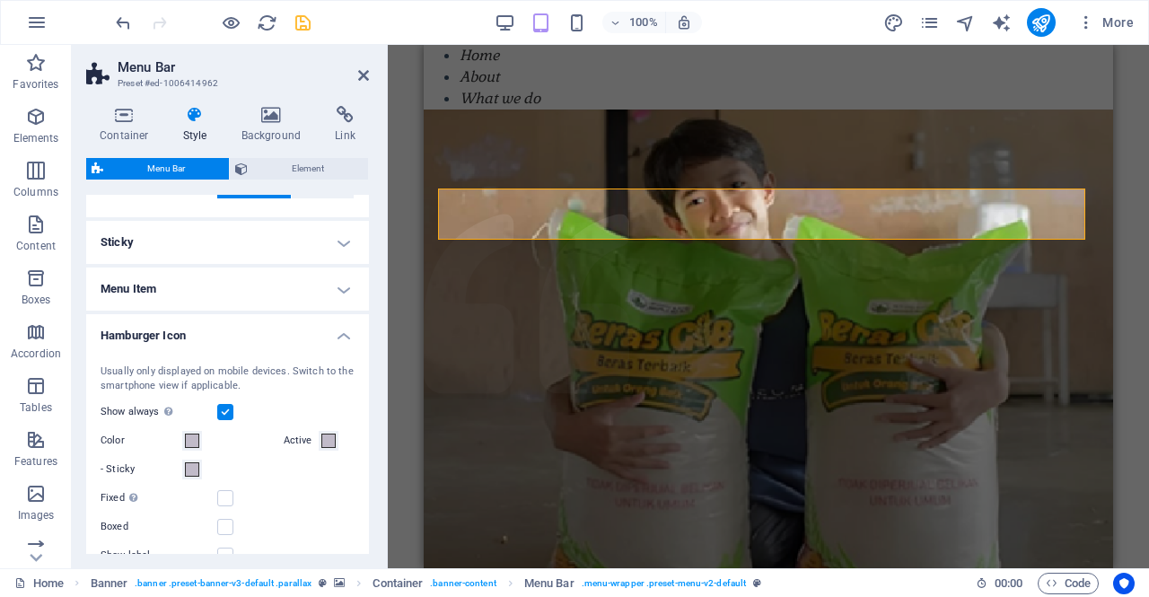
scroll to position [722, 0]
click at [226, 407] on label at bounding box center [225, 409] width 16 height 16
click at [0, 0] on input "Show always Shows the trigger for all viewports." at bounding box center [0, 0] width 0 height 0
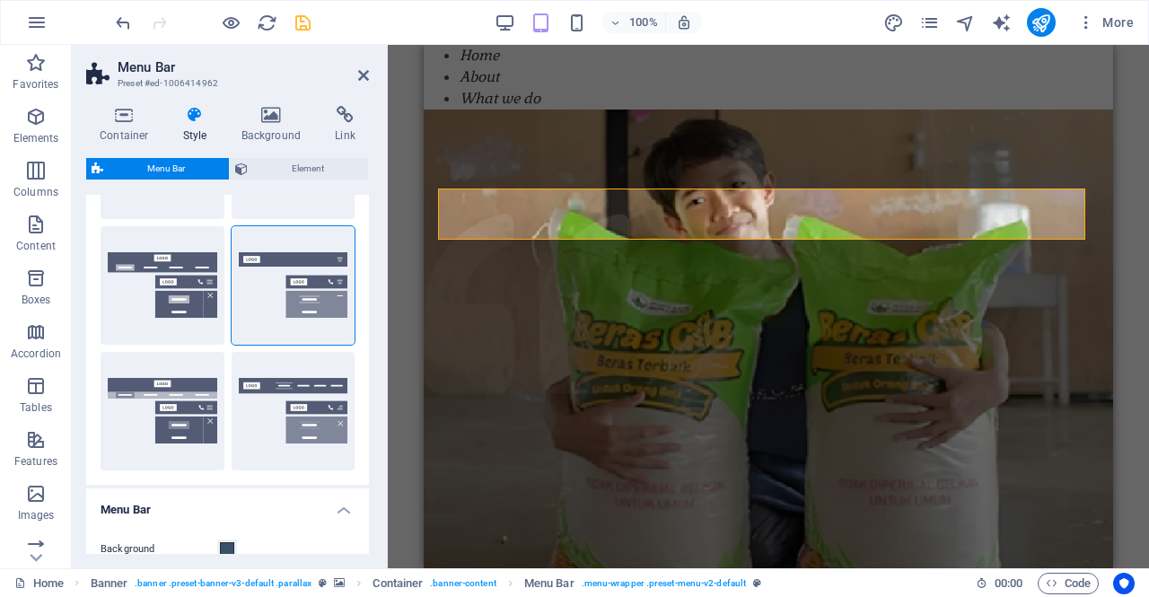
scroll to position [0, 0]
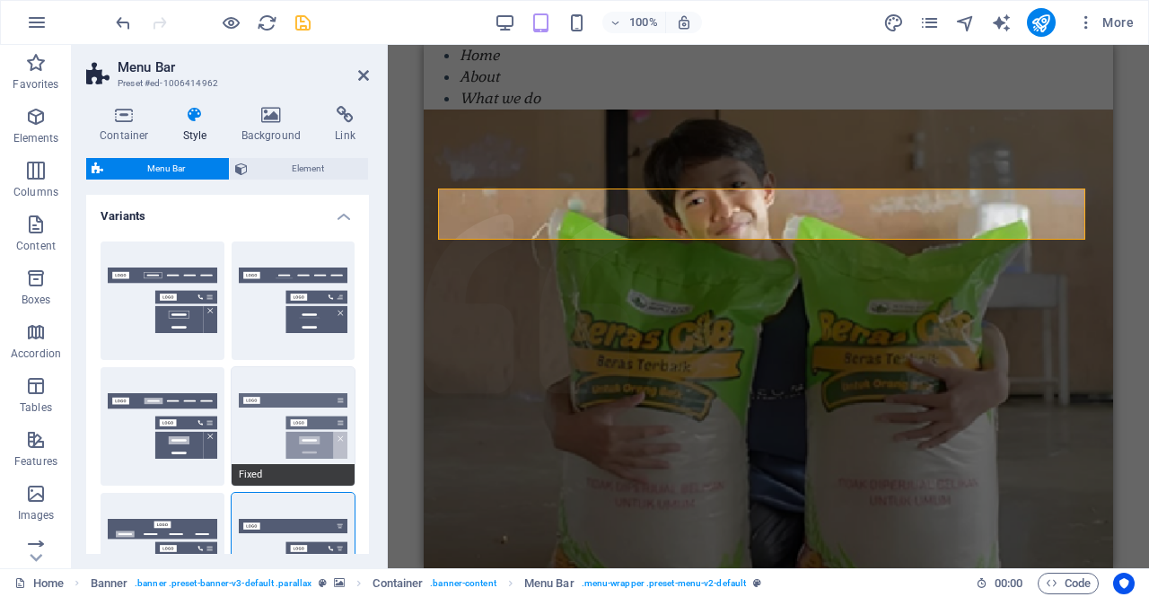
click at [287, 447] on button "Fixed" at bounding box center [294, 426] width 124 height 119
type input "70"
select select "%"
type input "0.8"
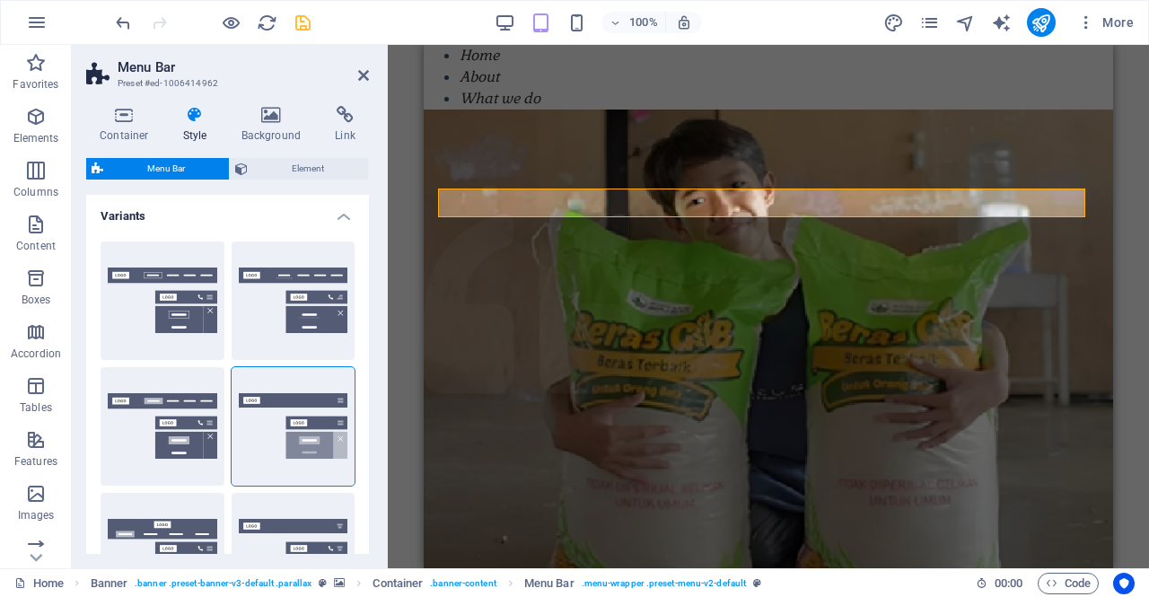
click at [370, 76] on aside "Menu Bar Preset #ed-1006414962 Container Style Background Link Size Height Defa…" at bounding box center [230, 307] width 316 height 524
click at [361, 79] on icon at bounding box center [363, 75] width 11 height 14
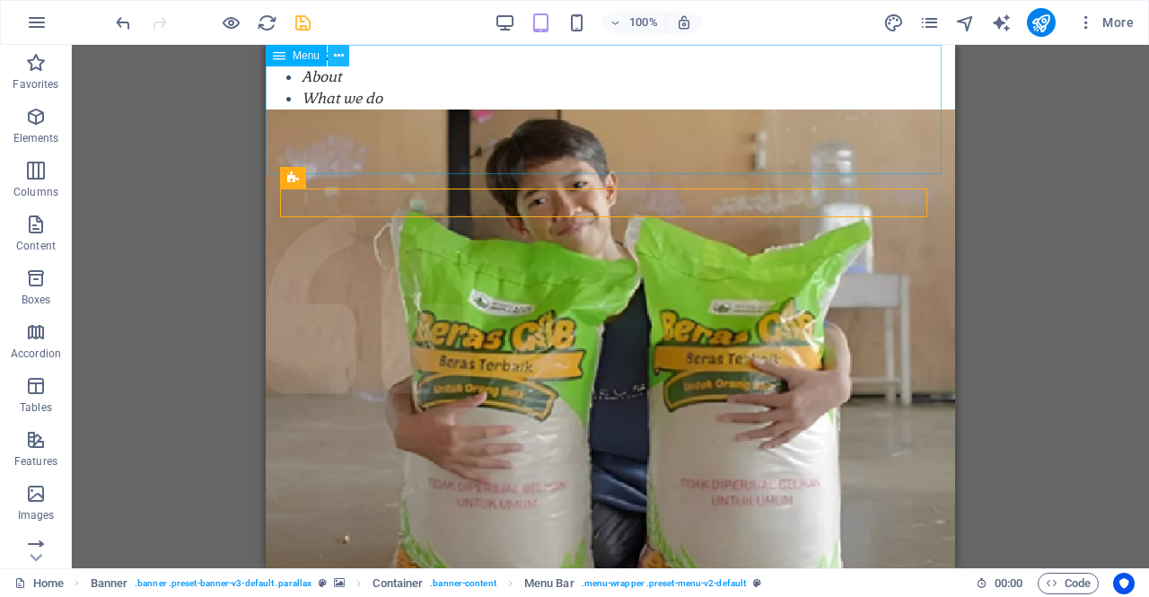
click at [337, 59] on icon at bounding box center [339, 56] width 10 height 19
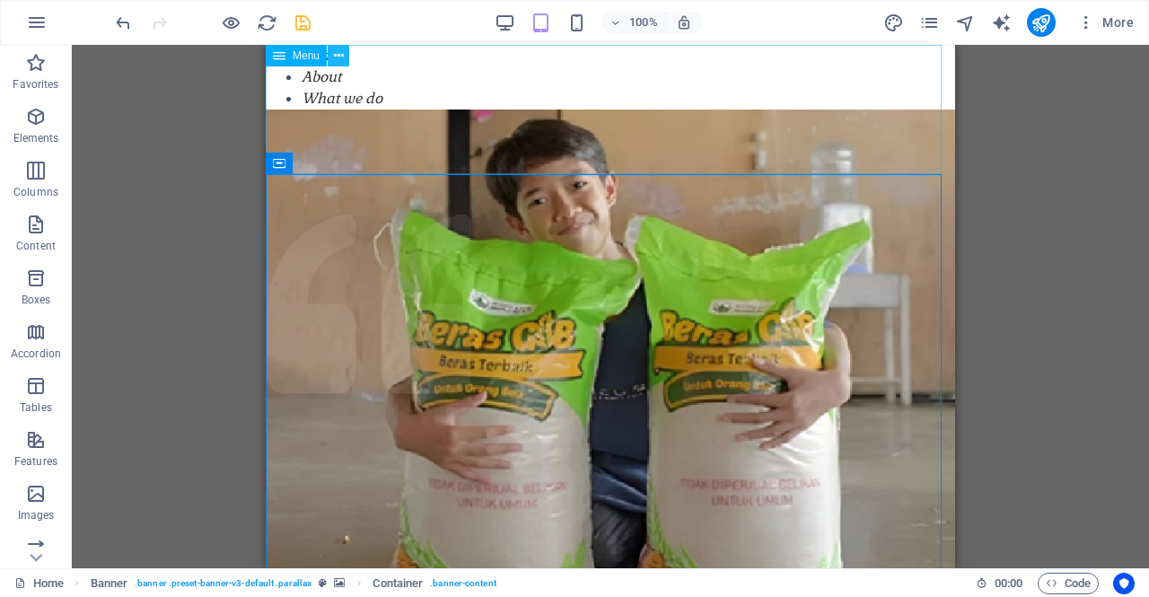
click at [332, 56] on button at bounding box center [339, 56] width 22 height 22
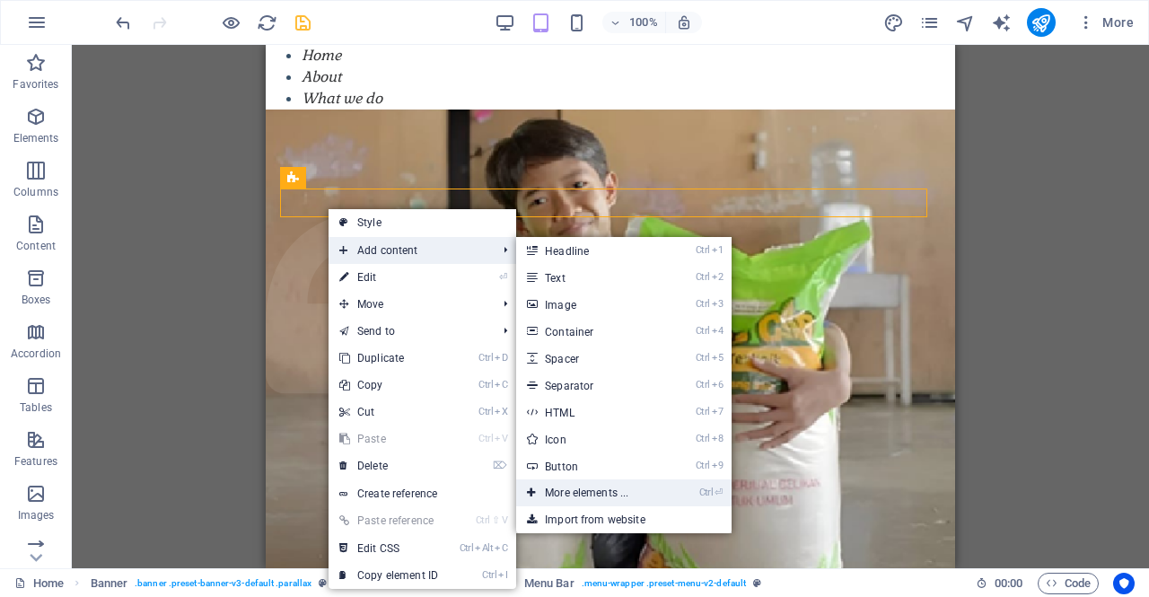
click at [638, 491] on link "Ctrl ⏎ More elements ..." at bounding box center [590, 493] width 148 height 27
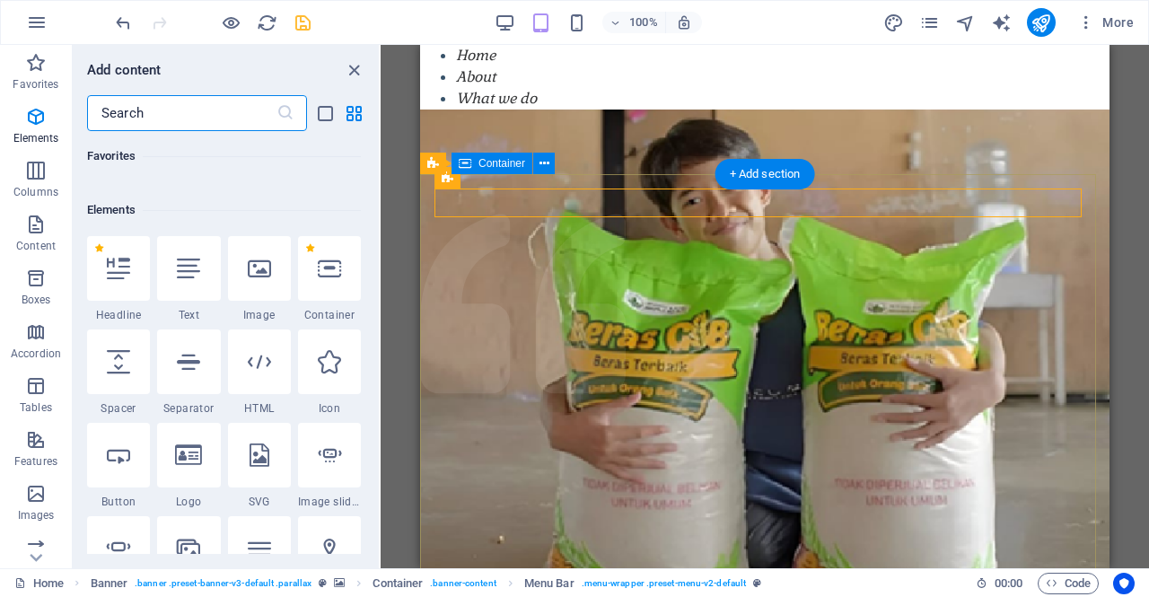
scroll to position [191, 0]
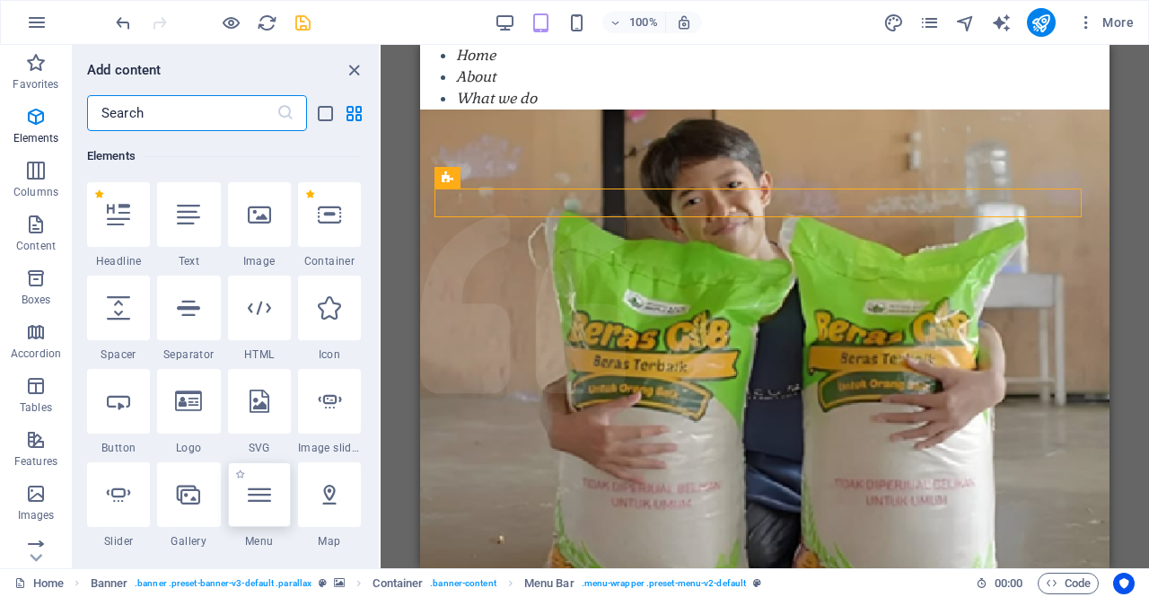
click at [260, 509] on div at bounding box center [259, 494] width 63 height 65
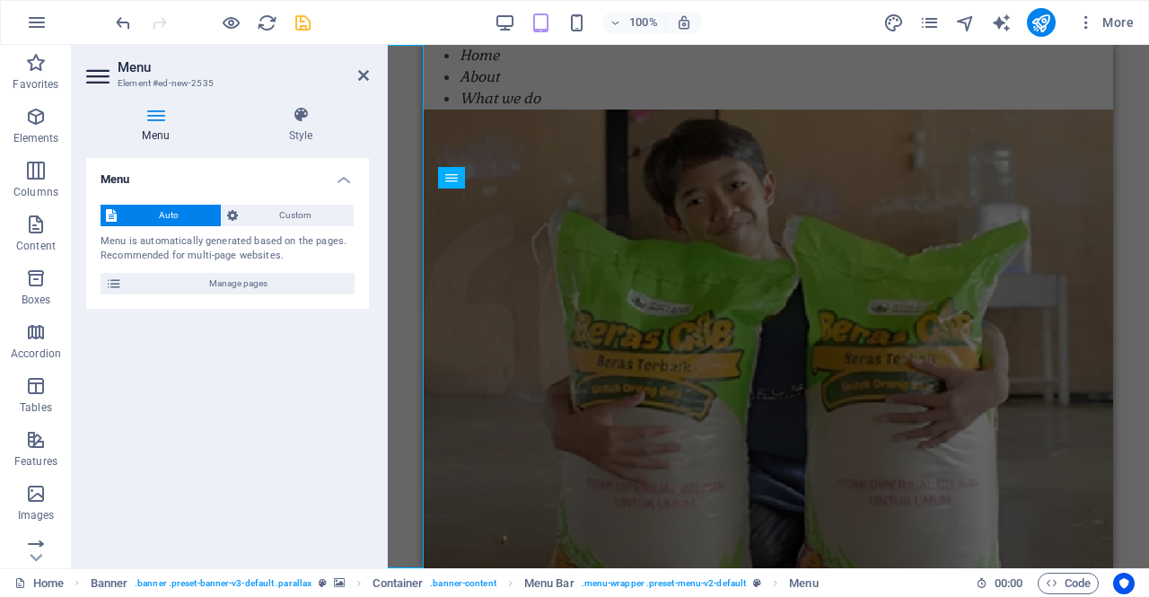
click at [309, 99] on div "Menu Style Menu Auto Custom Menu is automatically generated based on the pages.…" at bounding box center [228, 330] width 312 height 477
click at [304, 118] on icon at bounding box center [301, 115] width 136 height 18
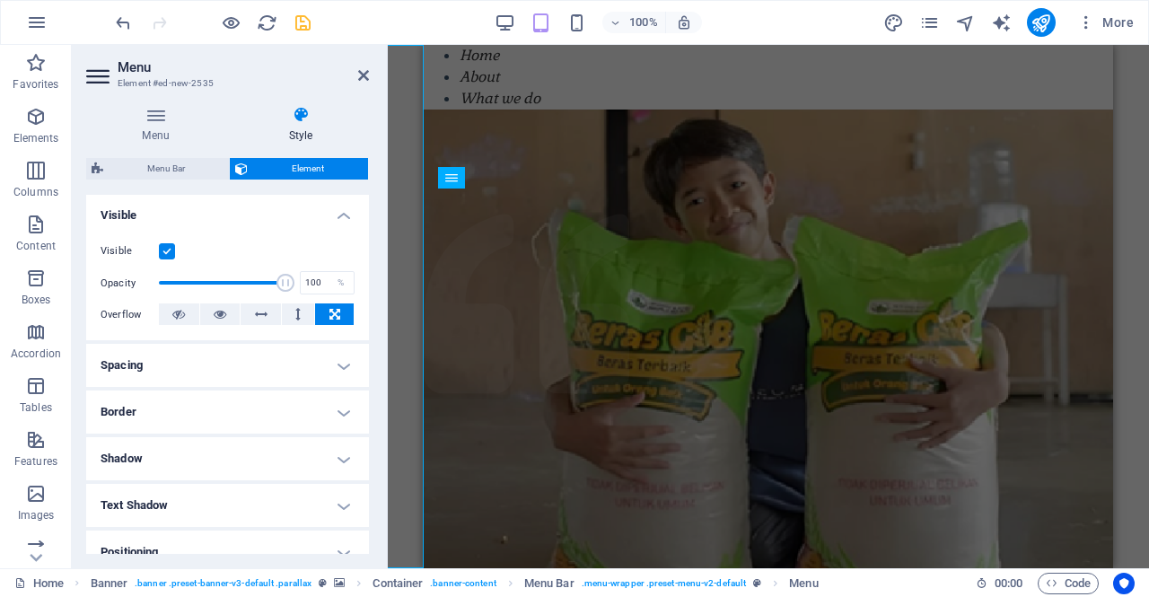
scroll to position [159, 0]
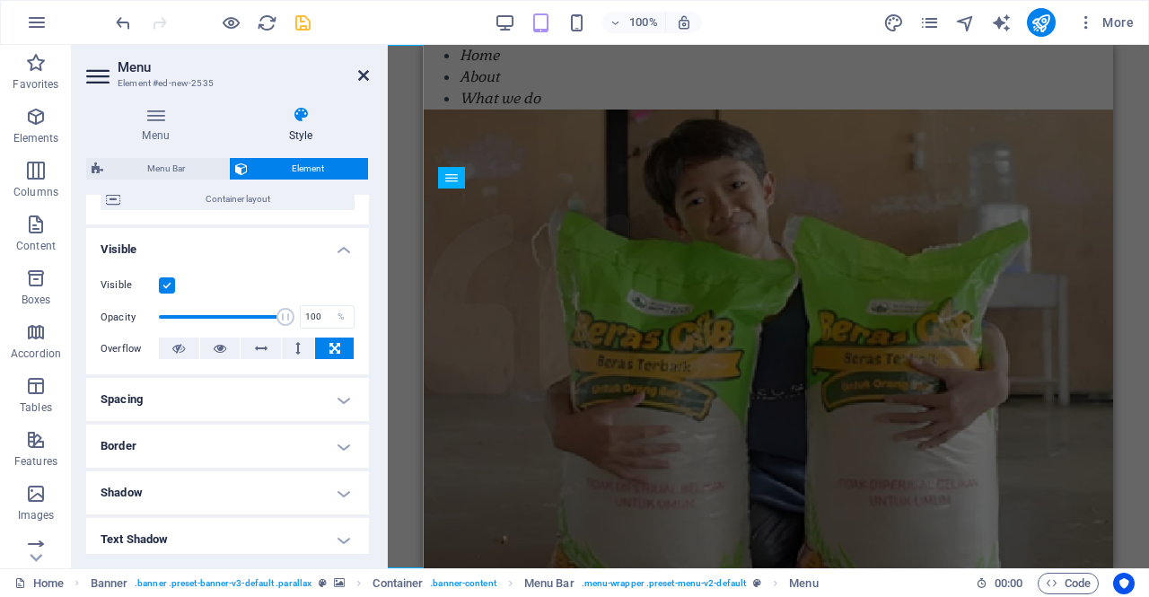
click at [368, 77] on icon at bounding box center [363, 75] width 11 height 14
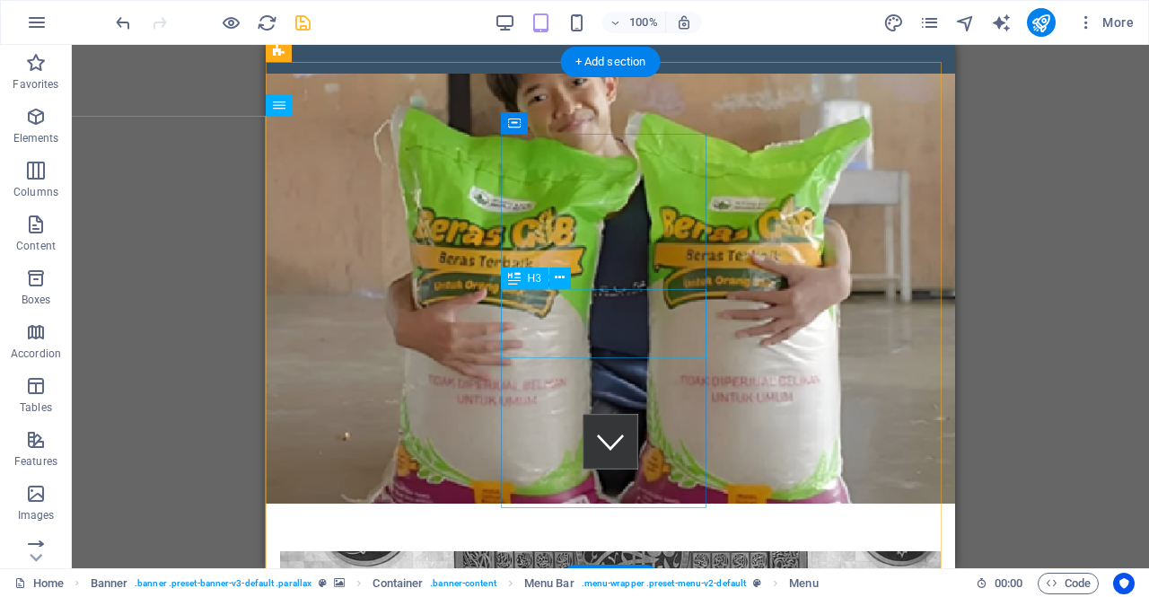
scroll to position [0, 0]
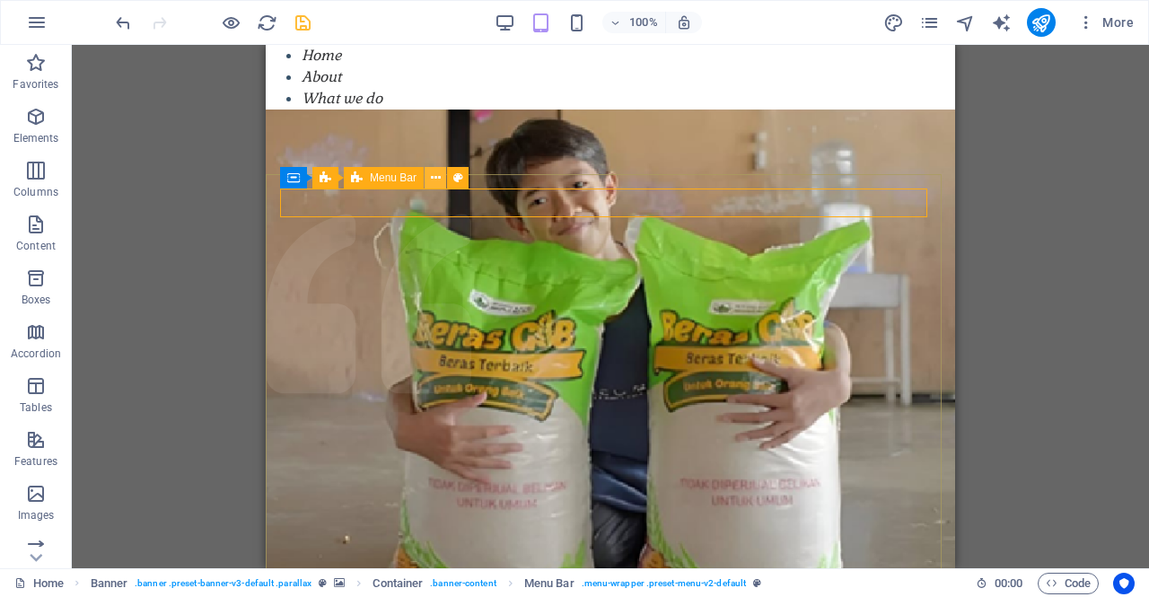
click at [437, 180] on icon at bounding box center [436, 178] width 10 height 19
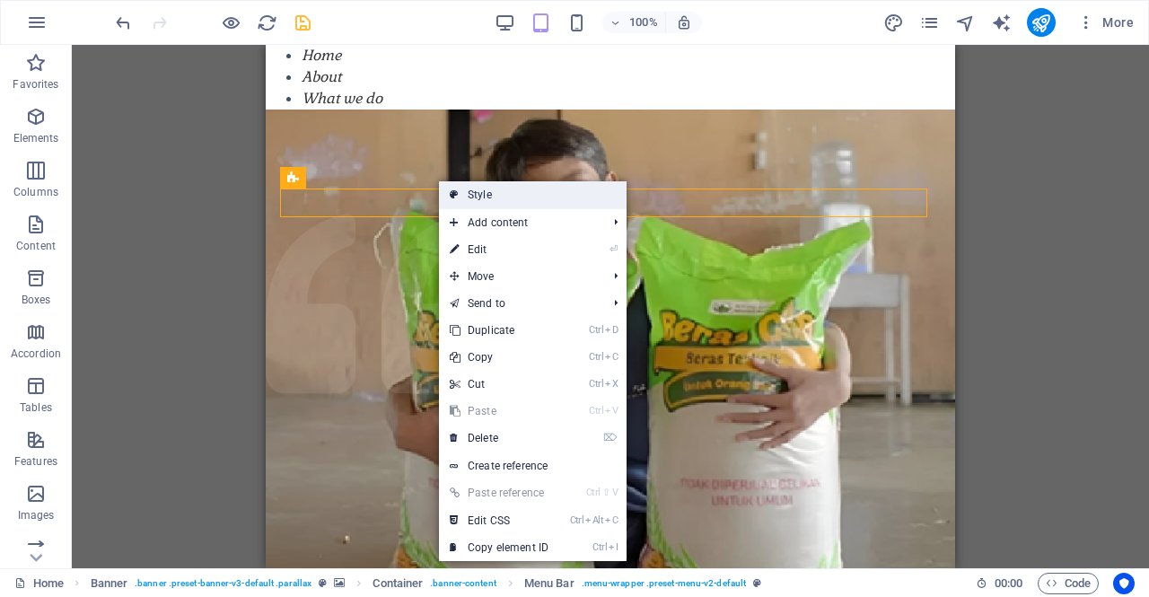
click at [462, 198] on link "Style" at bounding box center [533, 194] width 188 height 27
select select "rem"
select select "vw"
select select "%"
select select "rem"
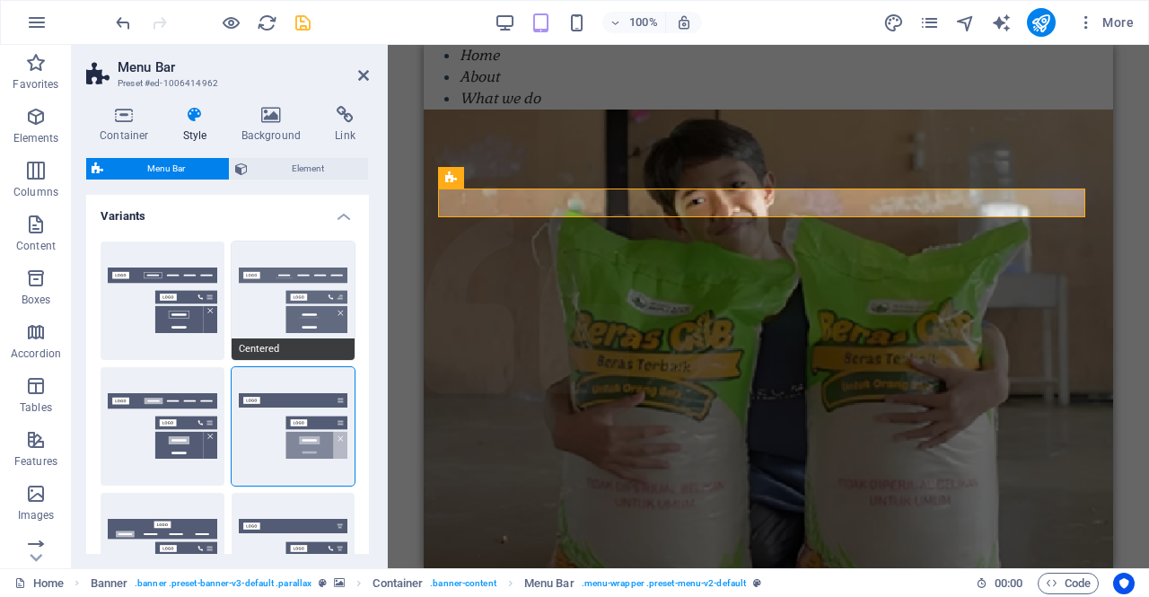
click at [277, 339] on button "Centered" at bounding box center [294, 301] width 124 height 119
type input "100"
type input "0.5"
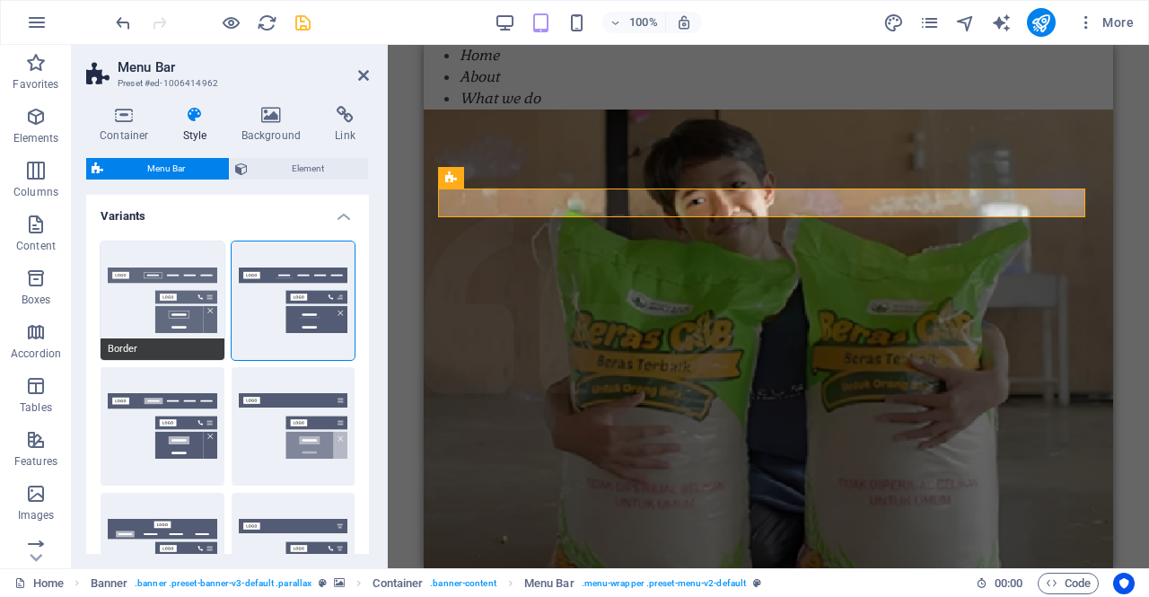
click at [148, 338] on button "Border" at bounding box center [163, 301] width 124 height 119
select select "DISABLED_OPTION_VALUE"
type input "0.3"
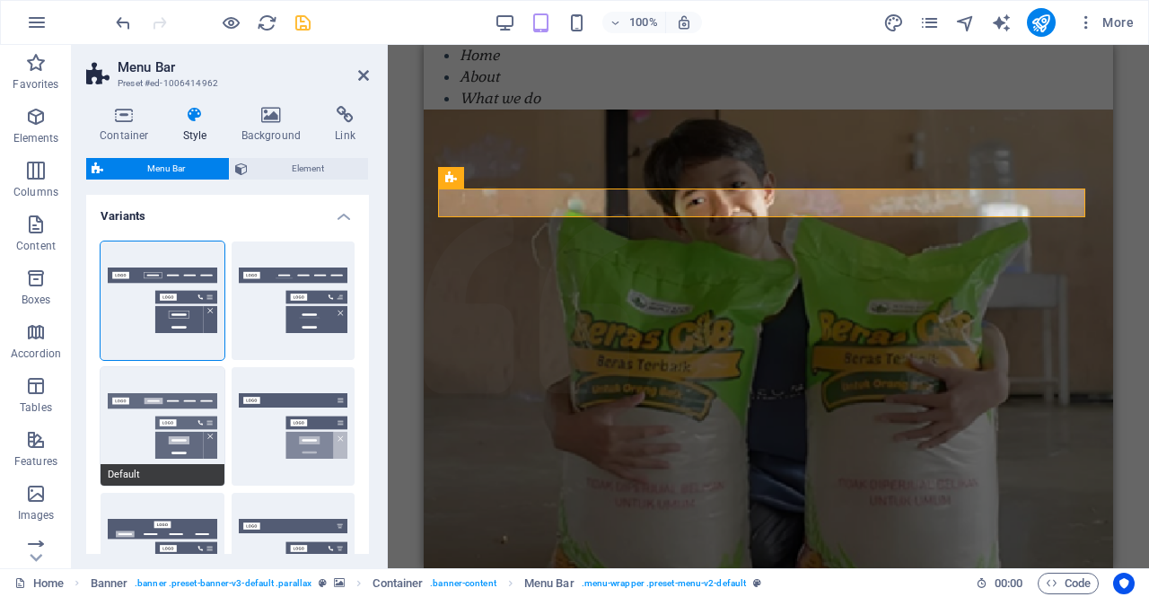
click at [160, 444] on button "Default" at bounding box center [163, 426] width 124 height 119
type input "100"
select select "%"
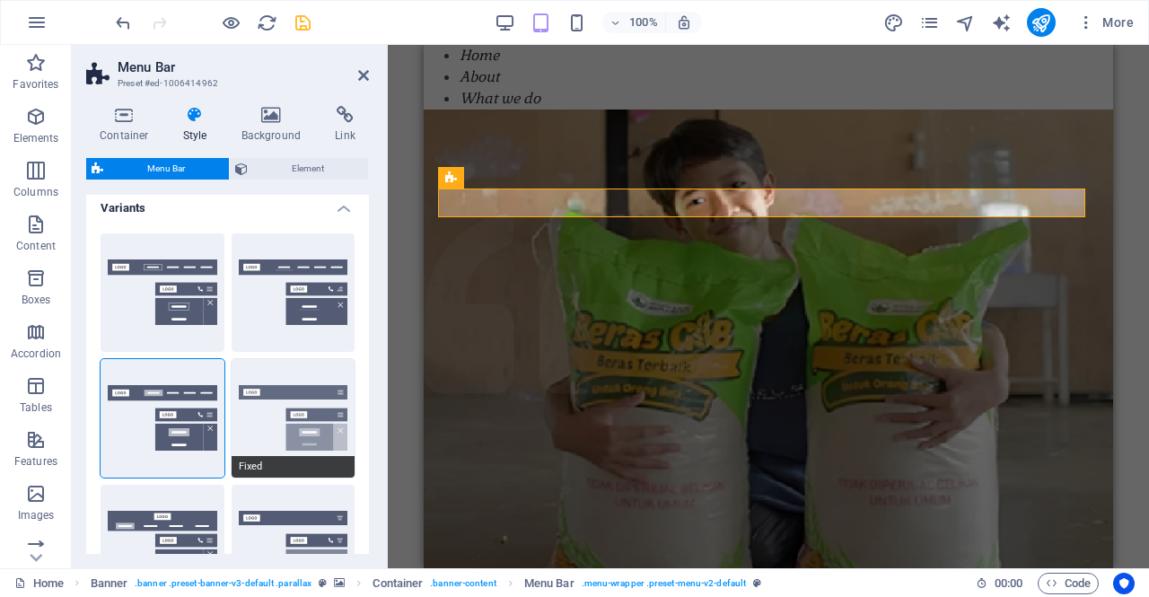
click at [275, 395] on button "Fixed" at bounding box center [294, 418] width 124 height 119
type input "70"
type input "0.8"
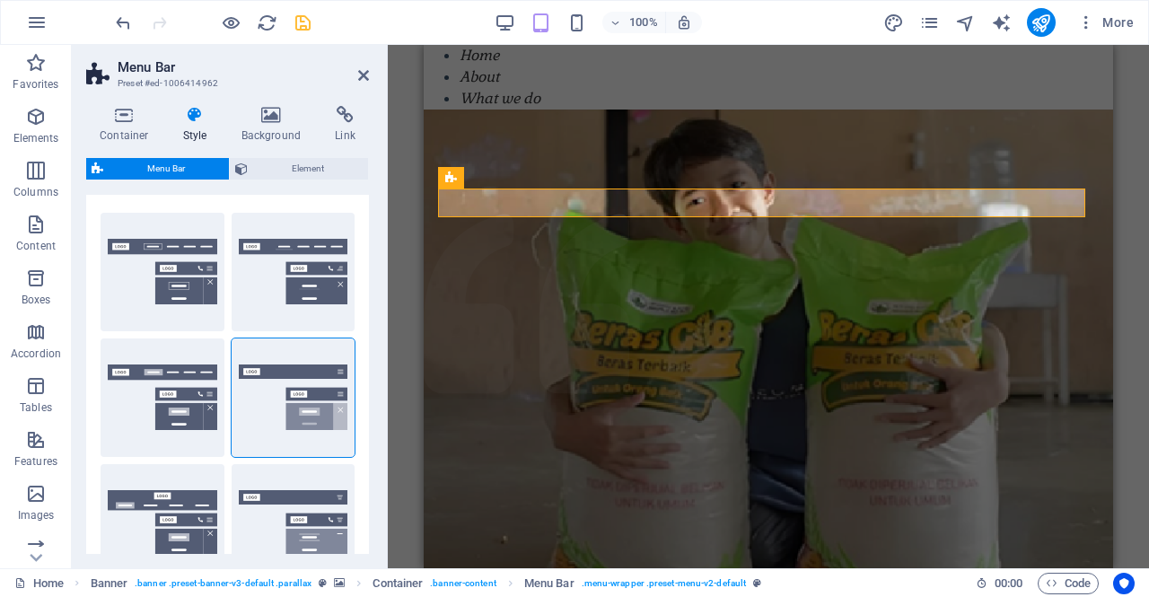
scroll to position [0, 0]
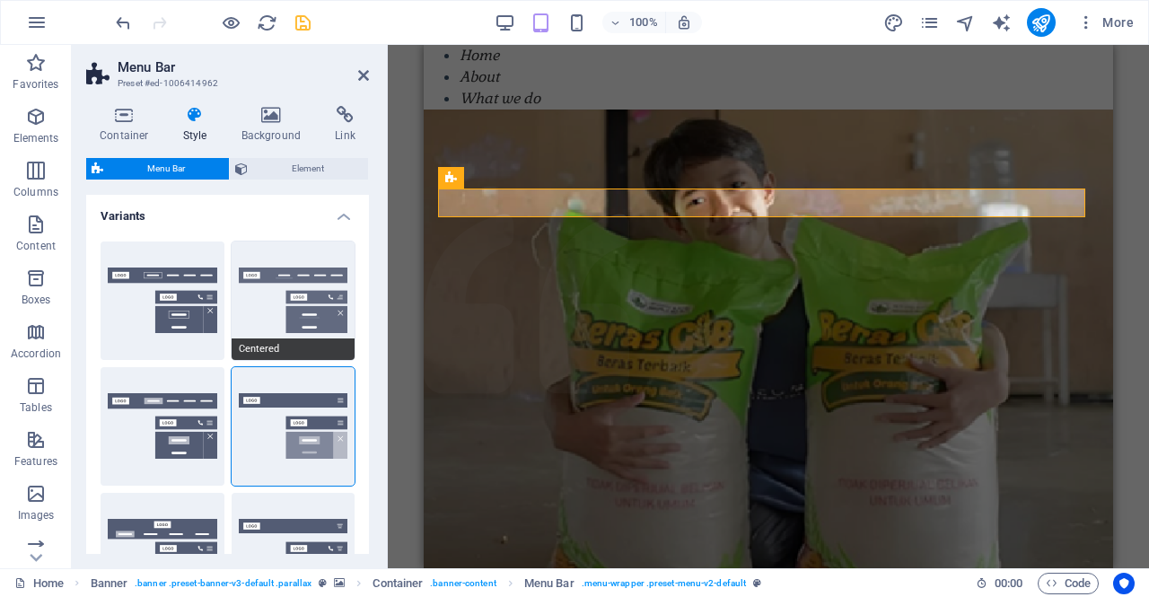
click at [305, 314] on button "Centered" at bounding box center [294, 301] width 124 height 119
type input "100"
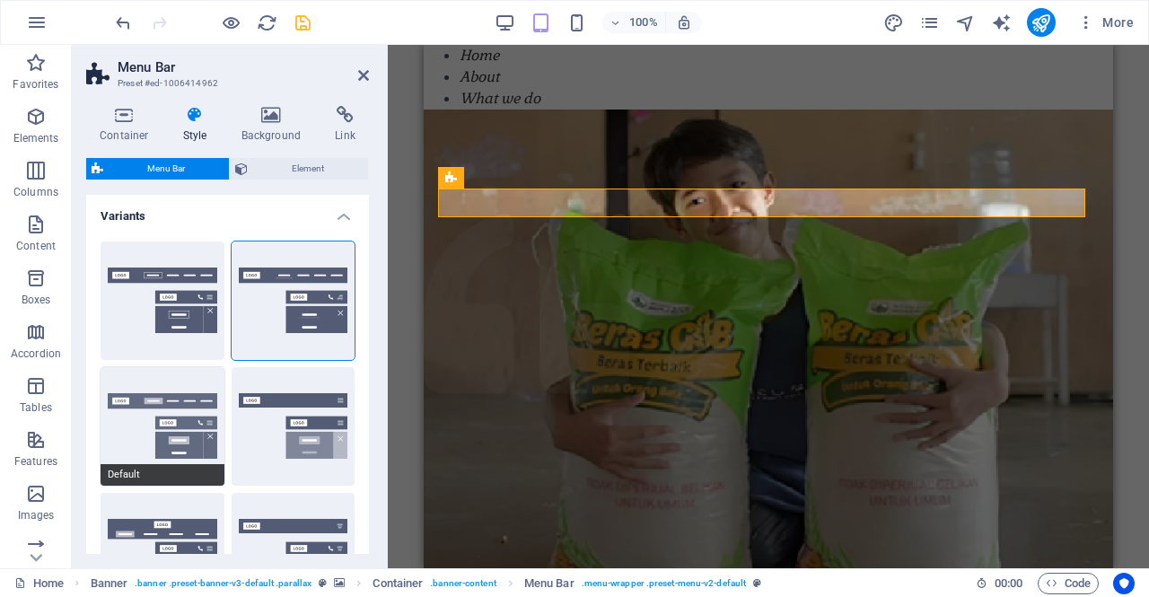
click at [184, 419] on button "Default" at bounding box center [163, 426] width 124 height 119
type input "0.3"
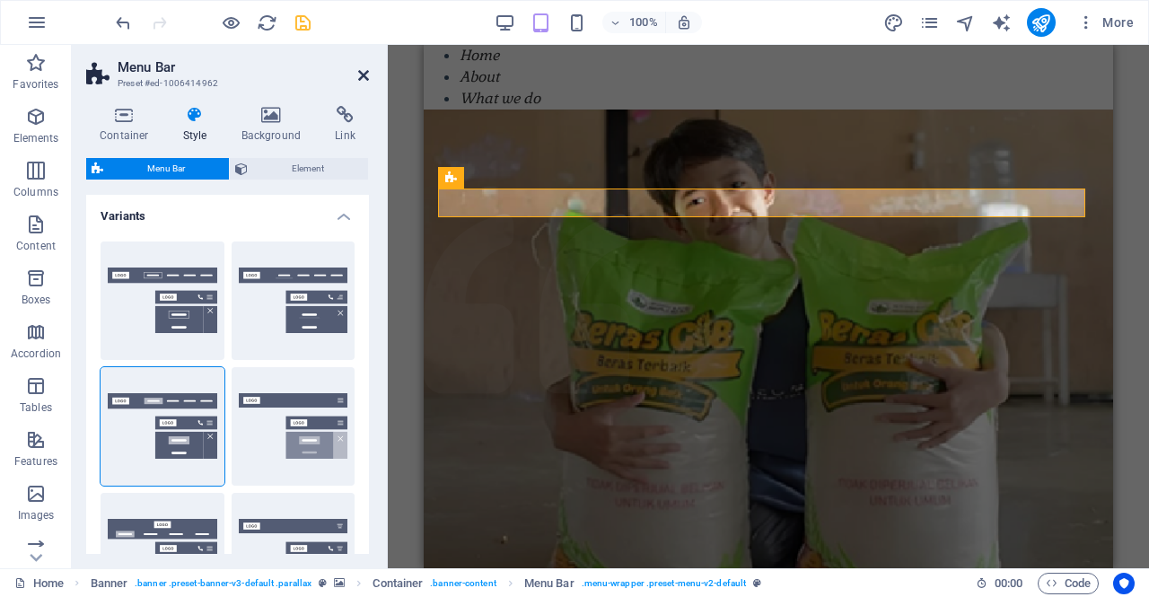
click at [363, 75] on icon at bounding box center [363, 75] width 11 height 14
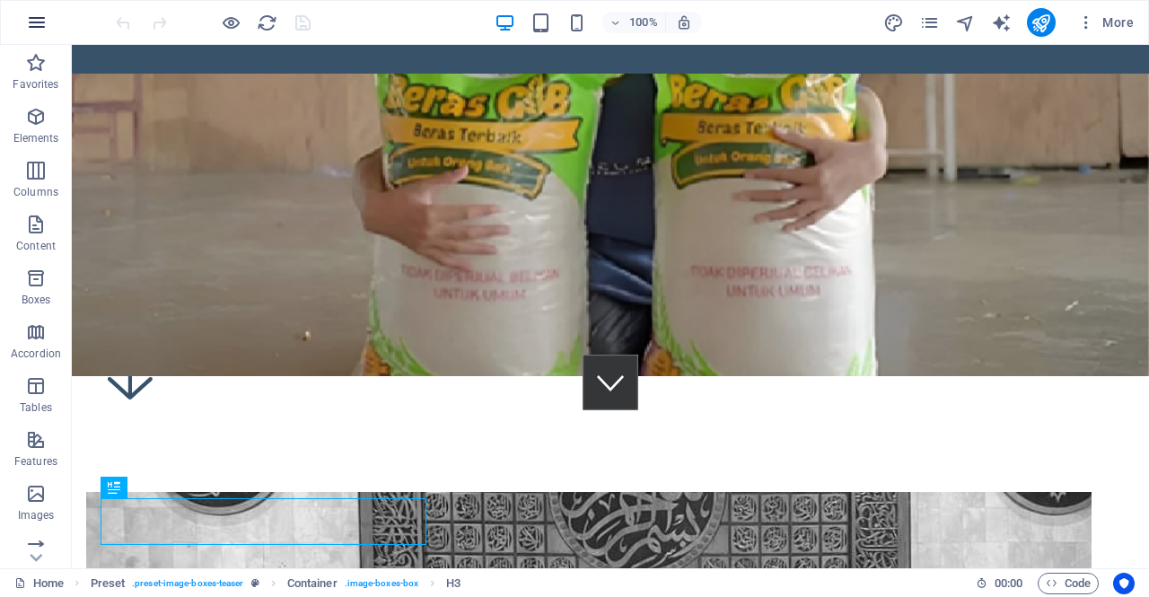
click at [40, 15] on icon "button" at bounding box center [37, 23] width 22 height 22
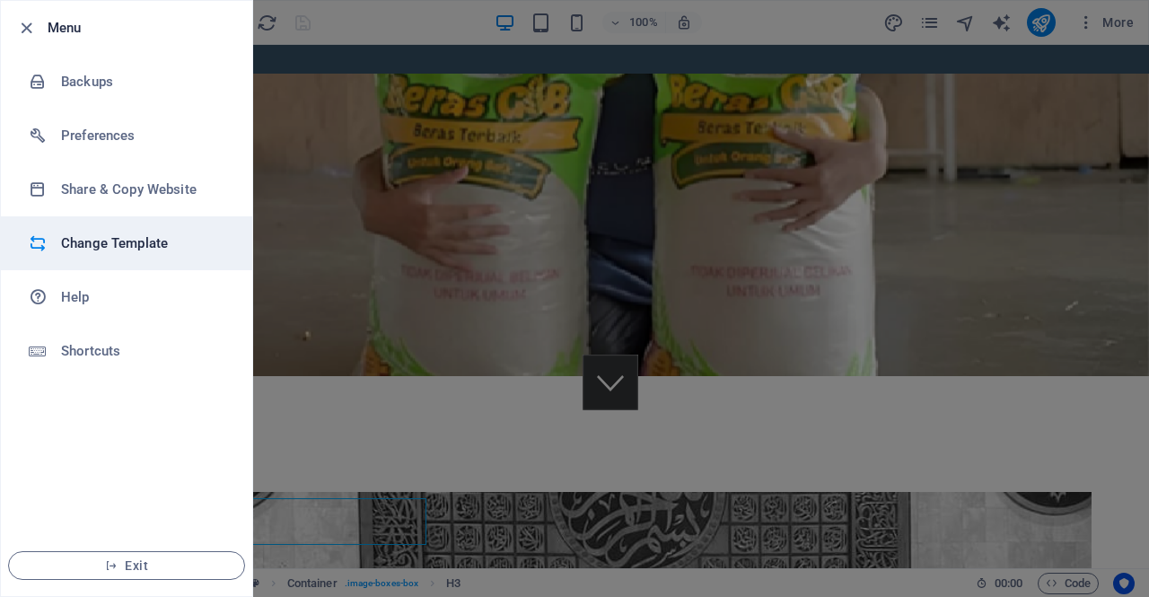
click at [131, 240] on h6 "Change Template" at bounding box center [144, 244] width 166 height 22
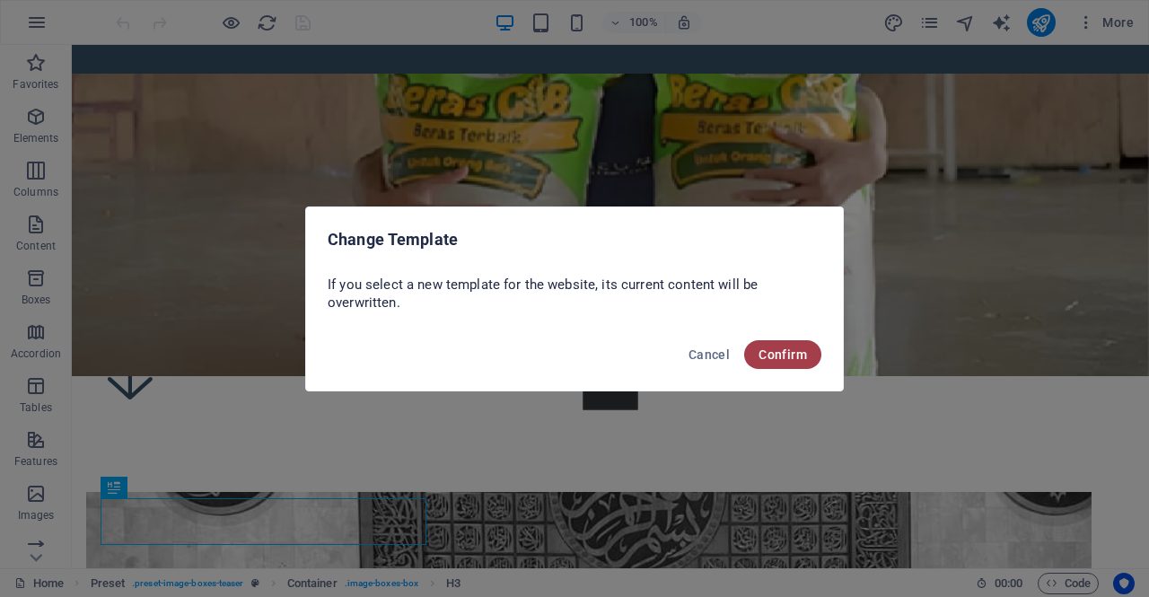
click at [761, 361] on span "Confirm" at bounding box center [783, 355] width 48 height 14
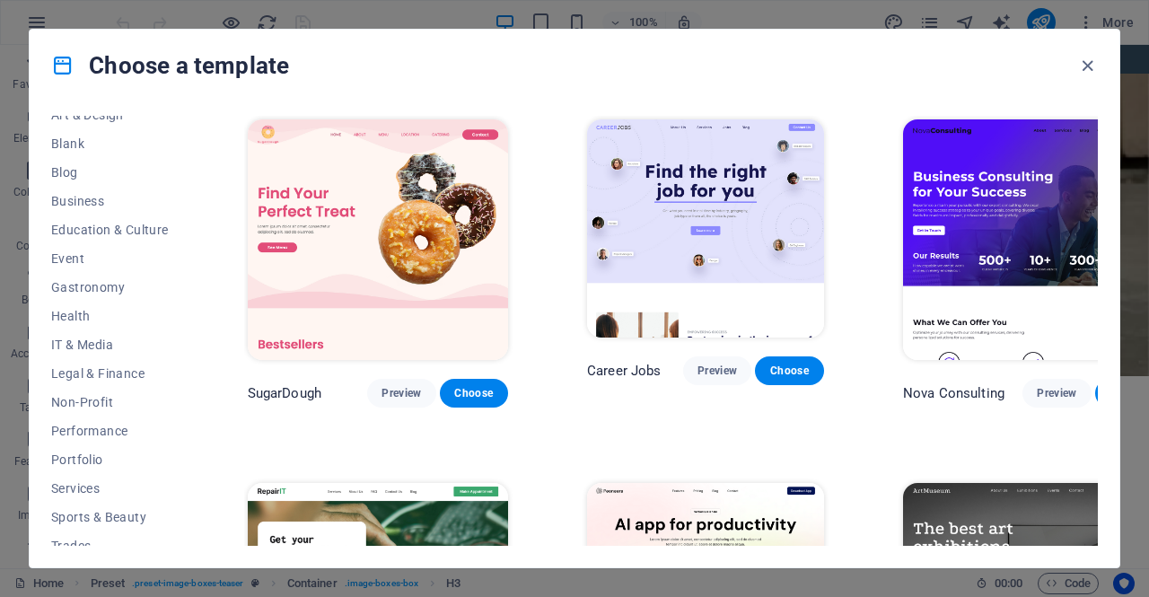
scroll to position [220, 0]
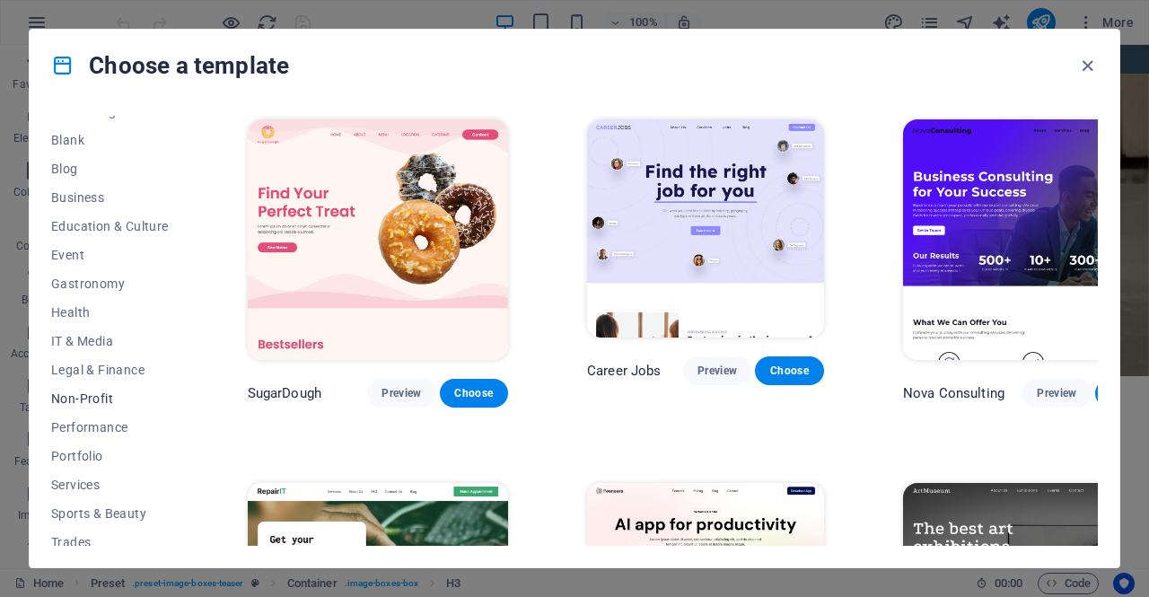
click at [95, 400] on span "Non-Profit" at bounding box center [110, 399] width 118 height 14
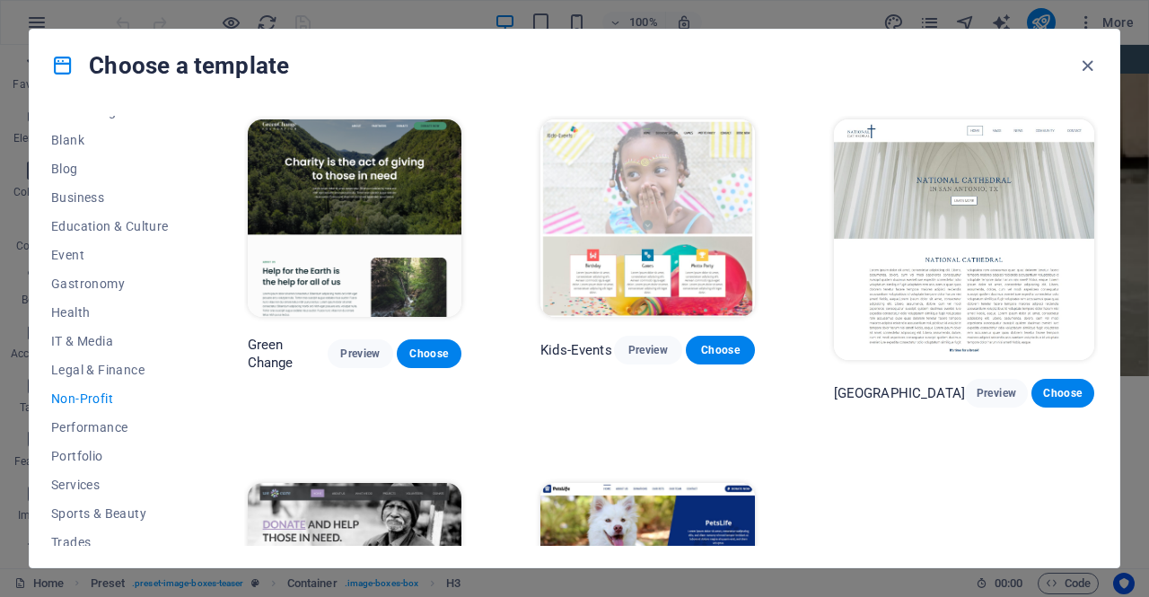
scroll to position [169, 0]
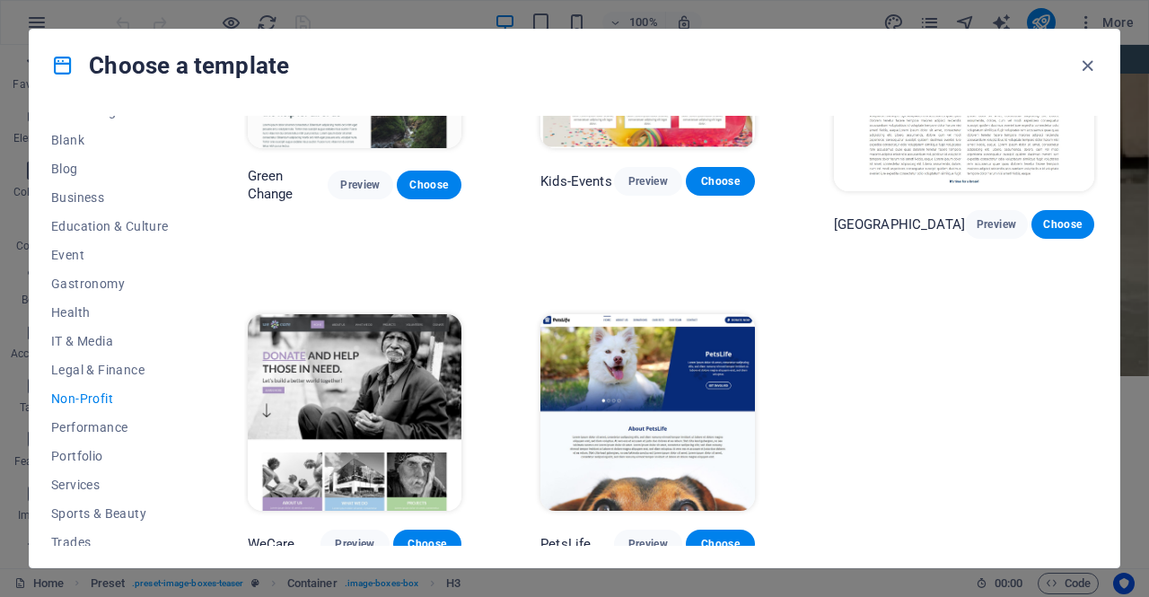
click at [404, 362] on img at bounding box center [355, 413] width 214 height 198
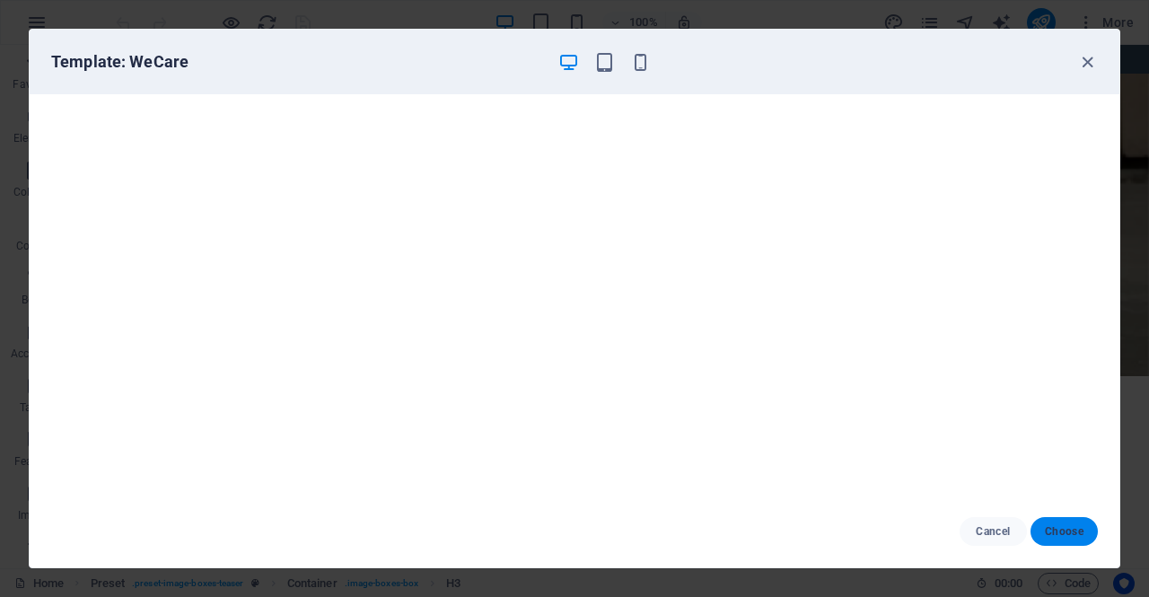
click at [1065, 534] on span "Choose" at bounding box center [1064, 531] width 39 height 14
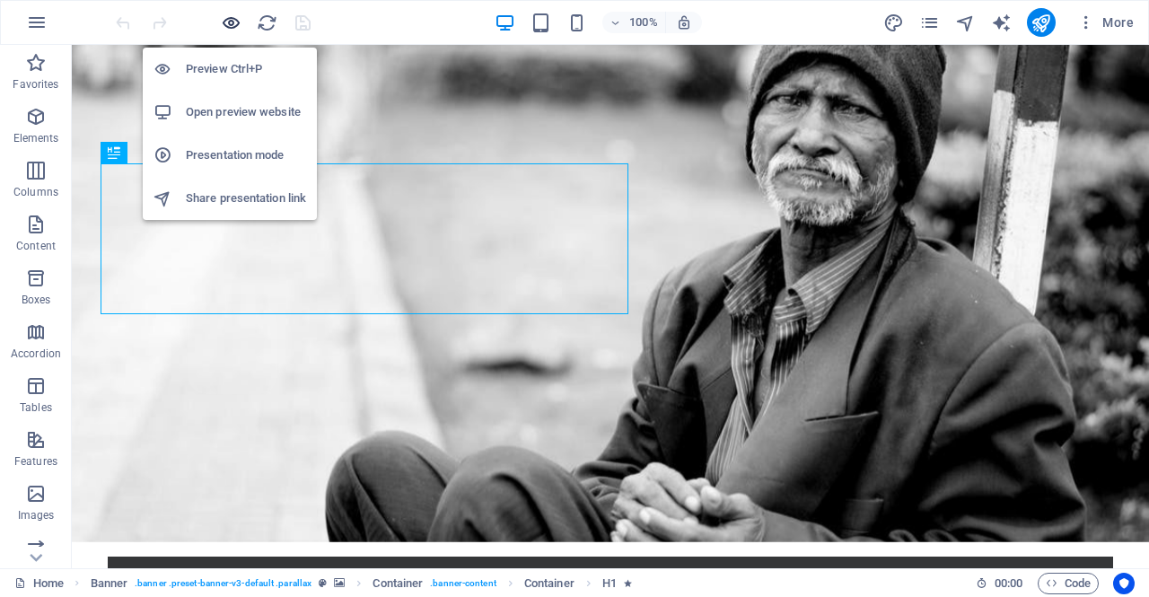
click at [230, 21] on icon "button" at bounding box center [231, 23] width 21 height 21
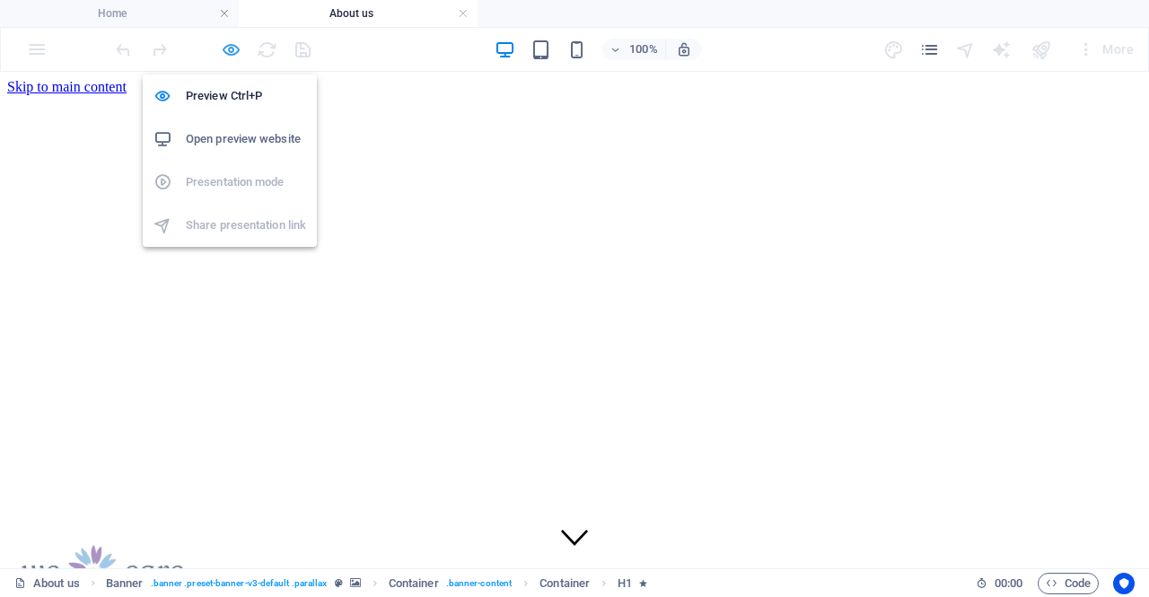
click at [230, 49] on icon "button" at bounding box center [231, 50] width 21 height 21
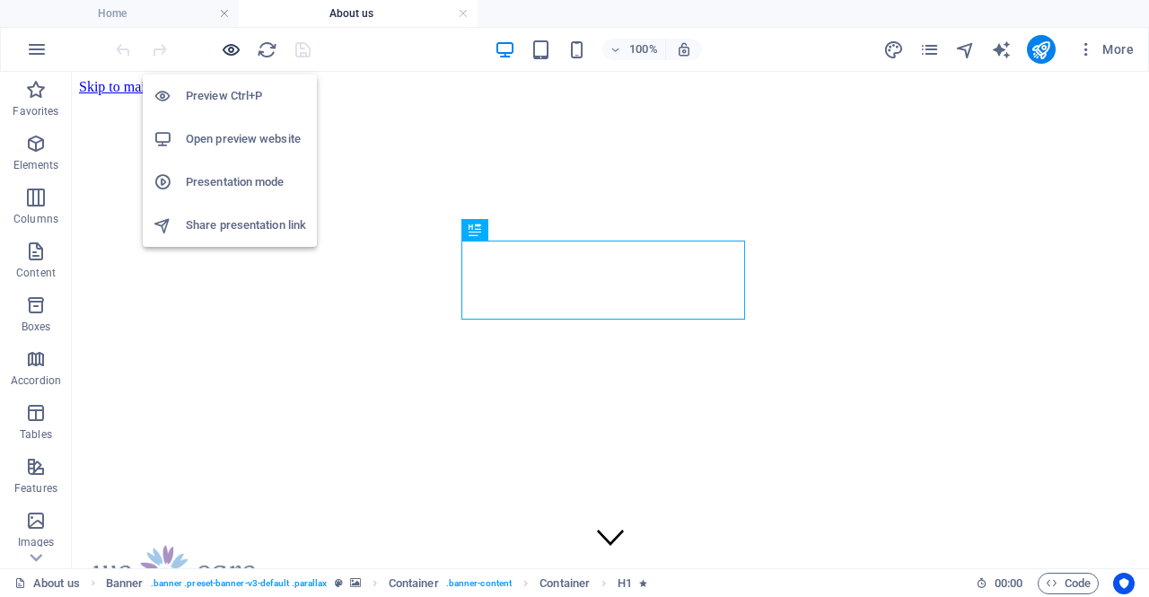
click at [229, 50] on icon "button" at bounding box center [231, 50] width 21 height 21
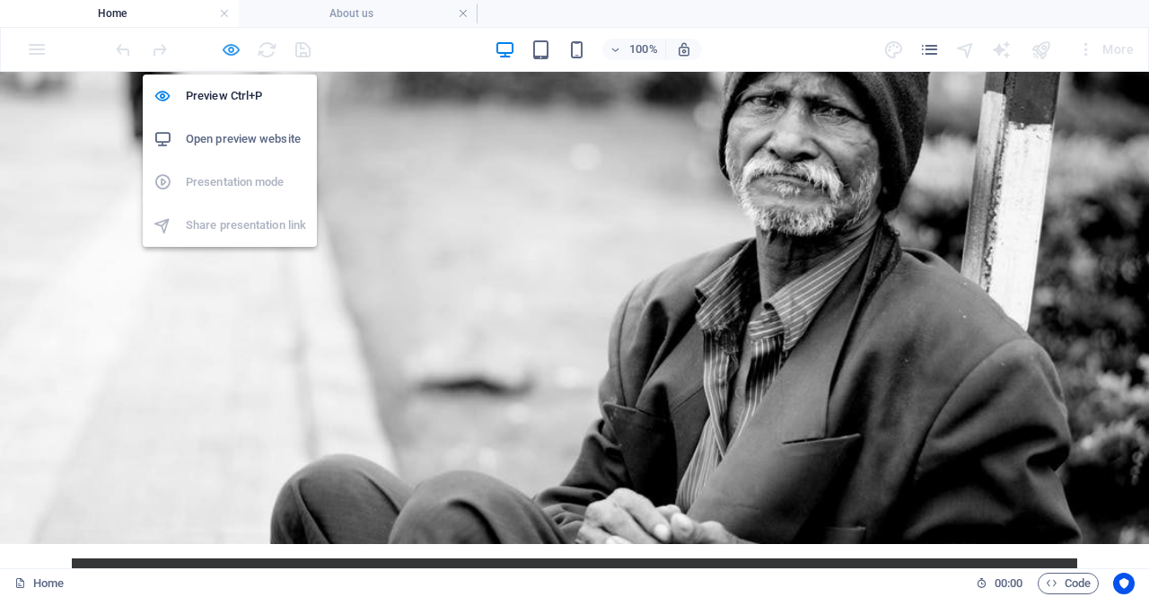
click at [233, 48] on icon "button" at bounding box center [231, 50] width 21 height 21
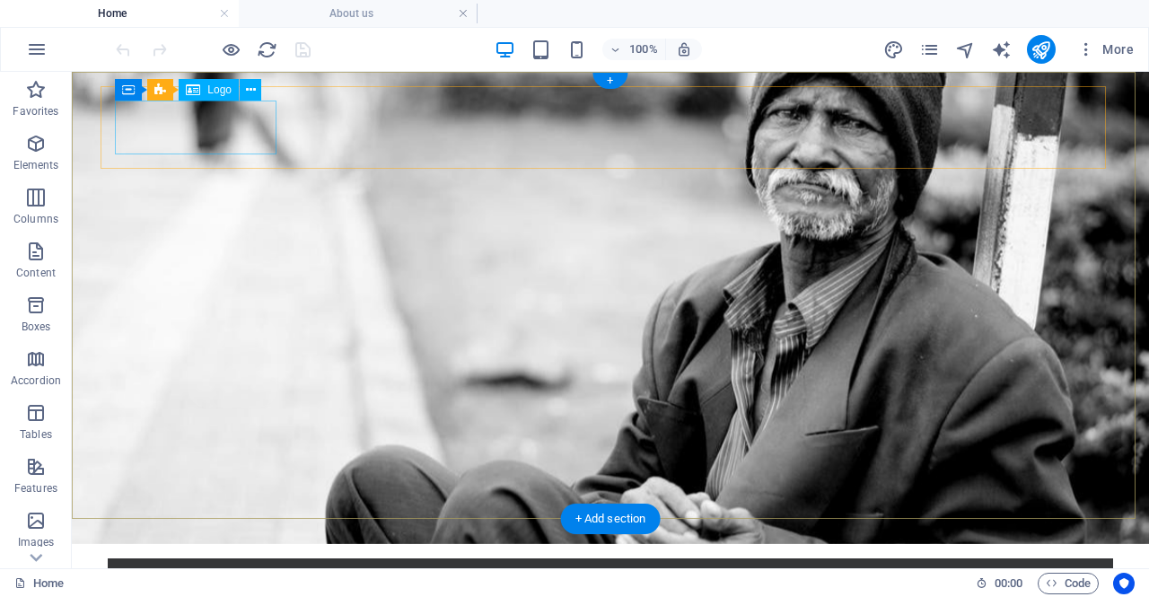
click at [122, 573] on div at bounding box center [610, 600] width 977 height 54
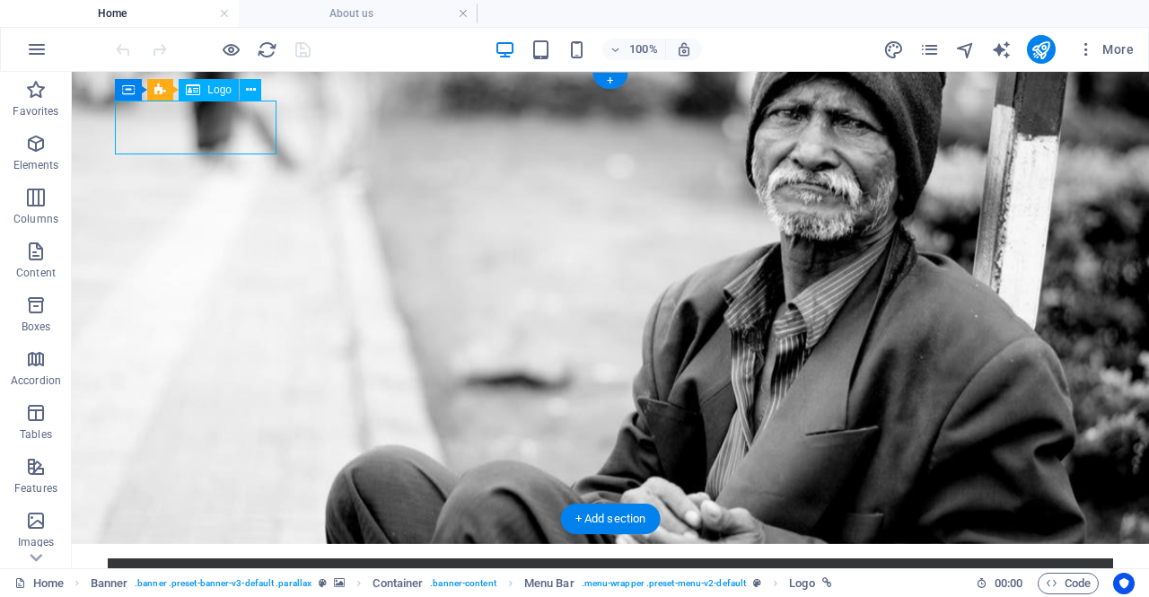
click at [122, 573] on div at bounding box center [610, 600] width 977 height 54
select select "px"
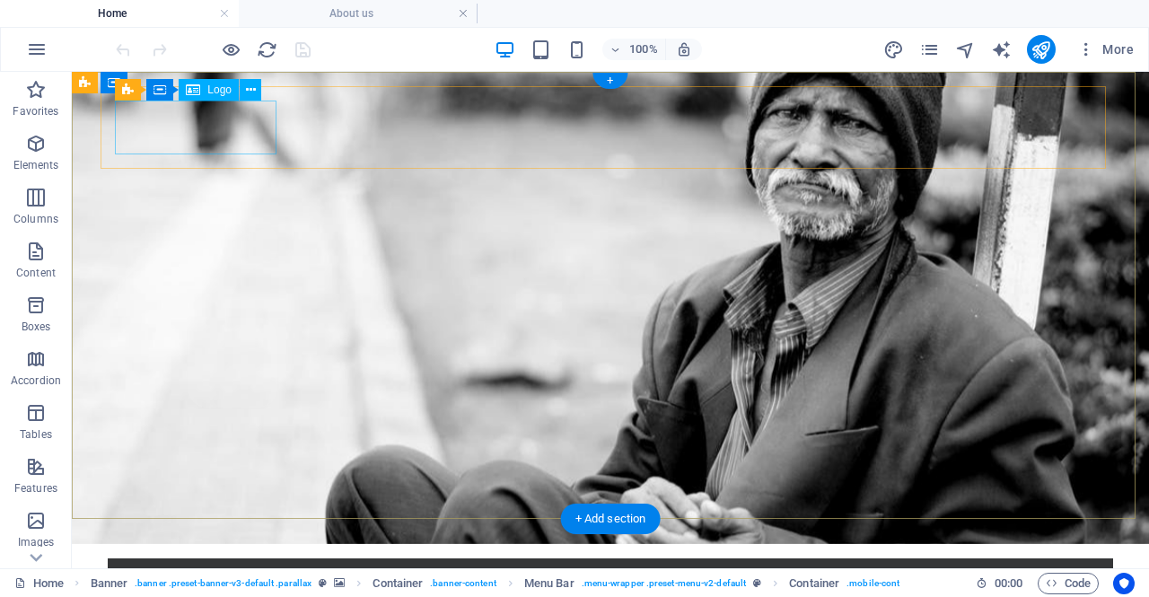
click at [244, 573] on div at bounding box center [610, 600] width 977 height 54
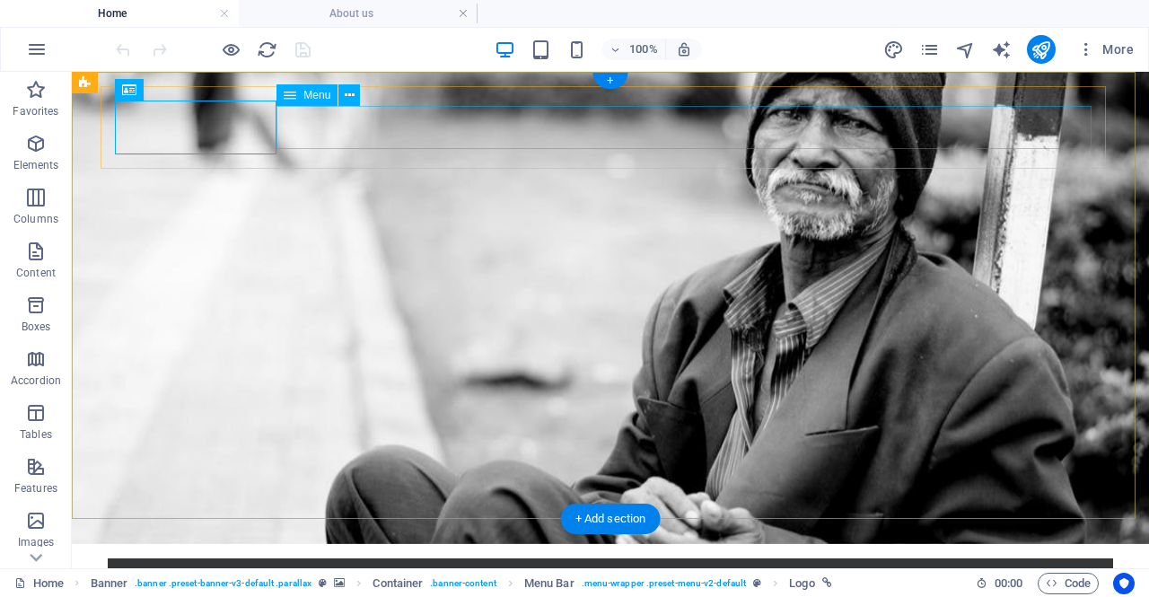
click at [242, 573] on div at bounding box center [610, 600] width 977 height 54
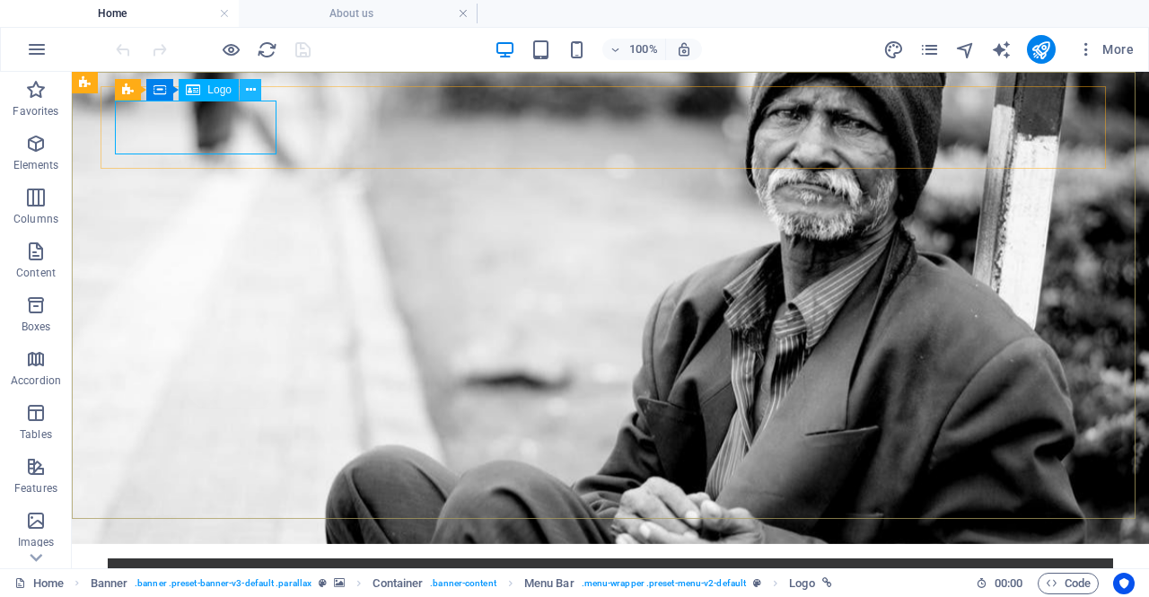
click at [254, 85] on icon at bounding box center [251, 90] width 10 height 19
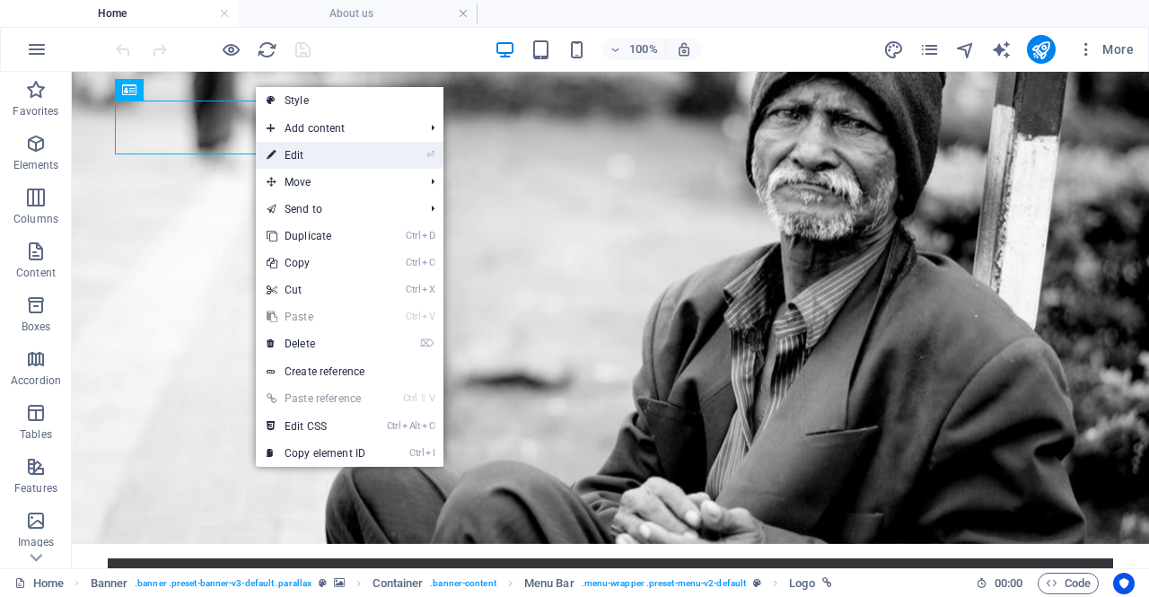
click at [311, 154] on link "⏎ Edit" at bounding box center [316, 155] width 120 height 27
select select "px"
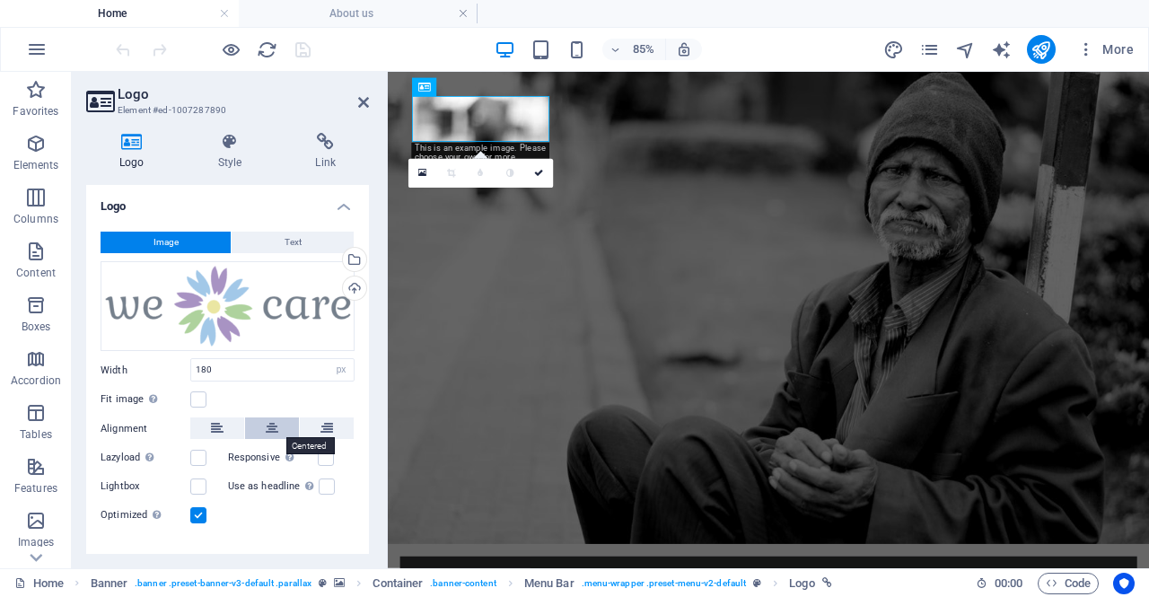
scroll to position [27, 0]
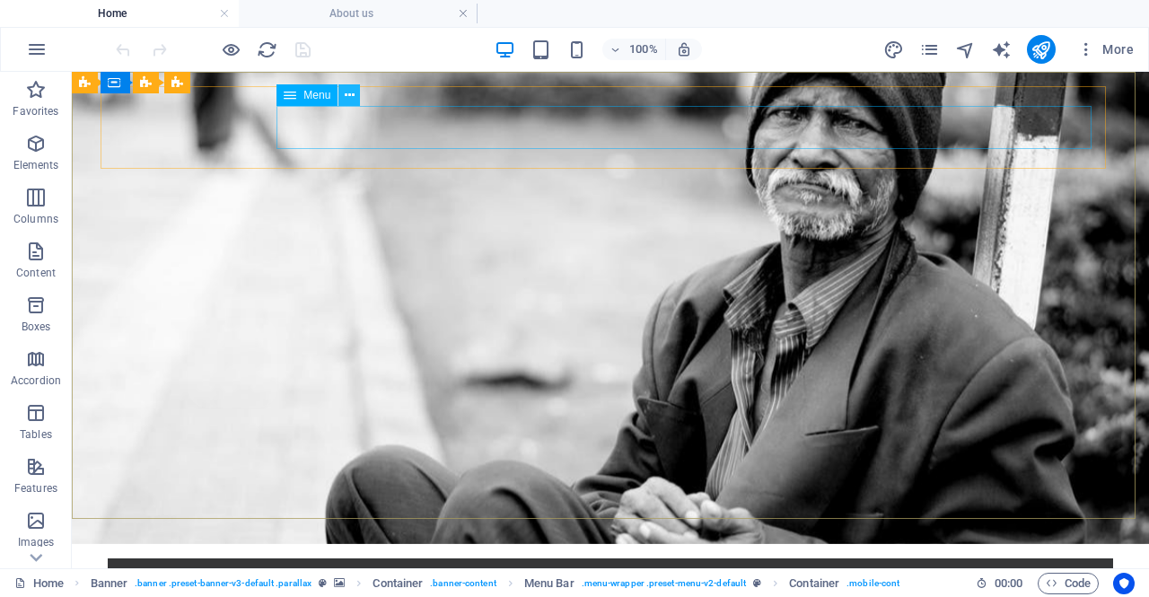
click at [350, 93] on icon at bounding box center [350, 95] width 10 height 19
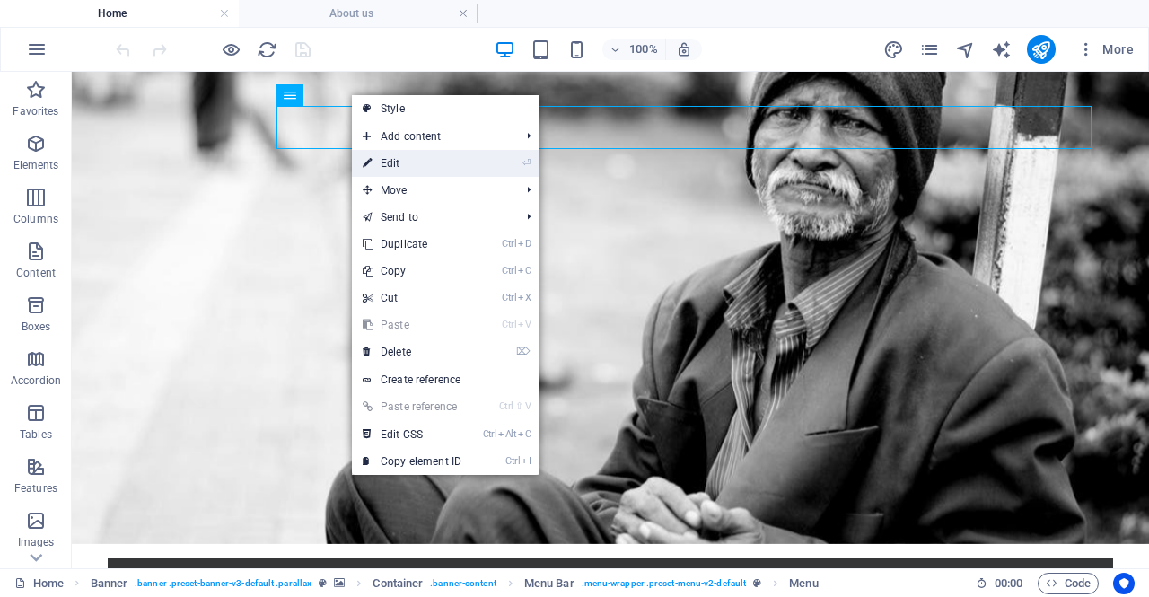
click at [383, 160] on link "⏎ Edit" at bounding box center [412, 163] width 120 height 27
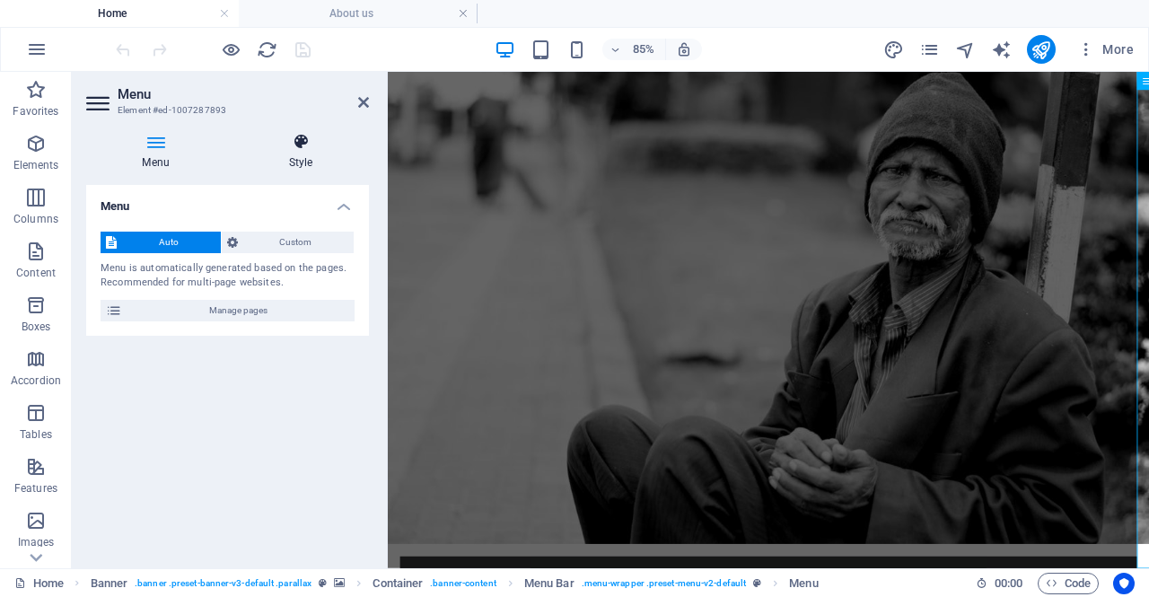
click at [291, 154] on h4 "Style" at bounding box center [301, 152] width 136 height 38
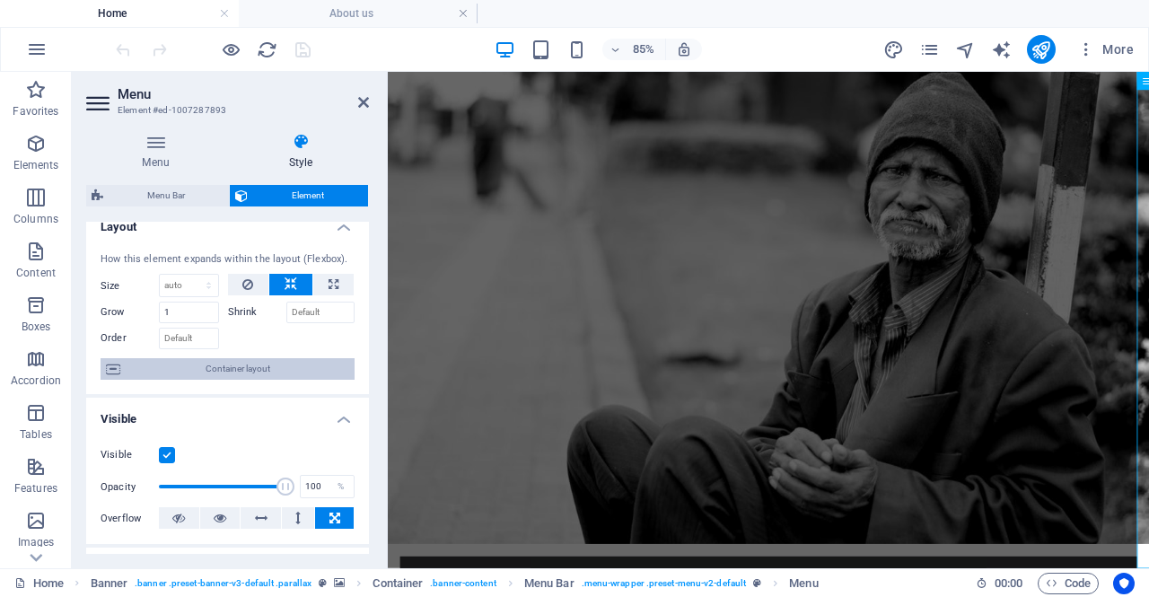
scroll to position [6, 0]
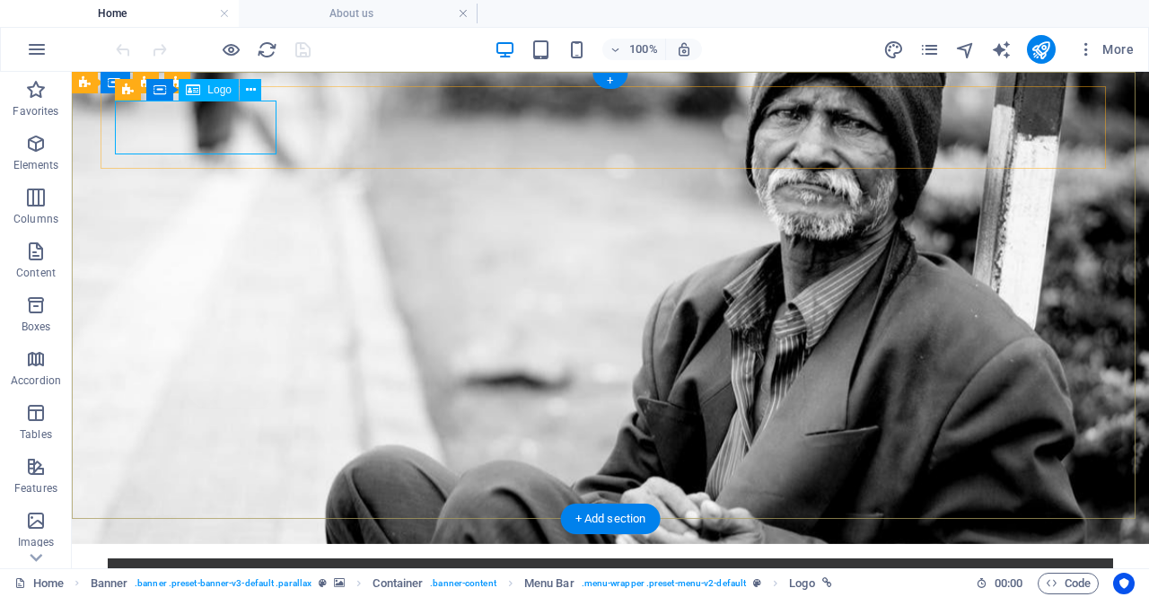
click at [242, 573] on div at bounding box center [610, 600] width 977 height 54
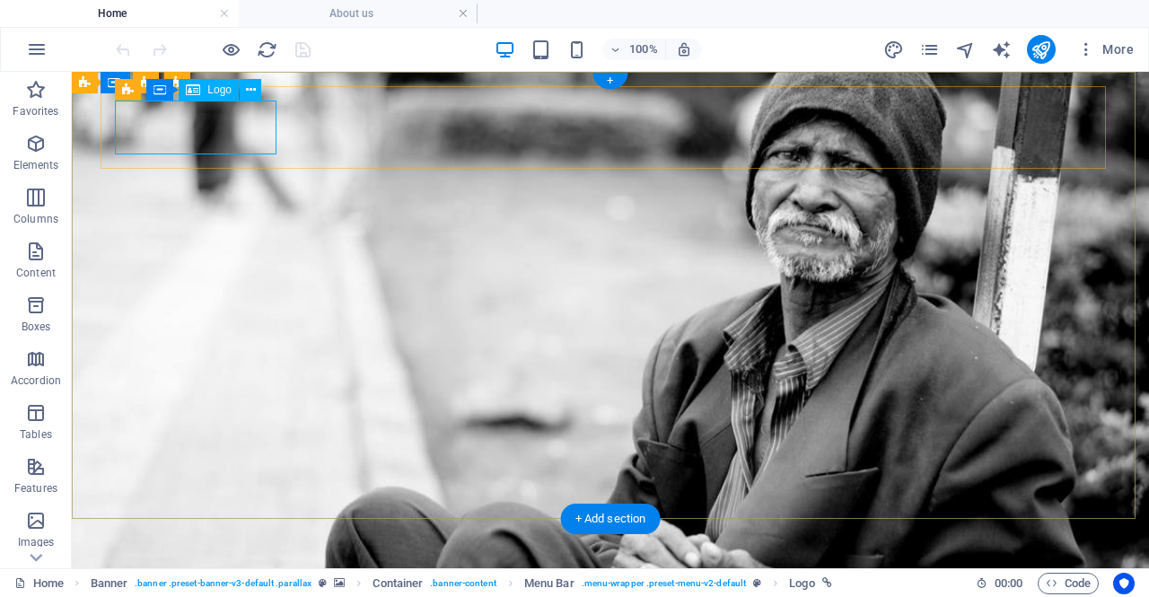
select select "px"
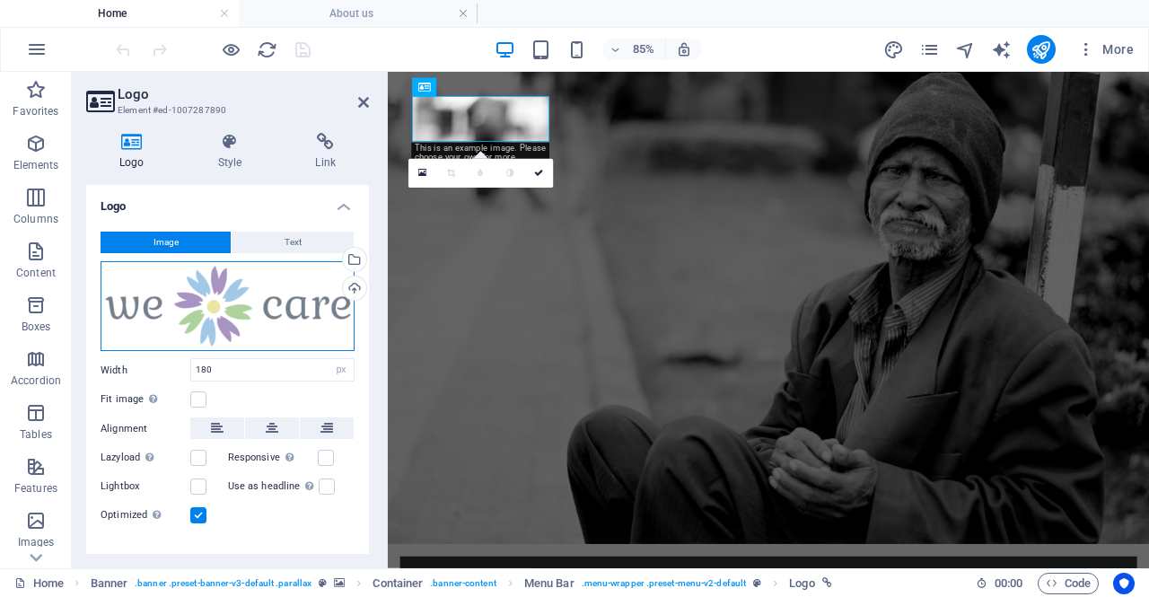
click at [228, 301] on div "Drag files here, click to choose files or select files from Files or our free s…" at bounding box center [228, 306] width 254 height 91
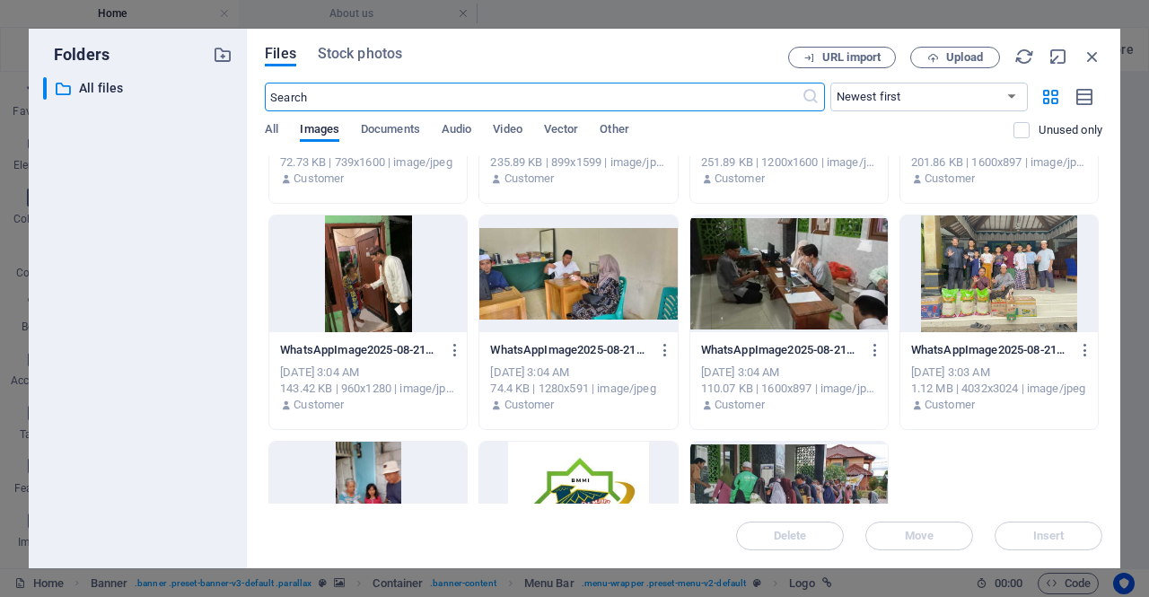
scroll to position [999, 0]
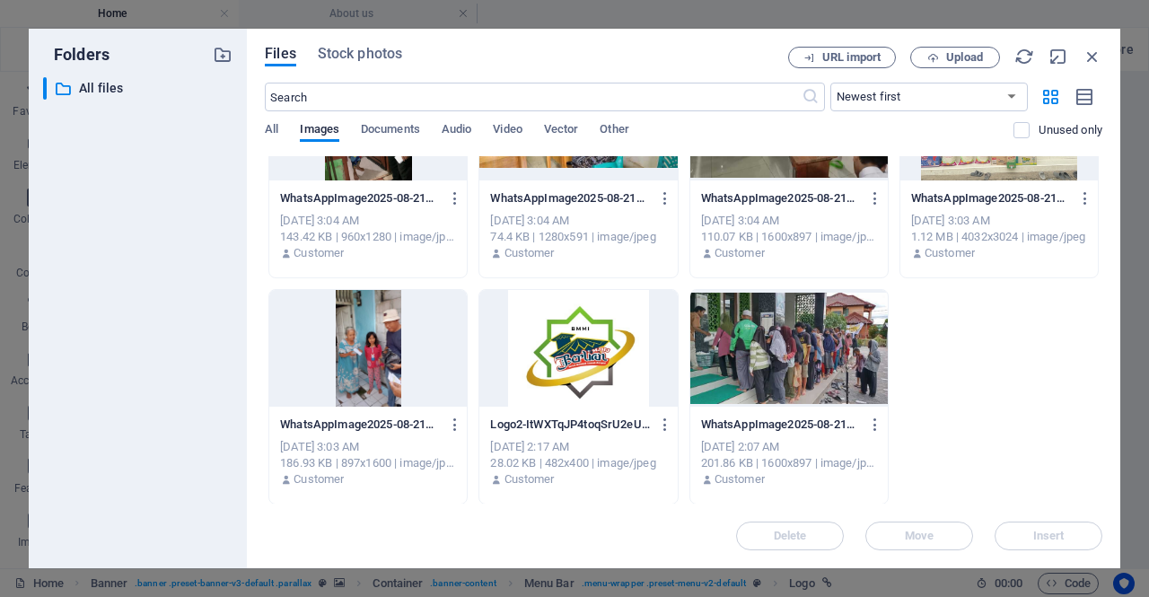
click at [568, 354] on div at bounding box center [579, 348] width 198 height 117
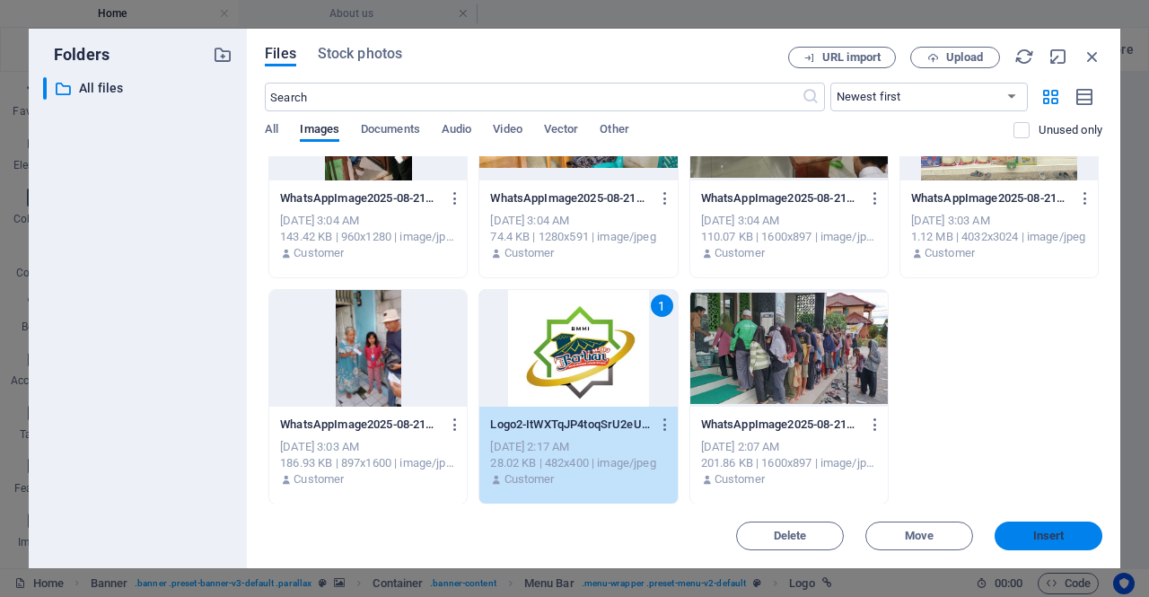
click at [1014, 534] on span "Insert" at bounding box center [1048, 536] width 93 height 11
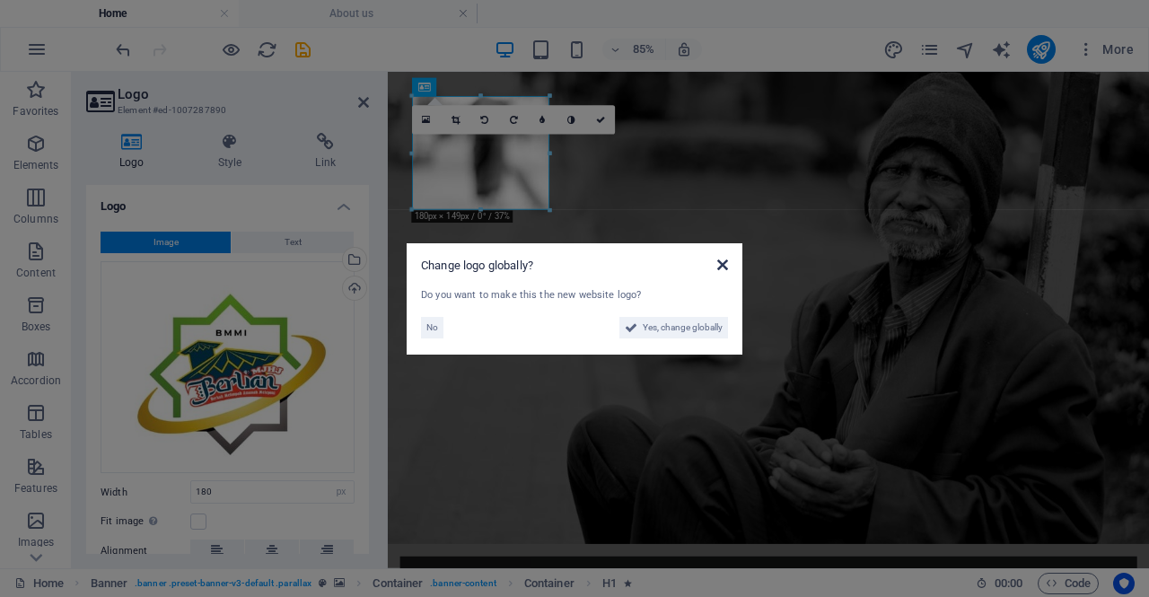
click at [724, 265] on icon at bounding box center [722, 265] width 11 height 14
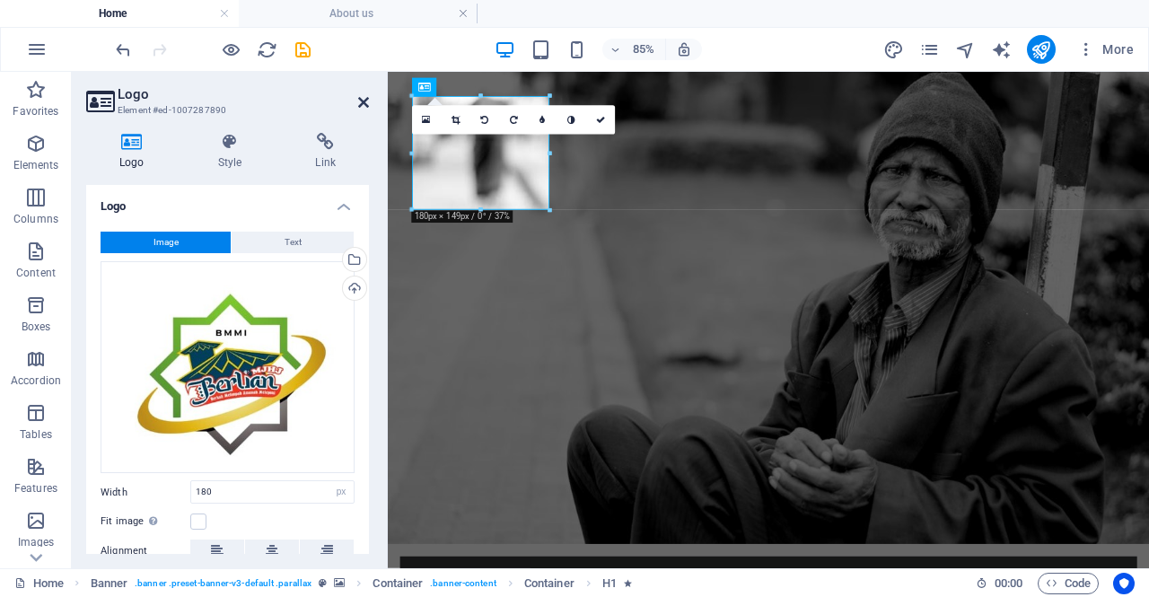
click at [364, 105] on icon at bounding box center [363, 102] width 11 height 14
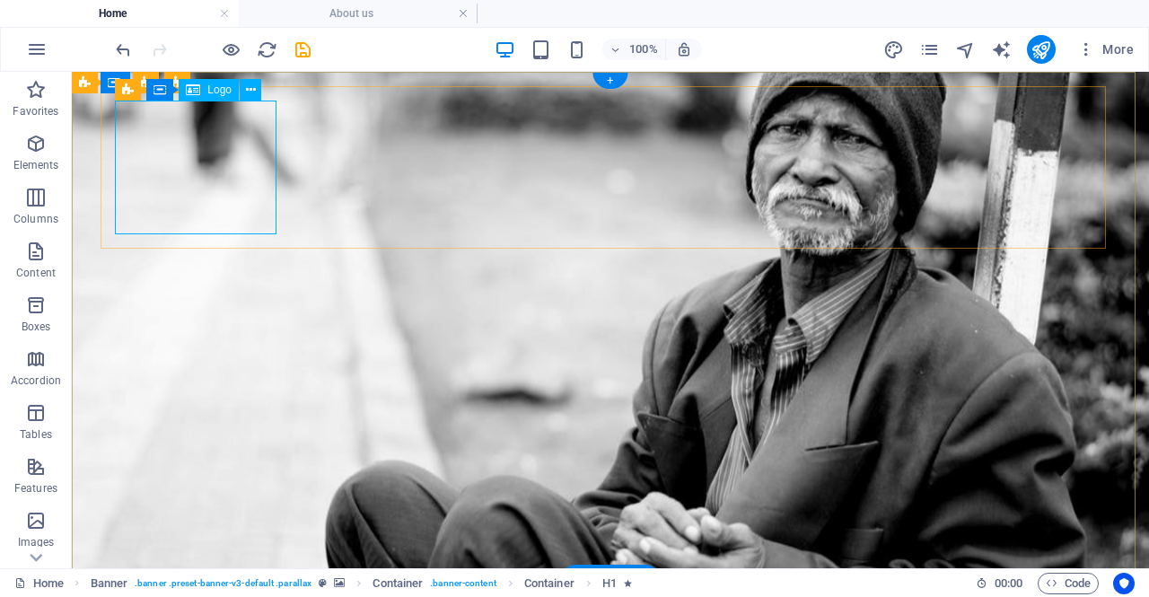
select select "px"
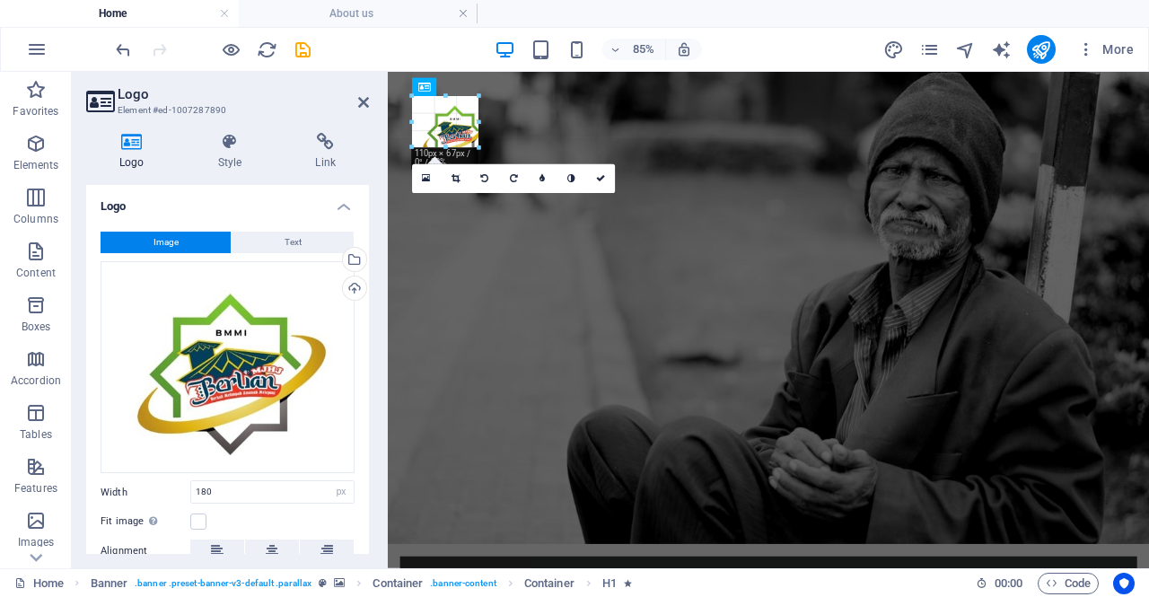
drag, startPoint x: 550, startPoint y: 209, endPoint x: 436, endPoint y: 123, distance: 142.2
type input "87"
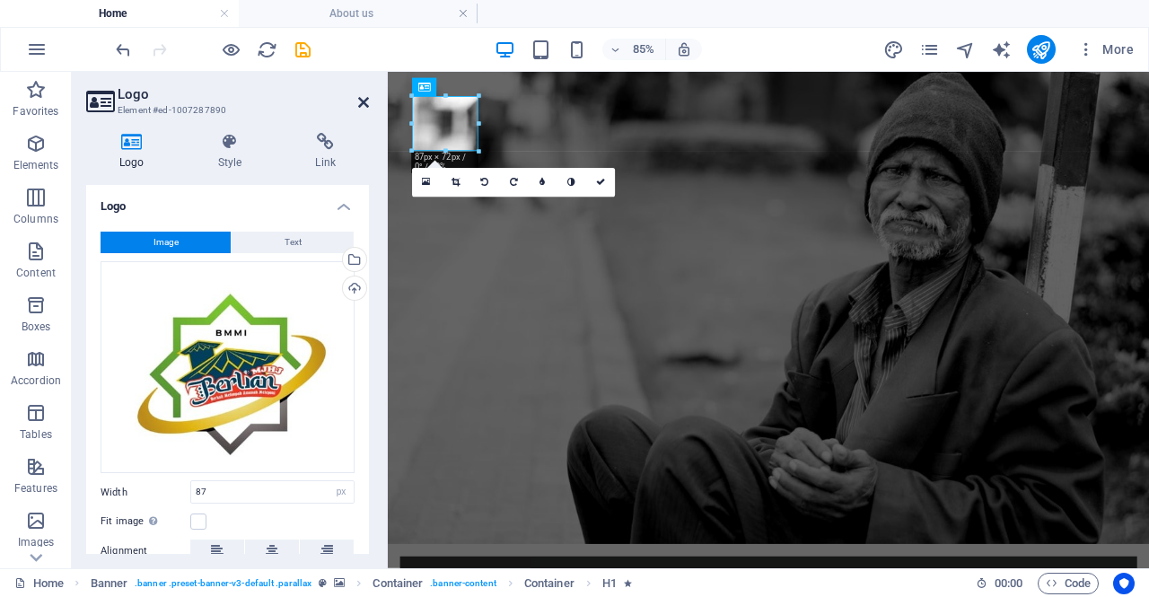
click at [362, 96] on icon at bounding box center [363, 102] width 11 height 14
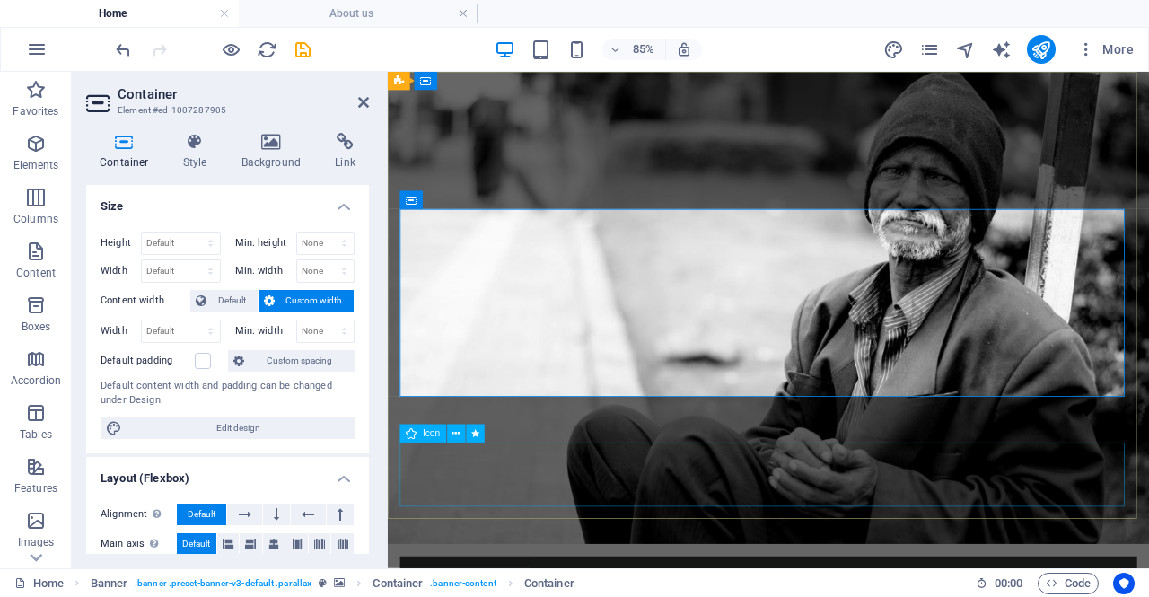
select select "xMidYMid"
select select "px"
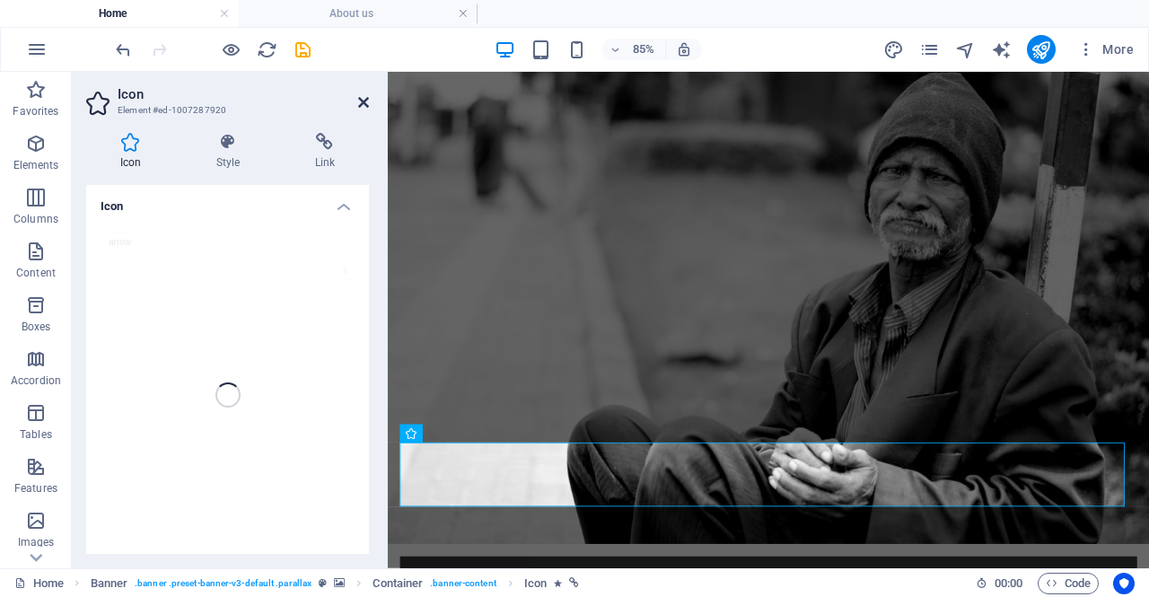
click at [363, 103] on icon at bounding box center [363, 102] width 11 height 14
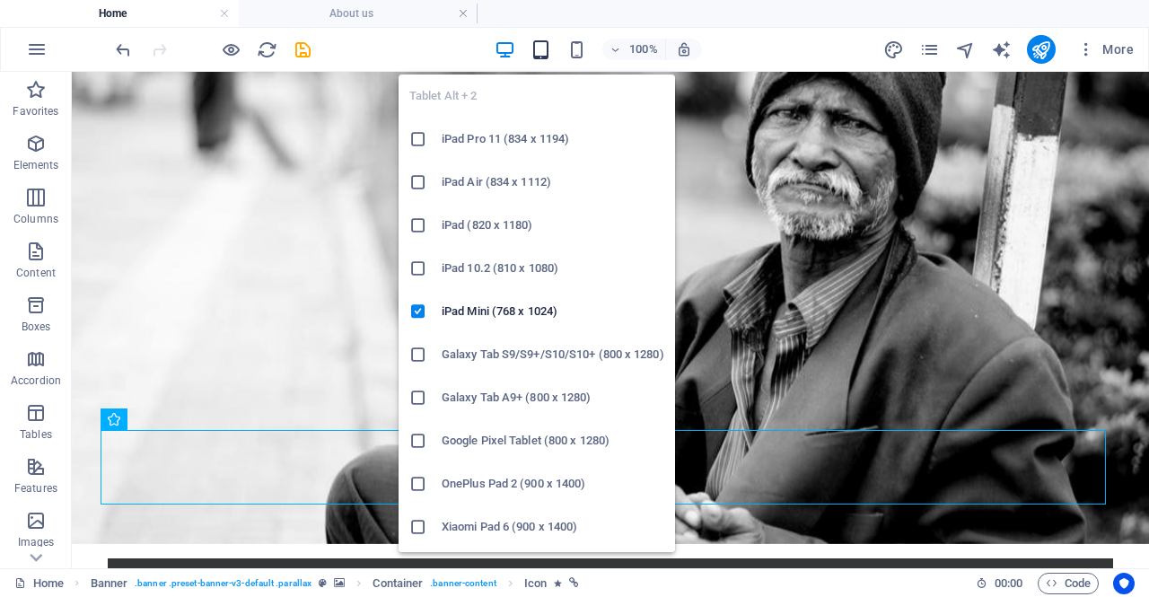
click at [537, 54] on icon "button" at bounding box center [541, 50] width 21 height 21
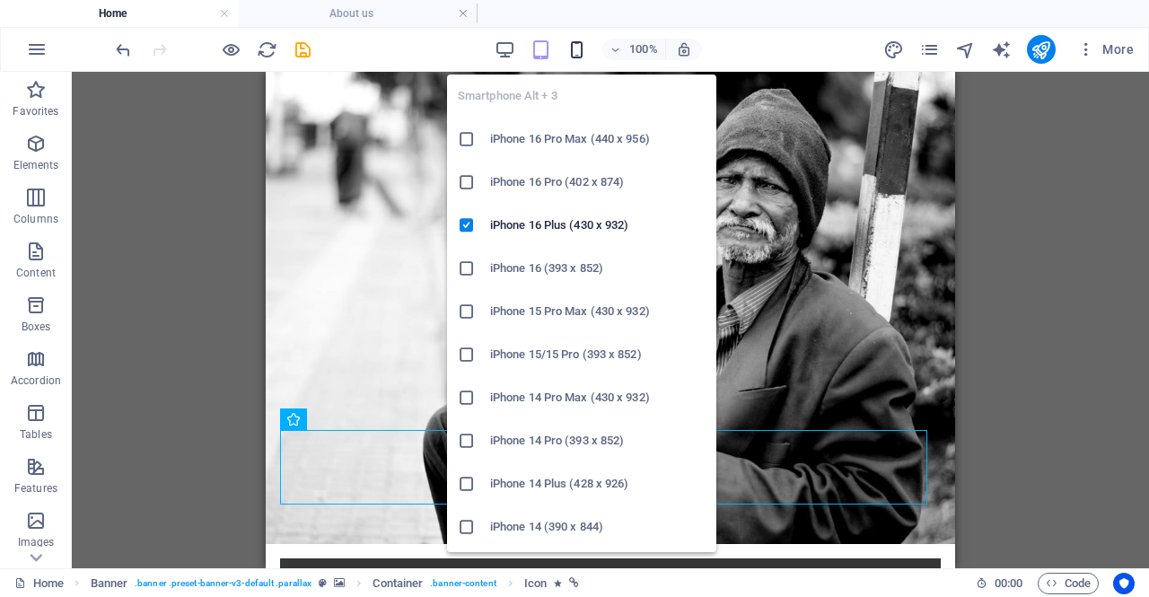
click at [576, 54] on icon "button" at bounding box center [577, 50] width 21 height 21
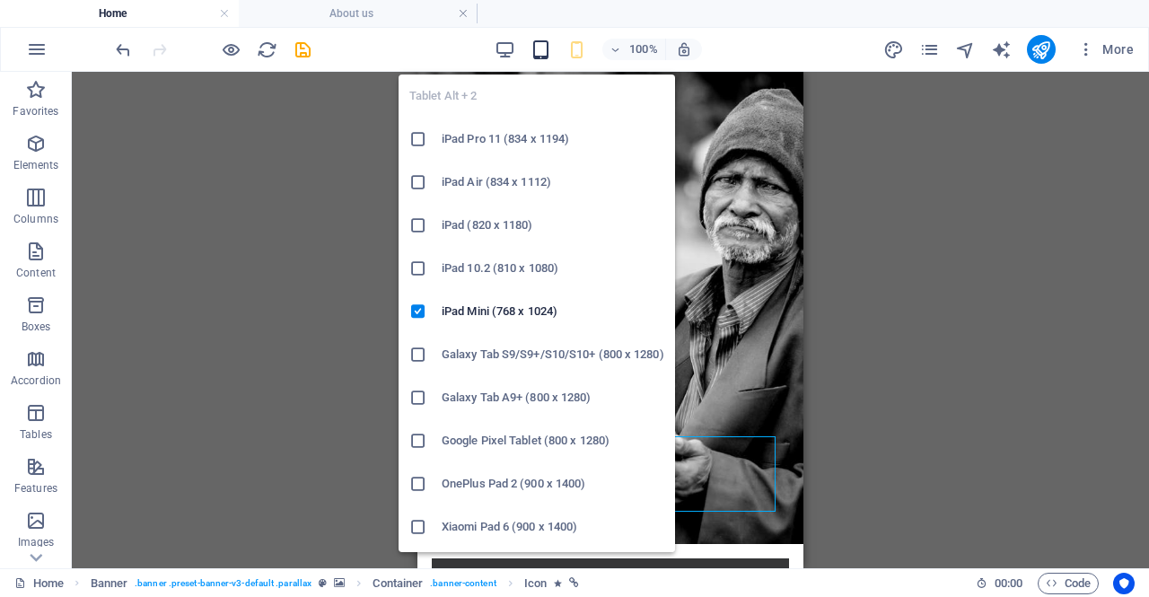
click at [538, 56] on icon "button" at bounding box center [541, 50] width 21 height 21
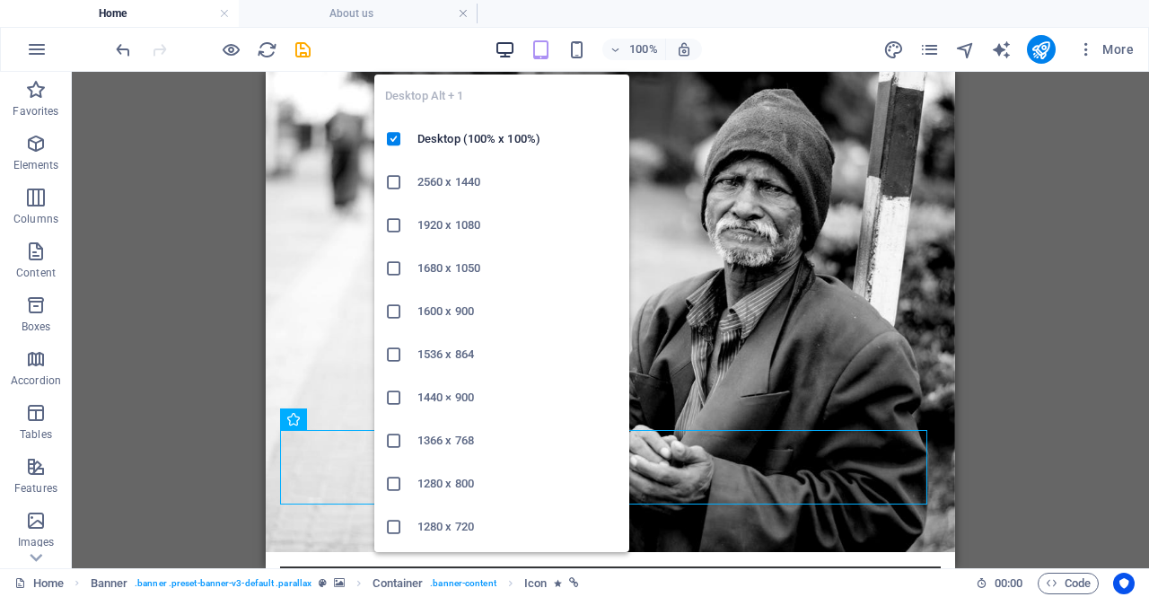
click at [501, 49] on icon "button" at bounding box center [505, 50] width 21 height 21
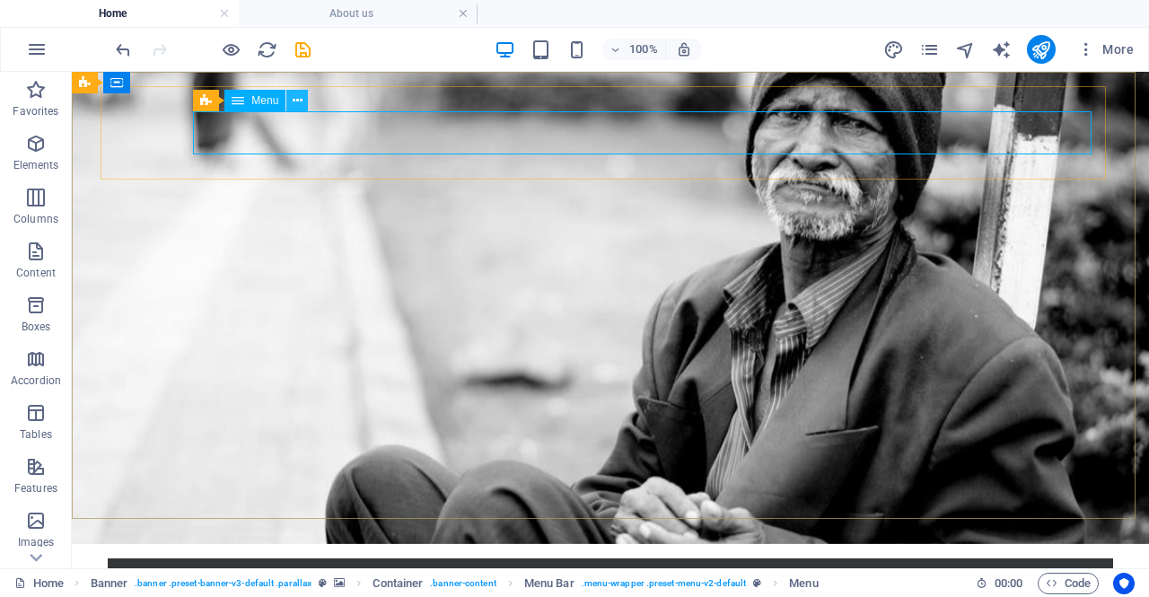
click at [298, 106] on icon at bounding box center [298, 101] width 10 height 19
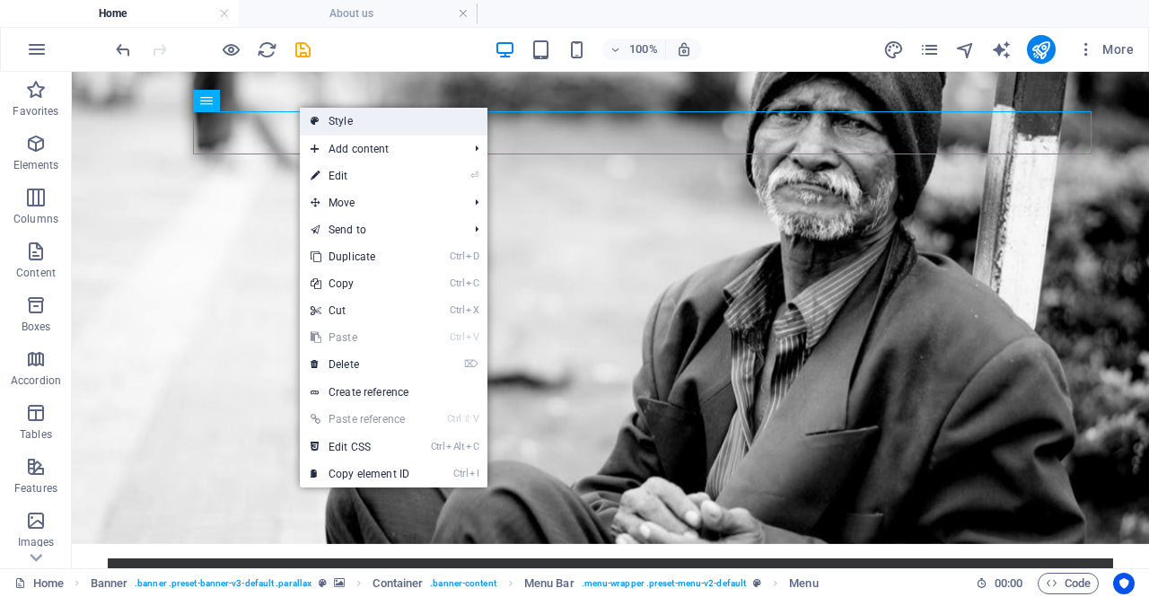
click at [321, 124] on link "Style" at bounding box center [394, 121] width 188 height 27
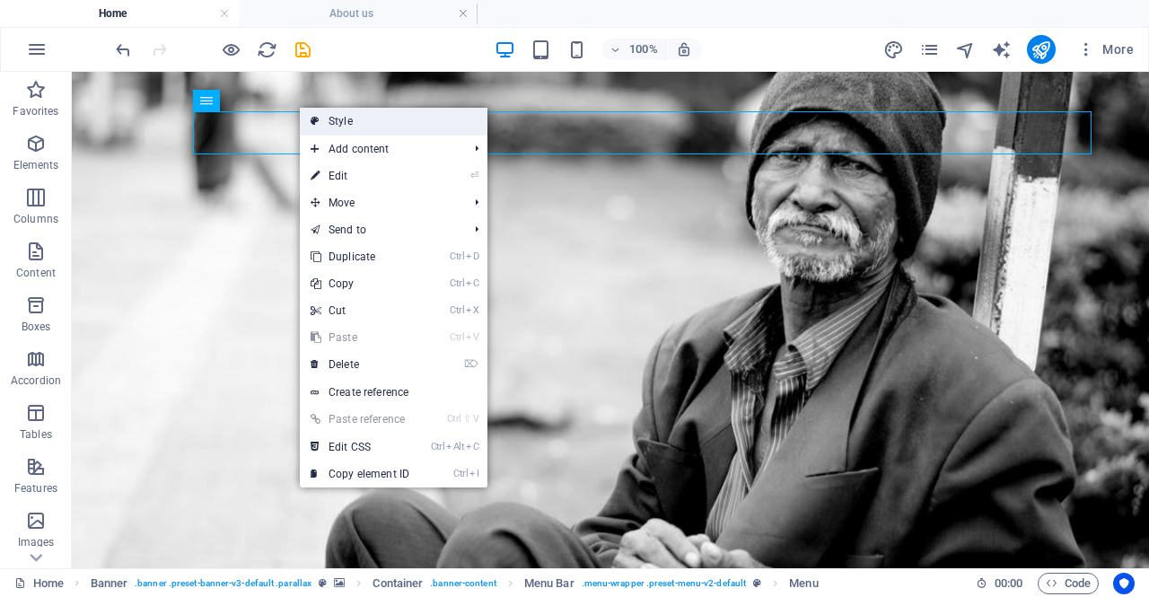
select select "rem"
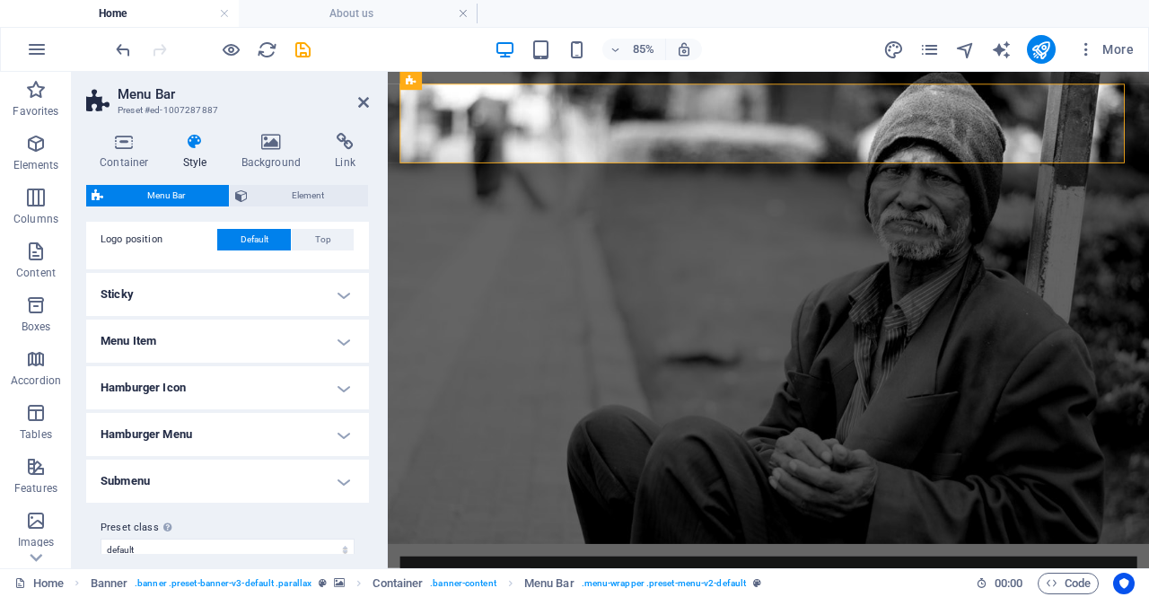
scroll to position [442, 0]
click at [343, 380] on h4 "Hamburger Icon" at bounding box center [227, 385] width 283 height 43
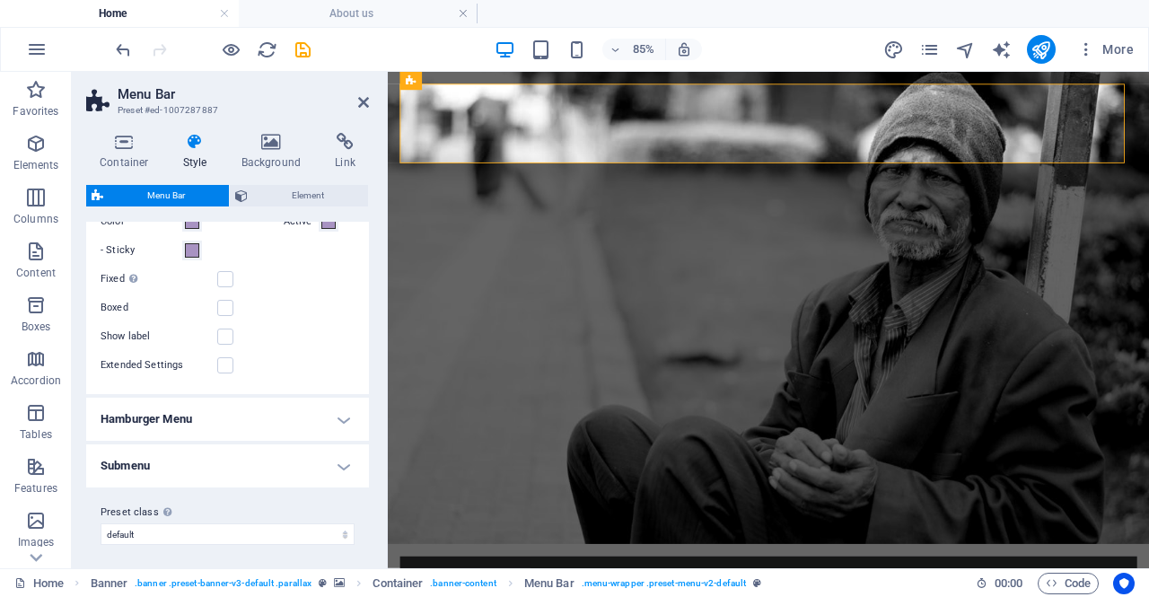
scroll to position [744, 0]
click at [342, 418] on h4 "Hamburger Menu" at bounding box center [227, 416] width 283 height 43
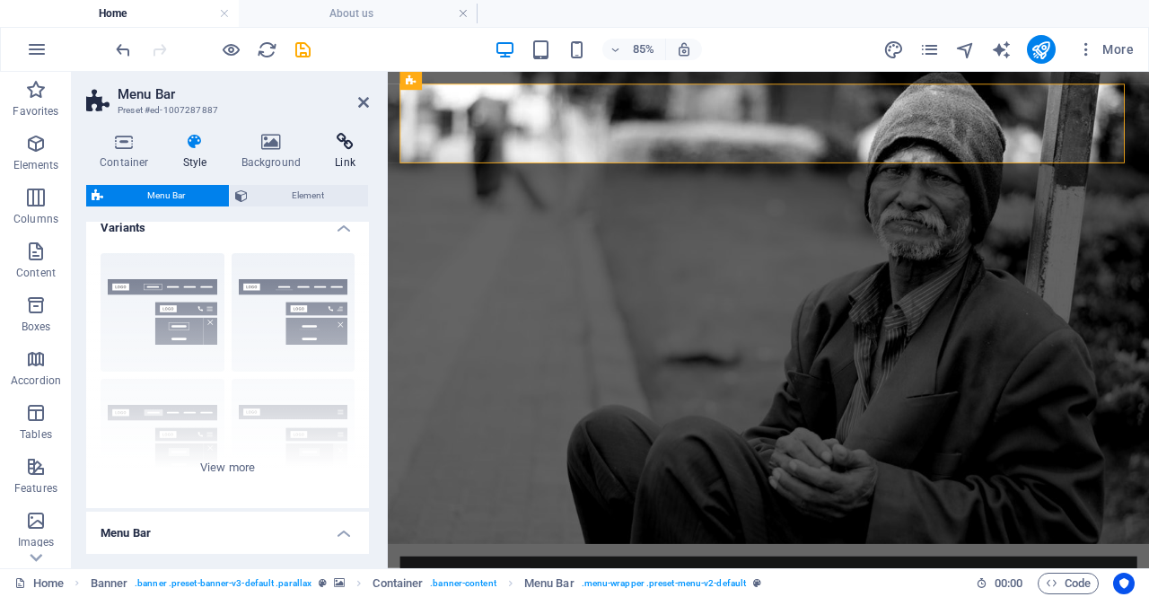
scroll to position [2, 0]
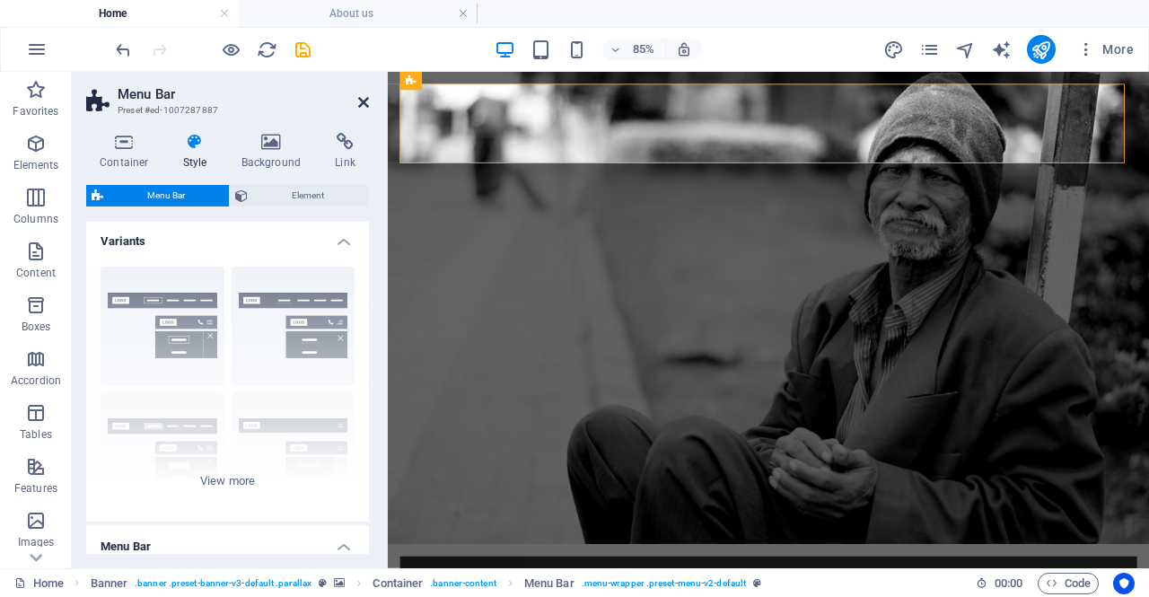
click at [362, 101] on icon at bounding box center [363, 102] width 11 height 14
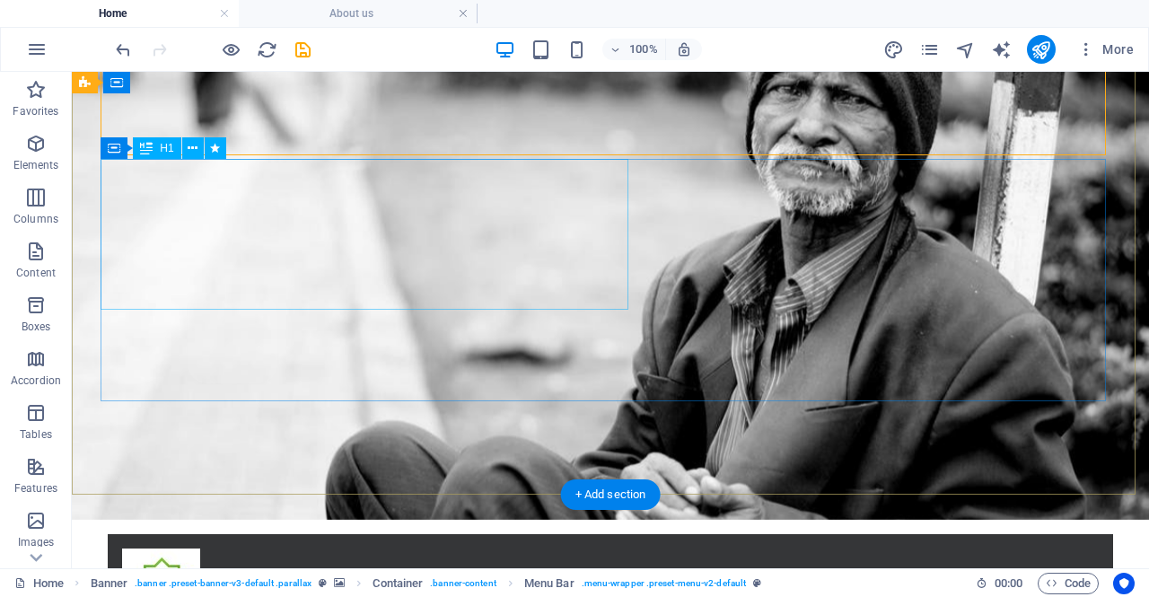
scroll to position [0, 0]
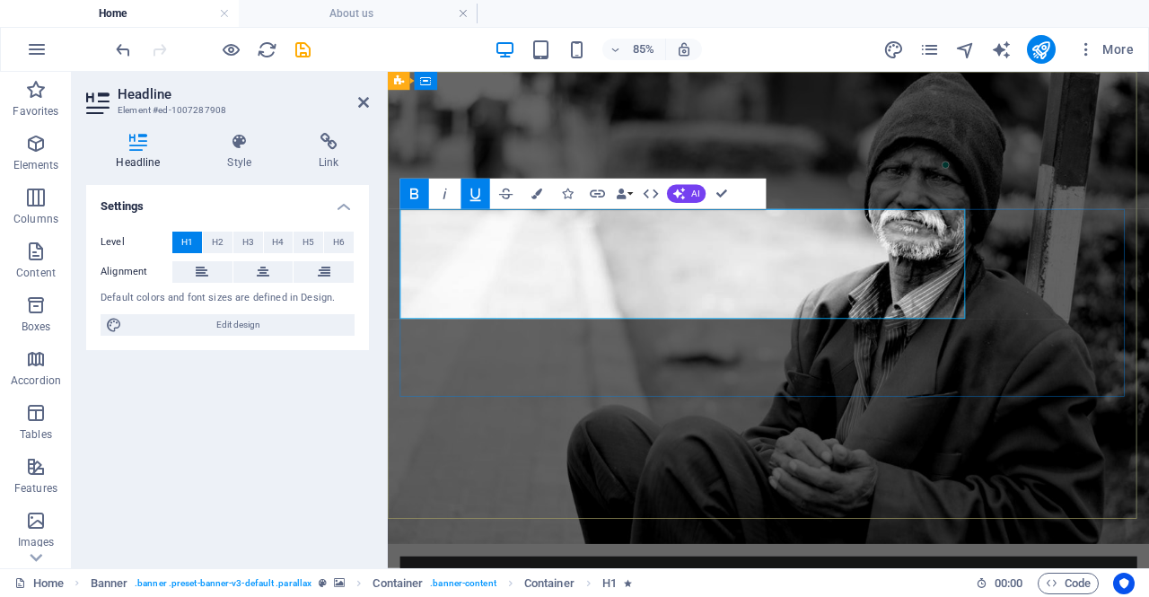
drag, startPoint x: 716, startPoint y: 272, endPoint x: 414, endPoint y: 260, distance: 301.9
click at [471, 198] on icon "button" at bounding box center [476, 194] width 18 height 18
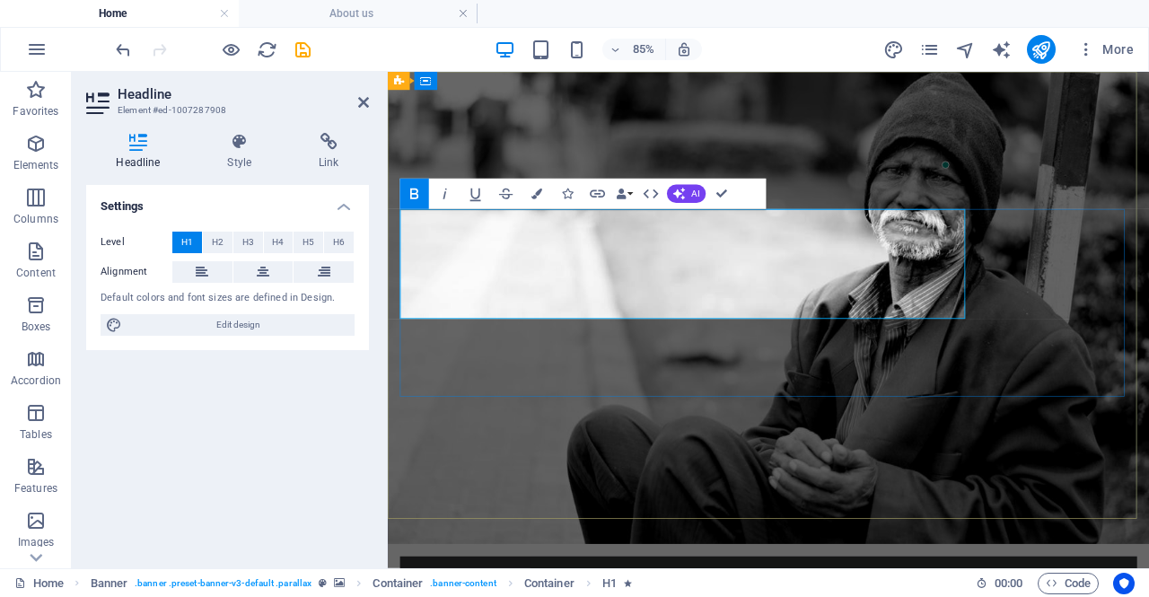
click at [221, 244] on span "H2" at bounding box center [218, 243] width 12 height 22
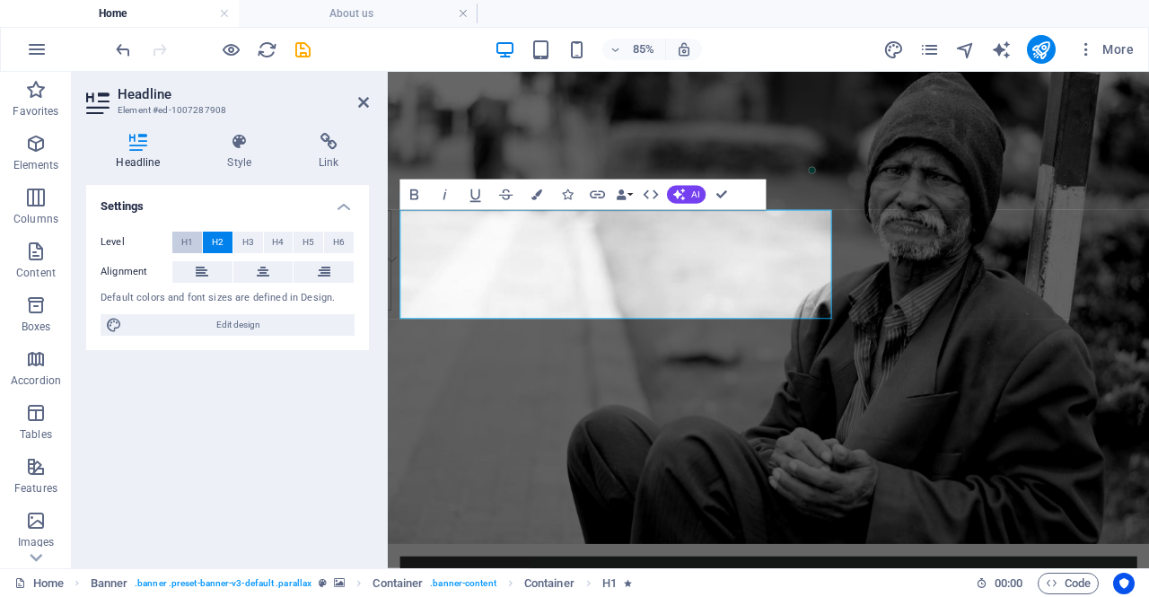
click at [196, 244] on button "H1" at bounding box center [187, 243] width 30 height 22
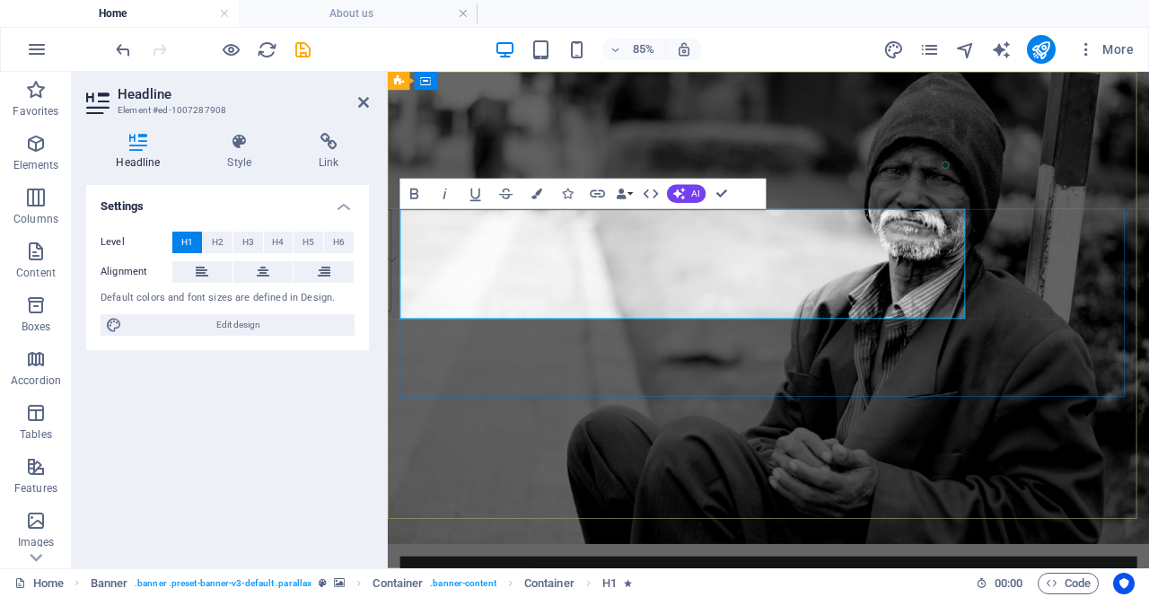
click at [295, 327] on span "Edit design" at bounding box center [239, 325] width 222 height 22
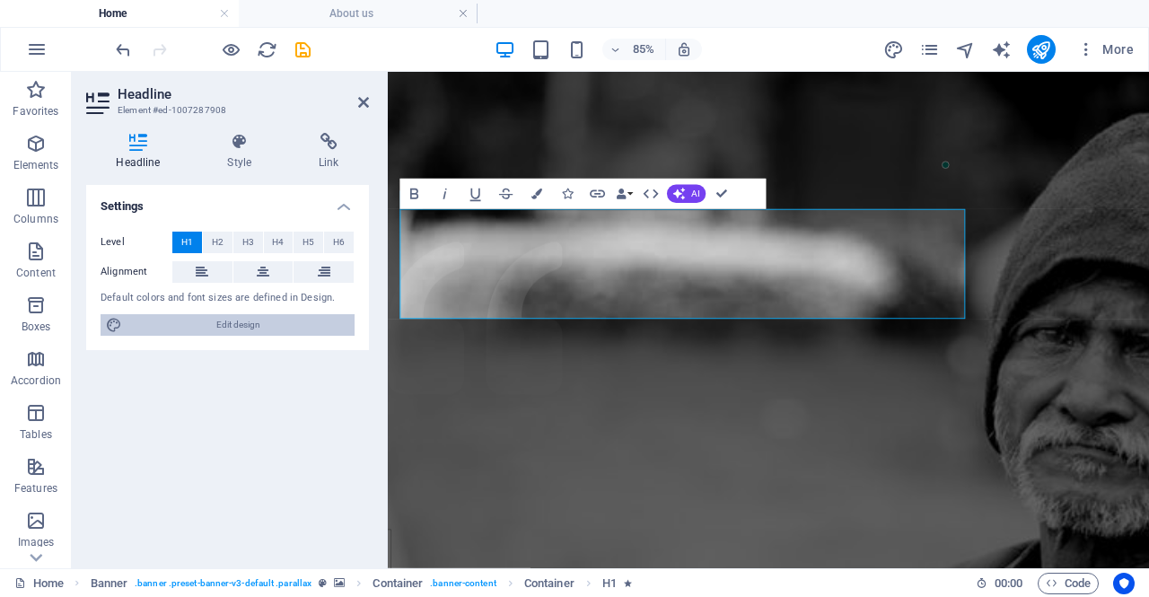
select select "rem"
select select "300"
select select "px"
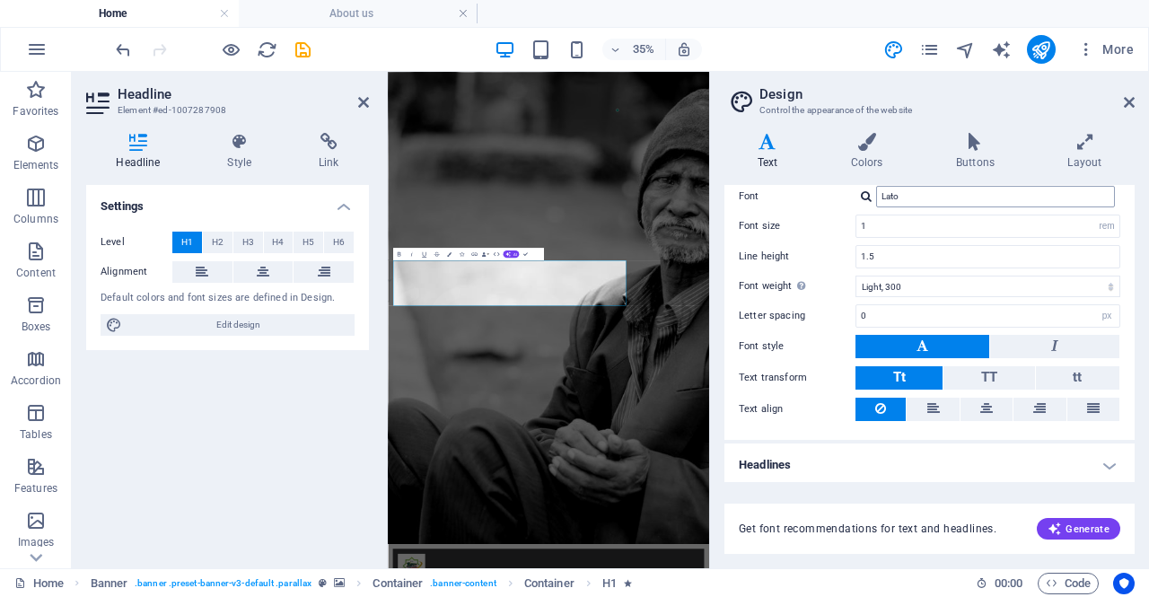
scroll to position [21, 0]
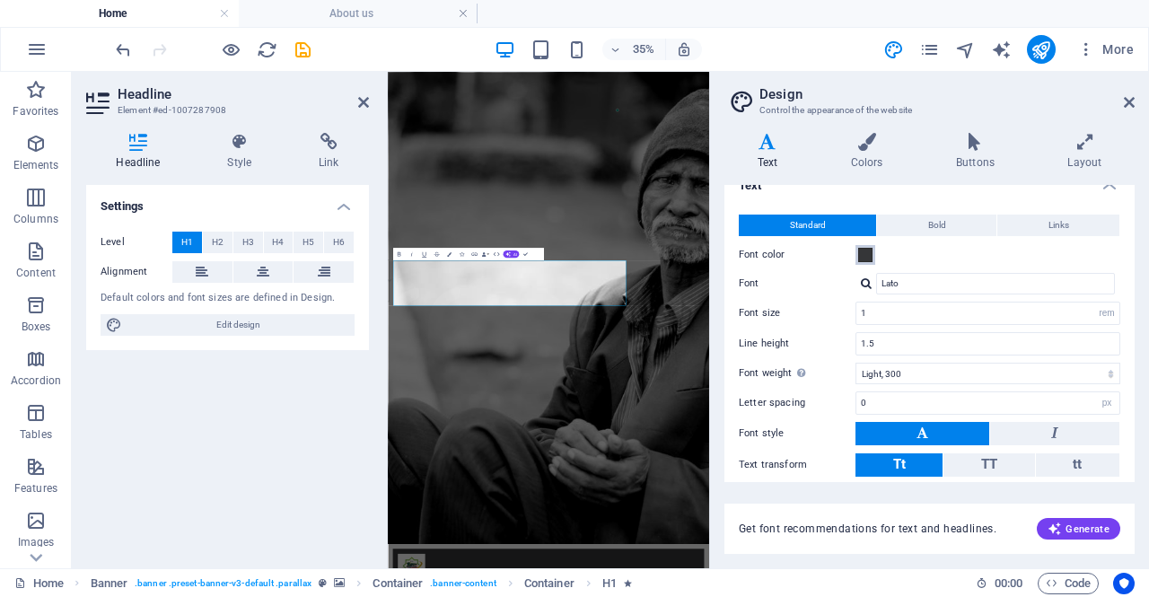
click at [869, 260] on span at bounding box center [865, 255] width 14 height 14
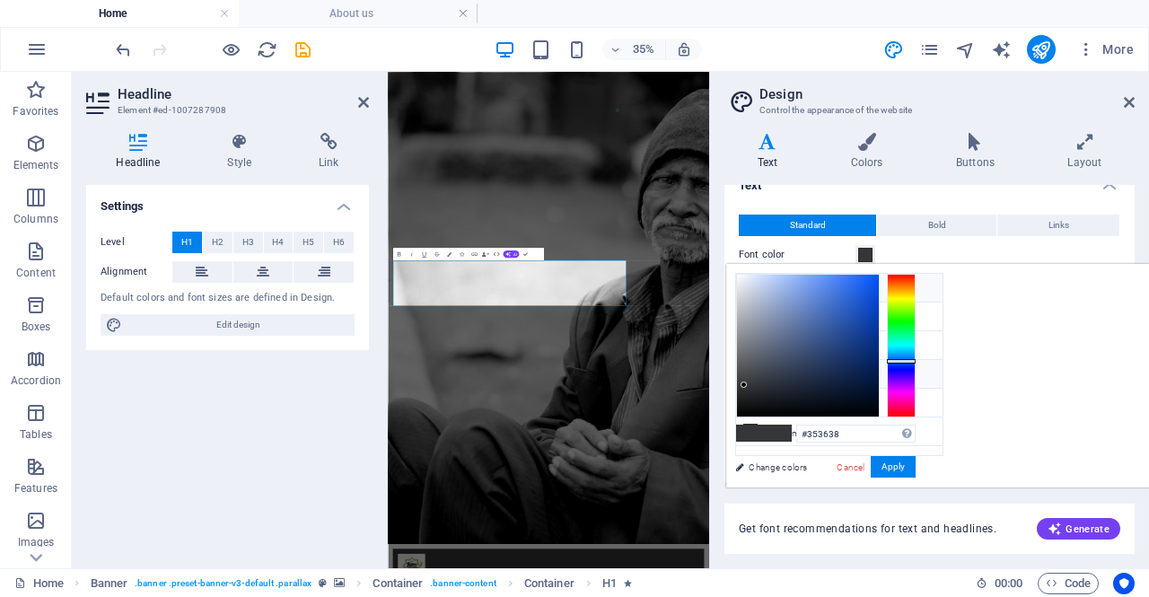
click at [760, 292] on li "Background color #ffffff" at bounding box center [839, 288] width 207 height 29
type input "#ffffff"
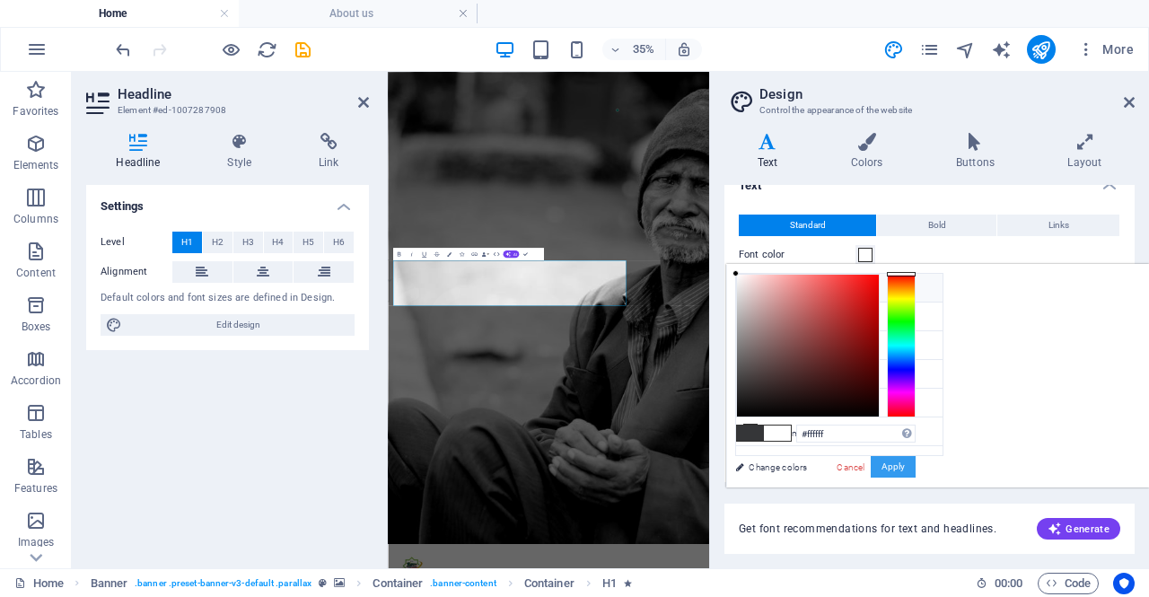
click at [916, 457] on button "Apply" at bounding box center [893, 467] width 45 height 22
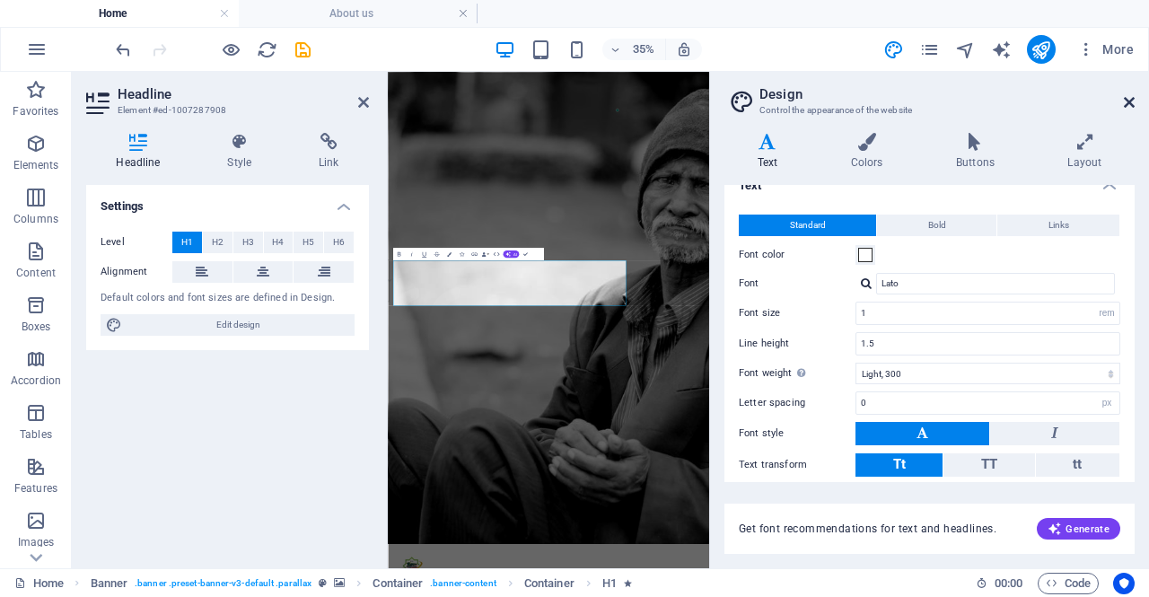
click at [1124, 106] on icon at bounding box center [1129, 102] width 11 height 14
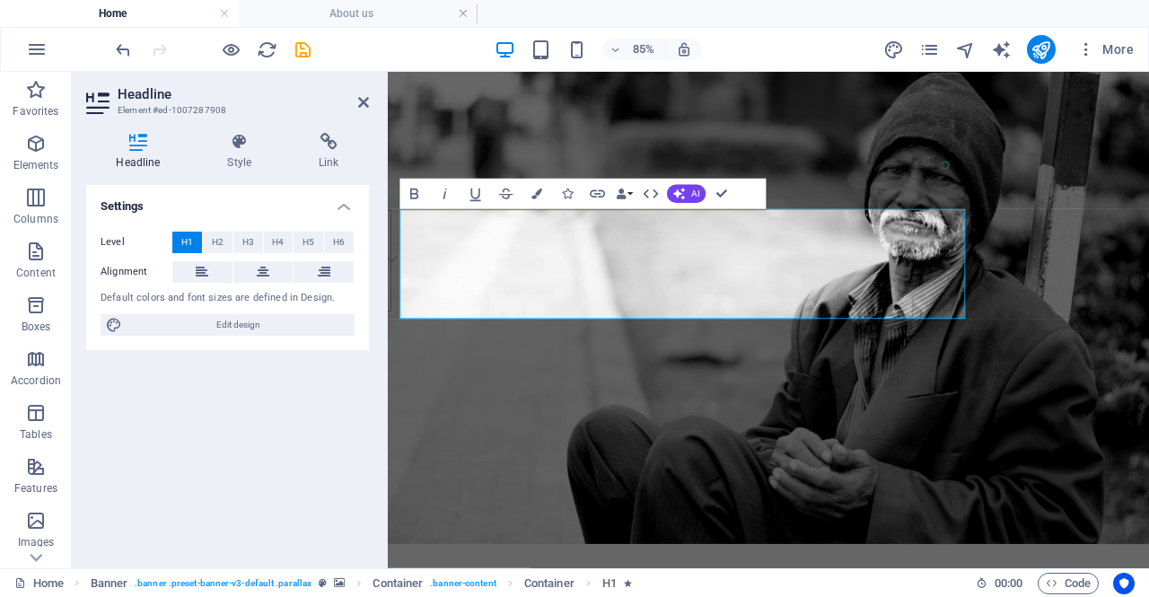
click at [319, 402] on div "Settings Level H1 H2 H3 H4 H5 H6 Alignment Default colors and font sizes are de…" at bounding box center [227, 369] width 283 height 369
click at [366, 101] on icon at bounding box center [363, 102] width 11 height 14
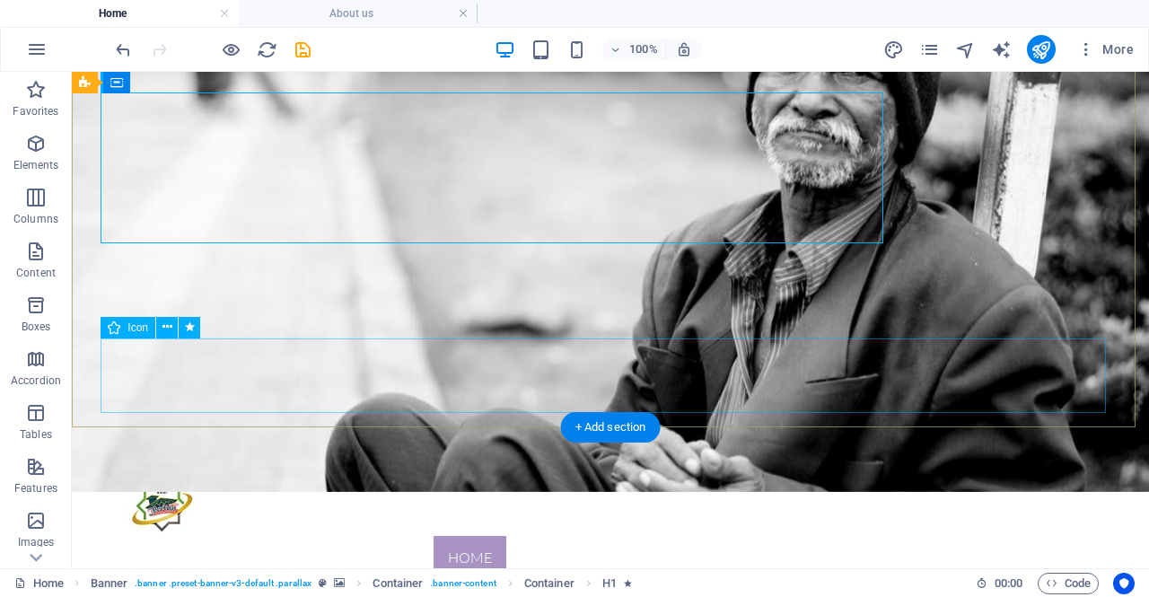
scroll to position [103, 0]
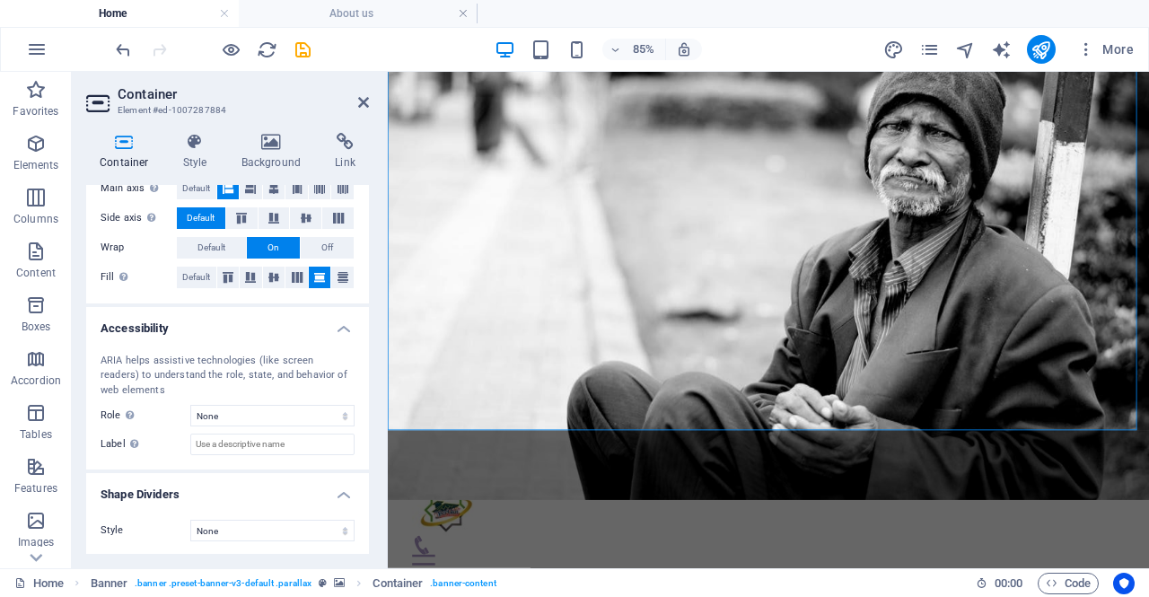
scroll to position [0, 0]
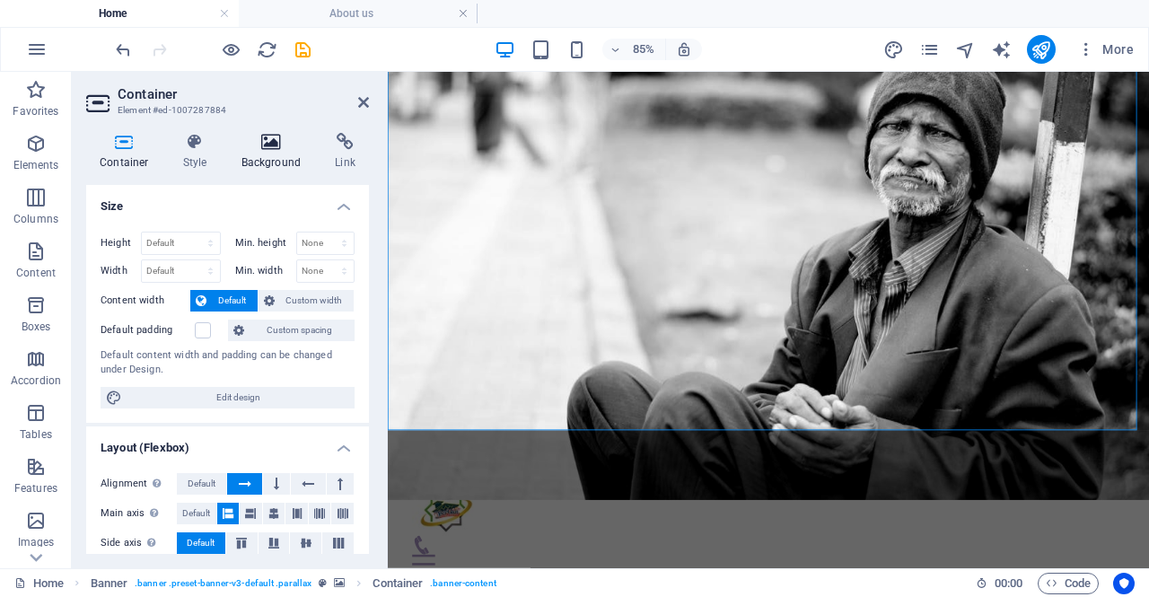
click at [275, 159] on h4 "Background" at bounding box center [275, 152] width 94 height 38
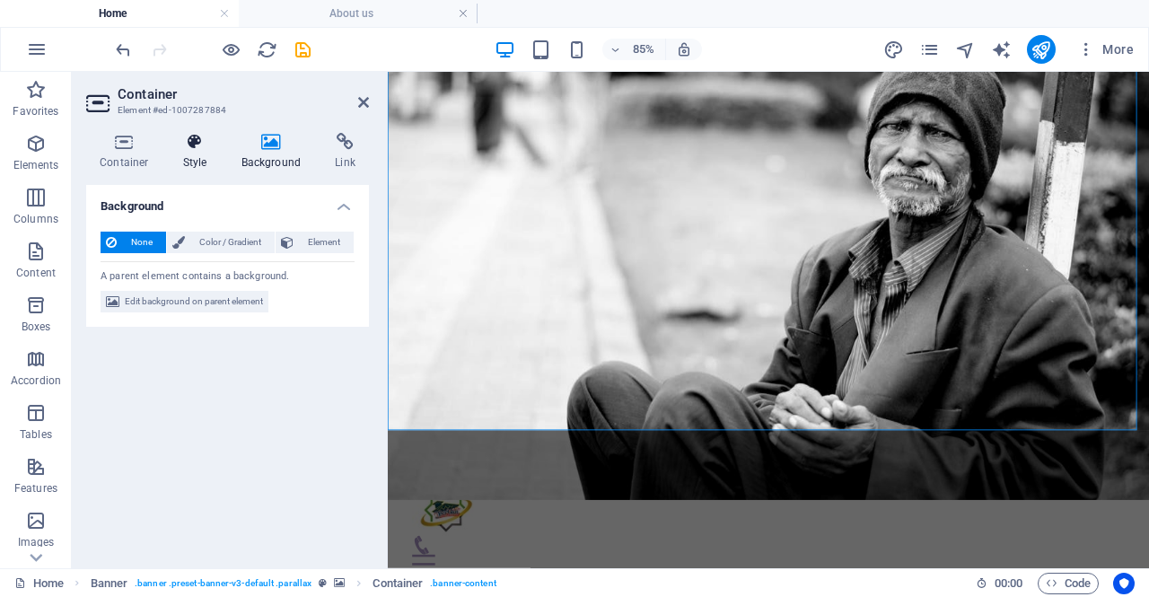
click at [195, 154] on h4 "Style" at bounding box center [199, 152] width 58 height 38
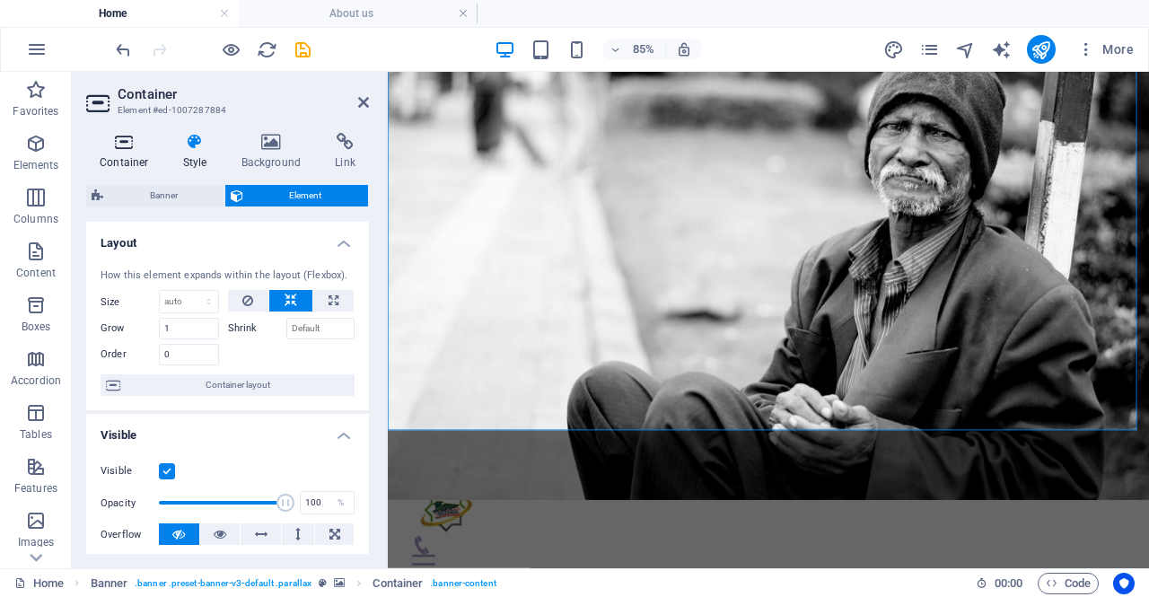
click at [136, 152] on h4 "Container" at bounding box center [128, 152] width 84 height 38
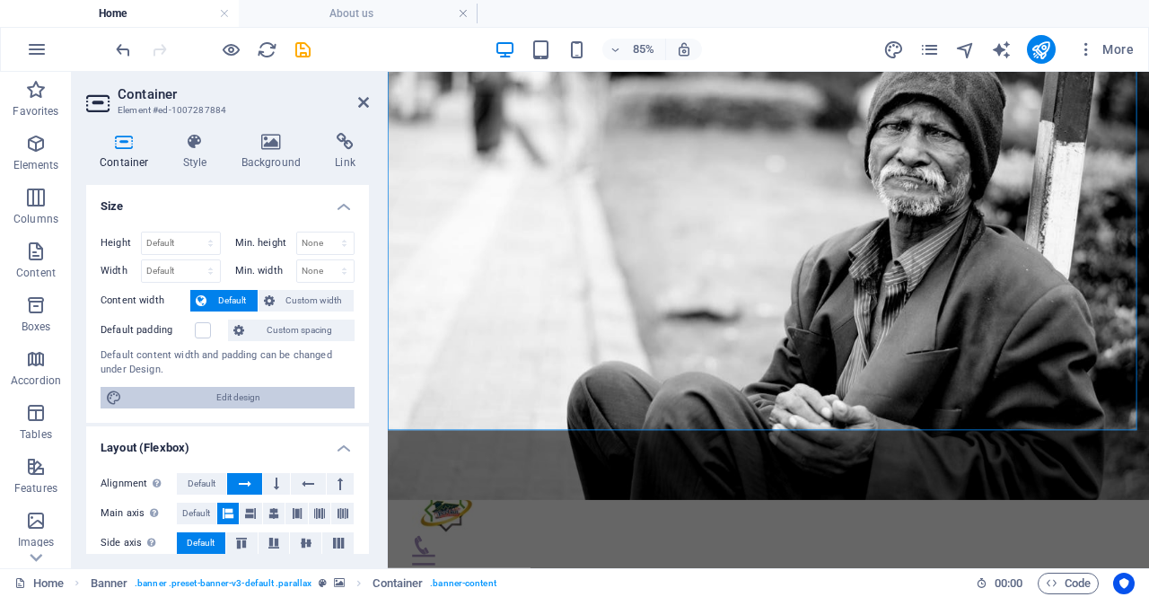
click at [250, 391] on span "Edit design" at bounding box center [239, 398] width 222 height 22
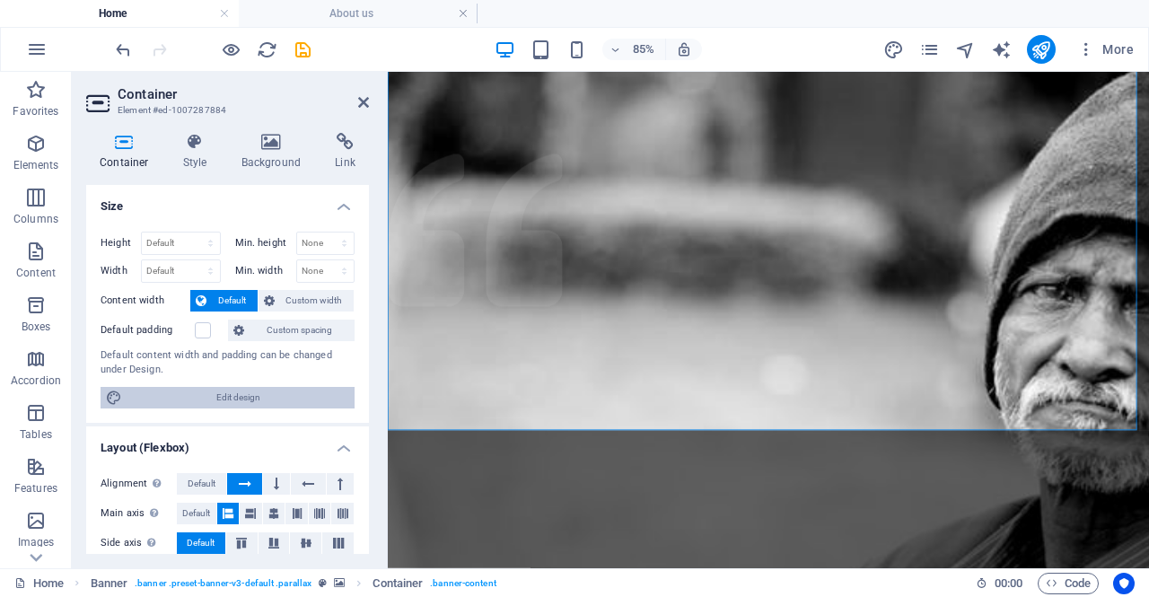
select select "rem"
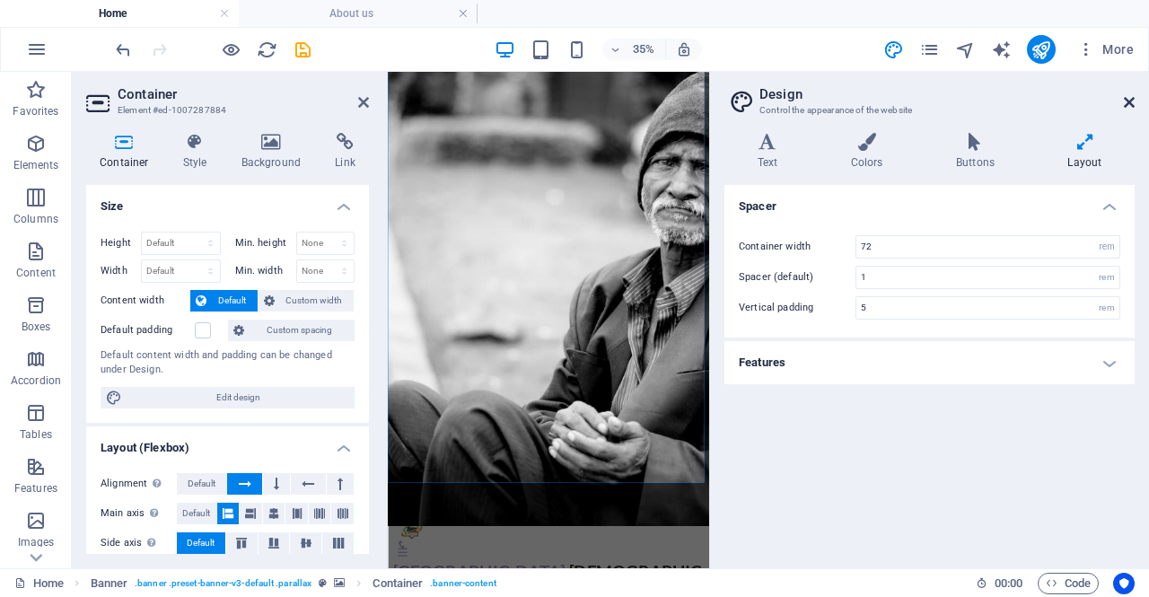
click at [1126, 101] on icon at bounding box center [1129, 102] width 11 height 14
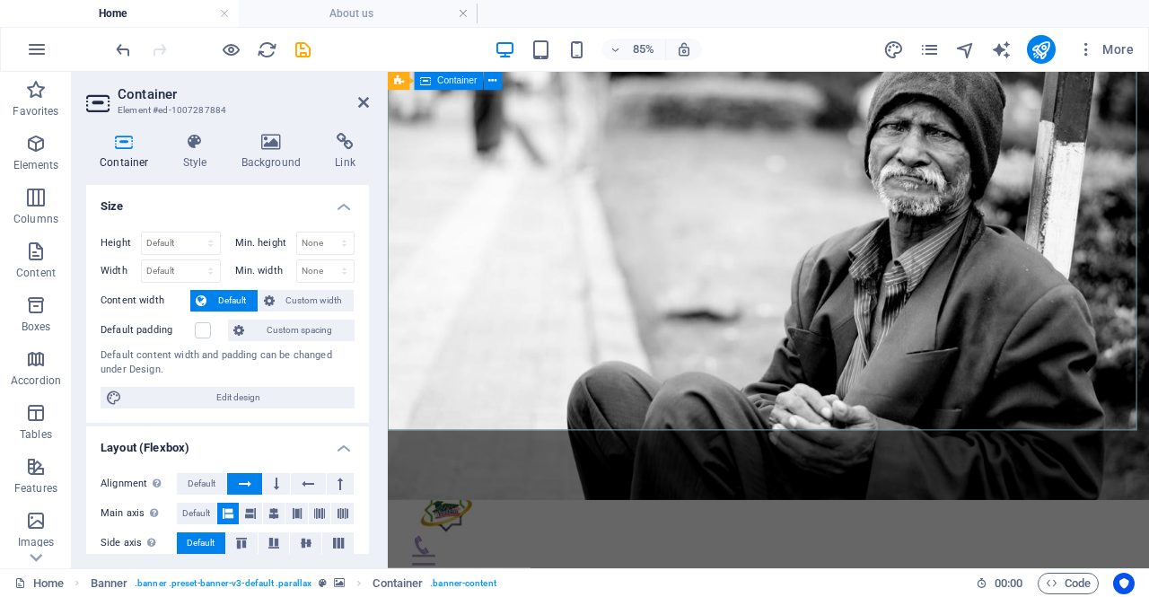
click at [194, 163] on h4 "Style" at bounding box center [199, 152] width 58 height 38
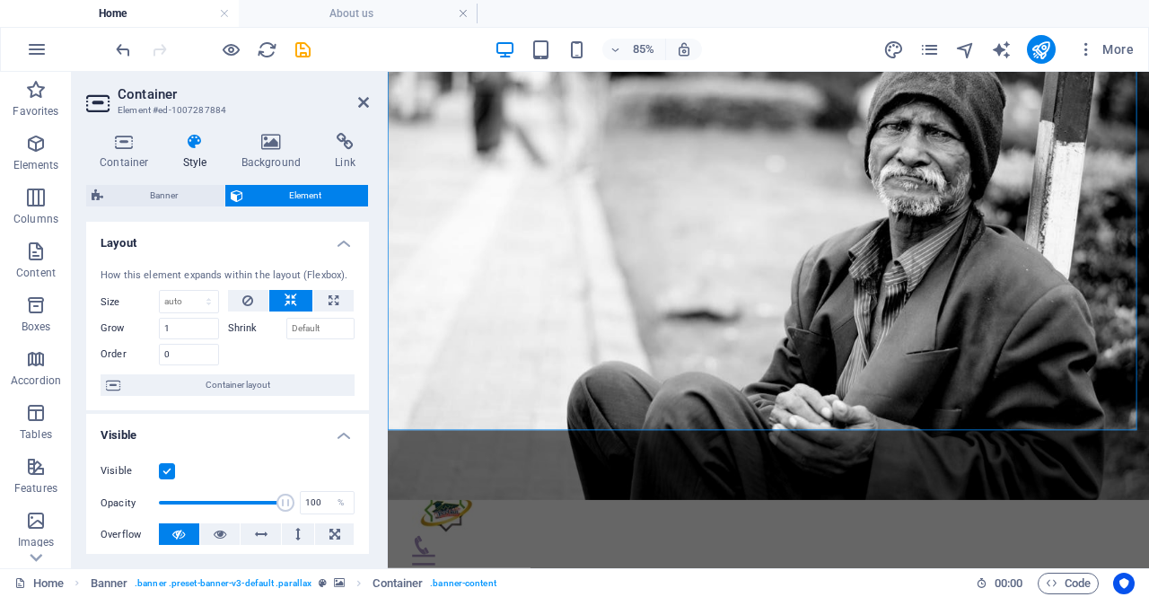
click at [180, 198] on span "Banner" at bounding box center [164, 196] width 110 height 22
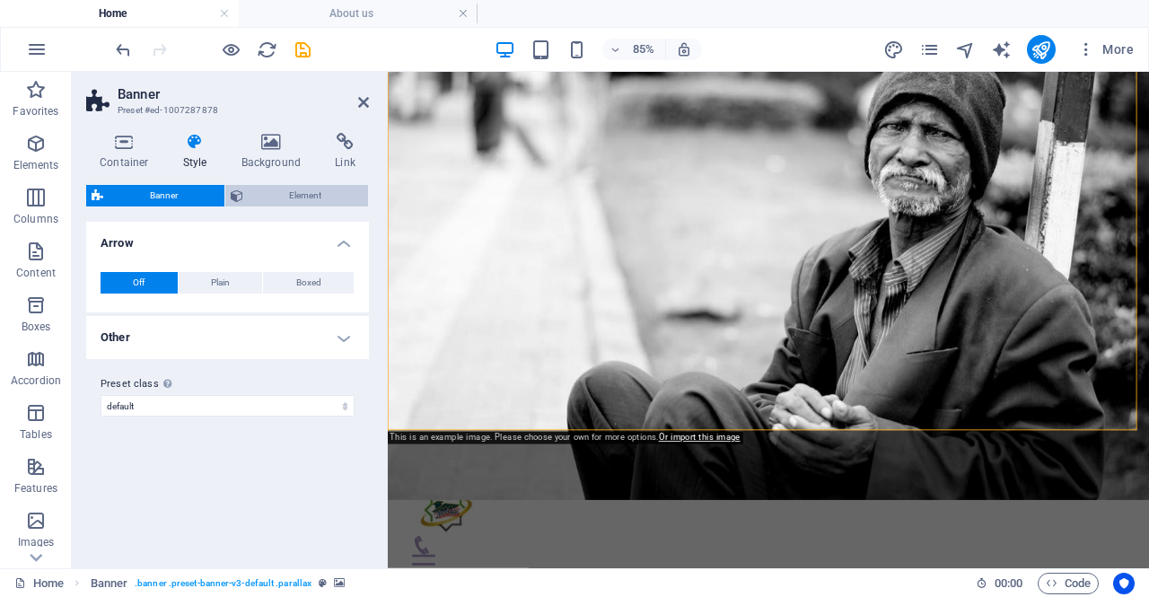
click at [281, 186] on span "Element" at bounding box center [306, 196] width 115 height 22
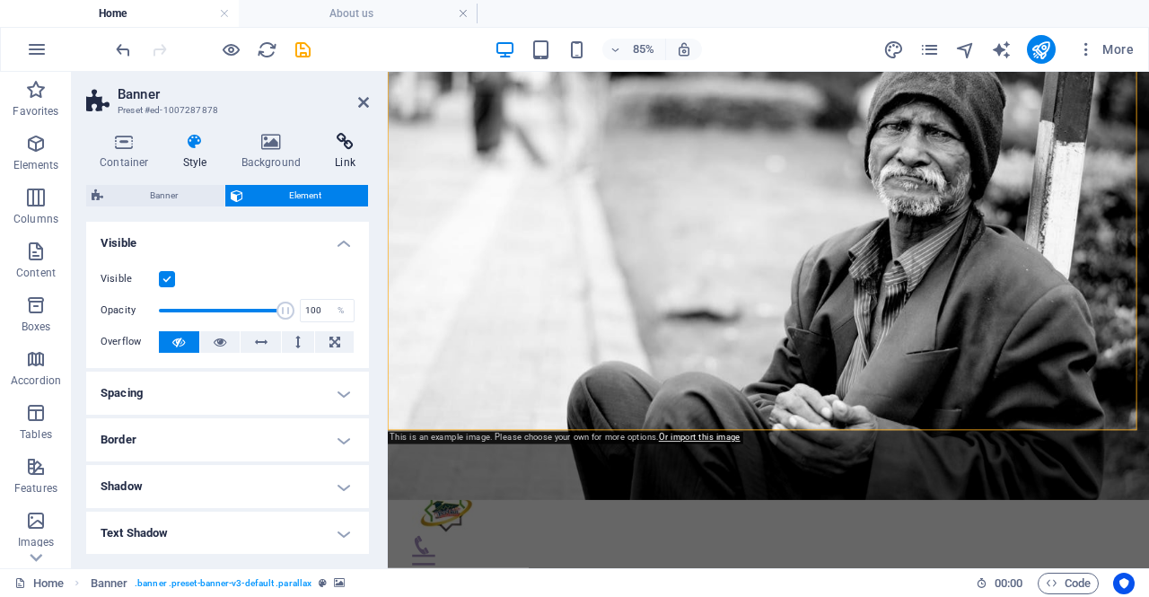
click at [341, 143] on icon at bounding box center [345, 142] width 48 height 18
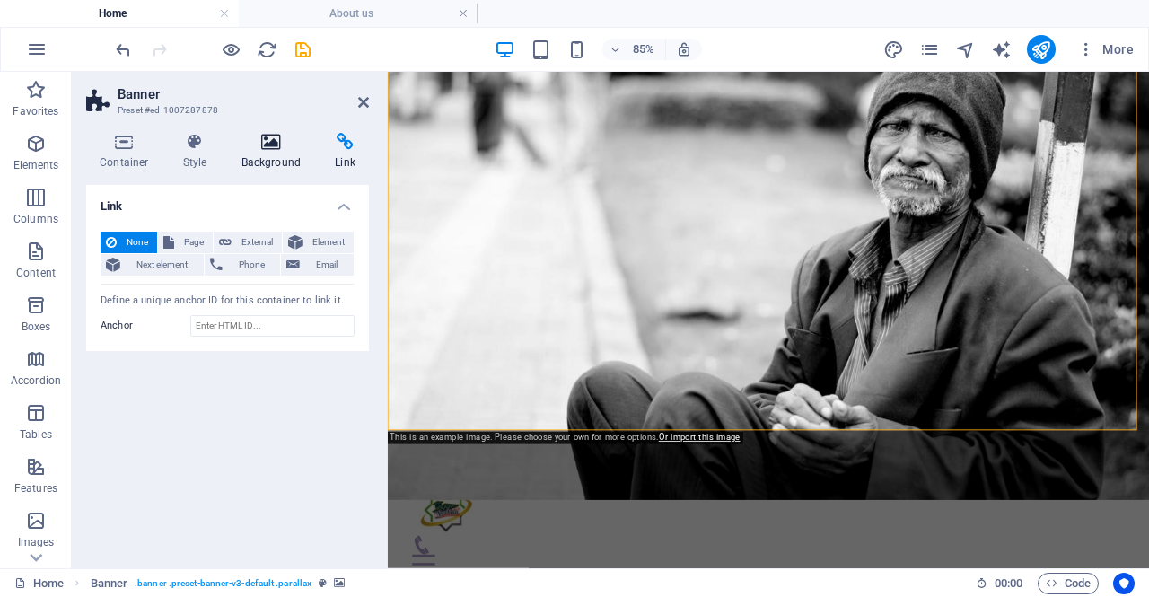
click at [259, 154] on h4 "Background" at bounding box center [275, 152] width 94 height 38
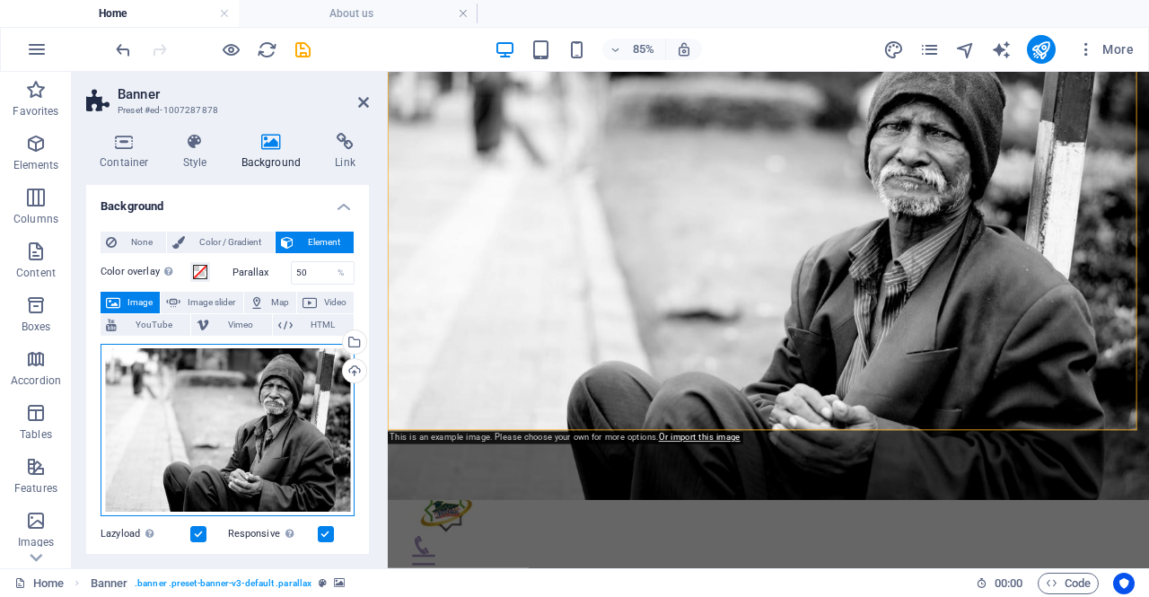
click at [253, 374] on div "Drag files here, click to choose files or select files from Files or our free s…" at bounding box center [228, 430] width 254 height 172
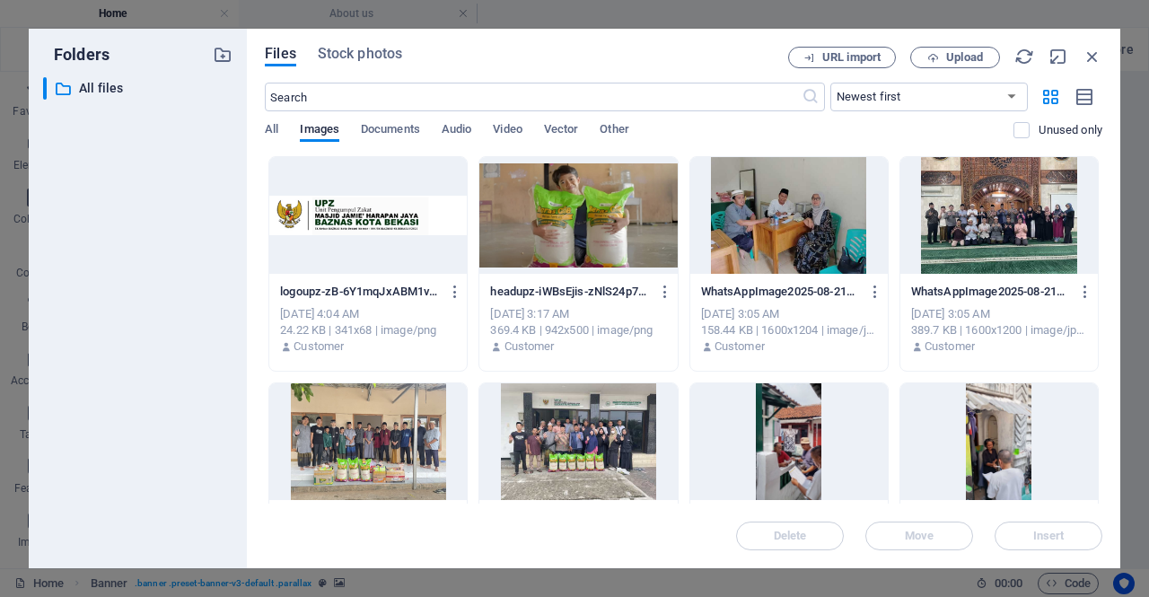
click at [590, 436] on div at bounding box center [579, 441] width 198 height 117
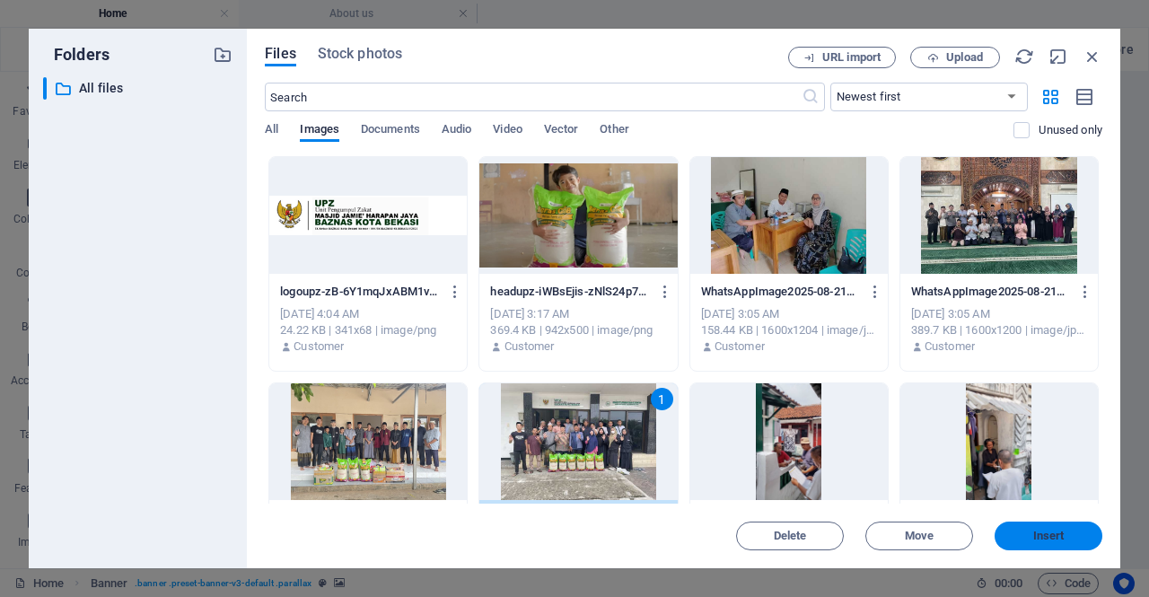
click at [1024, 541] on span "Insert" at bounding box center [1048, 536] width 93 height 11
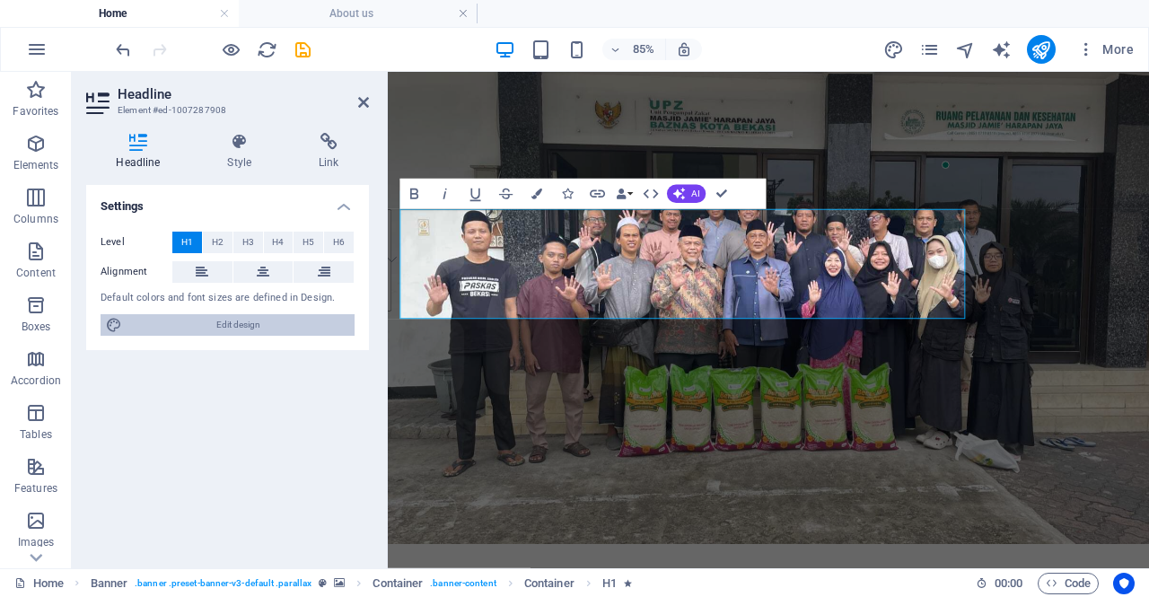
click at [242, 324] on span "Edit design" at bounding box center [239, 325] width 222 height 22
select select "rem"
select select "300"
select select "px"
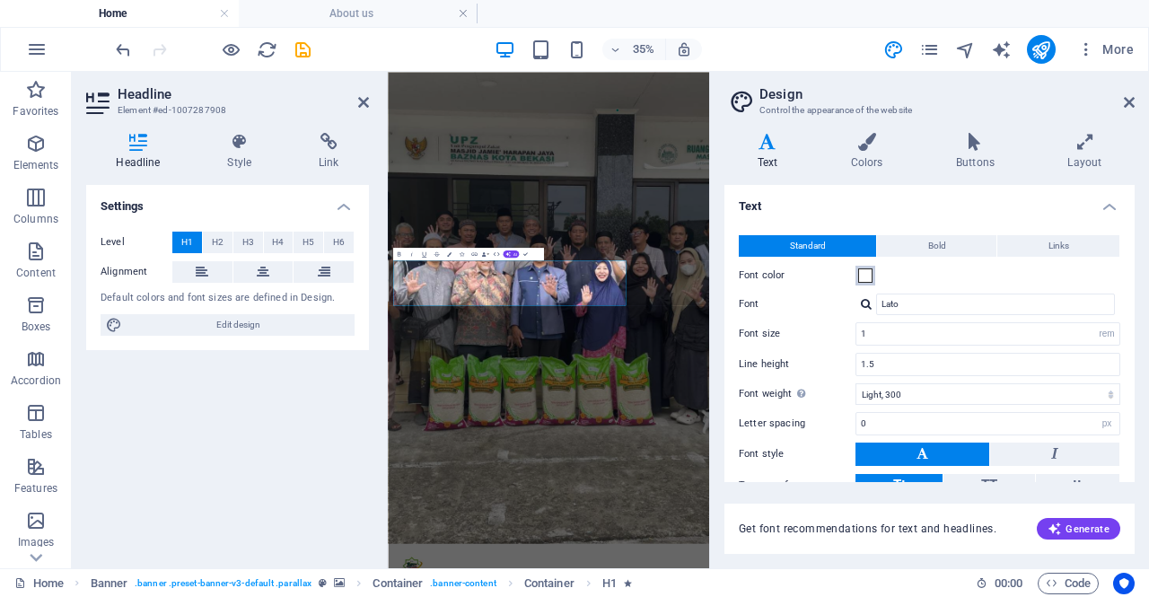
click at [861, 272] on span at bounding box center [865, 275] width 14 height 14
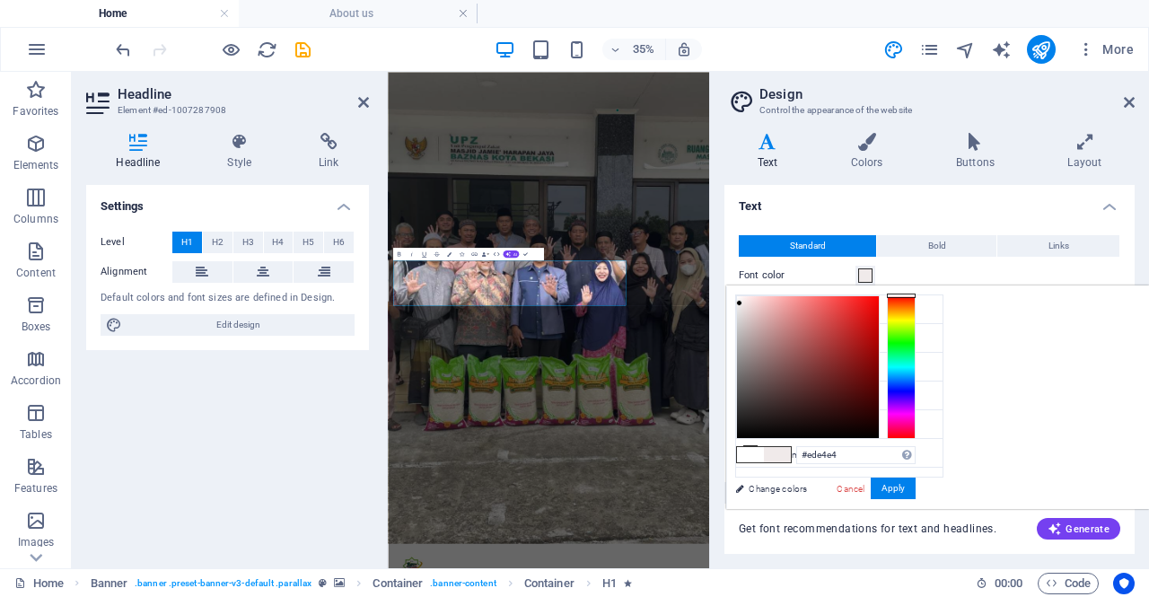
drag, startPoint x: 959, startPoint y: 295, endPoint x: 966, endPoint y: 304, distance: 12.2
click at [743, 304] on div at bounding box center [739, 303] width 6 height 6
type input "#fff9f9"
drag, startPoint x: 966, startPoint y: 304, endPoint x: 964, endPoint y: 292, distance: 12.7
click at [743, 292] on div at bounding box center [739, 295] width 6 height 6
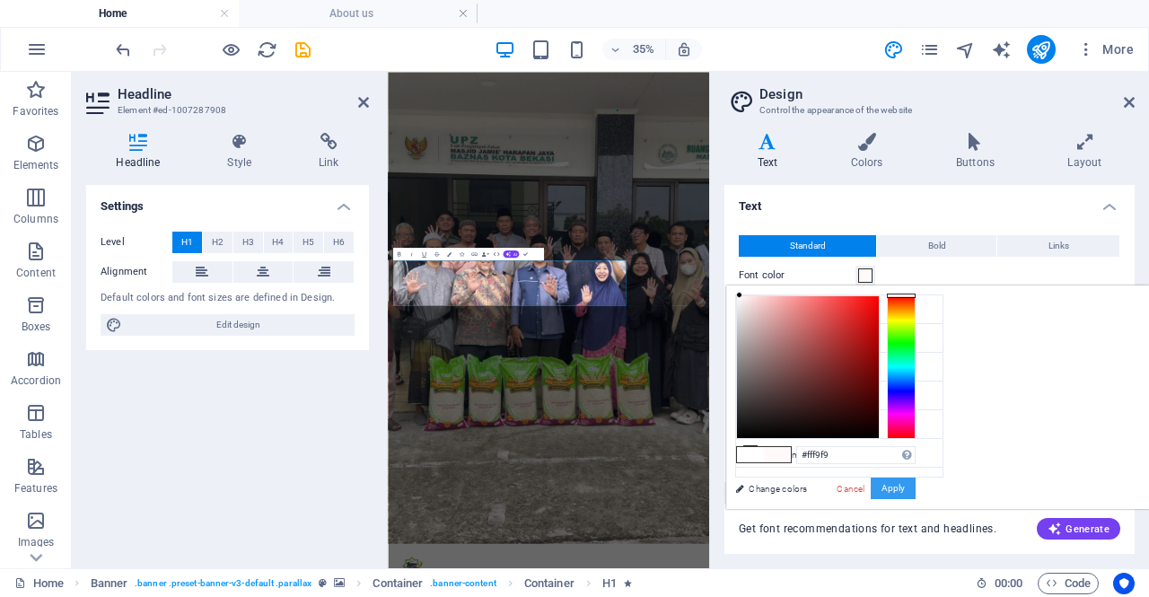
click at [916, 491] on button "Apply" at bounding box center [893, 489] width 45 height 22
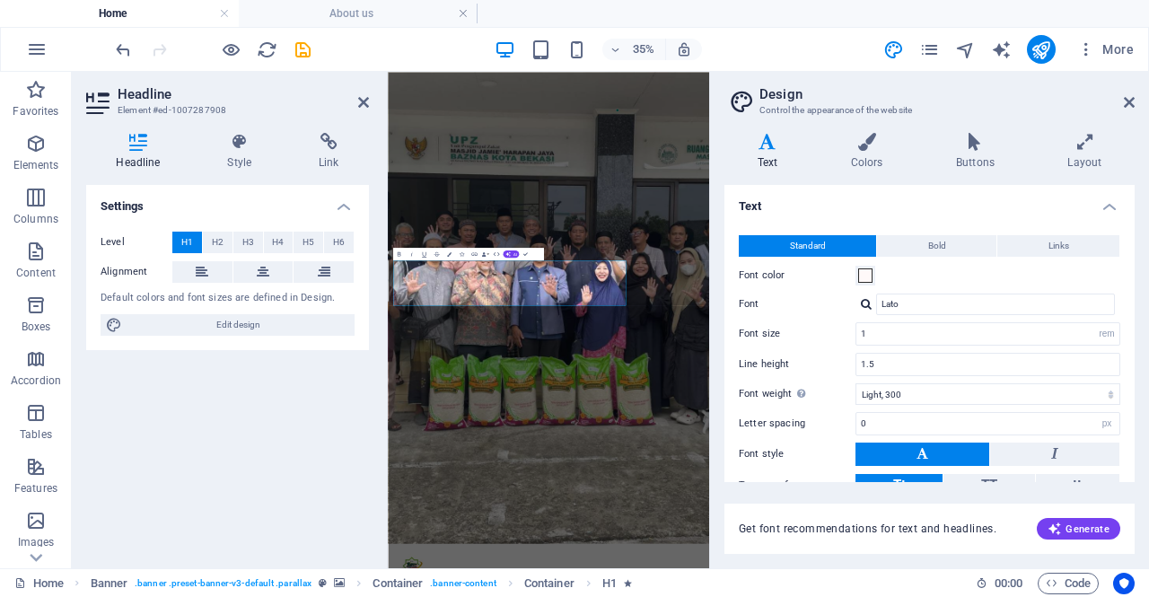
scroll to position [108, 0]
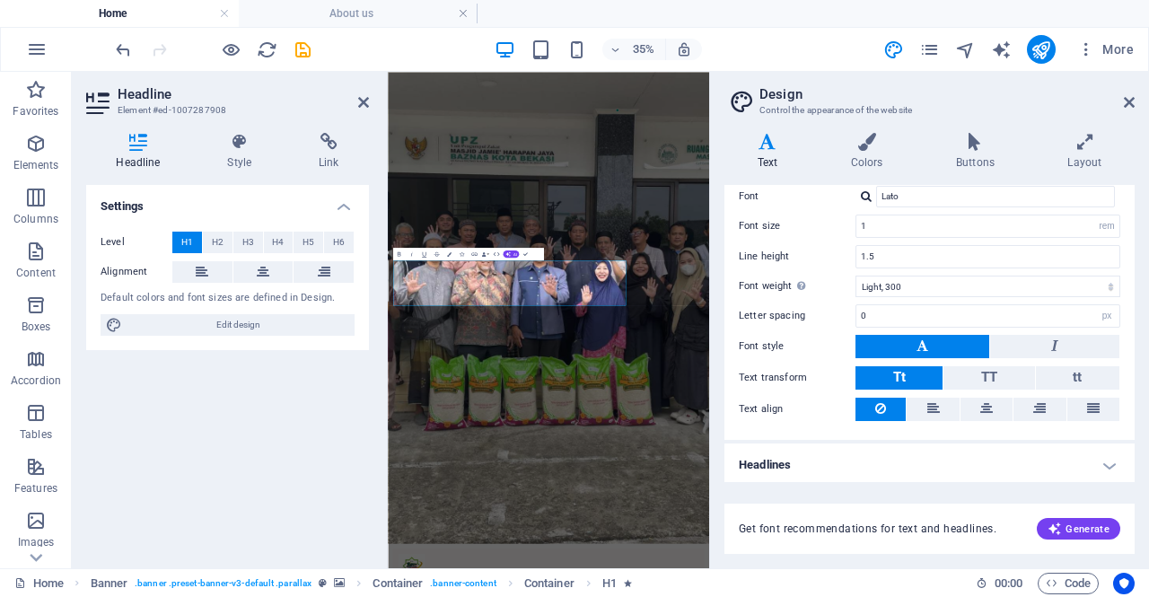
click at [229, 401] on div "Settings Level H1 H2 H3 H4 H5 H6 Alignment Default colors and font sizes are de…" at bounding box center [227, 369] width 283 height 369
click at [1135, 98] on aside "Design Control the appearance of the website Variants Text Colors Buttons Layou…" at bounding box center [929, 320] width 440 height 497
click at [1129, 110] on header "Design Control the appearance of the website" at bounding box center [931, 95] width 407 height 47
click at [1129, 104] on icon at bounding box center [1129, 102] width 11 height 14
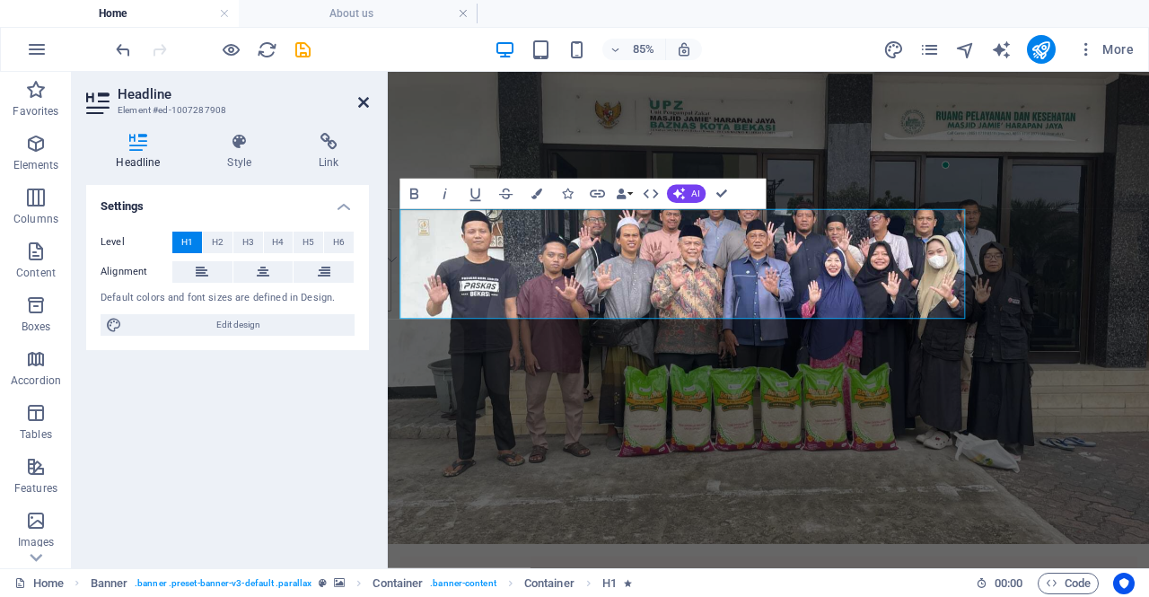
click at [365, 103] on icon at bounding box center [363, 102] width 11 height 14
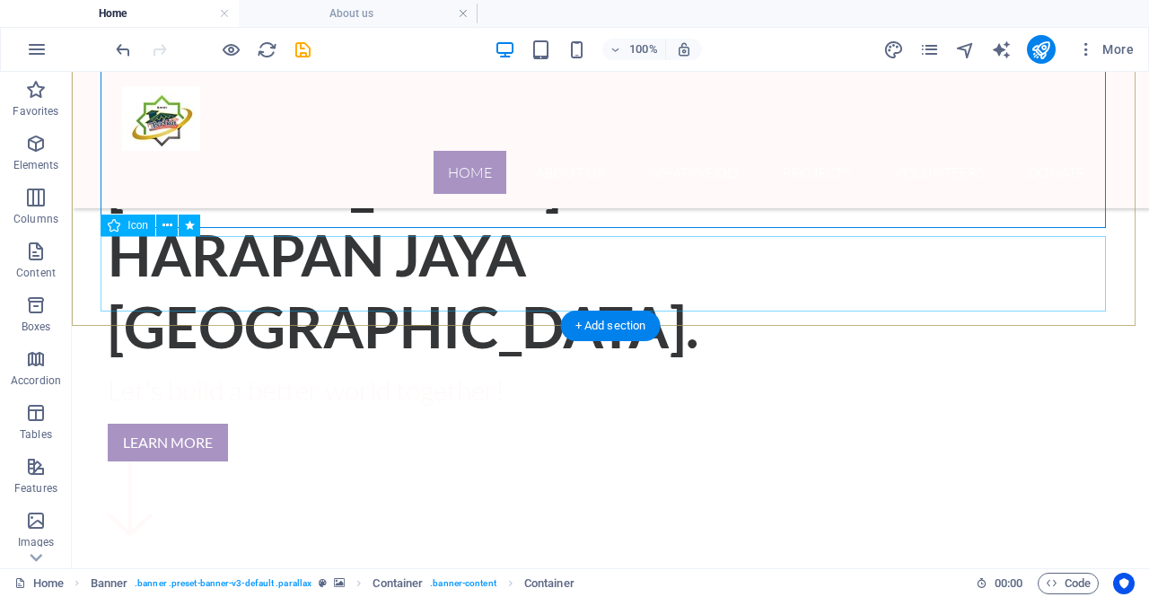
scroll to position [0, 0]
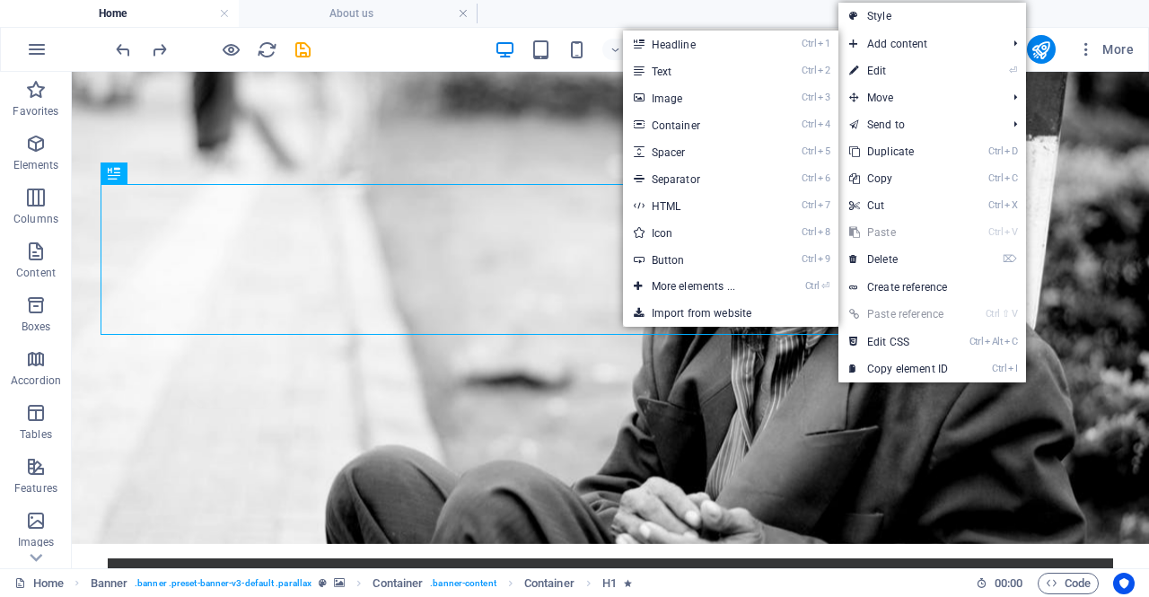
click at [883, 14] on link "Style" at bounding box center [933, 16] width 188 height 27
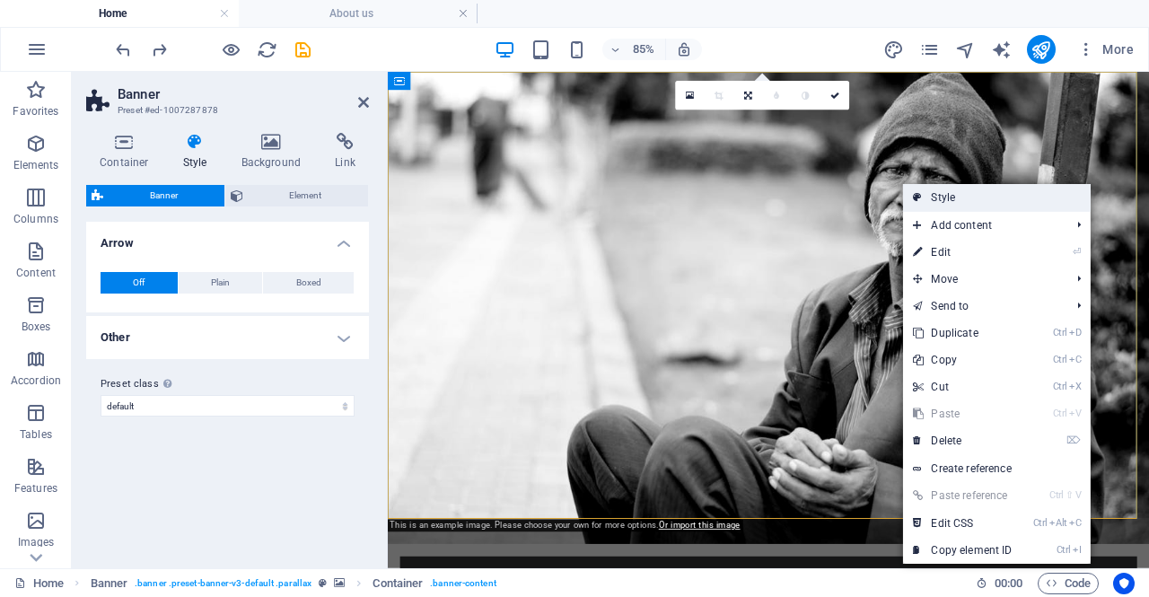
click at [1064, 190] on link "Style" at bounding box center [996, 197] width 188 height 27
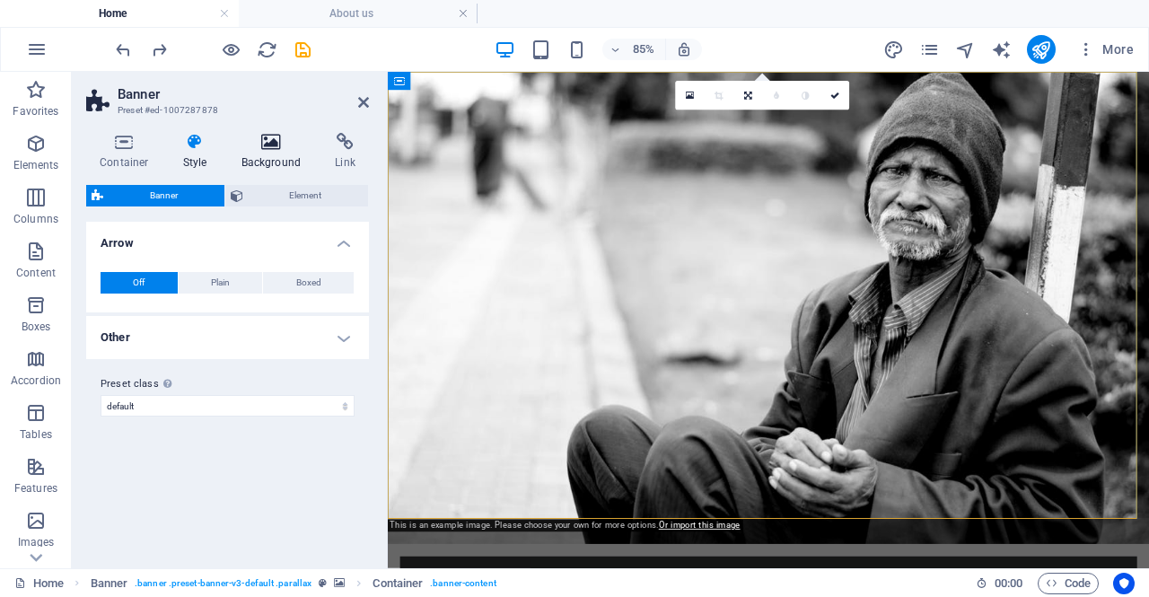
click at [277, 157] on h4 "Background" at bounding box center [275, 152] width 94 height 38
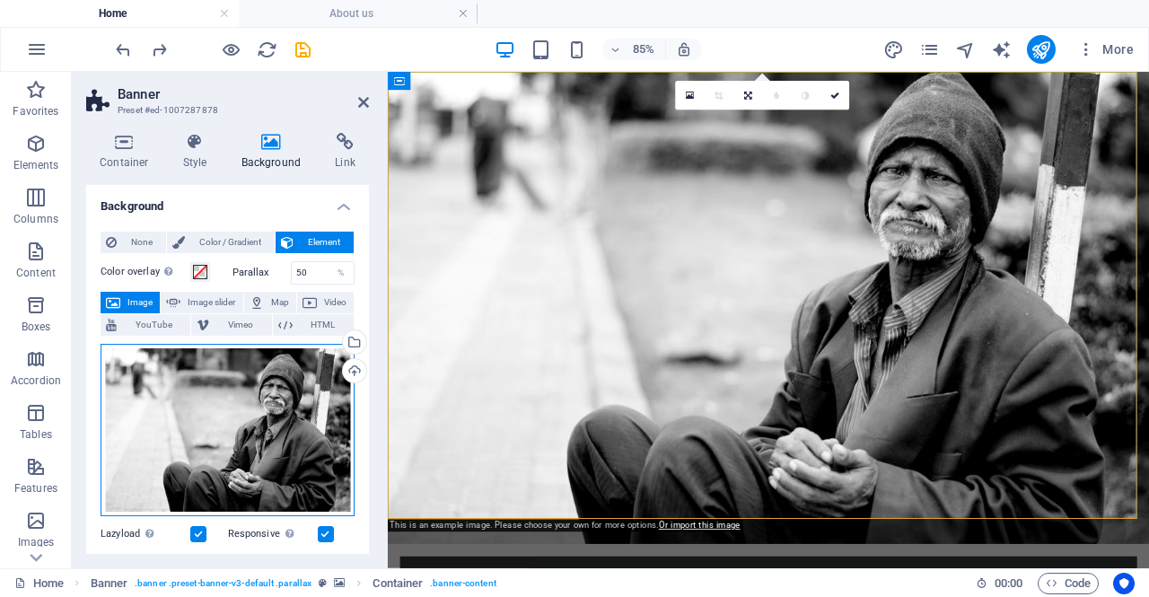
click at [292, 400] on div "Drag files here, click to choose files or select files from Files or our free s…" at bounding box center [228, 430] width 254 height 172
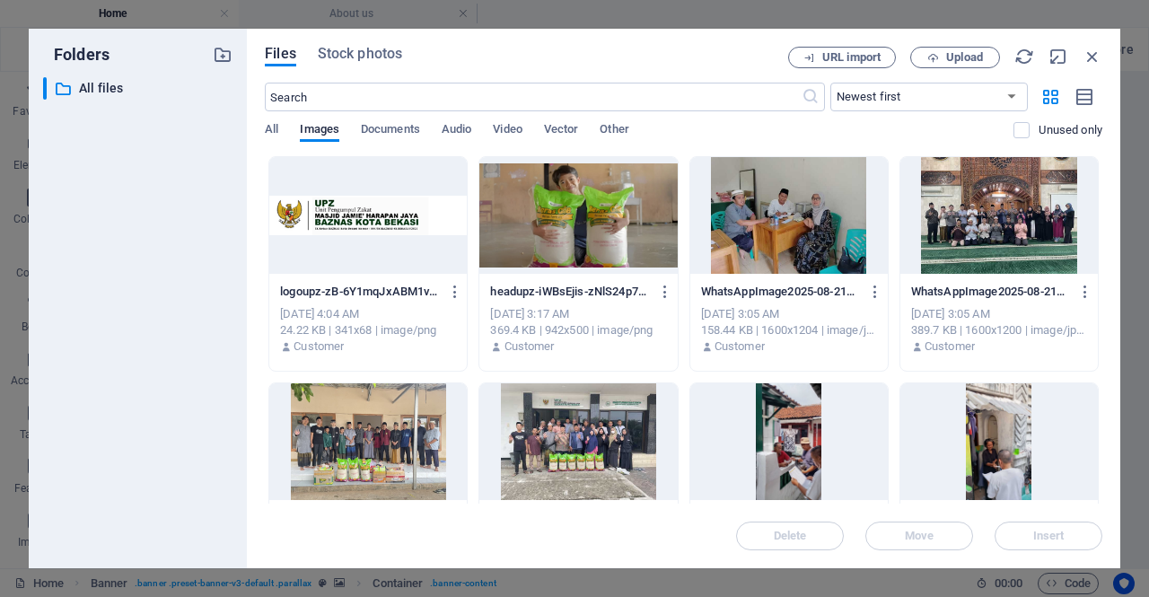
click at [600, 223] on div at bounding box center [579, 215] width 198 height 117
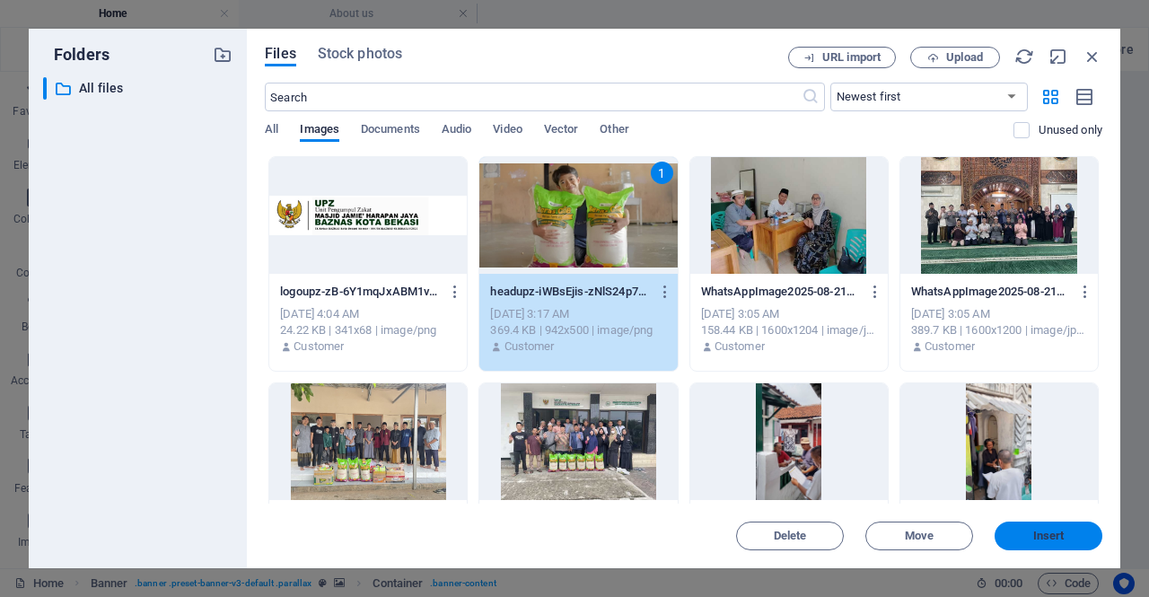
click at [1016, 534] on span "Insert" at bounding box center [1048, 536] width 93 height 11
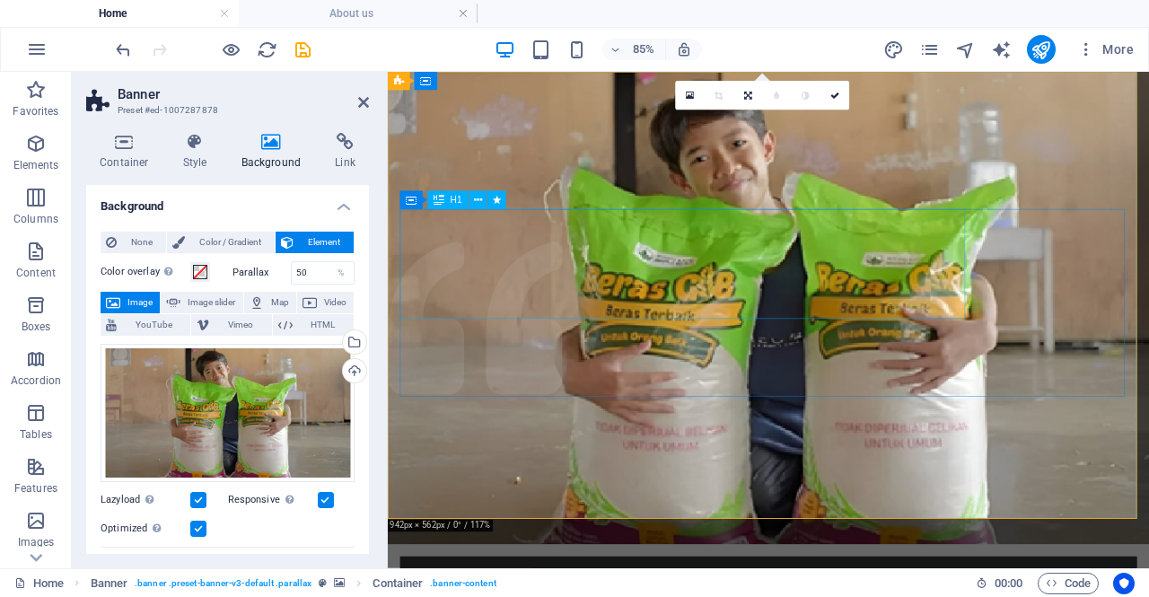
click at [366, 103] on icon at bounding box center [363, 102] width 11 height 14
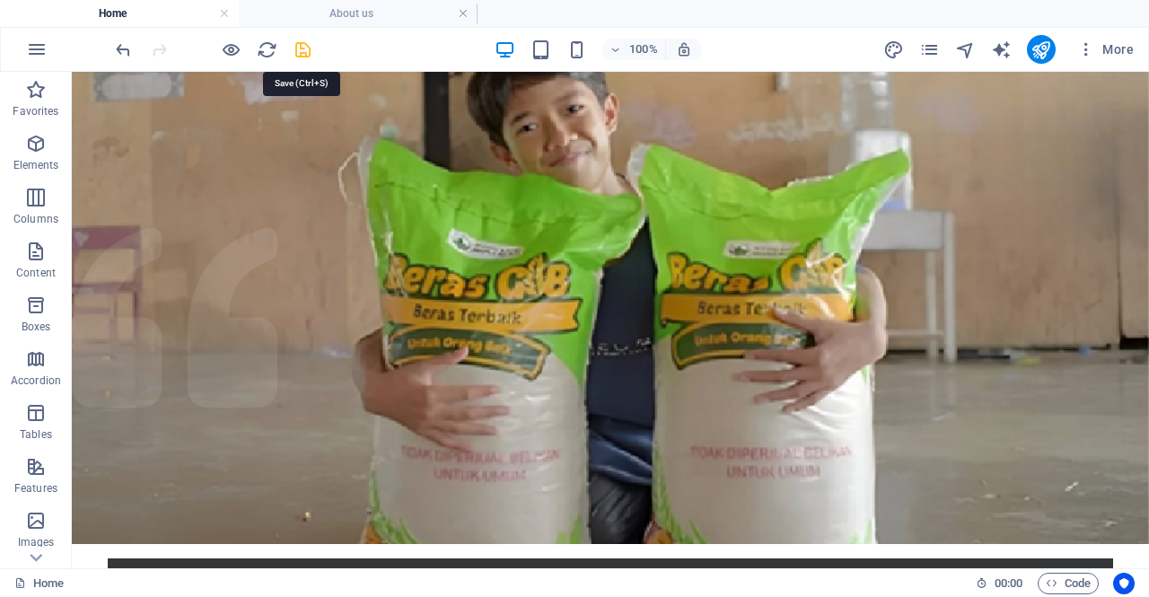
click at [302, 49] on icon "save" at bounding box center [303, 50] width 21 height 21
checkbox input "false"
click at [1040, 48] on icon "publish" at bounding box center [1041, 50] width 21 height 21
